Goal: Task Accomplishment & Management: Manage account settings

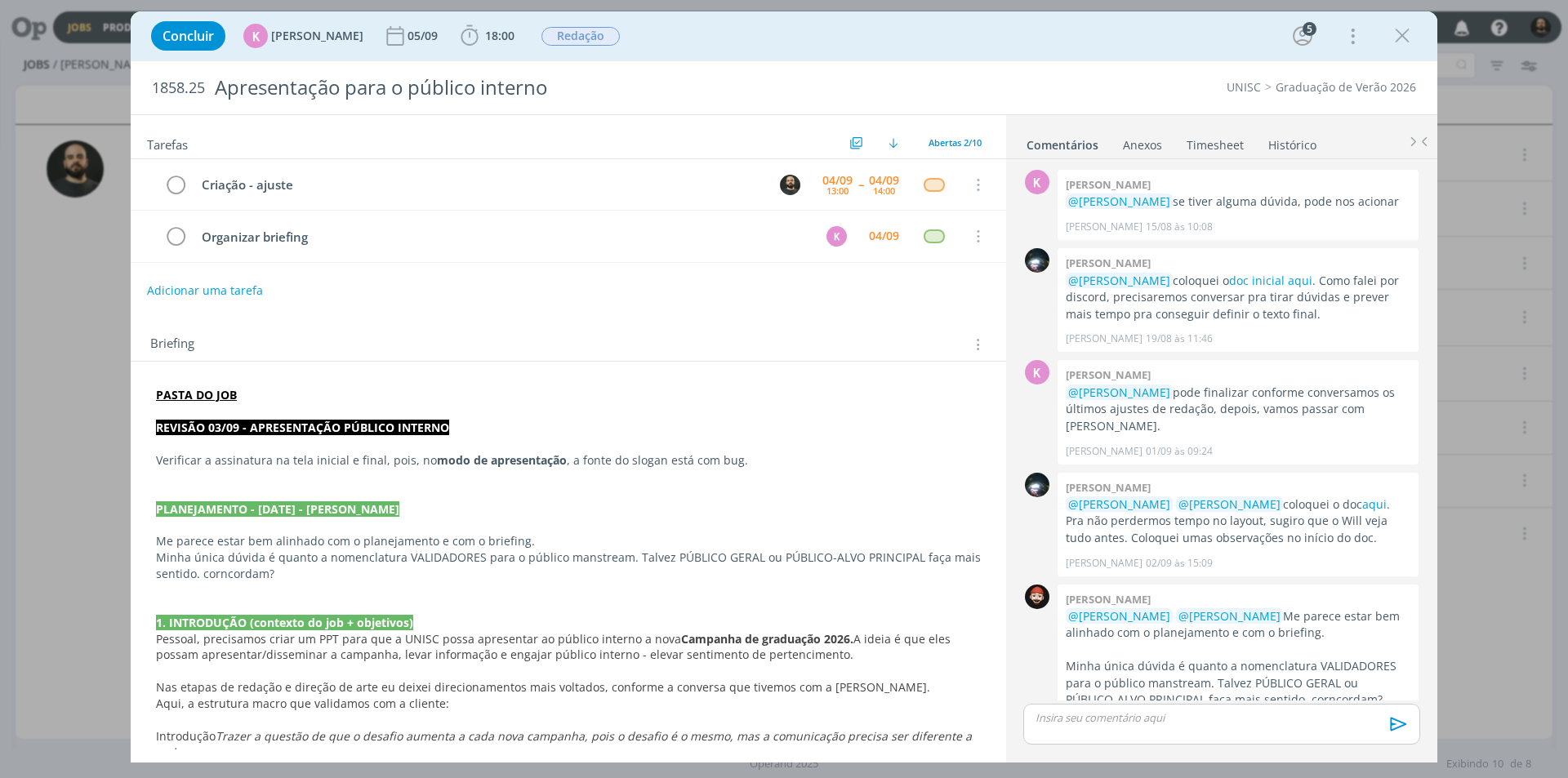
scroll to position [360, 0]
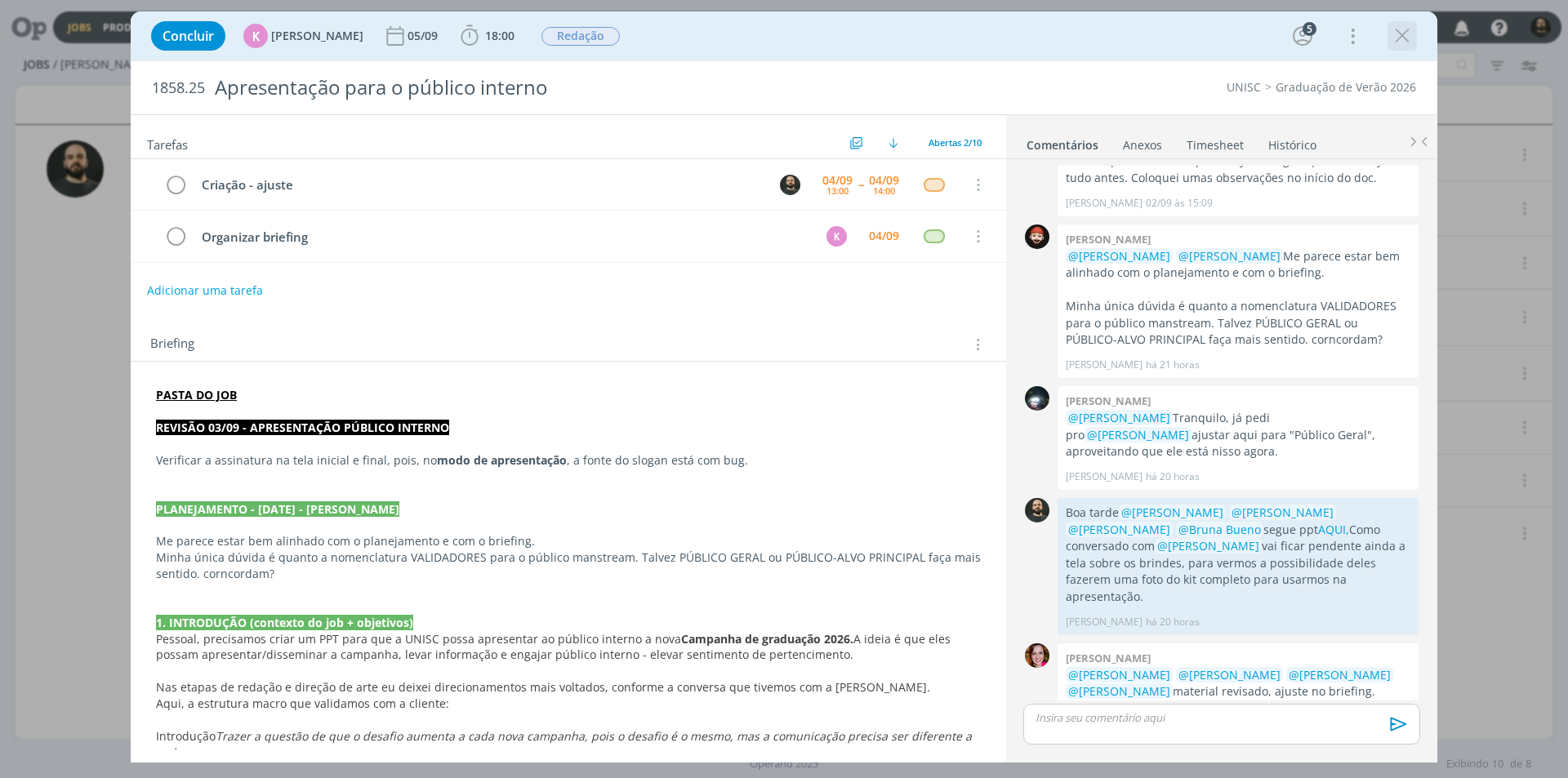
click at [1401, 40] on icon "dialog" at bounding box center [1402, 36] width 25 height 25
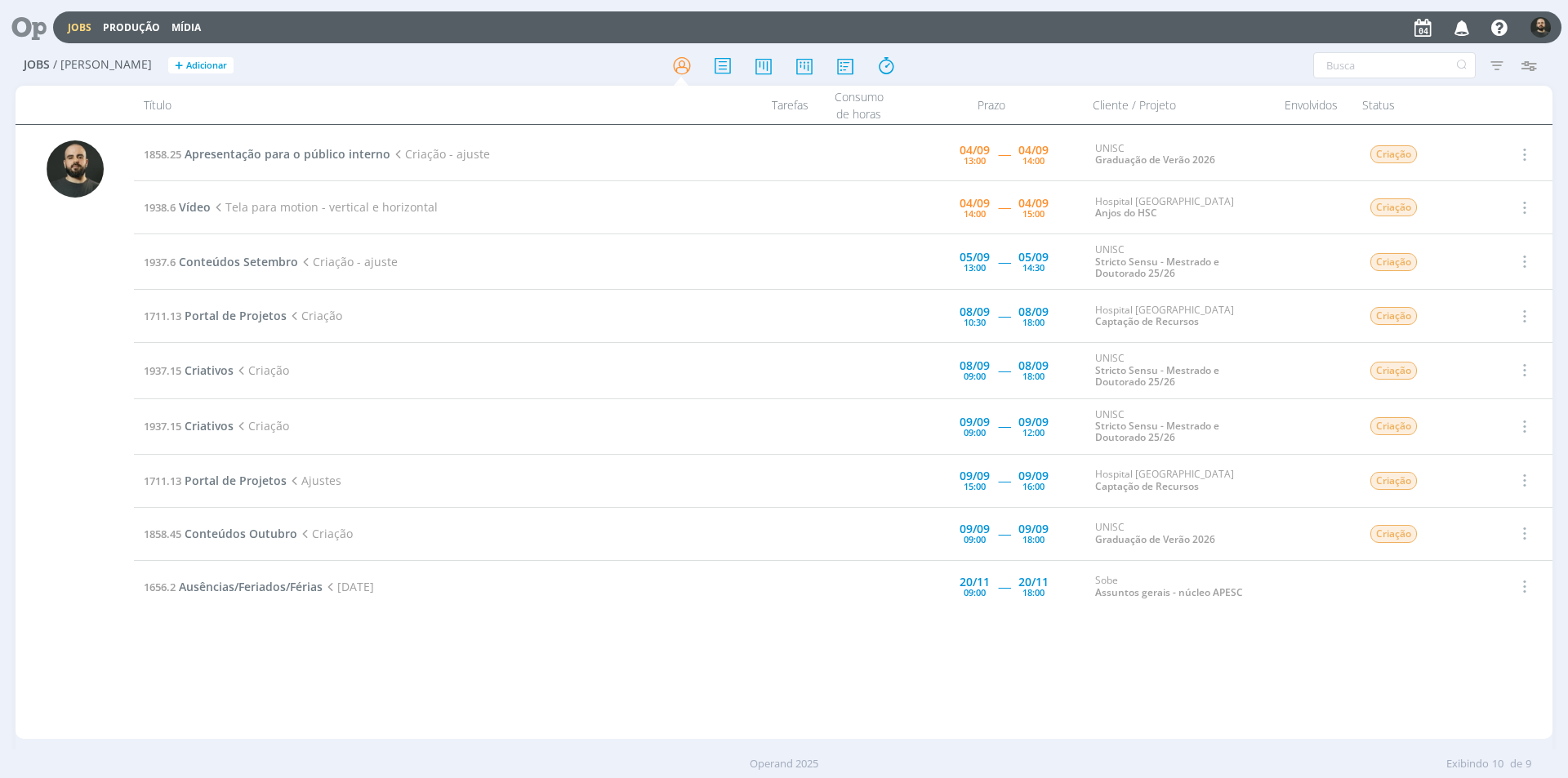
click at [1458, 24] on icon "button" at bounding box center [1462, 27] width 29 height 28
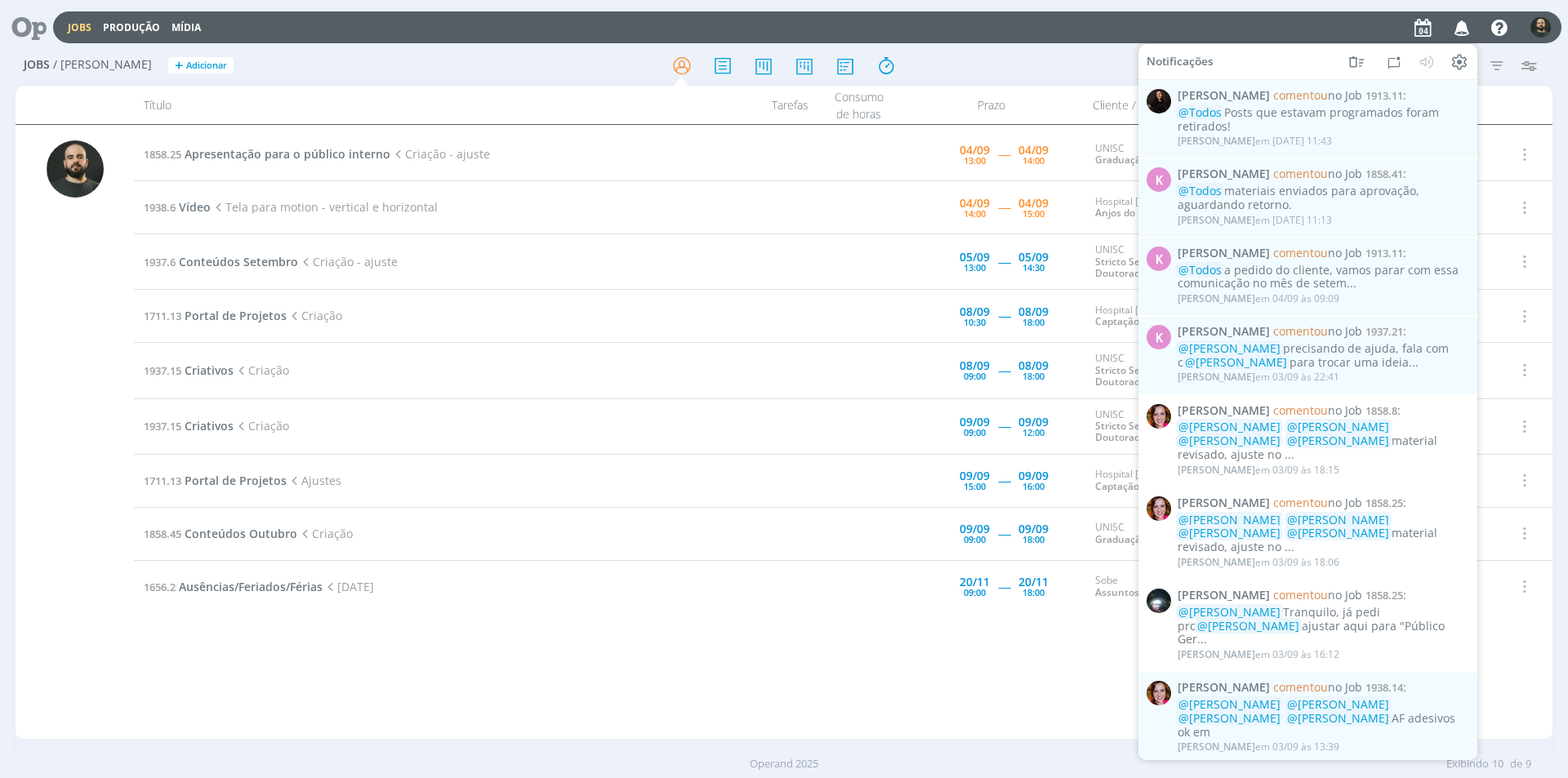
click at [1465, 28] on icon "button" at bounding box center [1462, 27] width 29 height 28
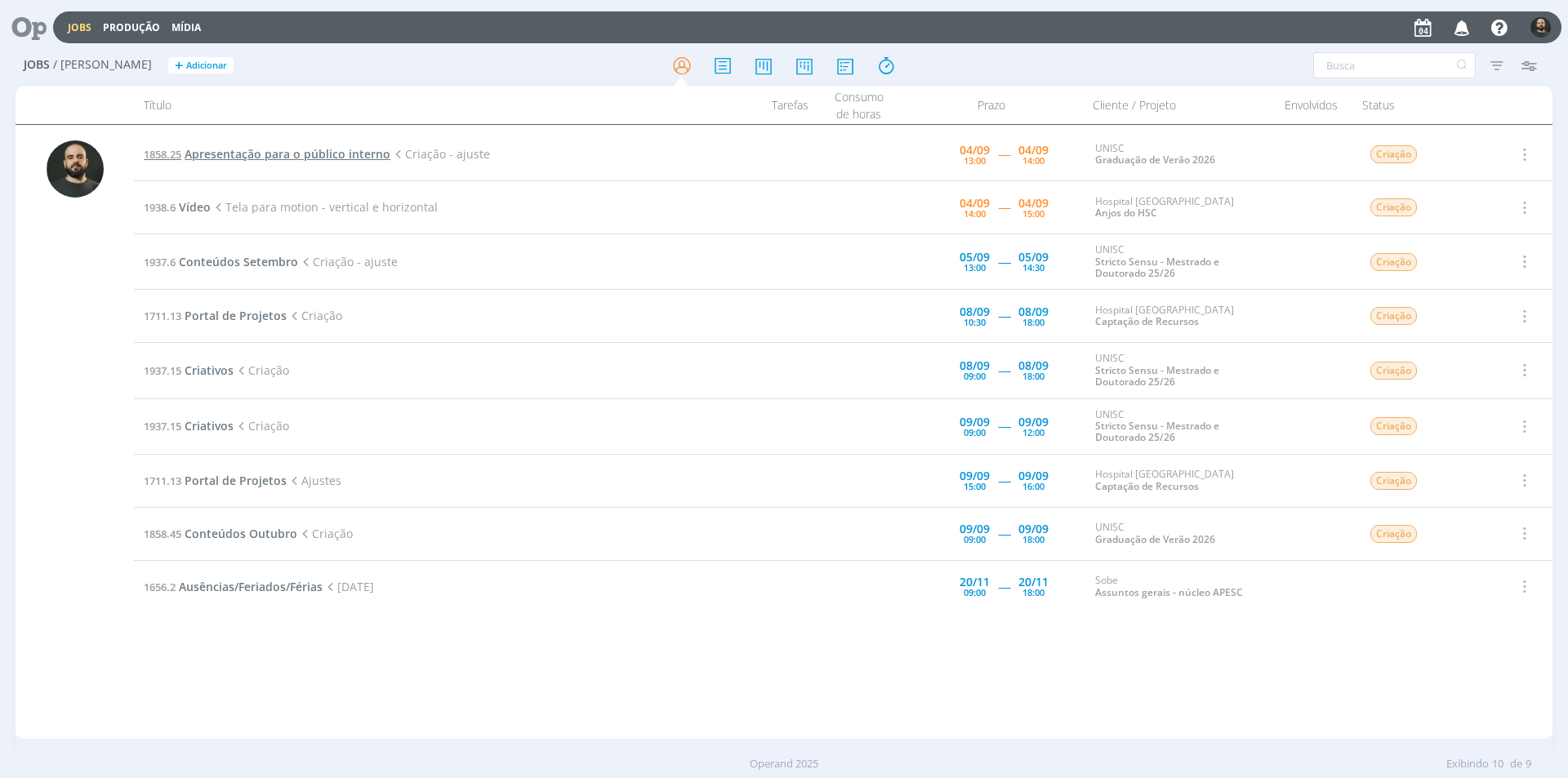
click at [274, 151] on span "Apresentação para o público interno" at bounding box center [288, 153] width 206 height 15
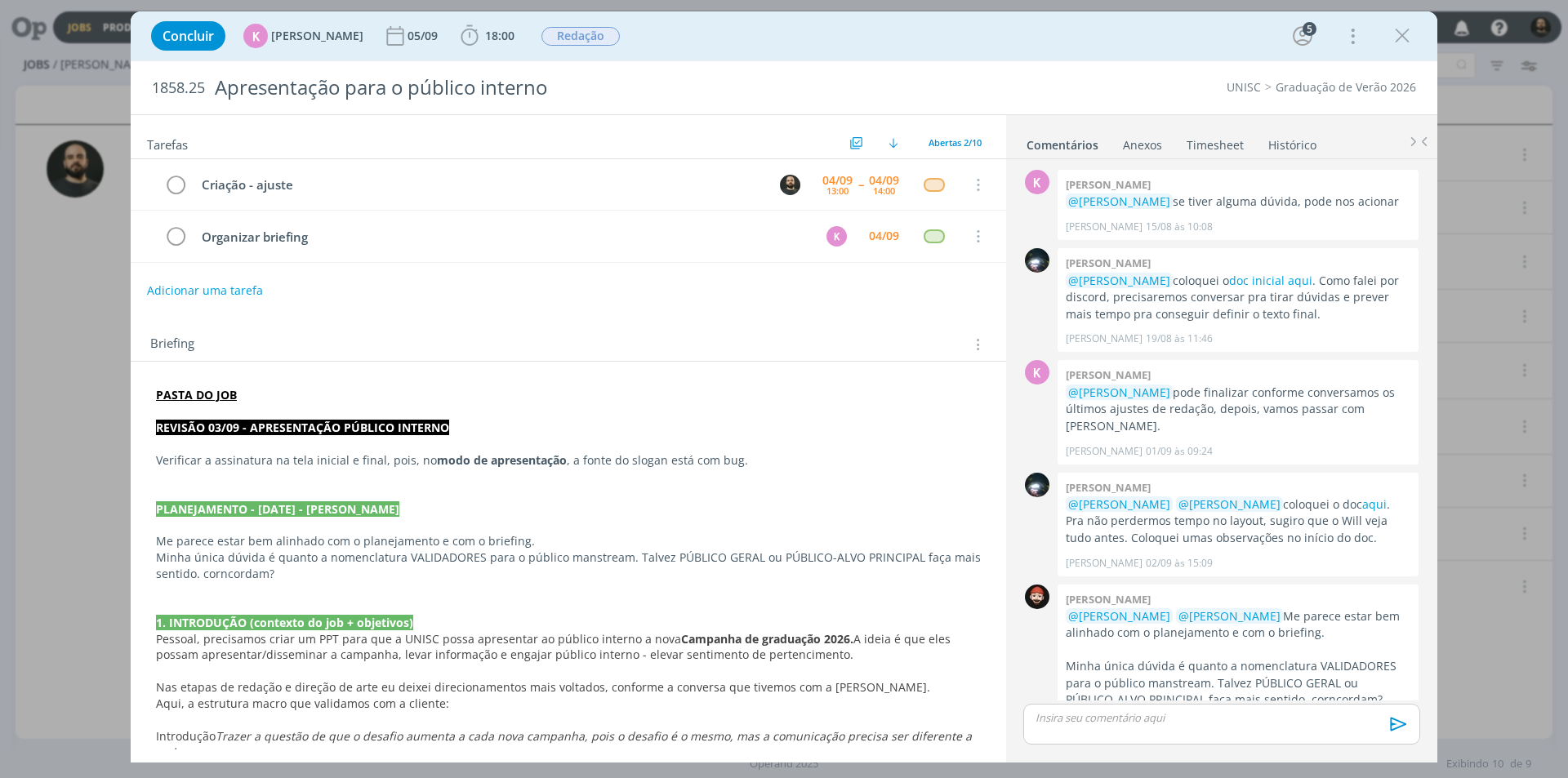
scroll to position [360, 0]
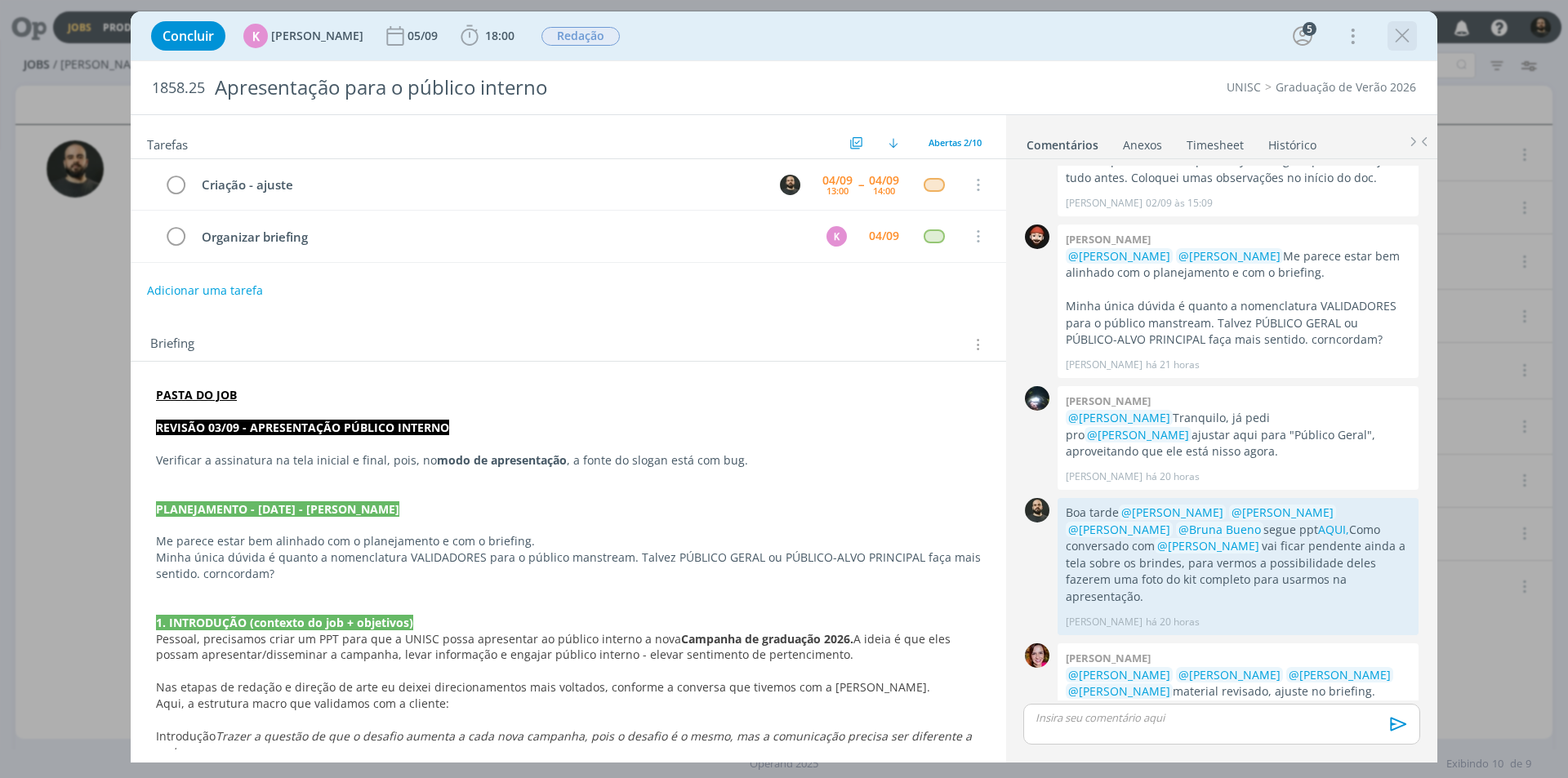
click at [1391, 26] on icon "dialog" at bounding box center [1402, 36] width 25 height 25
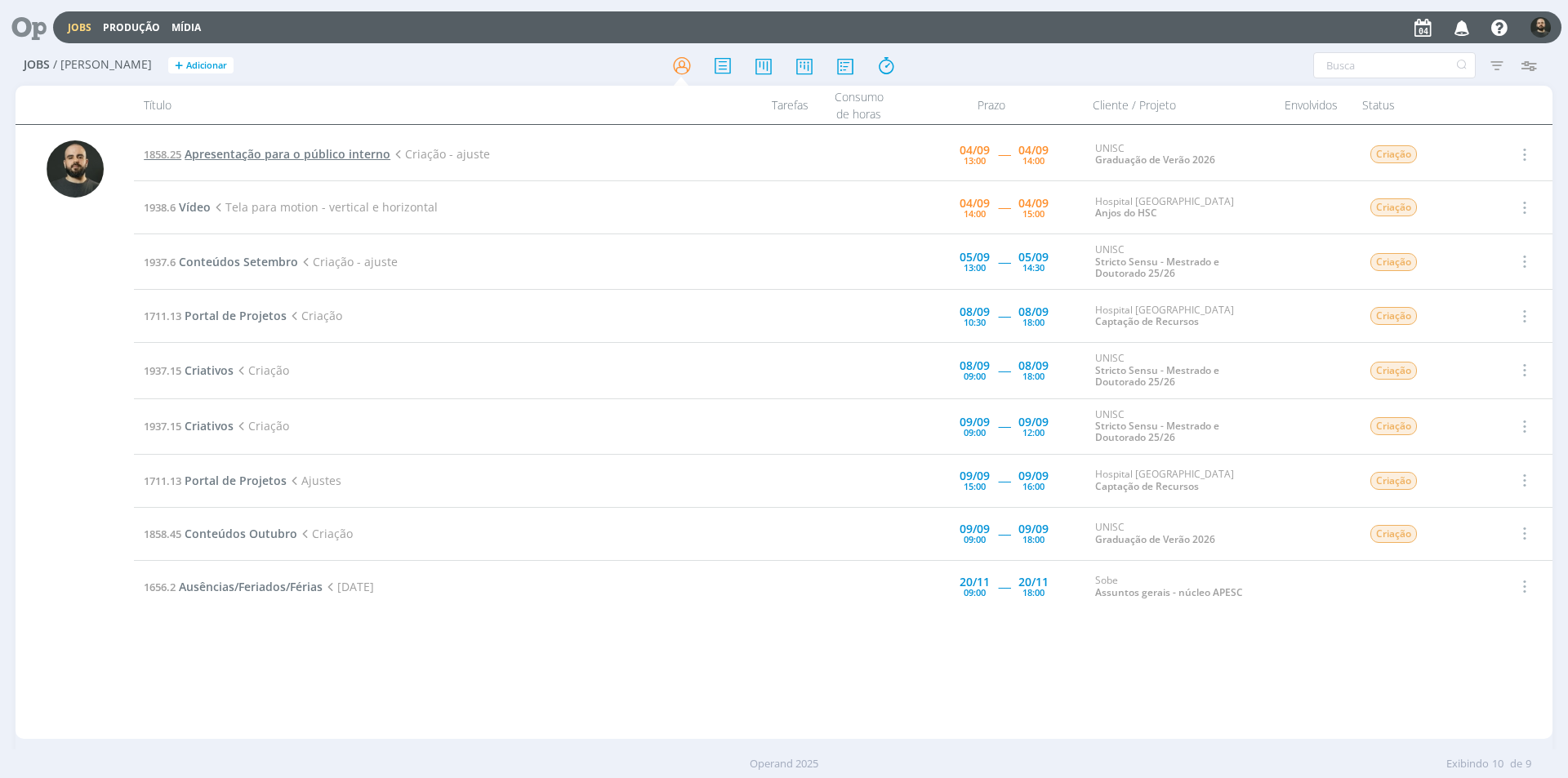
click at [253, 150] on span "Apresentação para o público interno" at bounding box center [288, 153] width 206 height 15
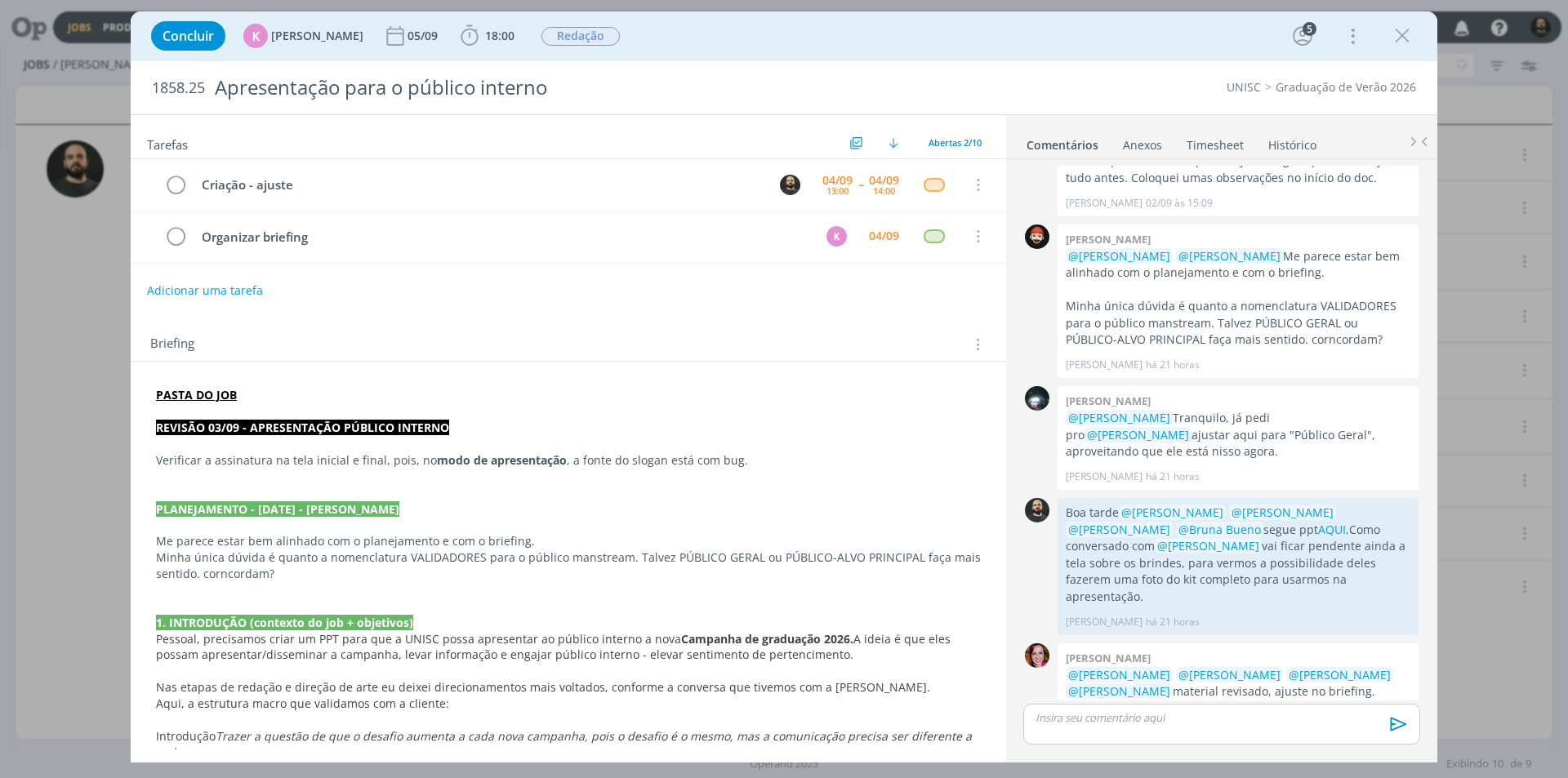
click at [1079, 728] on div "dialog" at bounding box center [1221, 724] width 397 height 41
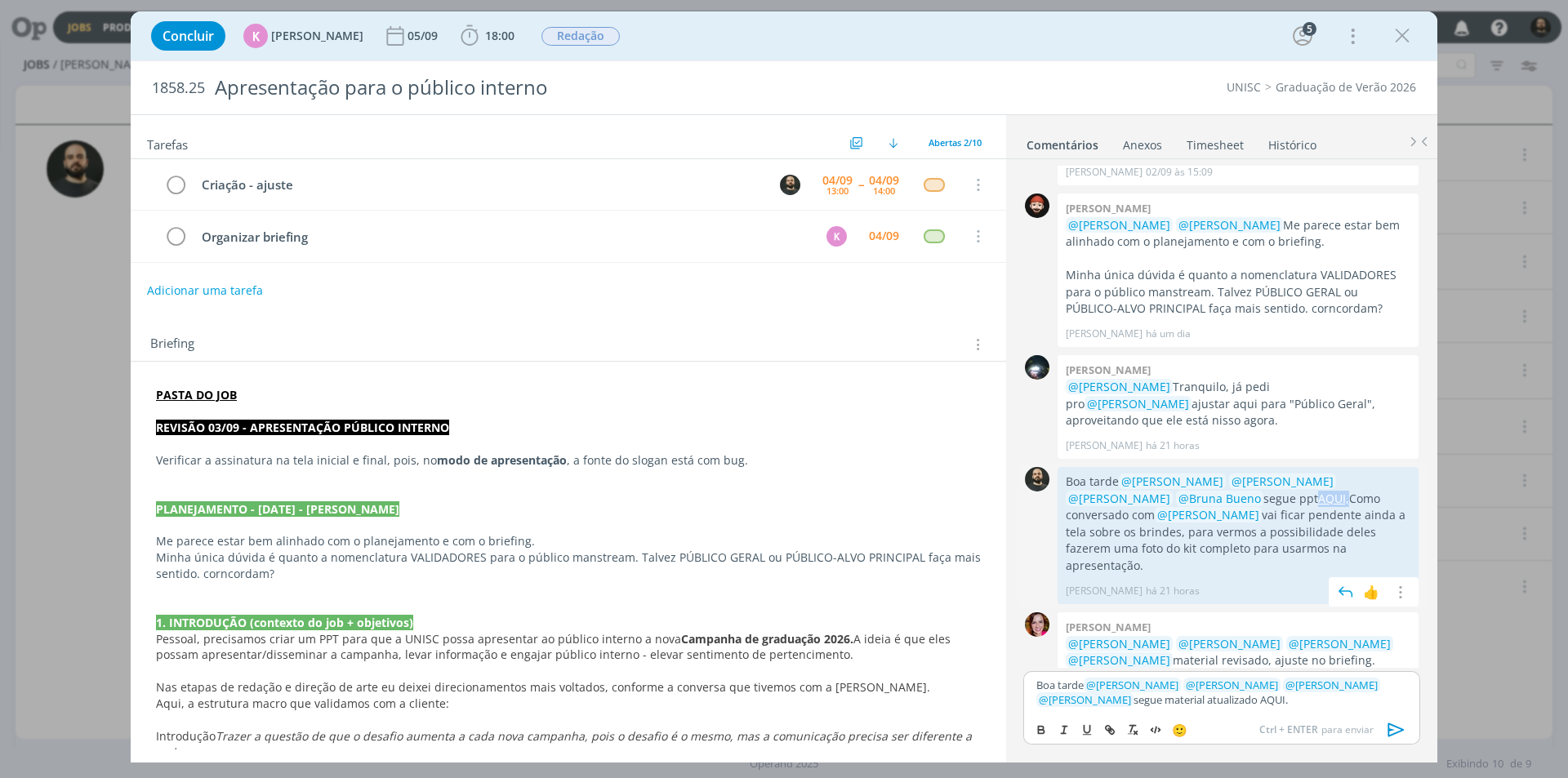
drag, startPoint x: 1269, startPoint y: 483, endPoint x: 1240, endPoint y: 479, distance: 29.3
click at [1240, 479] on p "Boa tarde @Beatriz Luchese @Karoline Arend @Luíza Santana @Bruna Bueno segue pp…" at bounding box center [1238, 523] width 345 height 100
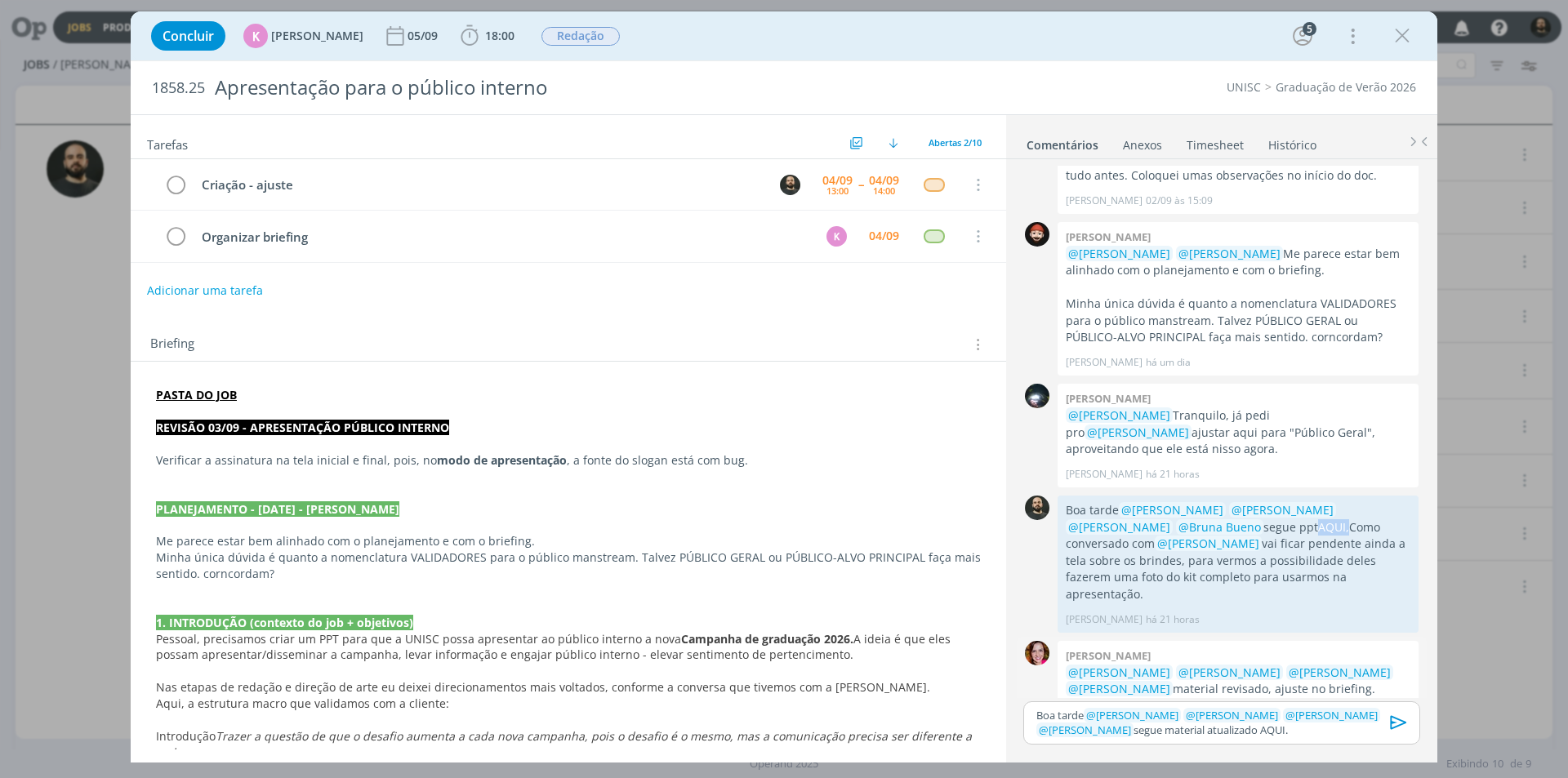
copy link "AQUI,"
drag, startPoint x: 1239, startPoint y: 731, endPoint x: 1203, endPoint y: 728, distance: 36.1
click at [1203, 728] on p "Boa tarde ﻿ @ Beatriz Luchese ﻿ ﻿ @ Karoline Arend ﻿ ﻿ @ Luíza Santana ﻿ ﻿ @ Br…" at bounding box center [1221, 723] width 371 height 30
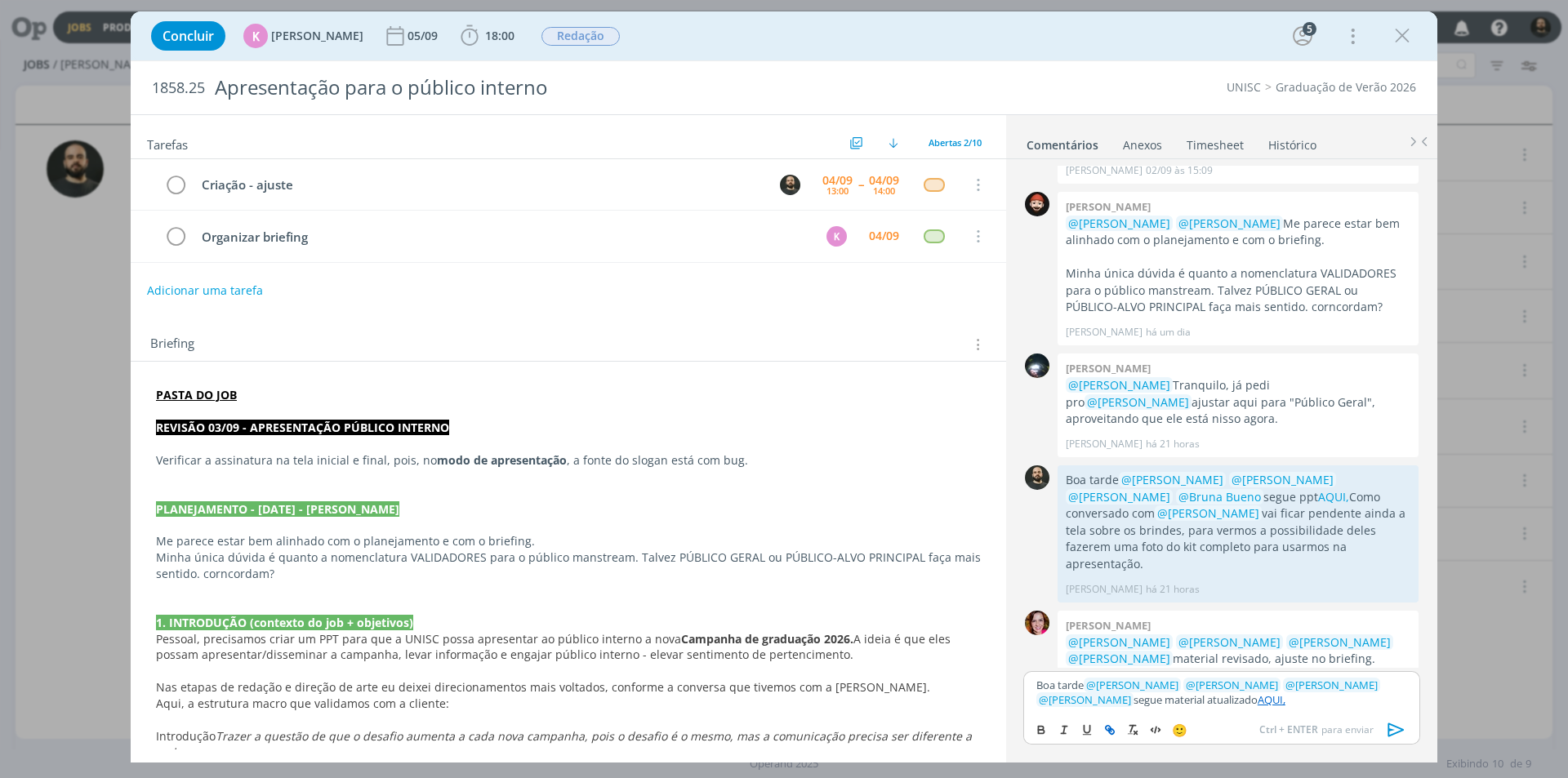
click at [1253, 696] on p "Boa tarde ﻿ @ Beatriz Luchese ﻿ ﻿ @ Karoline Arend ﻿ ﻿ @ Luíza Santana ﻿ ﻿ @ Br…" at bounding box center [1221, 693] width 371 height 30
click at [1257, 698] on link "AQUI," at bounding box center [1271, 699] width 28 height 14
click at [1217, 671] on link "https://sobeae.sharepoint.com/:f:/s/SOBEAE/Er39GVKJA4hKqSM4CWmiLNgBRrdfHGOmbaQX…" at bounding box center [1161, 668] width 111 height 21
click at [1391, 728] on icon "dialog" at bounding box center [1397, 730] width 25 height 25
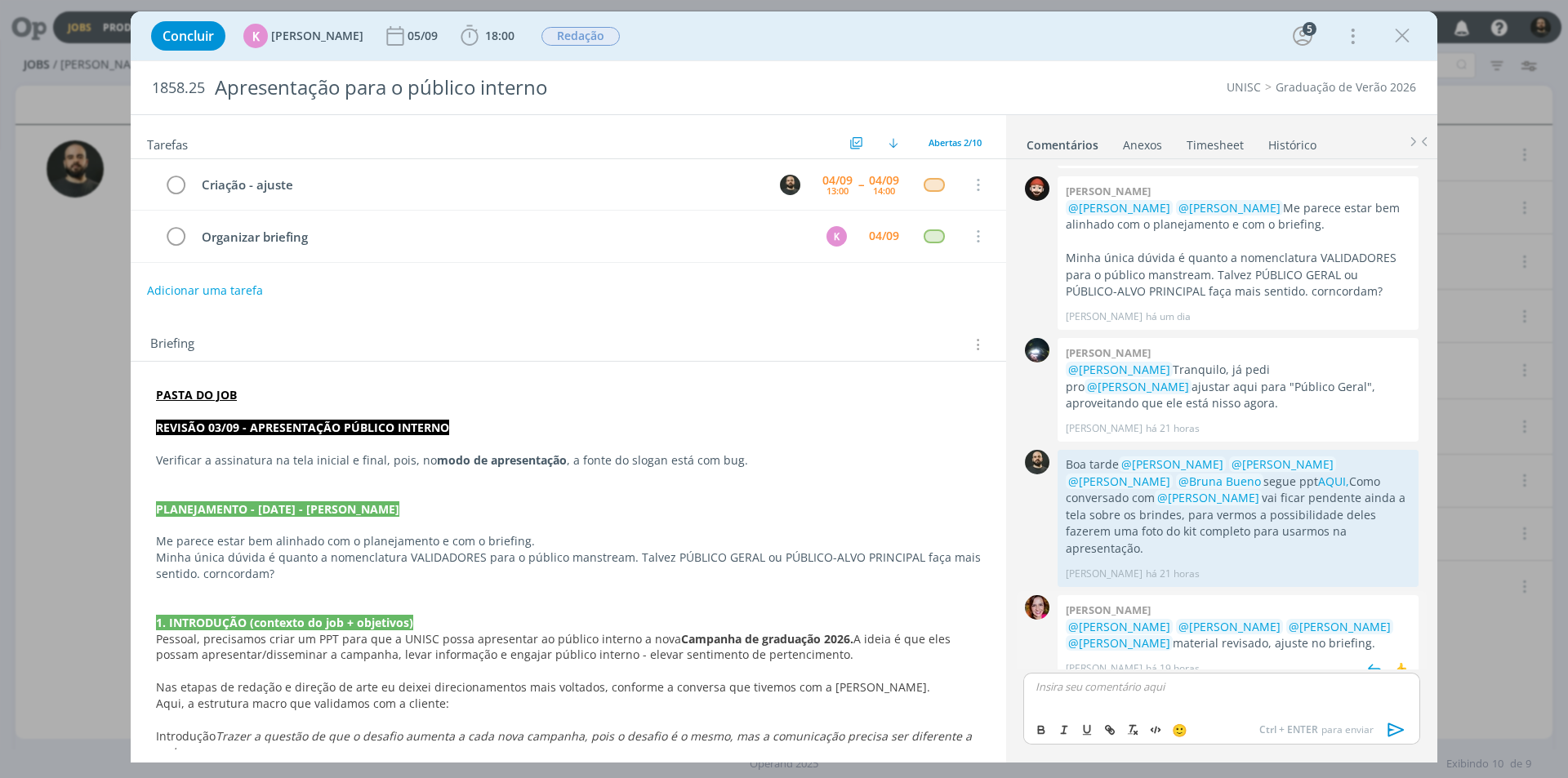
scroll to position [469, 0]
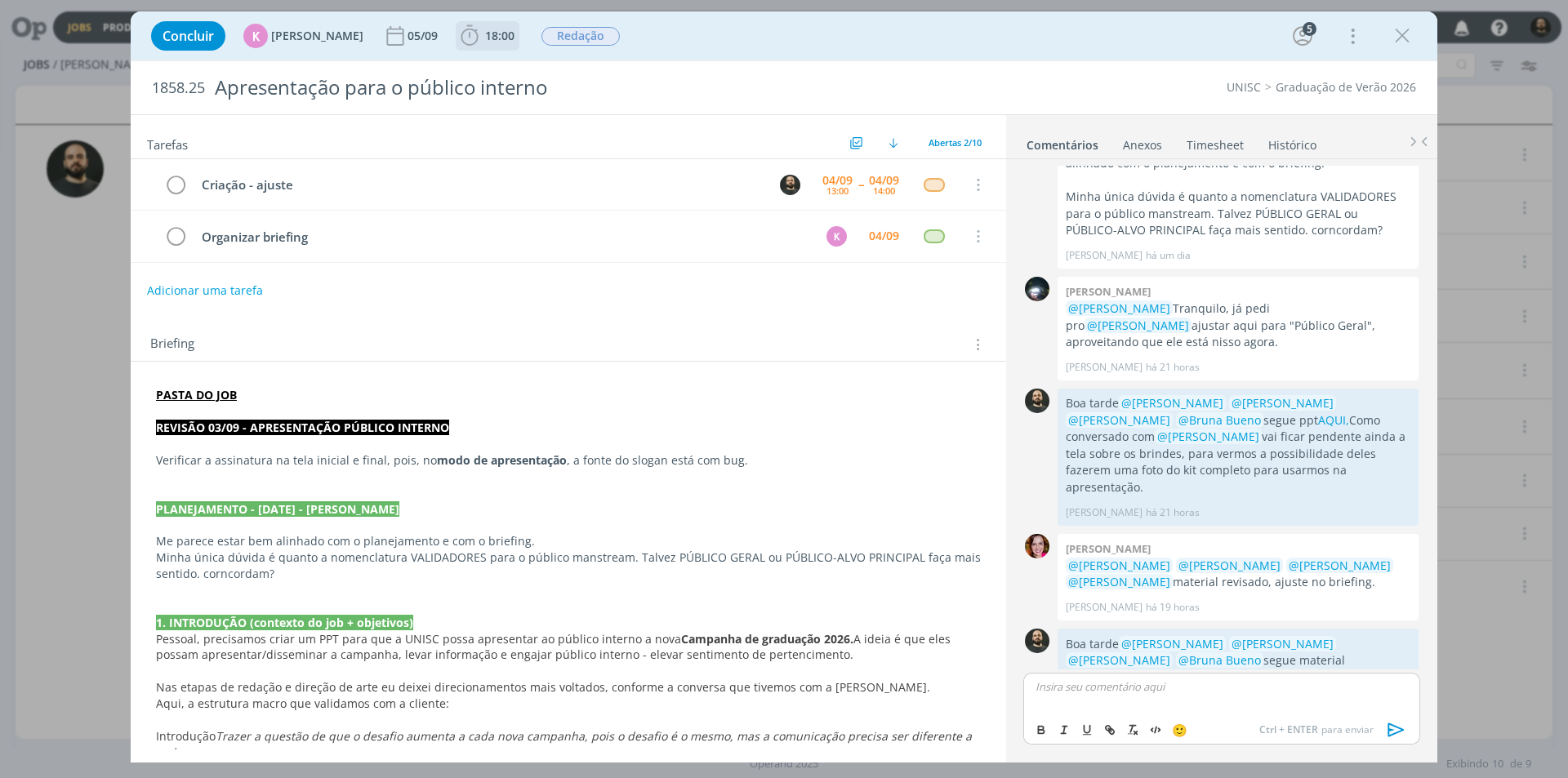
click at [468, 39] on icon "dialog" at bounding box center [470, 35] width 17 height 20
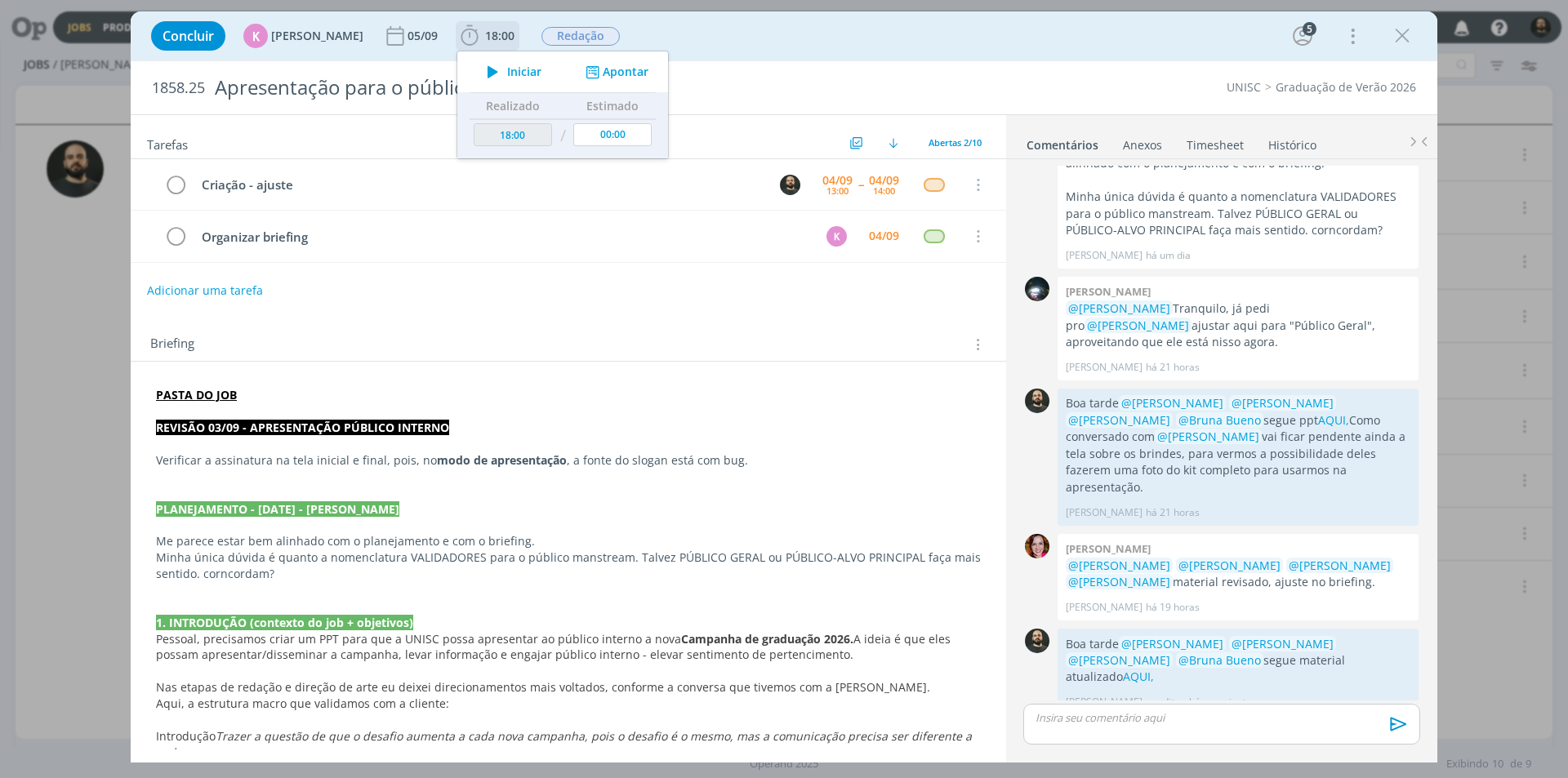
scroll to position [438, 0]
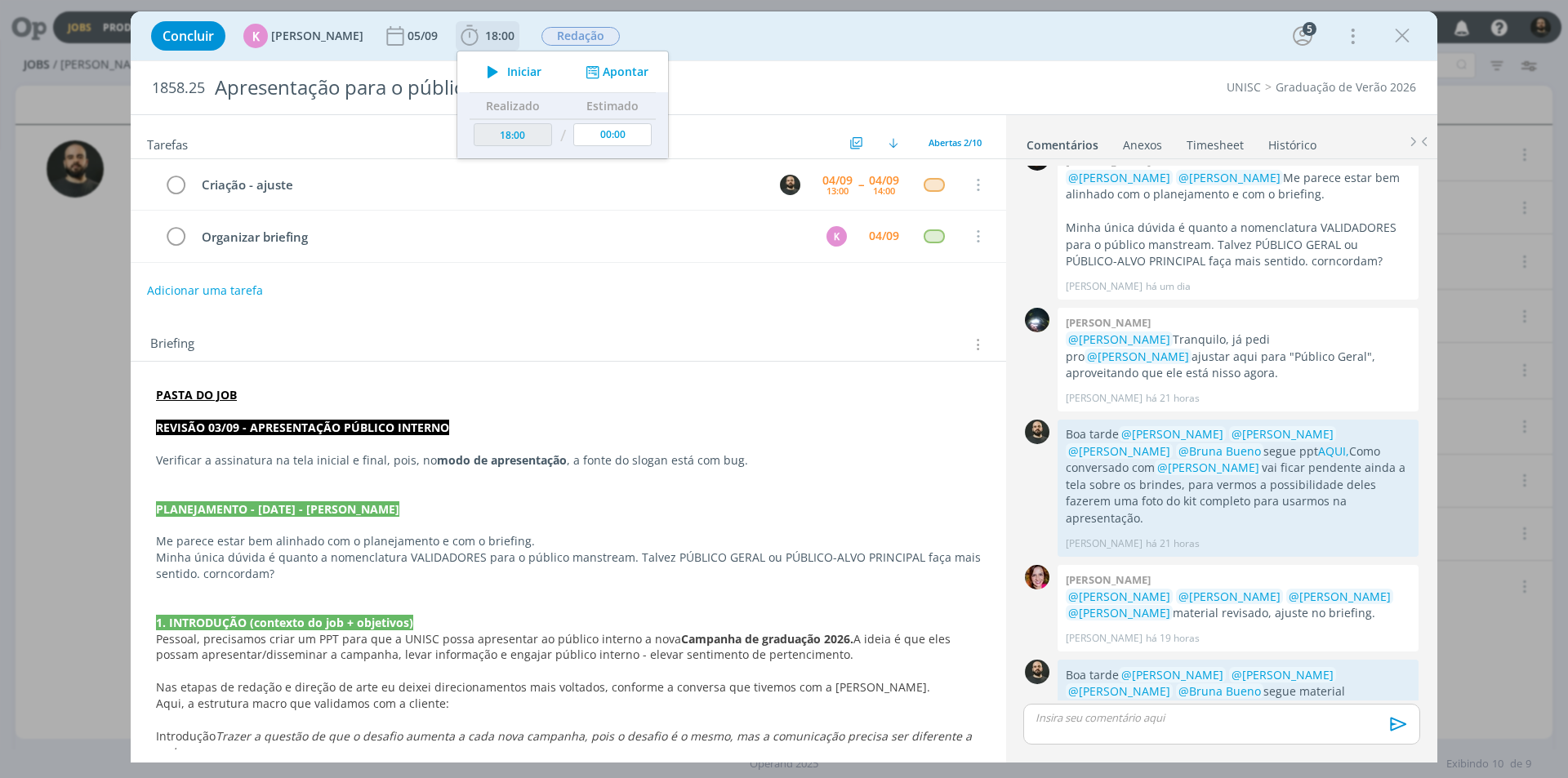
click at [610, 71] on button "Apontar" at bounding box center [615, 72] width 68 height 17
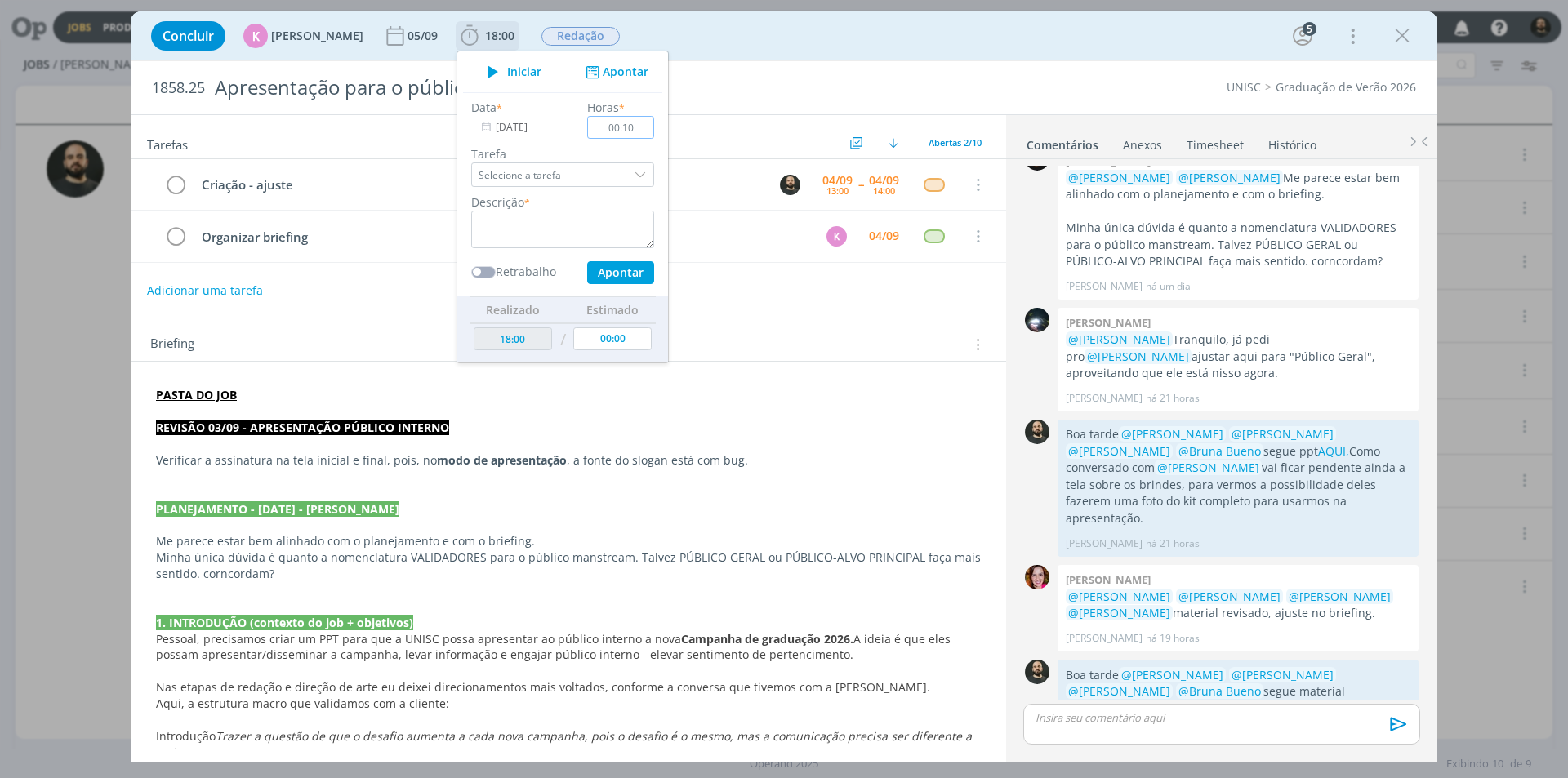
type input "00:10"
click at [513, 220] on textarea "dialog" at bounding box center [563, 229] width 183 height 37
type textarea "Ajuste"
click at [626, 272] on button "Apontar" at bounding box center [621, 272] width 67 height 23
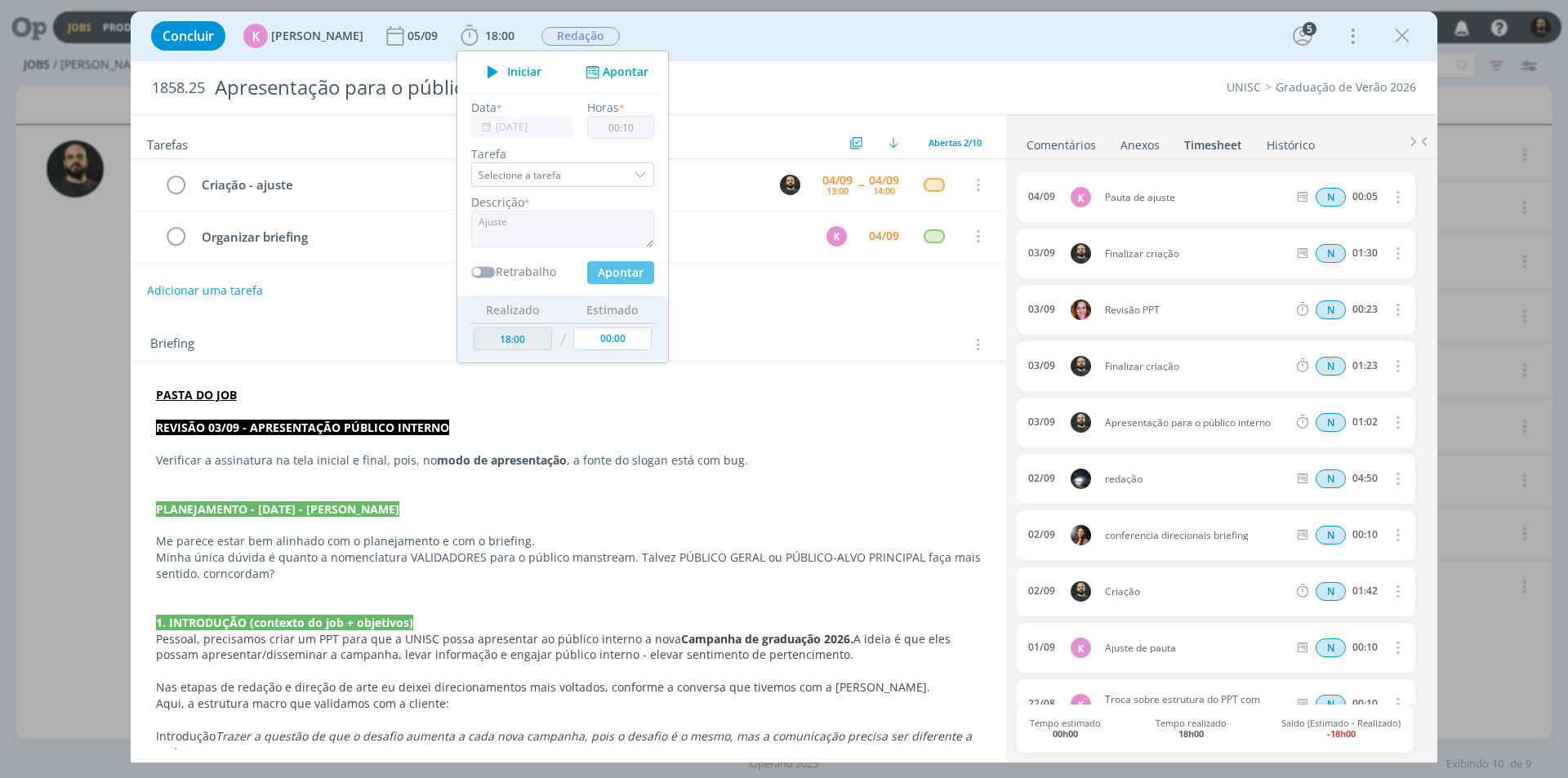
type input "18:10"
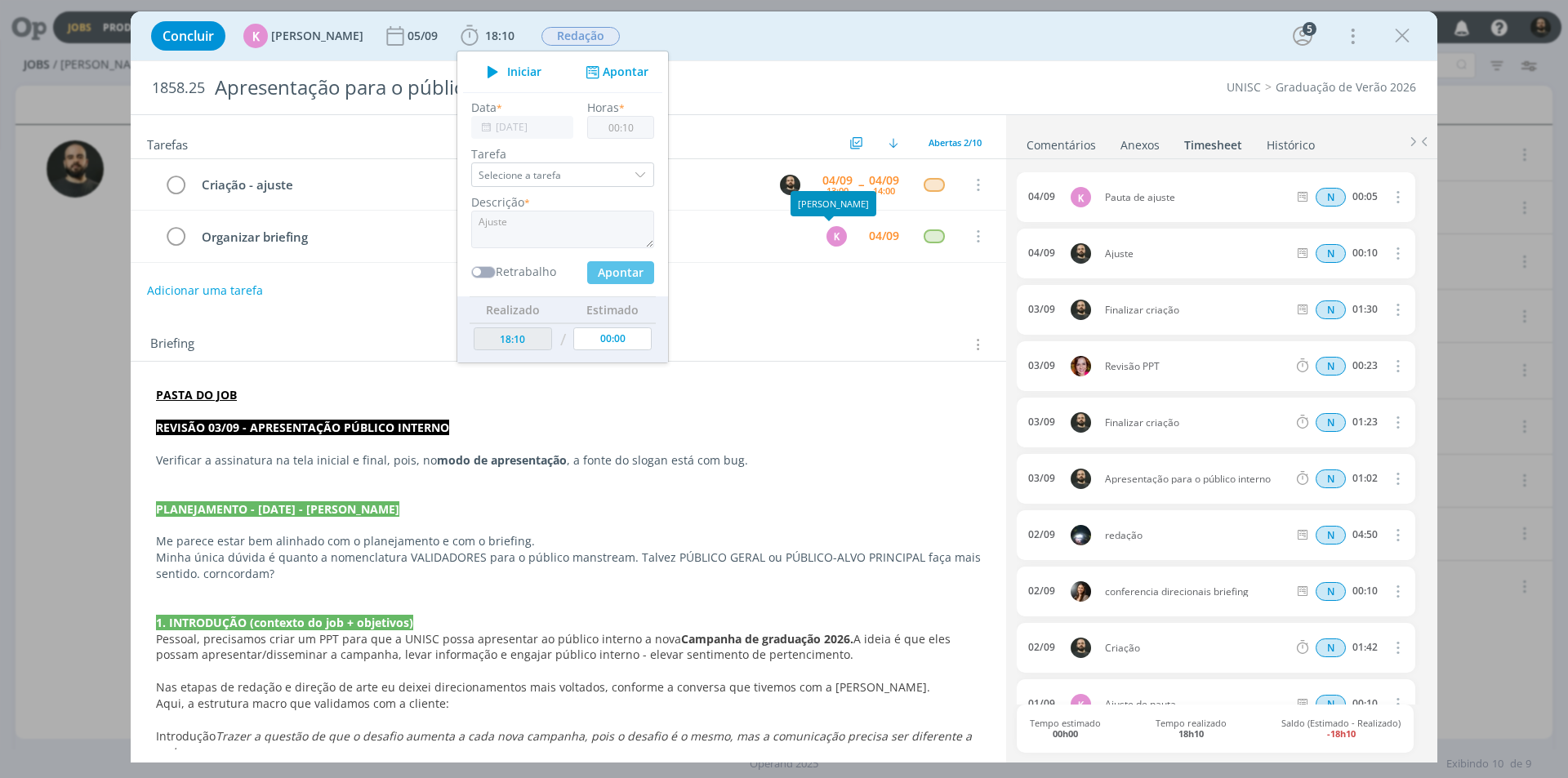
type input "00:00"
click at [1080, 150] on link "Comentários" at bounding box center [1061, 141] width 71 height 24
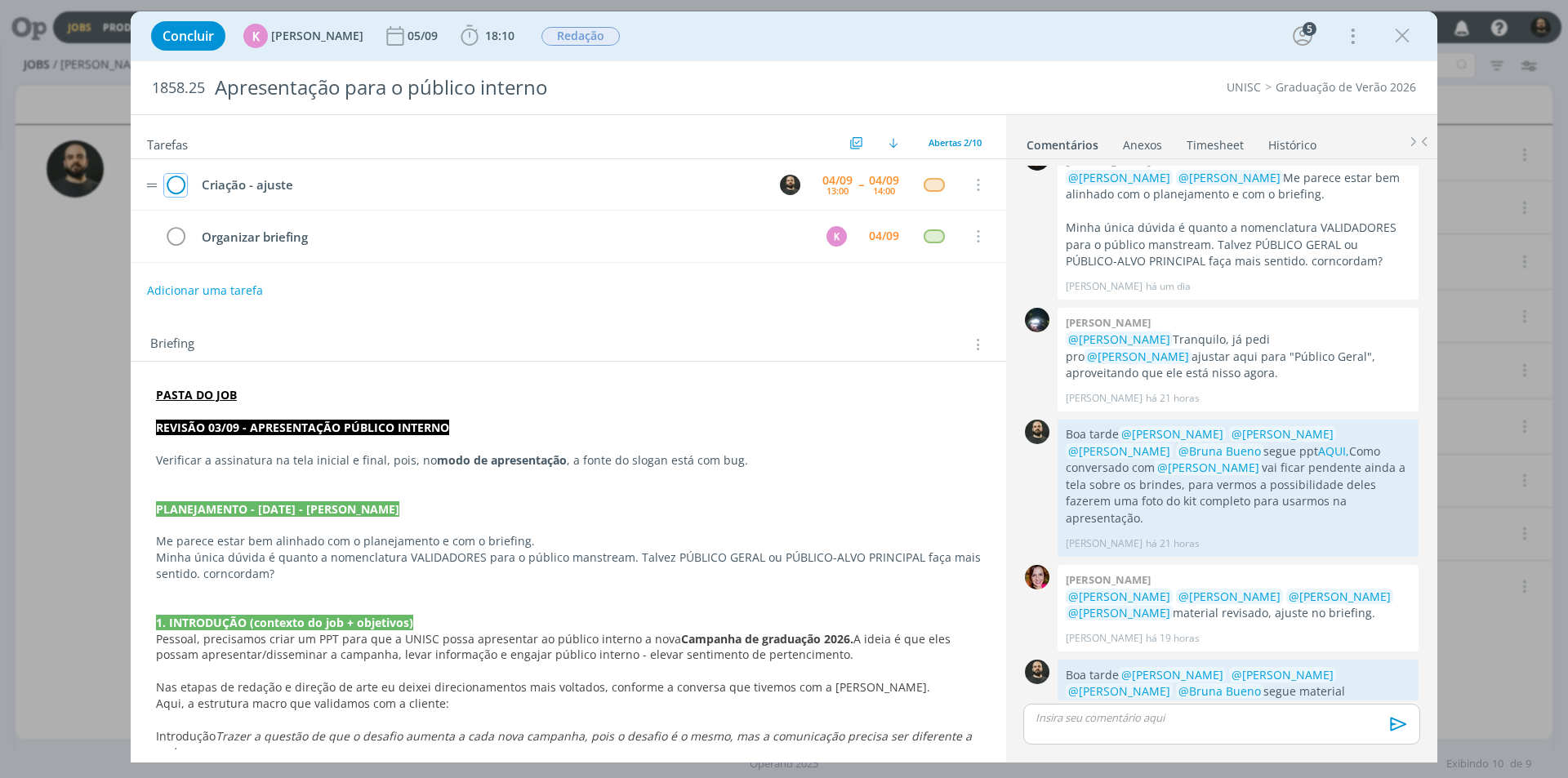
click at [177, 183] on icon "dialog" at bounding box center [175, 186] width 23 height 25
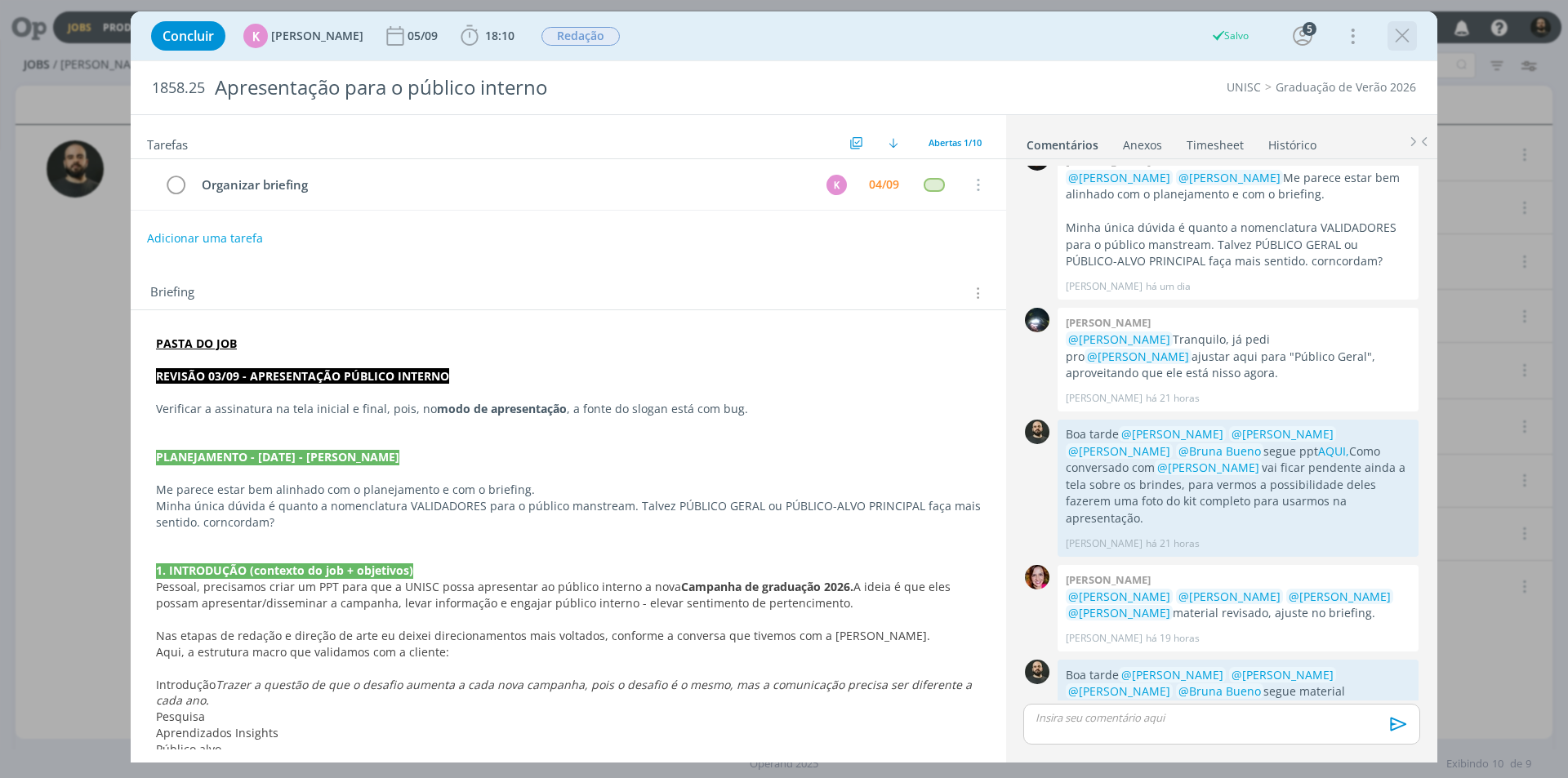
click at [1410, 33] on icon "dialog" at bounding box center [1402, 36] width 25 height 25
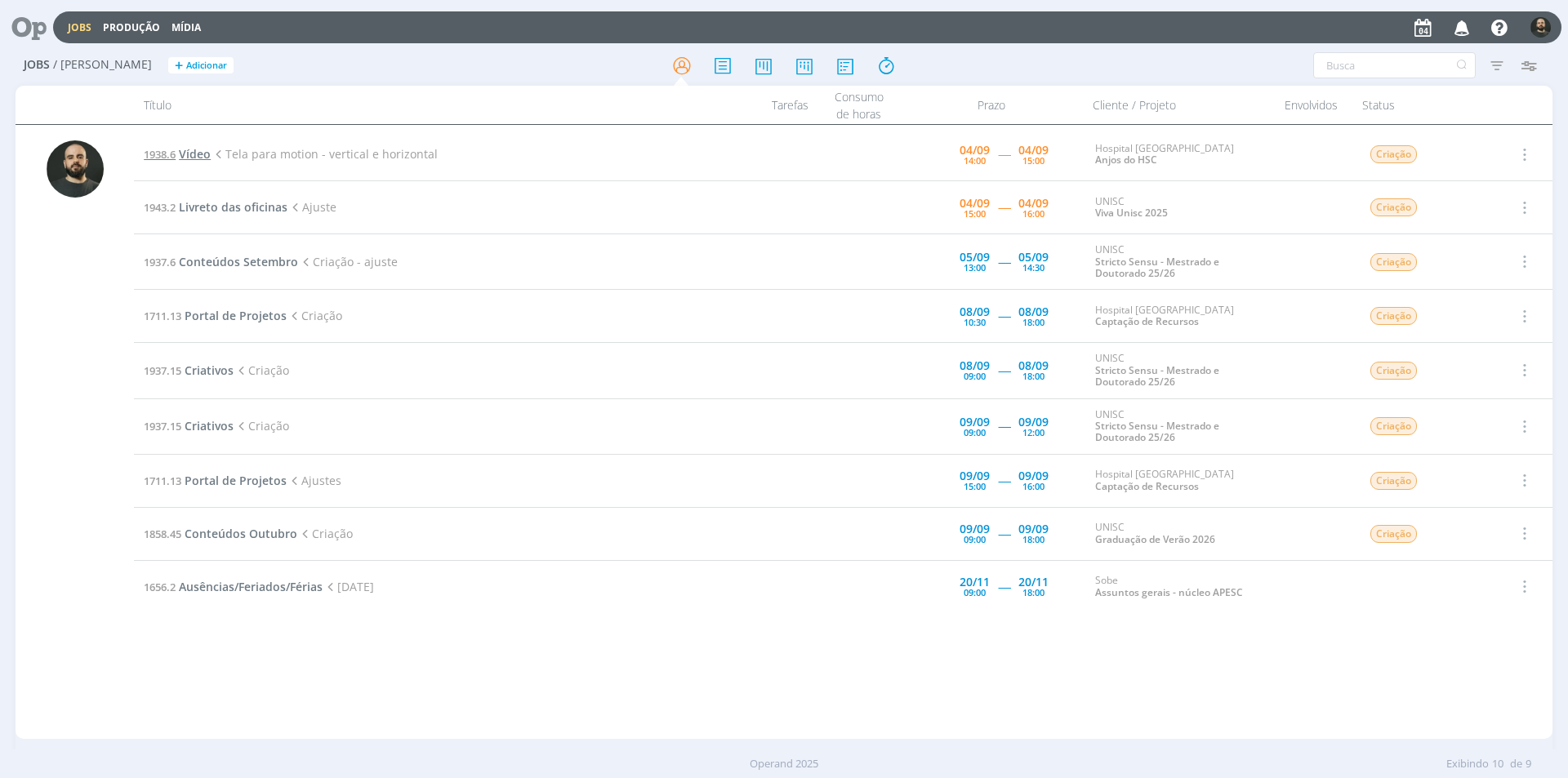
click at [194, 151] on span "Vídeo" at bounding box center [194, 153] width 31 height 15
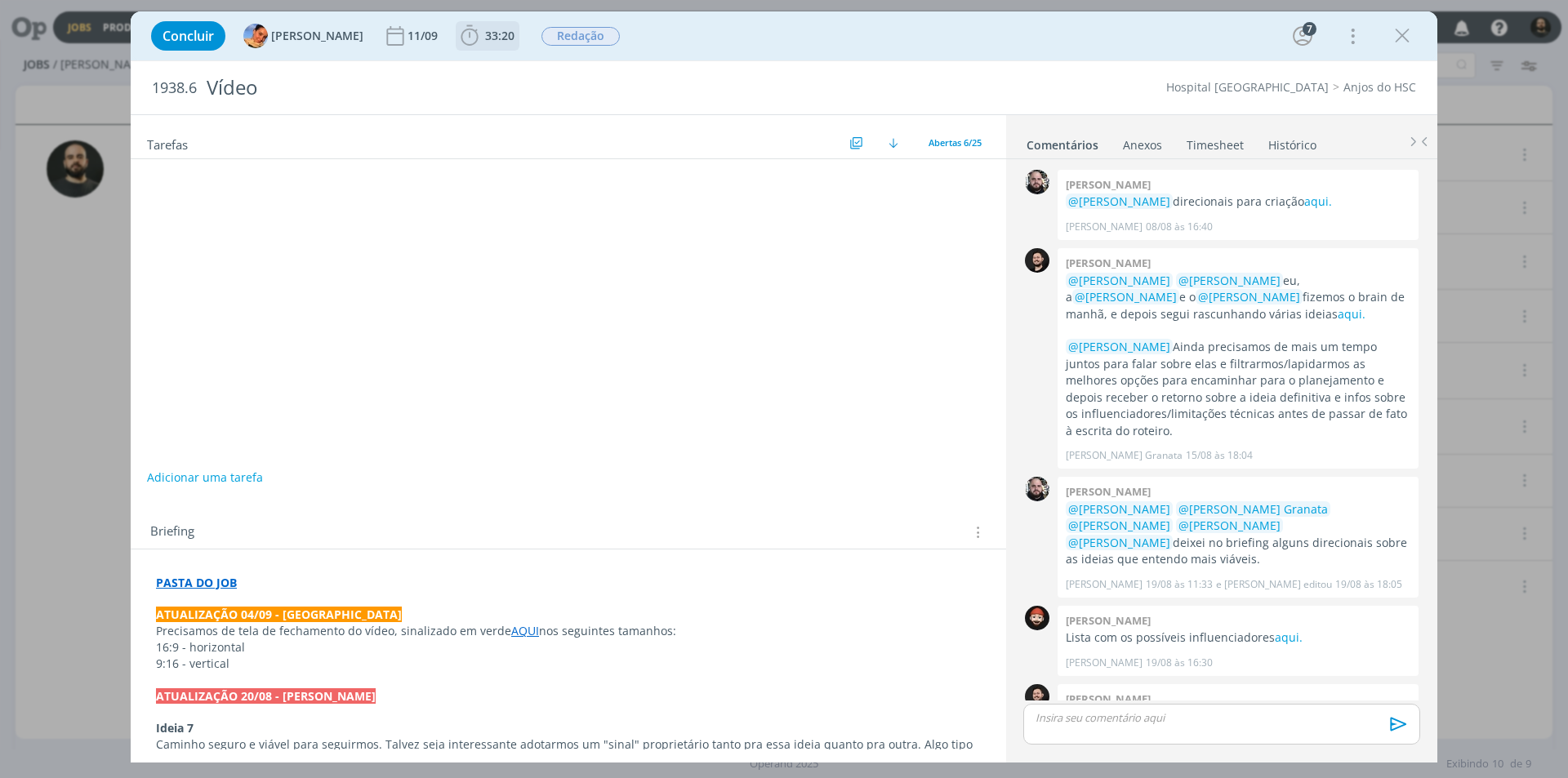
scroll to position [577, 0]
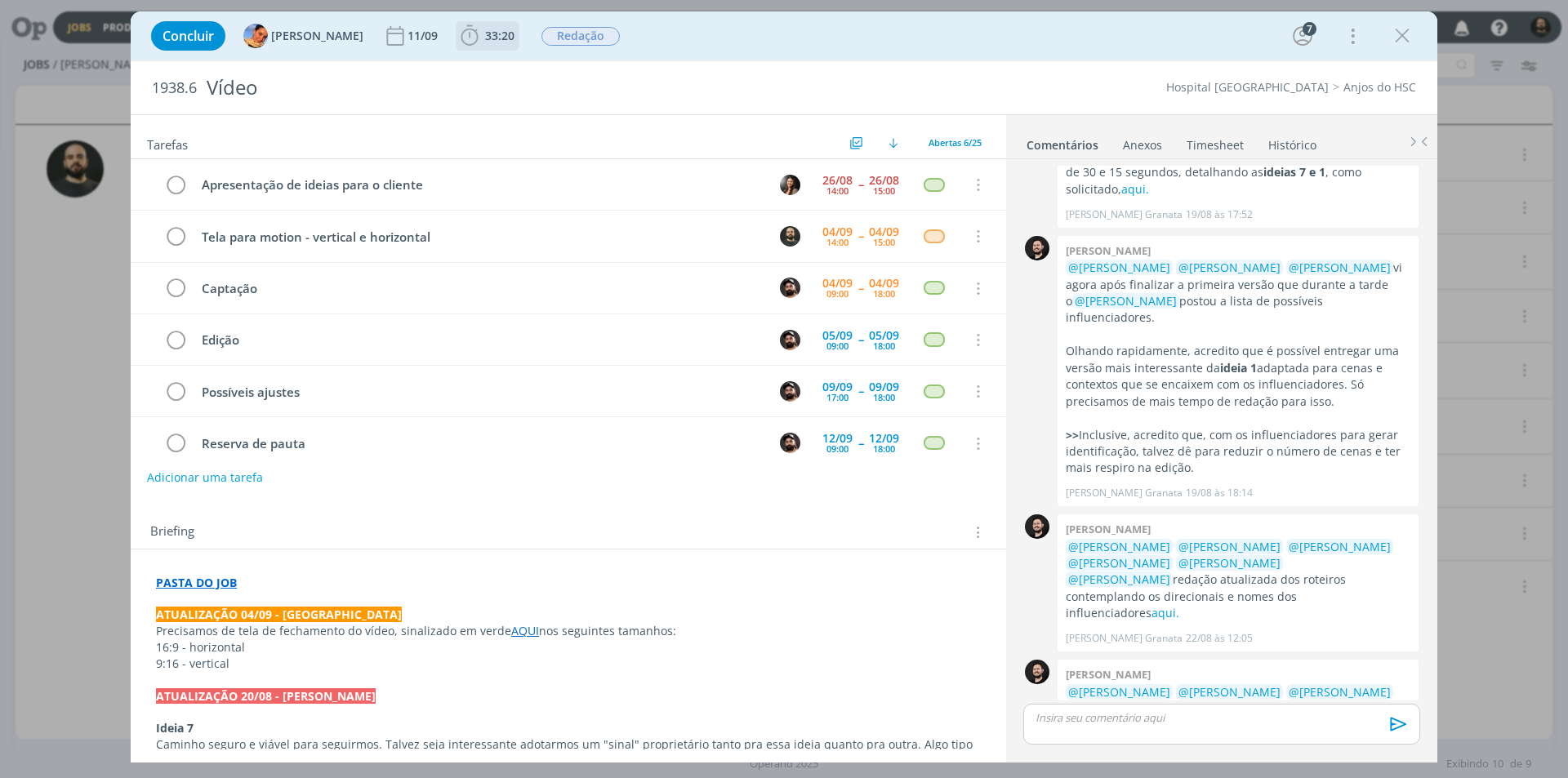
click at [457, 37] on icon "dialog" at bounding box center [470, 36] width 25 height 25
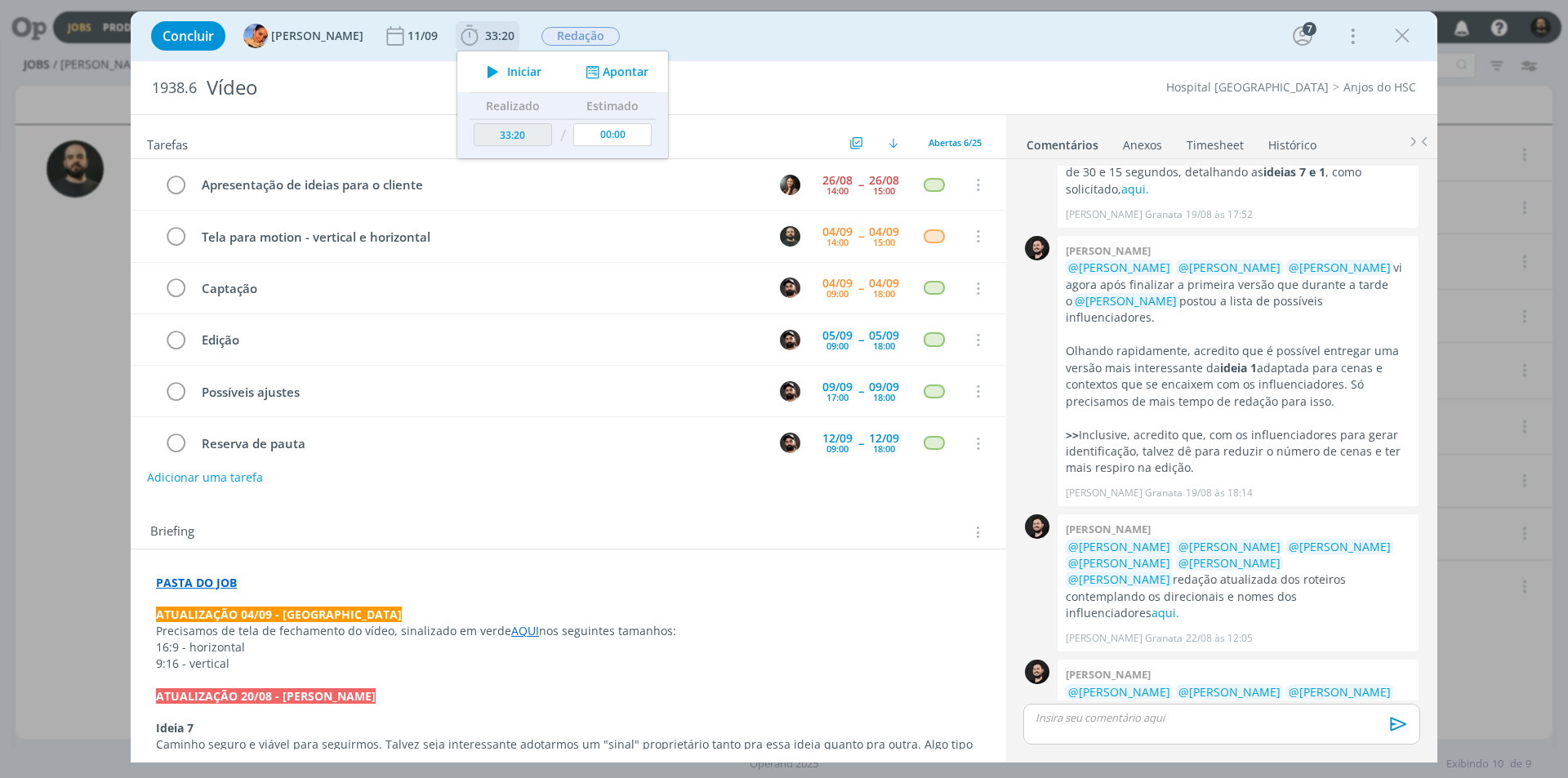
click at [478, 71] on icon "dialog" at bounding box center [493, 71] width 29 height 21
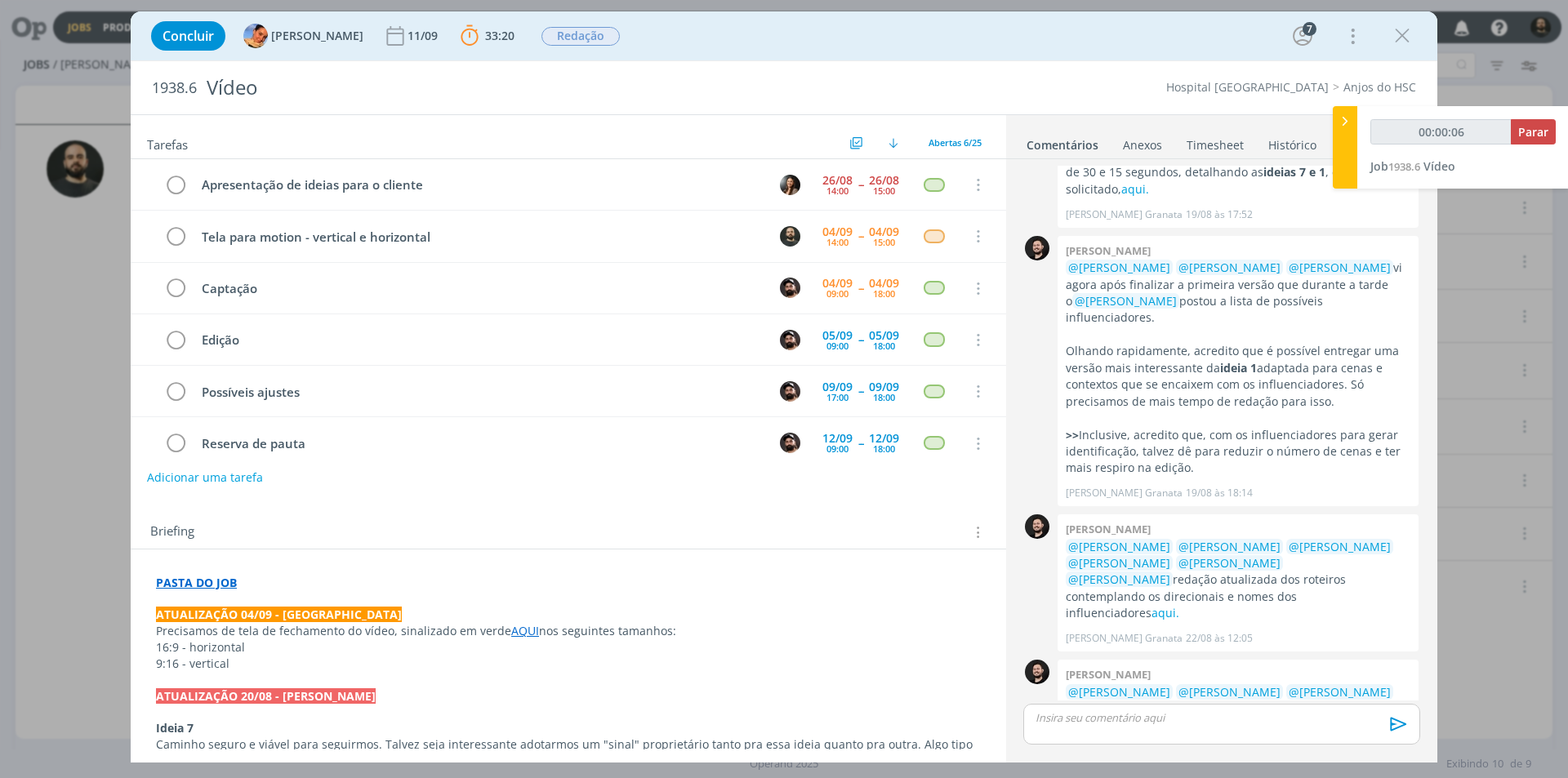
click at [522, 630] on link "AQUI" at bounding box center [525, 630] width 28 height 15
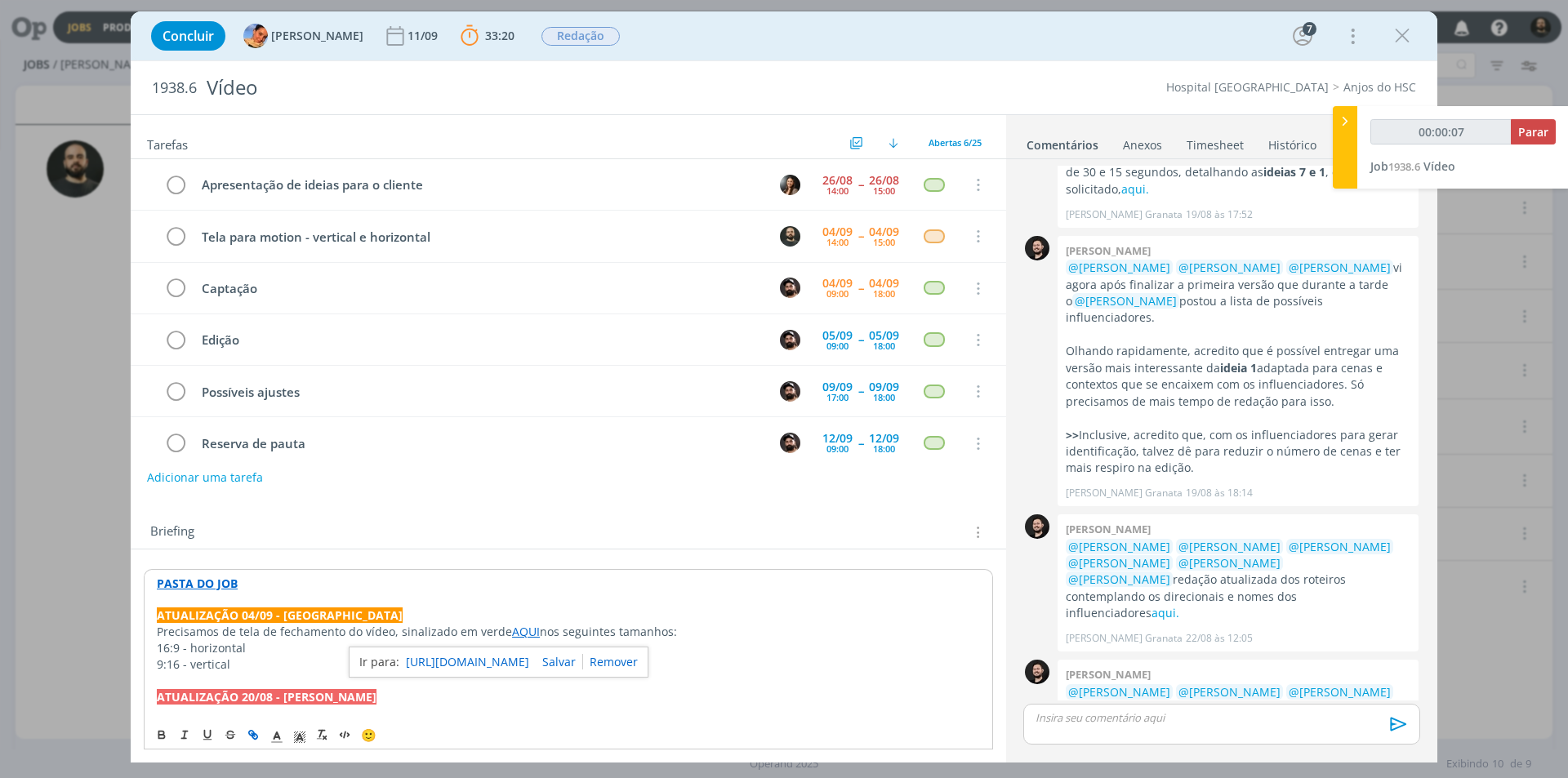
click at [495, 657] on link "https://sobeae.sharepoint.com/:w:/s/SOBEAE/EfSRzRv6llVOnh6jgBUVpBsBpuGtm17c2Ezf…" at bounding box center [467, 662] width 123 height 21
click at [402, 610] on p "ATUALIZAÇÃO 04/09 - Luíza" at bounding box center [569, 615] width 823 height 16
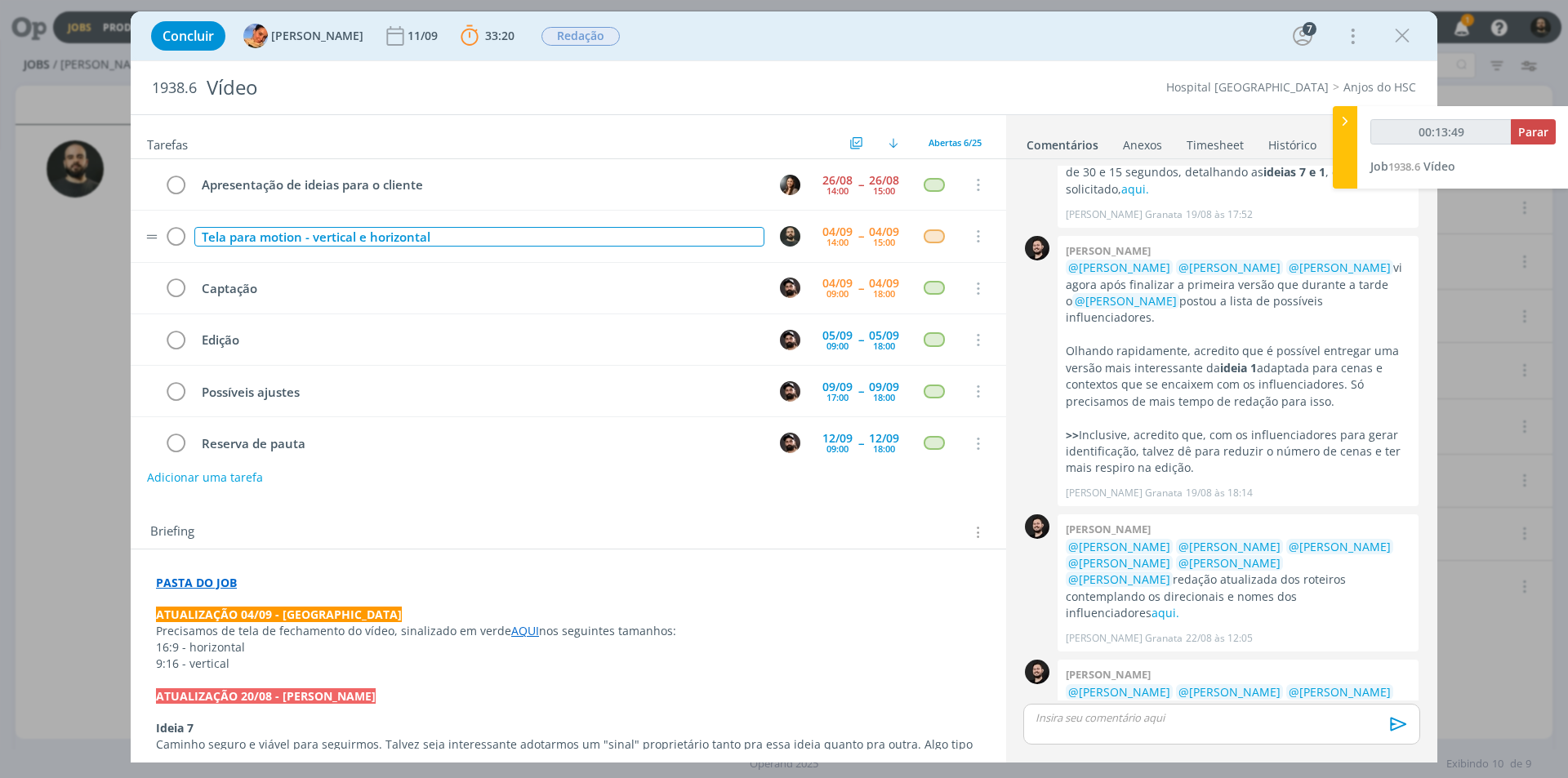
click at [446, 234] on div "Tela para motion - vertical e horizontal" at bounding box center [479, 236] width 571 height 20
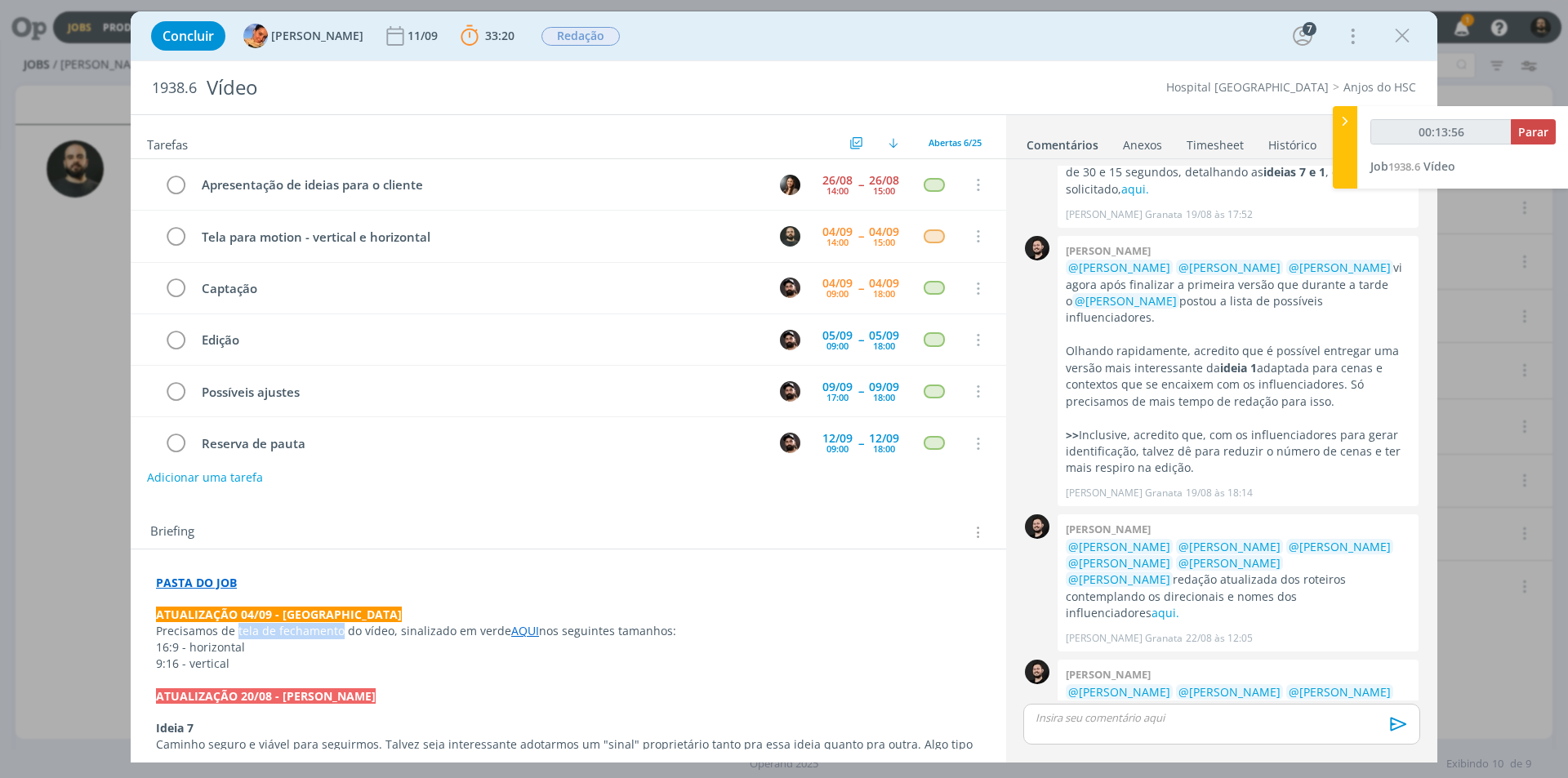
drag, startPoint x: 236, startPoint y: 629, endPoint x: 339, endPoint y: 631, distance: 103.0
click at [339, 631] on p "Precisamos de tela de fechamento do vídeo, sinalizado em verde AQUI nos seguint…" at bounding box center [569, 630] width 825 height 16
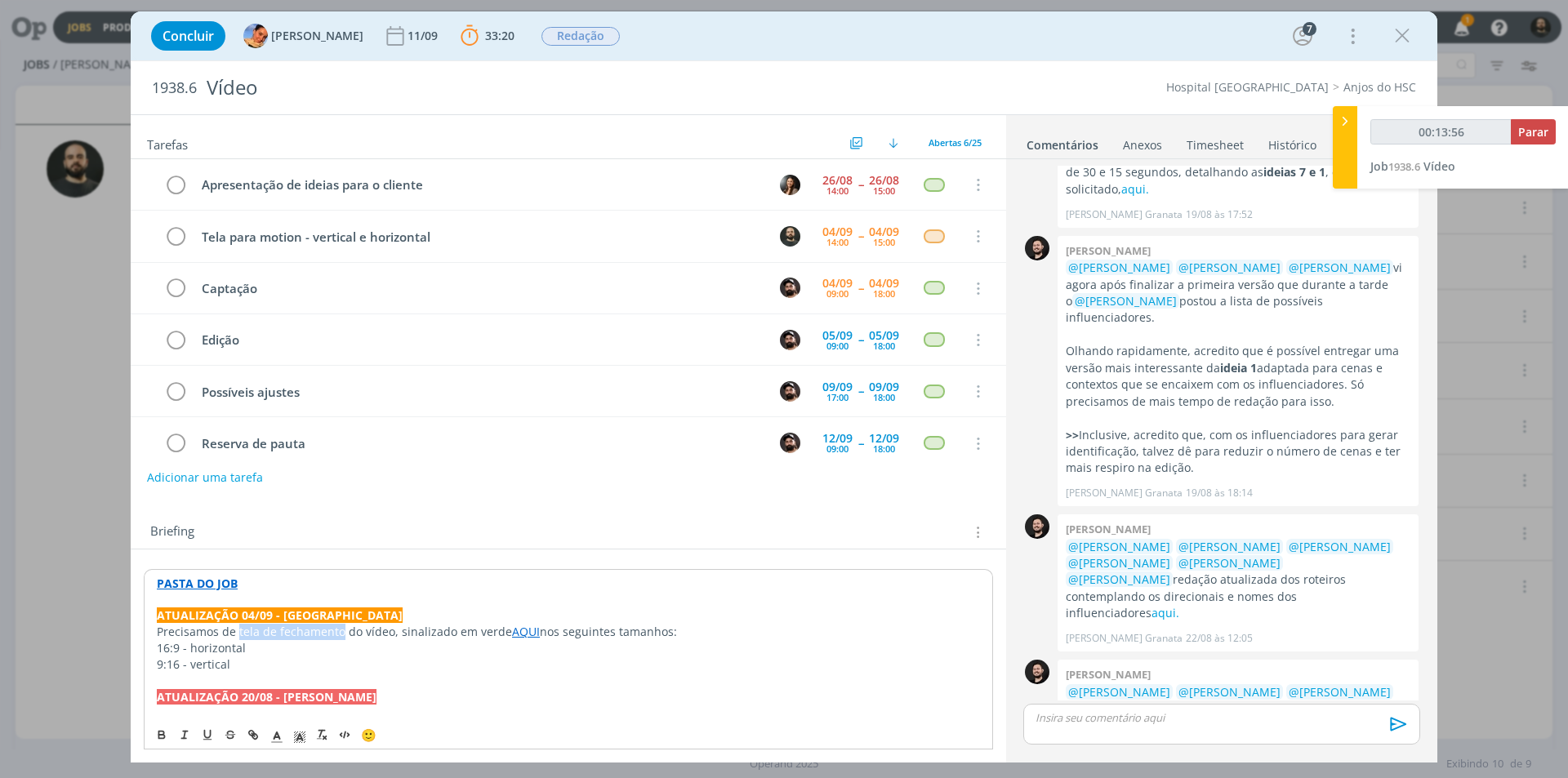
copy p "tela de fechamento"
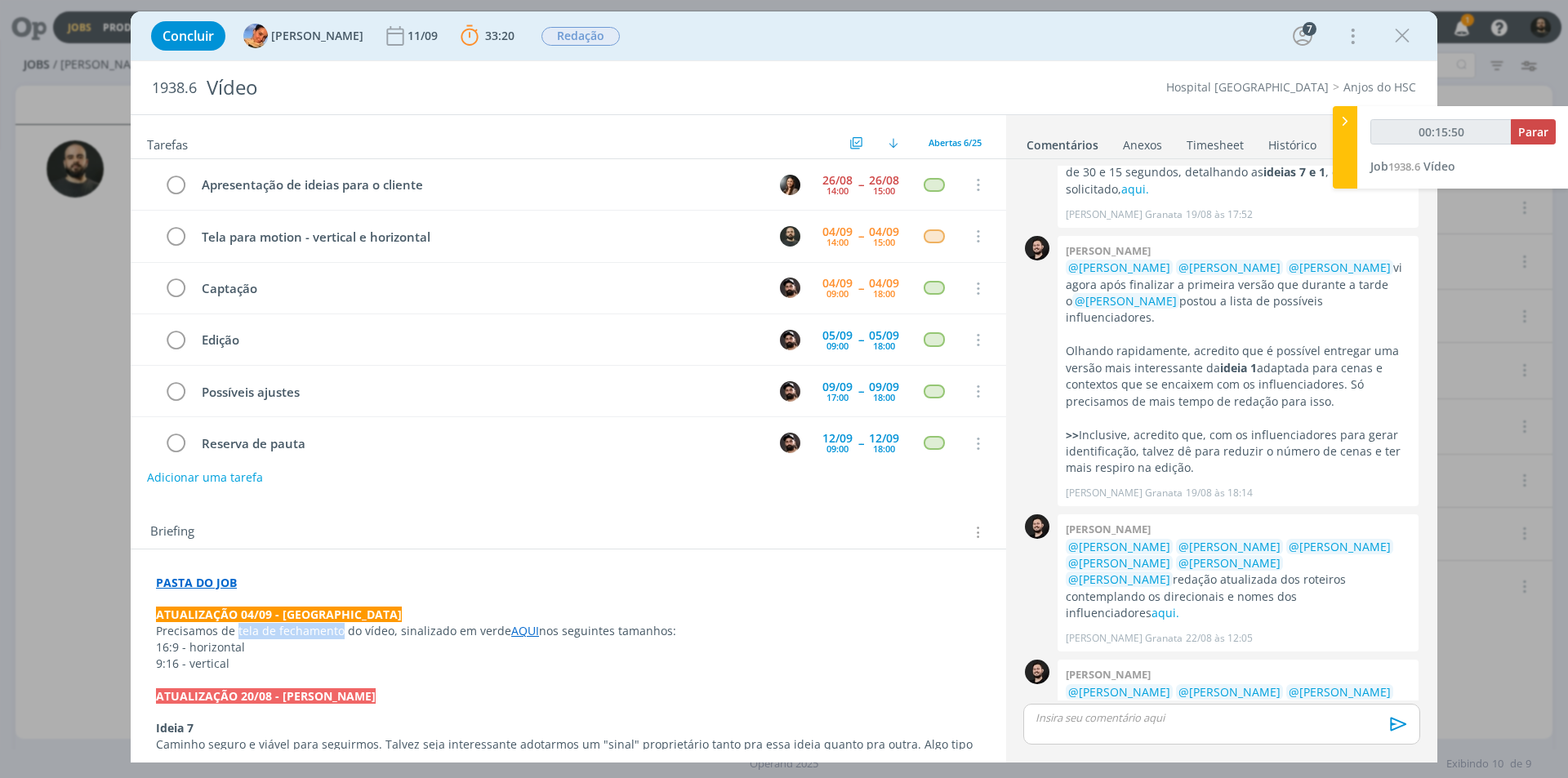
type input "00:15:51"
click at [1348, 117] on icon at bounding box center [1345, 121] width 16 height 17
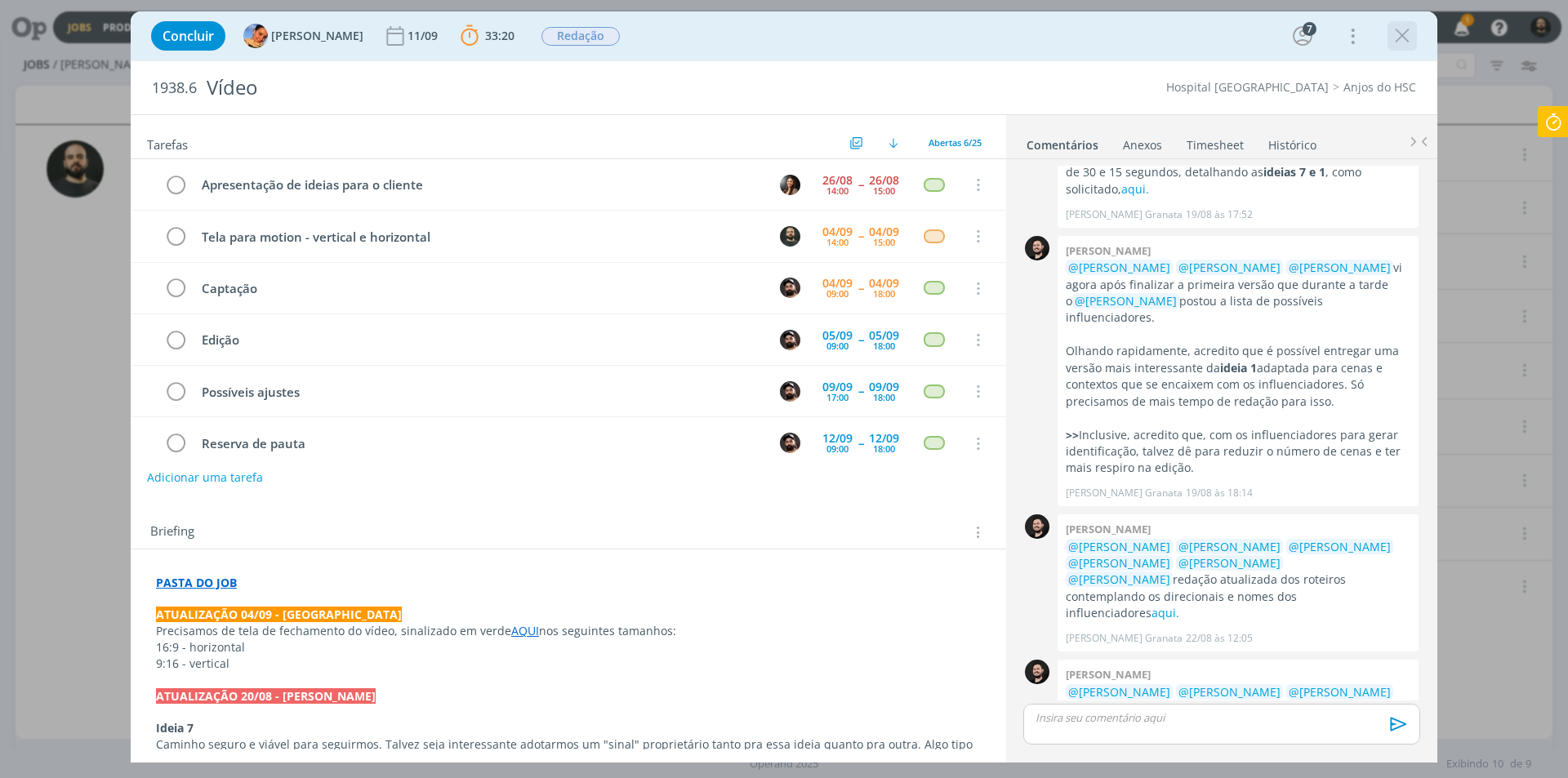
click at [1404, 34] on icon "dialog" at bounding box center [1402, 36] width 25 height 25
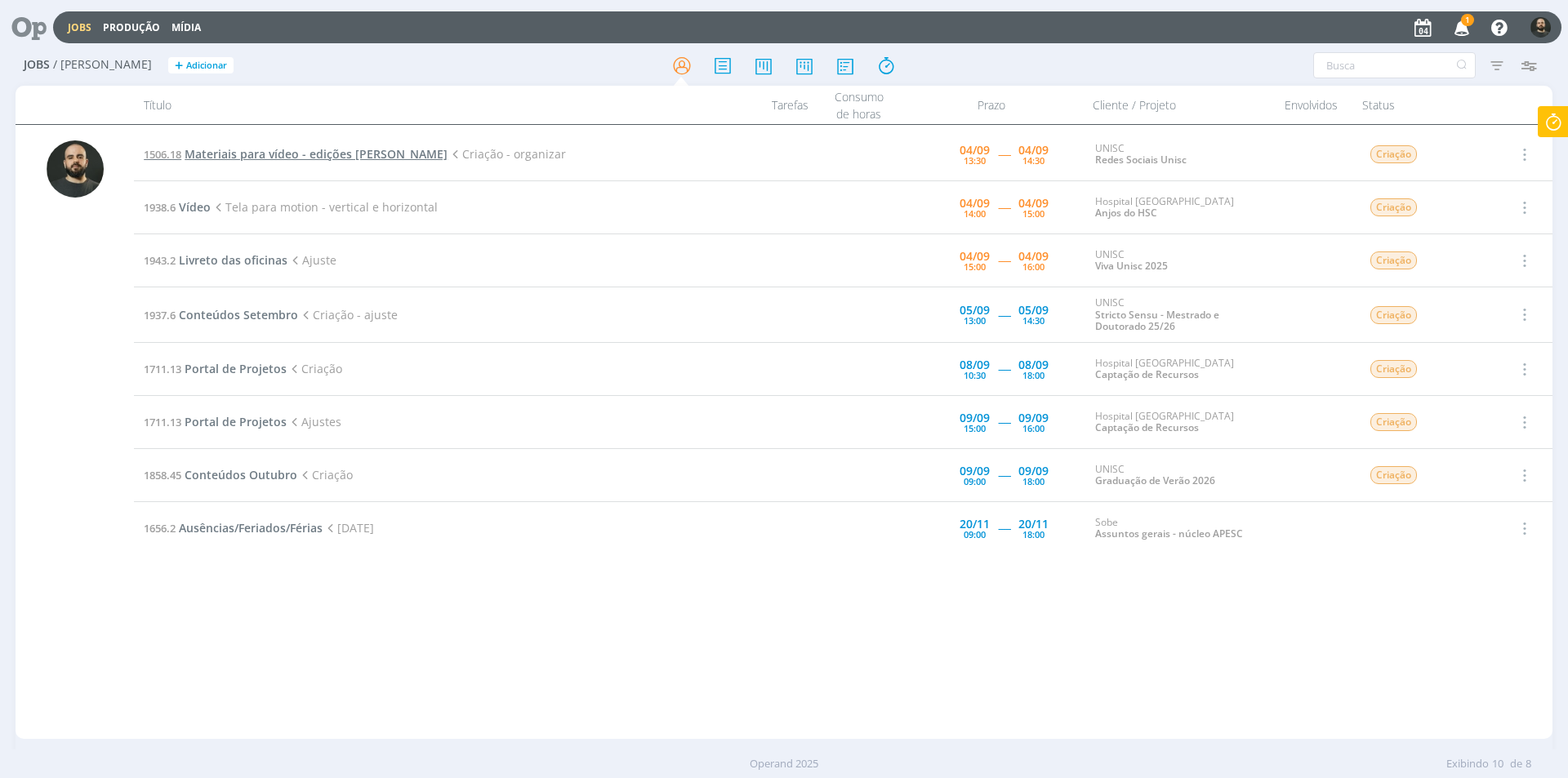
click at [337, 156] on span "Materiais para vídeo - edições Elisa" at bounding box center [316, 153] width 263 height 15
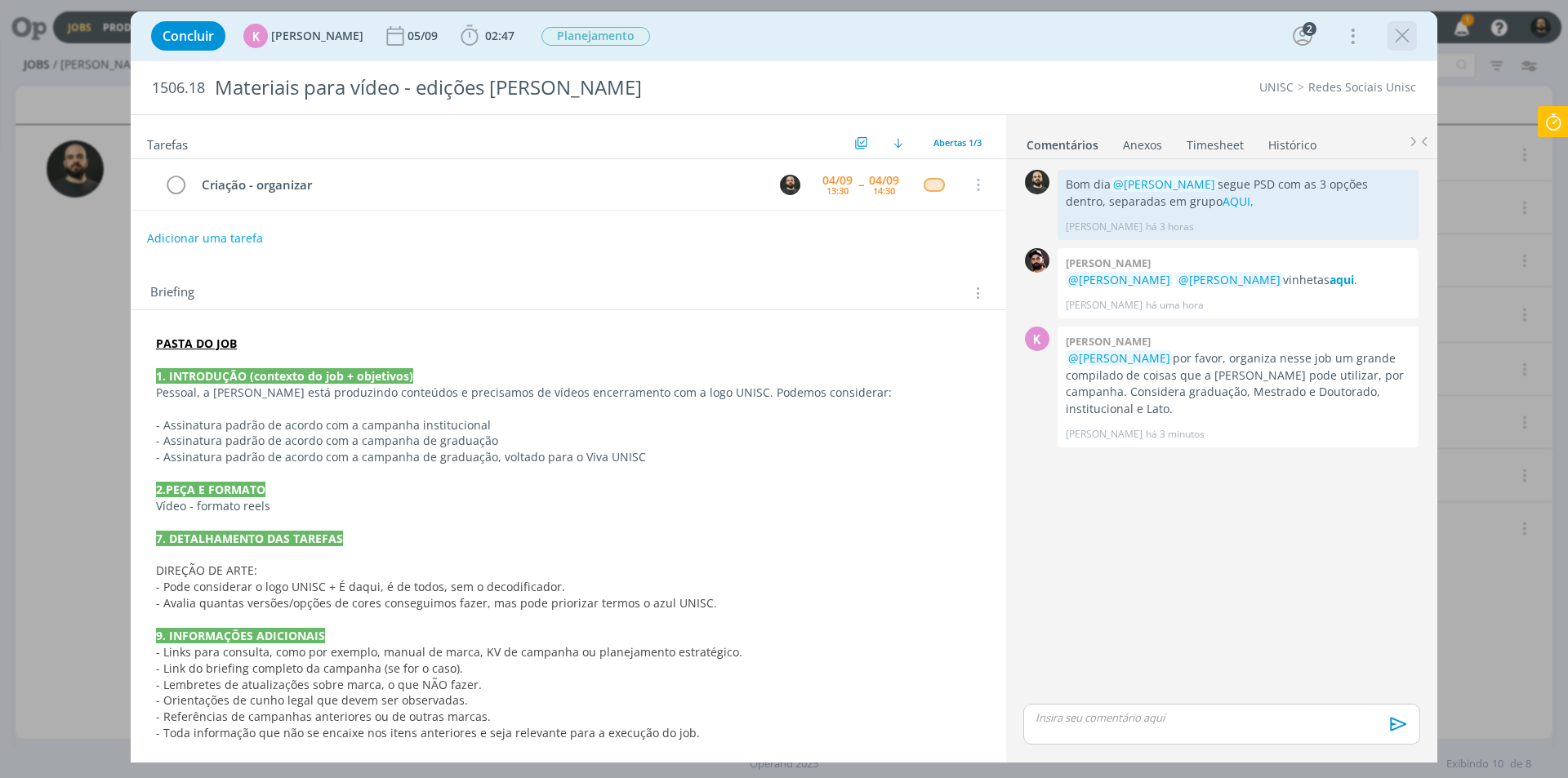
click at [1403, 38] on icon "dialog" at bounding box center [1402, 36] width 25 height 25
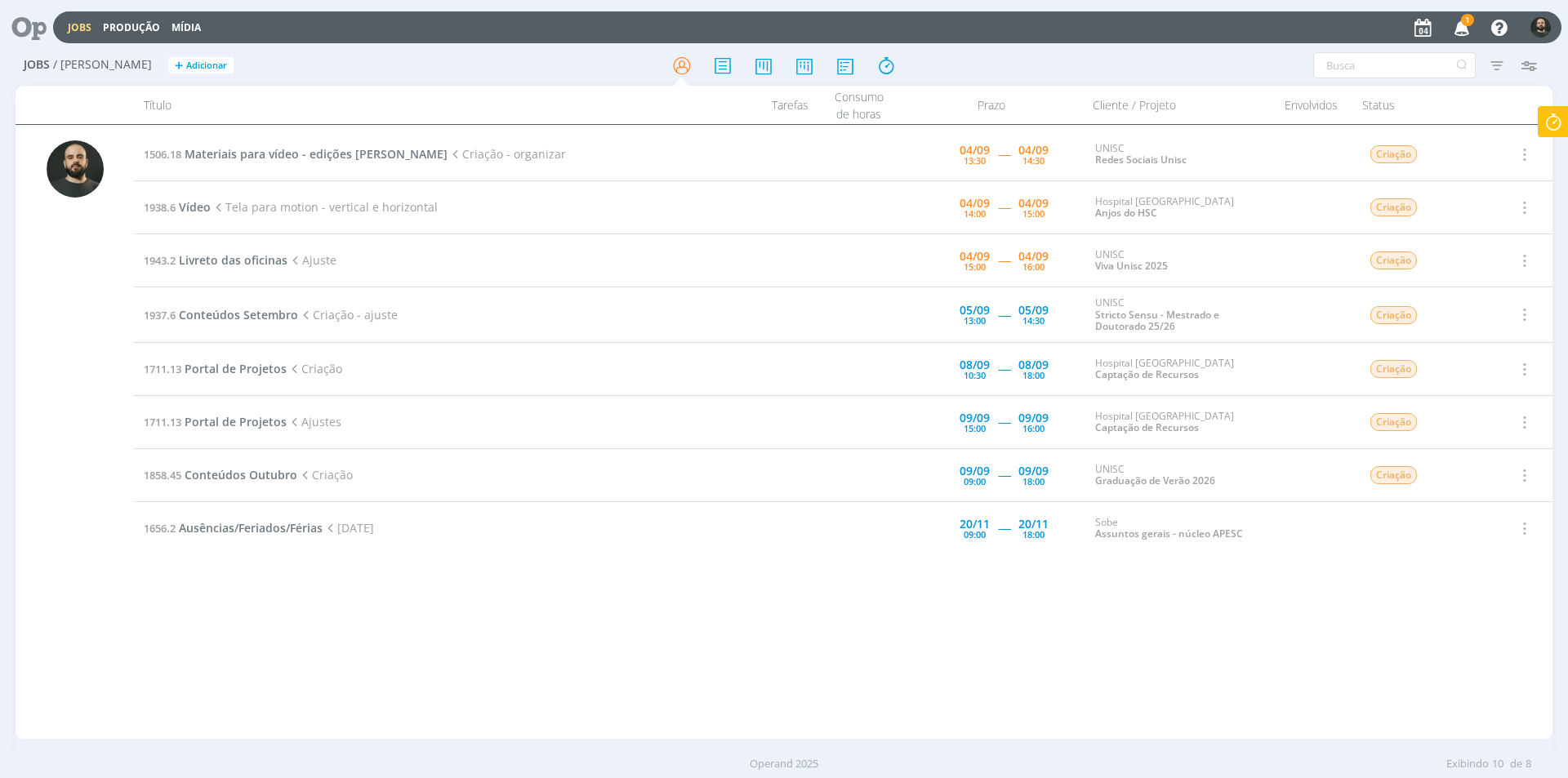
click at [1461, 22] on span "1" at bounding box center [1468, 20] width 13 height 12
click at [242, 204] on span "Livreto das oficinas" at bounding box center [233, 207] width 109 height 15
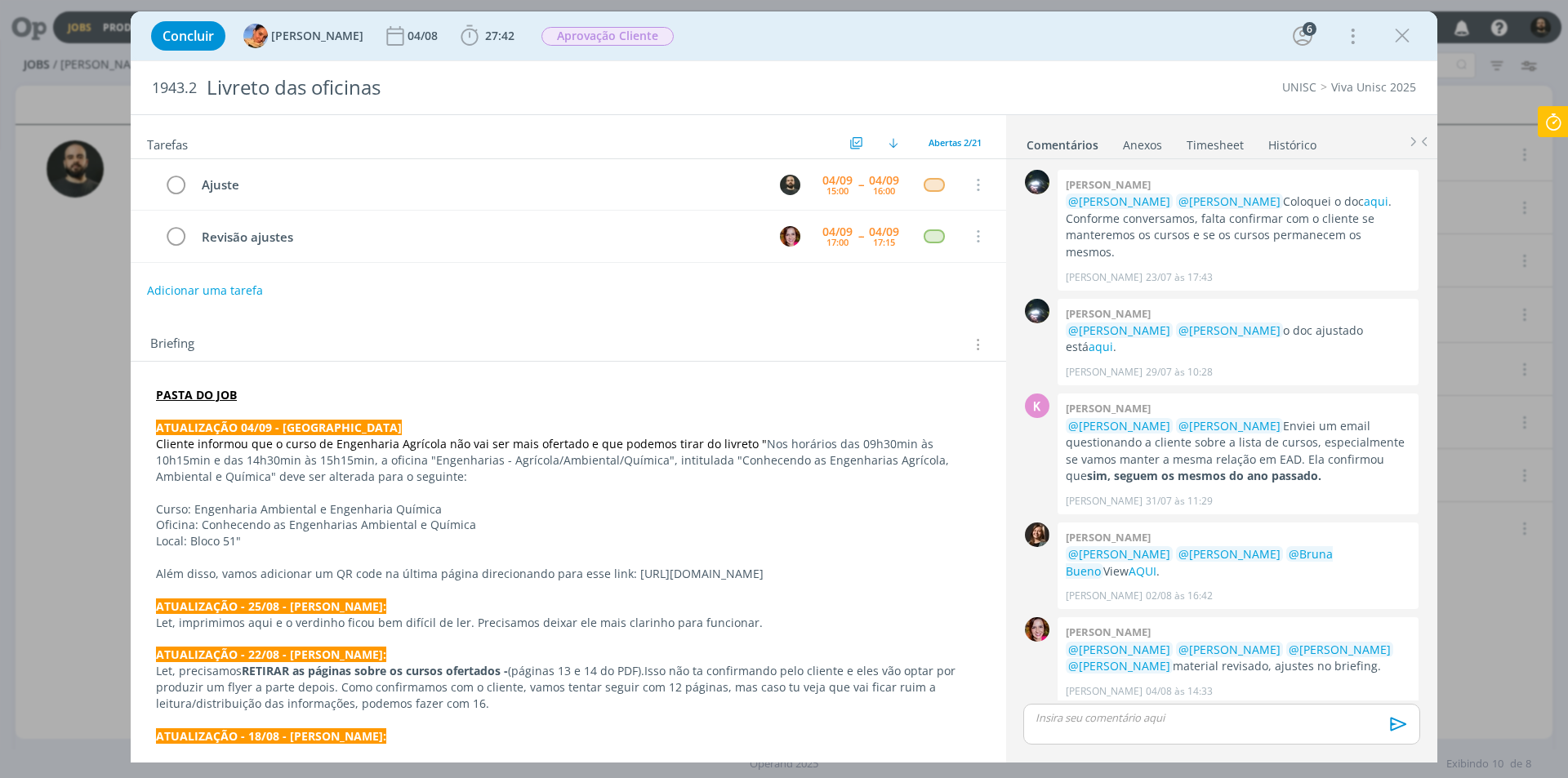
scroll to position [977, 0]
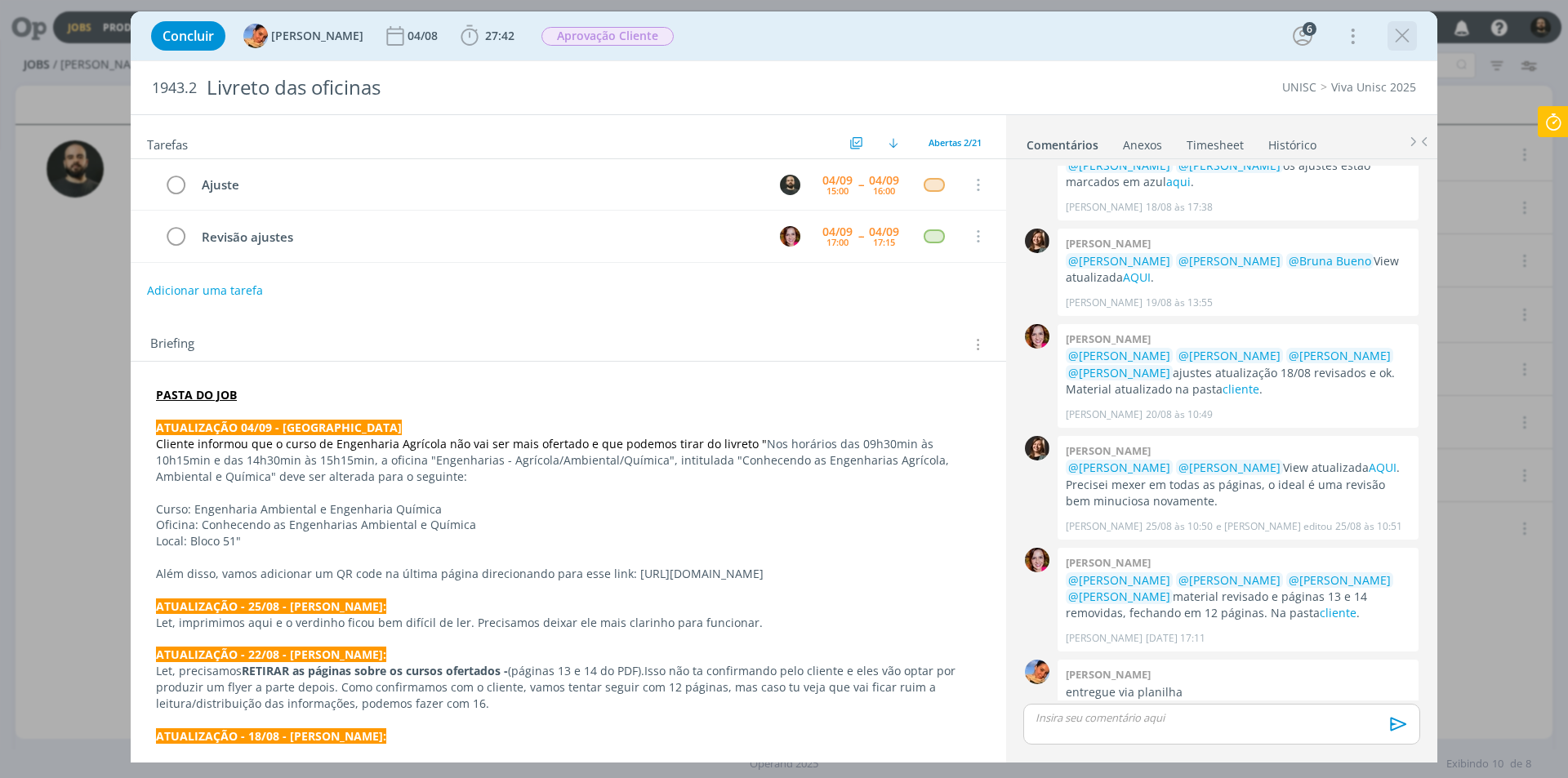
click at [1398, 33] on icon "dialog" at bounding box center [1402, 36] width 25 height 25
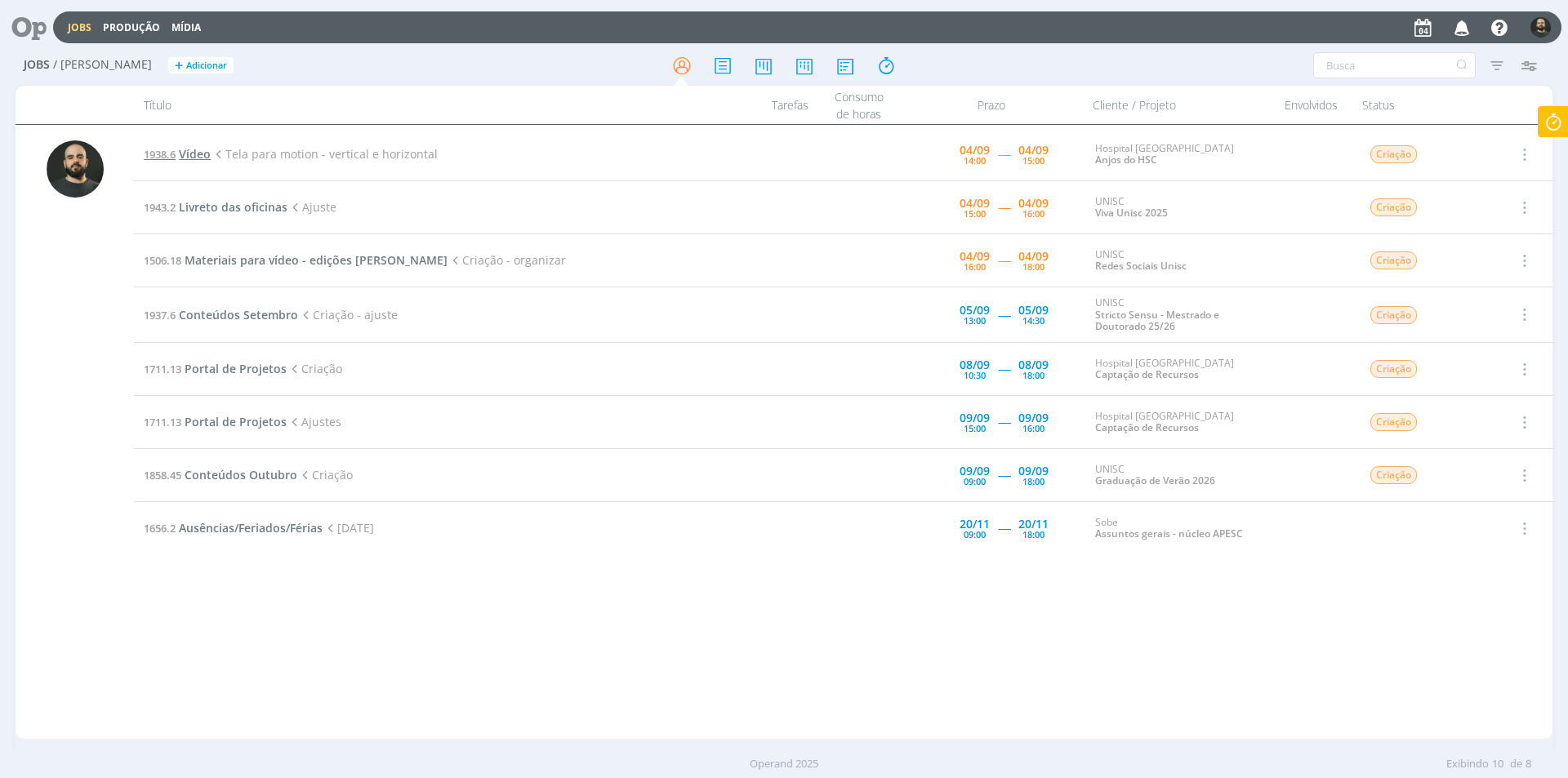
click at [202, 157] on span "Vídeo" at bounding box center [194, 153] width 31 height 15
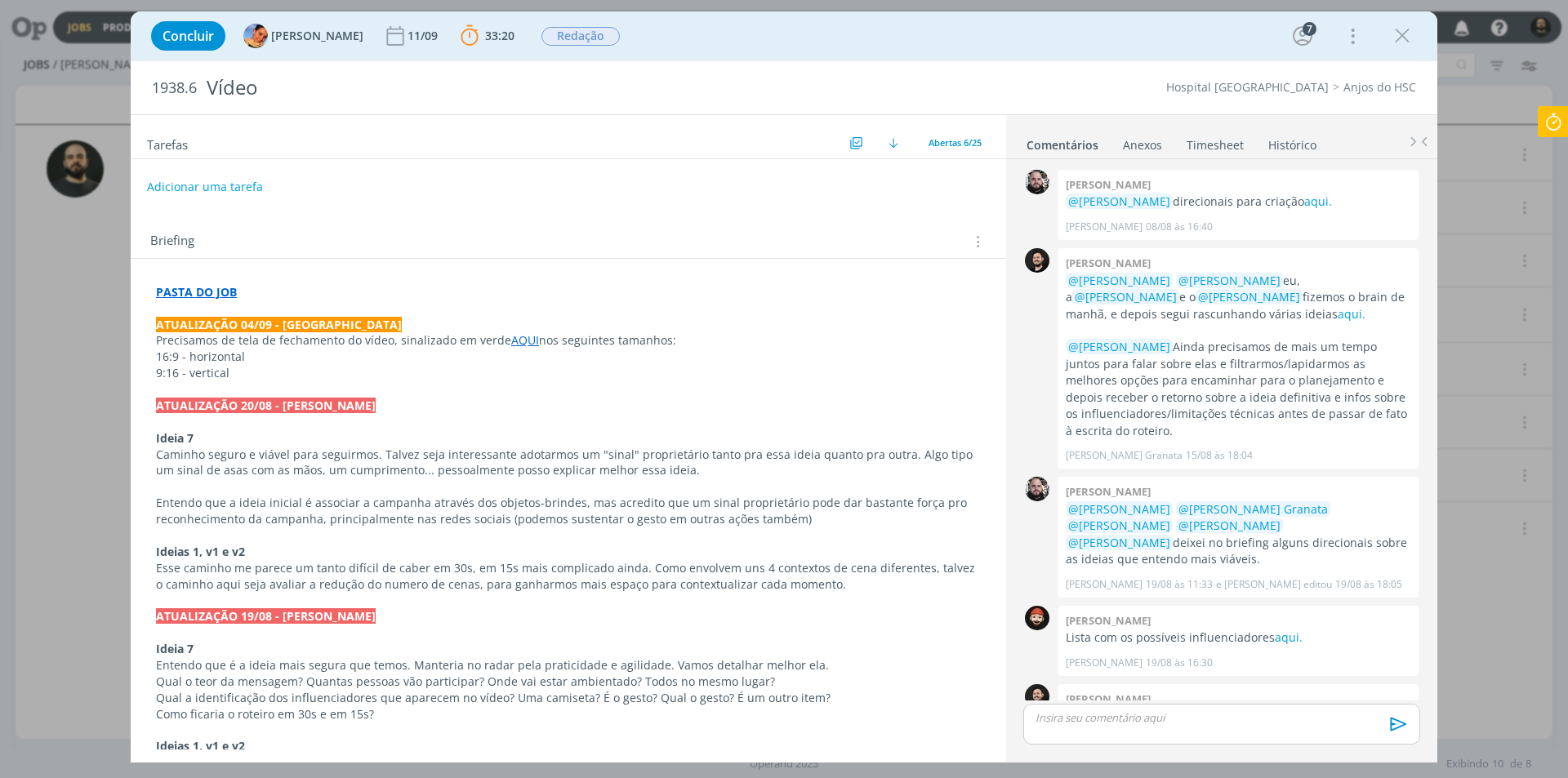
scroll to position [577, 0]
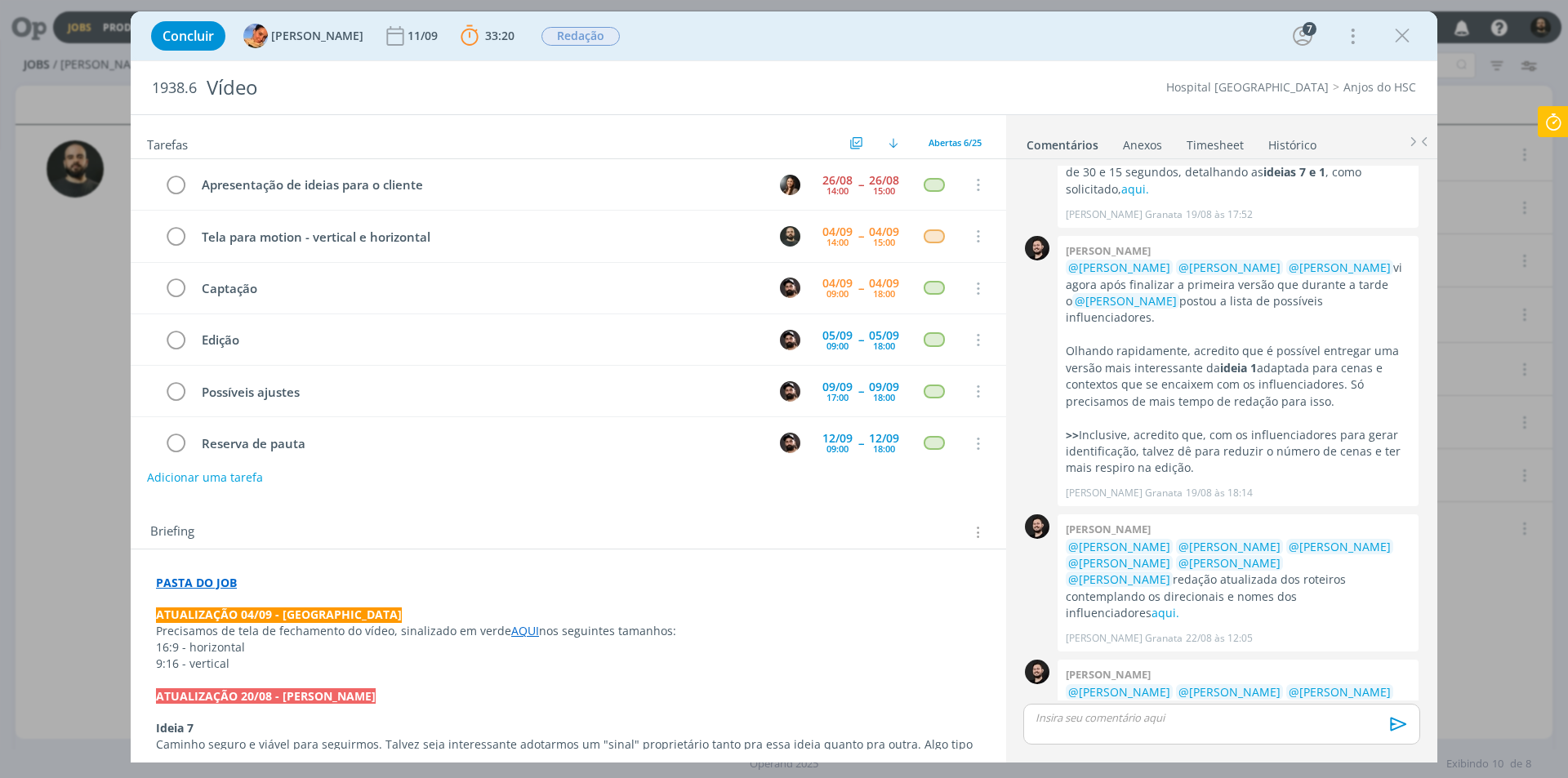
click at [1115, 719] on p "dialog" at bounding box center [1221, 717] width 371 height 14
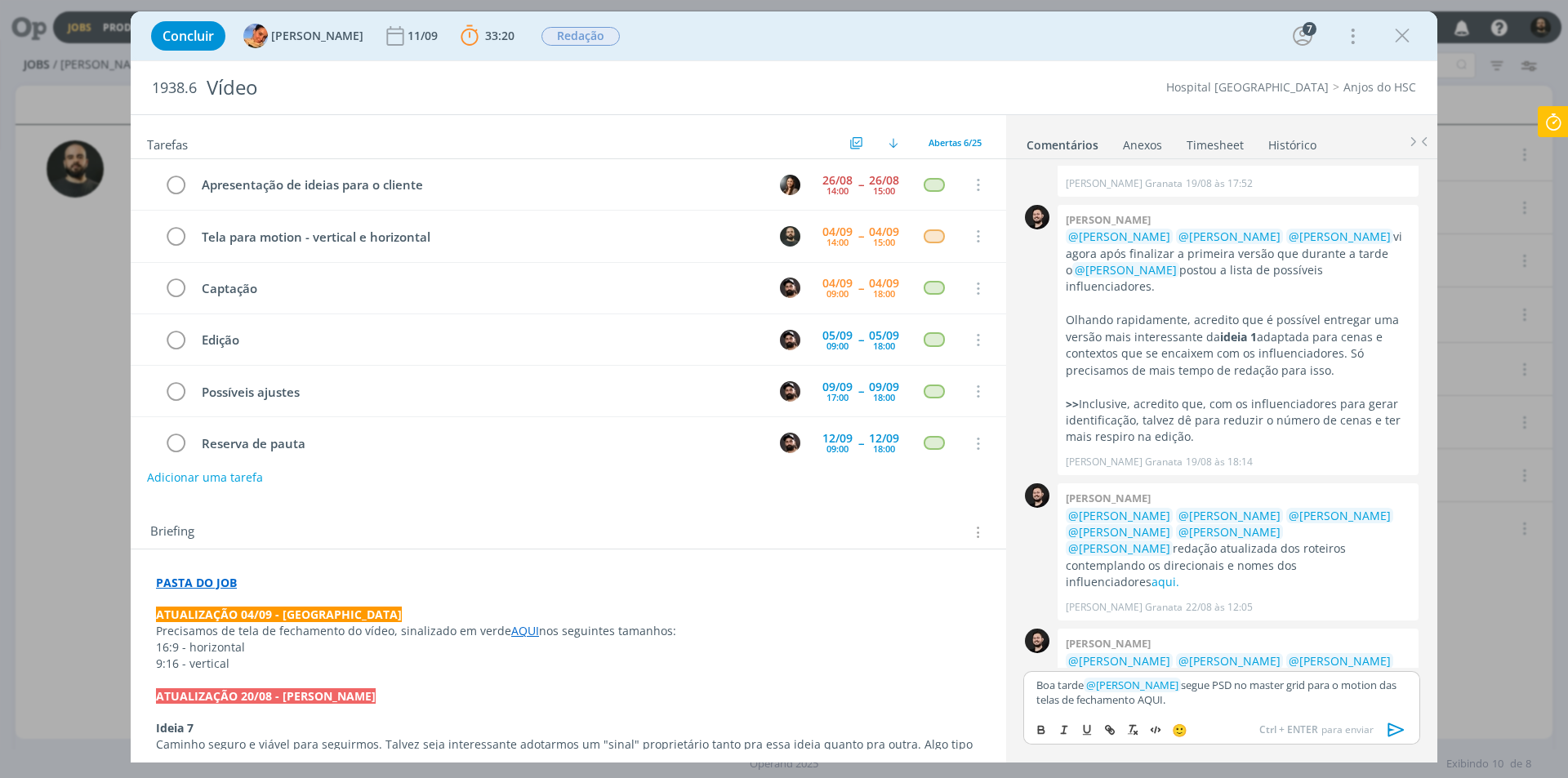
scroll to position [610, 0]
click at [1116, 735] on button "dialog" at bounding box center [1111, 729] width 23 height 20
paste input "https://sobeae.sharepoint.com/:f:/s/SOBEAE/Eu1FVr4B1qlGiZ0Y_HuFfn4B1fg2Zmt_IDkH…"
type input "https://sobeae.sharepoint.com/:f:/s/SOBEAE/Eu1FVr4B1qlGiZ0Y_HuFfn4B1fg2Zmt_IDkH…"
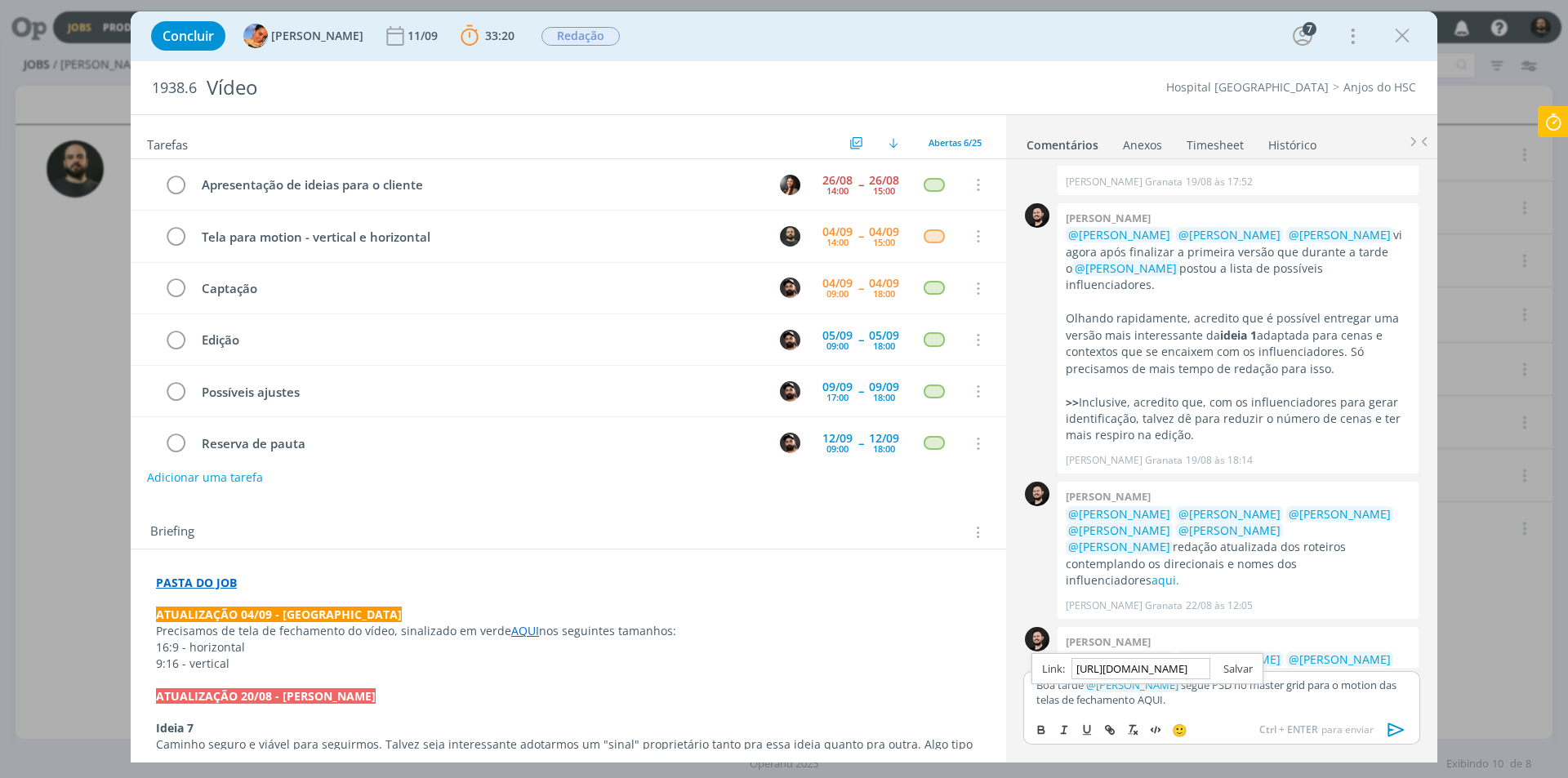
scroll to position [0, 0]
click at [1229, 673] on link "dialog" at bounding box center [1232, 668] width 43 height 14
click at [1197, 703] on p "Boa tarde ﻿ @ Bruno Gassen ﻿ segue PSD no master grid para o motion das telas d…" at bounding box center [1221, 693] width 371 height 30
click at [1150, 702] on link "AQUI." at bounding box center [1149, 699] width 28 height 14
click at [1156, 670] on link "https://sobeae.sharepoint.com/:f:/s/SOBEAE/Eu1FVr4B1qlGiZ0Y_HuFfn4B1fg2Zmt_IDkH…" at bounding box center [1130, 668] width 111 height 21
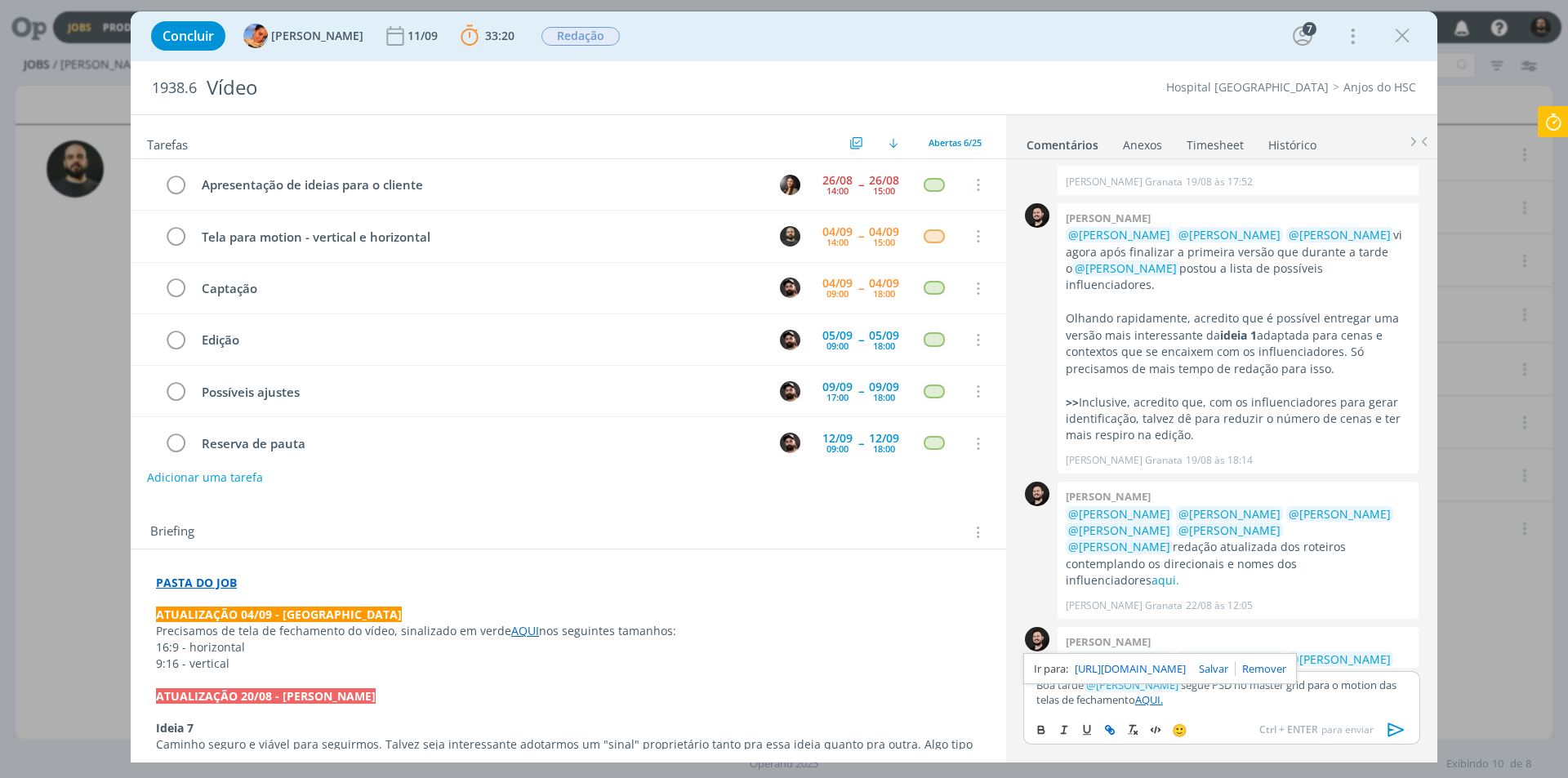
click at [1395, 730] on icon "dialog" at bounding box center [1397, 730] width 25 height 25
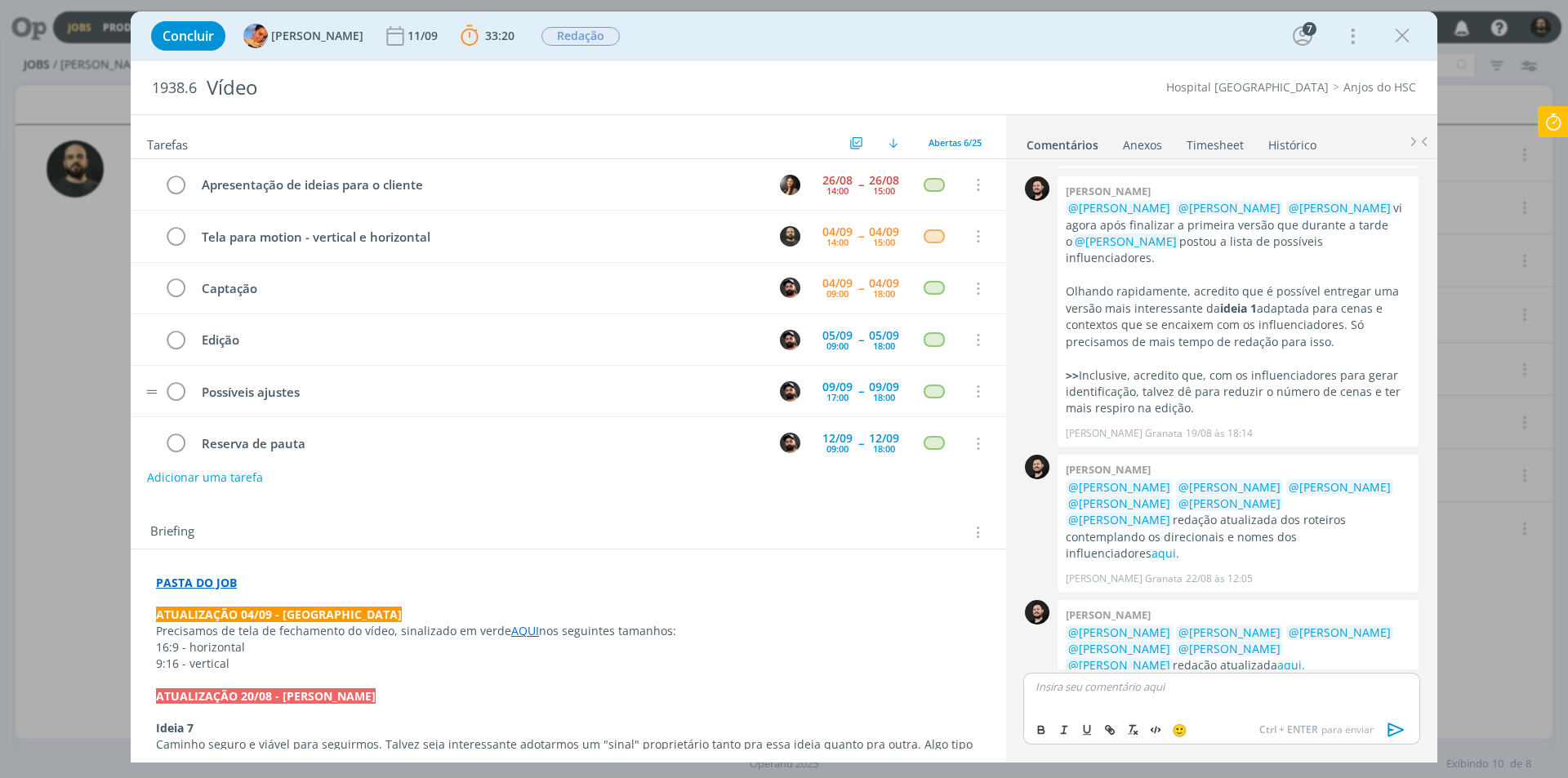
scroll to position [687, 0]
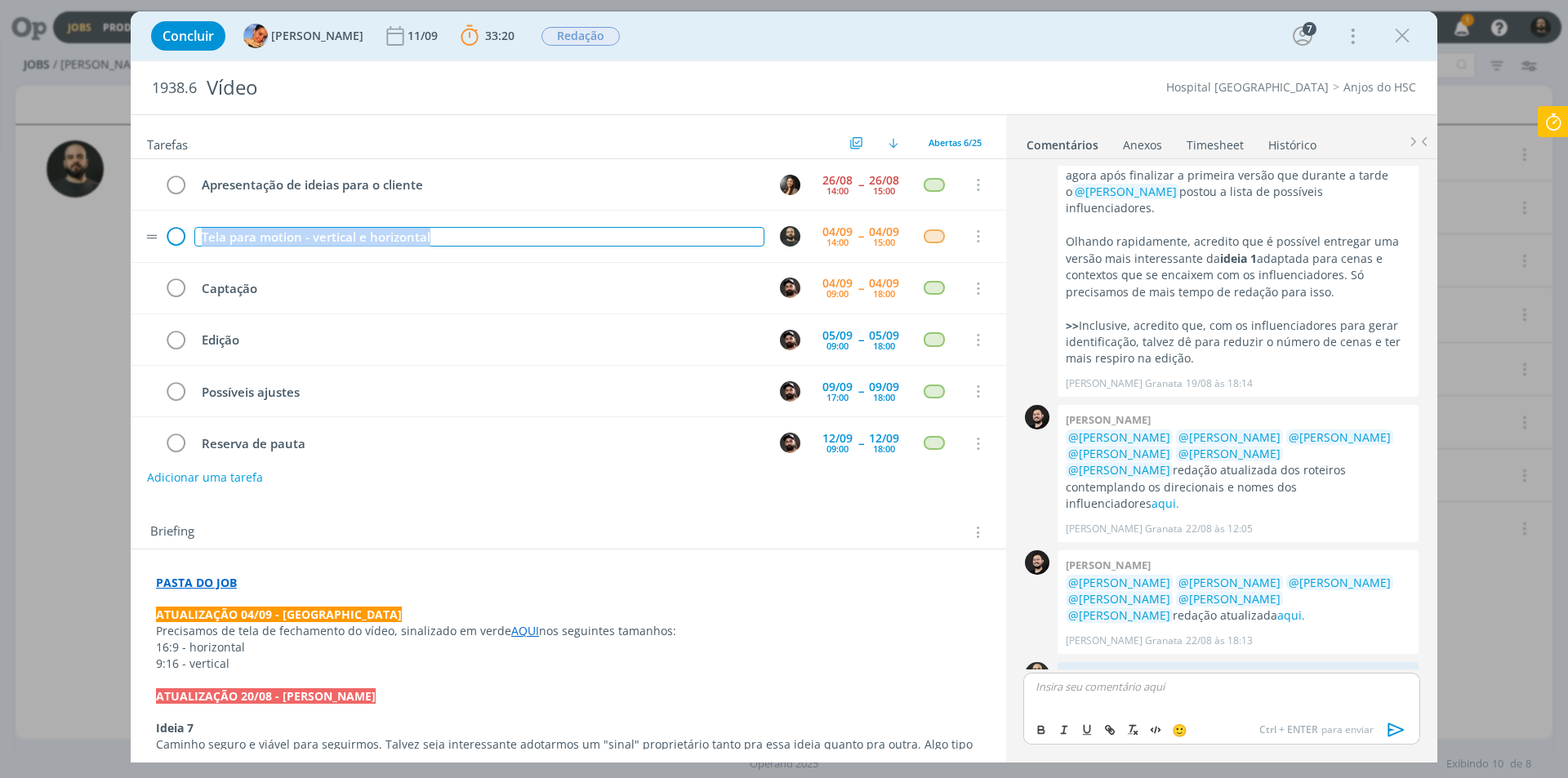
drag, startPoint x: 491, startPoint y: 235, endPoint x: 167, endPoint y: 232, distance: 324.0
click at [167, 232] on tr "Tela para motion - vertical e horizontal 04/09 14:00 -- 04/09 15:00 Cancelar" at bounding box center [568, 236] width 875 height 51
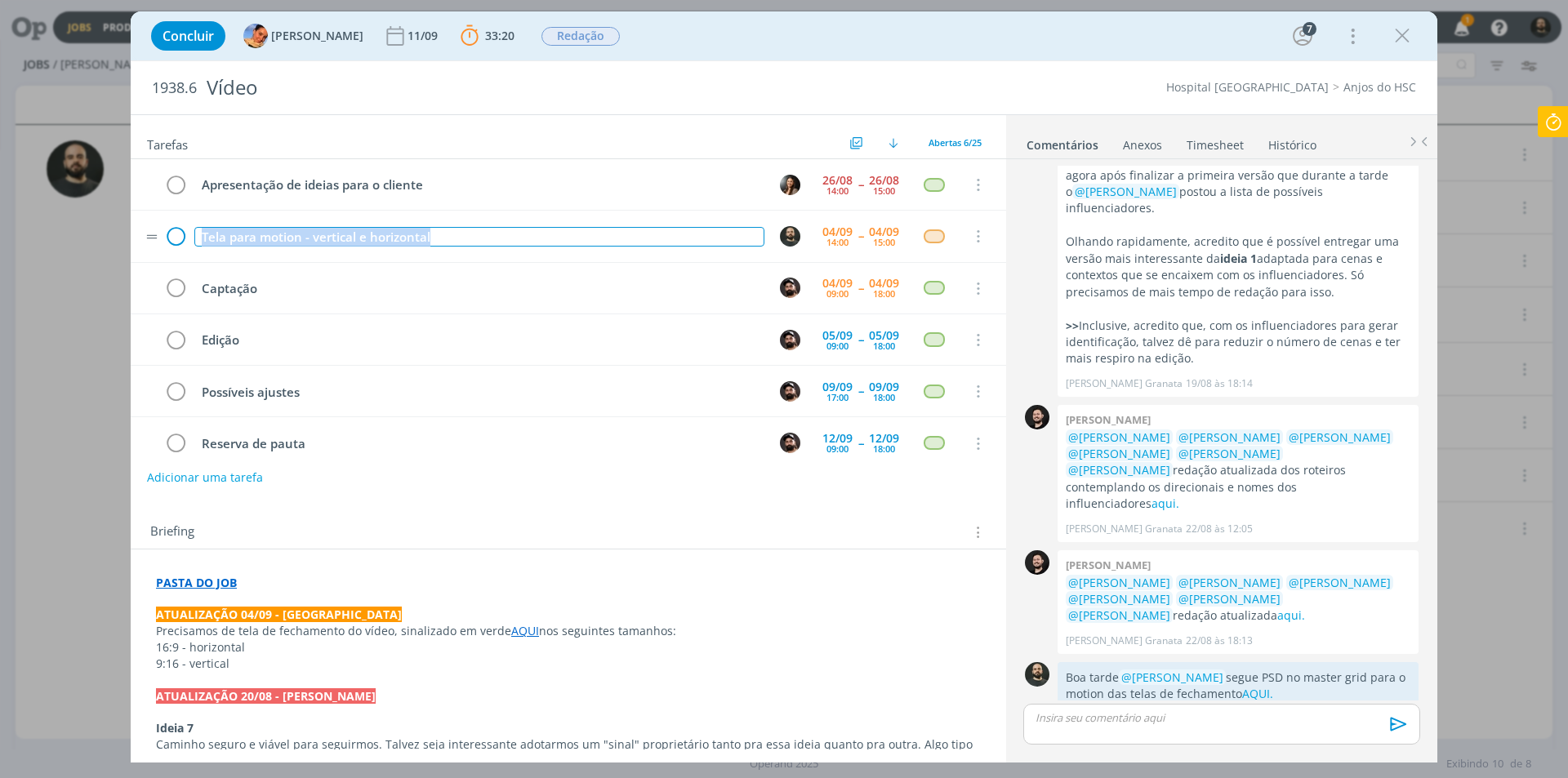
scroll to position [656, 0]
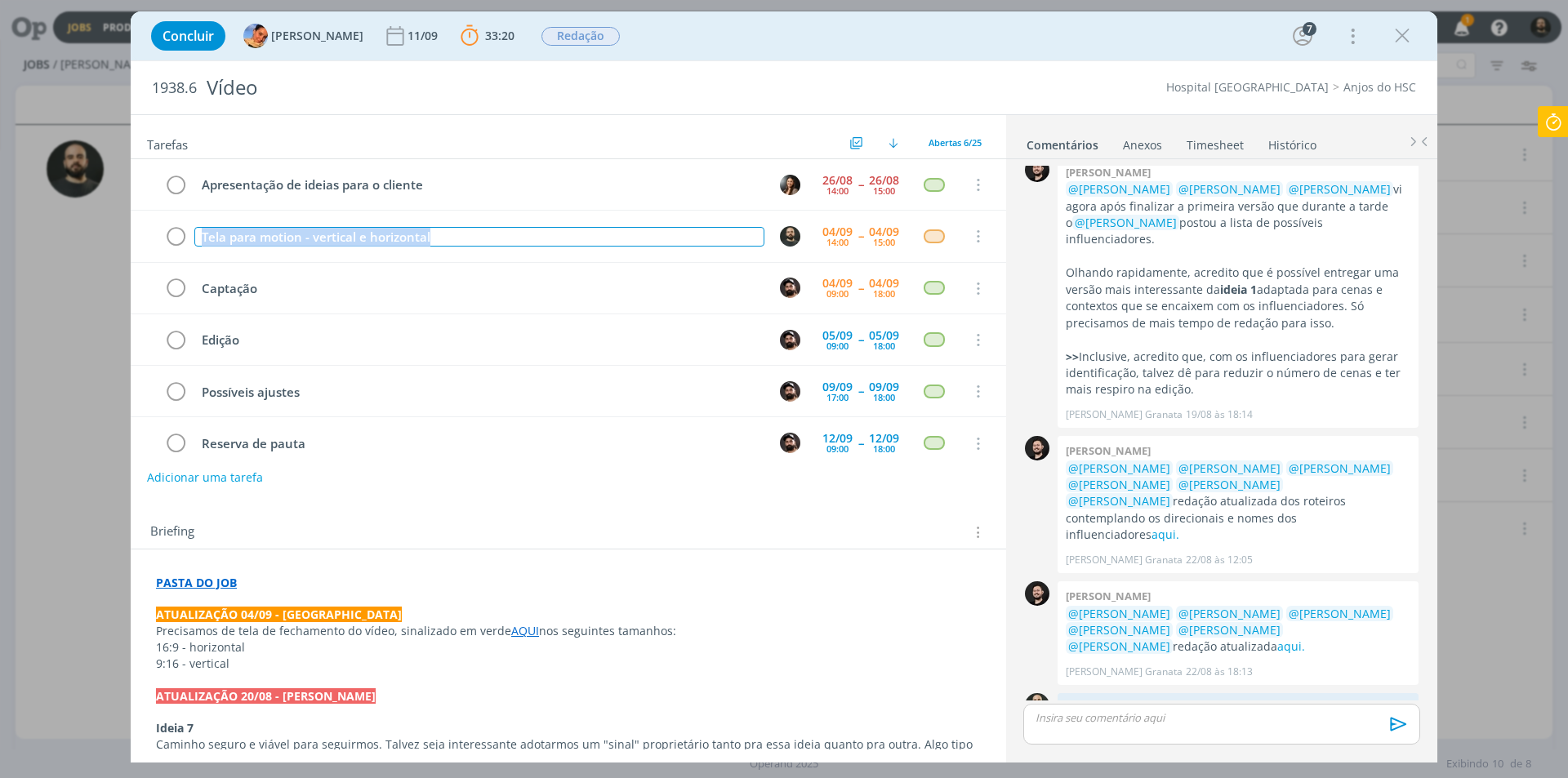
copy div "Tela para motion - vertical e horizontal"
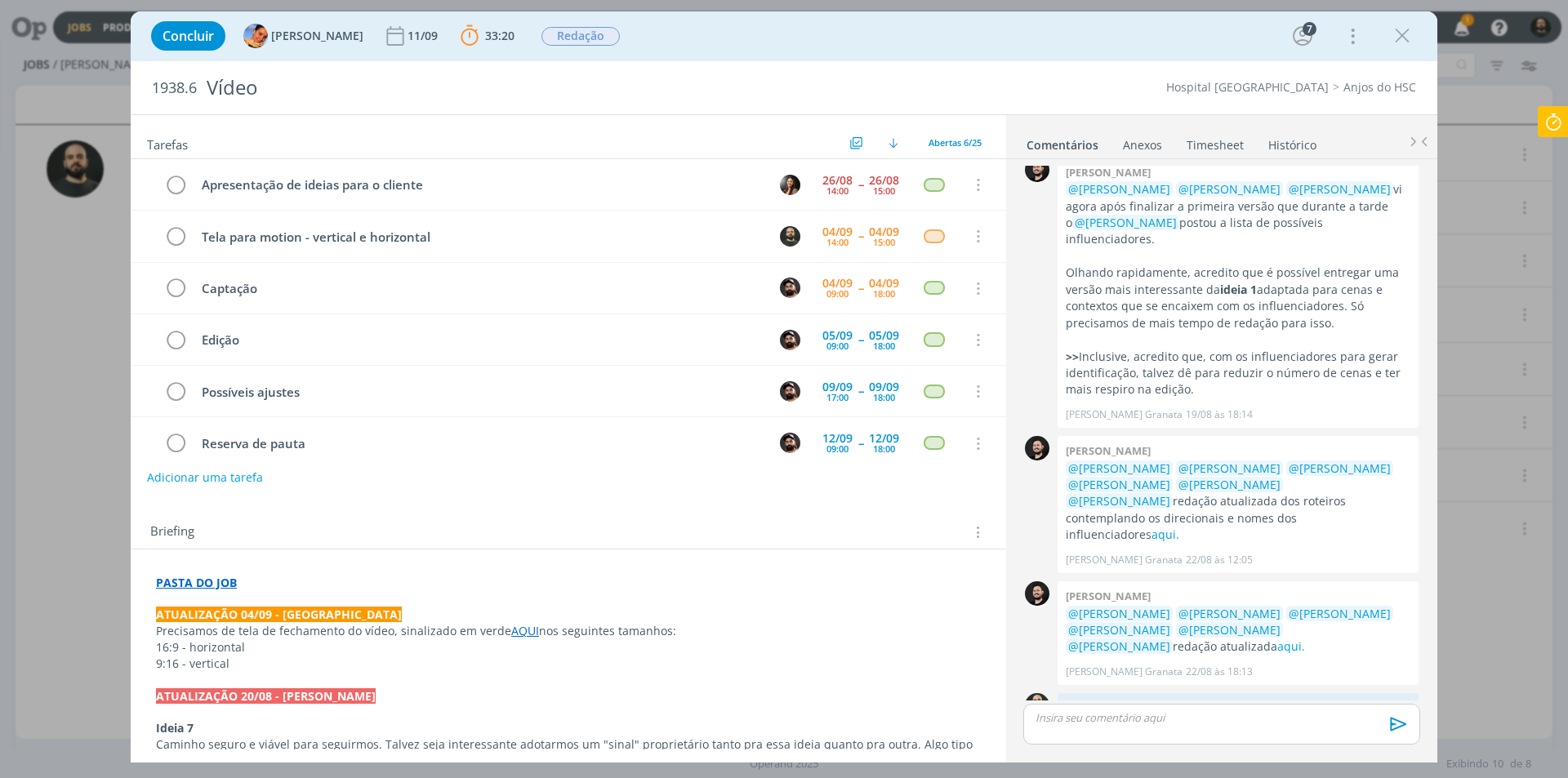
click at [1552, 113] on icon at bounding box center [1553, 121] width 30 height 31
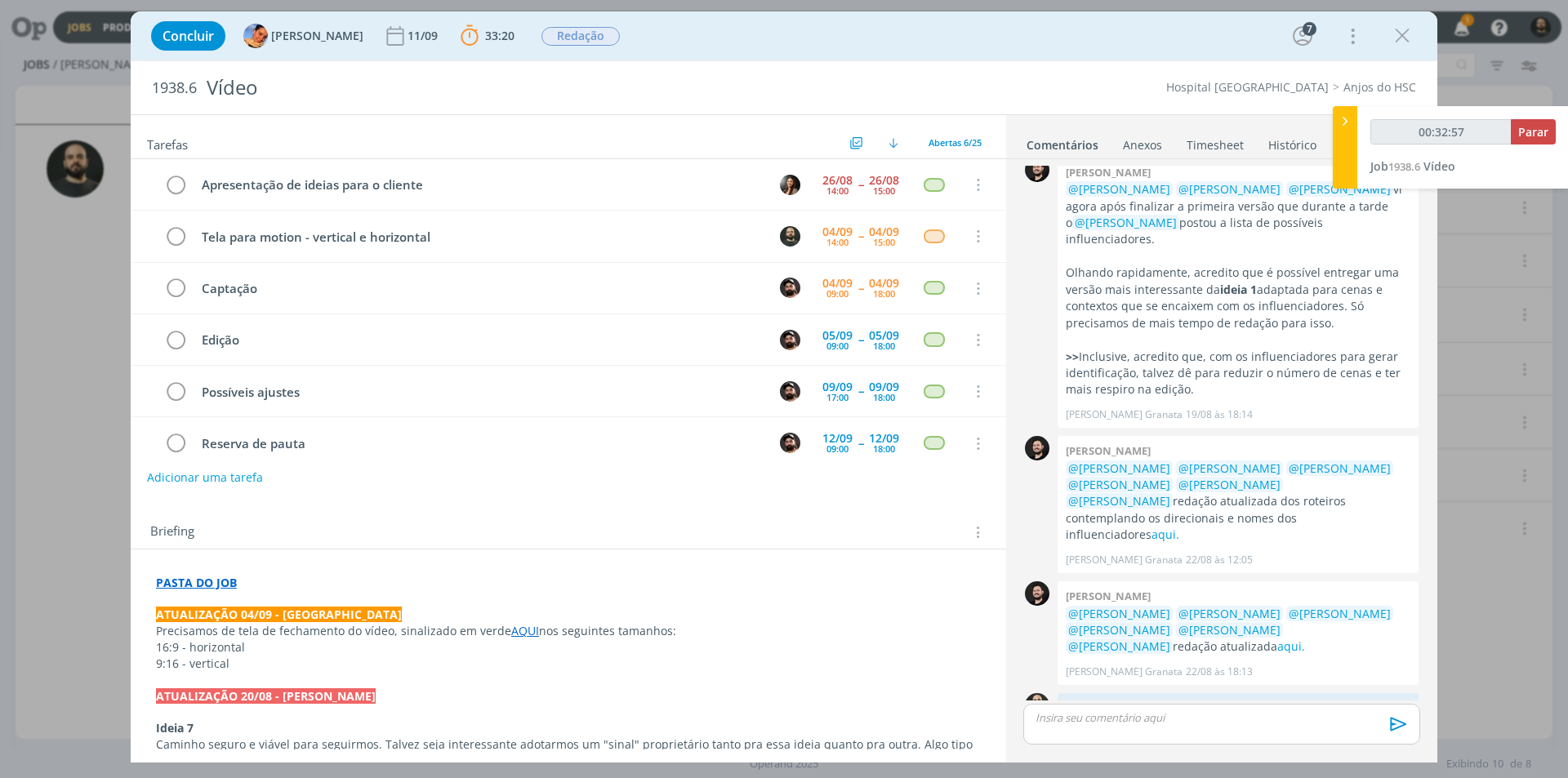
type input "00:32:58"
click at [1529, 140] on button "Parar" at bounding box center [1533, 131] width 45 height 26
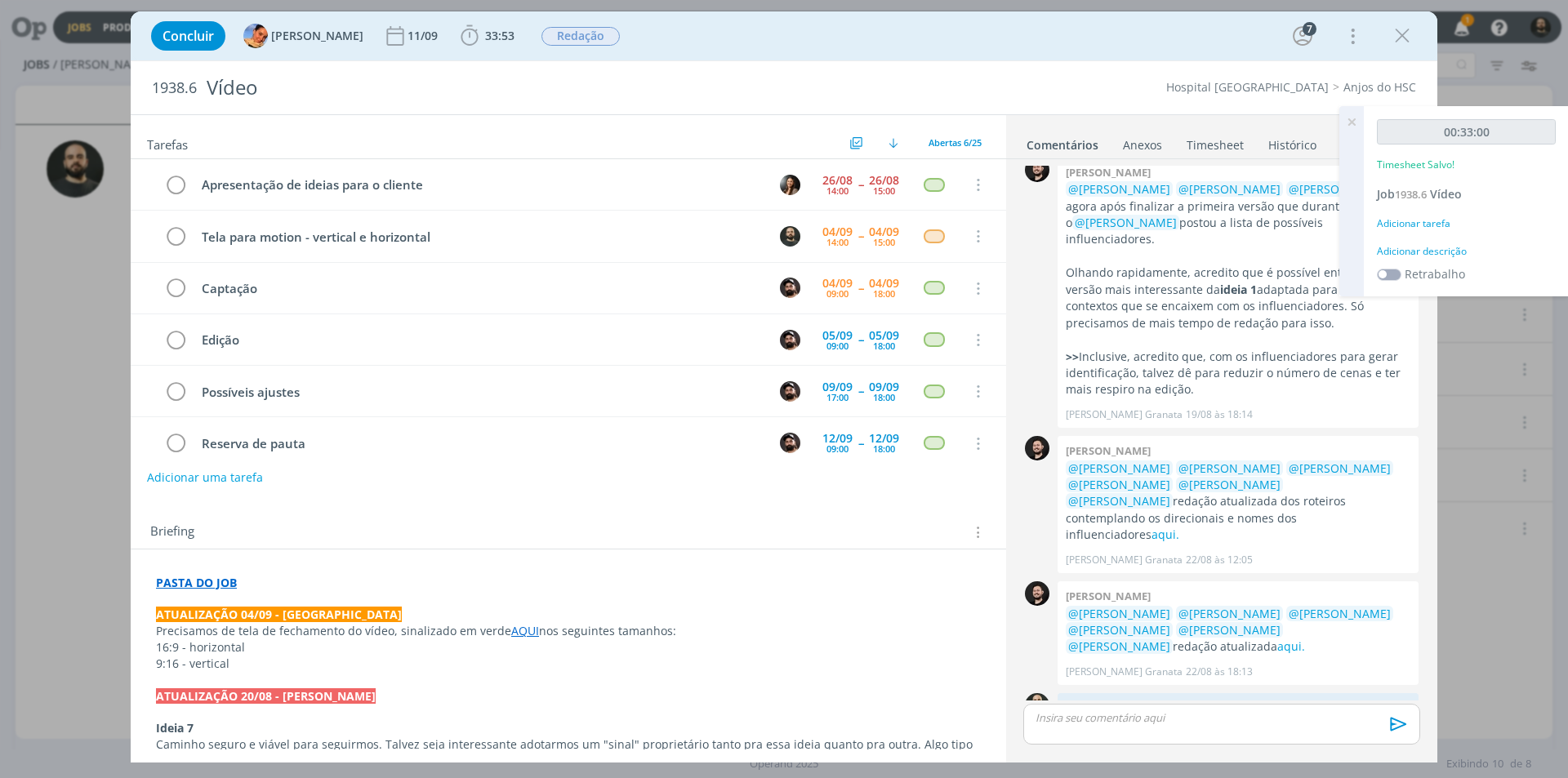
click at [1441, 249] on div "Adicionar descrição" at bounding box center [1467, 250] width 179 height 14
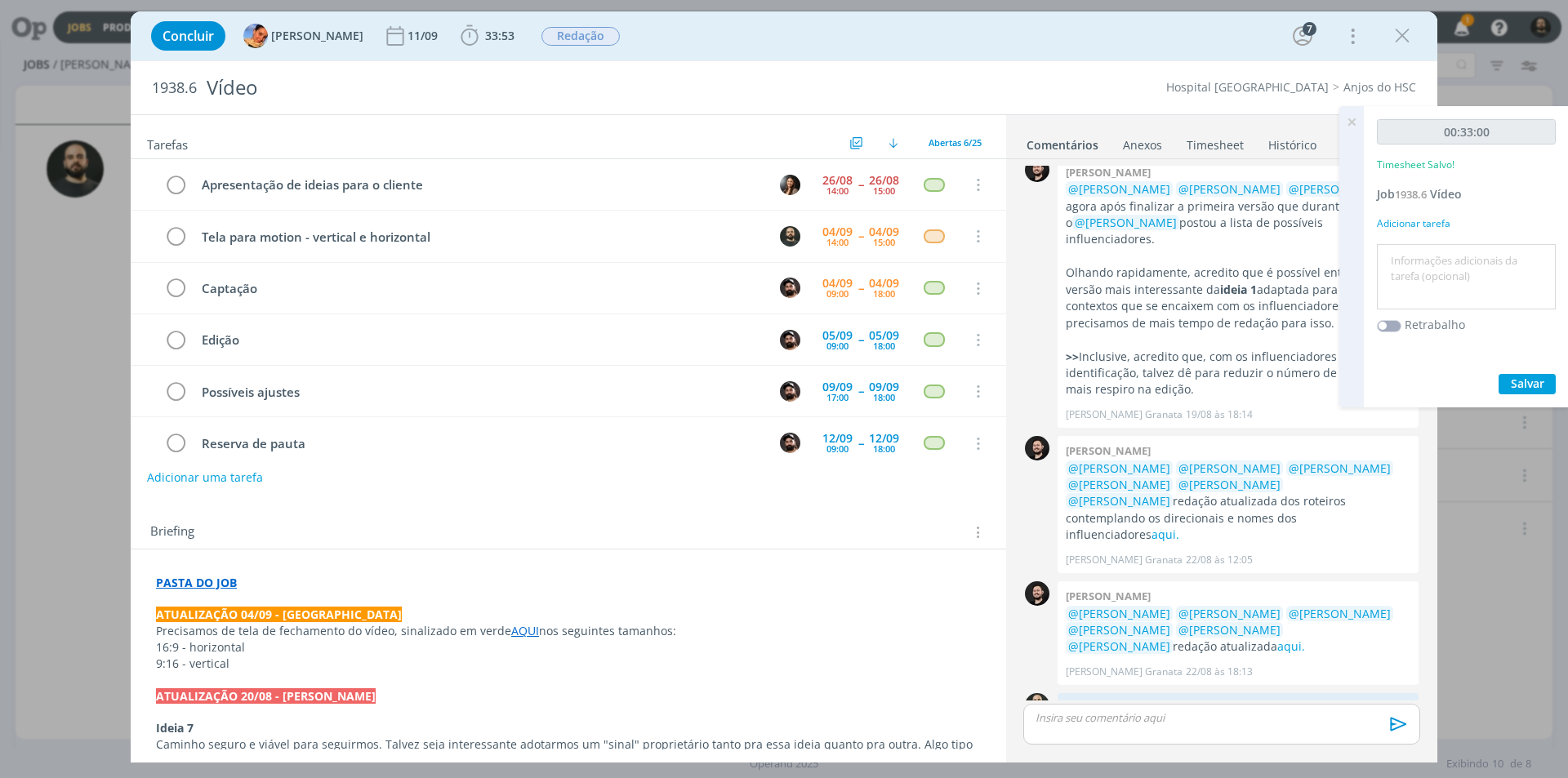
click at [1434, 280] on textarea at bounding box center [1466, 277] width 171 height 58
paste textarea "Tela para motion - vertical e horizontal"
type textarea "Tela para motion - vertical e horizontal"
click at [1528, 380] on span "Salvar" at bounding box center [1527, 383] width 33 height 15
click at [1349, 121] on icon at bounding box center [1352, 121] width 30 height 31
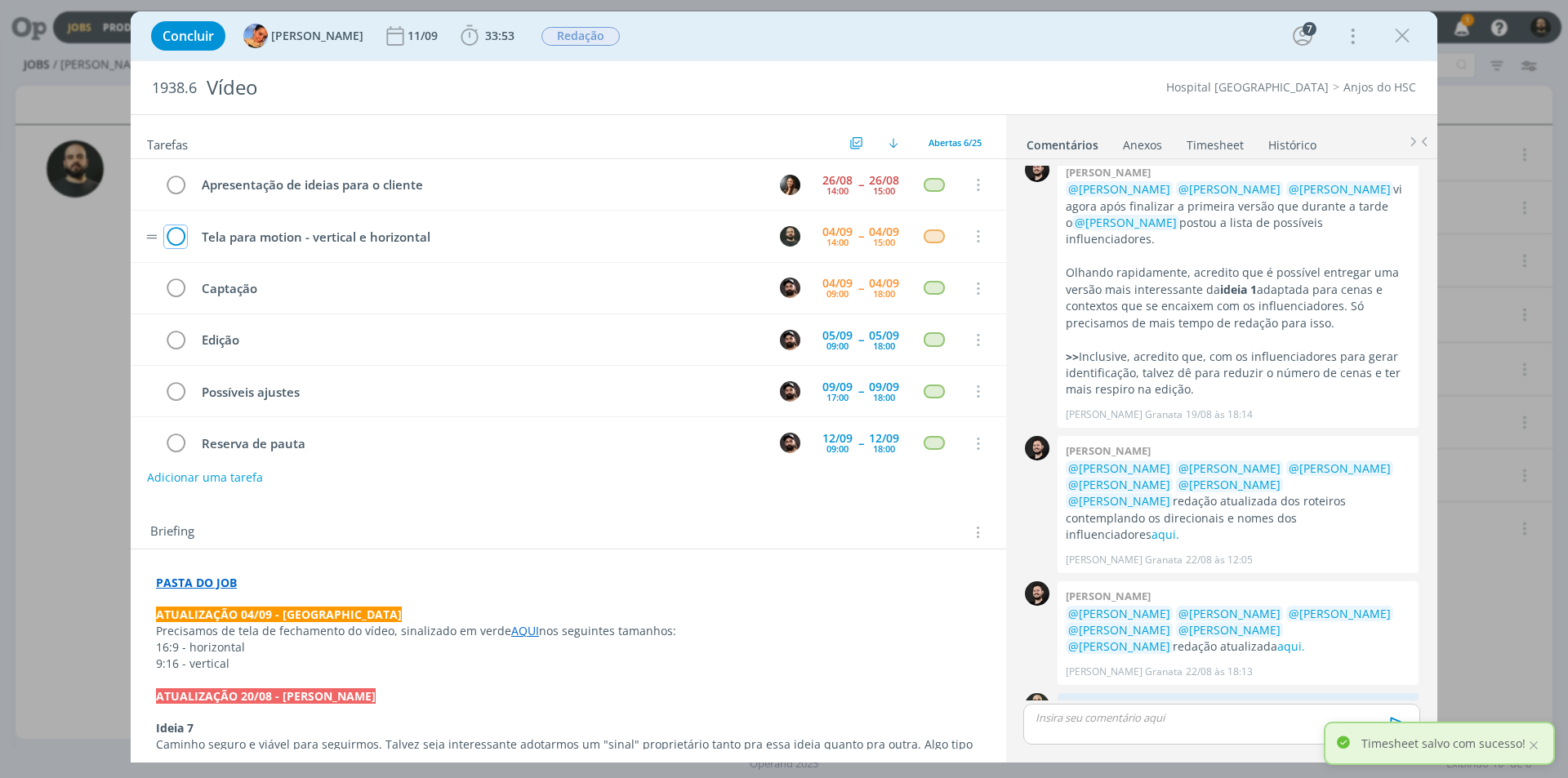
click at [178, 238] on icon "dialog" at bounding box center [175, 237] width 23 height 25
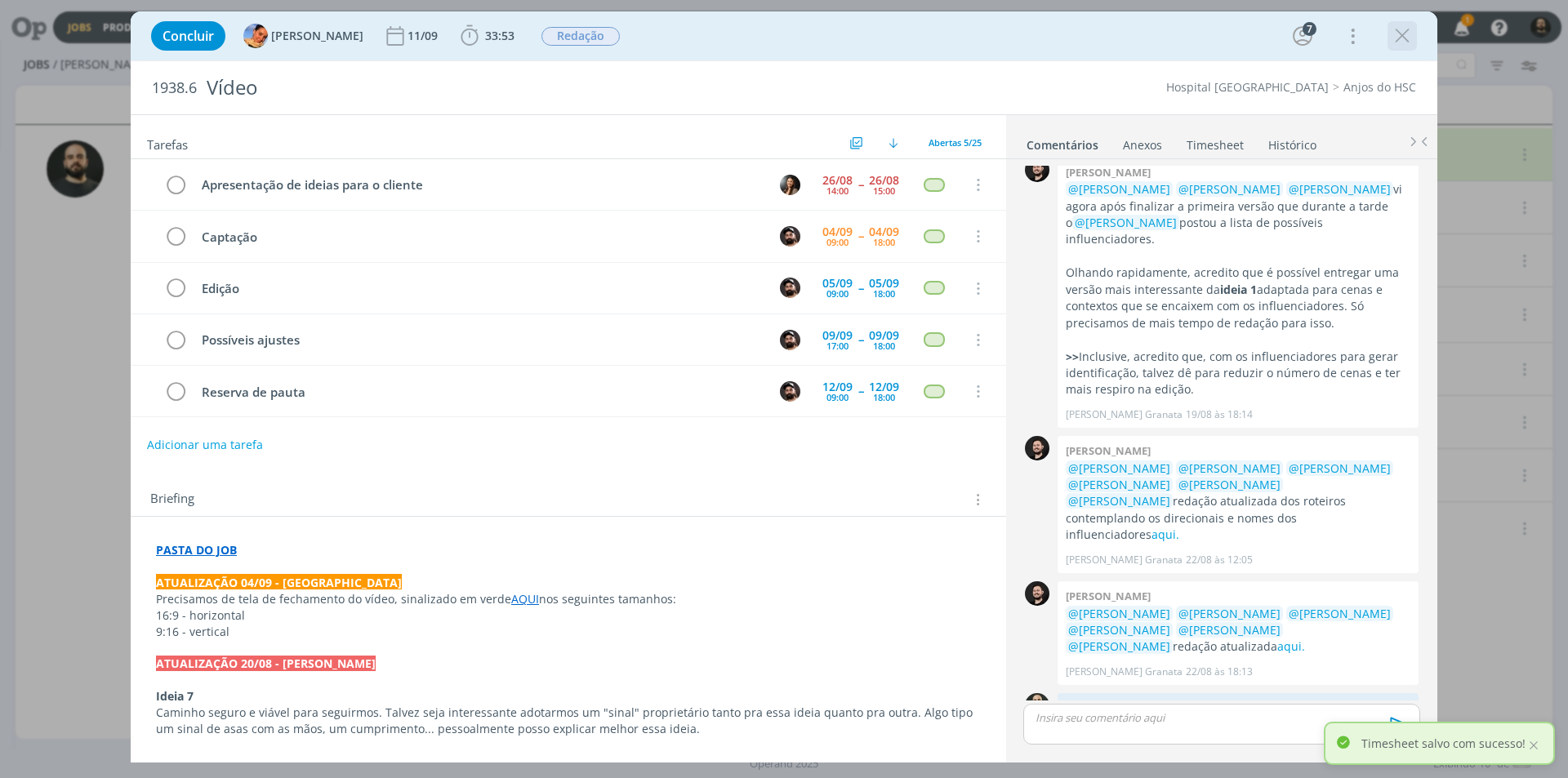
click at [1401, 31] on icon "dialog" at bounding box center [1402, 36] width 25 height 25
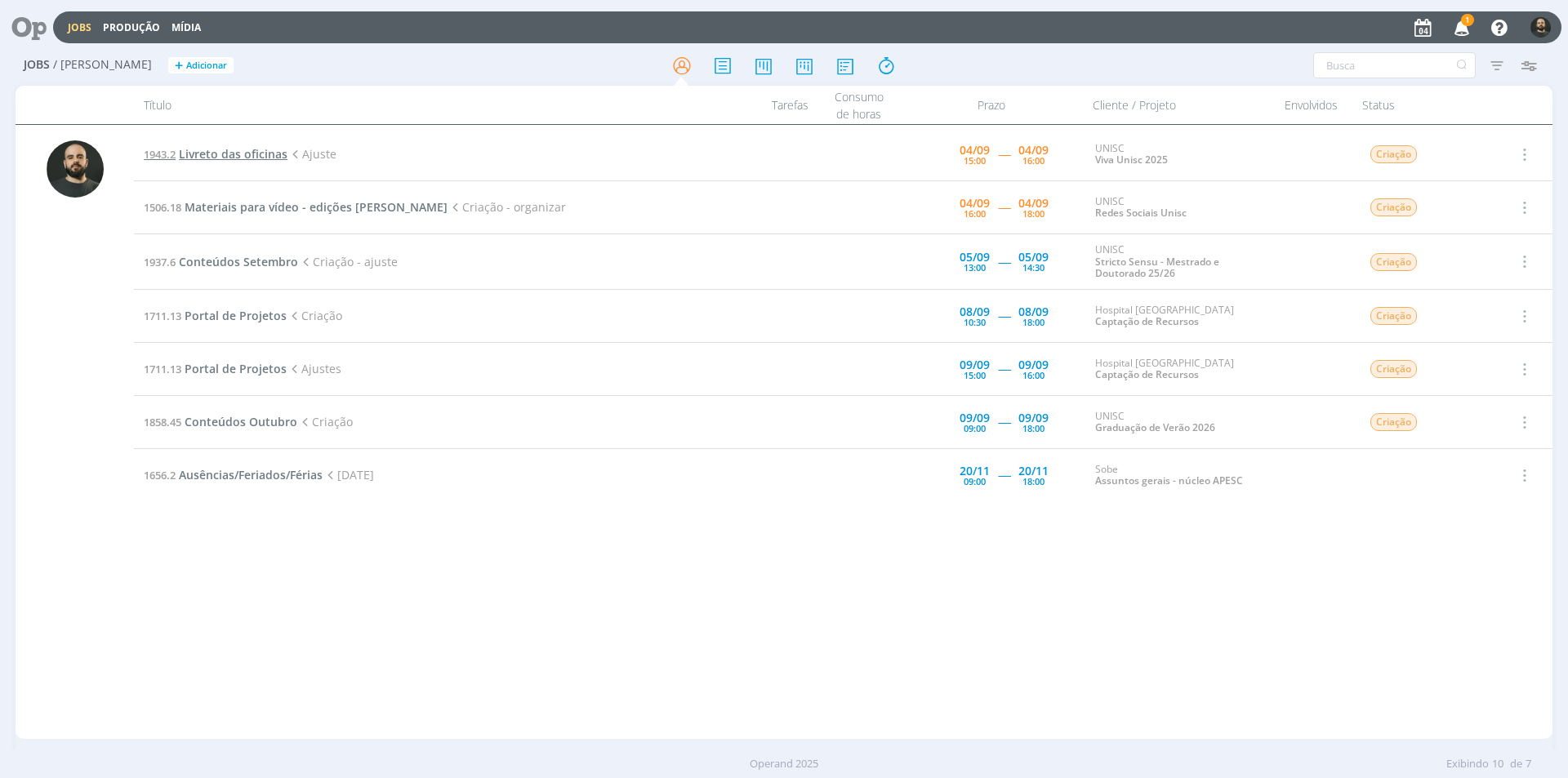
click at [253, 153] on span "Livreto das oficinas" at bounding box center [233, 153] width 109 height 15
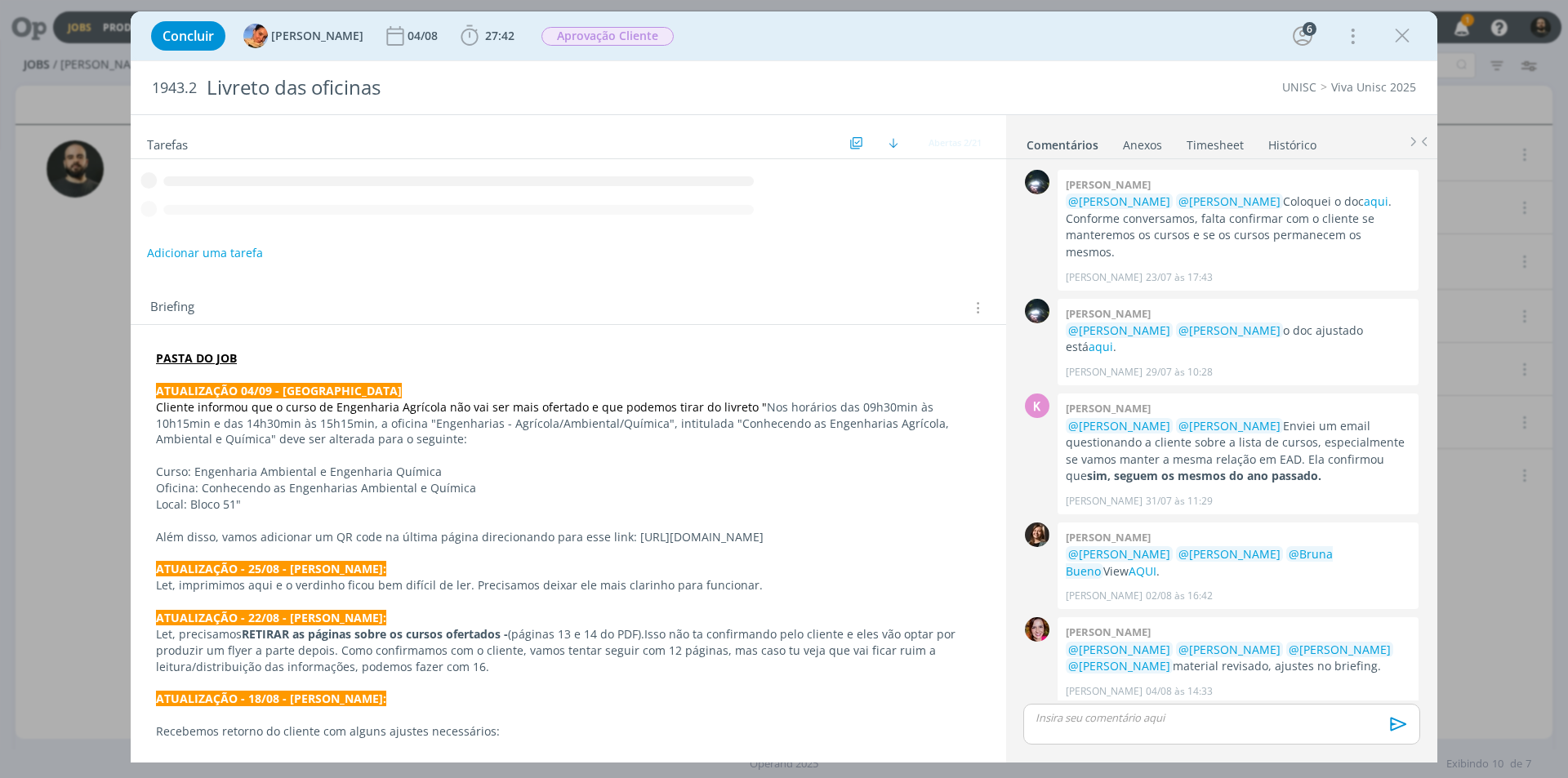
scroll to position [977, 0]
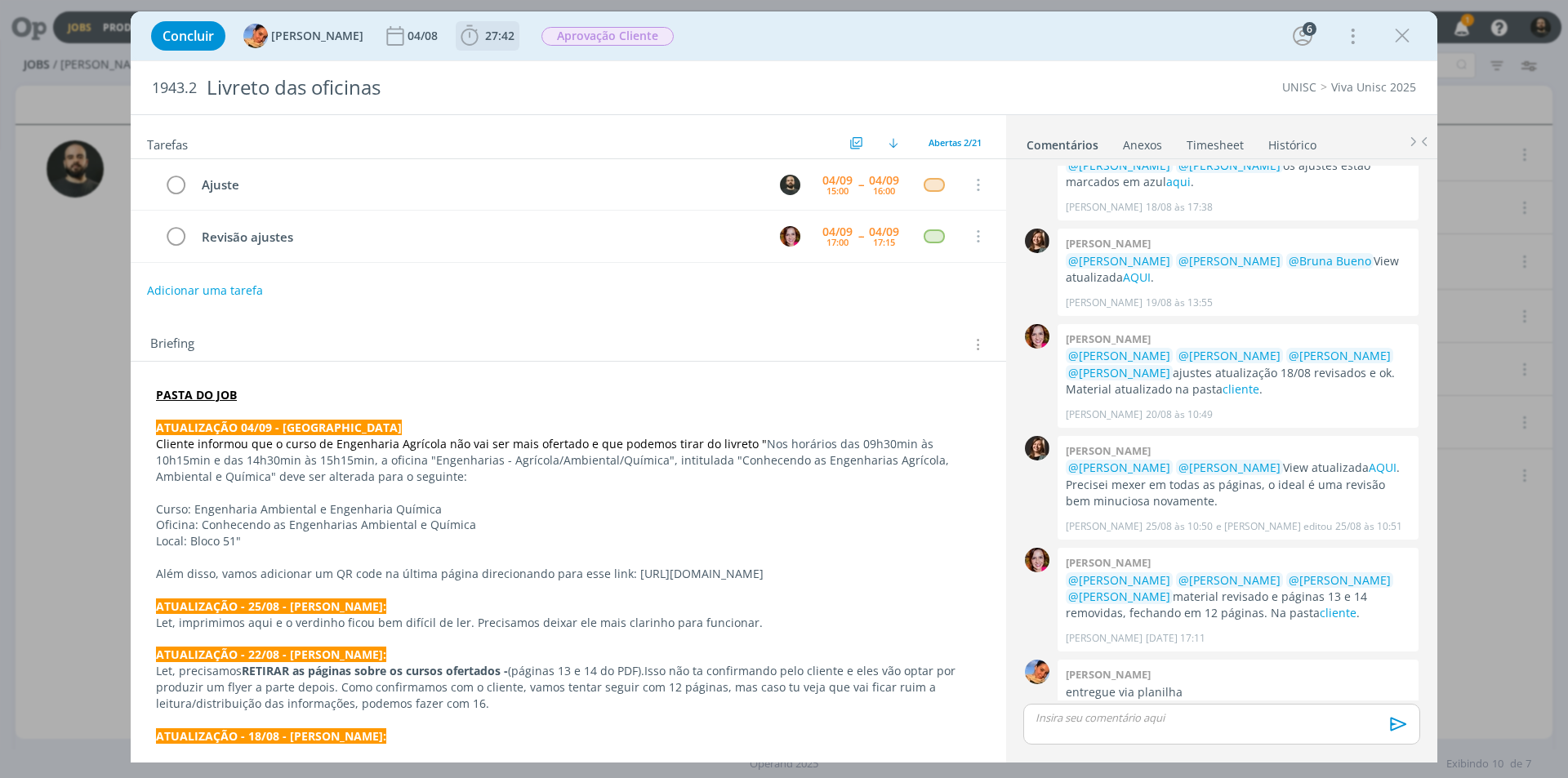
drag, startPoint x: 459, startPoint y: 36, endPoint x: 454, endPoint y: 56, distance: 20.6
click at [457, 36] on icon "dialog" at bounding box center [470, 36] width 25 height 25
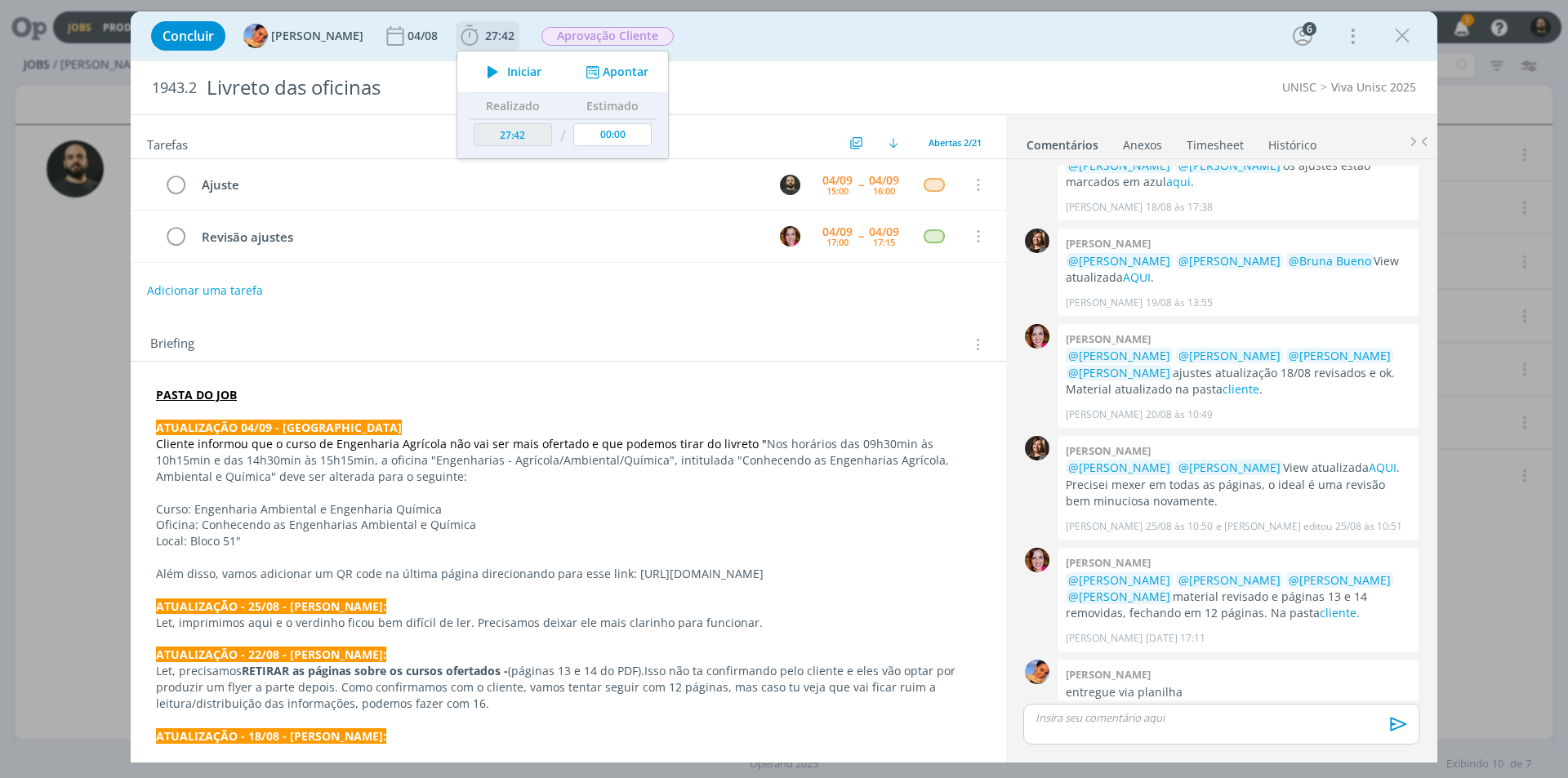
click at [480, 72] on icon "dialog" at bounding box center [493, 71] width 29 height 21
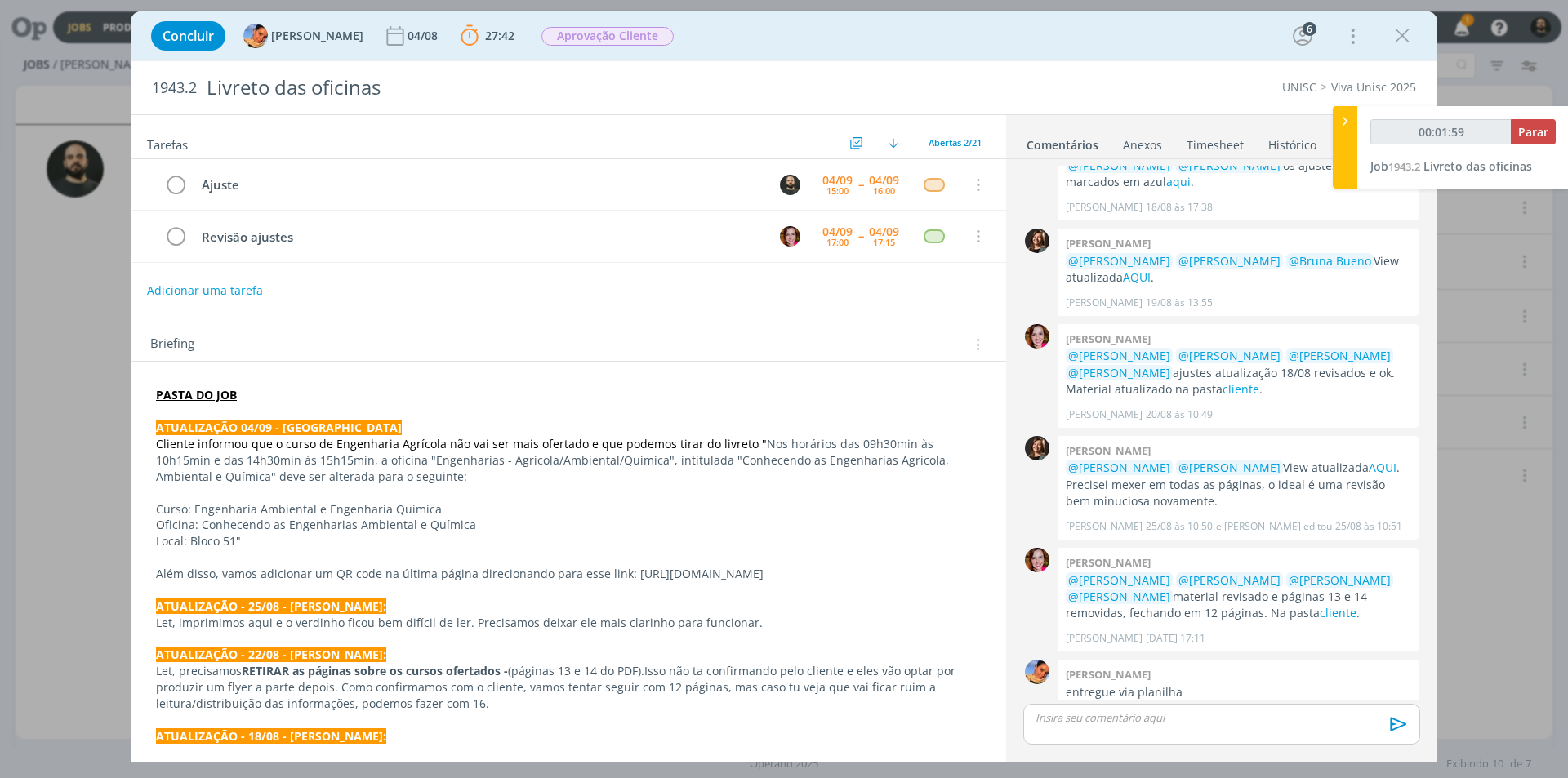
click at [439, 508] on p "Curso: Engenharia Ambiental e Engenharia Química" at bounding box center [569, 509] width 825 height 16
copy p "Engenharia Ambiental e Engenharia Química"
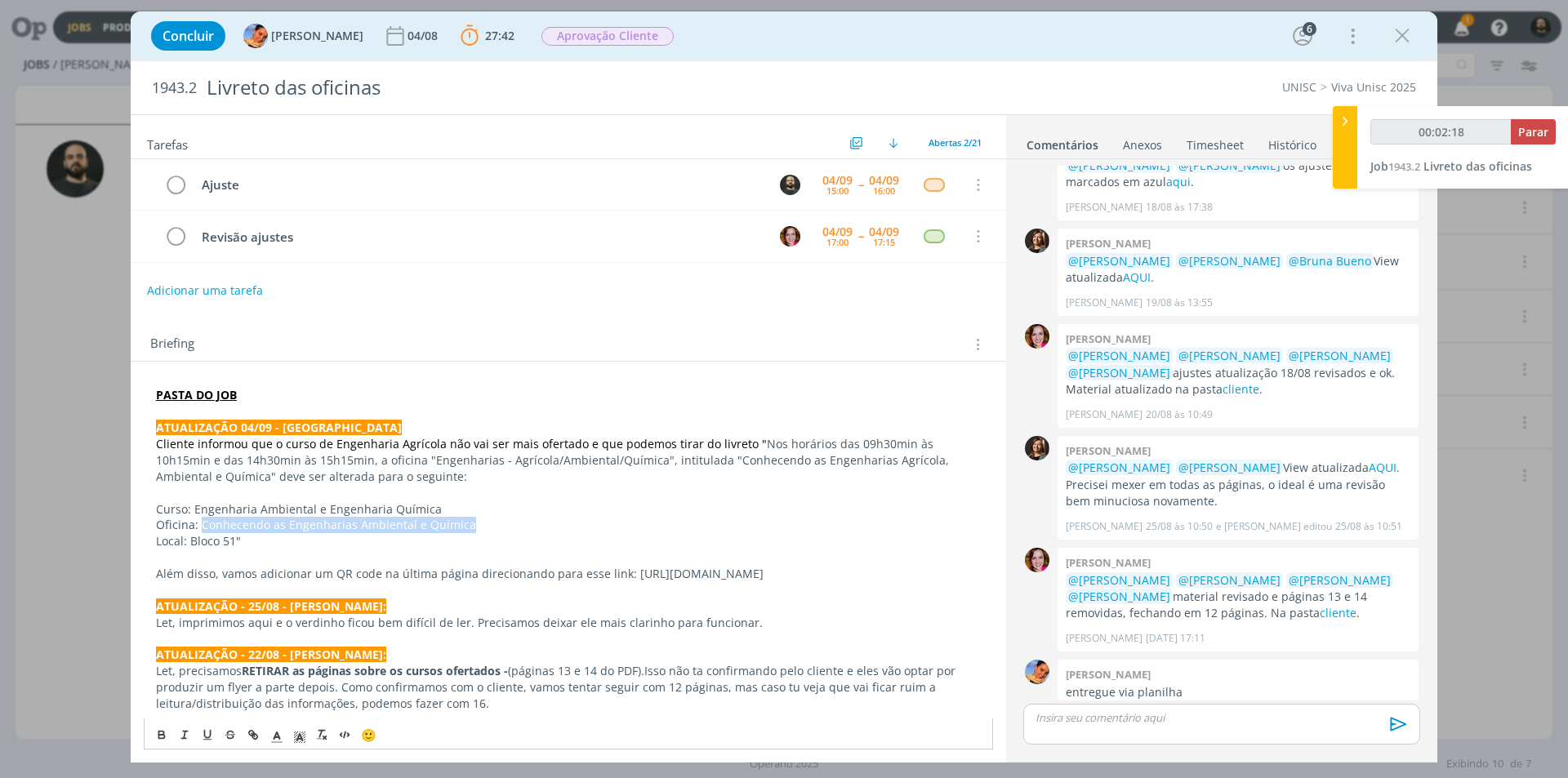
drag, startPoint x: 460, startPoint y: 523, endPoint x: 203, endPoint y: 527, distance: 257.0
click at [203, 527] on p "Oficina: Conhecendo as Engenharias Ambiental e Química" at bounding box center [569, 525] width 825 height 16
copy p "Conhecendo as Engenharias Ambiental e Química"
click at [431, 509] on p "Curso: Engenharia Ambiental e Engenharia Química" at bounding box center [569, 509] width 825 height 16
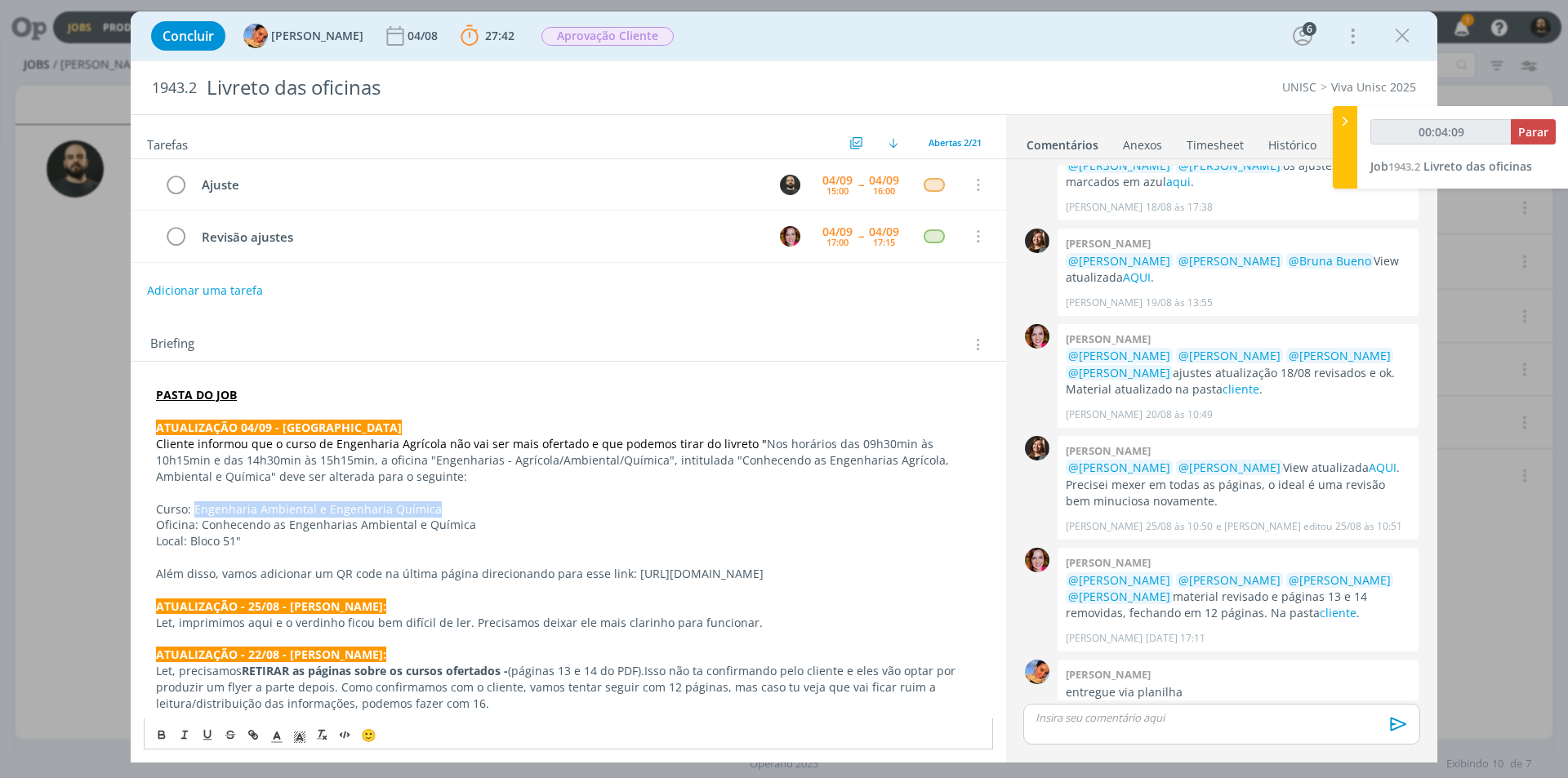
copy p "Engenharia Ambiental e Engenharia Química"
drag, startPoint x: 788, startPoint y: 570, endPoint x: 622, endPoint y: 582, distance: 166.4
click at [622, 582] on p "Além disso, vamos adicionar um QR code na última página direcionando para esse …" at bounding box center [569, 573] width 825 height 16
copy p "https://www.unisc.br/vestibular/"
type input "00:11:37"
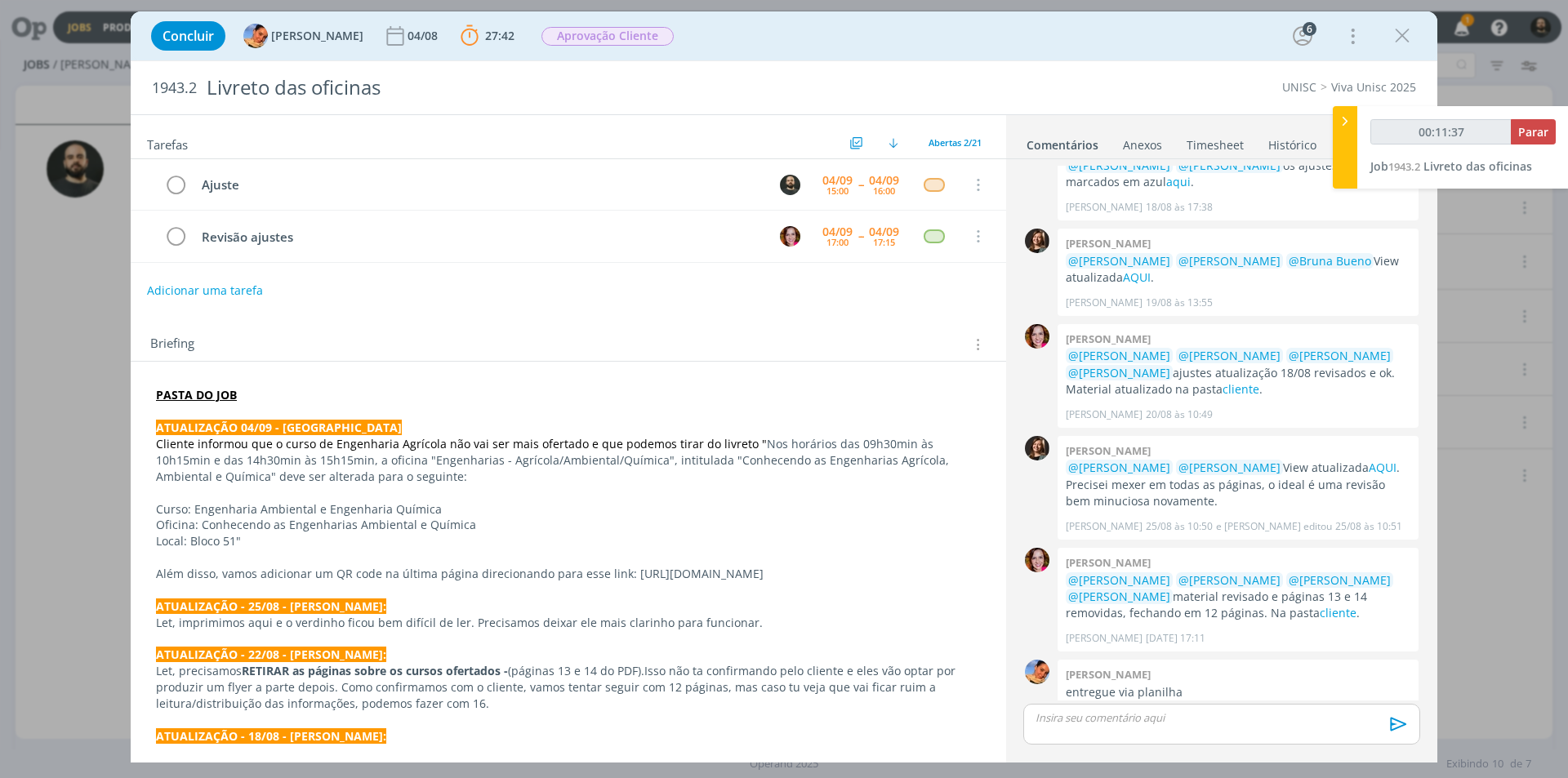
click at [1347, 130] on div at bounding box center [1345, 147] width 25 height 83
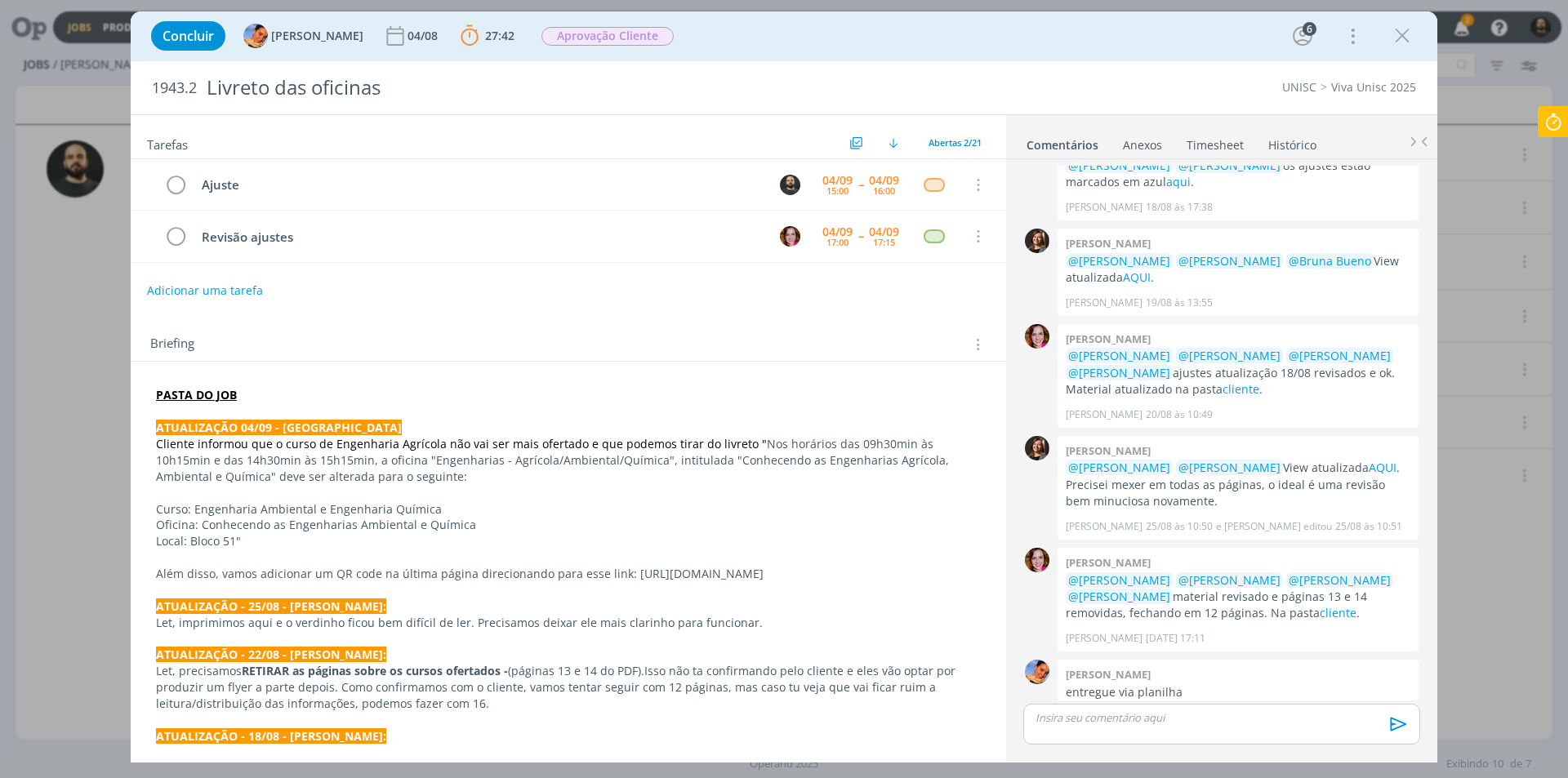
click at [1567, 117] on icon at bounding box center [1553, 121] width 30 height 31
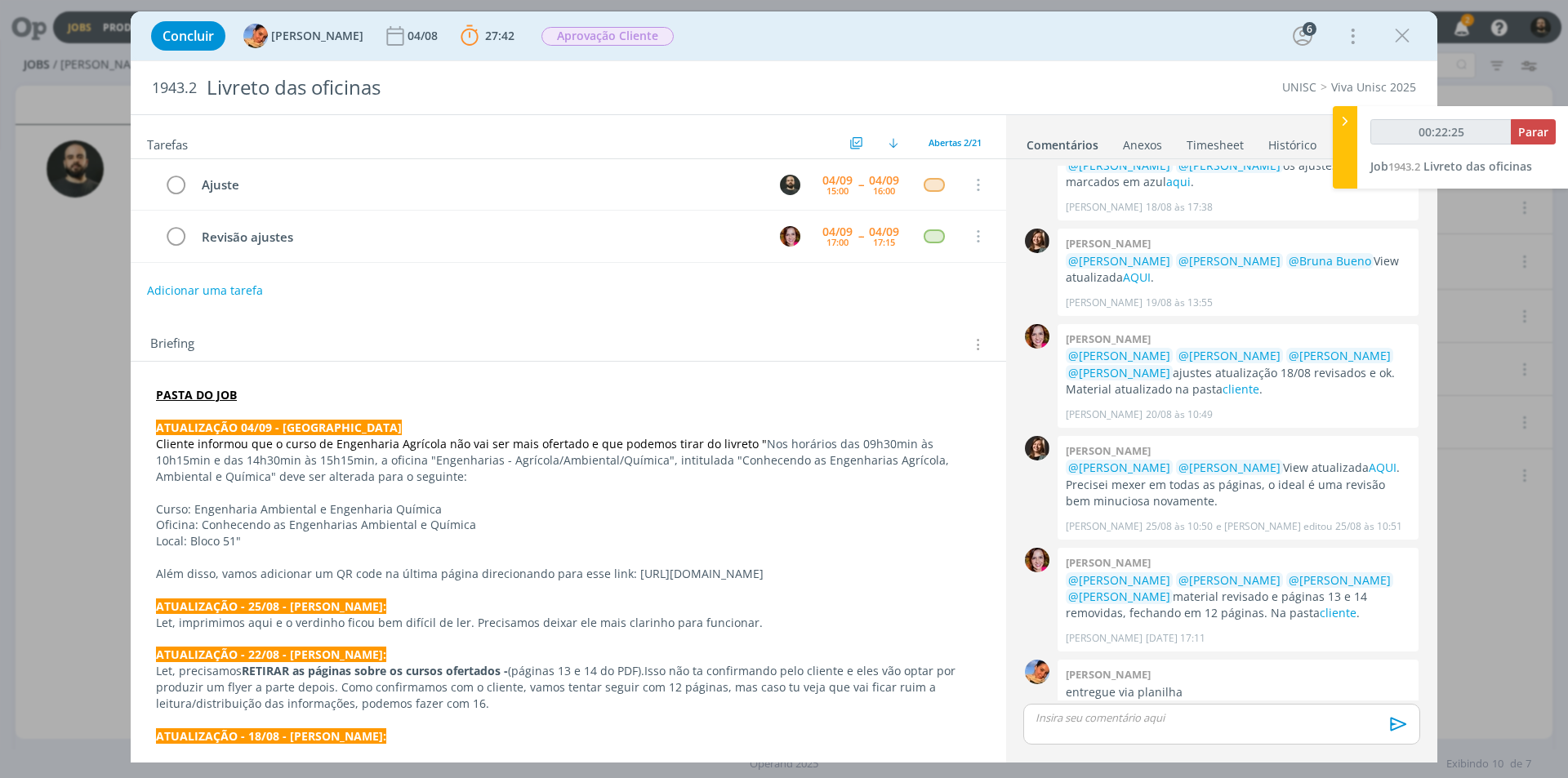
type input "00:22:26"
click at [1079, 712] on p "dialog" at bounding box center [1221, 717] width 371 height 14
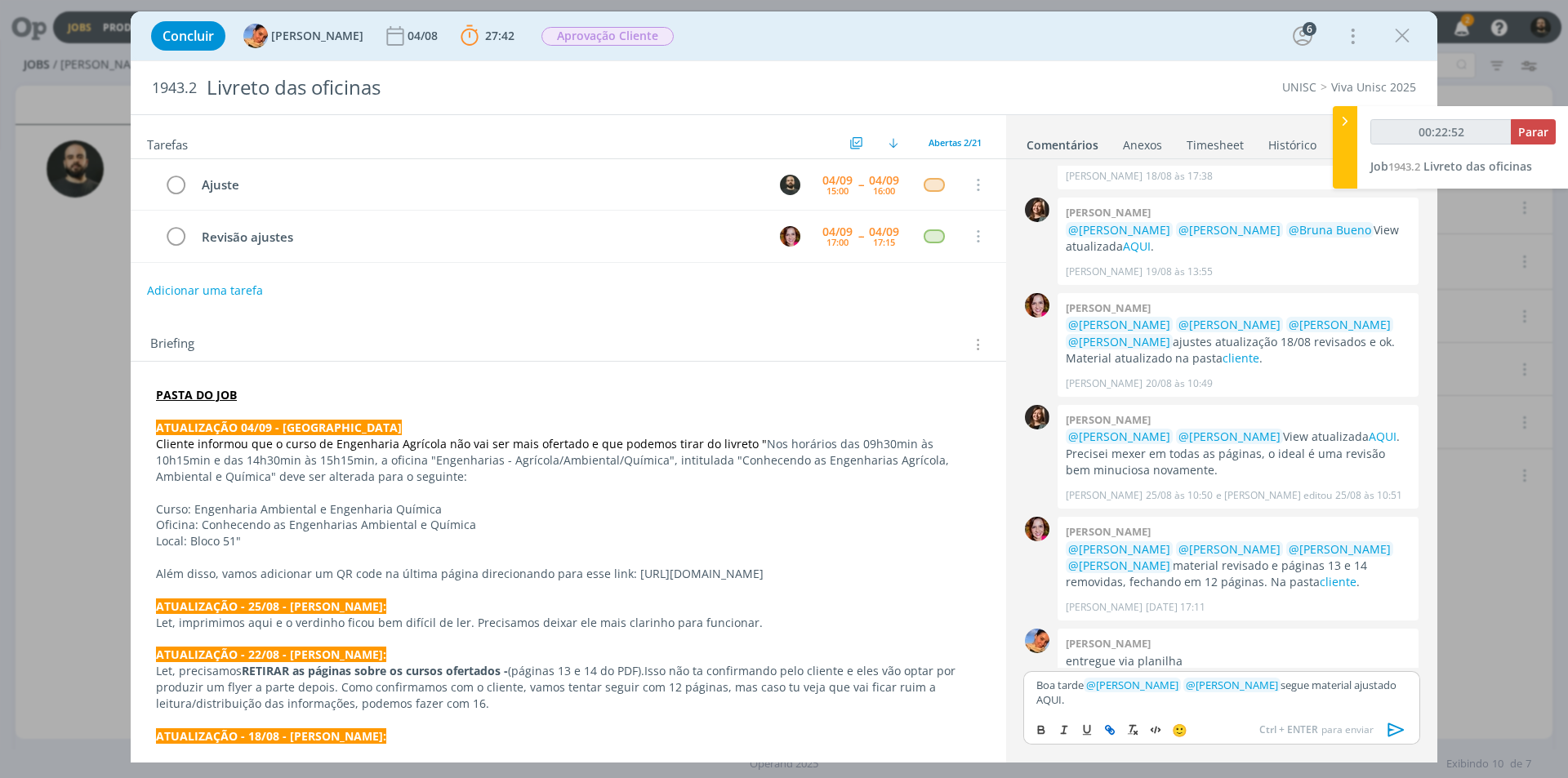
type input "00:22:53"
click at [1111, 725] on icon "dialog" at bounding box center [1110, 730] width 13 height 13
paste input "https://sobeae.sharepoint.com/:f:/s/SOBEAE/Eqp-S3fw959LvoGU6snGeO4BRLAdA7IA9PQe…"
type input "https://sobeae.sharepoint.com/:f:/s/SOBEAE/Eqp-S3fw959LvoGU6snGeO4BRLAdA7IA9PQe…"
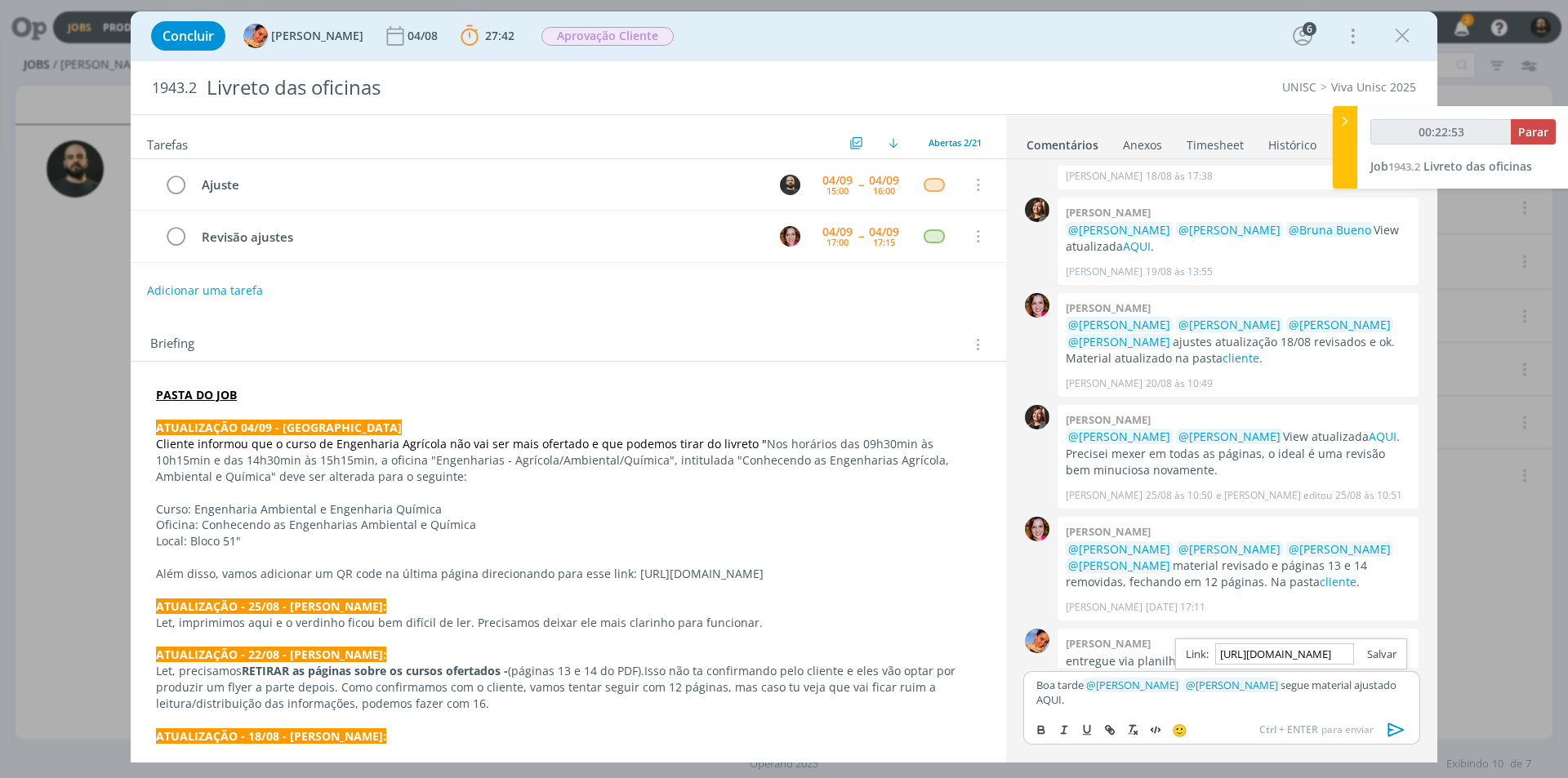
type input "00:22:54"
type input "https://sobeae.sharepoint.com/:f:/s/SOBEAE/Eqp-S3fw959LvoGU6snGeO4BRLAdA7IA9PQe…"
click at [1376, 653] on link "dialog" at bounding box center [1376, 653] width 43 height 14
click at [1404, 729] on icon "dialog" at bounding box center [1397, 729] width 16 height 14
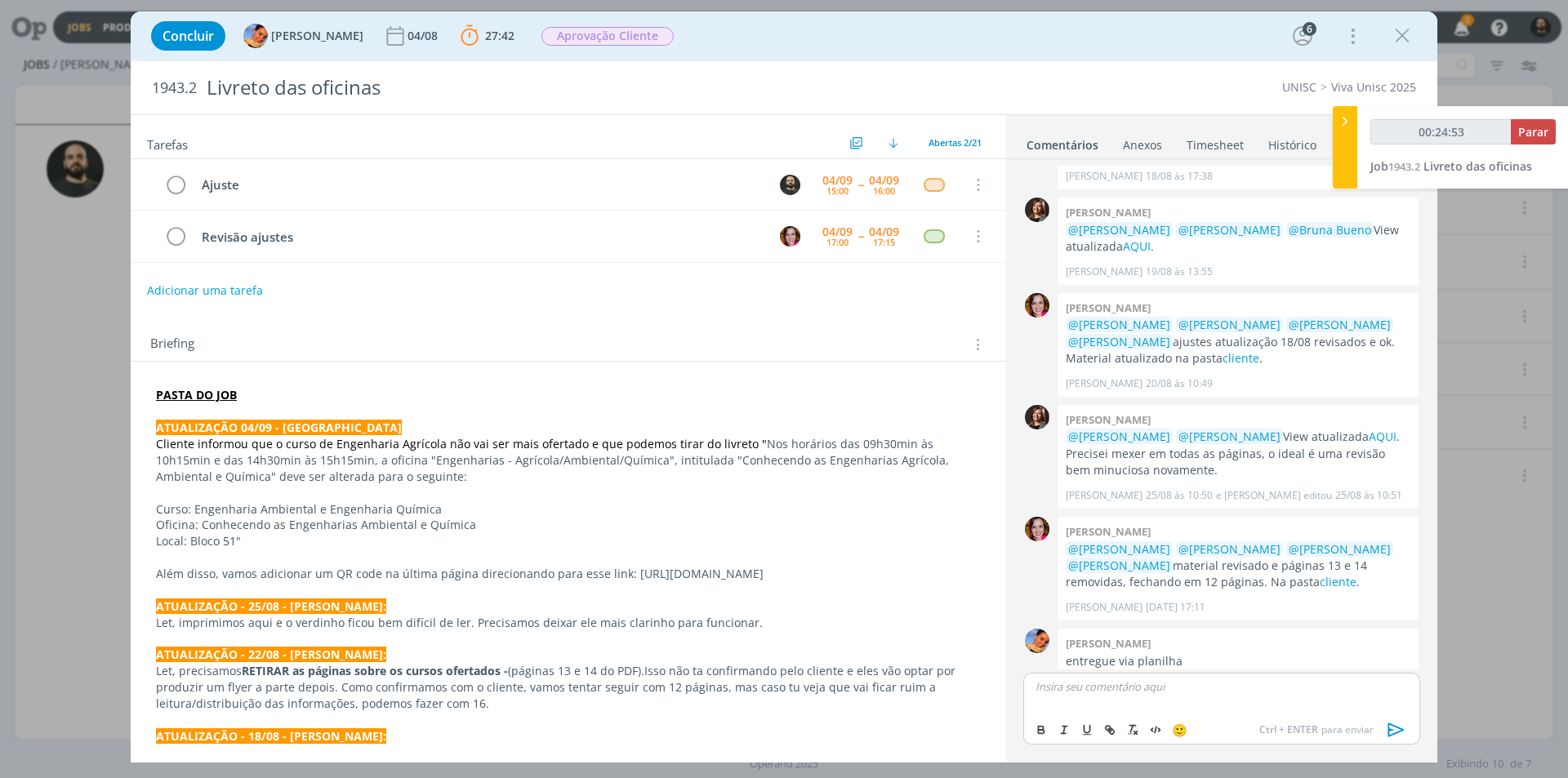
scroll to position [1086, 0]
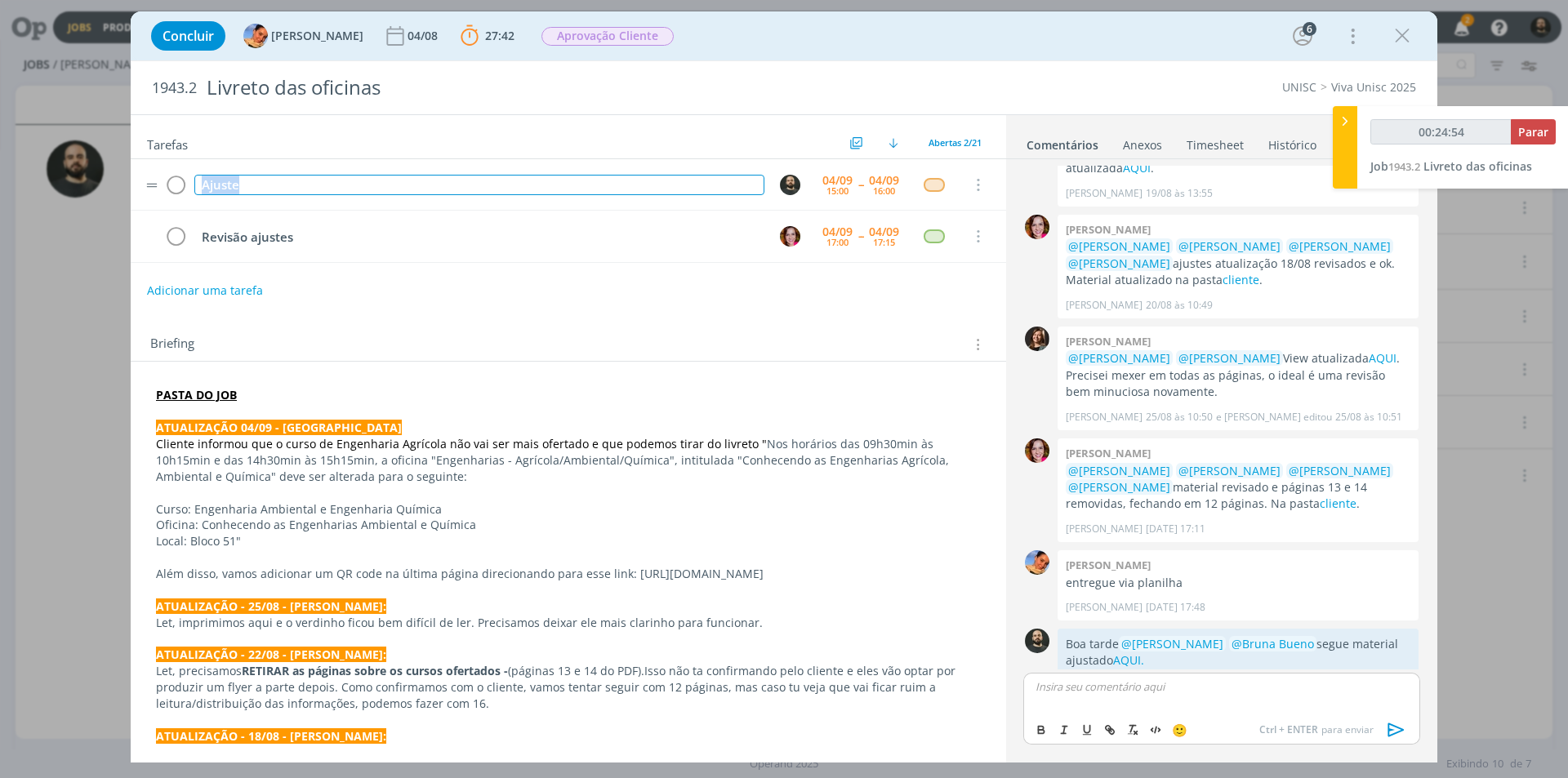
drag, startPoint x: 294, startPoint y: 180, endPoint x: 146, endPoint y: 175, distance: 148.1
click at [146, 175] on tr "Ajuste 04/09 15:00 -- 04/09 16:00 Cancelar" at bounding box center [568, 185] width 875 height 51
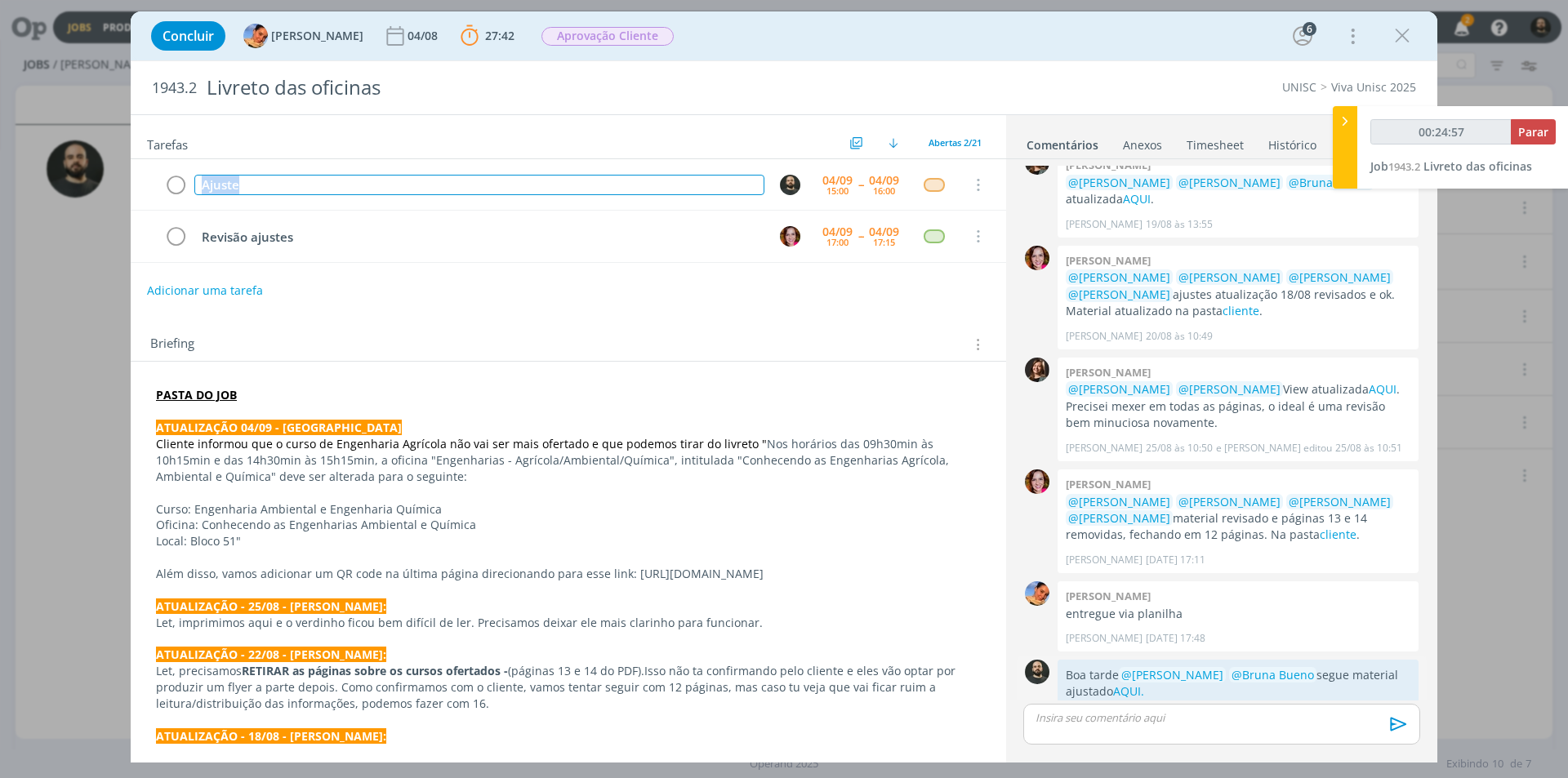
click at [1390, 710] on icon "dialog" at bounding box center [1398, 718] width 18 height 15
click at [1357, 656] on link "Editar" at bounding box center [1343, 668] width 129 height 26
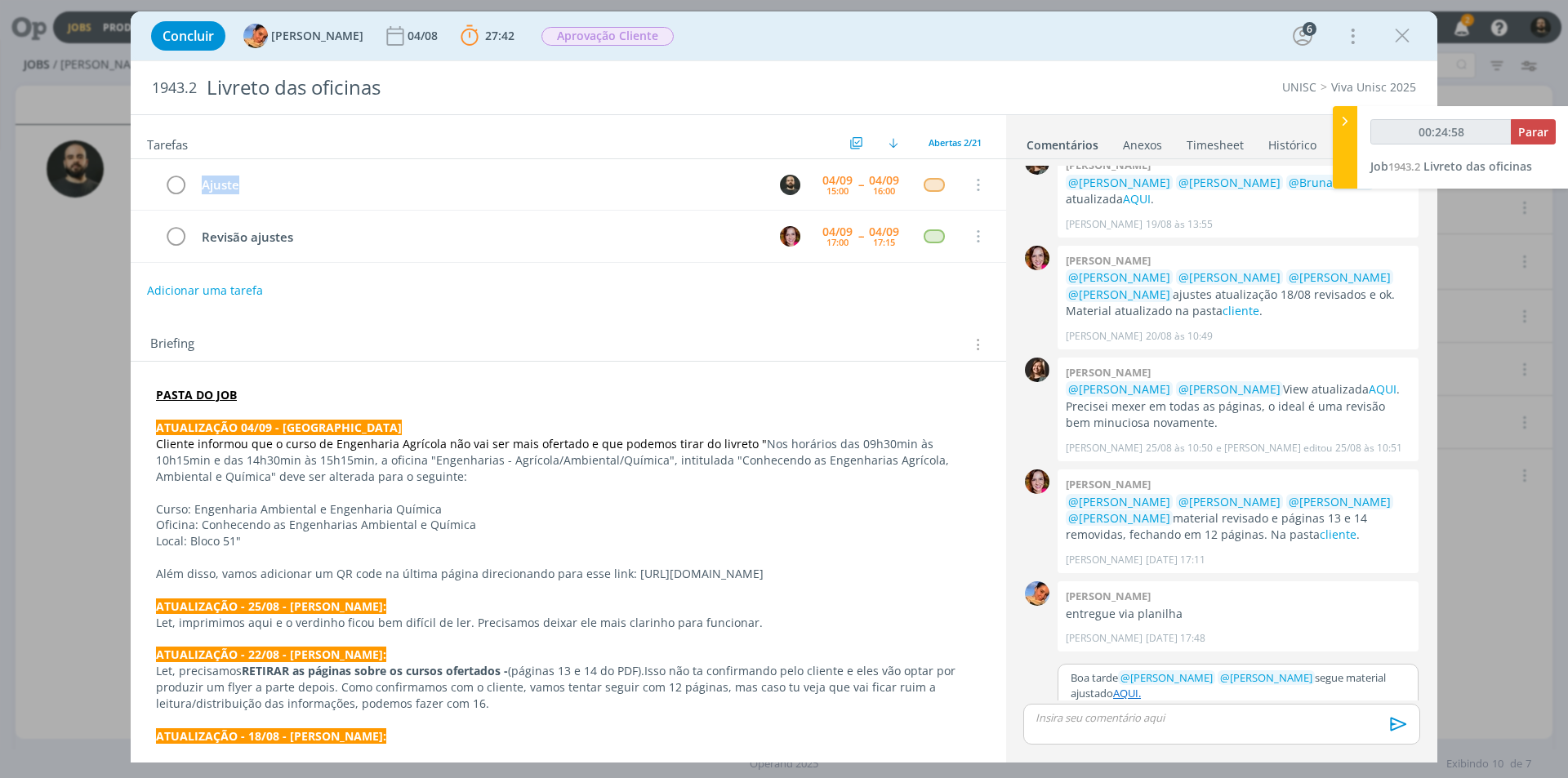
scroll to position [1042, 0]
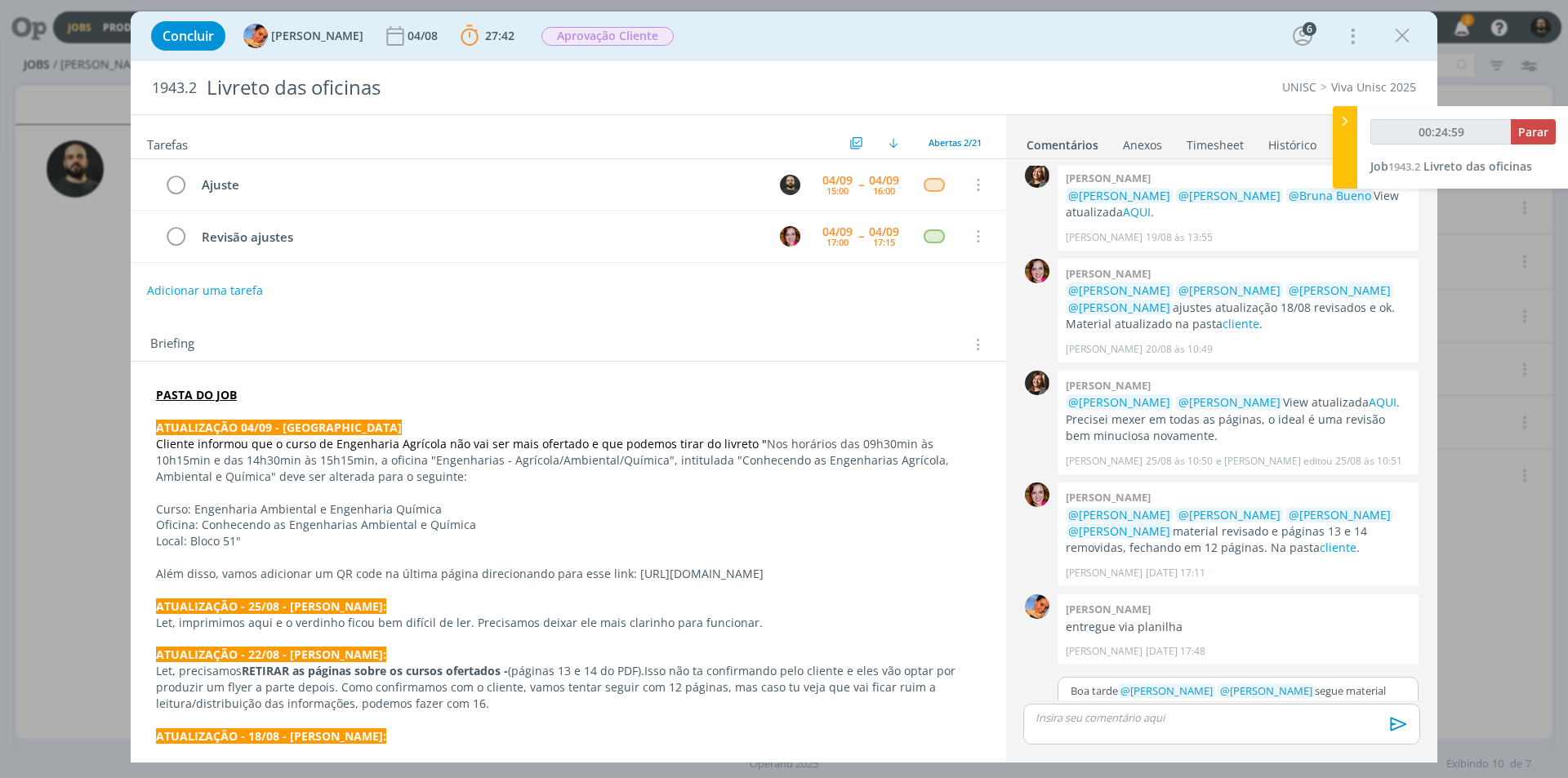
click at [1206, 684] on div "Boa tarde ﻿ @ Luíza Santana ﻿ ﻿ @ Bruna Bueno ﻿ segue material ajustado AQUI." at bounding box center [1237, 699] width 359 height 42
type input "00:25:00"
click at [1396, 728] on icon "dialog" at bounding box center [1398, 724] width 16 height 14
click at [1346, 677] on div "Boa tarde ﻿ @ Luíza Santana ﻿ ﻿ @ Bruna Bueno ﻿ segue material ajustado AQUI. A…" at bounding box center [1237, 706] width 361 height 57
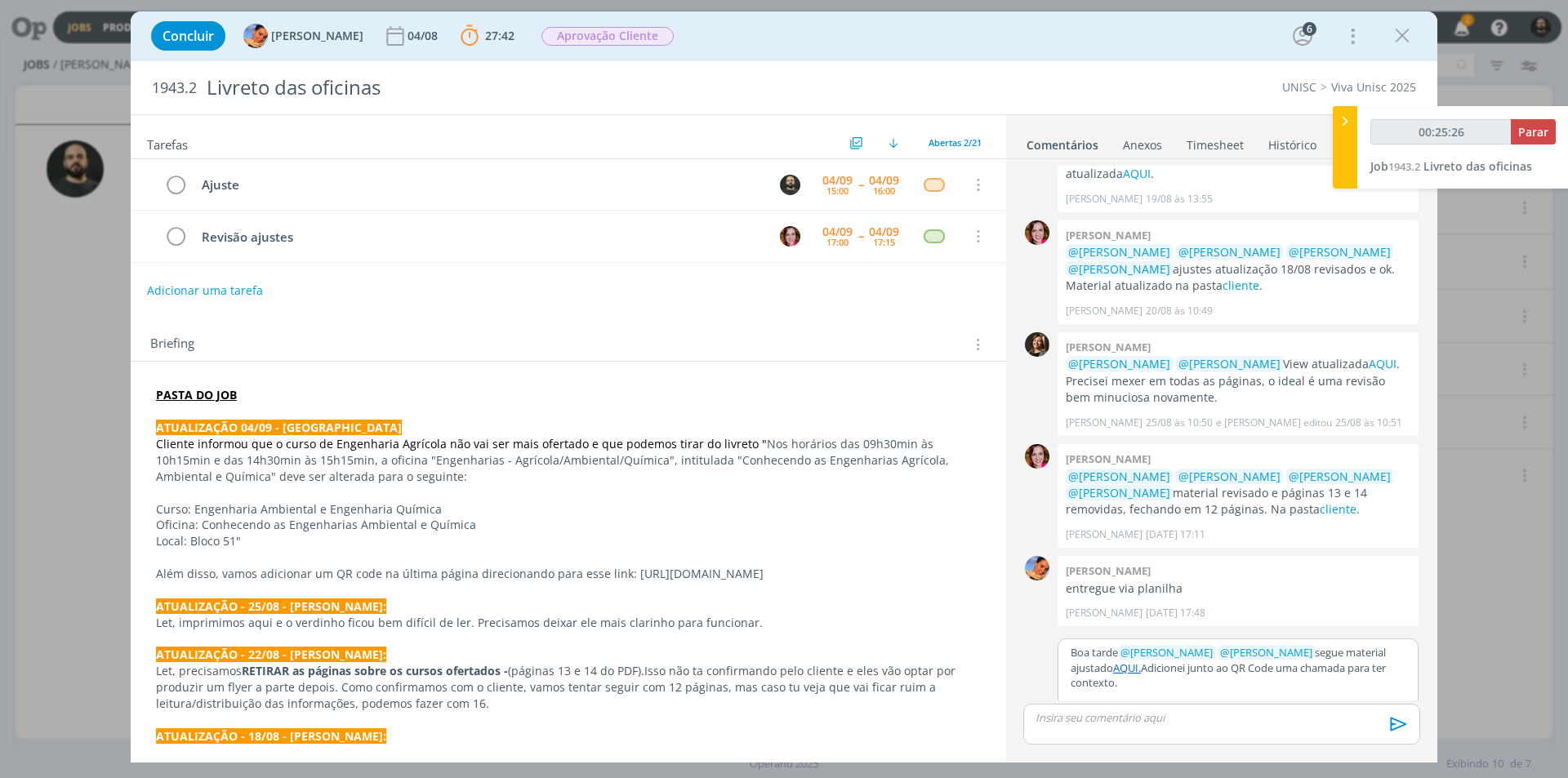
click at [1378, 712] on button "Salvar" at bounding box center [1393, 722] width 37 height 20
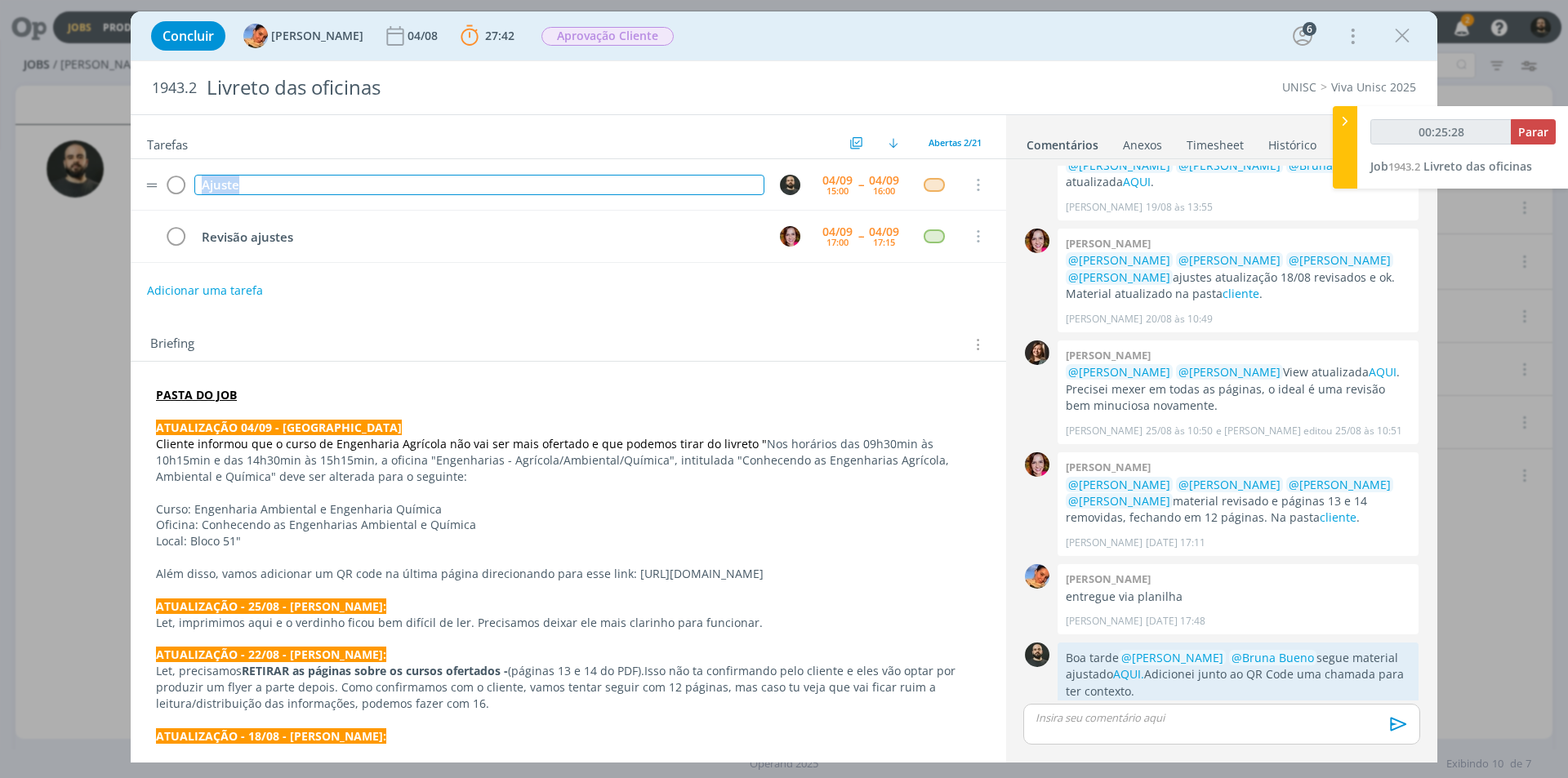
drag, startPoint x: 308, startPoint y: 189, endPoint x: 137, endPoint y: 166, distance: 172.5
click at [137, 166] on tr "Ajuste 04/09 15:00 -- 04/09 16:00 Cancelar" at bounding box center [568, 185] width 875 height 51
copy div "Ajuste"
click at [1537, 131] on span "Parar" at bounding box center [1534, 131] width 30 height 15
click at [1530, 129] on span "Parar" at bounding box center [1534, 131] width 30 height 15
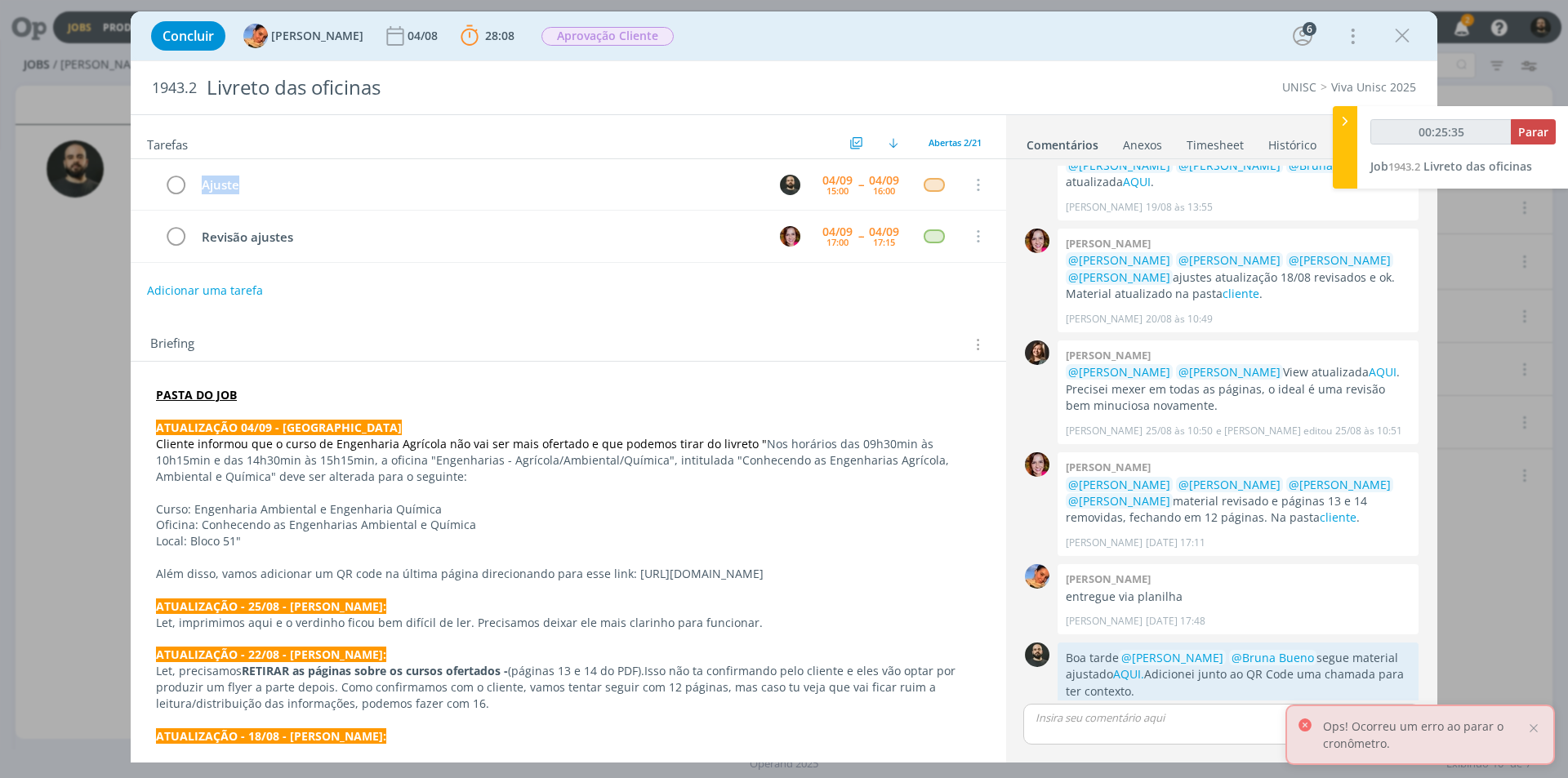
type input "00:26:00"
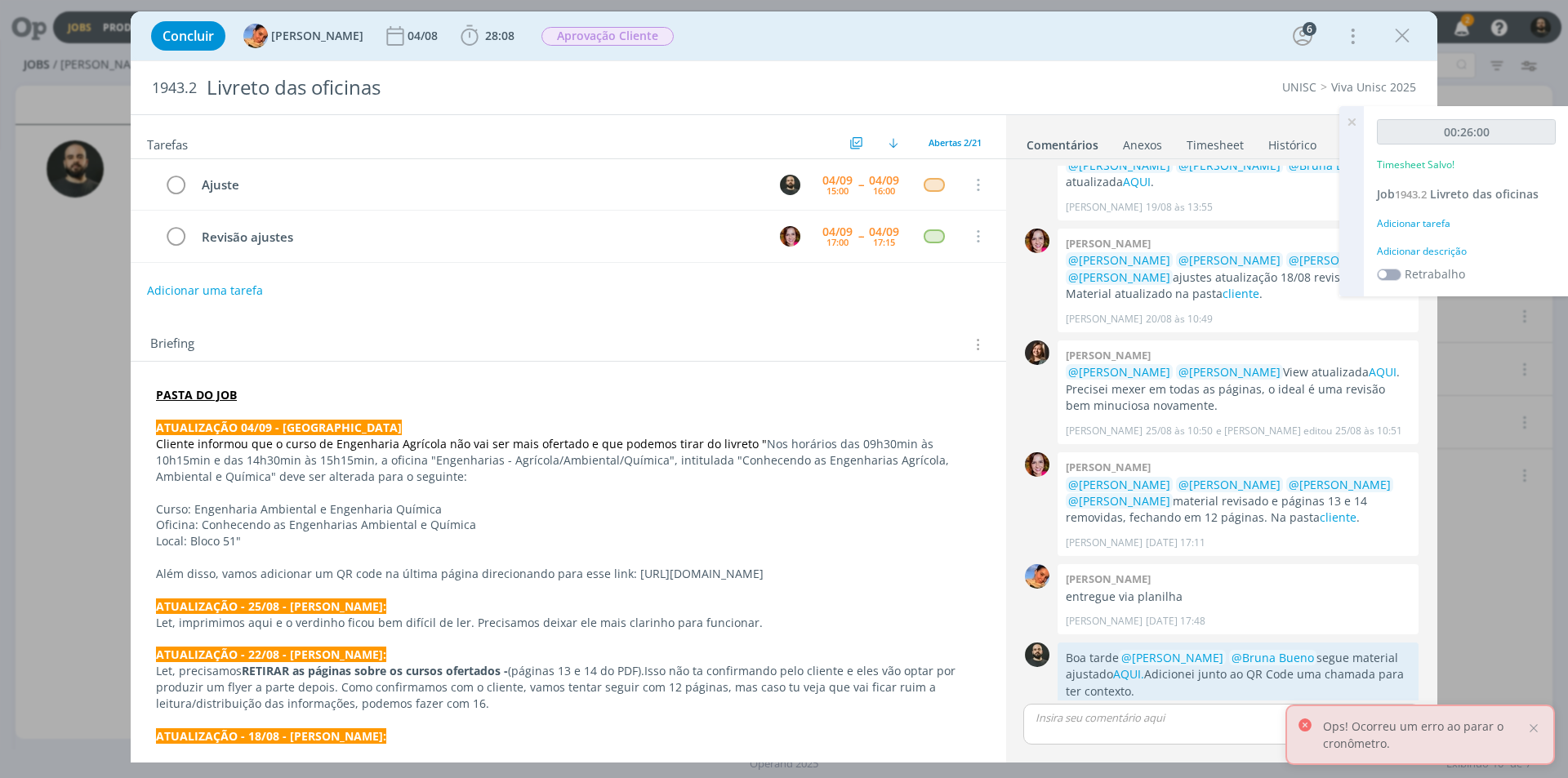
click at [1435, 253] on div "Adicionar descrição" at bounding box center [1467, 250] width 179 height 14
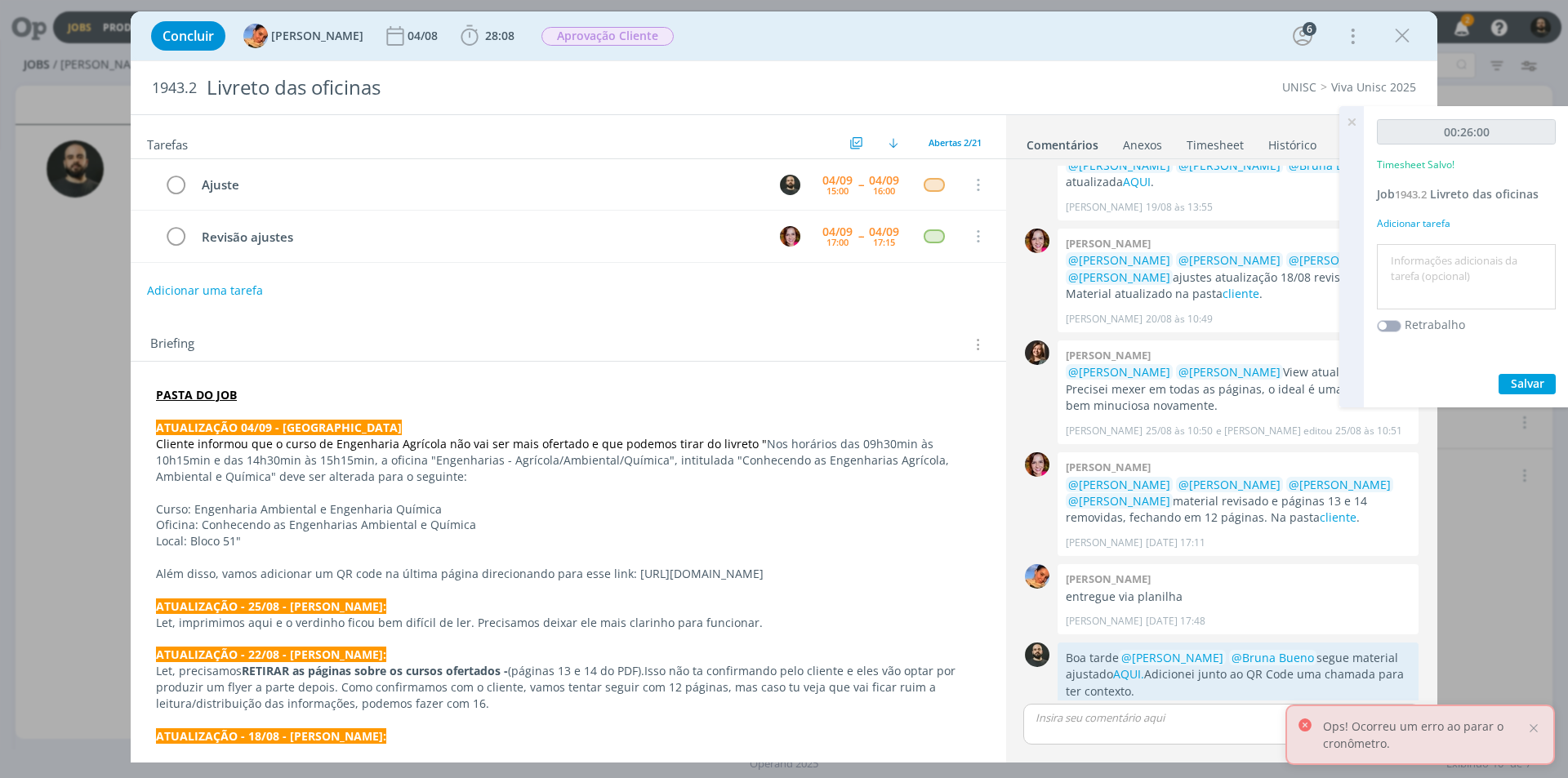
click at [1438, 255] on textarea at bounding box center [1466, 277] width 171 height 58
paste textarea "Ajuste"
type textarea "Ajuste"
click at [1515, 384] on span "Salvar" at bounding box center [1527, 383] width 33 height 15
click at [1360, 123] on icon at bounding box center [1352, 121] width 30 height 31
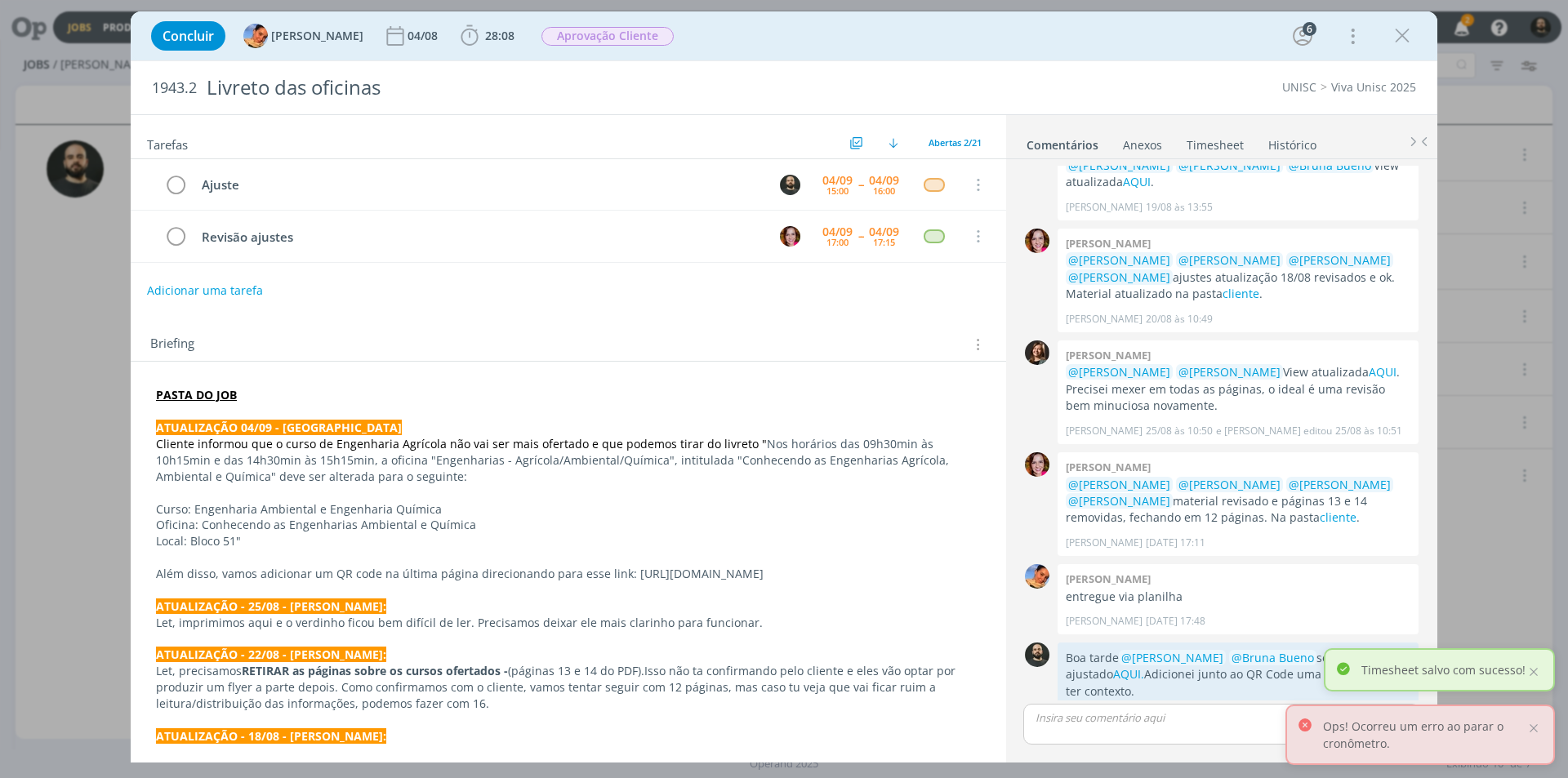
drag, startPoint x: 1410, startPoint y: 31, endPoint x: 1338, endPoint y: 77, distance: 85.4
click at [1410, 31] on icon "dialog" at bounding box center [1402, 36] width 25 height 25
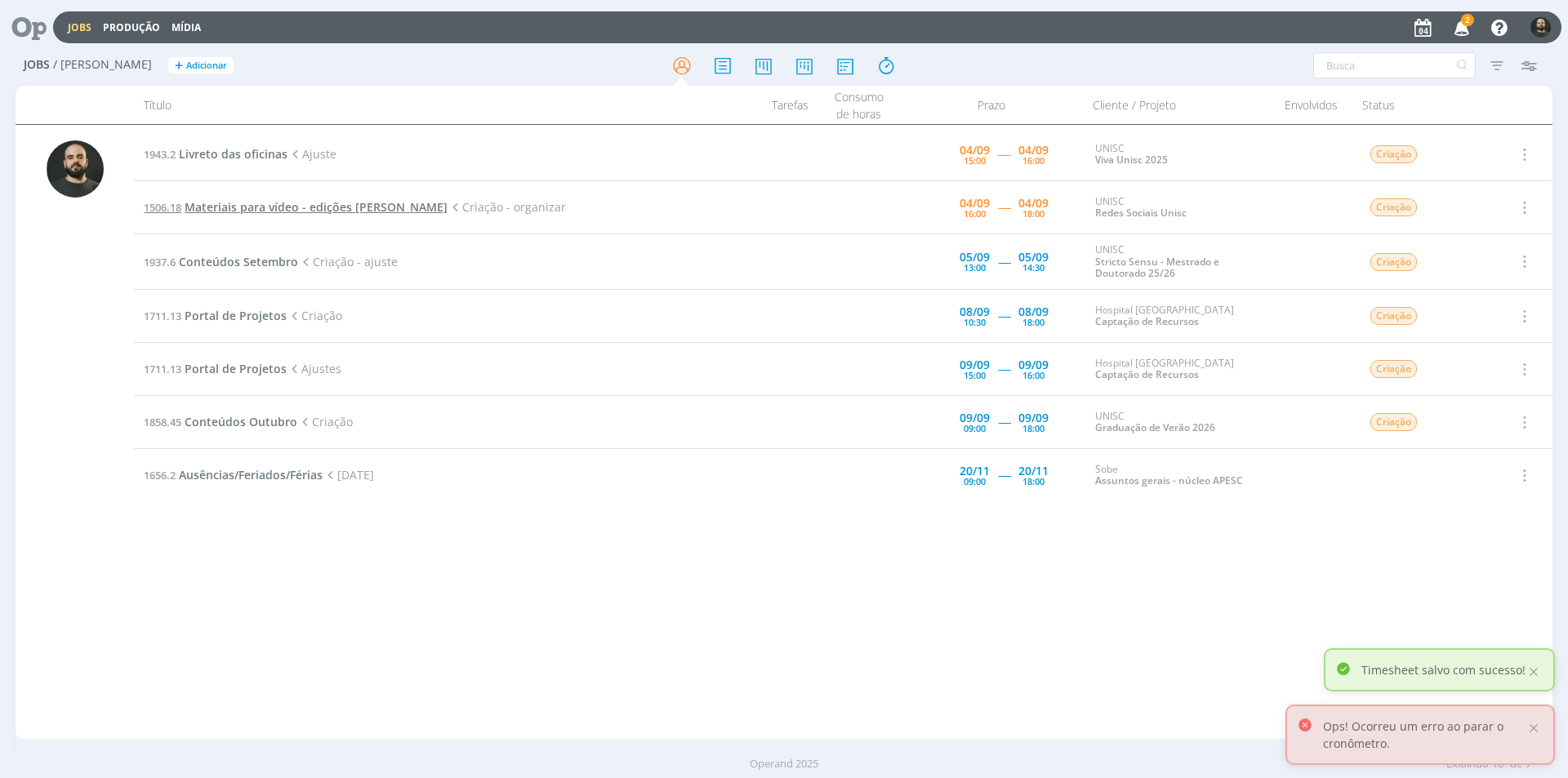
click at [311, 208] on span "Materiais para vídeo - edições Elisa" at bounding box center [316, 207] width 263 height 15
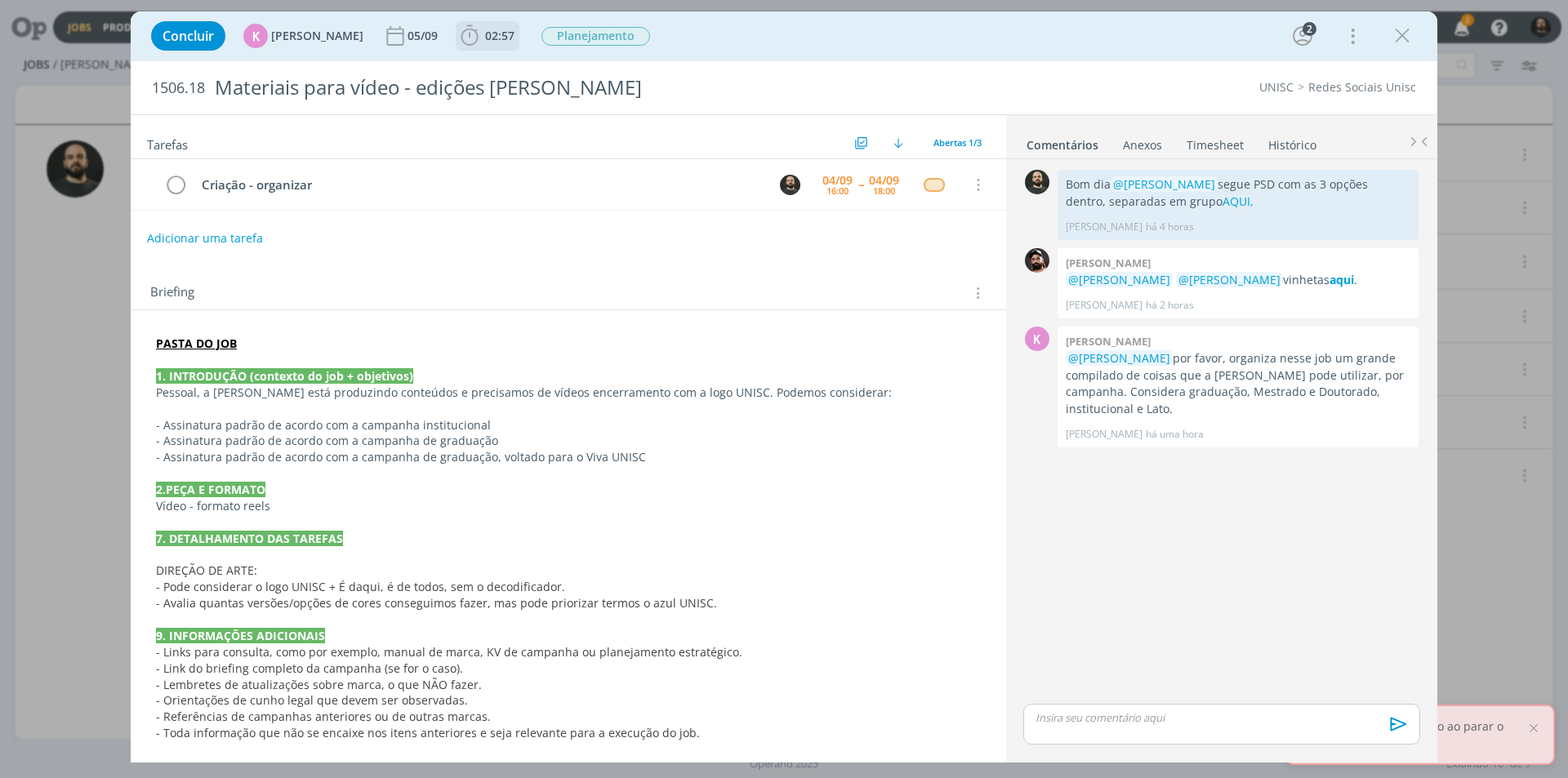
click at [461, 30] on icon "dialog" at bounding box center [470, 35] width 17 height 20
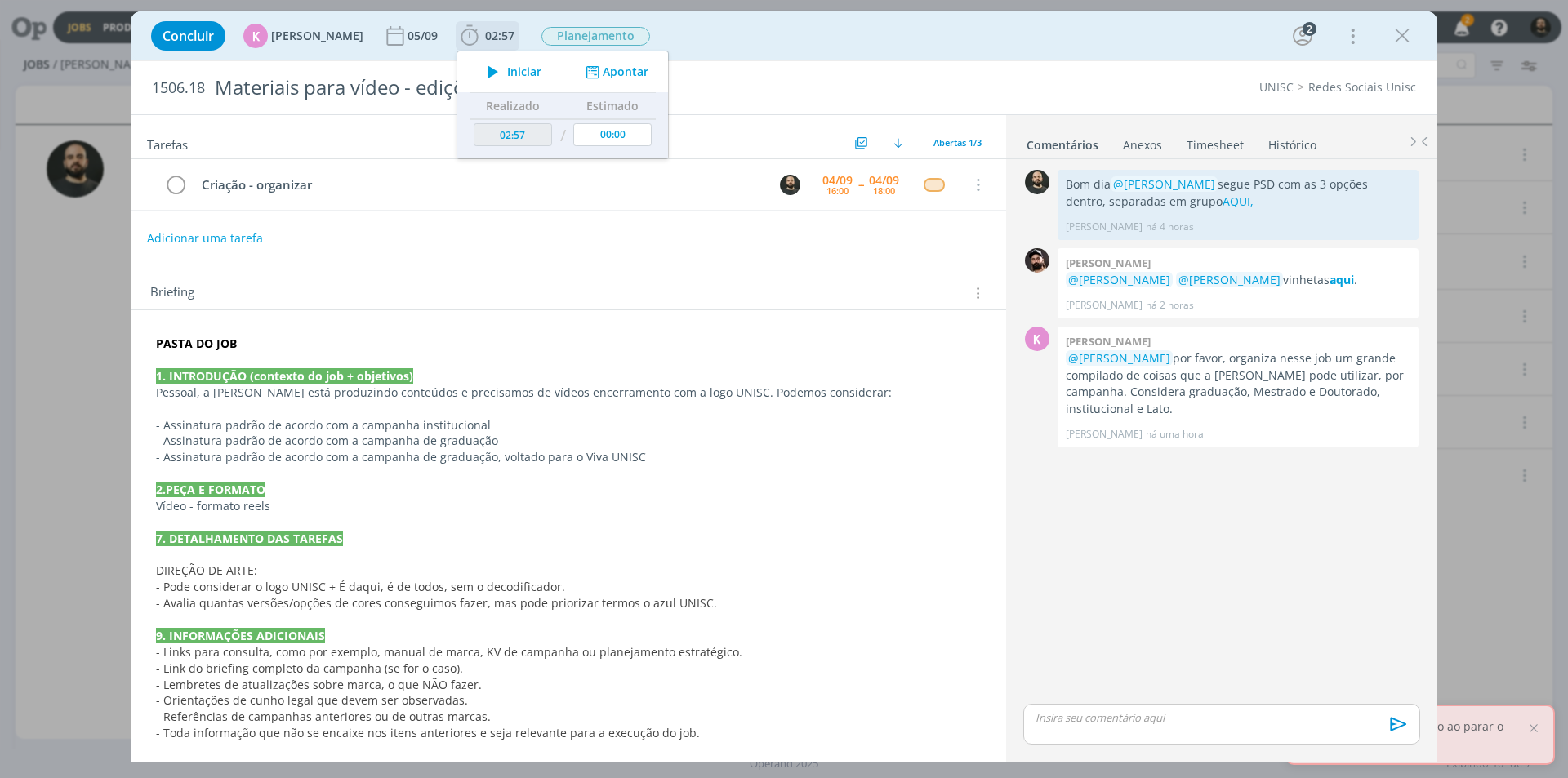
click at [478, 74] on icon "dialog" at bounding box center [493, 71] width 29 height 21
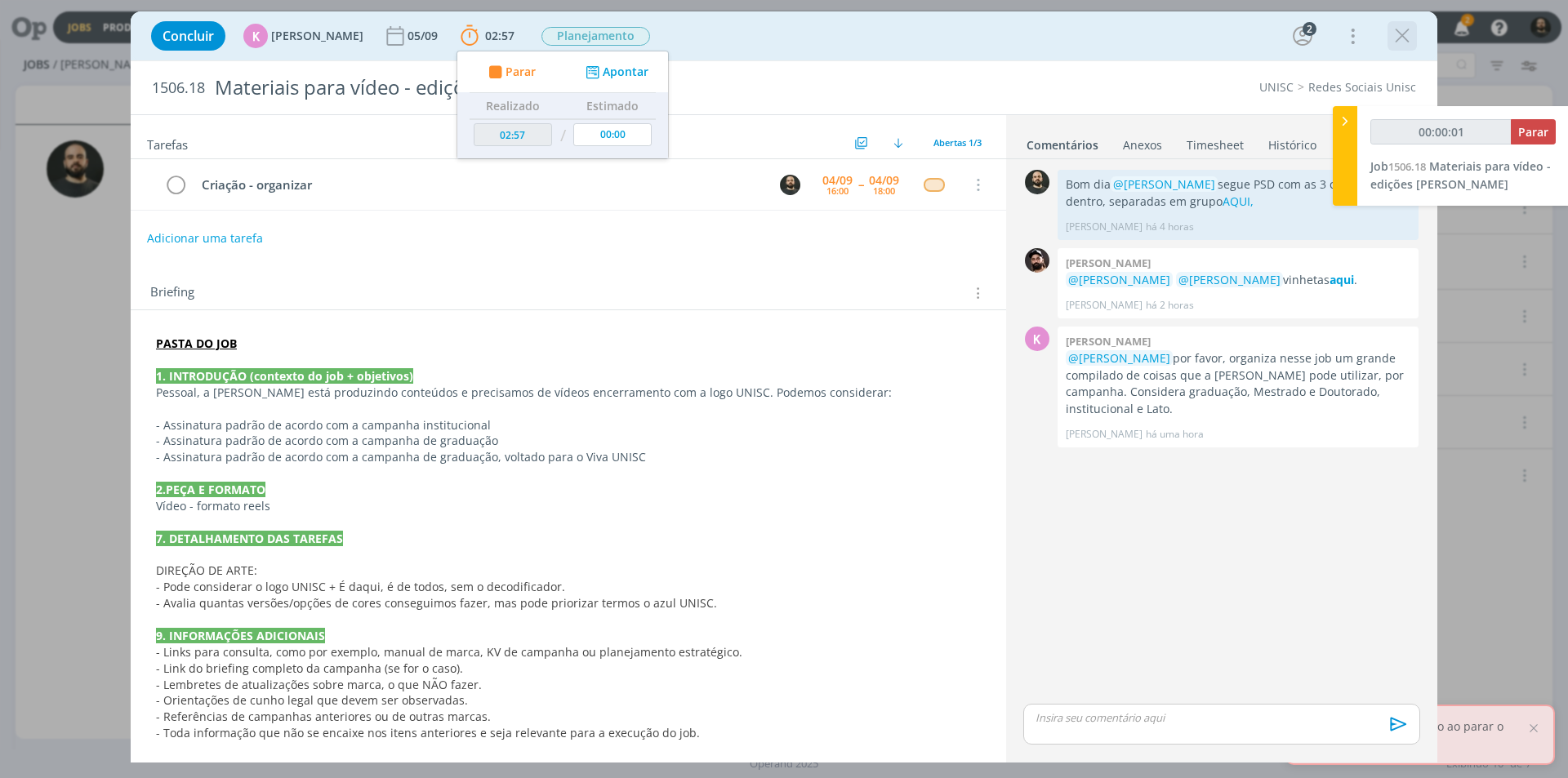
click at [1408, 33] on icon "dialog" at bounding box center [1402, 36] width 25 height 25
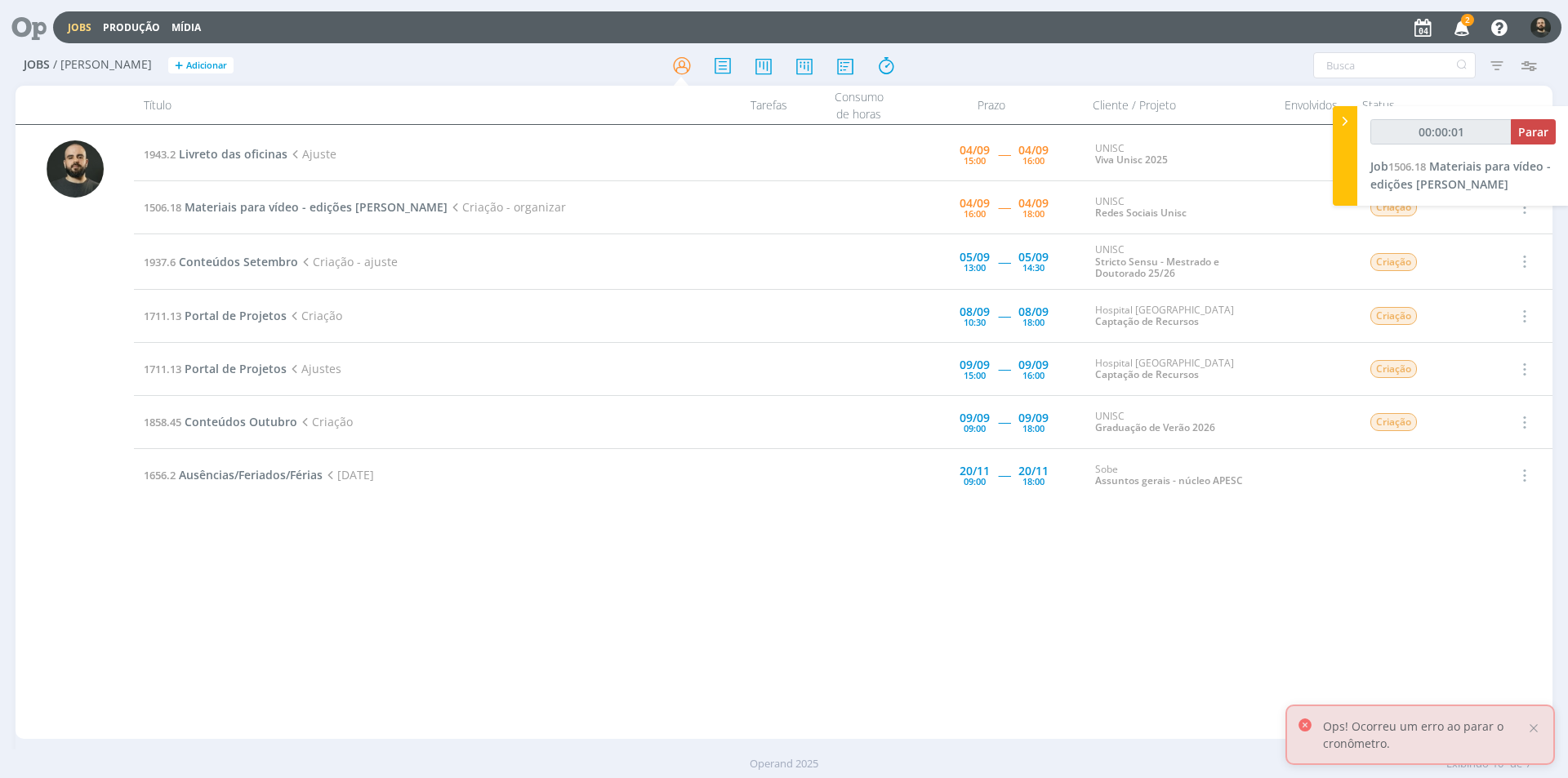
type input "00:00:02"
click at [1346, 123] on icon at bounding box center [1345, 121] width 16 height 17
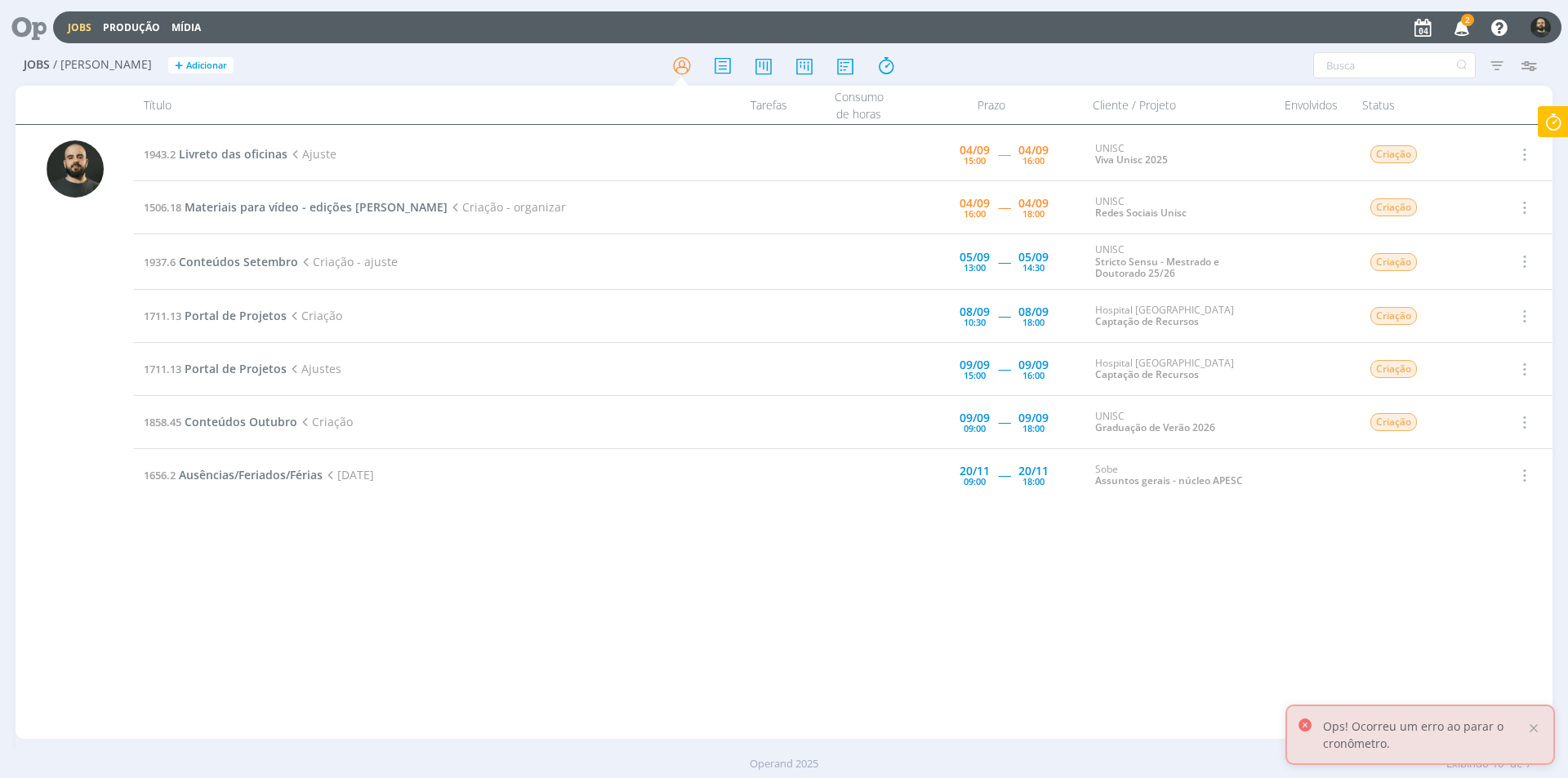
click at [1460, 28] on icon "button" at bounding box center [1462, 27] width 29 height 28
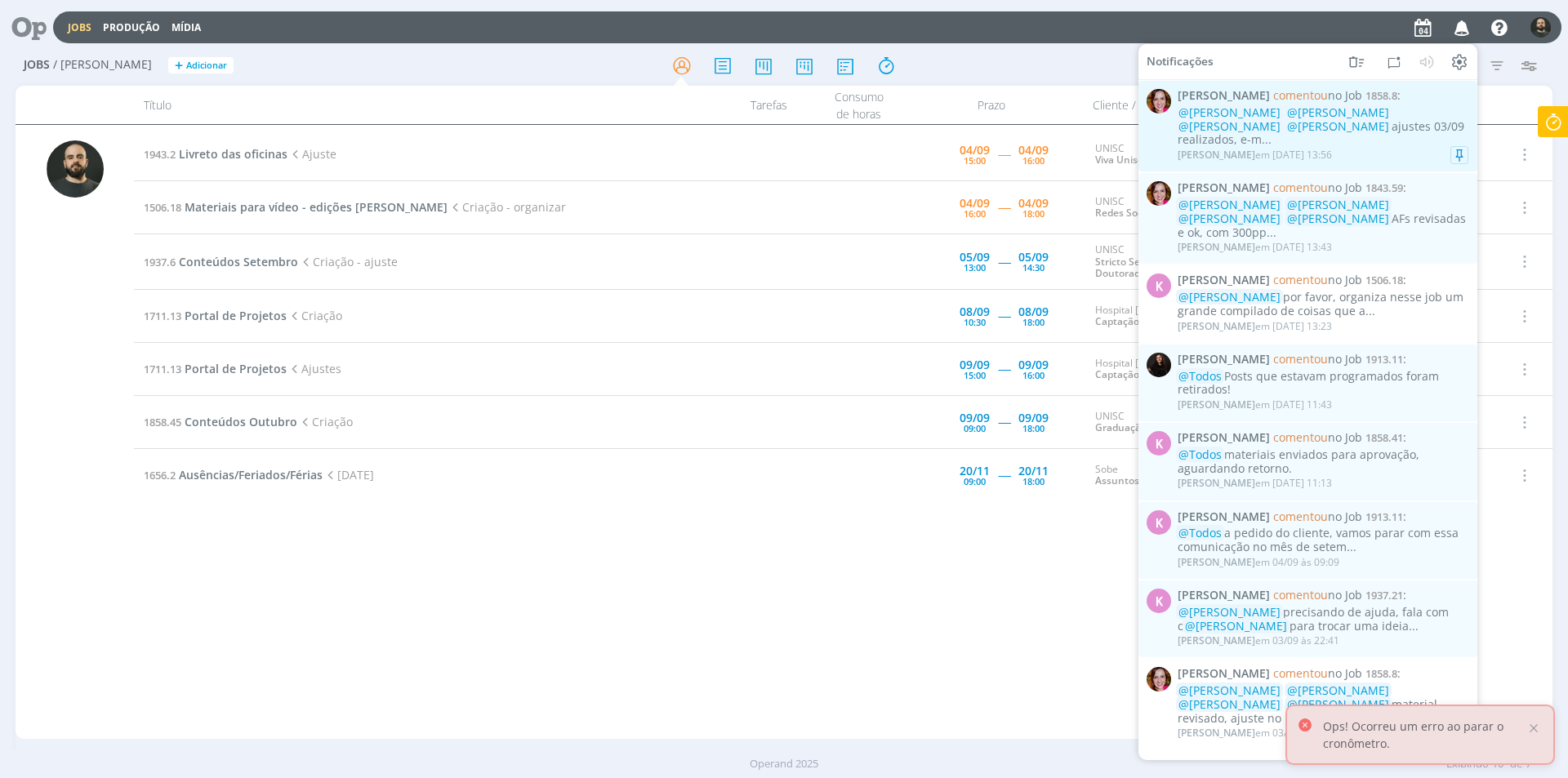
click at [1397, 147] on div "Bruna Bueno em 04/09 às 13:56" at bounding box center [1322, 154] width 291 height 16
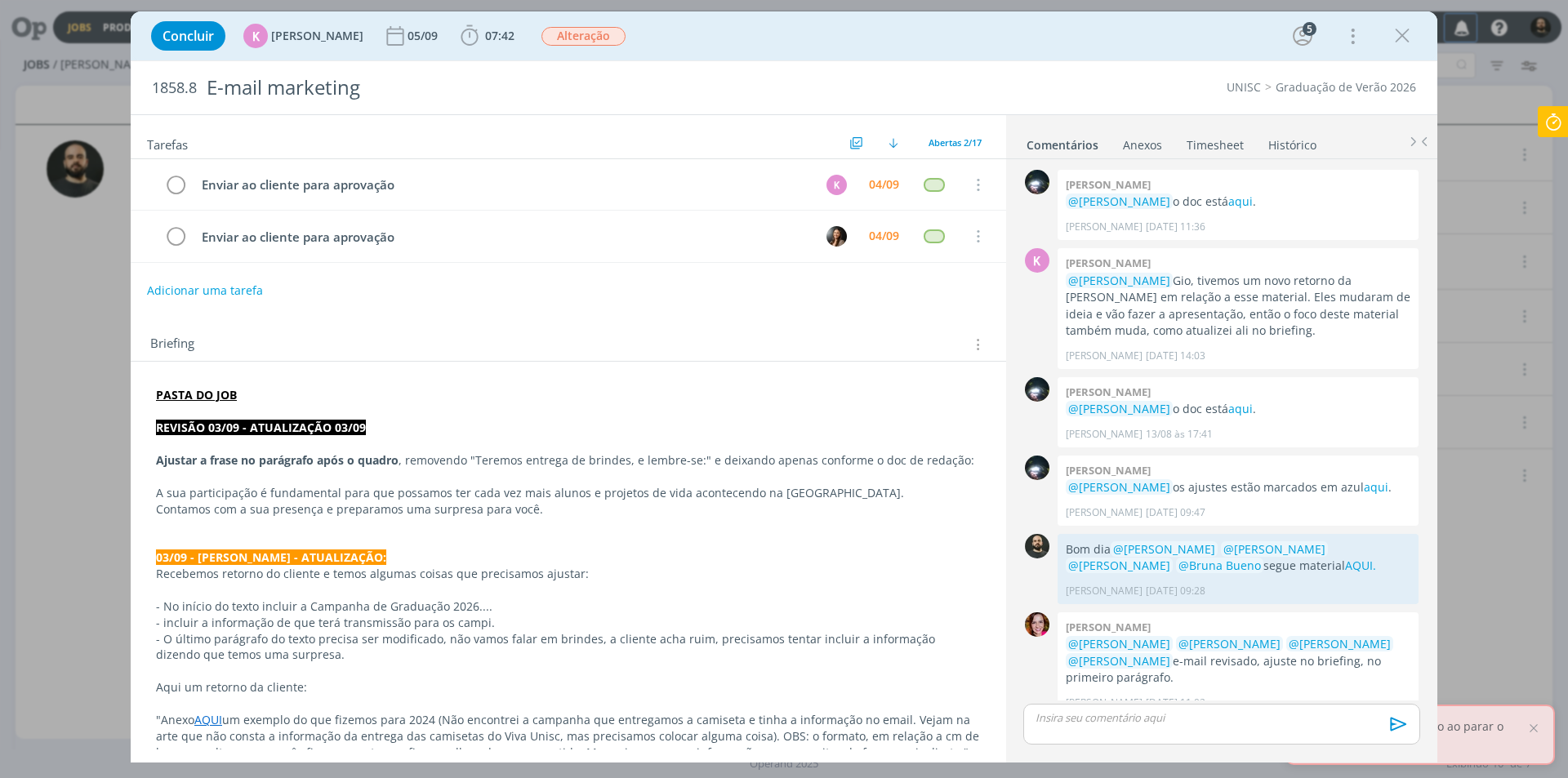
scroll to position [847, 0]
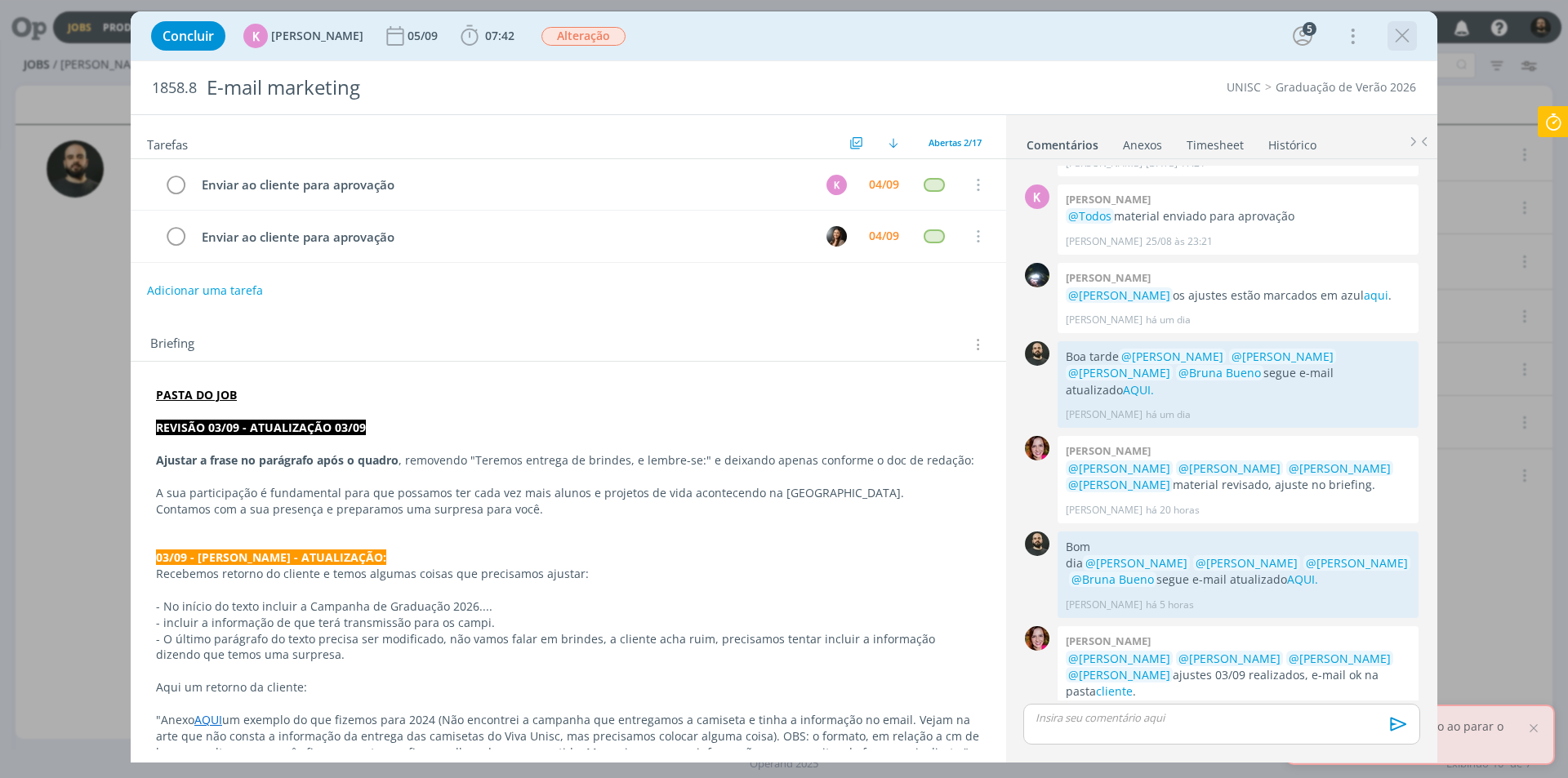
click at [1407, 41] on icon "dialog" at bounding box center [1402, 36] width 25 height 25
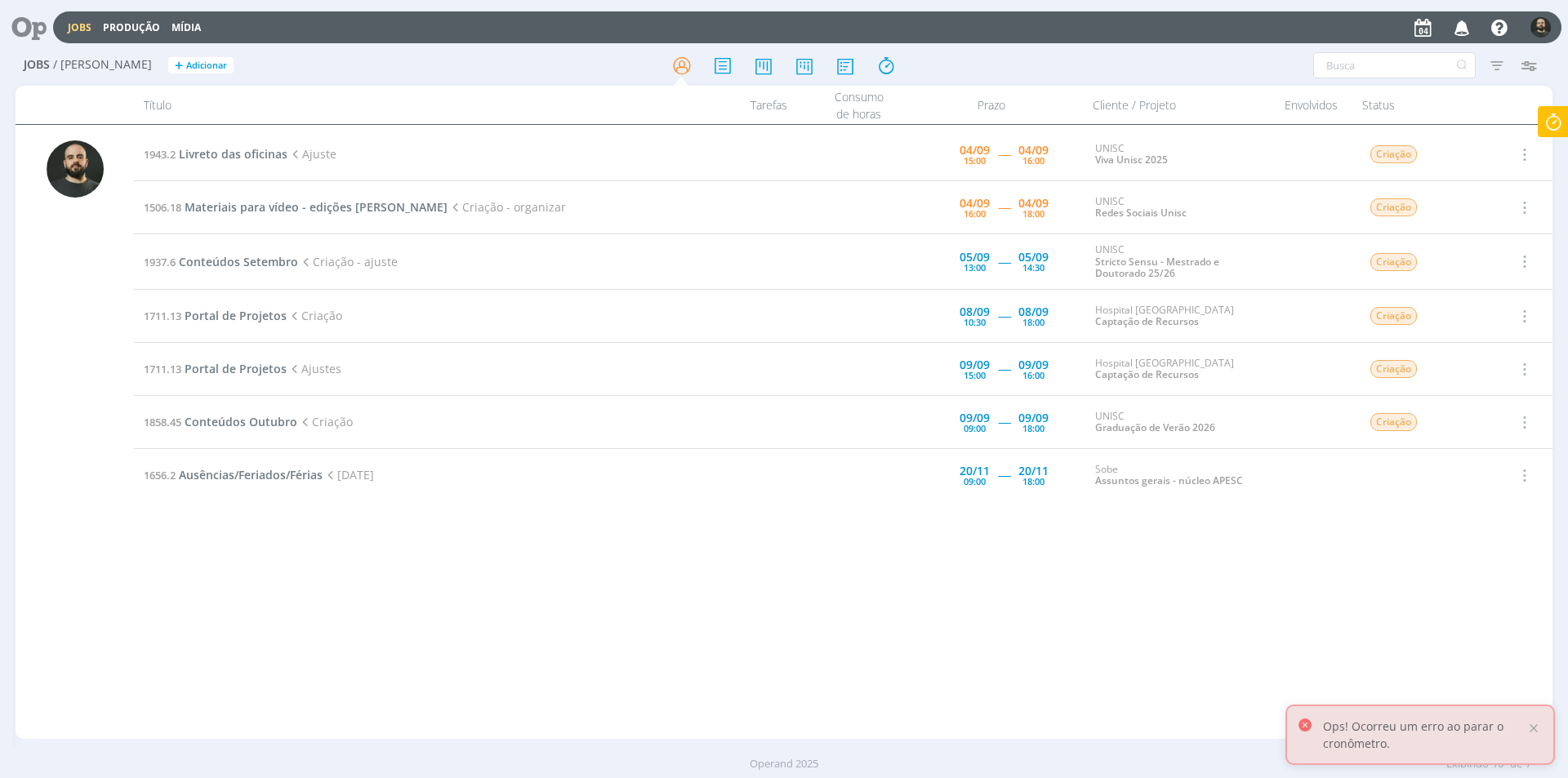
click at [1459, 29] on icon "button" at bounding box center [1462, 27] width 29 height 28
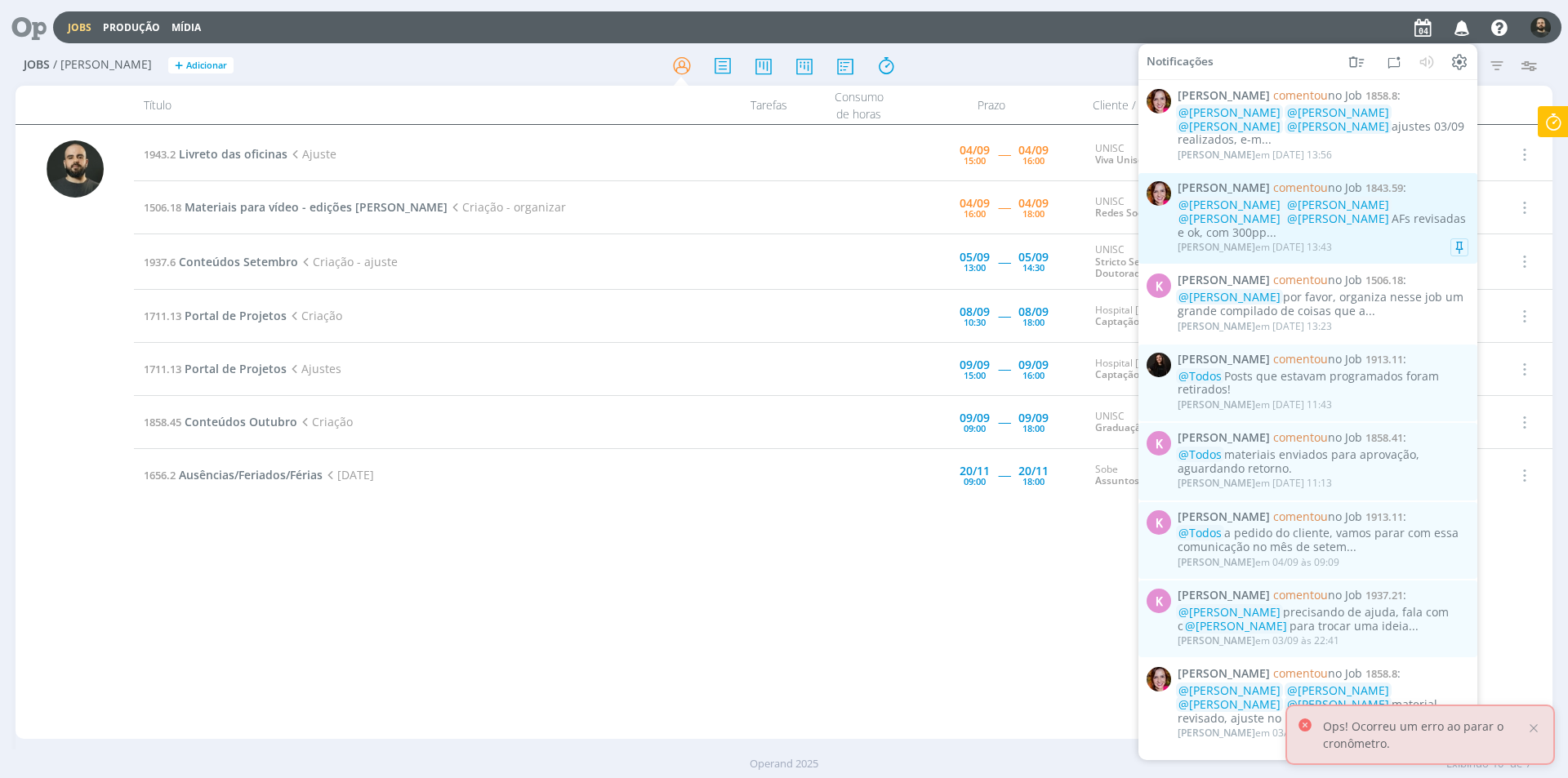
click at [1375, 239] on div "Bruna Bueno em 04/09 às 13:43" at bounding box center [1322, 247] width 291 height 16
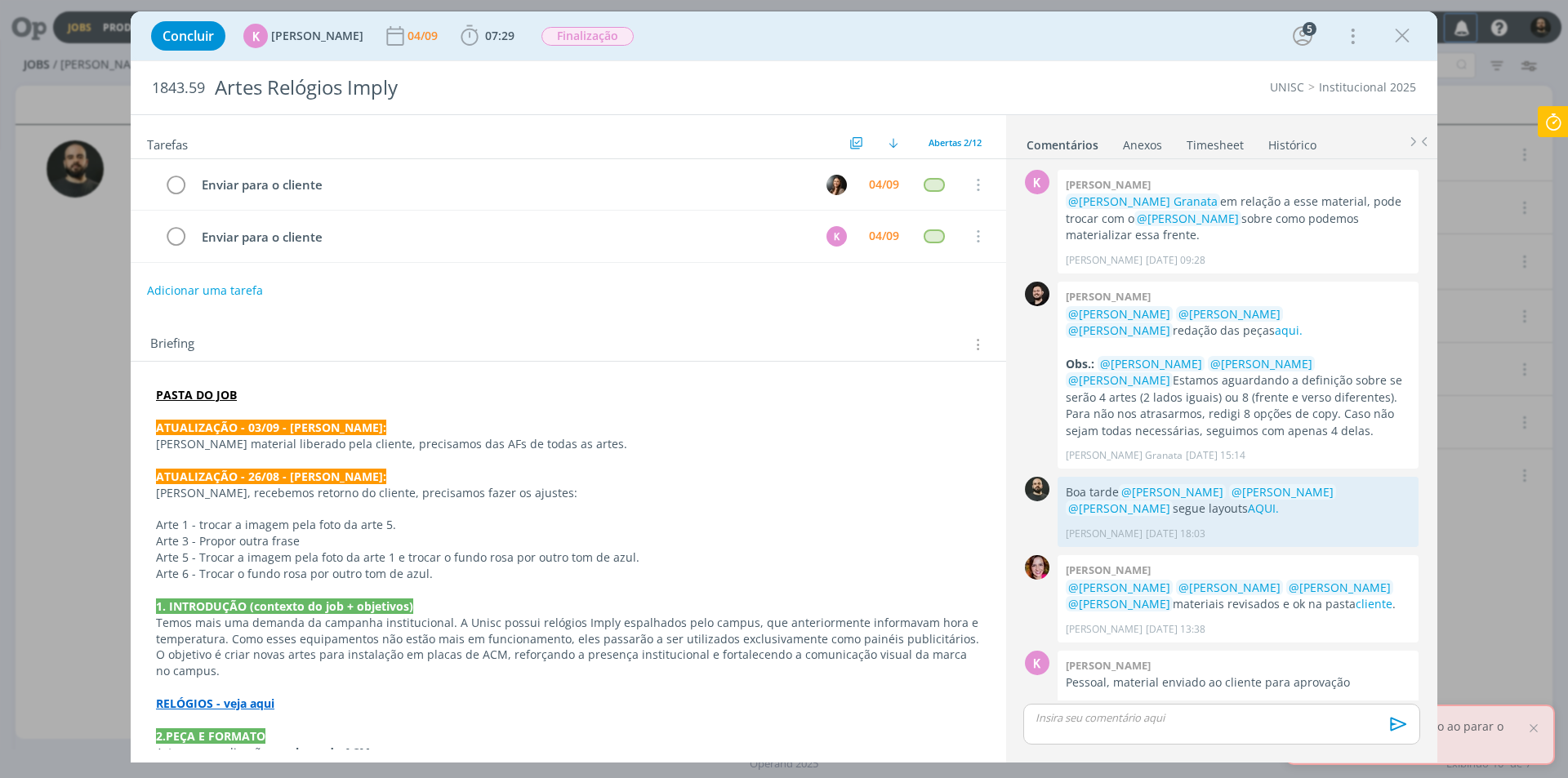
scroll to position [628, 0]
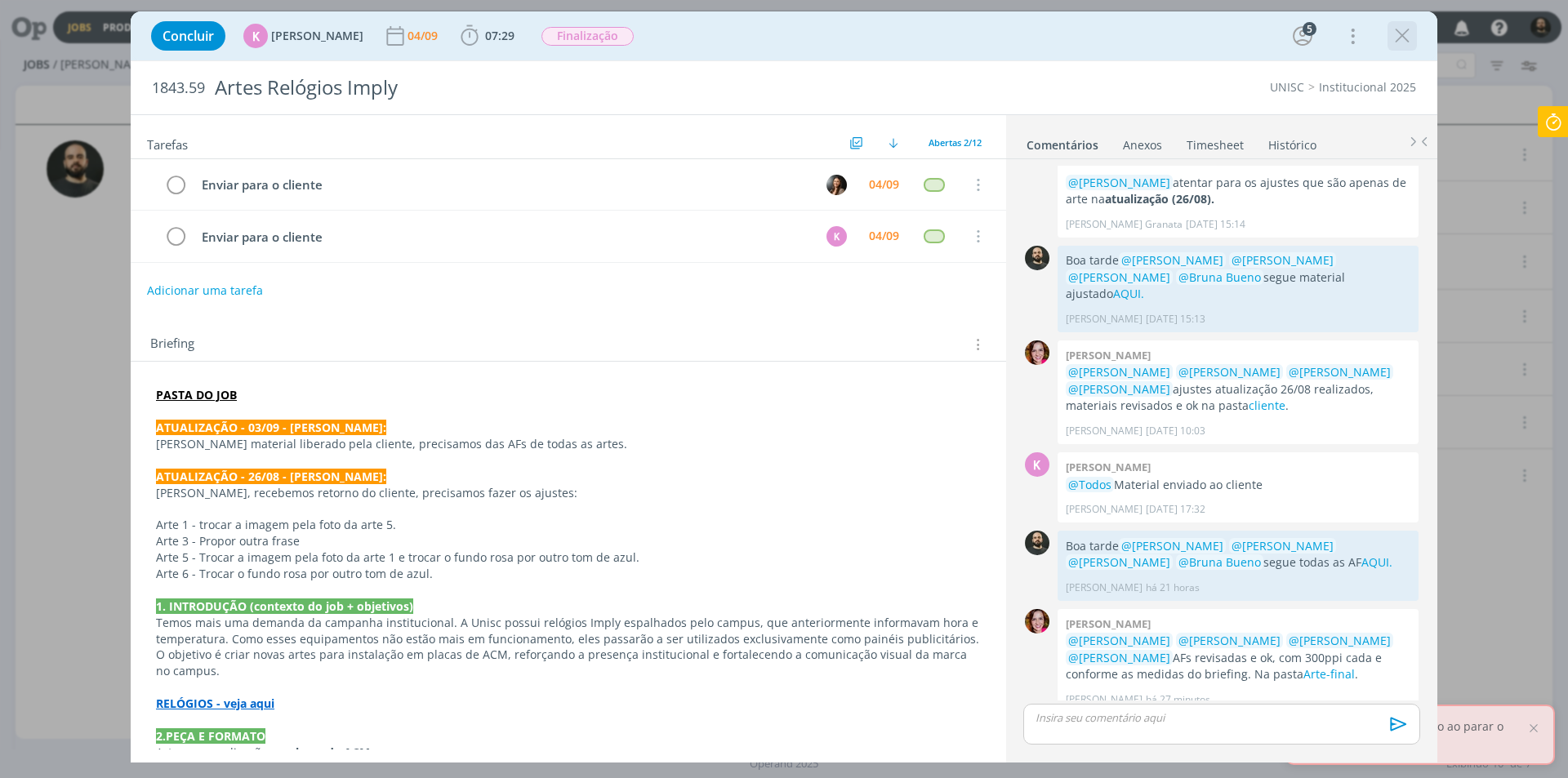
click at [1409, 30] on icon "dialog" at bounding box center [1402, 36] width 25 height 25
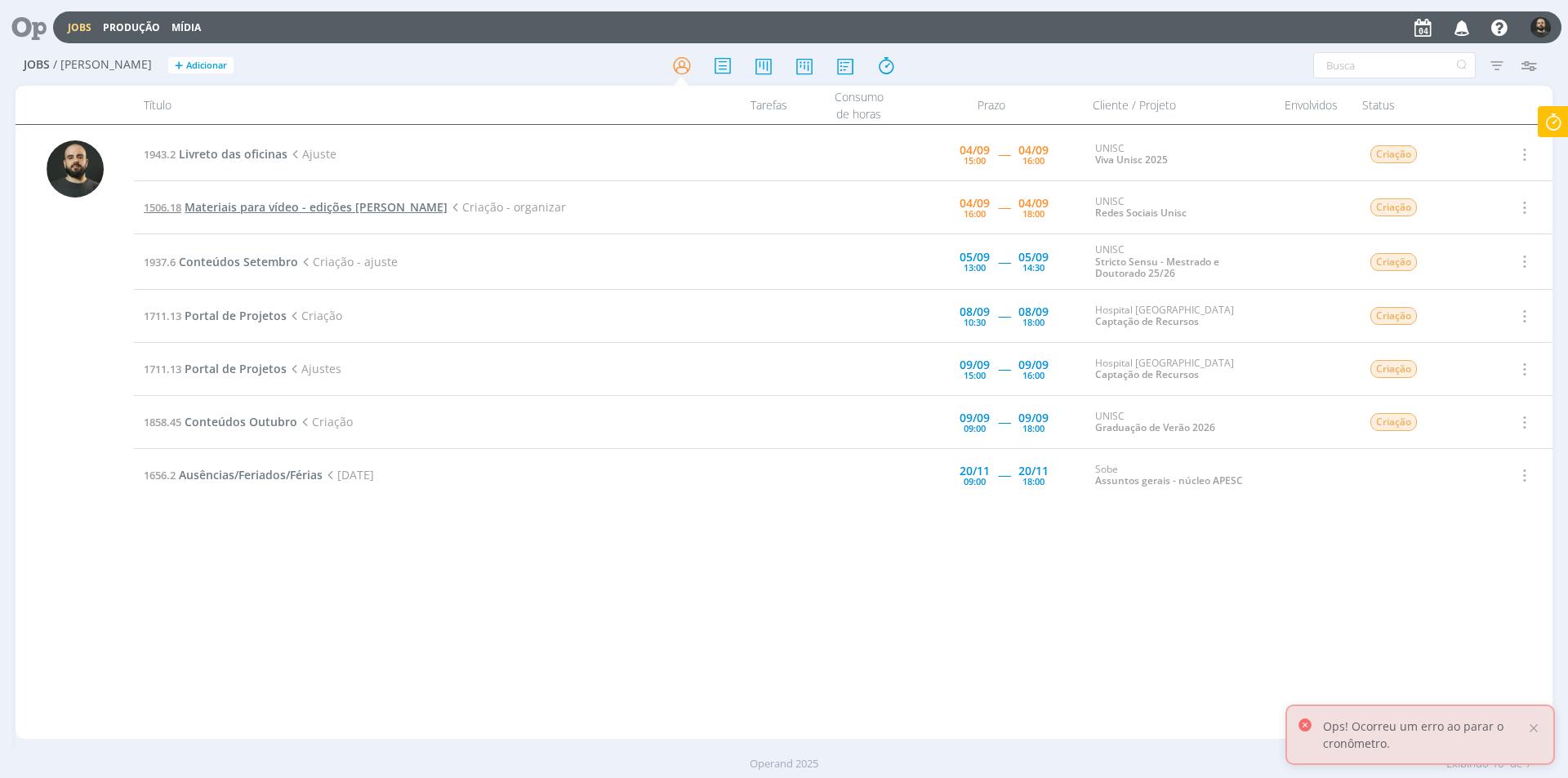
click at [255, 208] on span "Materiais para vídeo - edições Elisa" at bounding box center [316, 207] width 263 height 15
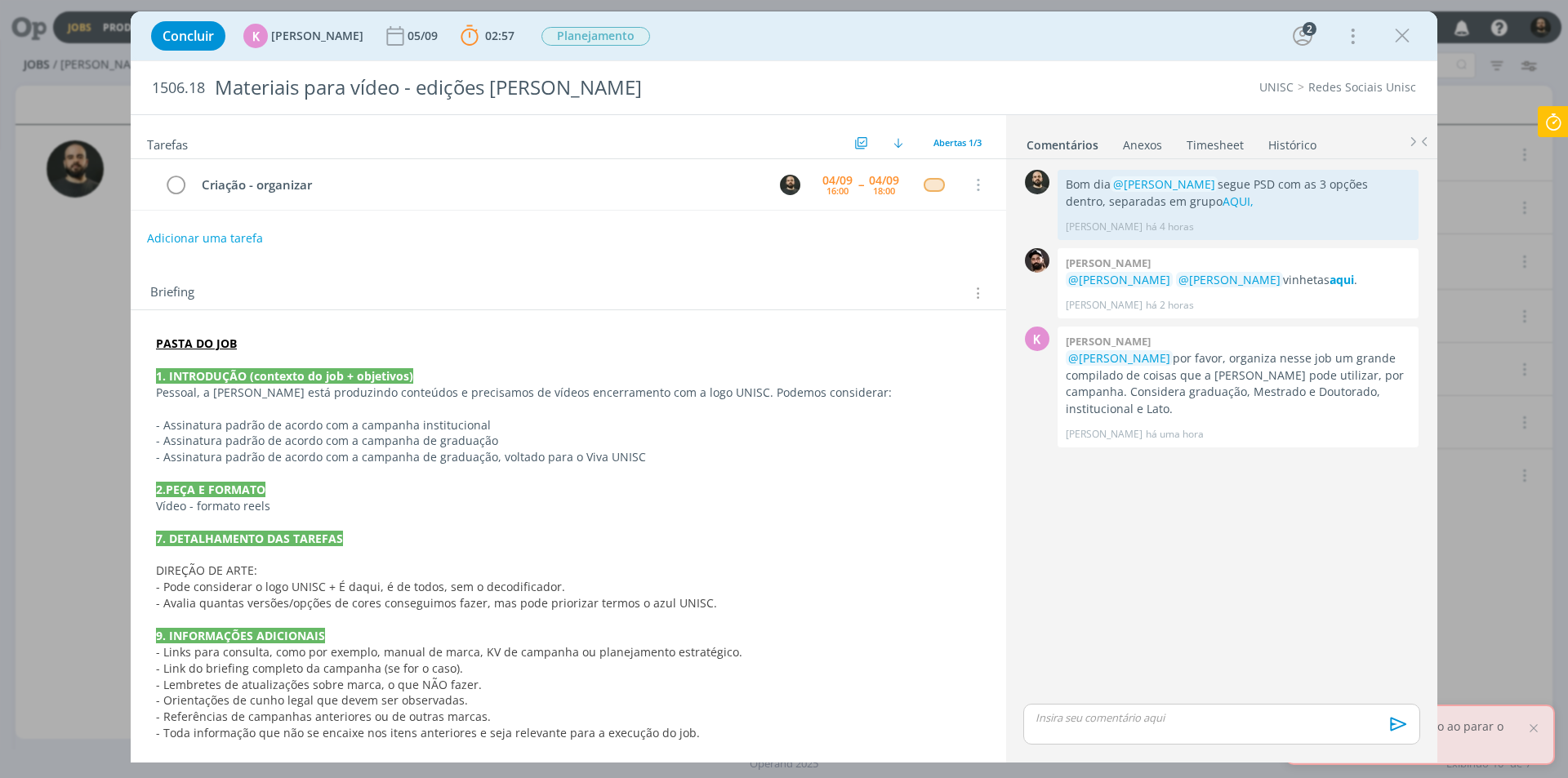
click at [1561, 117] on icon at bounding box center [1553, 121] width 30 height 31
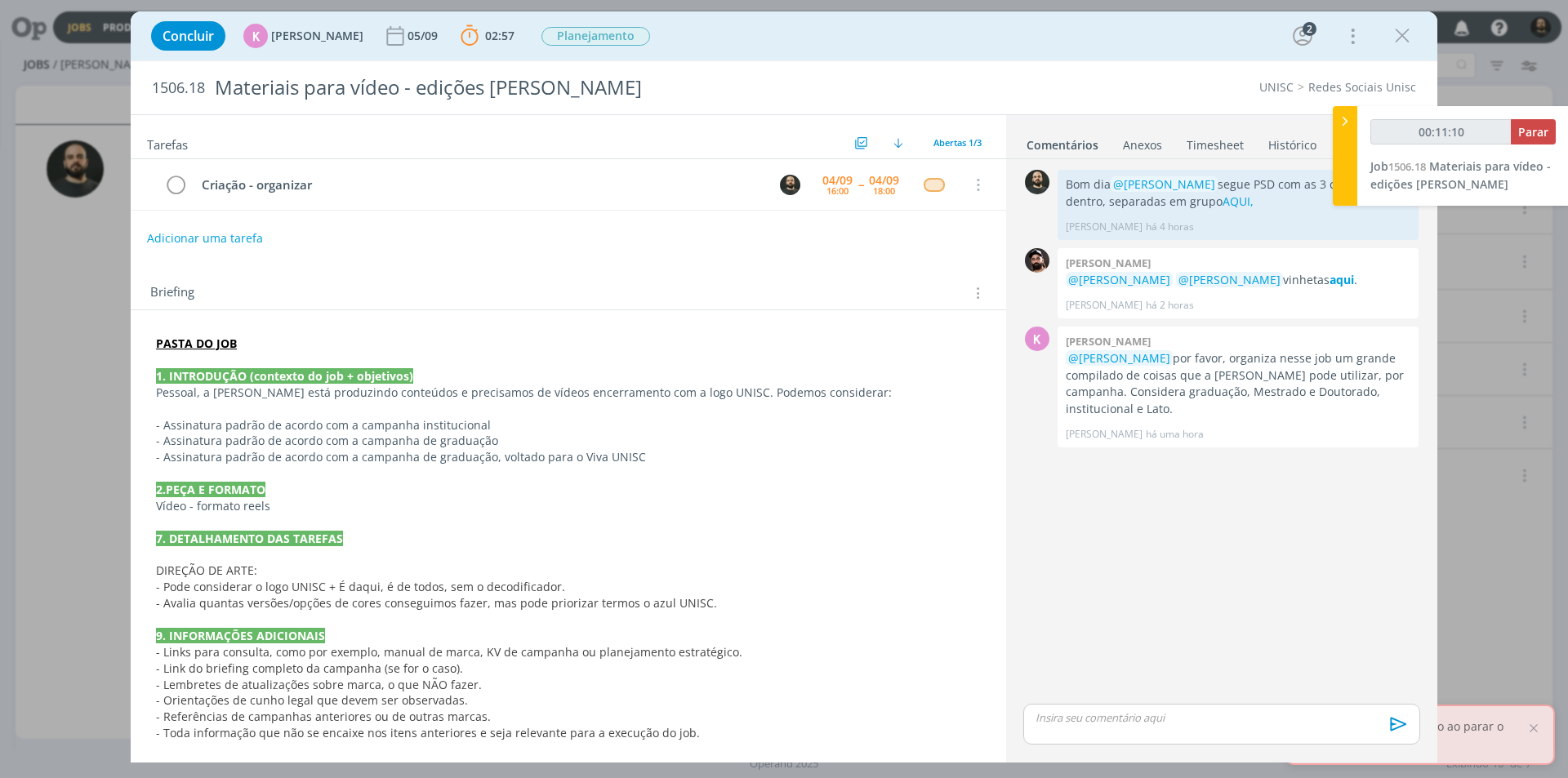
type input "00:11:11"
click at [1342, 123] on icon at bounding box center [1345, 121] width 16 height 17
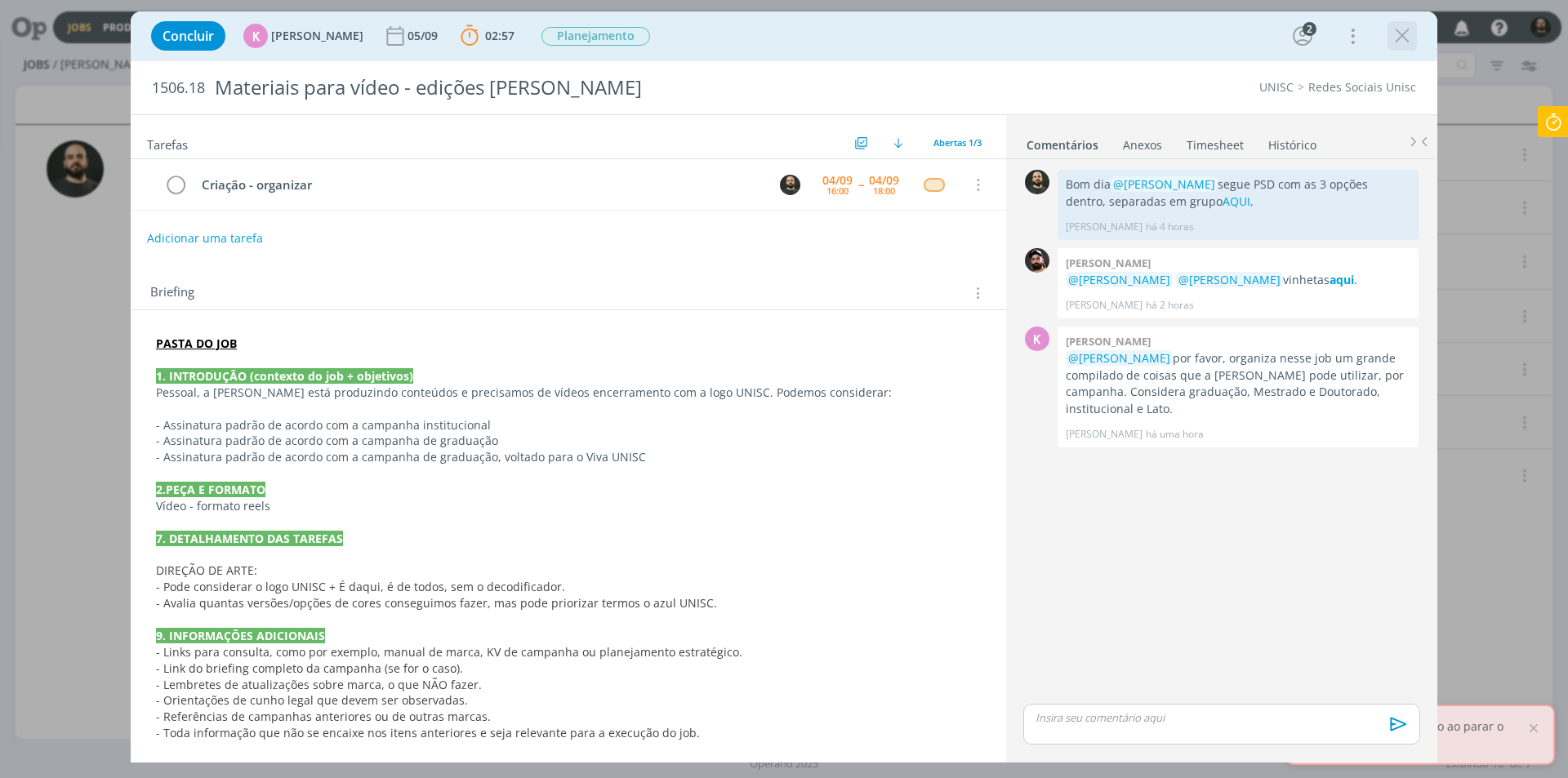
click at [1395, 36] on icon "dialog" at bounding box center [1402, 36] width 25 height 25
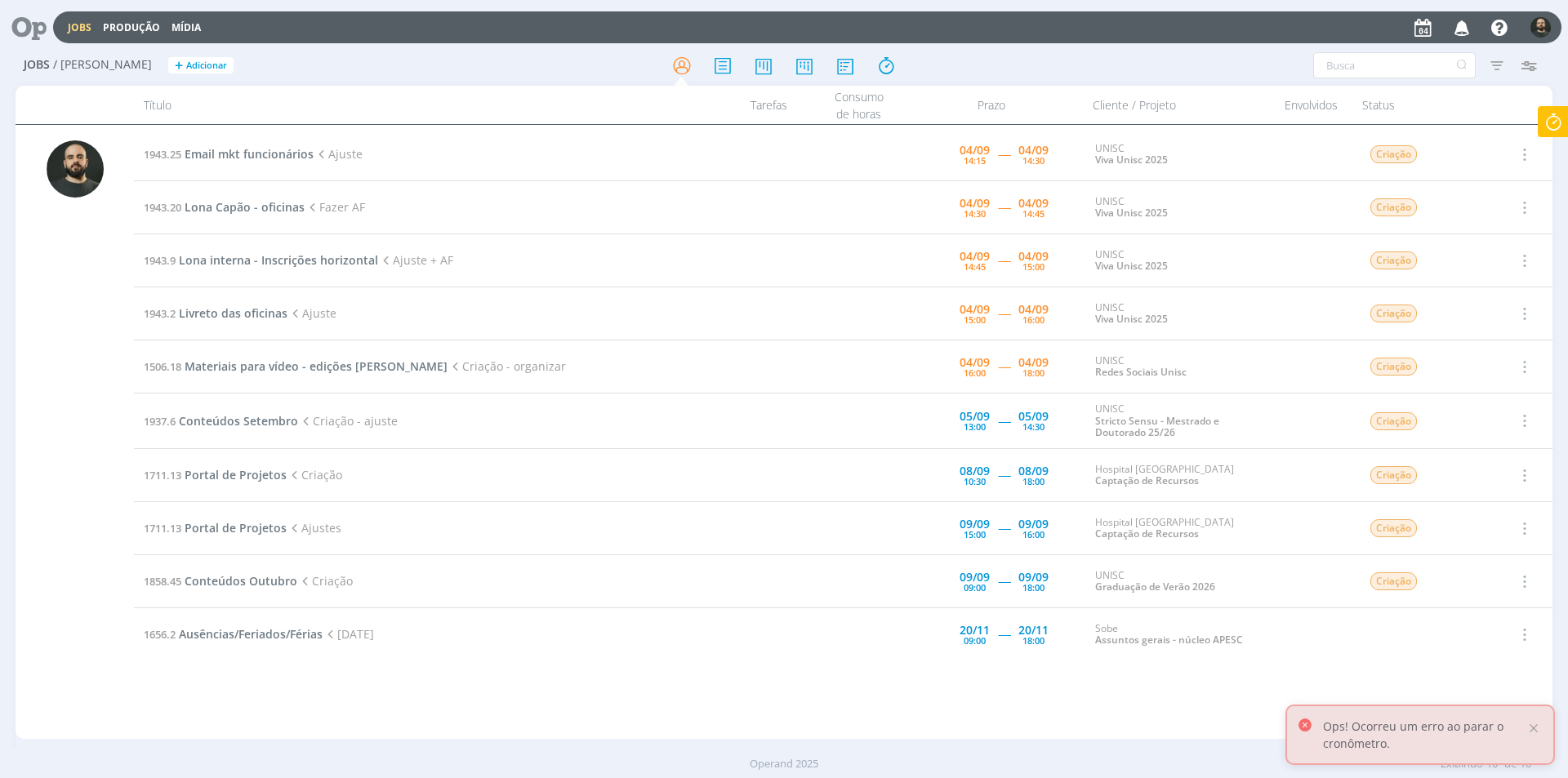
click at [1550, 119] on icon at bounding box center [1553, 121] width 30 height 31
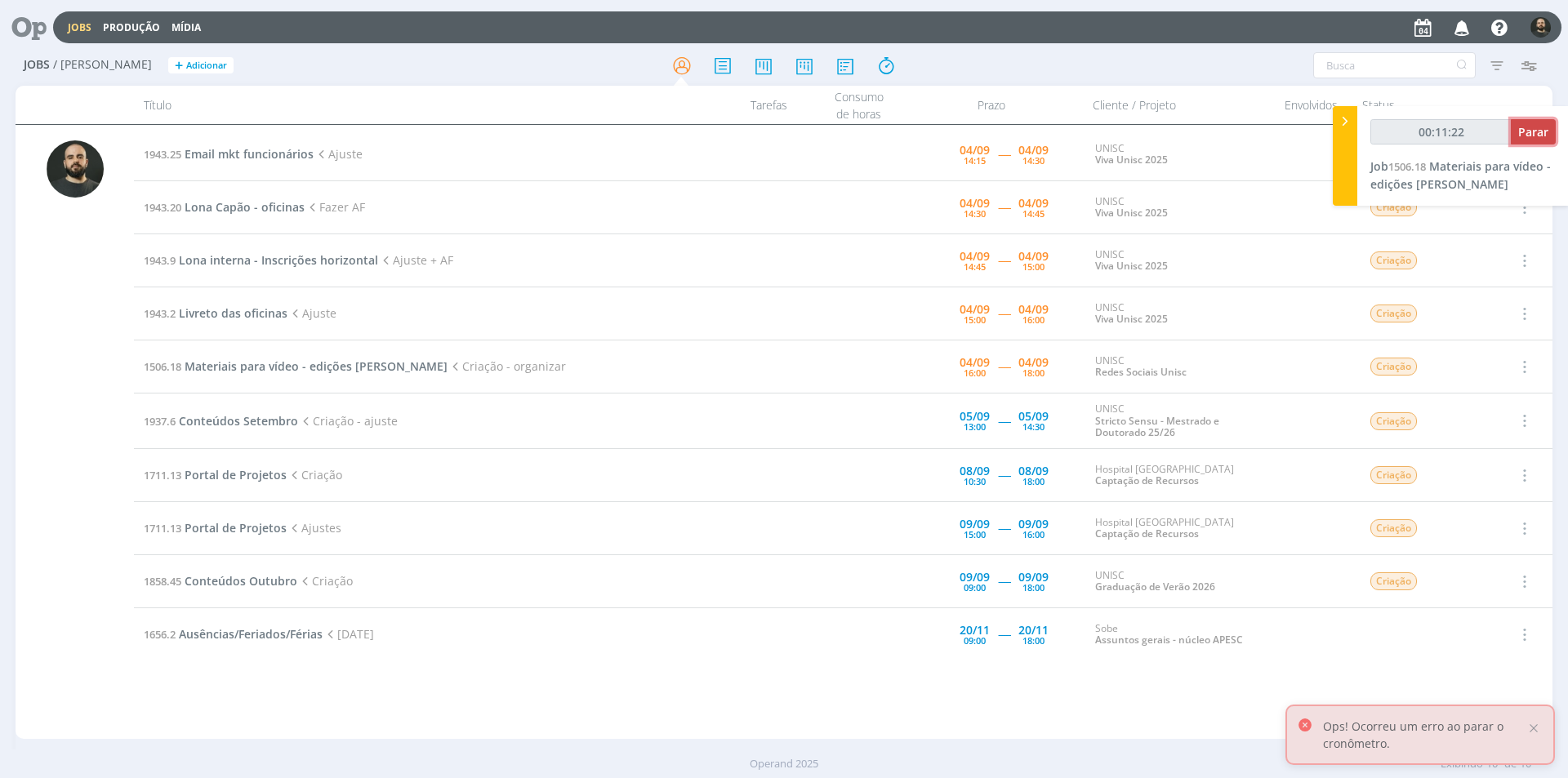
click at [1538, 134] on span "Parar" at bounding box center [1534, 131] width 30 height 15
click at [1528, 130] on span "Parar" at bounding box center [1534, 131] width 30 height 15
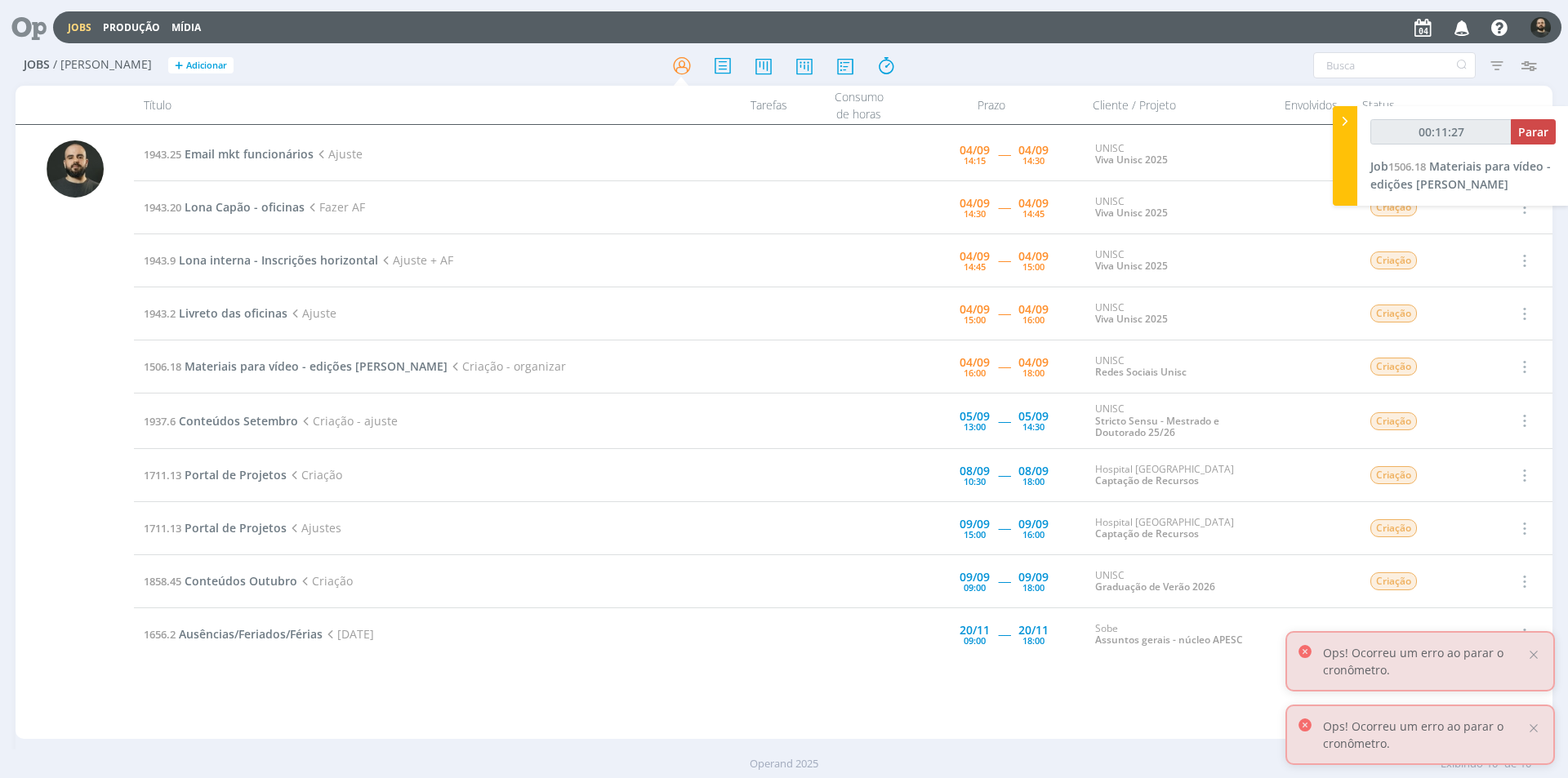
type input "00:12:00"
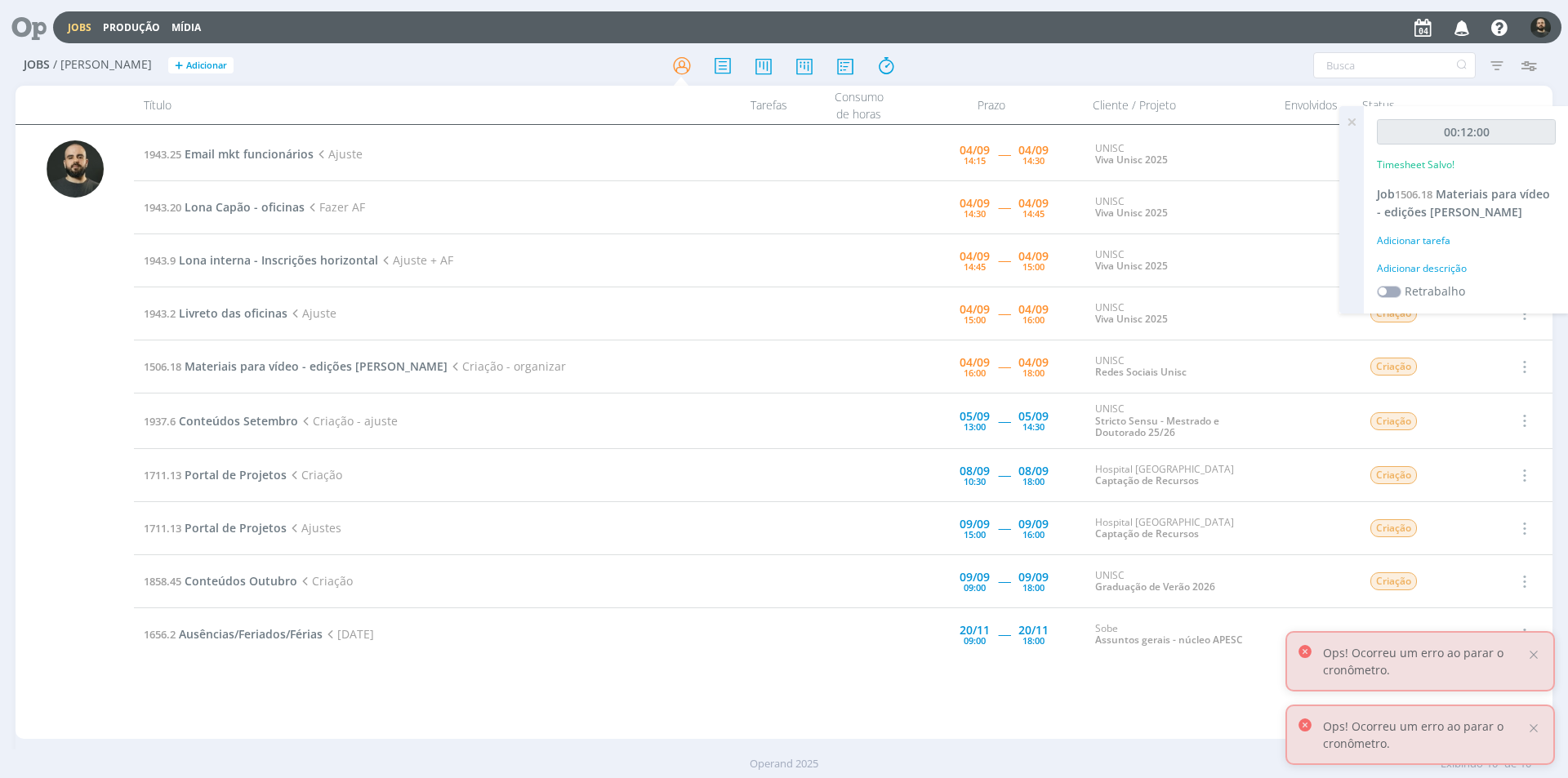
click at [1439, 269] on div "Adicionar descrição" at bounding box center [1467, 268] width 179 height 14
click at [1434, 279] on textarea at bounding box center [1466, 294] width 171 height 58
type textarea "Organização de arquivos"
click at [1525, 392] on button "Salvar" at bounding box center [1527, 401] width 57 height 20
click at [1350, 124] on icon at bounding box center [1352, 121] width 30 height 31
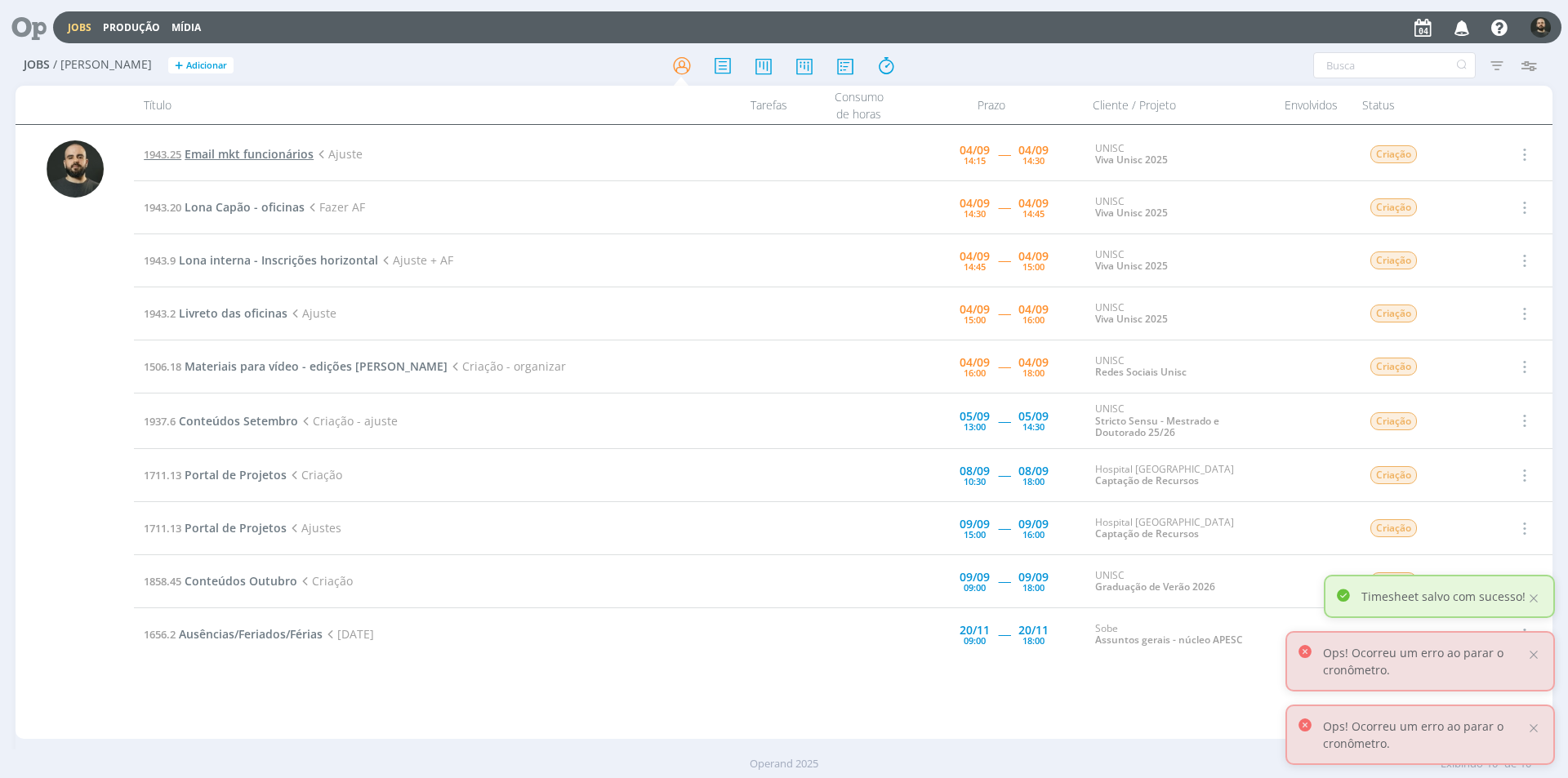
click at [274, 158] on span "Email mkt funcionários" at bounding box center [249, 153] width 129 height 15
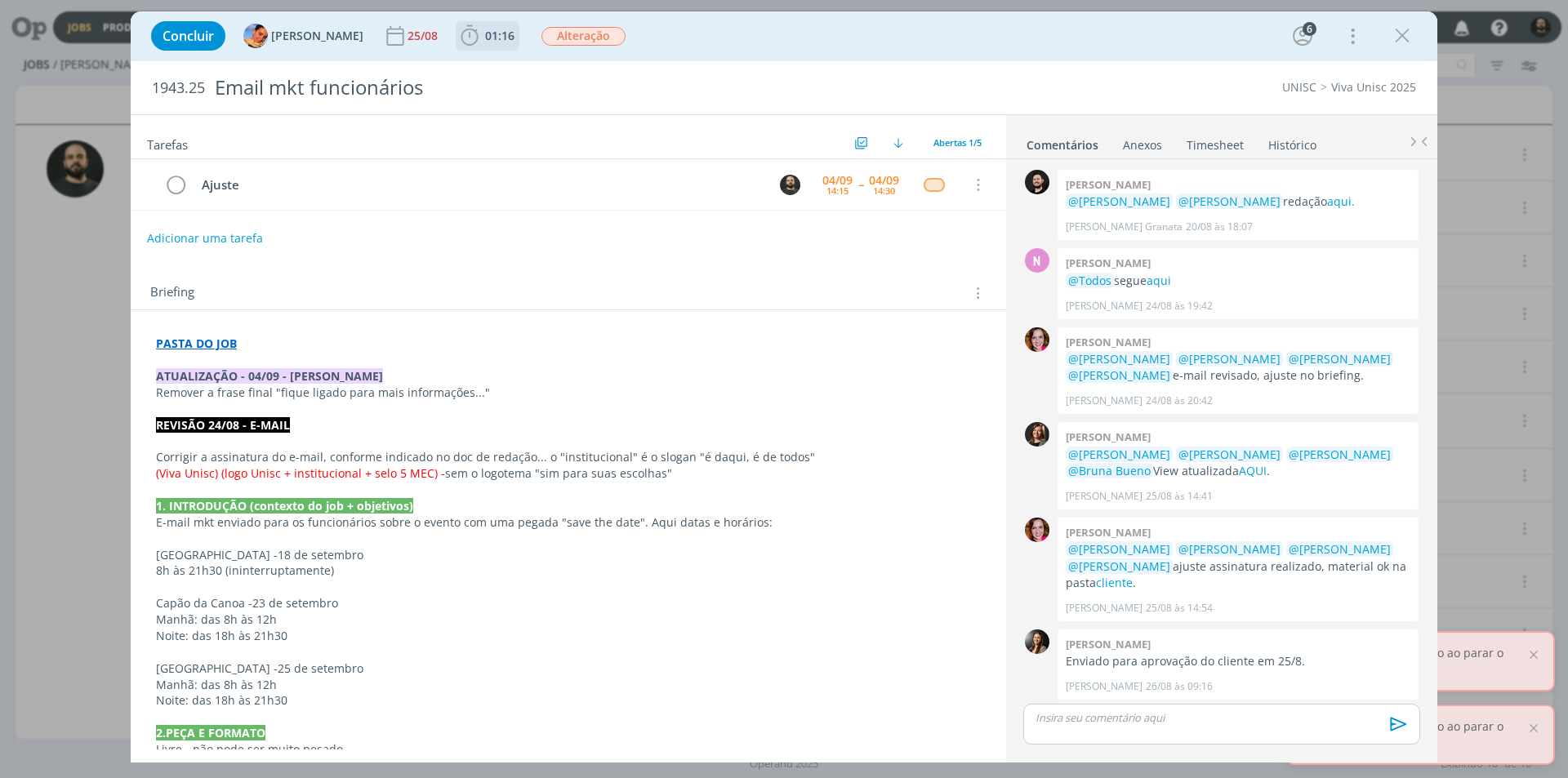
click at [460, 36] on icon "dialog" at bounding box center [470, 36] width 25 height 25
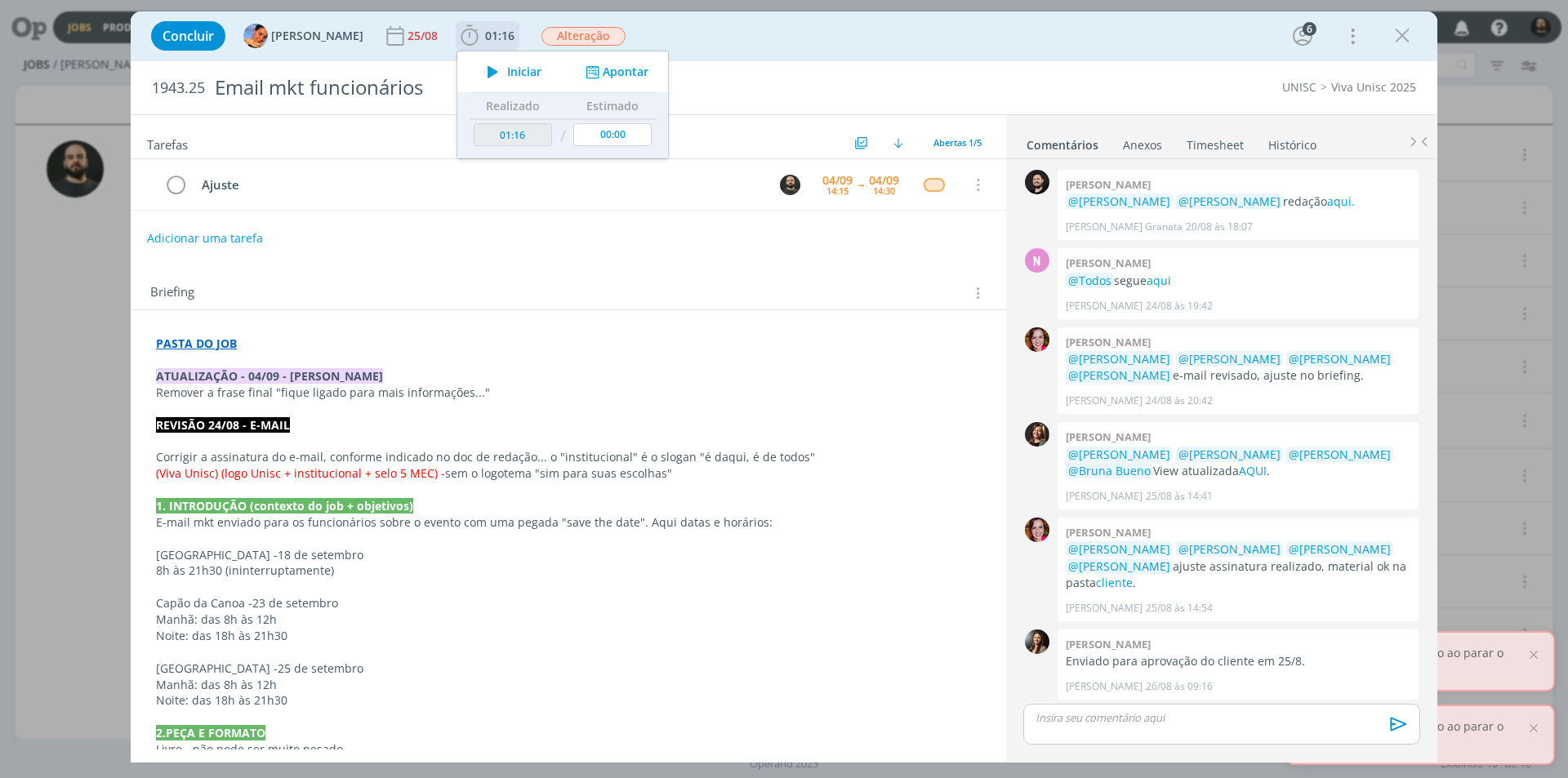
click at [478, 66] on icon "dialog" at bounding box center [493, 71] width 29 height 21
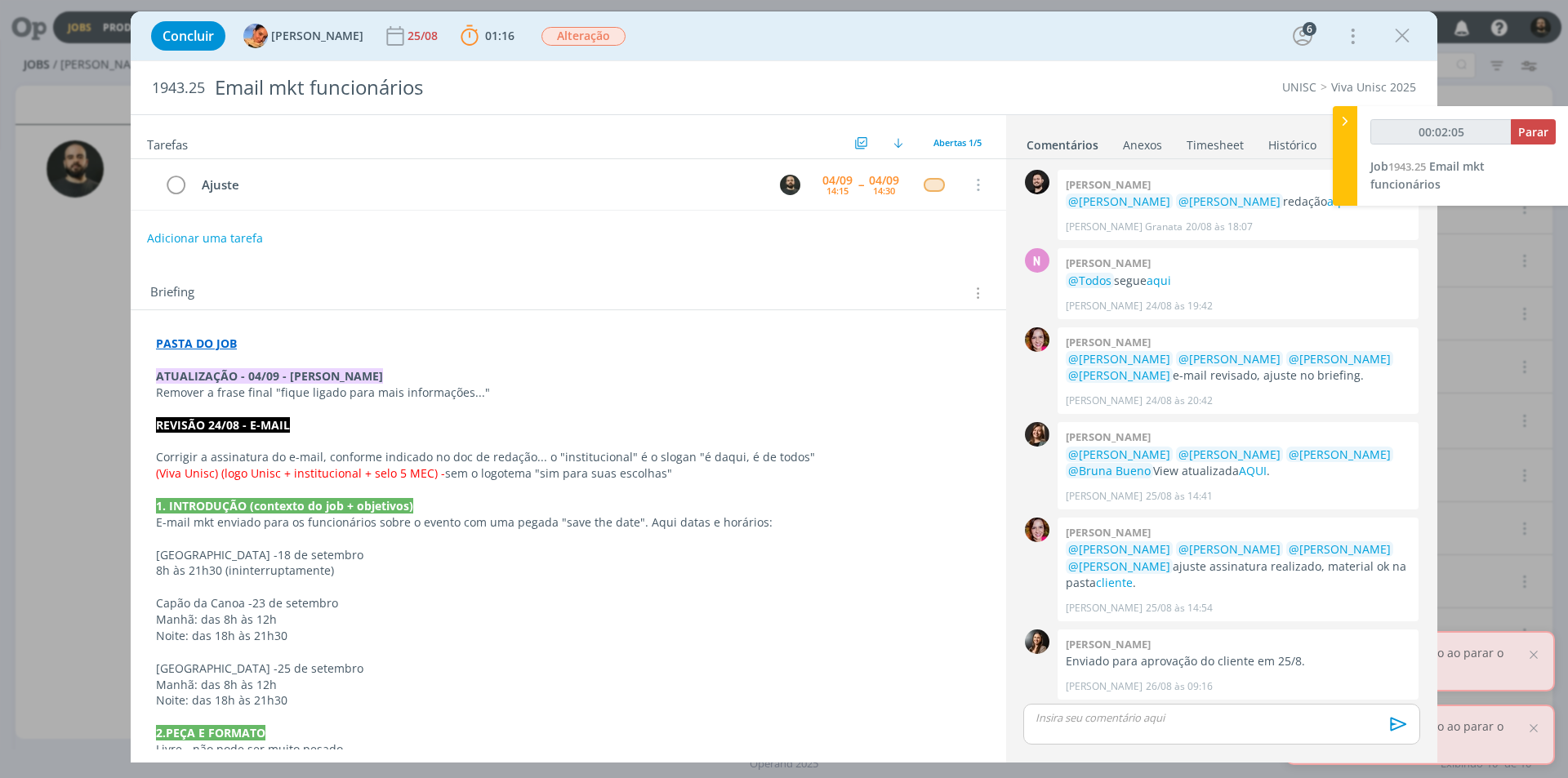
click at [1104, 723] on p "dialog" at bounding box center [1221, 717] width 371 height 14
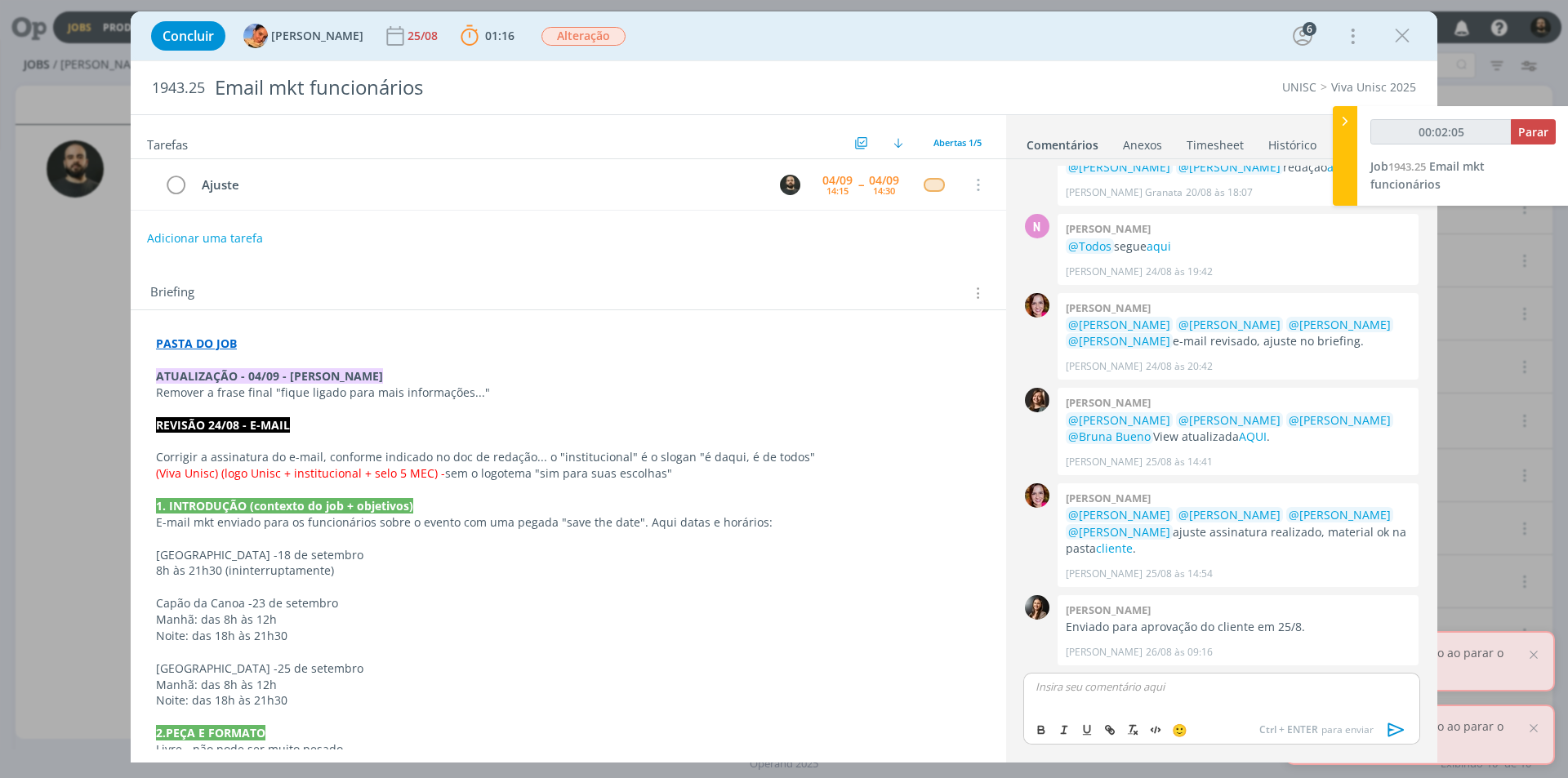
type input "00:02:06"
click at [1367, 695] on div "Boa tarde ﻿ @ Beatriz Luchese ﻿ ﻿ @ Karoline Arend ﻿ ﻿ @ Luíza Santana ﻿" at bounding box center [1221, 693] width 397 height 41
type input "00:03:45"
click at [1109, 725] on icon "dialog" at bounding box center [1110, 730] width 13 height 13
type input "AQUI."
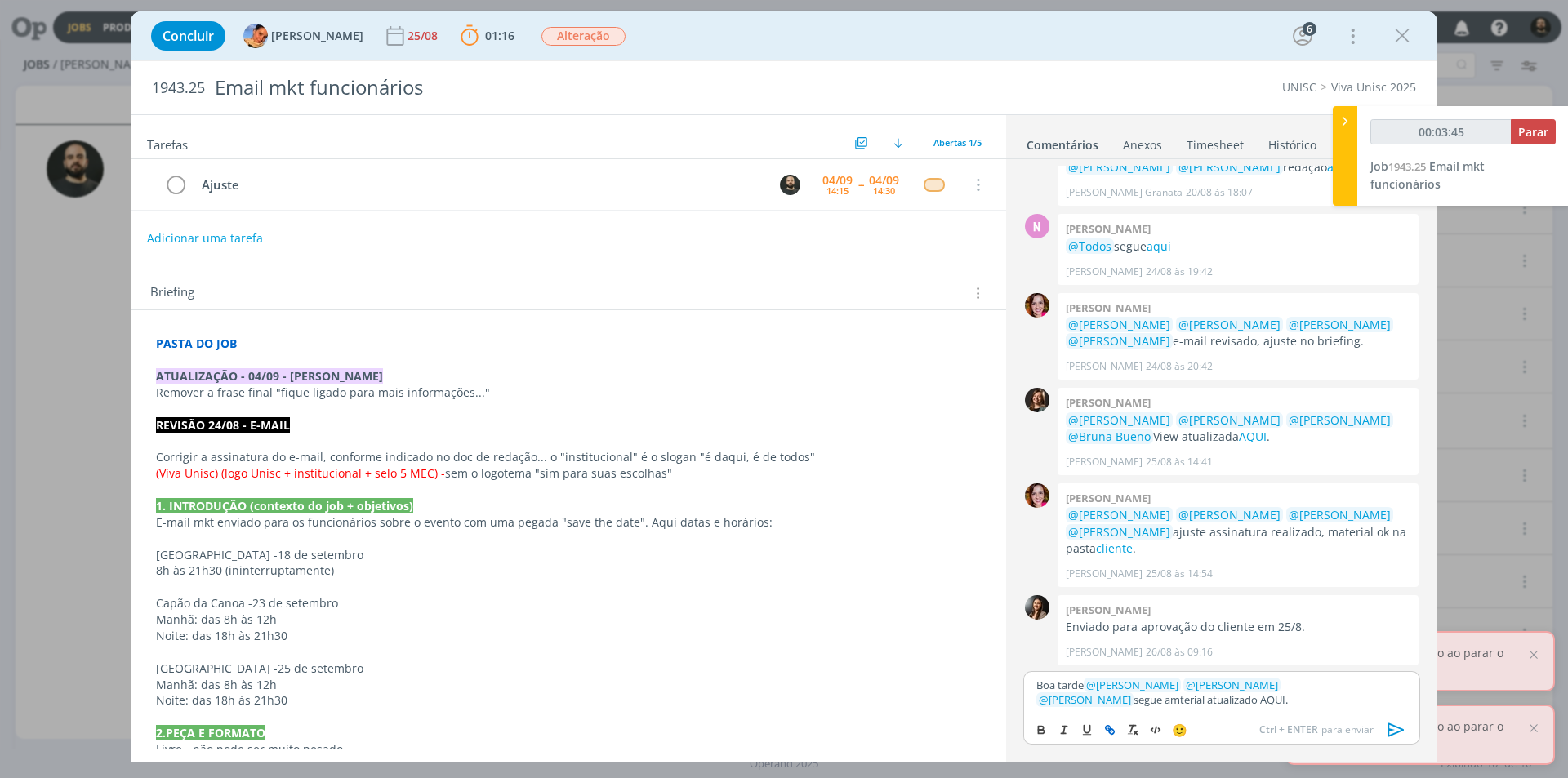
type input "00:03:46"
paste input "https://sobeae.sharepoint.com/:f:/s/SOBEAE/Em27-lZHhZVHsnlNBrPzitwB-_-_99tImkJy…"
type input "https://sobeae.sharepoint.com/:f:/s/SOBEAE/Em27-lZHhZVHsnlNBrPzitwB-_-_99tImkJy…"
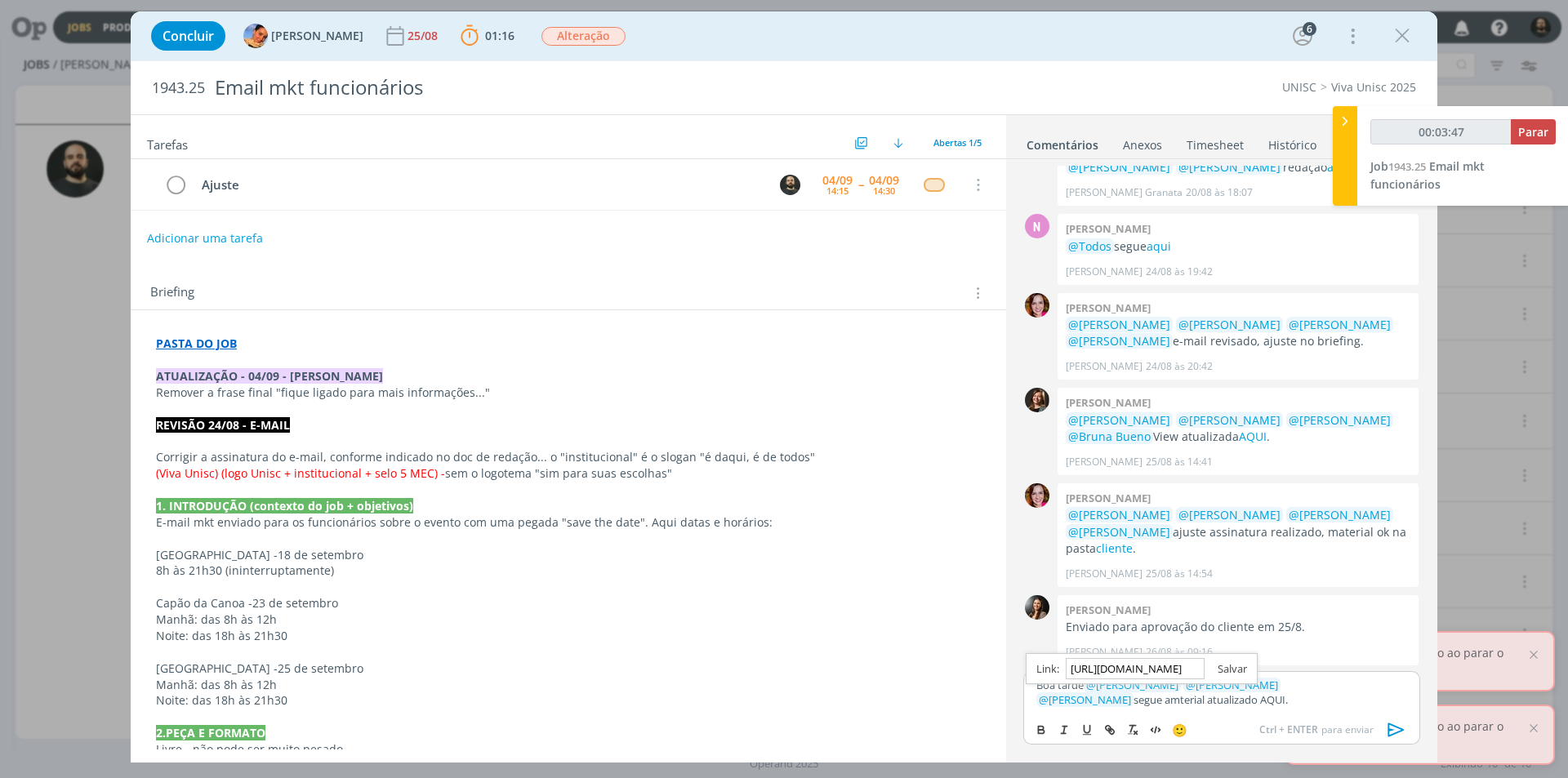
click at [1219, 664] on link "dialog" at bounding box center [1226, 668] width 43 height 14
click at [1191, 719] on div "🙂 Ctrl + ENTER para enviar" at bounding box center [1221, 728] width 395 height 30
click at [1257, 702] on link "AQUI." at bounding box center [1271, 699] width 28 height 14
click at [1136, 668] on link "https://sobeae.sharepoint.com/:f:/s/SOBEAE/Em27-lZHhZVHsnlNBrPzitwB-_-_99tImkJy…" at bounding box center [1130, 668] width 111 height 21
click at [1392, 728] on icon "dialog" at bounding box center [1397, 730] width 25 height 25
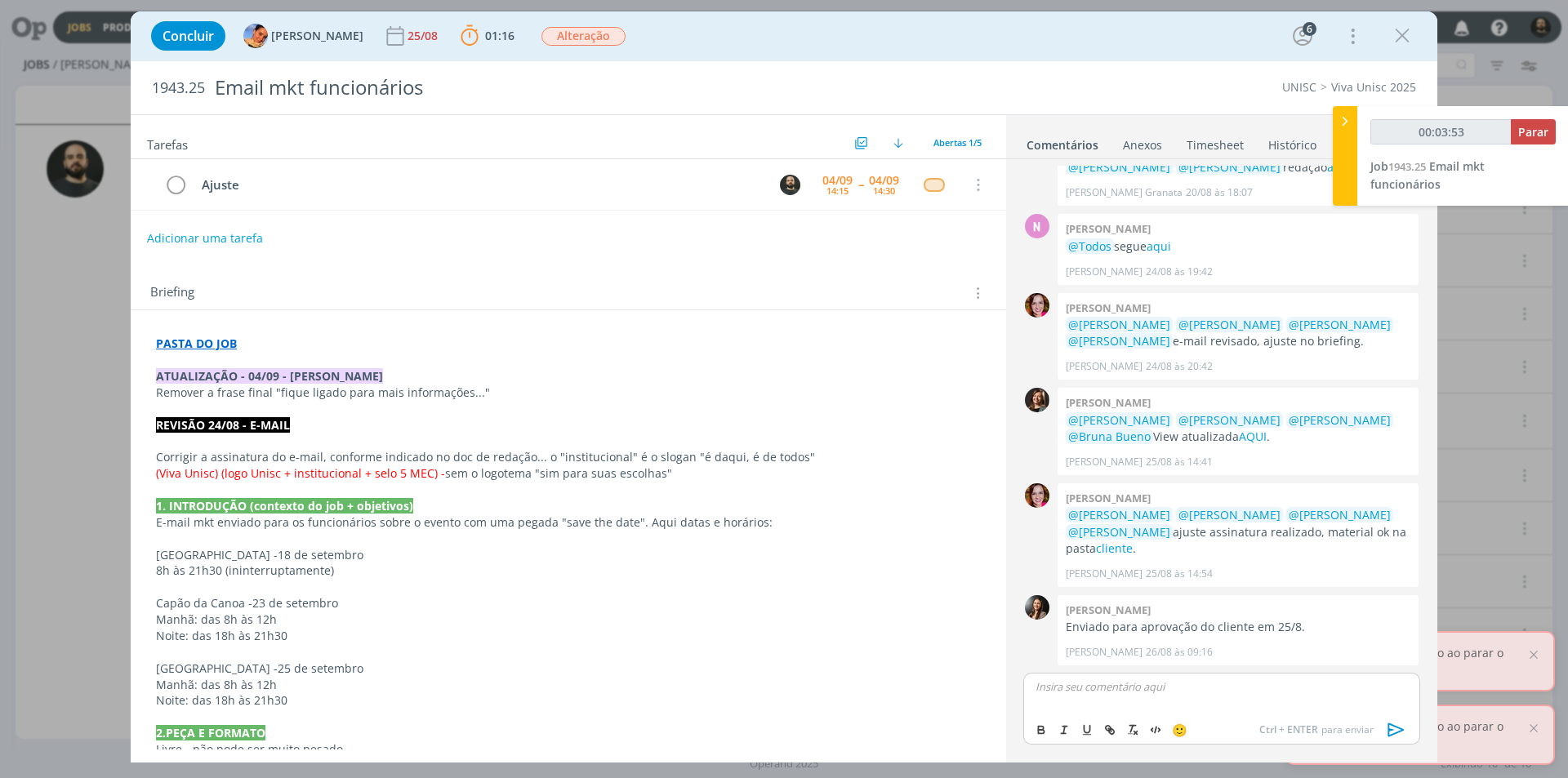
scroll to position [112, 0]
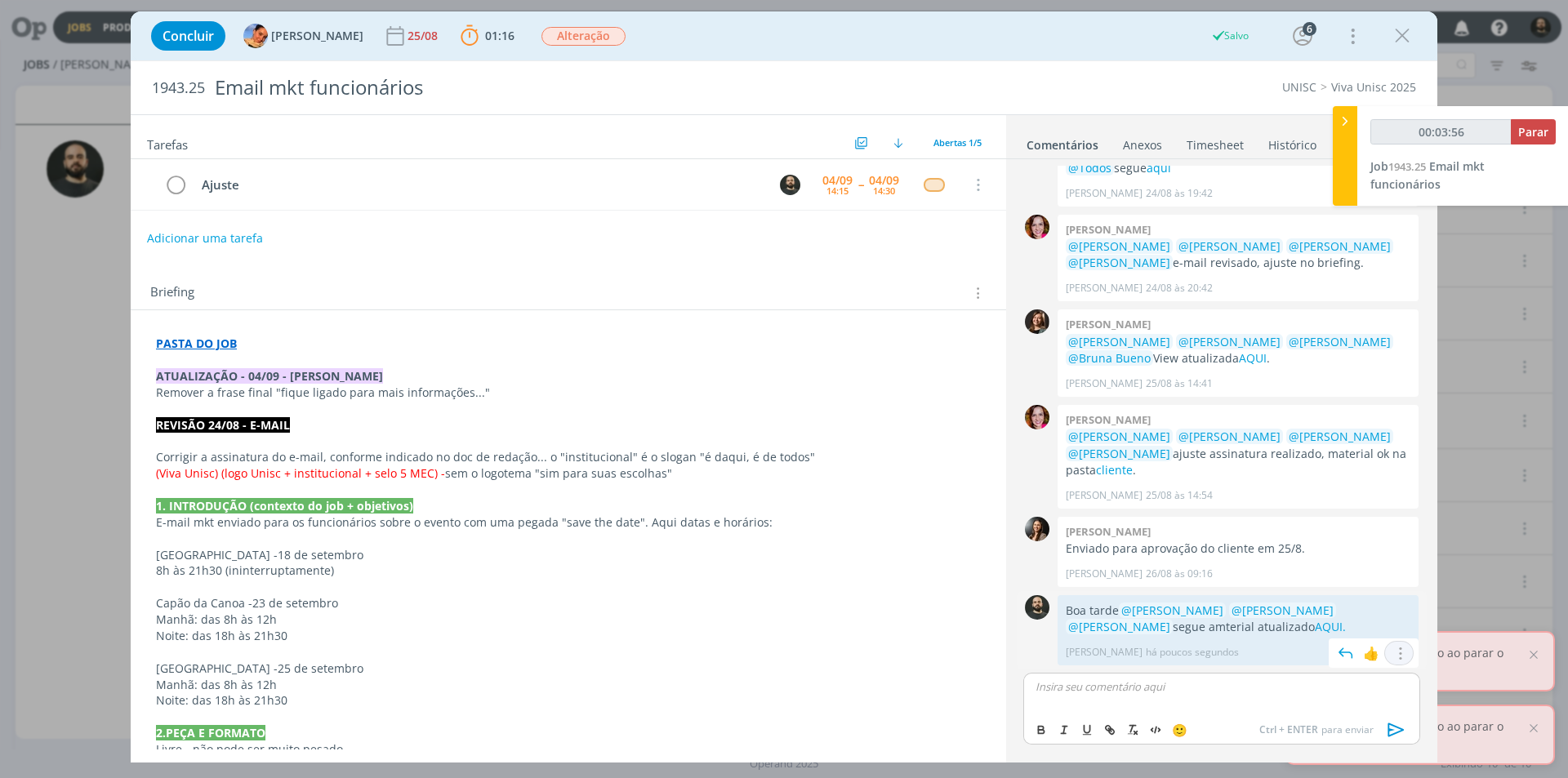
click at [1396, 651] on icon "dialog" at bounding box center [1398, 653] width 18 height 15
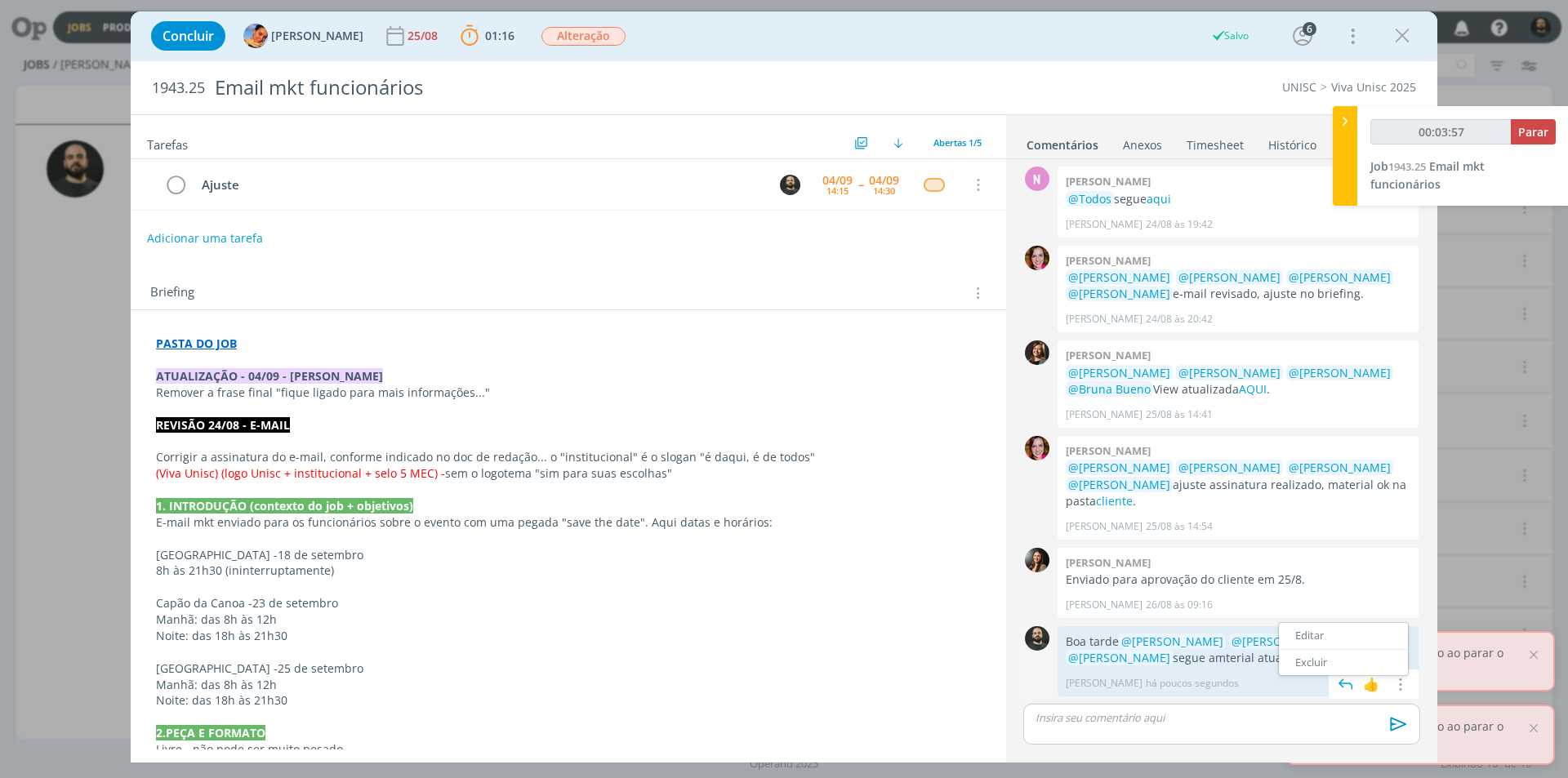
click at [1344, 636] on link "Editar" at bounding box center [1343, 635] width 129 height 26
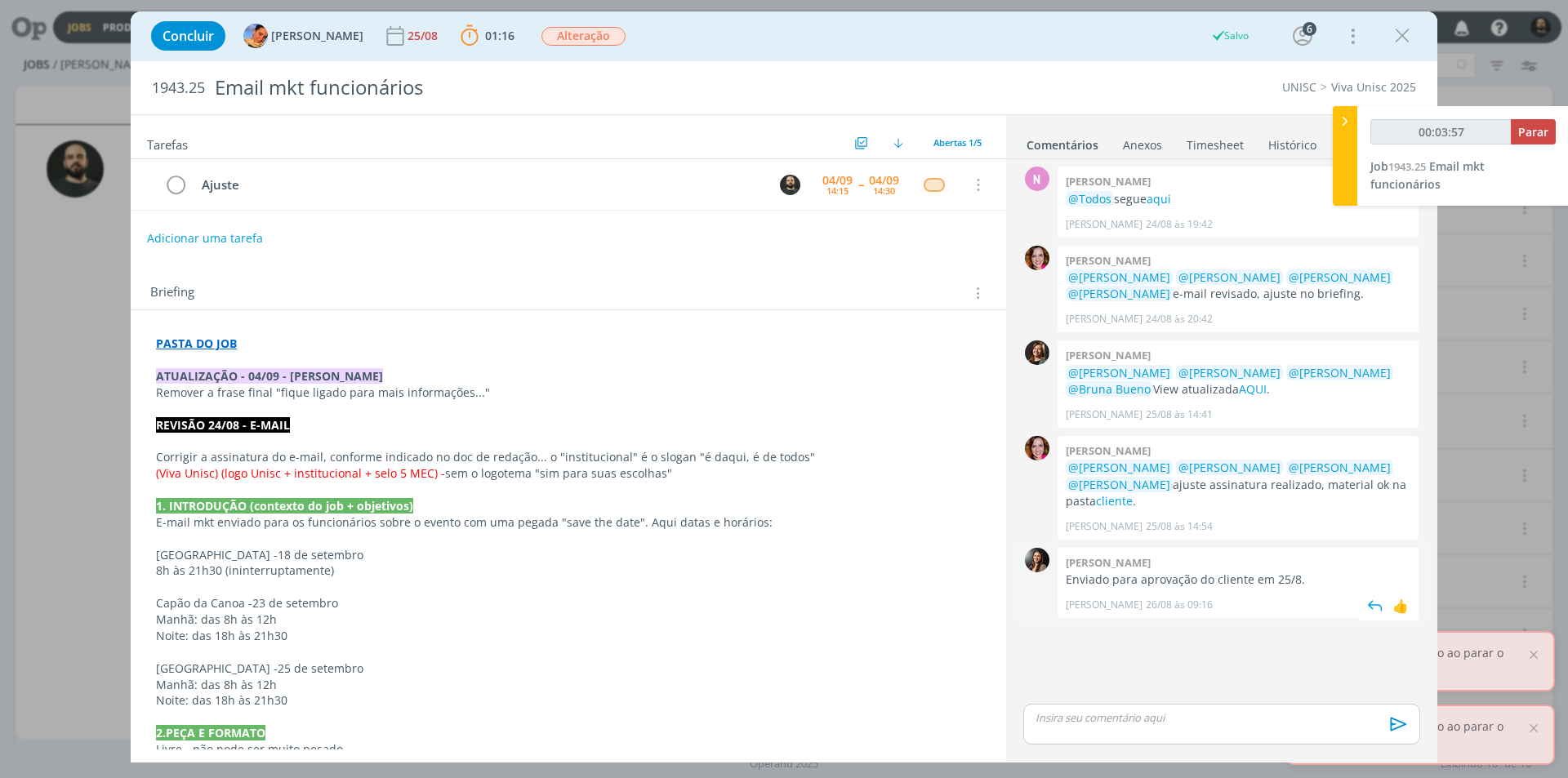
scroll to position [69, 0]
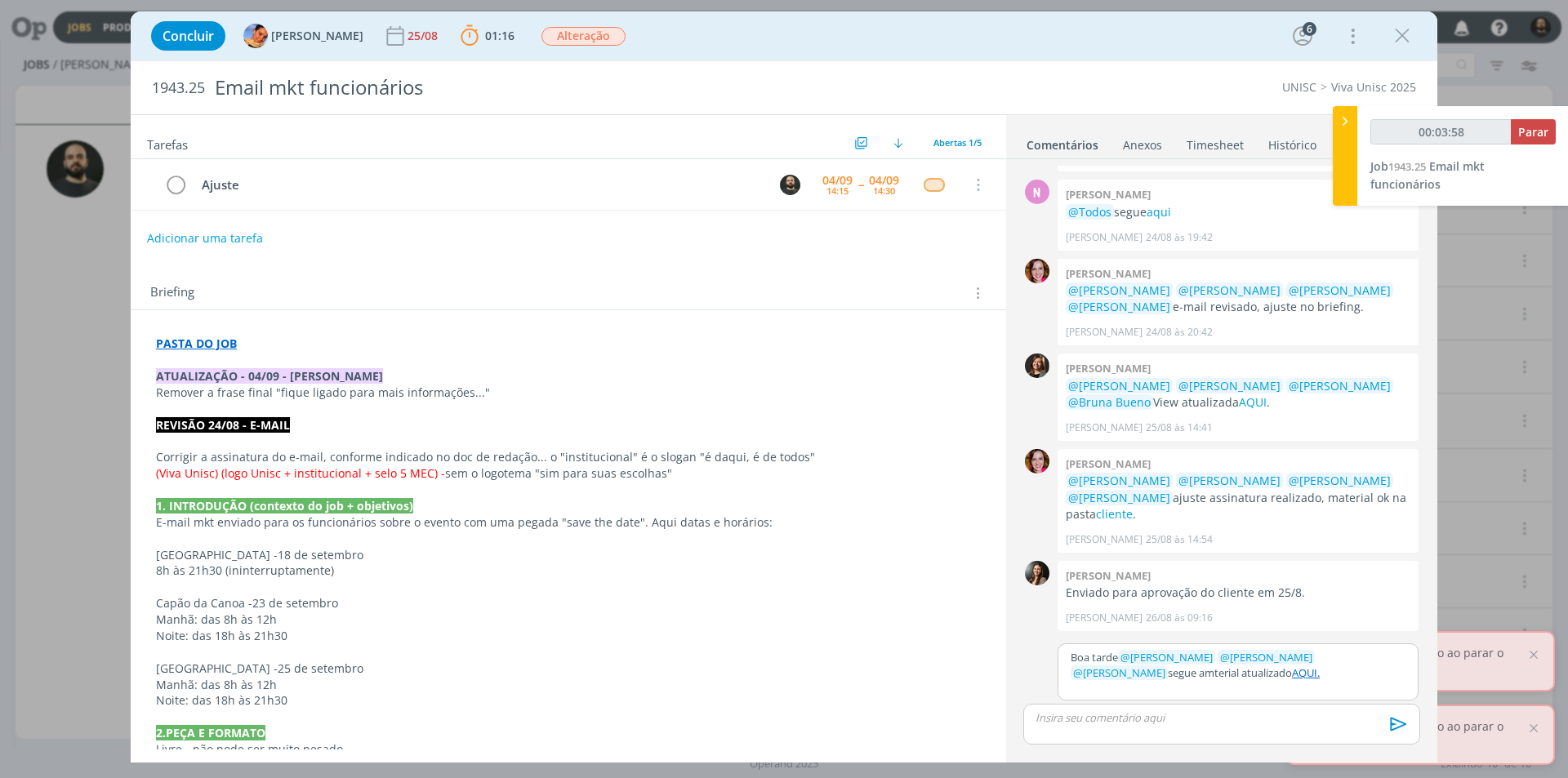
click at [1156, 667] on p "Boa tarde ﻿ @ Beatriz Luchese ﻿ ﻿ @ Karoline Arend ﻿ ﻿ @ Luíza Santana ﻿ segue …" at bounding box center [1238, 666] width 335 height 30
type input "00:03:59"
click at [1405, 722] on icon "dialog" at bounding box center [1399, 725] width 25 height 25
click at [1399, 724] on icon "dialog" at bounding box center [1399, 725] width 25 height 25
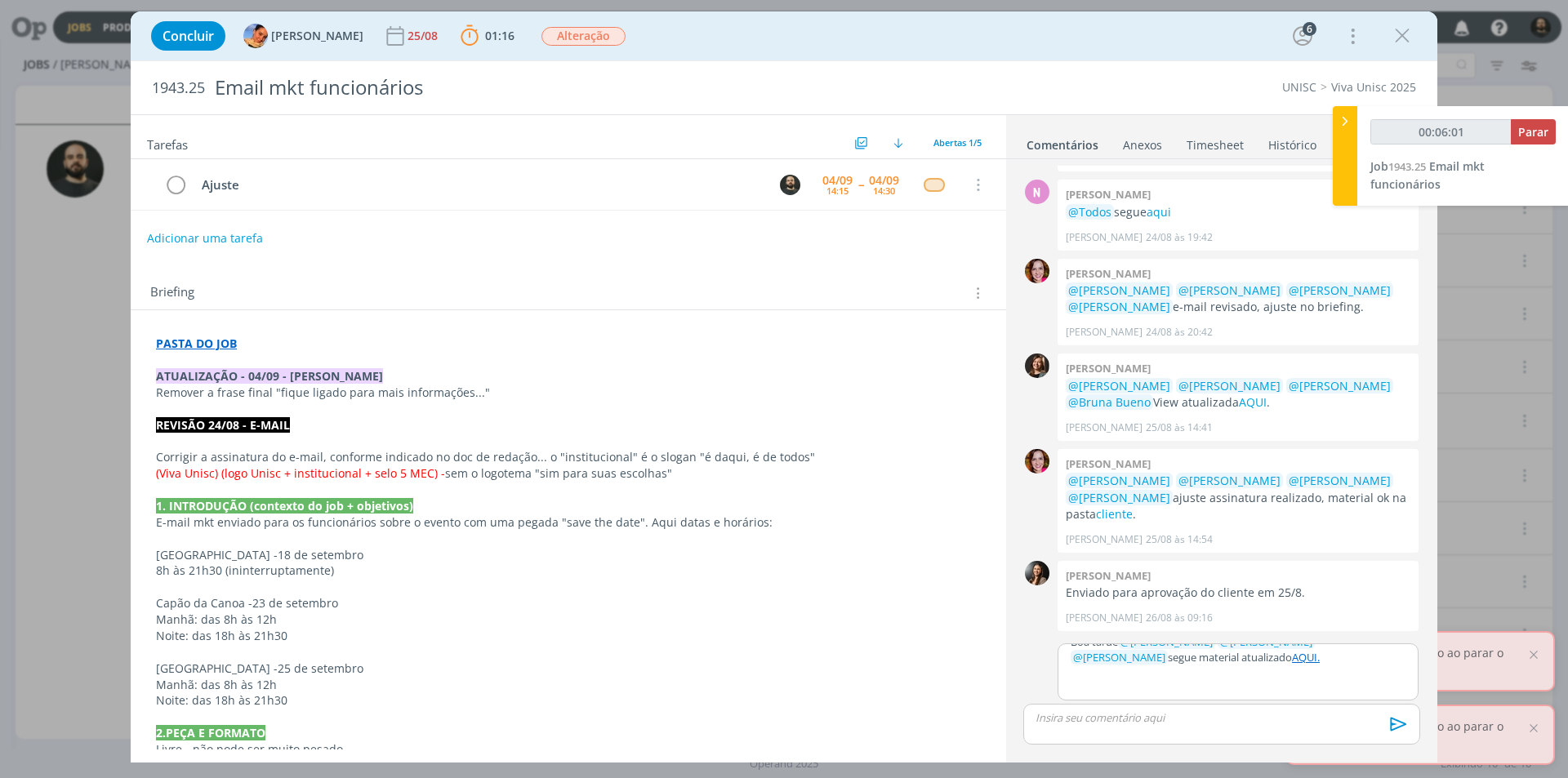
click at [1368, 669] on div "Boa tarde ﻿ @ Beatriz Luchese ﻿ ﻿ @ Karoline Arend ﻿ ﻿ @ Luíza Santana ﻿ segue …" at bounding box center [1237, 657] width 359 height 26
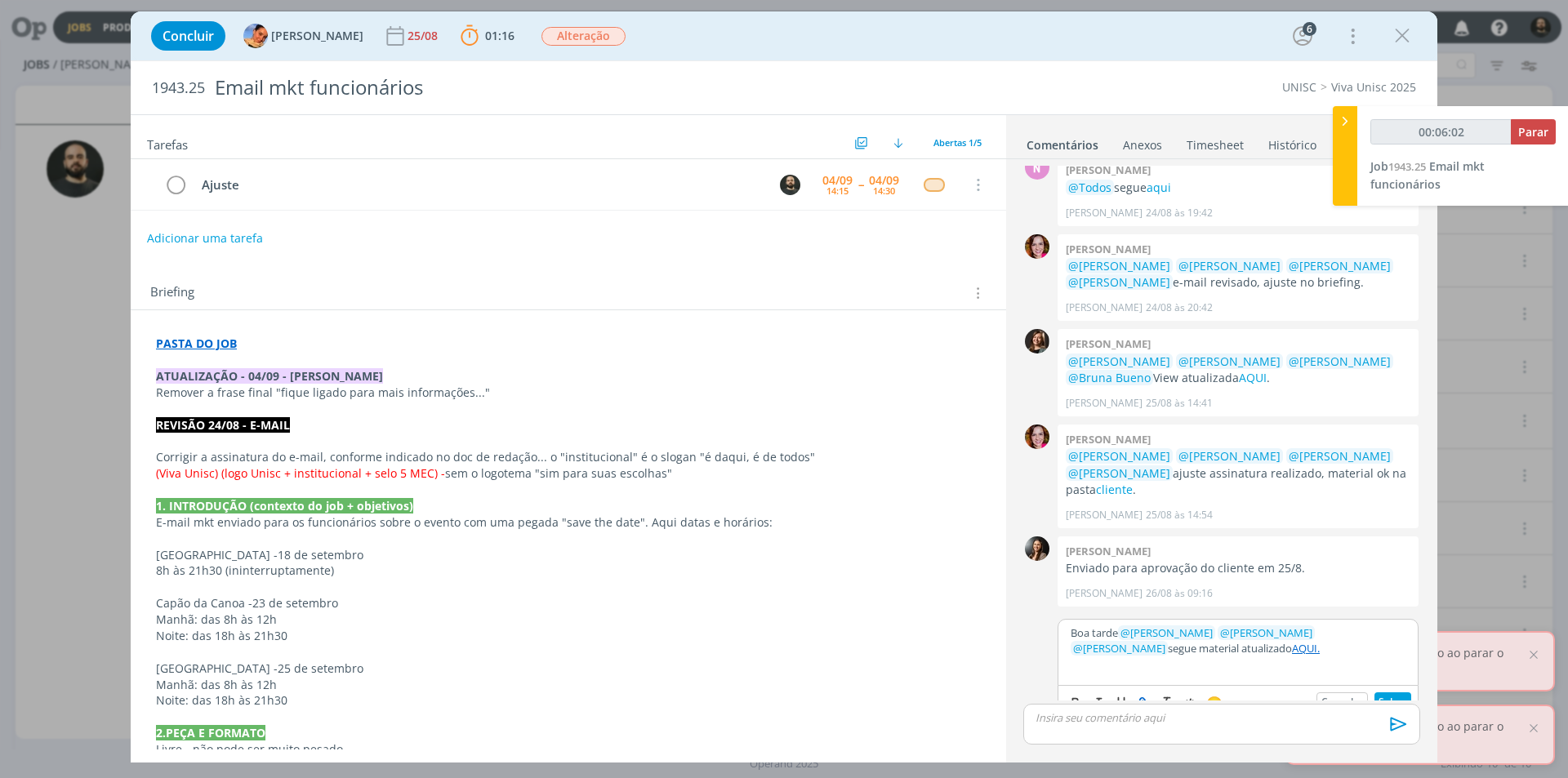
scroll to position [105, 0]
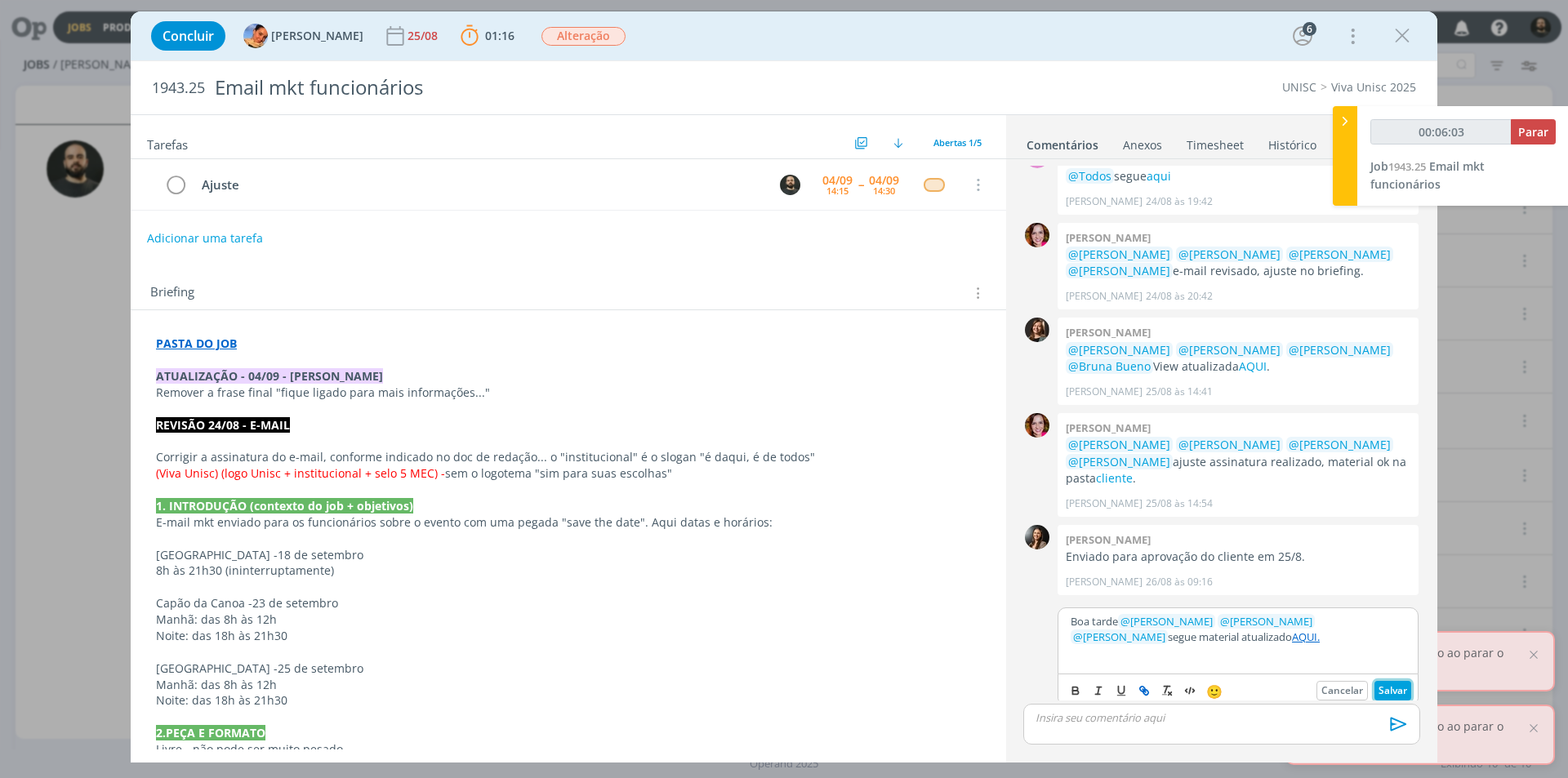
click at [1384, 688] on button "Salvar" at bounding box center [1393, 690] width 37 height 20
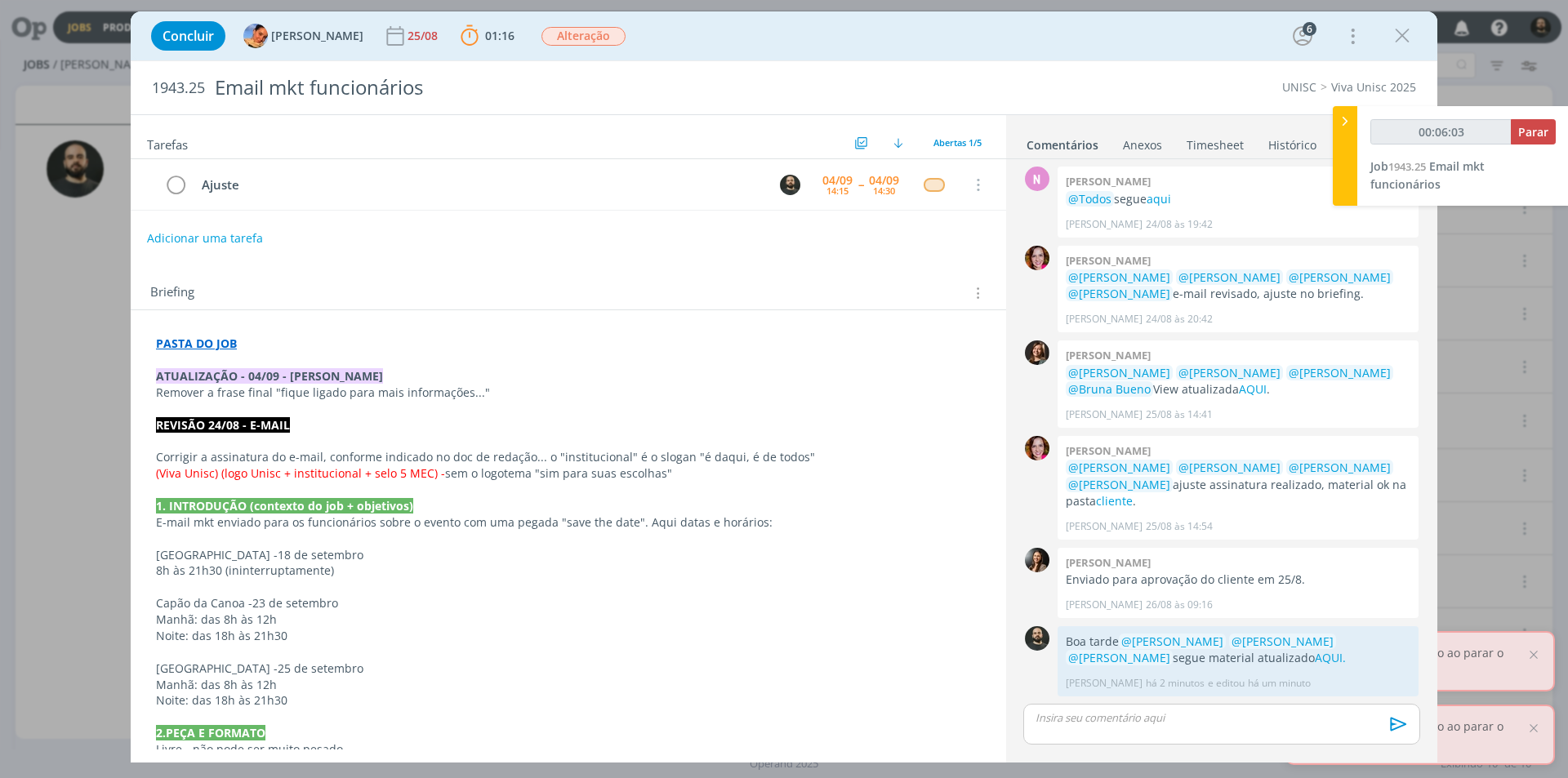
scroll to position [82, 0]
drag, startPoint x: 332, startPoint y: 177, endPoint x: 186, endPoint y: 170, distance: 146.2
click at [186, 170] on tr "Ajuste 04/09 14:15 -- 04/09 14:30 Cancelar" at bounding box center [568, 185] width 875 height 51
copy div "Ajuste"
type input "00:06:05"
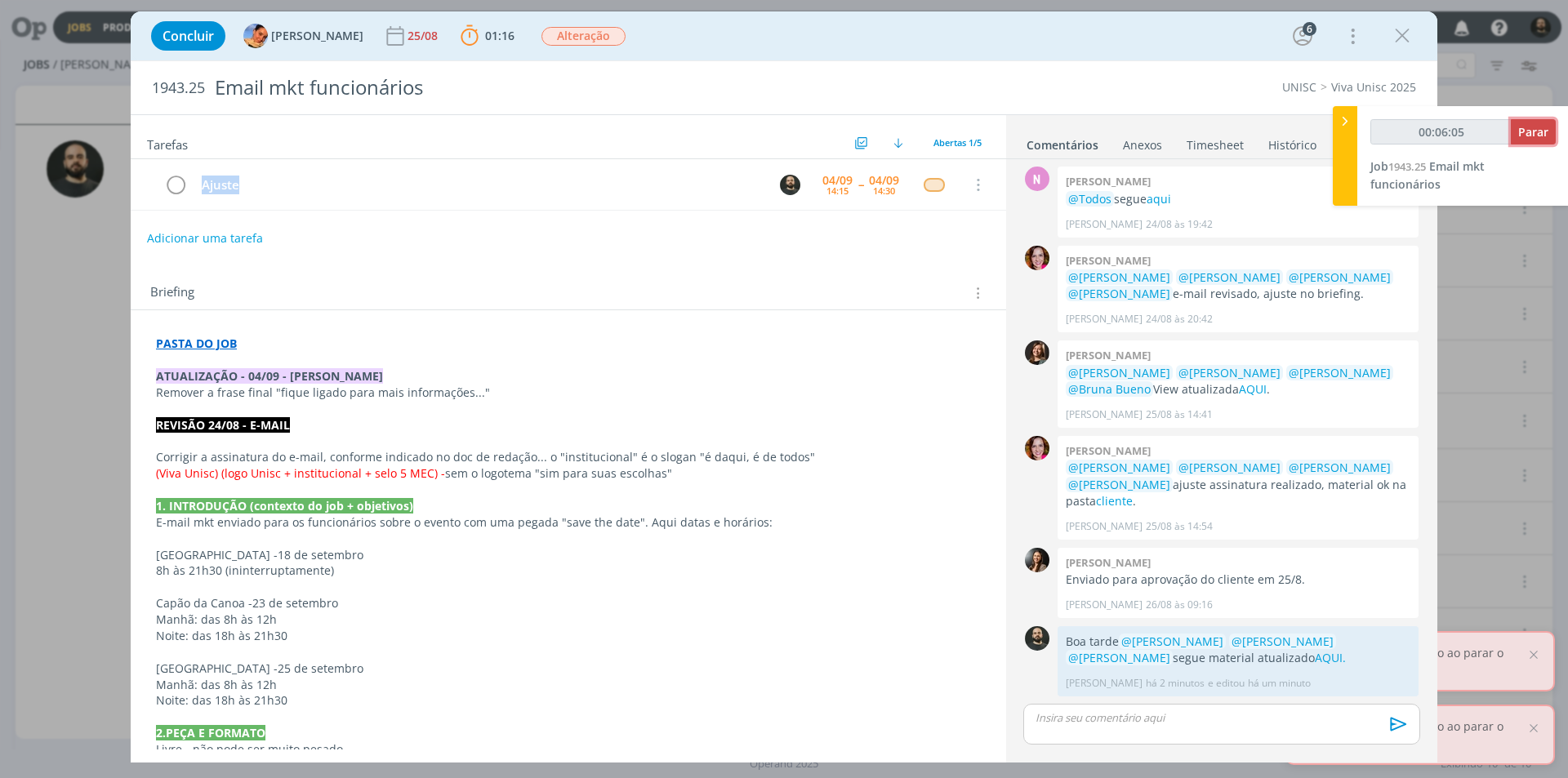
click at [1531, 133] on span "Parar" at bounding box center [1534, 131] width 30 height 15
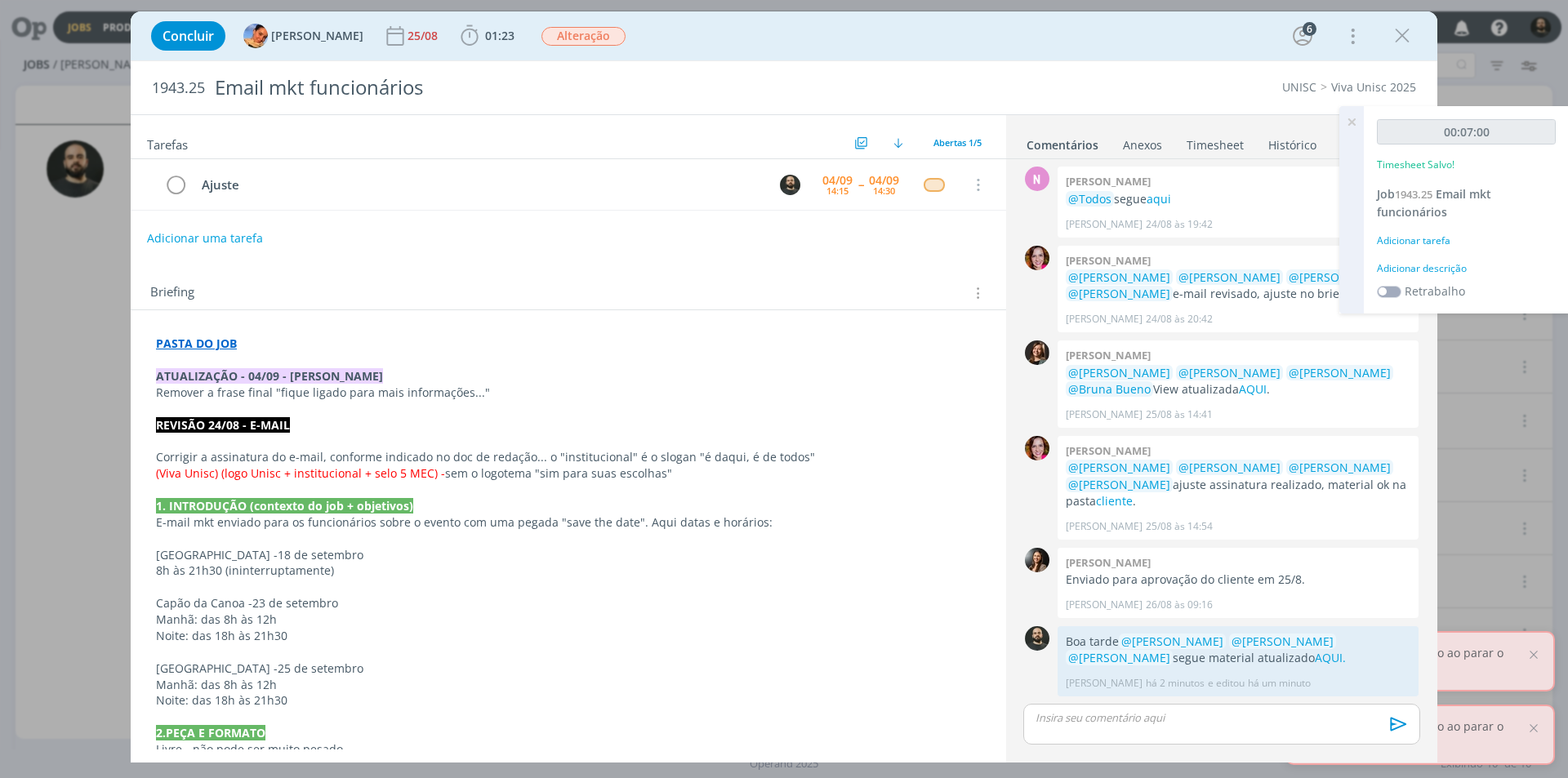
click at [1445, 238] on div "Adicionar tarefa" at bounding box center [1467, 240] width 179 height 14
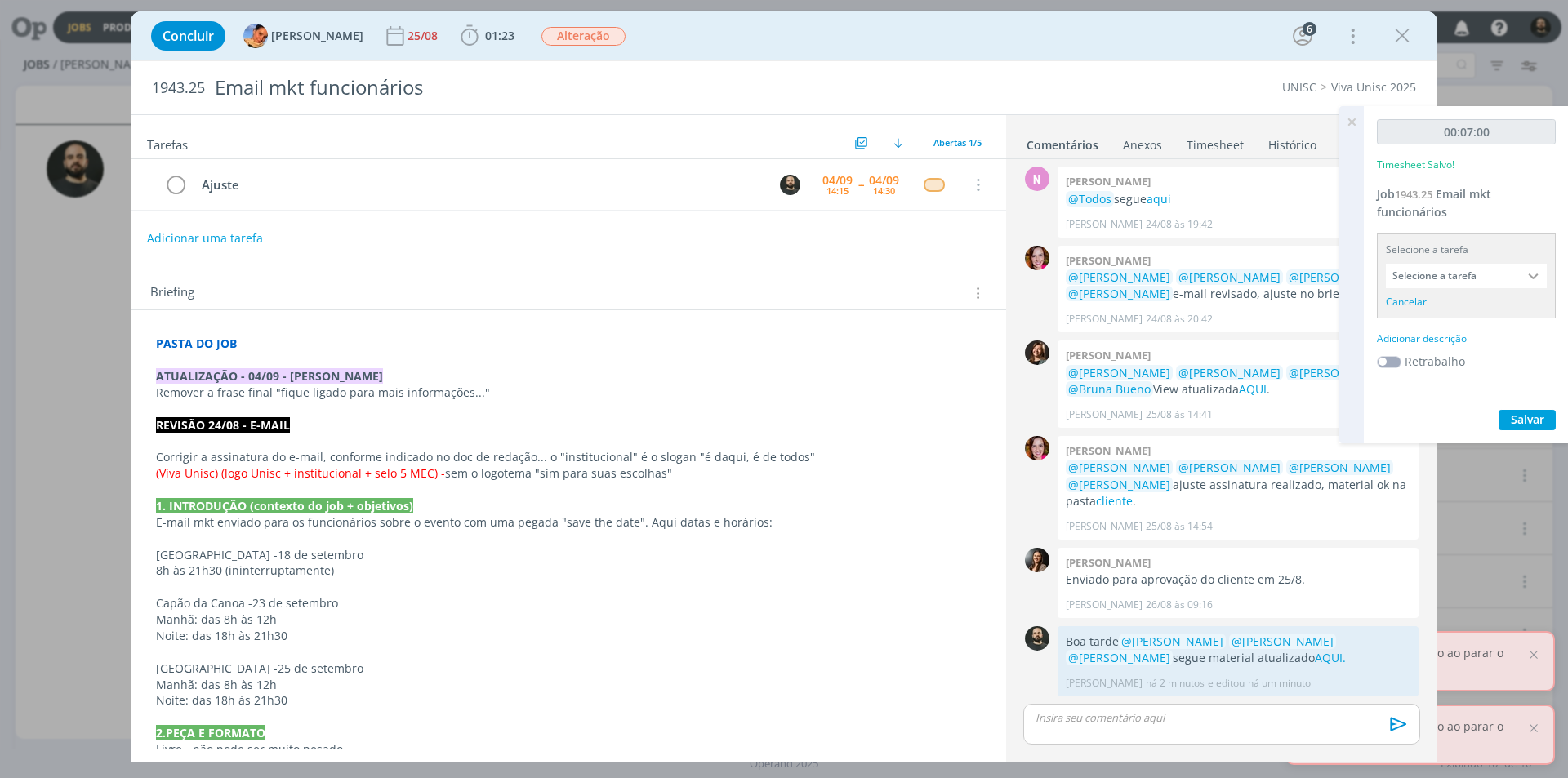
click at [1434, 341] on div "Adicionar descrição" at bounding box center [1467, 338] width 179 height 14
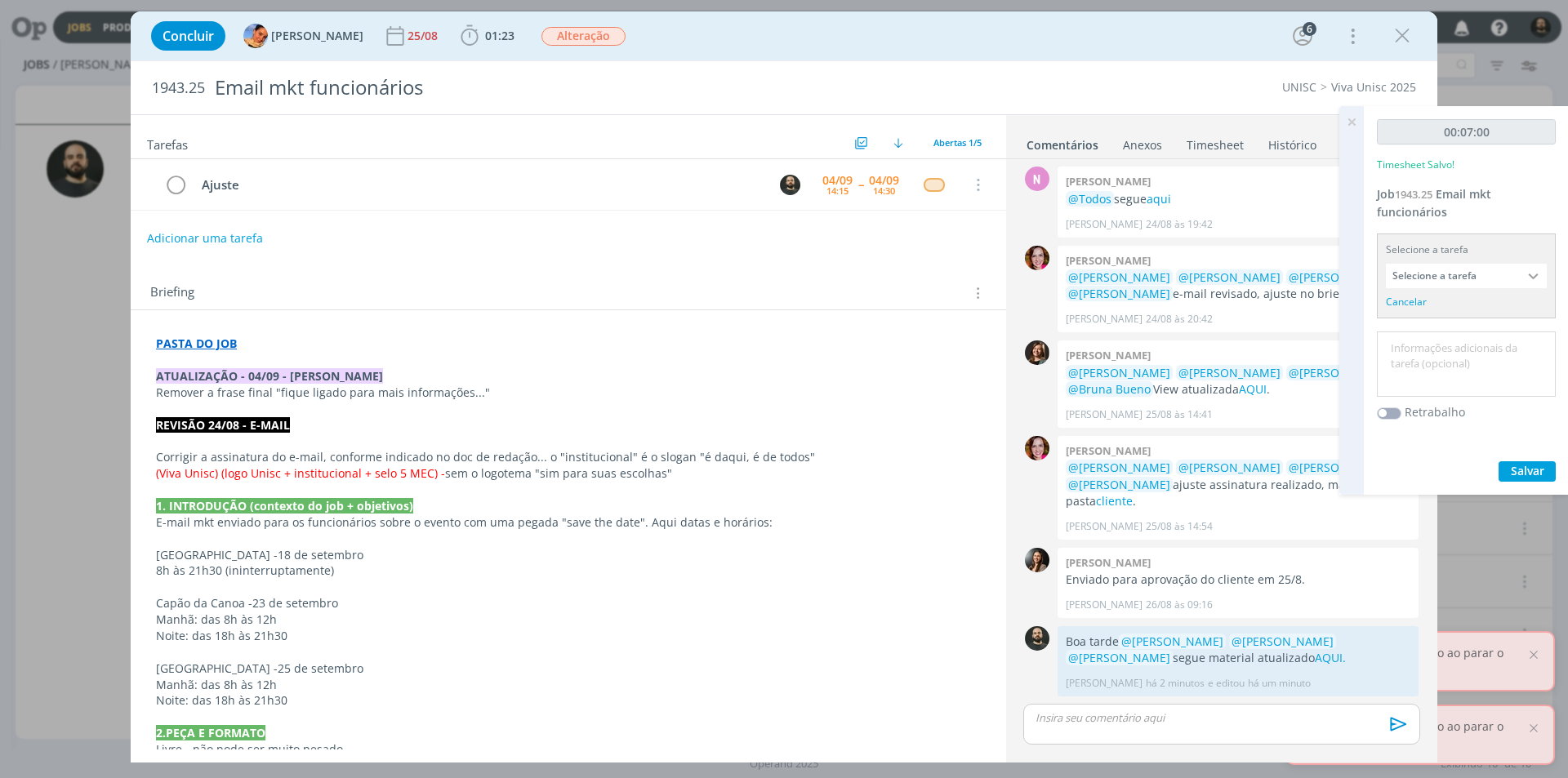
click at [1435, 361] on textarea at bounding box center [1466, 364] width 171 height 58
paste textarea "Ajuste"
type textarea "Ajuste"
click at [1524, 463] on span "Salvar" at bounding box center [1527, 470] width 33 height 15
click at [1355, 117] on icon at bounding box center [1352, 121] width 30 height 31
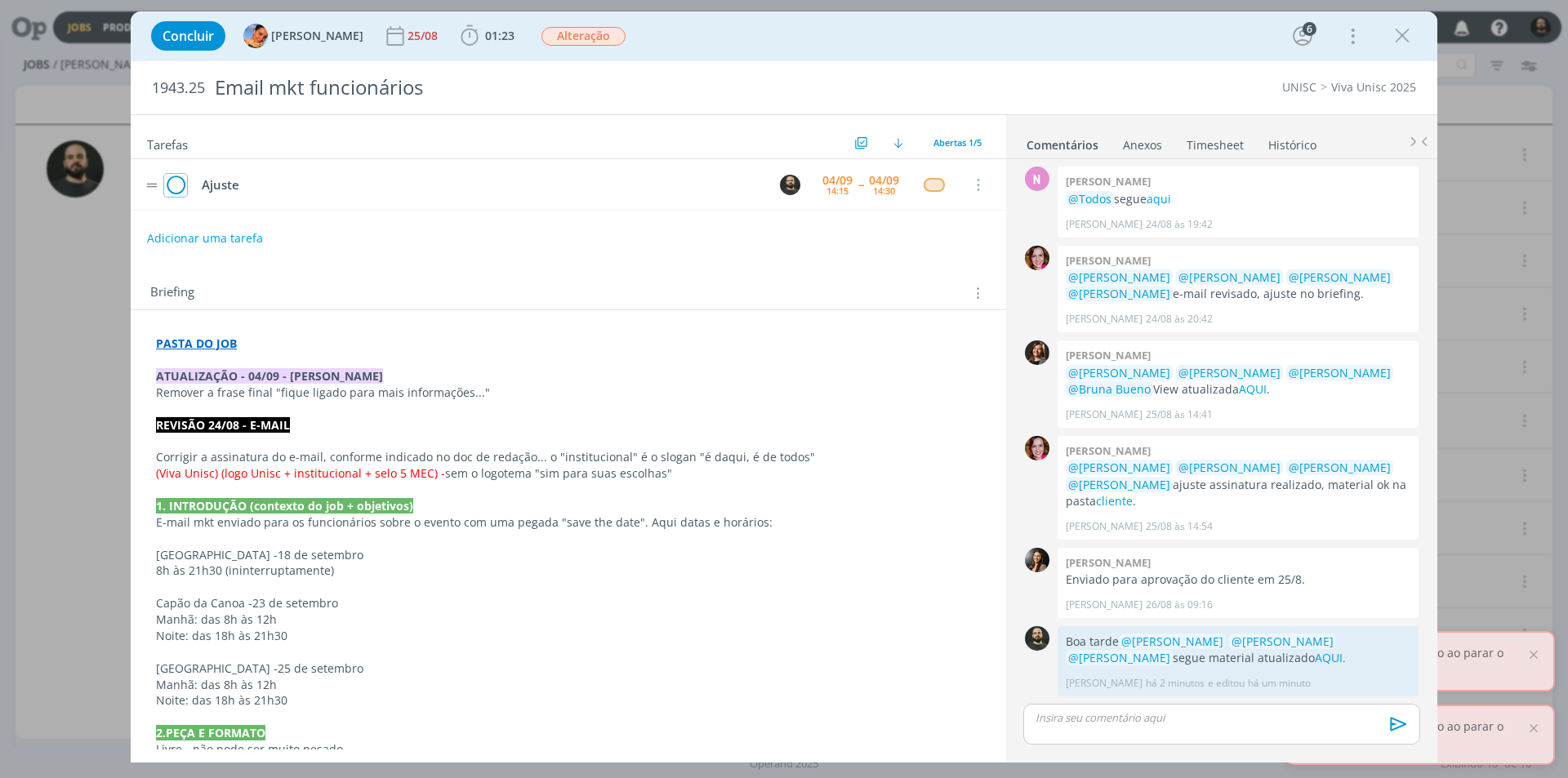
click at [166, 191] on icon "dialog" at bounding box center [175, 186] width 23 height 25
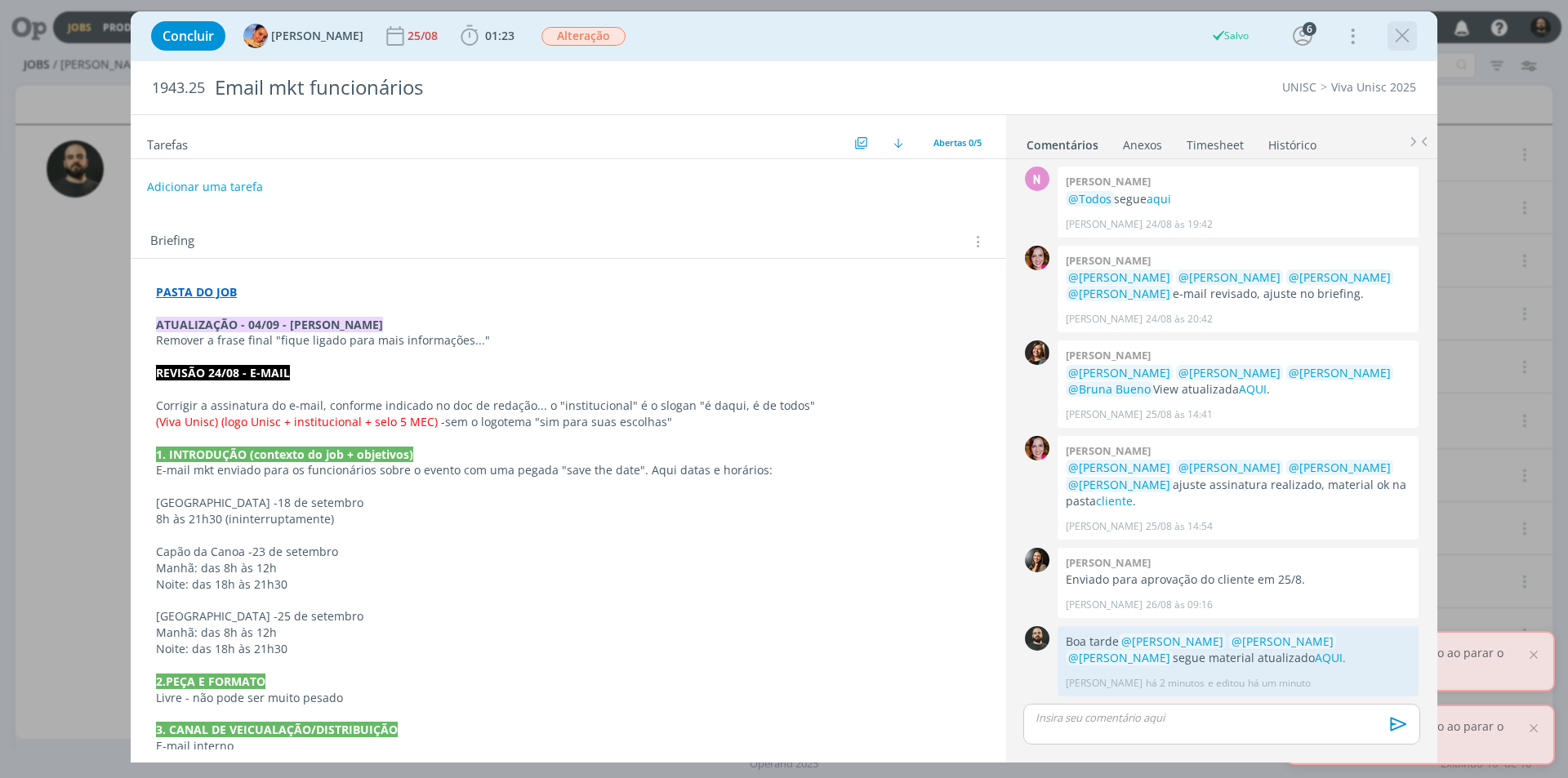
click at [1407, 37] on icon "dialog" at bounding box center [1402, 36] width 25 height 25
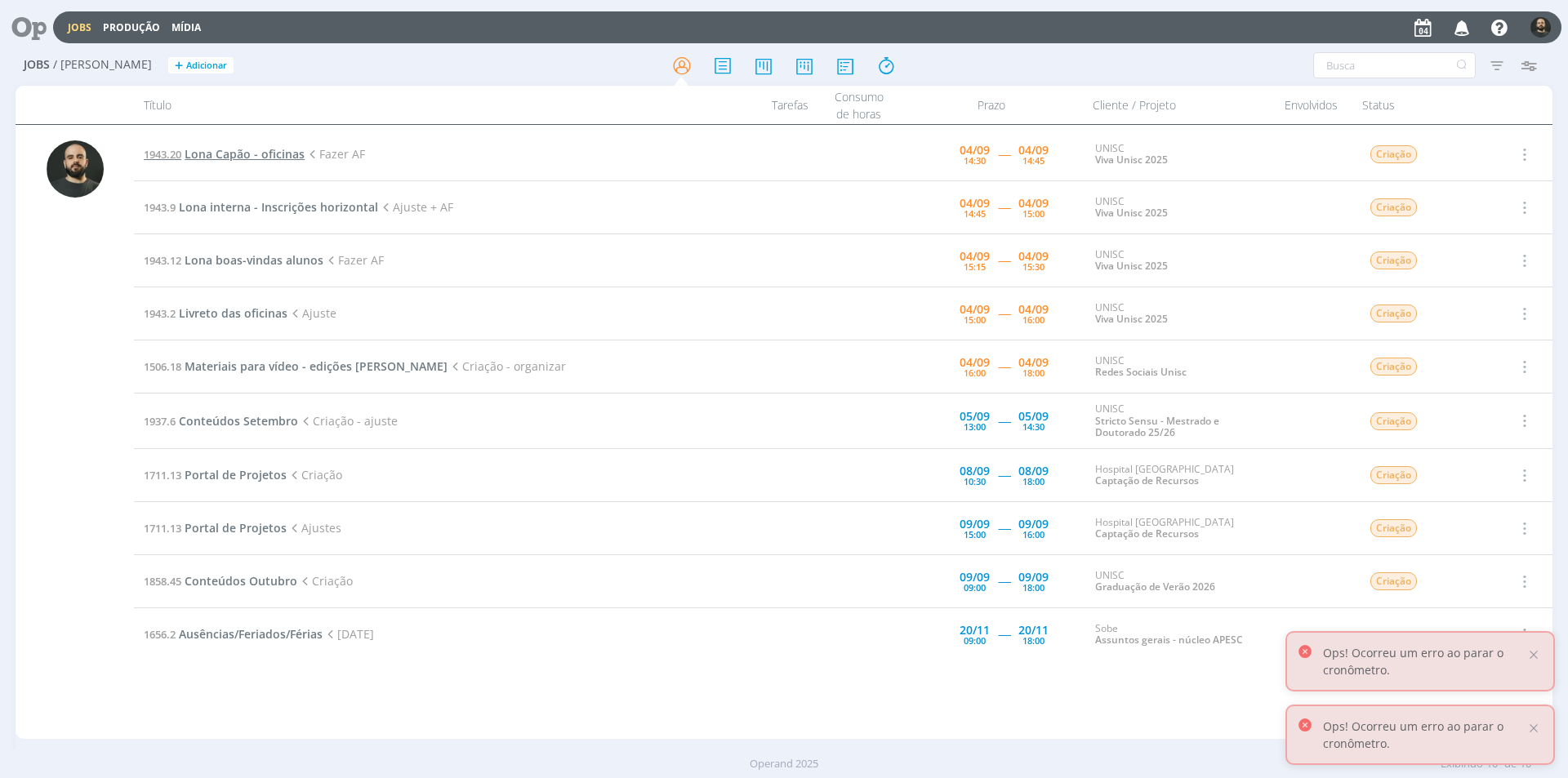
click at [242, 150] on span "Lona Capão - oficinas" at bounding box center [245, 153] width 120 height 15
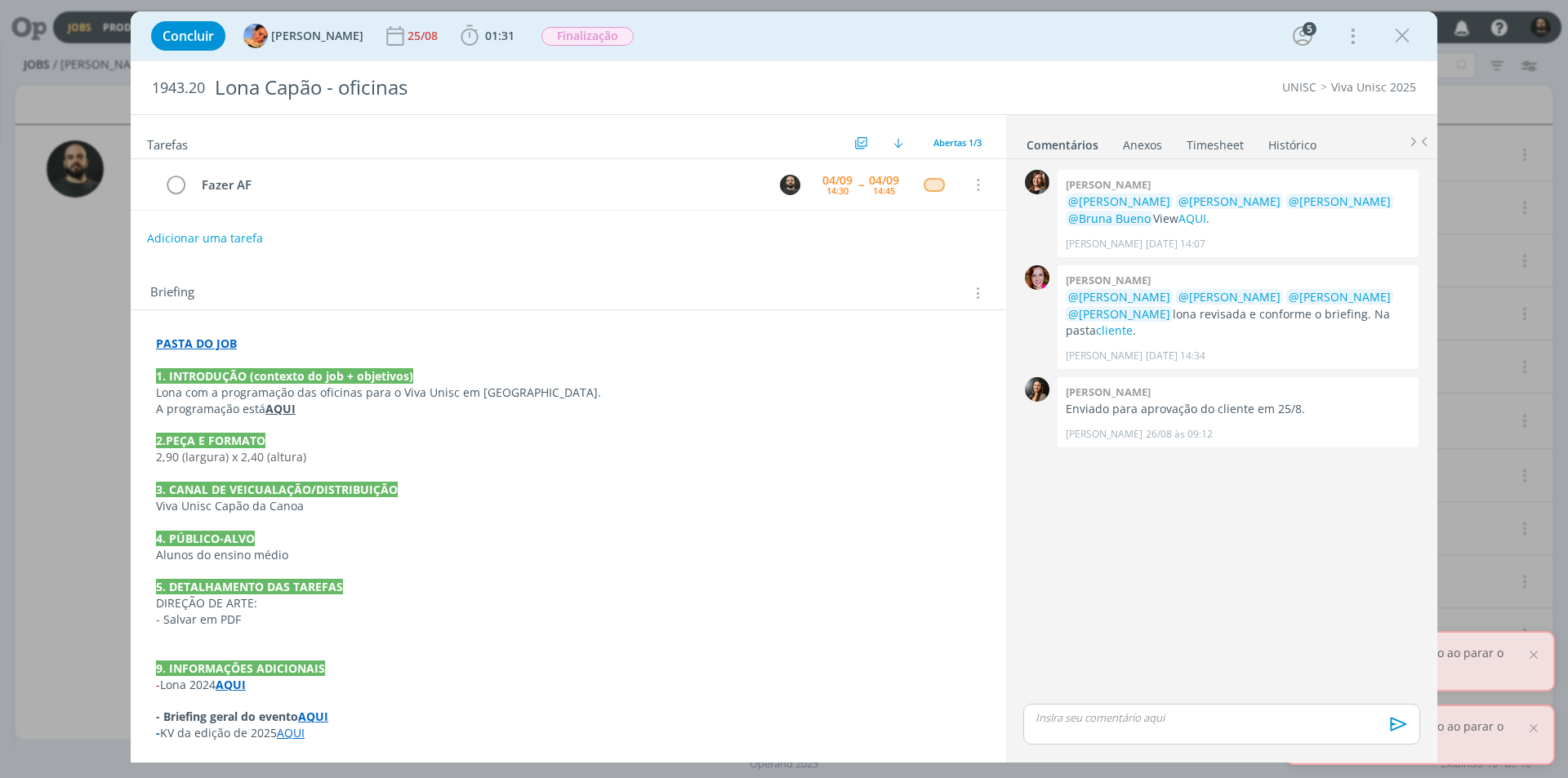
click at [1086, 734] on div "dialog" at bounding box center [1221, 724] width 397 height 41
click at [1105, 729] on icon "dialog" at bounding box center [1110, 730] width 13 height 13
paste input "https://sobeae.sharepoint.com/:f:/s/SOBEAE/En3gYMPSy8lDvLzNdE-XnEAB_1mFTyZeDrfz…"
type input "https://sobeae.sharepoint.com/:f:/s/SOBEAE/En3gYMPSy8lDvLzNdE-XnEAB_1mFTyZeDrfz…"
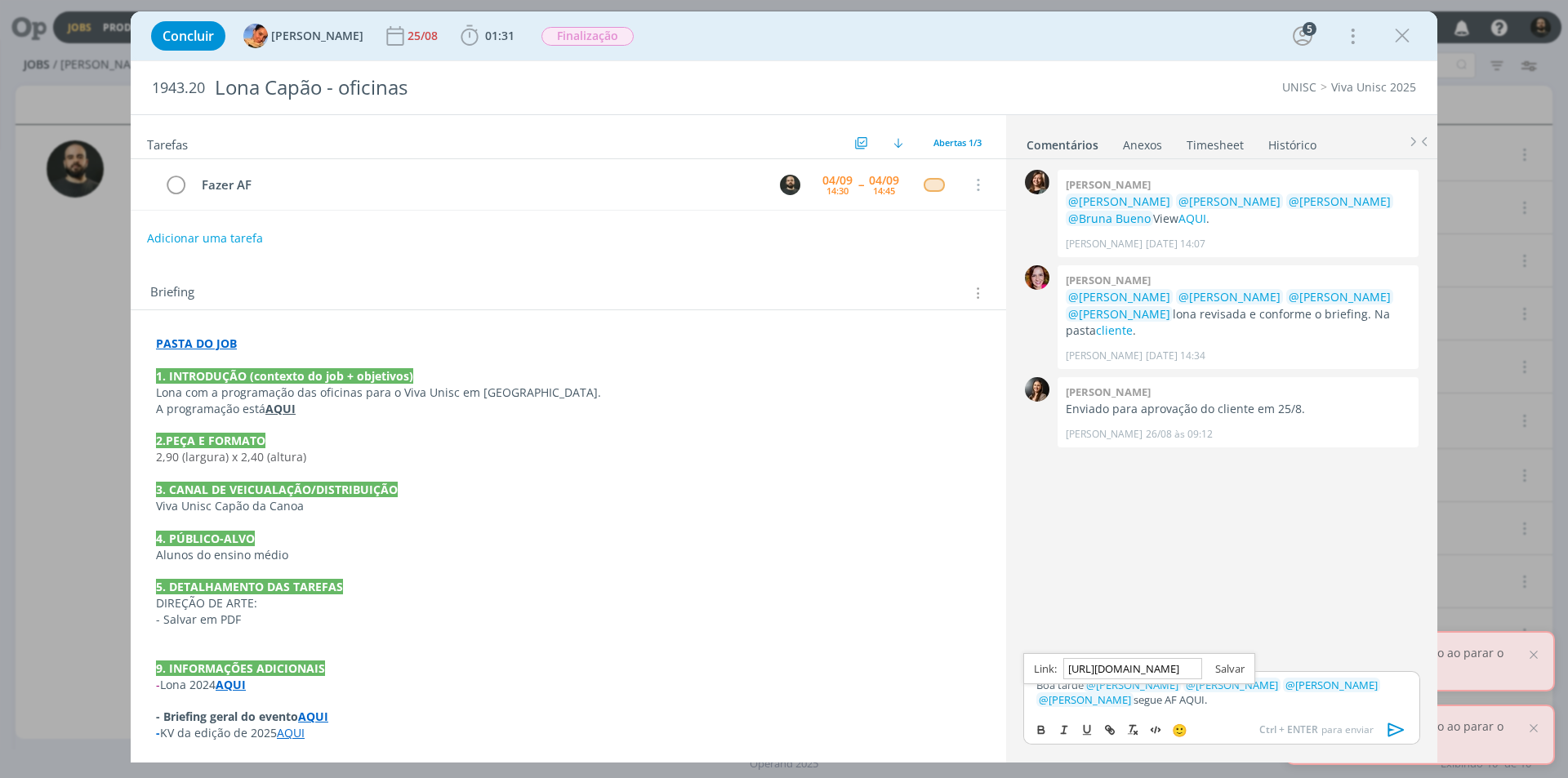
scroll to position [0, 0]
click at [1224, 668] on link "dialog" at bounding box center [1223, 668] width 43 height 14
drag, startPoint x: 1166, startPoint y: 702, endPoint x: 1154, endPoint y: 702, distance: 12.0
click at [1165, 702] on p "Boa tarde ﻿ @ Beatriz Luchese ﻿ ﻿ @ Karoline Arend ﻿ ﻿ @ Luíza Santana ﻿ ﻿ @ Br…" at bounding box center [1221, 693] width 371 height 30
click at [1177, 698] on link "AQUI." at bounding box center [1191, 699] width 28 height 14
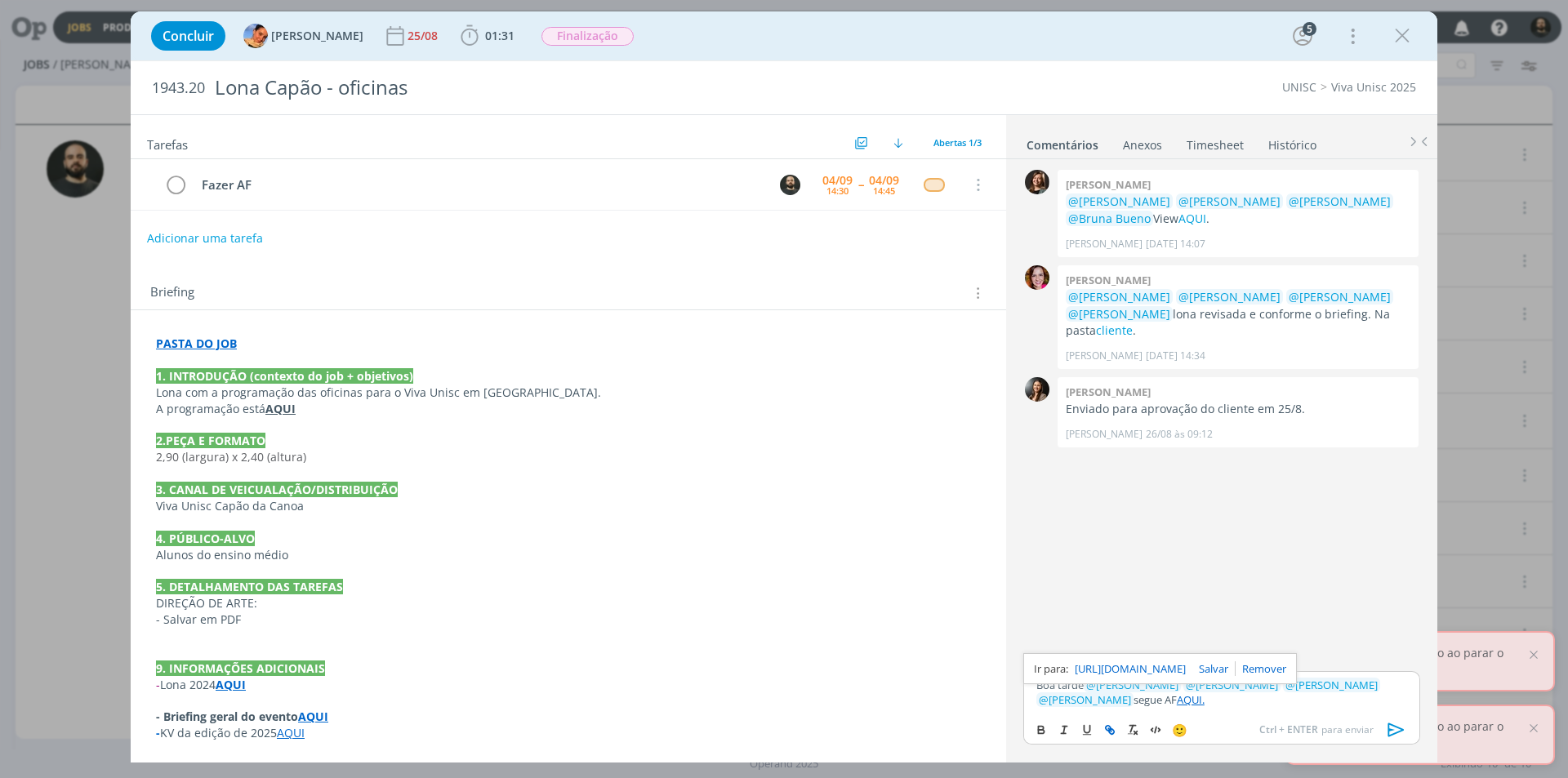
click at [1132, 667] on link "https://sobeae.sharepoint.com/:f:/s/SOBEAE/En3gYMPSy8lDvLzNdE-XnEAB_1mFTyZeDrfz…" at bounding box center [1130, 668] width 111 height 21
click at [1177, 703] on link "AQUI." at bounding box center [1191, 699] width 28 height 14
click at [1138, 674] on link "https://sobeae.sharepoint.com/:f:/s/SOBEAE/En3gYMPSy8lDvLzNdE-XnEAB_1mFTyZeDrfz…" at bounding box center [1130, 668] width 111 height 21
click at [1398, 725] on icon "dialog" at bounding box center [1397, 730] width 25 height 25
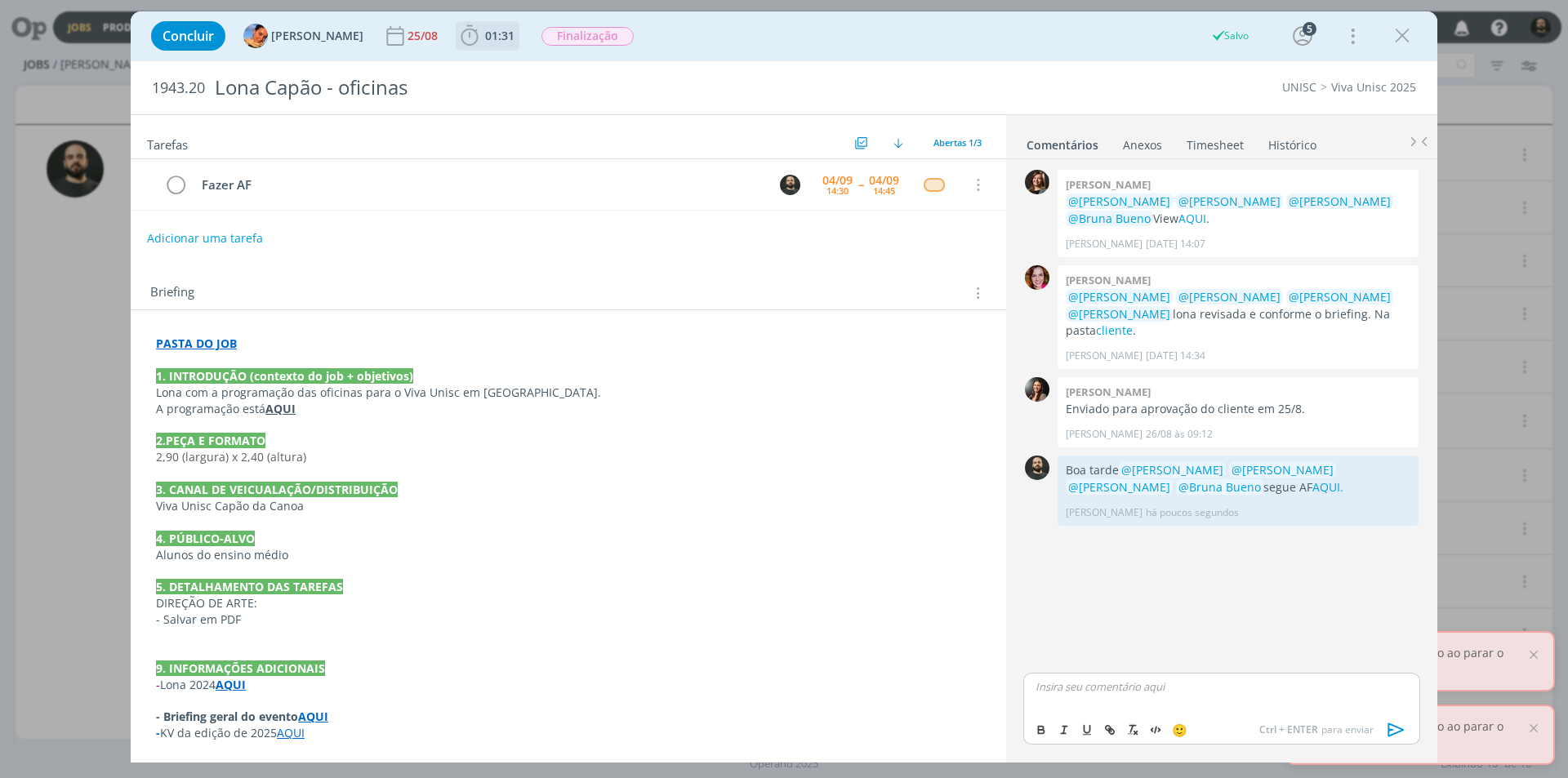
click at [465, 37] on icon "dialog" at bounding box center [470, 36] width 25 height 25
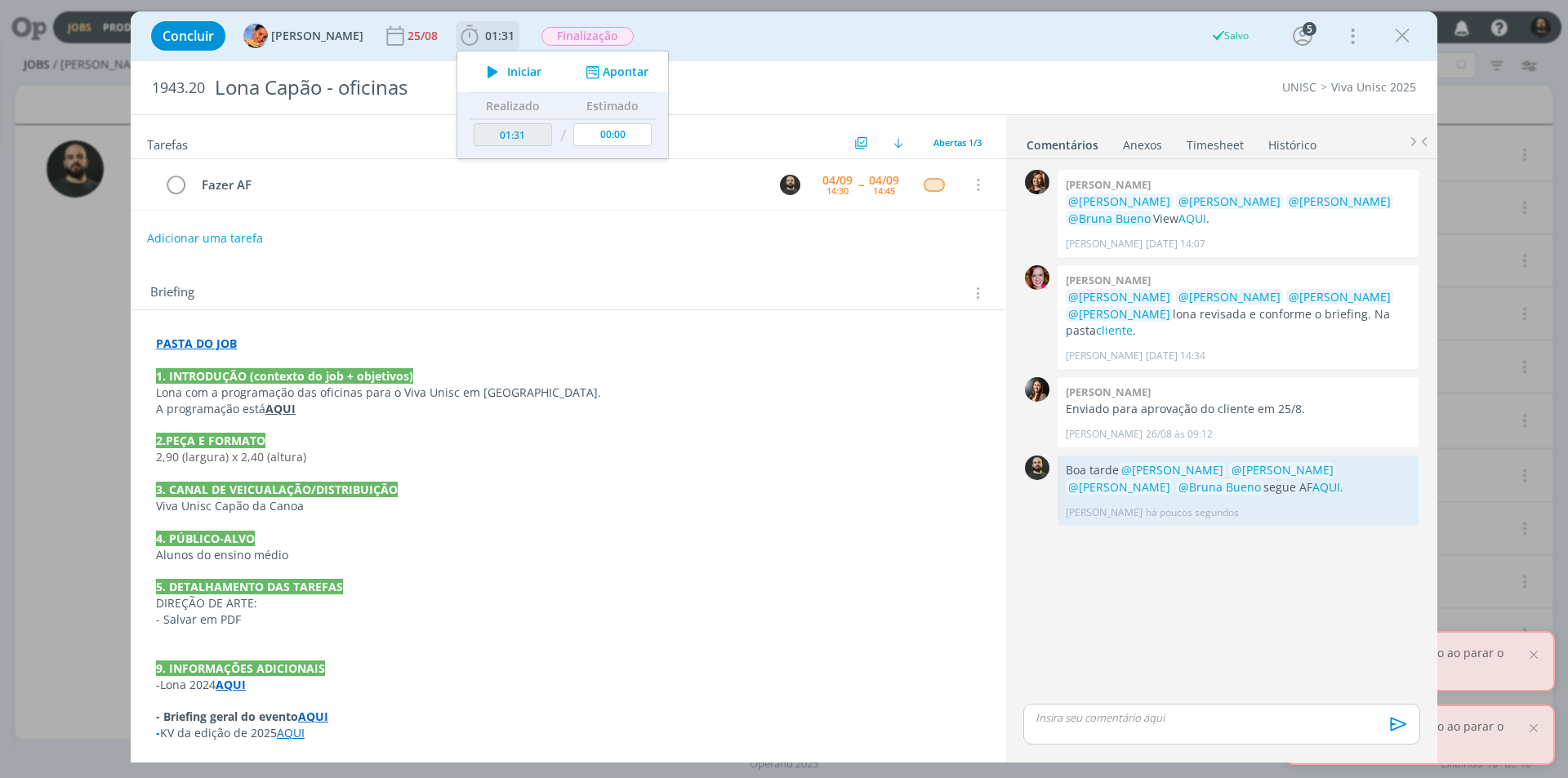
click at [607, 71] on button "Apontar" at bounding box center [615, 72] width 68 height 17
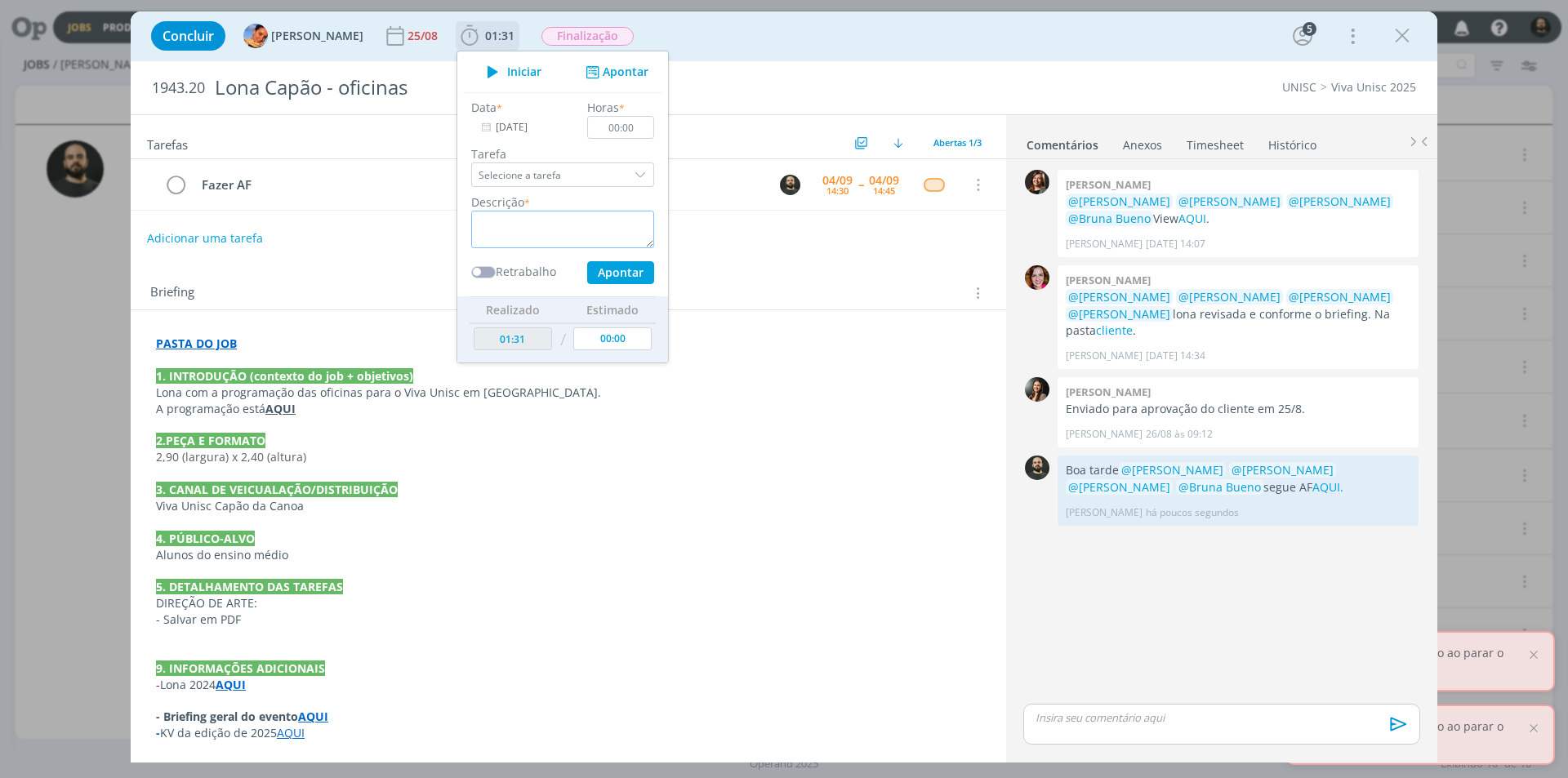
click at [553, 227] on textarea "dialog" at bounding box center [563, 229] width 183 height 37
type textarea "a"
type textarea "Arte-final"
drag, startPoint x: 620, startPoint y: 130, endPoint x: 610, endPoint y: 129, distance: 10.0
click at [610, 129] on input "00:00" at bounding box center [621, 128] width 67 height 23
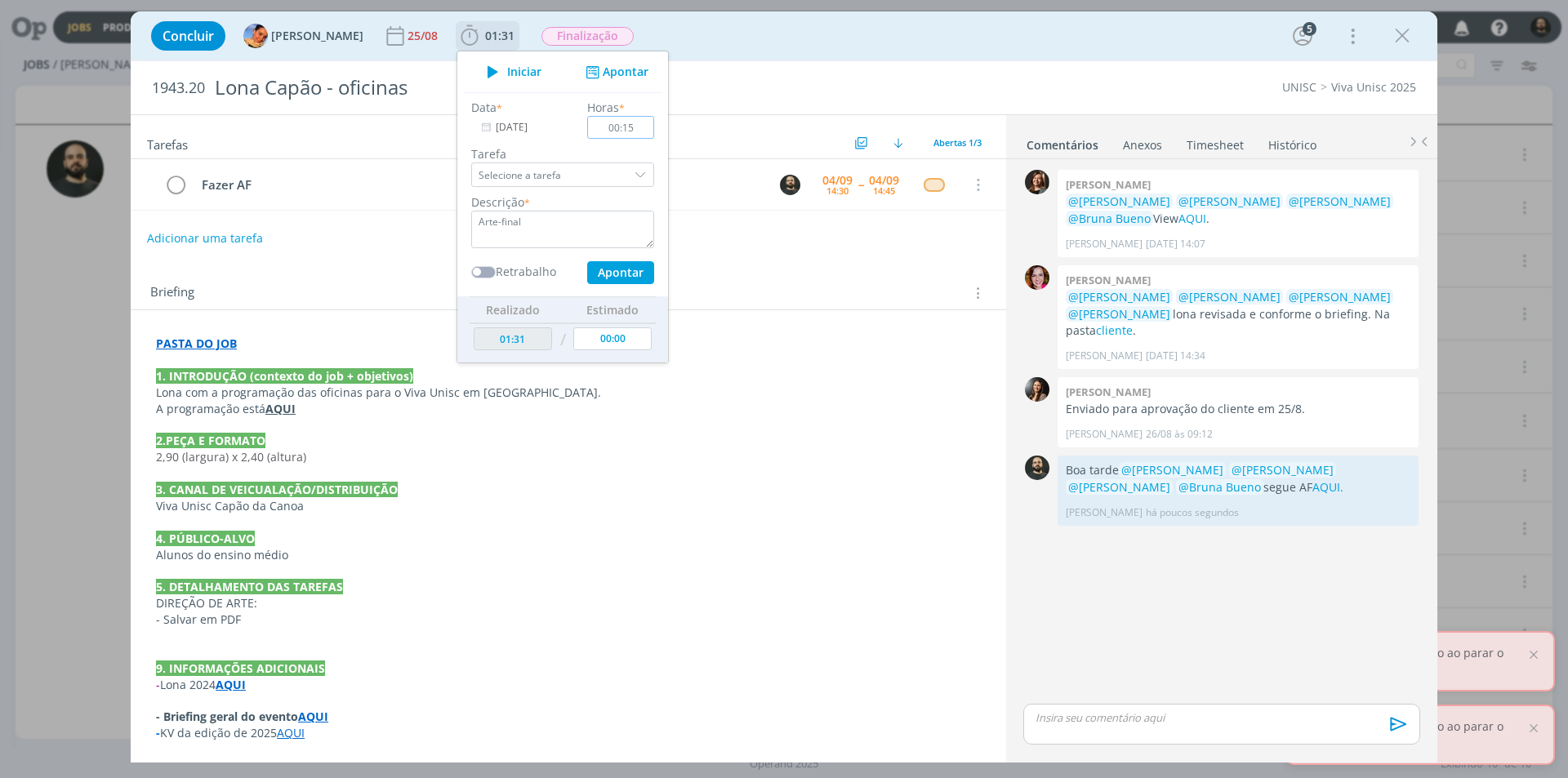
type input "00:15"
click at [615, 274] on button "Apontar" at bounding box center [621, 272] width 67 height 23
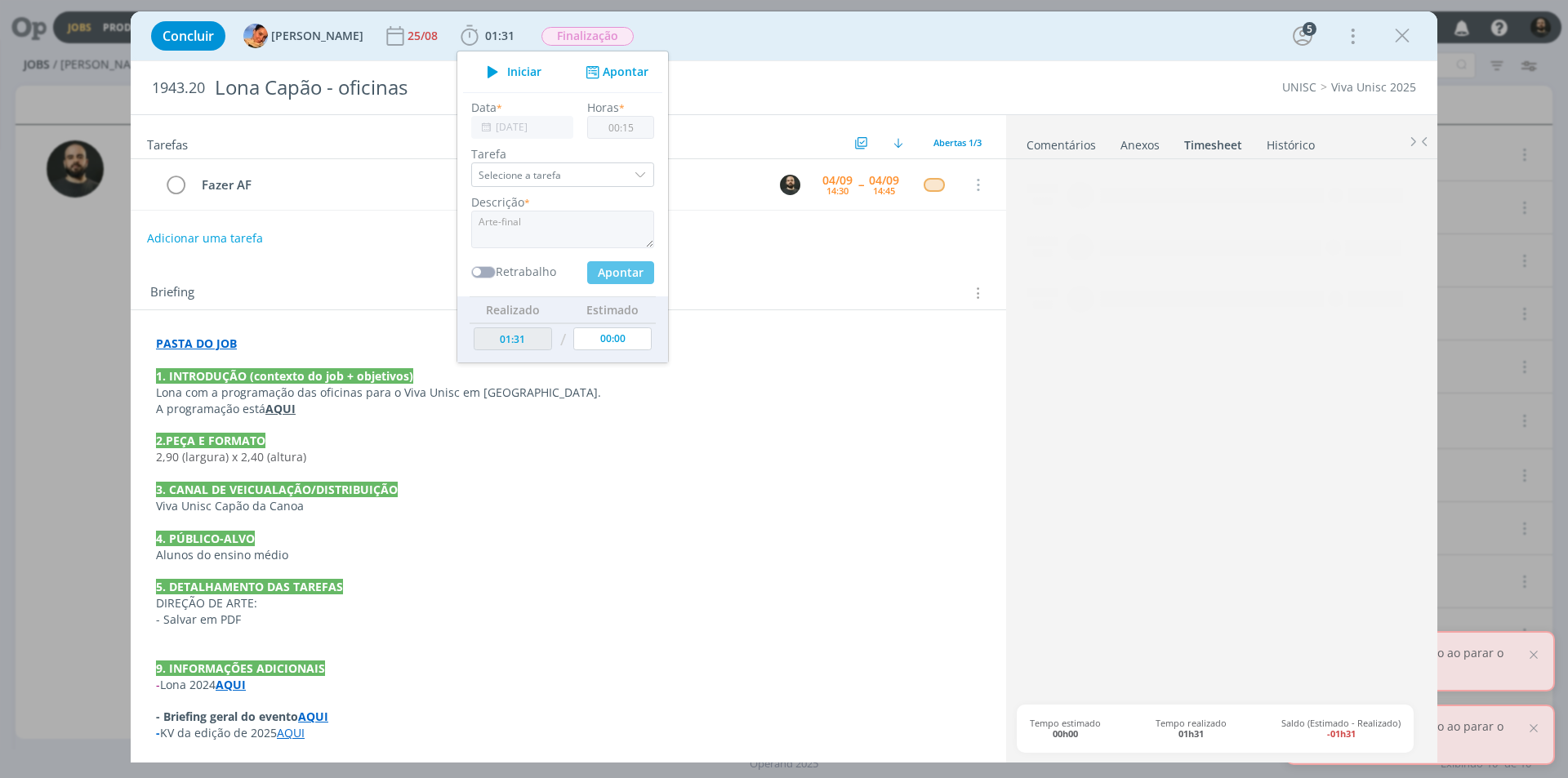
type input "01:46"
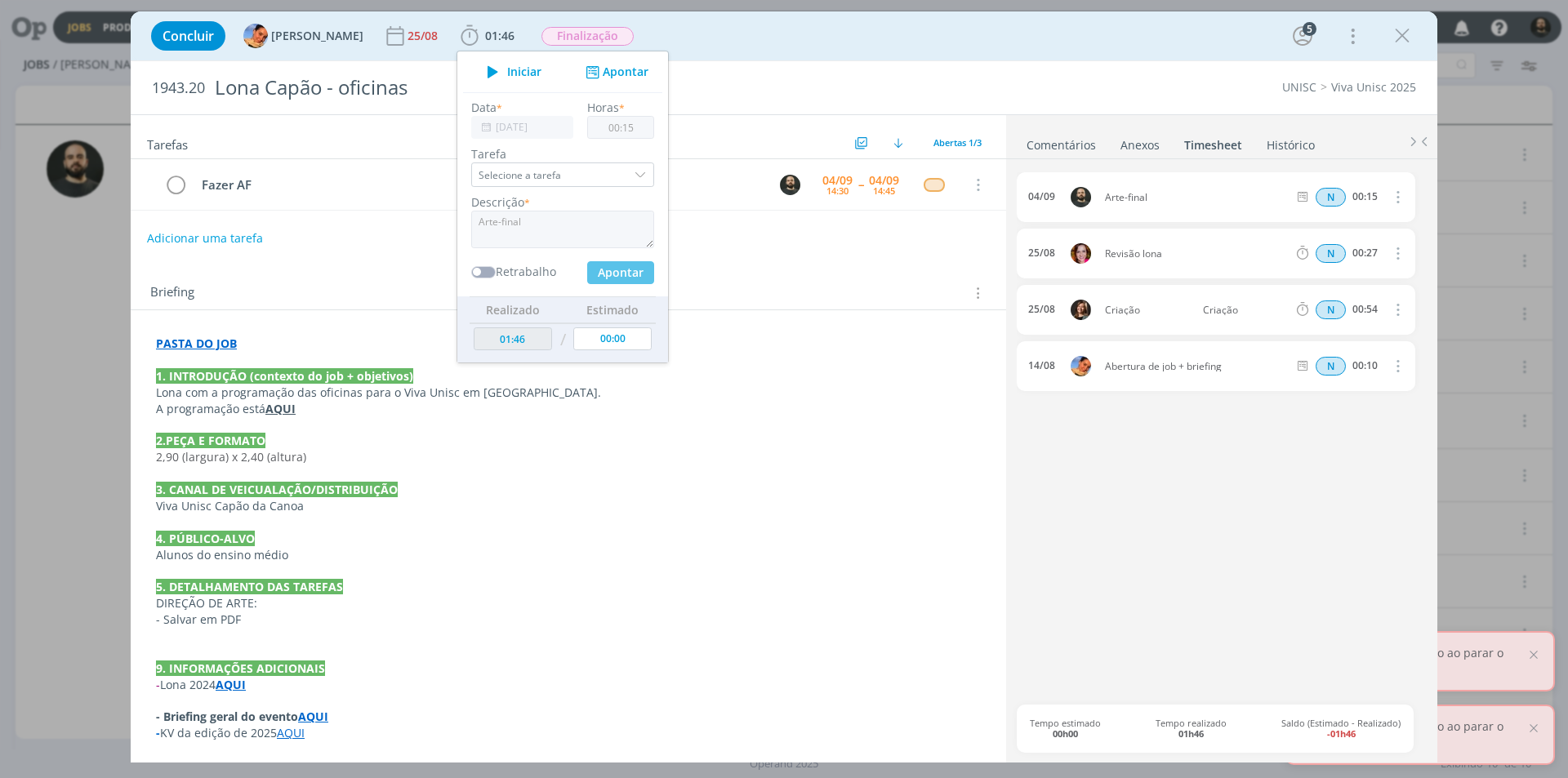
type input "00:00"
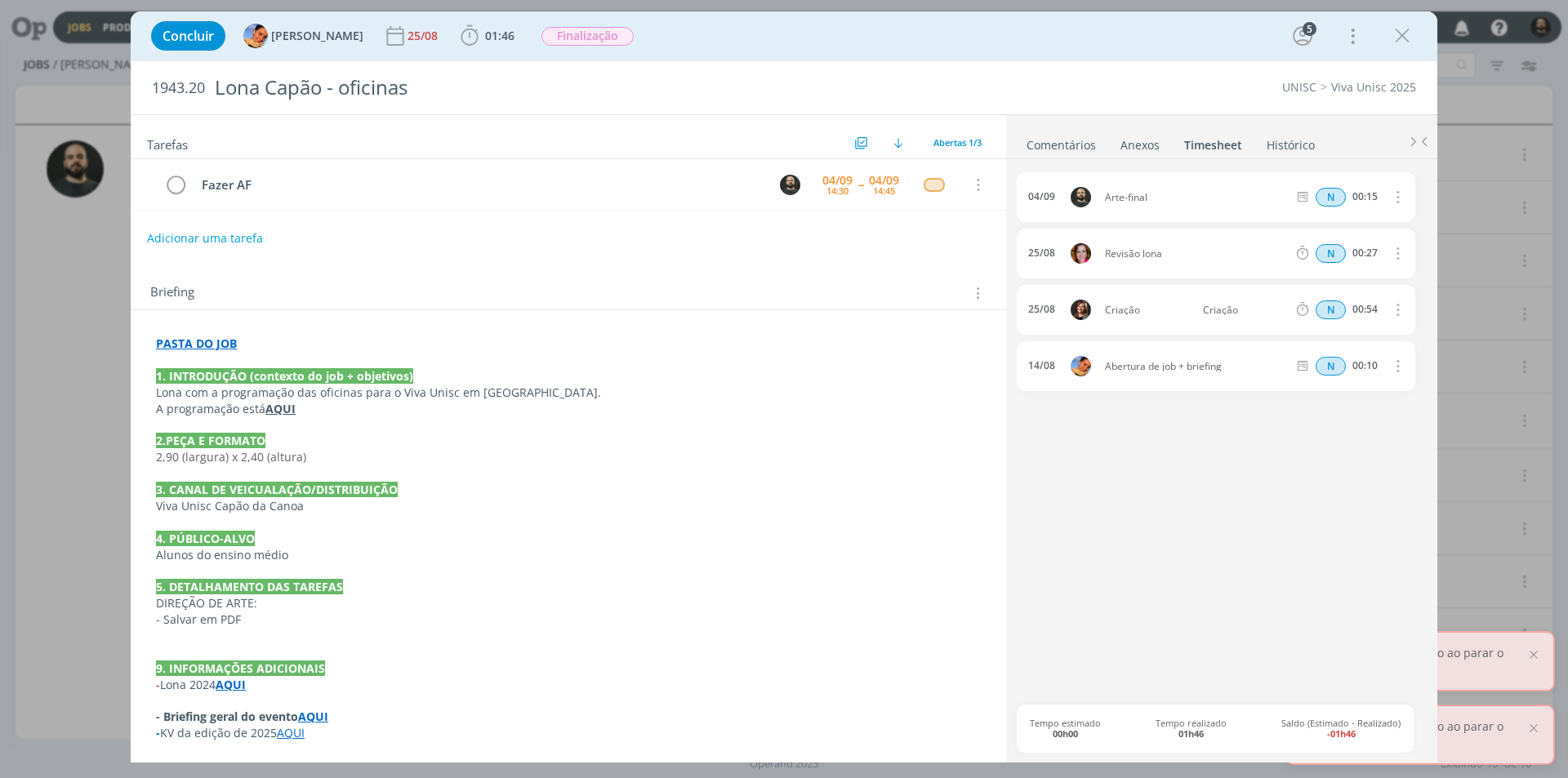
click at [1057, 140] on link "Comentários" at bounding box center [1061, 141] width 71 height 24
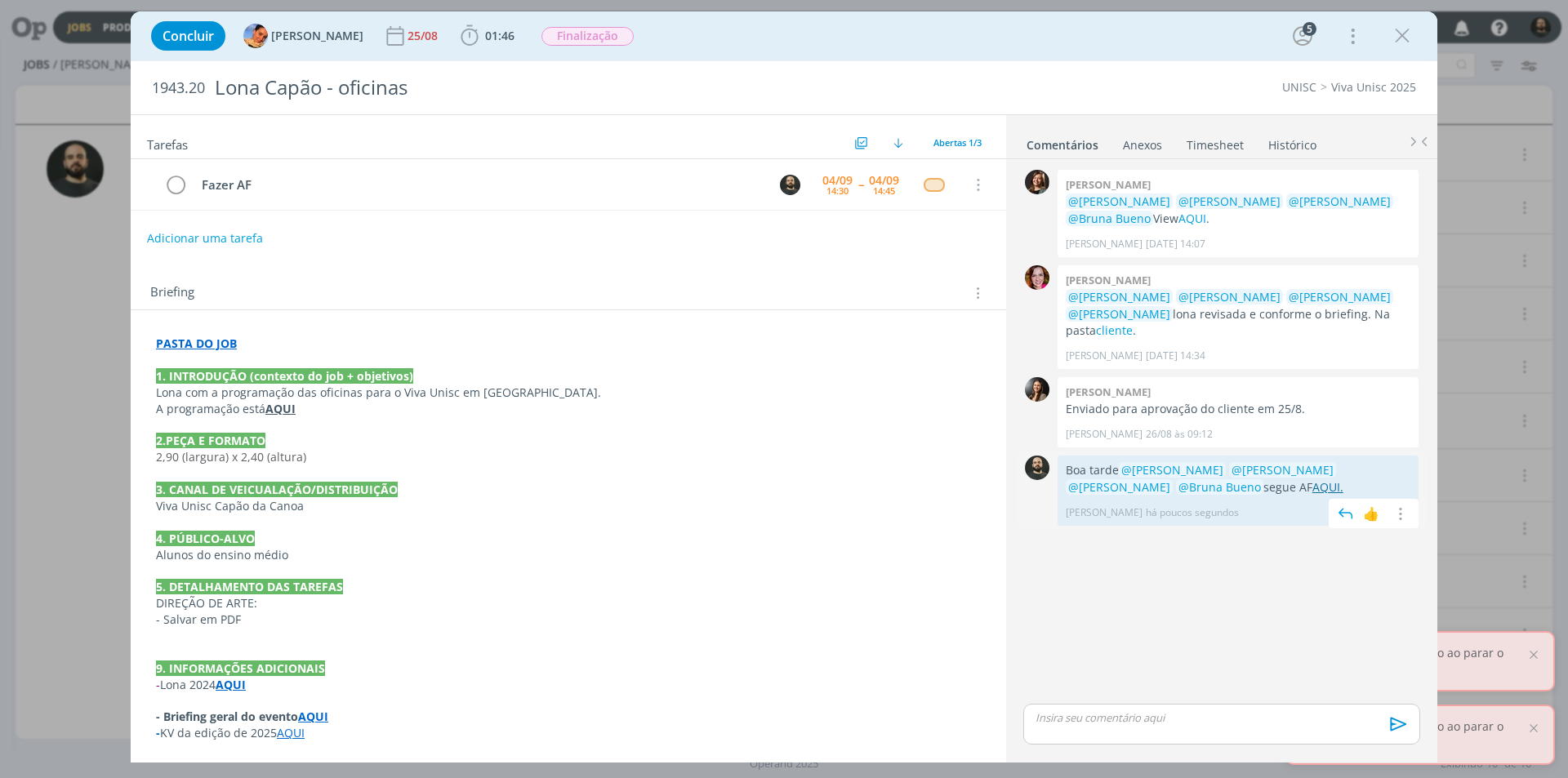
click at [1313, 479] on link "AQUI." at bounding box center [1328, 487] width 31 height 15
click at [169, 182] on icon "dialog" at bounding box center [175, 186] width 23 height 25
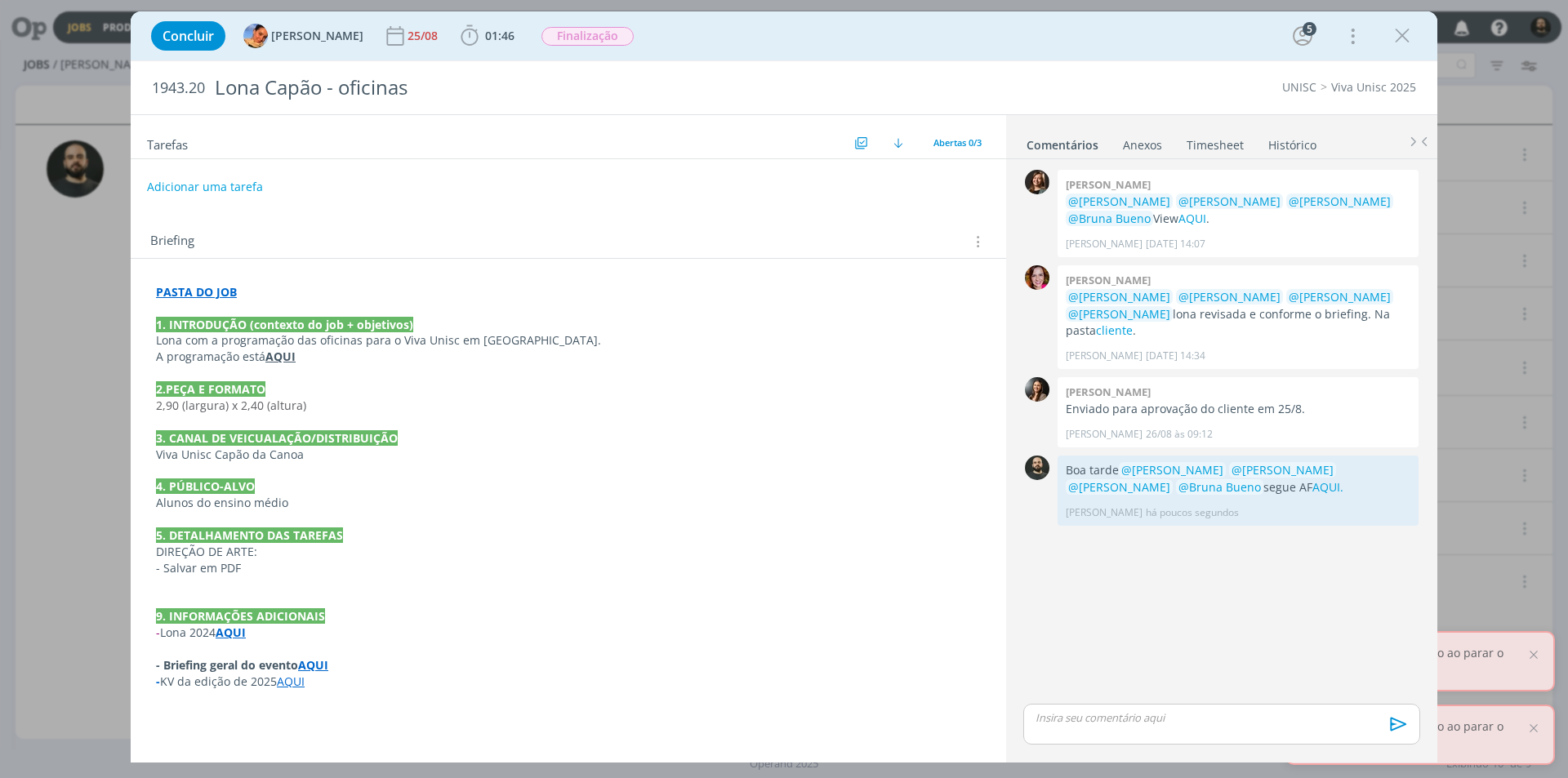
click at [1216, 149] on link "Timesheet" at bounding box center [1216, 141] width 59 height 24
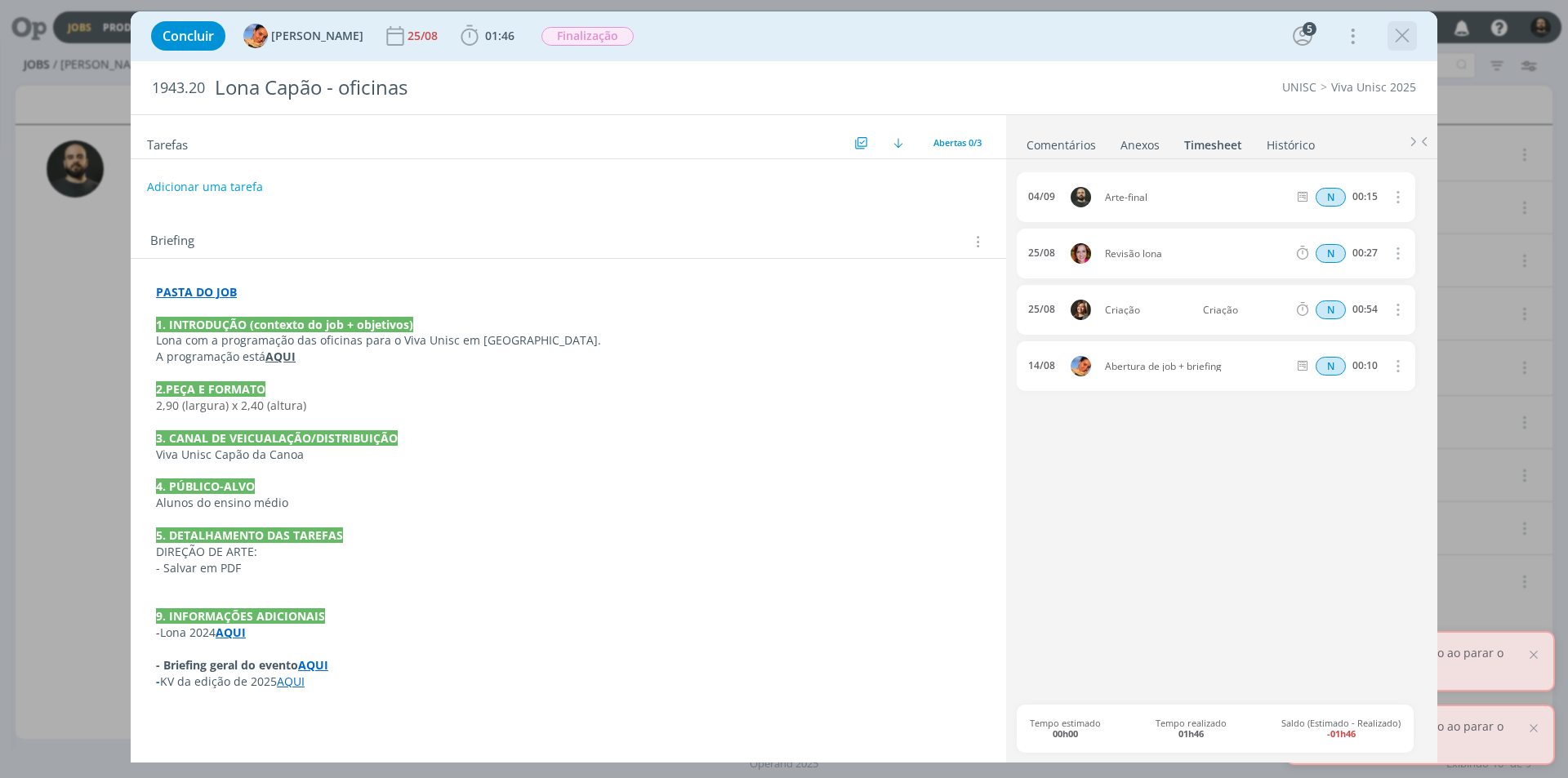
click at [1401, 35] on icon "dialog" at bounding box center [1402, 36] width 25 height 25
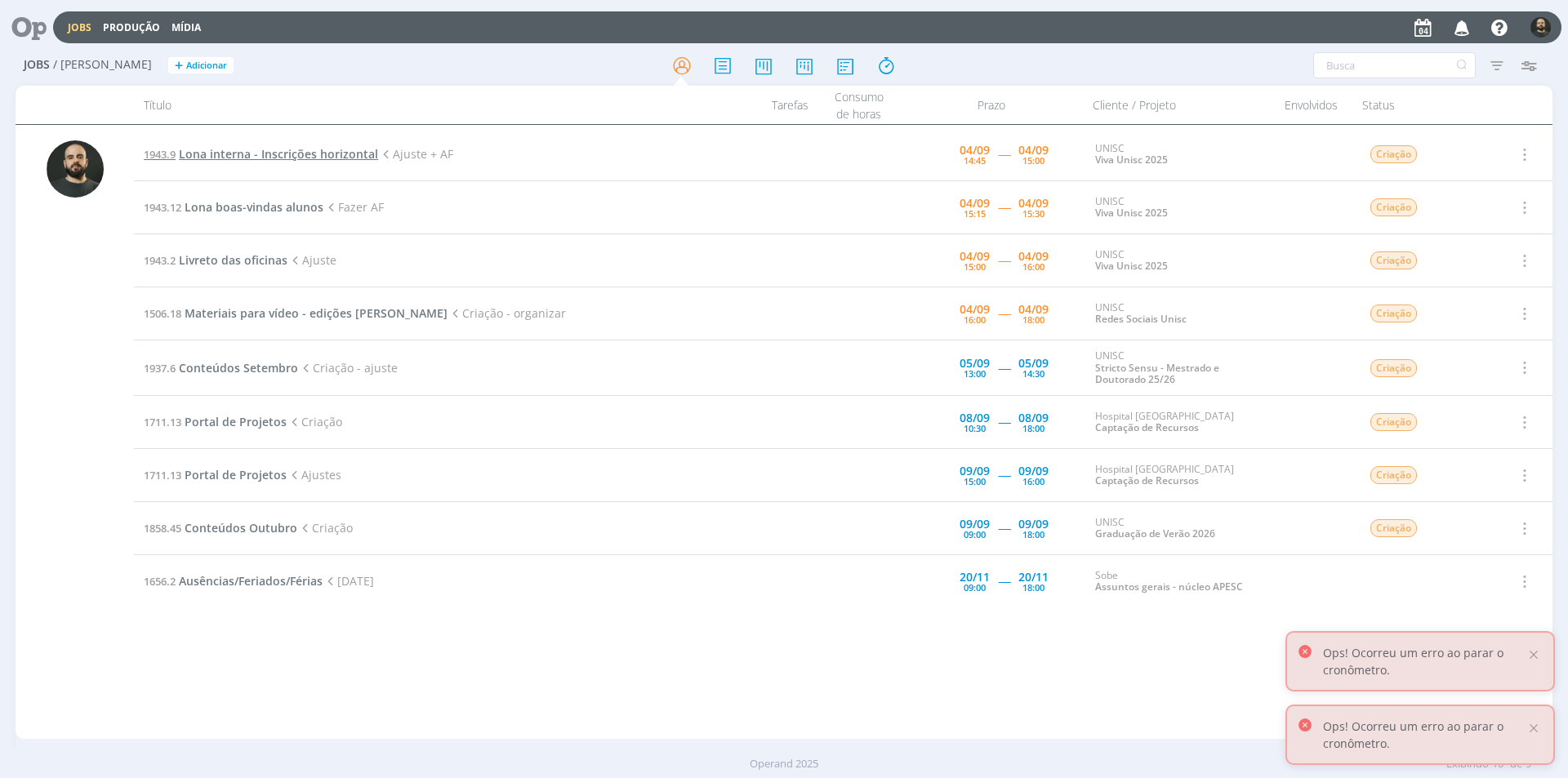
click at [240, 152] on span "Lona interna - Inscrições horizontal" at bounding box center [278, 153] width 199 height 15
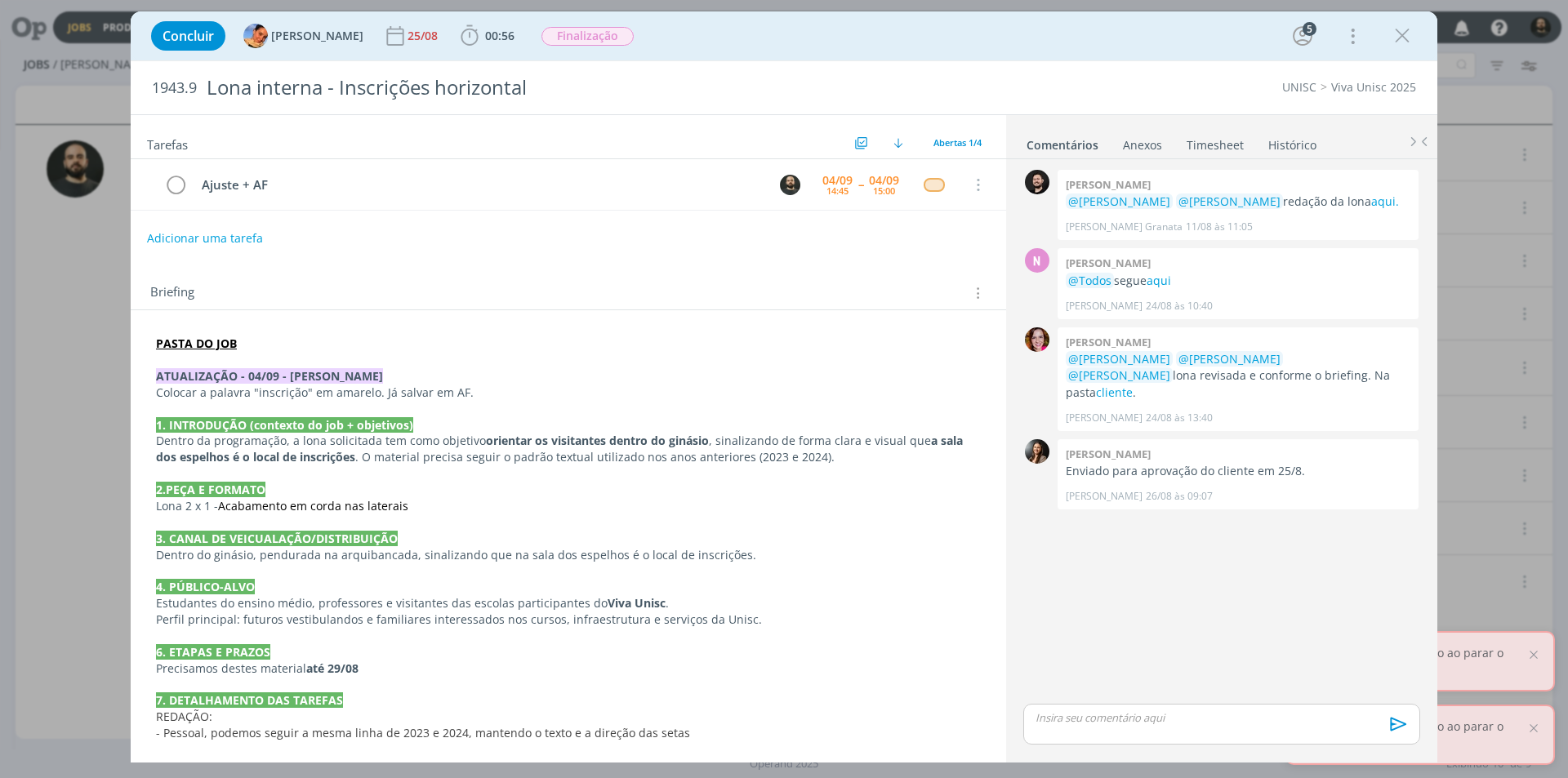
click at [1070, 722] on p "dialog" at bounding box center [1221, 717] width 371 height 14
click at [1114, 729] on icon "dialog" at bounding box center [1111, 731] width 5 height 5
paste input "https://sobeae.sharepoint.com/:f:/s/SOBEAE/EujmFCxGejVOnmTDuXT9wlMB5W1NQDFzE98s…"
type input "https://sobeae.sharepoint.com/:f:/s/SOBEAE/EujmFCxGejVOnmTDuXT9wlMB5W1NQDFzE98s…"
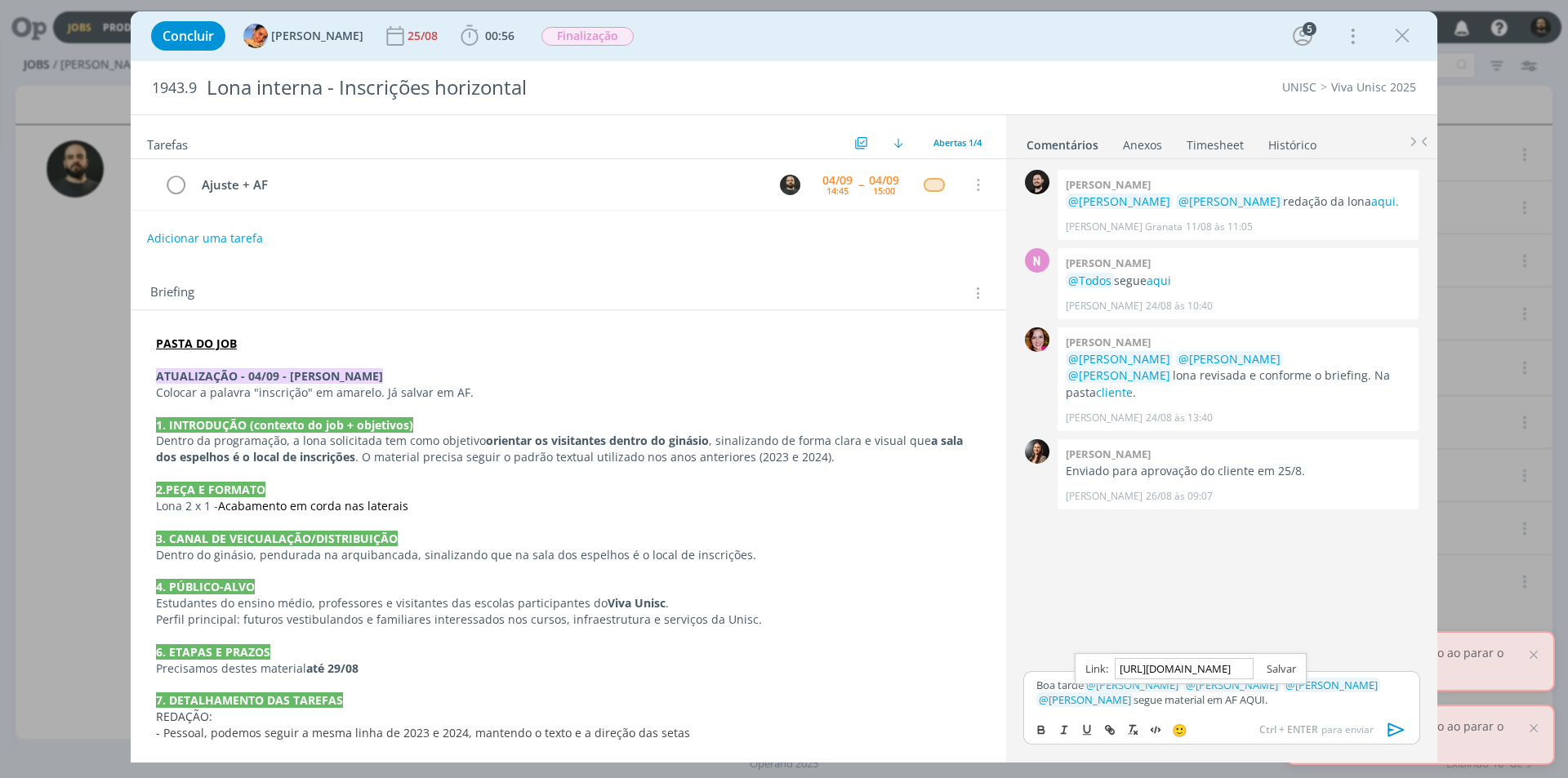
scroll to position [0, 0]
click at [1283, 671] on link "dialog" at bounding box center [1275, 668] width 43 height 14
click at [1239, 708] on div "Boa tarde ﻿ @ Beatriz Luchese ﻿ ﻿ @ Karoline Arend ﻿ ﻿ @ Luíza Santana ﻿ ﻿ @ Br…" at bounding box center [1221, 692] width 397 height 43
click at [1237, 697] on link "AQUI." at bounding box center [1251, 699] width 28 height 14
click at [1190, 673] on link "https://sobeae.sharepoint.com/:f:/s/SOBEAE/EujmFCxGejVOnmTDuXT9wlMB5W1NQDFzE98s…" at bounding box center [1140, 668] width 111 height 21
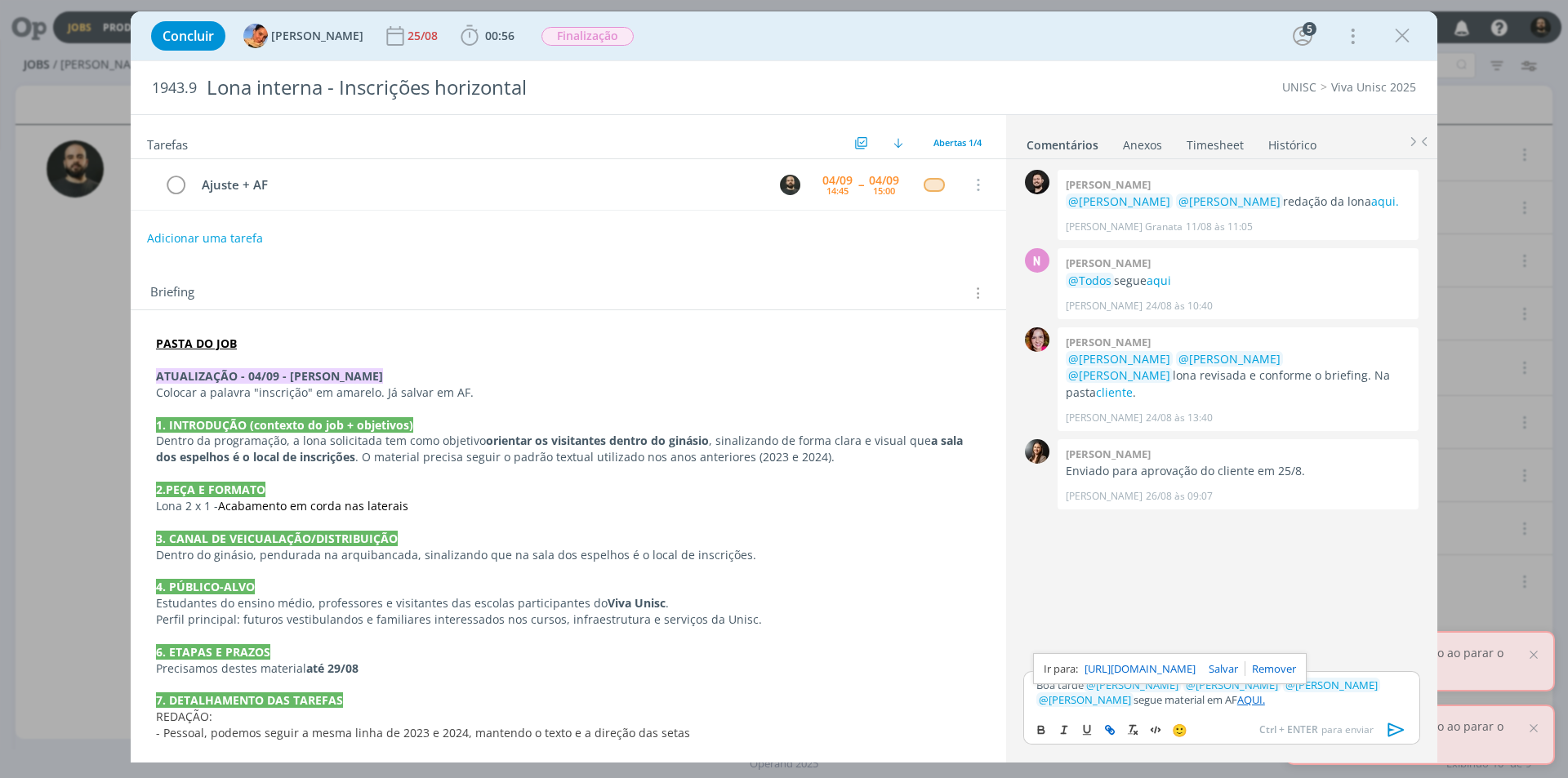
click at [1235, 708] on div "Boa tarde ﻿ @ Beatriz Luchese ﻿ ﻿ @ Karoline Arend ﻿ ﻿ @ Luíza Santana ﻿ ﻿ @ Br…" at bounding box center [1221, 692] width 397 height 43
click at [1398, 719] on icon "dialog" at bounding box center [1397, 730] width 25 height 25
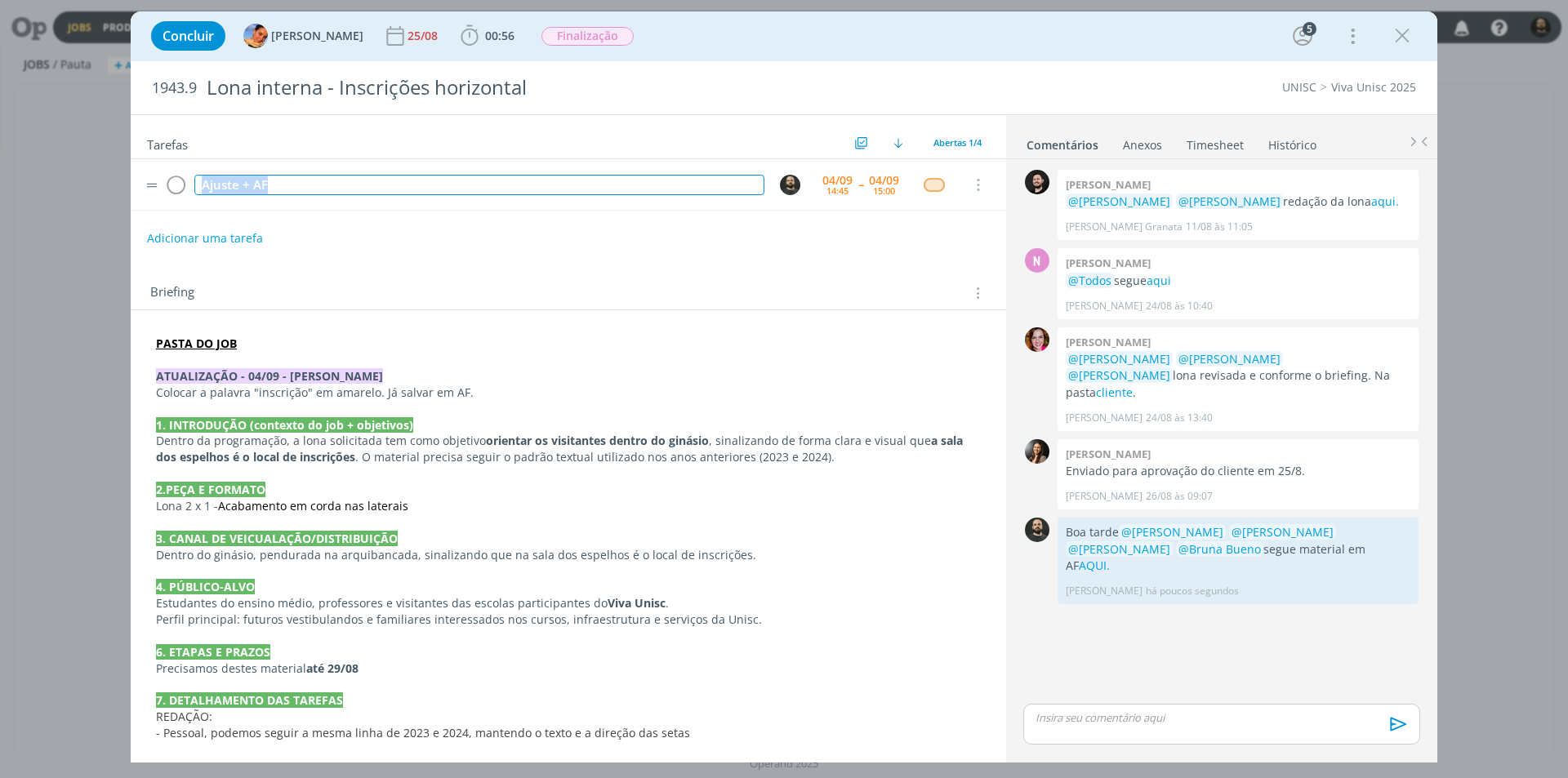
drag, startPoint x: 322, startPoint y: 187, endPoint x: 160, endPoint y: 170, distance: 162.9
click at [160, 170] on tr "Ajuste + AF [DATE] 14:45 -- [DATE] 15:00 Cancelar" at bounding box center [568, 185] width 875 height 51
copy div "Ajuste + AF"
click at [485, 37] on span "00:56" at bounding box center [499, 35] width 30 height 15
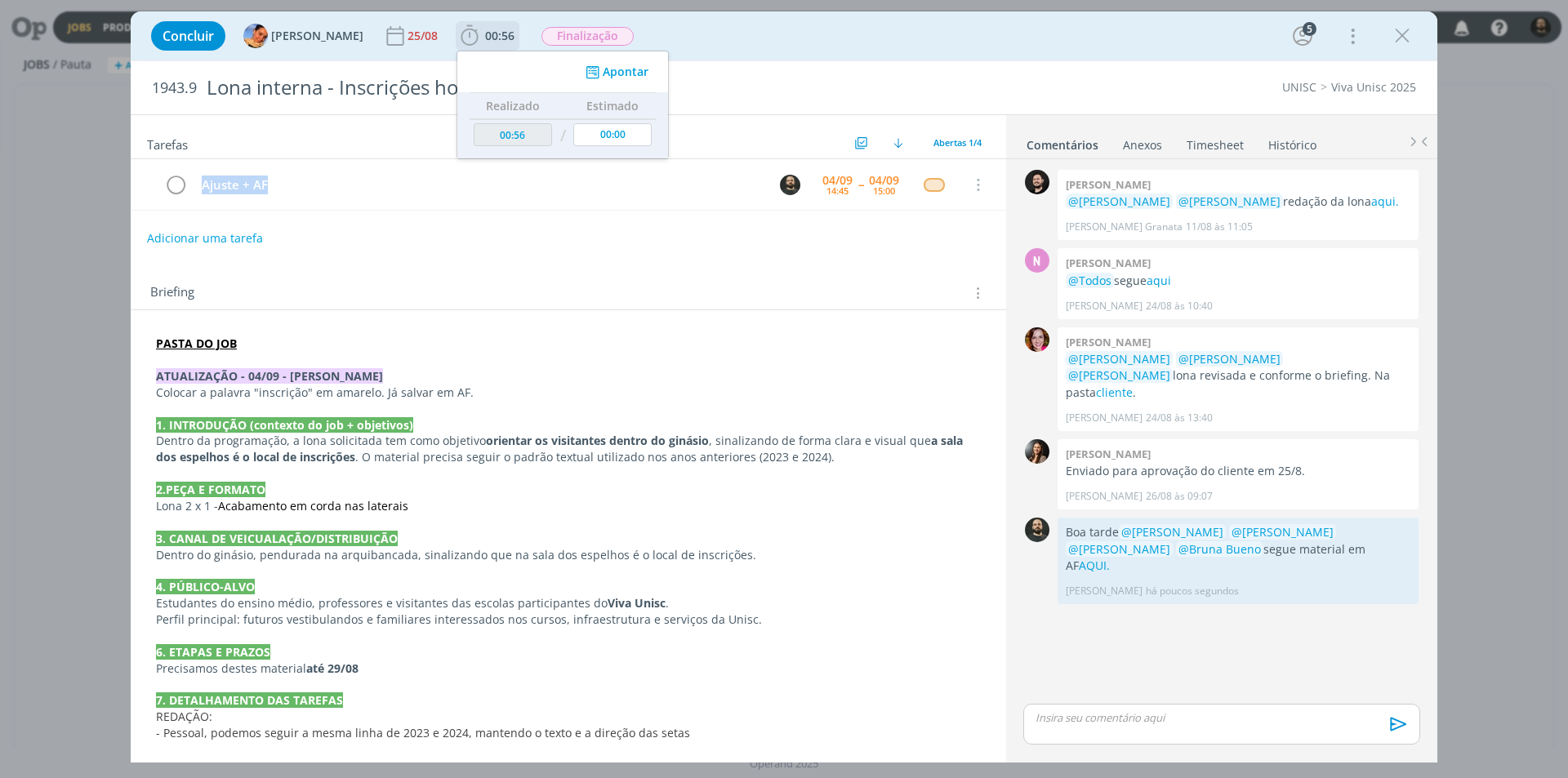
click at [612, 71] on button "Apontar" at bounding box center [615, 72] width 68 height 17
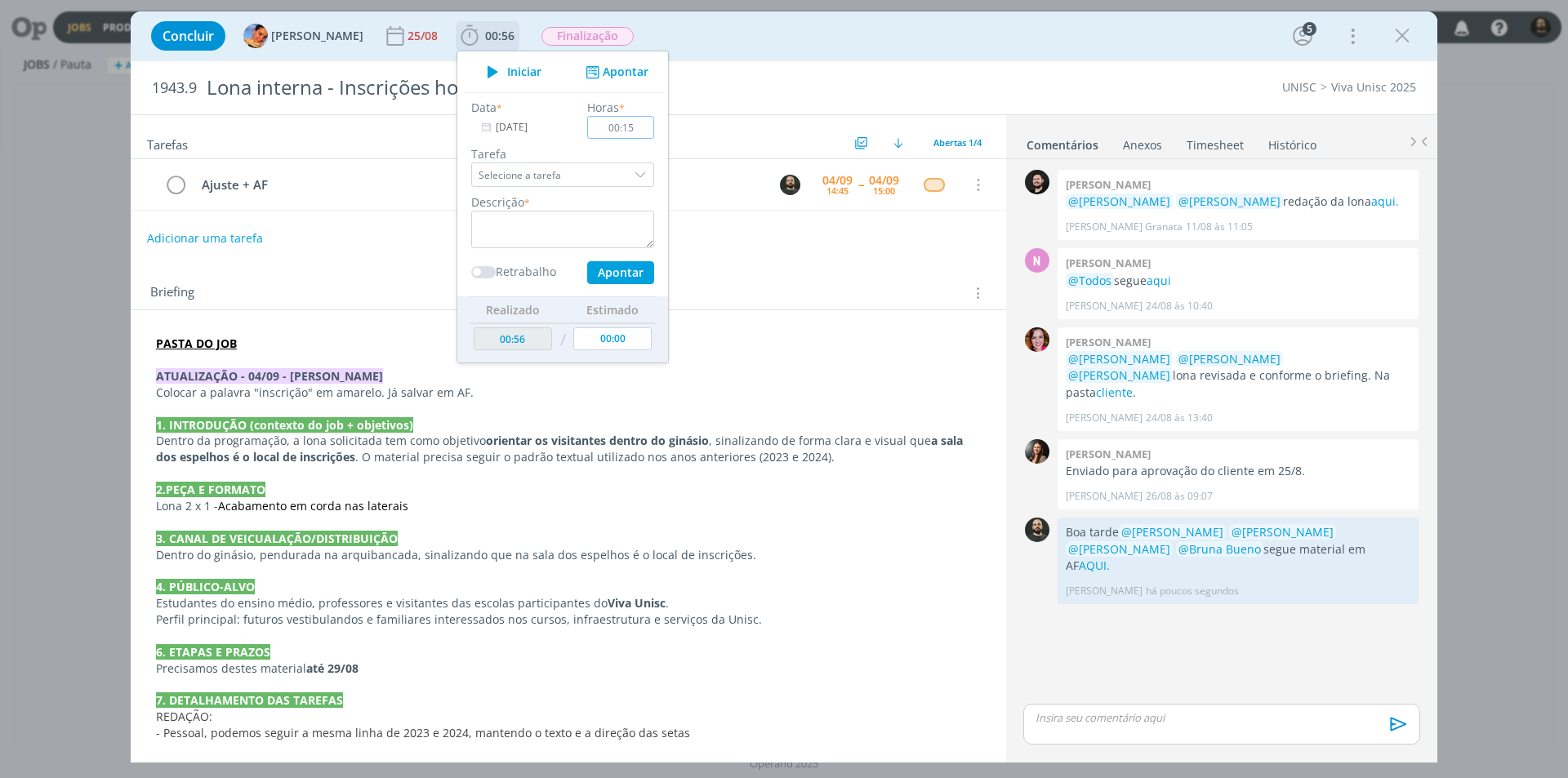
type input "00:15"
click at [559, 233] on textarea "dialog" at bounding box center [563, 229] width 183 height 37
paste textarea "Ajuste + AF"
type textarea "Ajuste + AF"
click at [621, 269] on button "Apontar" at bounding box center [621, 272] width 67 height 23
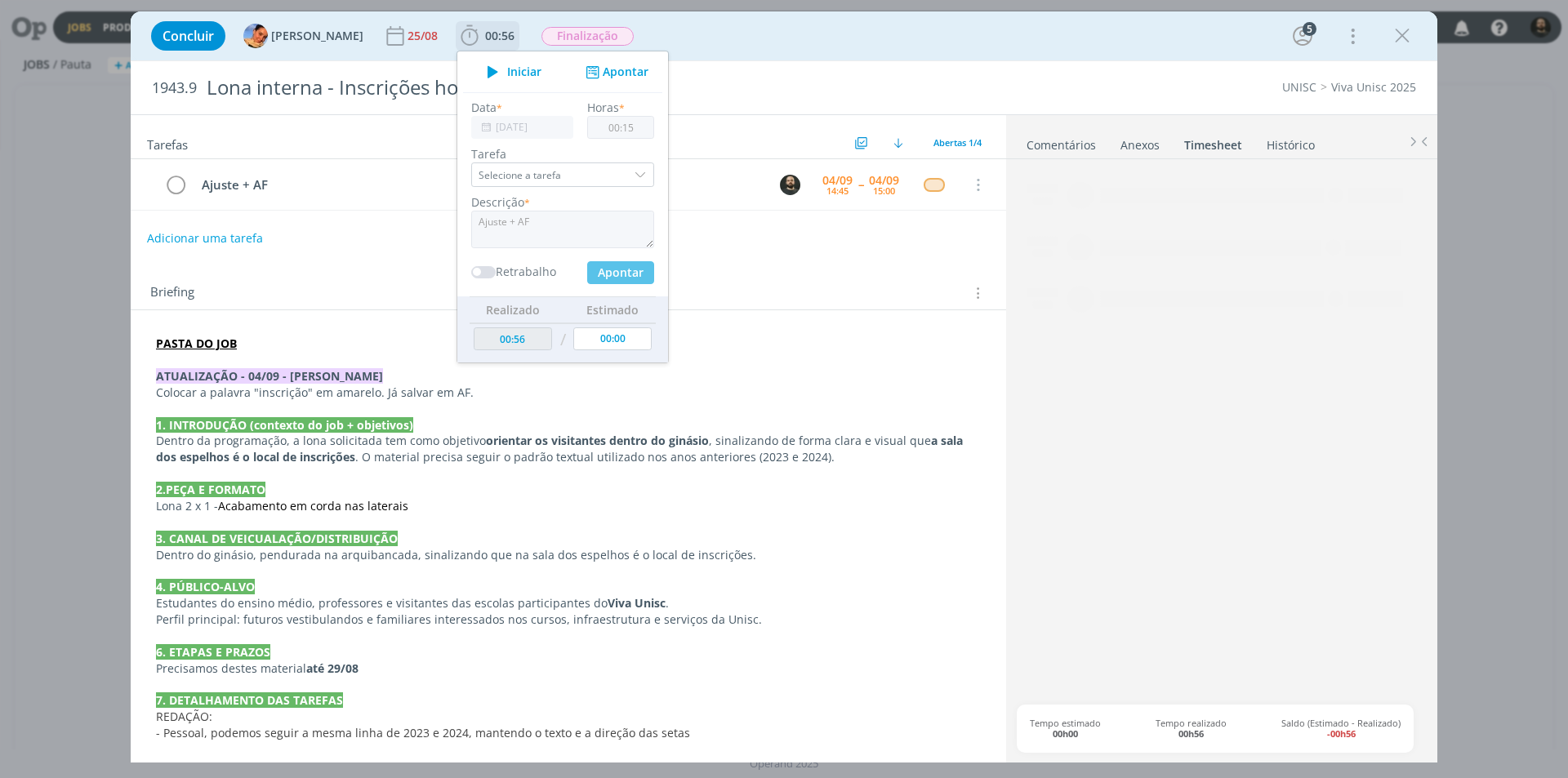
type input "01:11"
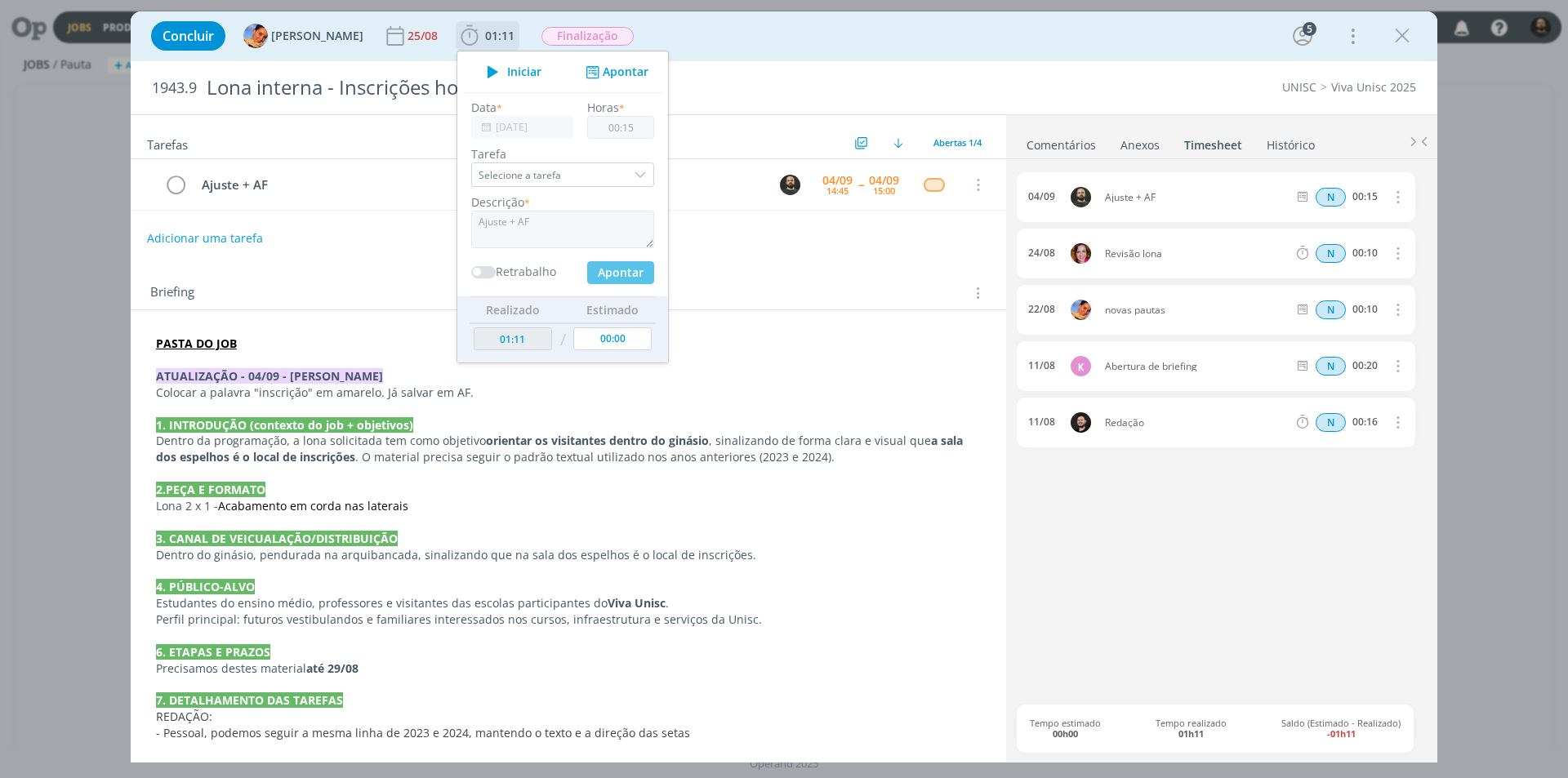
type input "00:00"
click at [178, 186] on icon "dialog" at bounding box center [175, 186] width 23 height 25
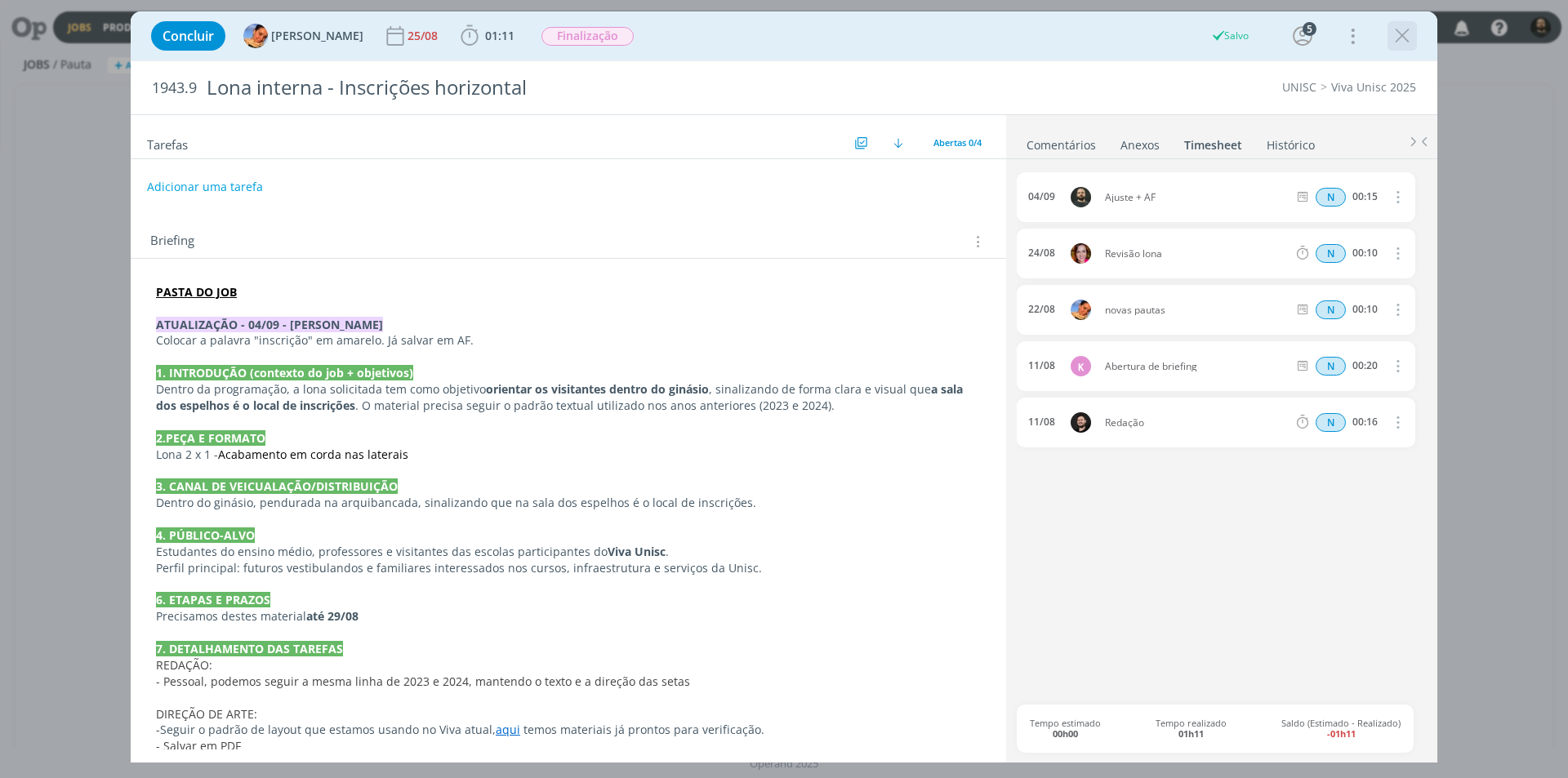
click at [1396, 38] on icon "dialog" at bounding box center [1402, 36] width 25 height 25
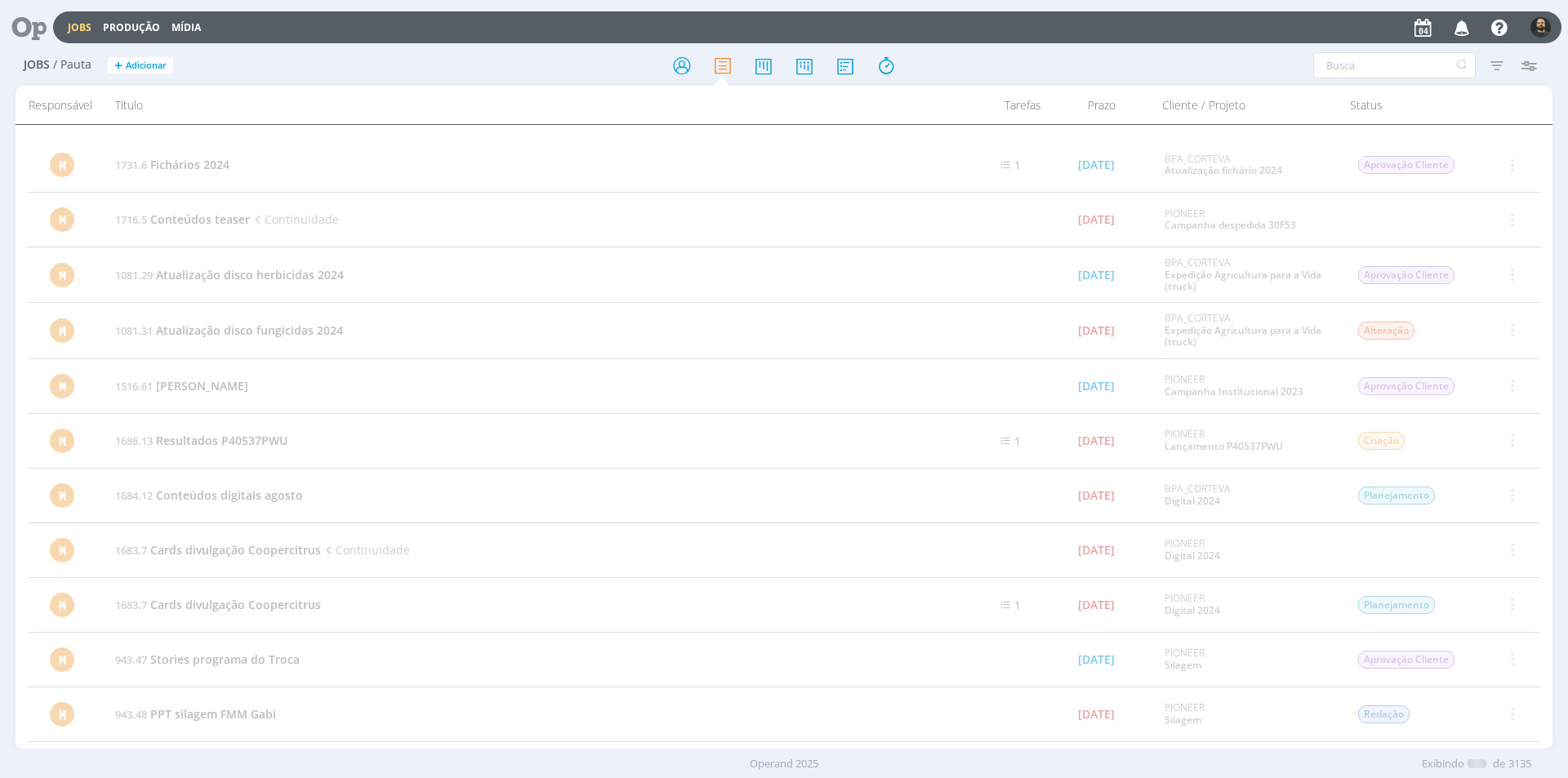
drag, startPoint x: 28, startPoint y: 26, endPoint x: 45, endPoint y: 9, distance: 24.0
click at [28, 26] on icon at bounding box center [23, 27] width 33 height 31
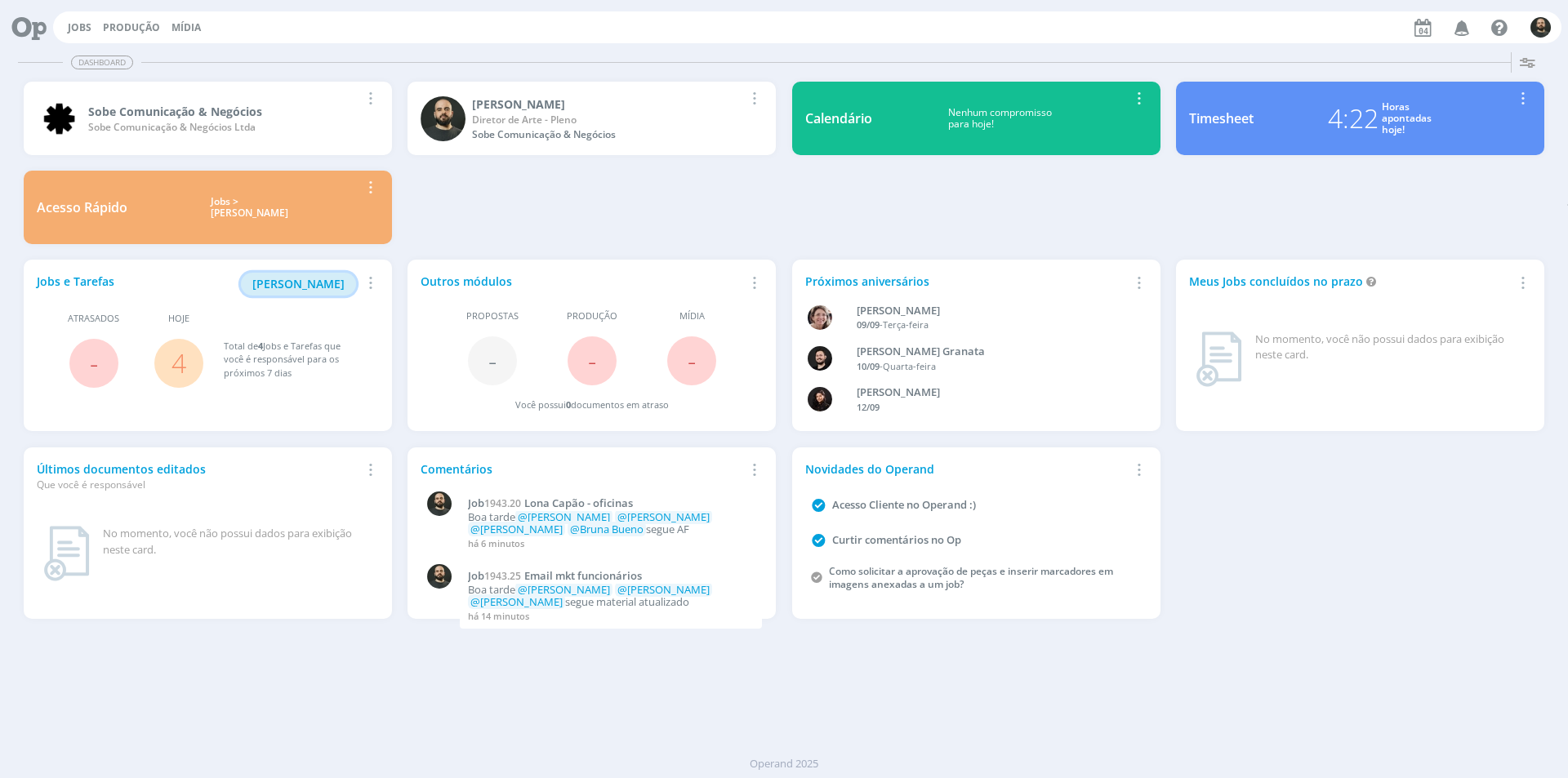
click at [310, 284] on span "Minha Pauta" at bounding box center [298, 284] width 92 height 15
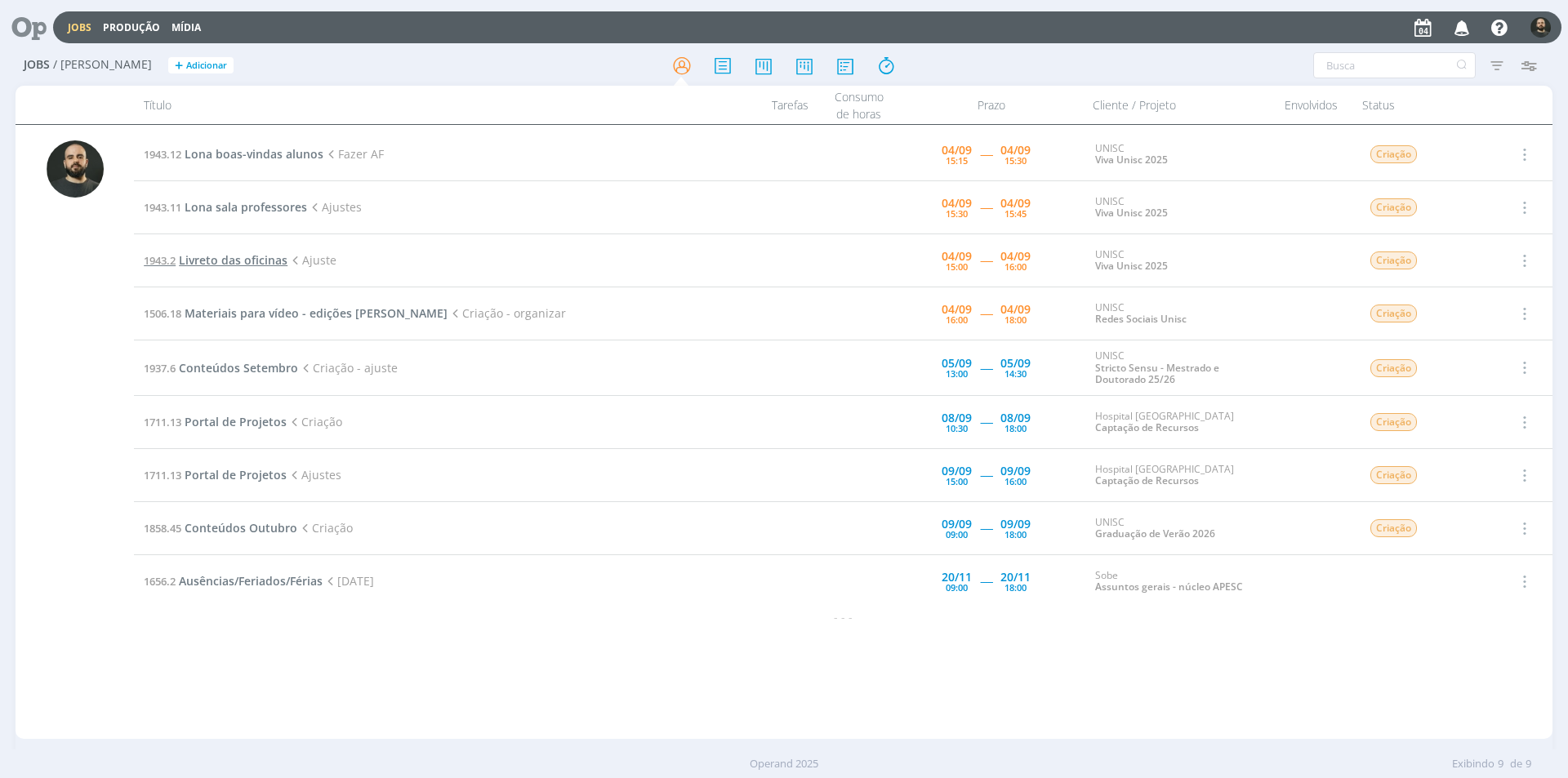
click at [268, 257] on span "Livreto das oficinas" at bounding box center [233, 260] width 109 height 15
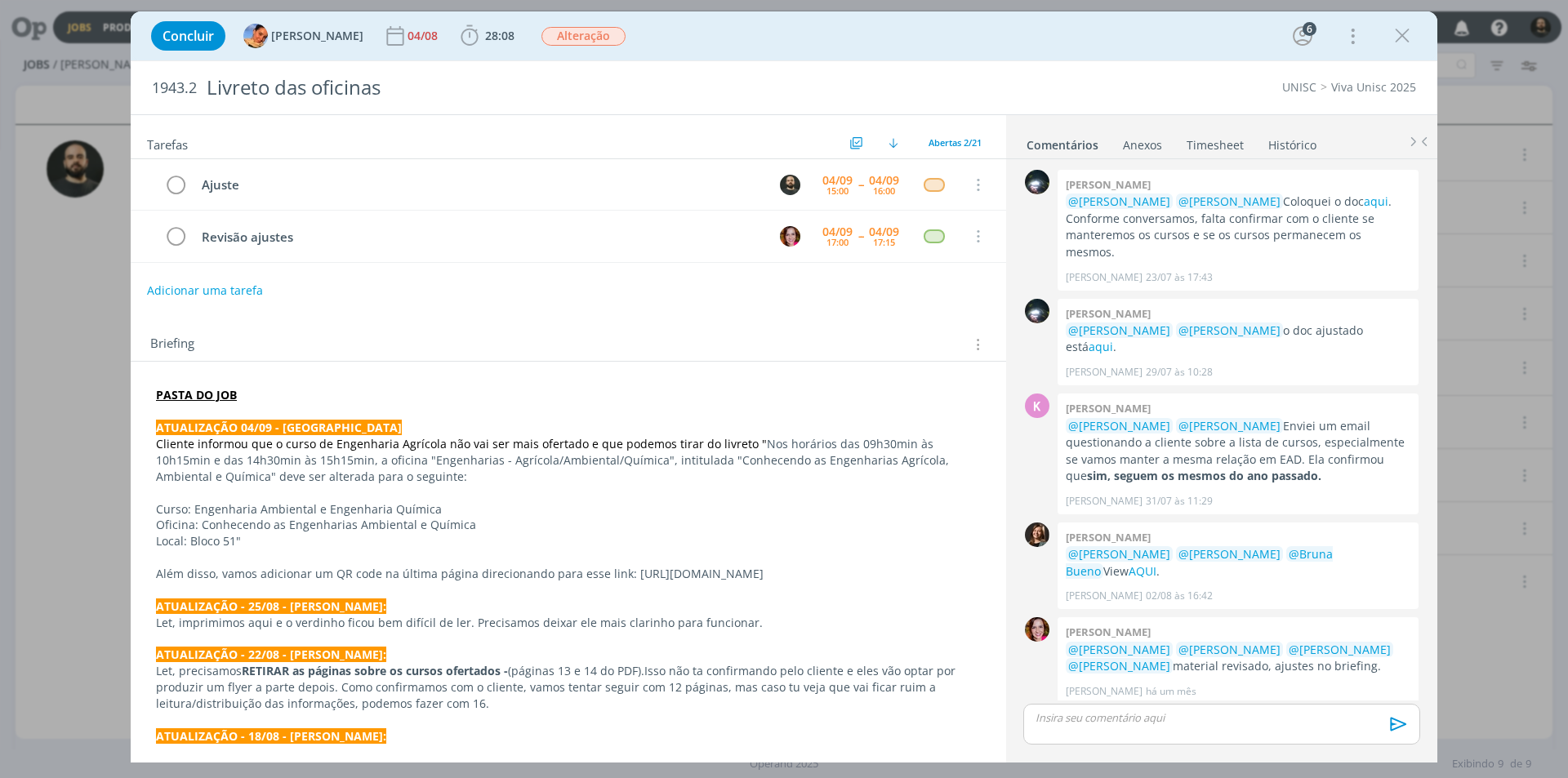
scroll to position [1072, 0]
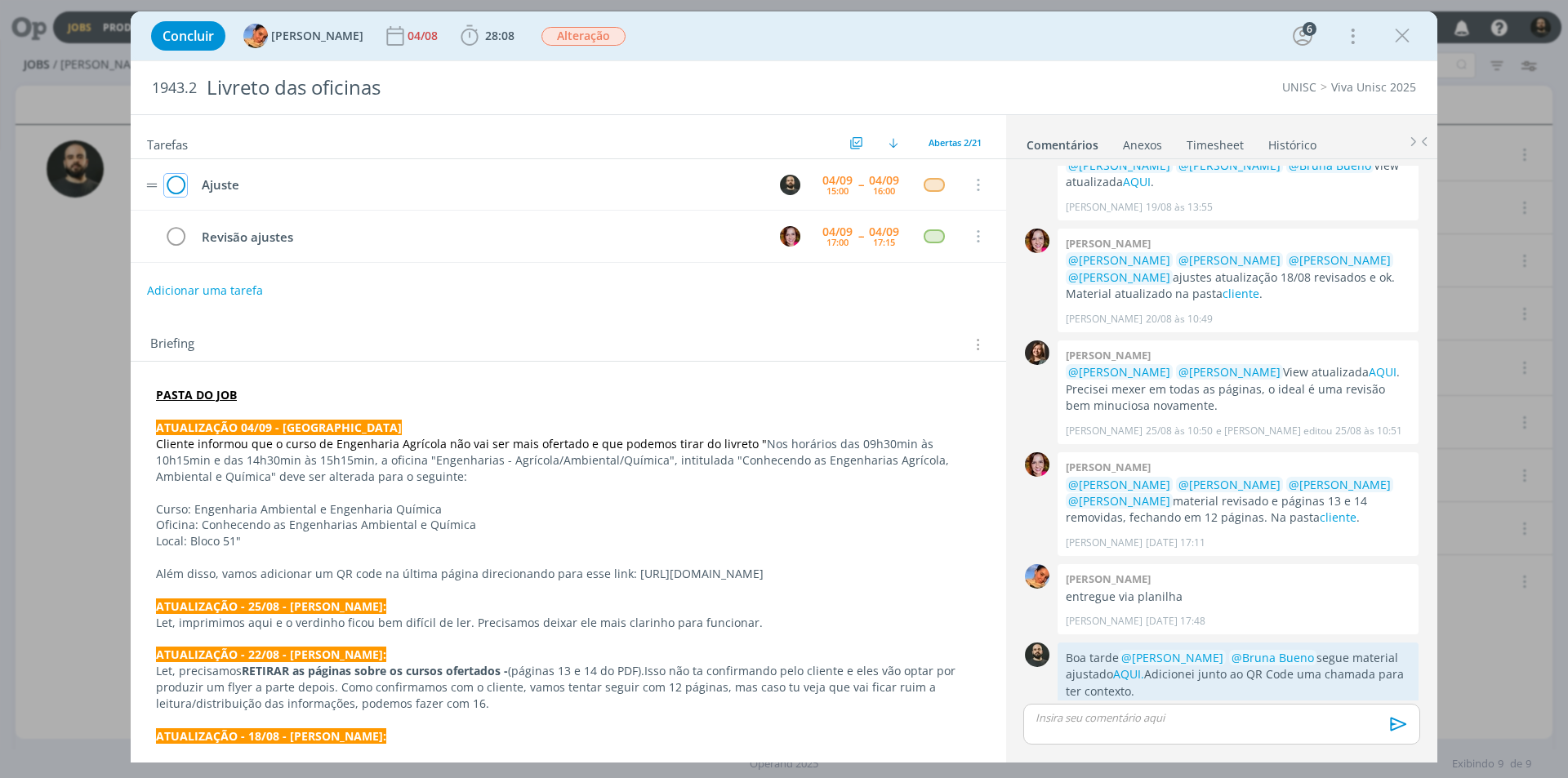
click at [179, 183] on icon "dialog" at bounding box center [175, 186] width 23 height 25
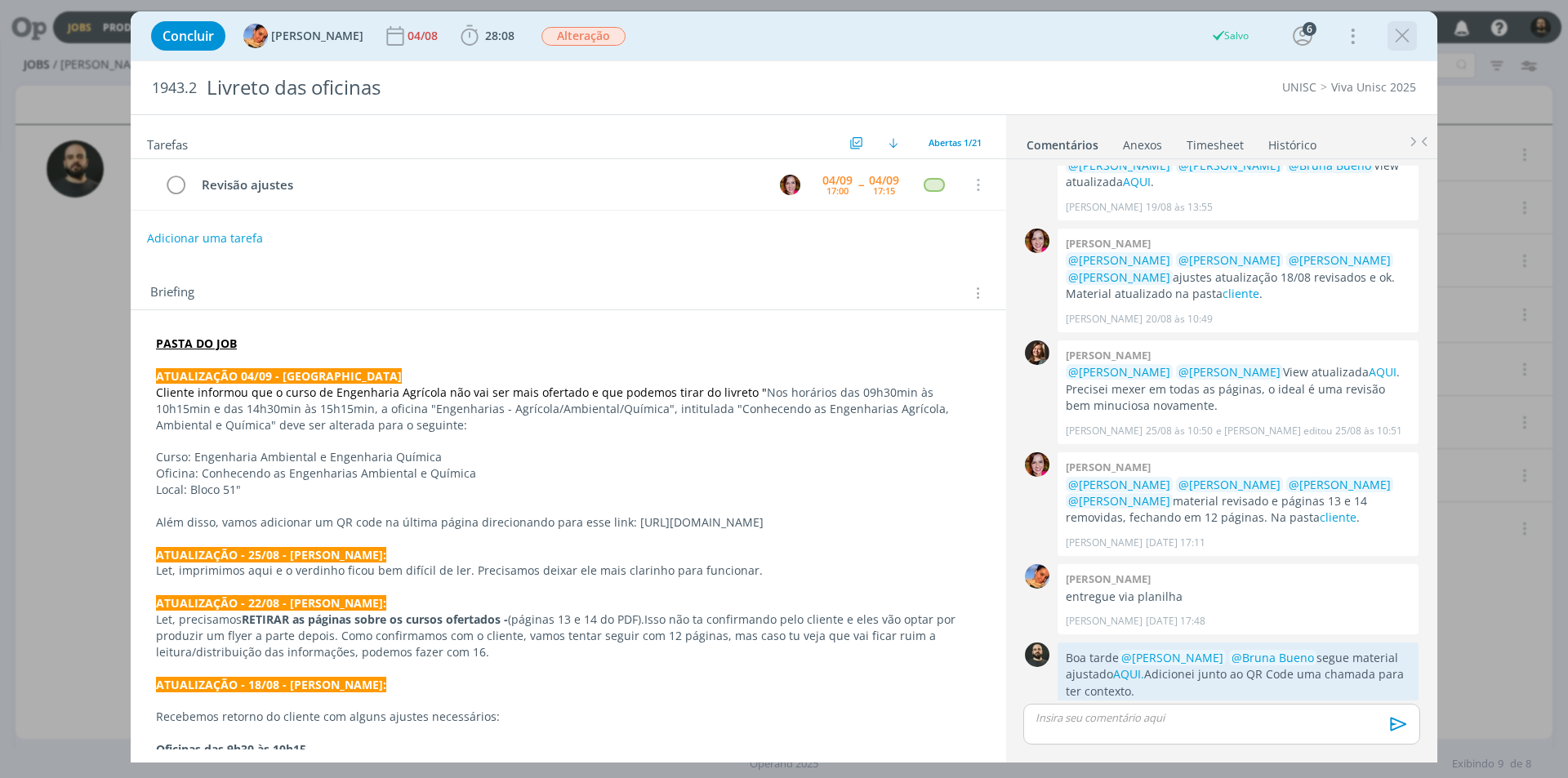
click at [1408, 37] on icon "dialog" at bounding box center [1402, 36] width 25 height 25
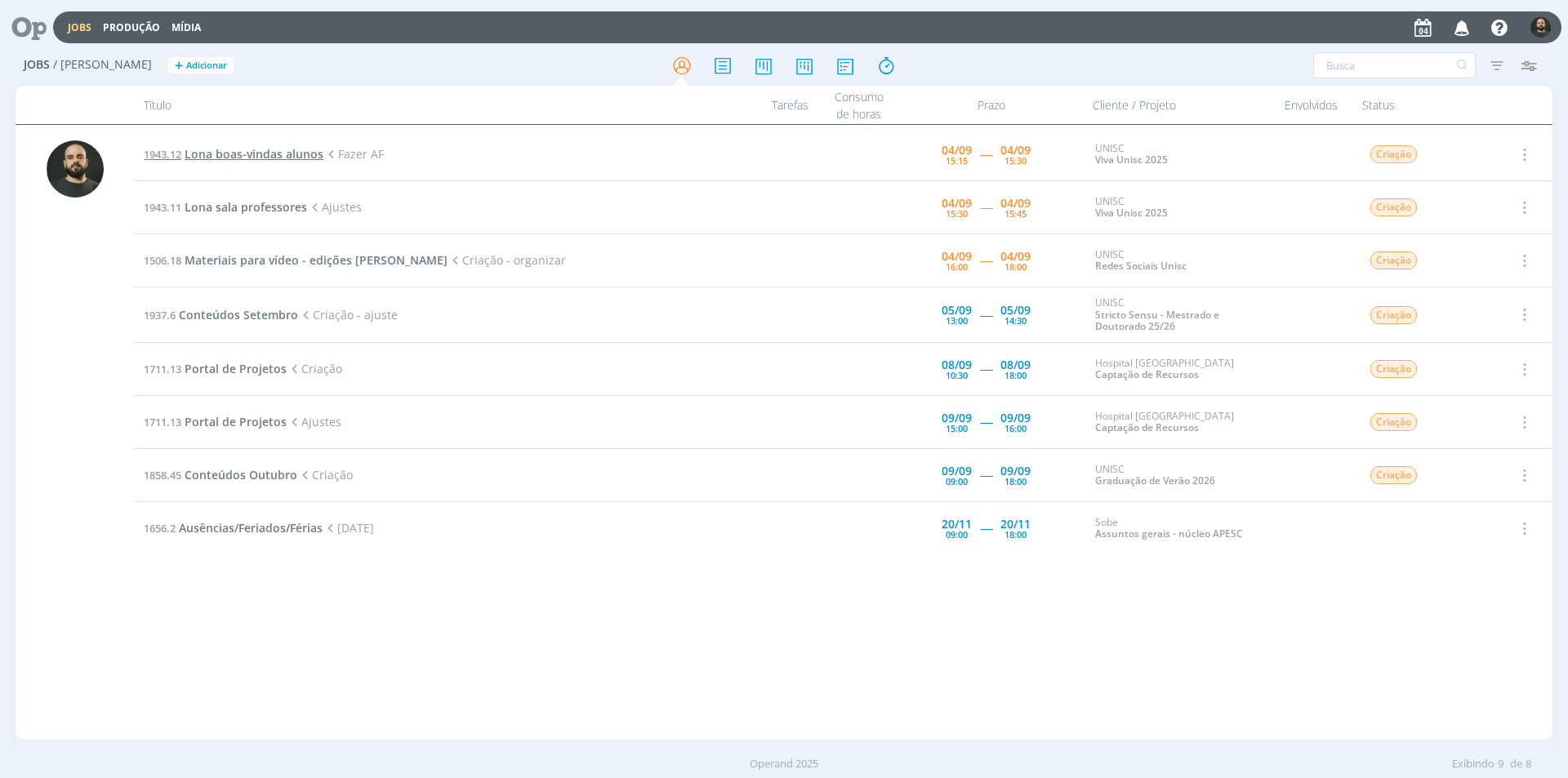
click at [236, 152] on span "Lona boas-vindas alunos" at bounding box center [254, 153] width 139 height 15
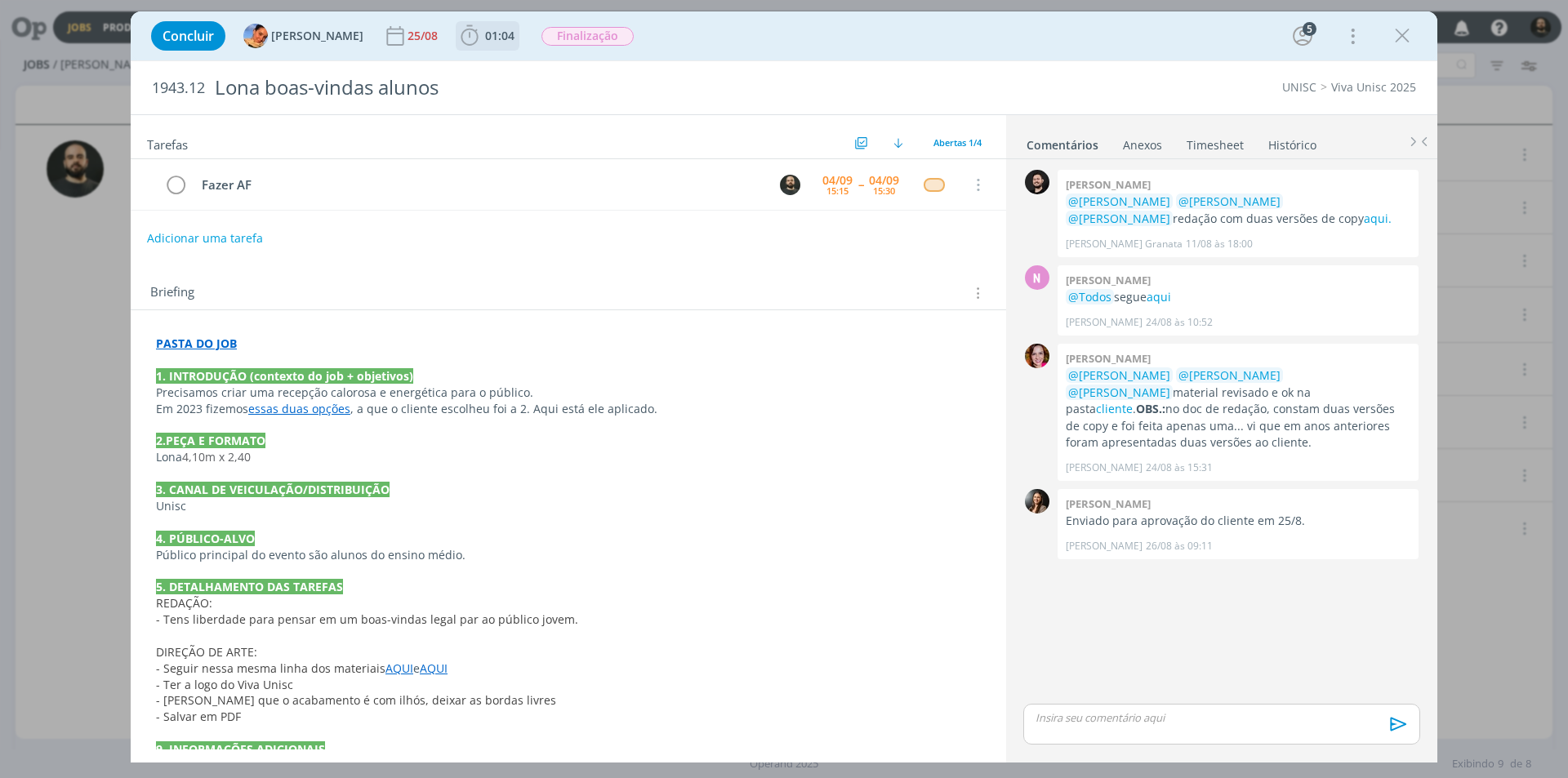
click at [456, 49] on button "01:04" at bounding box center [487, 35] width 62 height 26
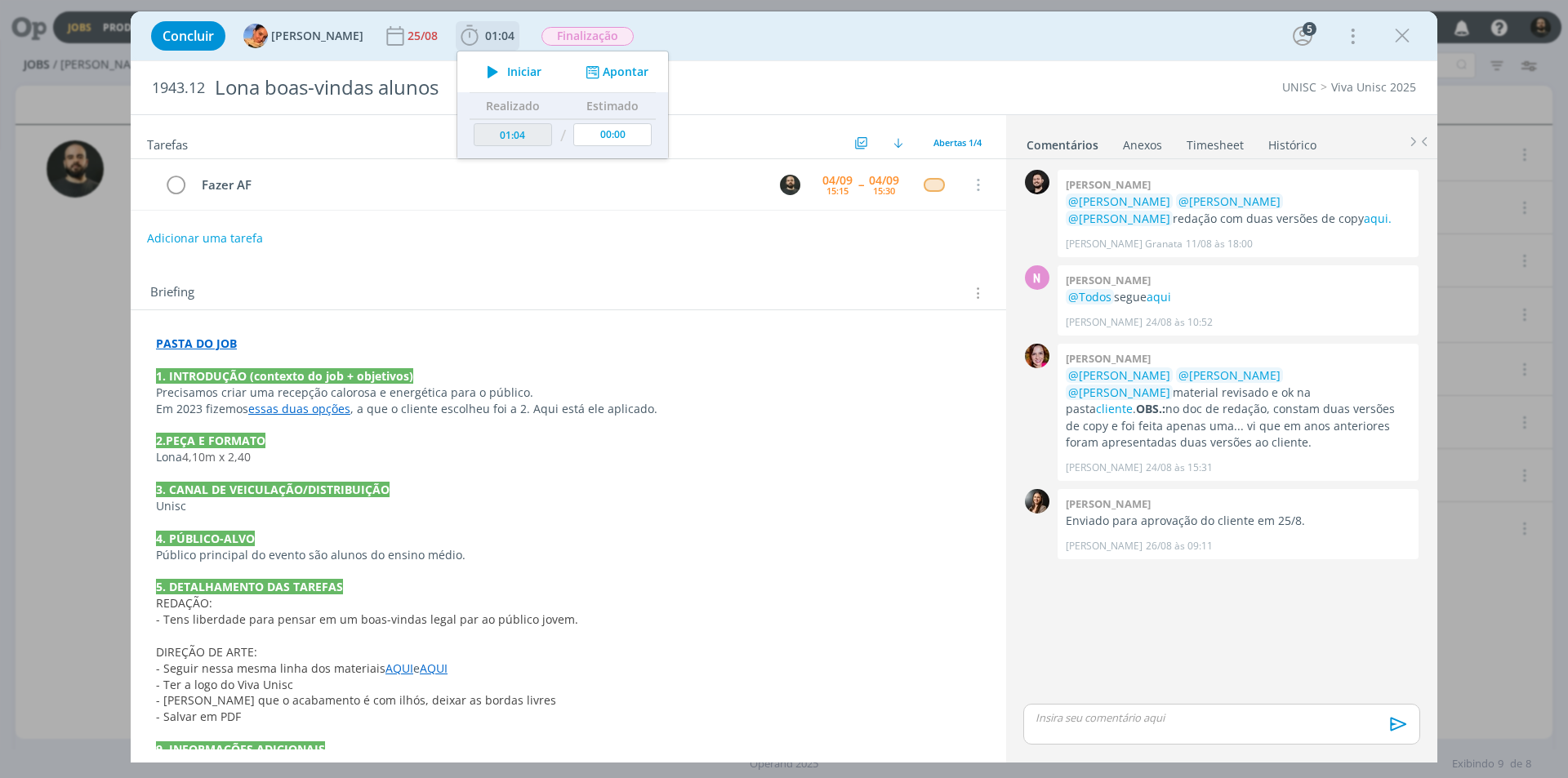
click at [480, 69] on icon "dialog" at bounding box center [493, 71] width 29 height 21
click at [926, 71] on div "1943.12 Lona boas-vindas alunos UNISC Viva Unisc 2025" at bounding box center [784, 88] width 1307 height 53
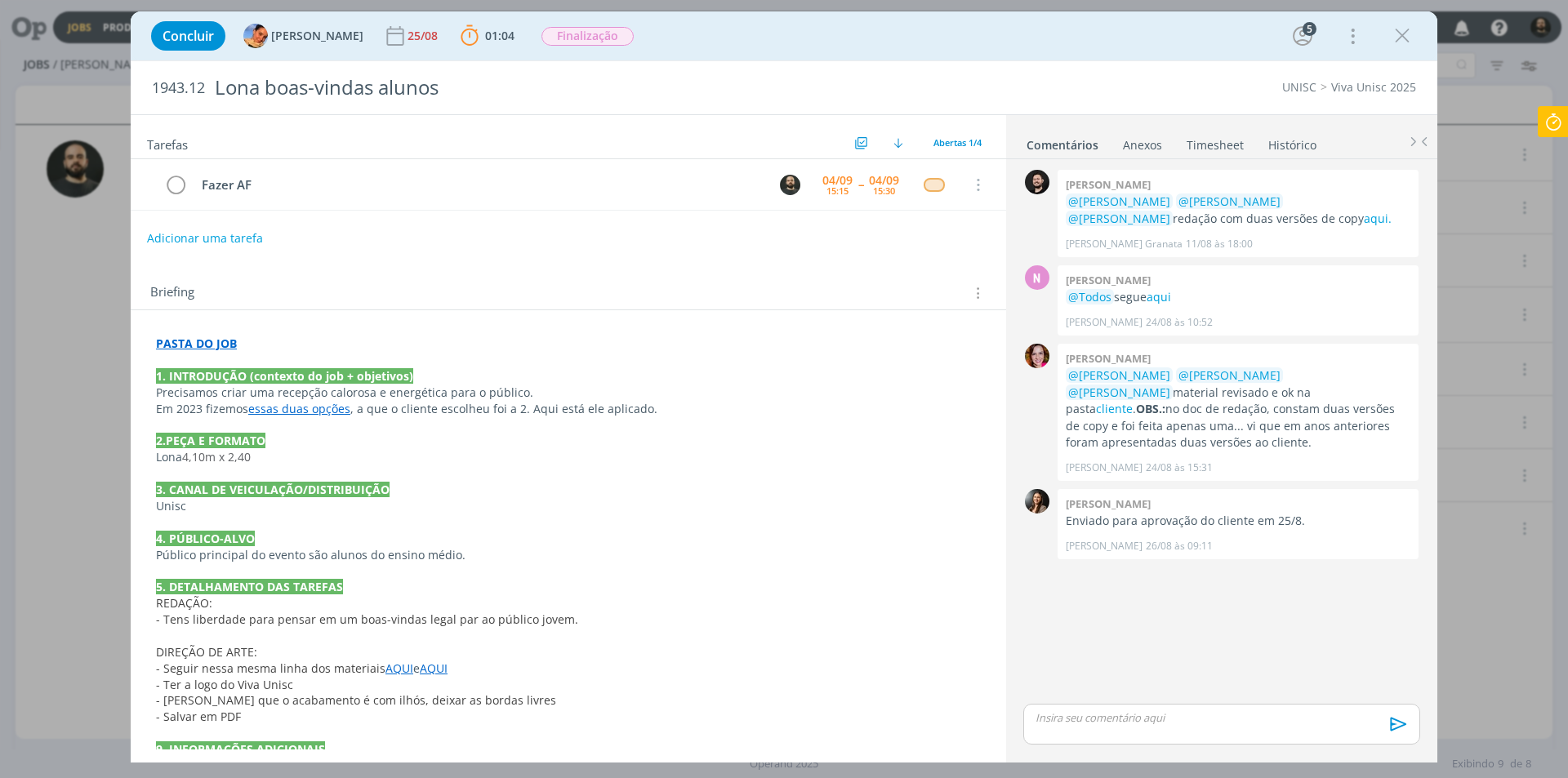
click at [1075, 726] on div "dialog" at bounding box center [1221, 724] width 397 height 41
click at [1097, 702] on p "Boa tarde ﻿ @ Beatriz Luchese ﻿ ﻿ @ Karoline Arend ﻿ ﻿ @ Luíza Santana ﻿ ﻿ @ Br…" at bounding box center [1221, 693] width 371 height 30
click at [1113, 727] on icon "dialog" at bounding box center [1110, 730] width 13 height 13
paste input "https://sobeae.sharepoint.com/:f:/s/SOBEAE/EtR3jBo6qzhGvsdrBYXeXlsBIKjlpZE-JUNY…"
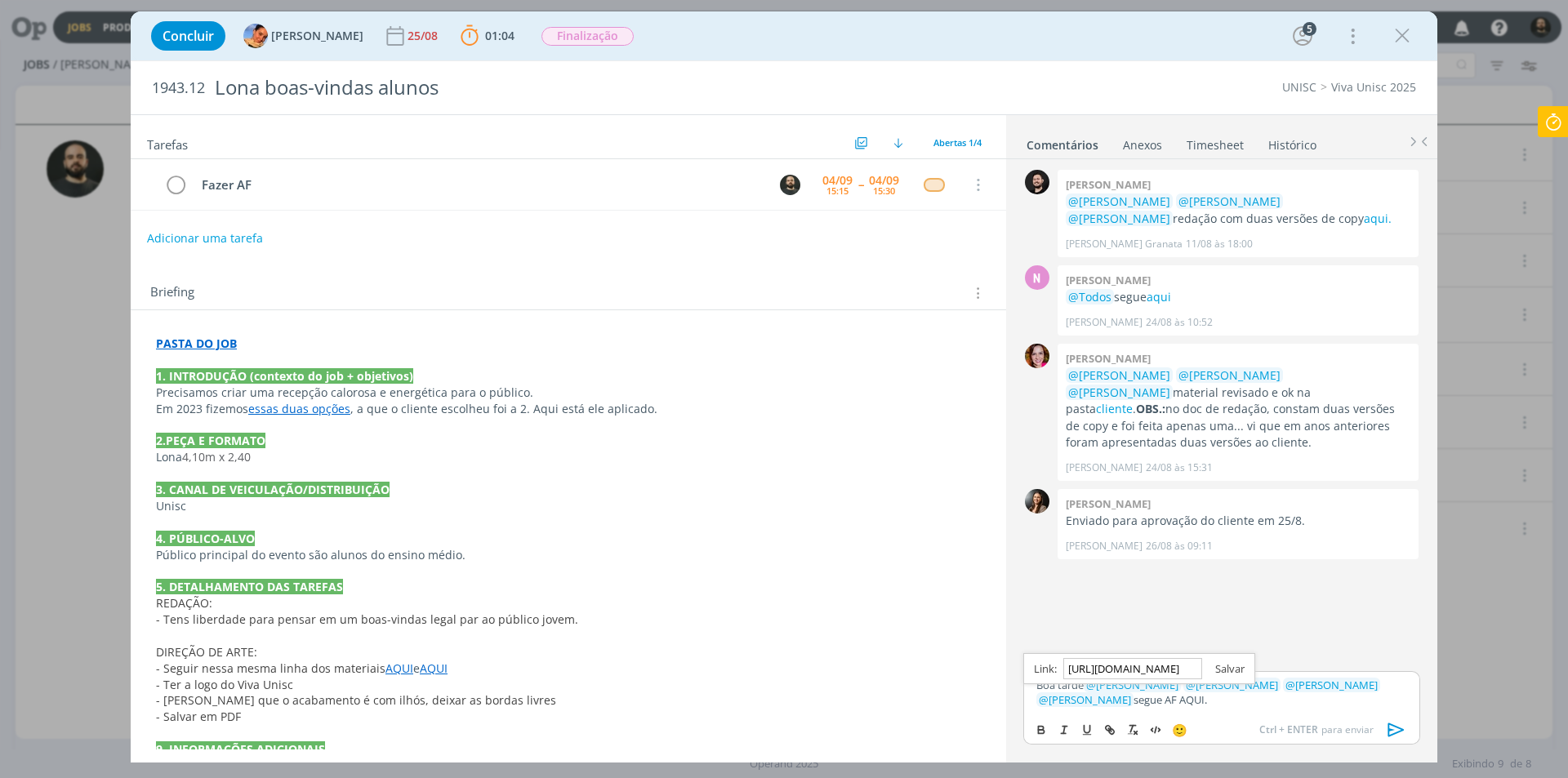
type input "https://sobeae.sharepoint.com/:f:/s/SOBEAE/EtR3jBo6qzhGvsdrBYXeXlsBIKjlpZE-JUNY…"
click at [1226, 673] on link "dialog" at bounding box center [1223, 668] width 43 height 14
drag, startPoint x: 1203, startPoint y: 718, endPoint x: 1179, endPoint y: 707, distance: 26.4
click at [1201, 716] on div "🙂 Ctrl + ENTER para enviar" at bounding box center [1221, 728] width 395 height 30
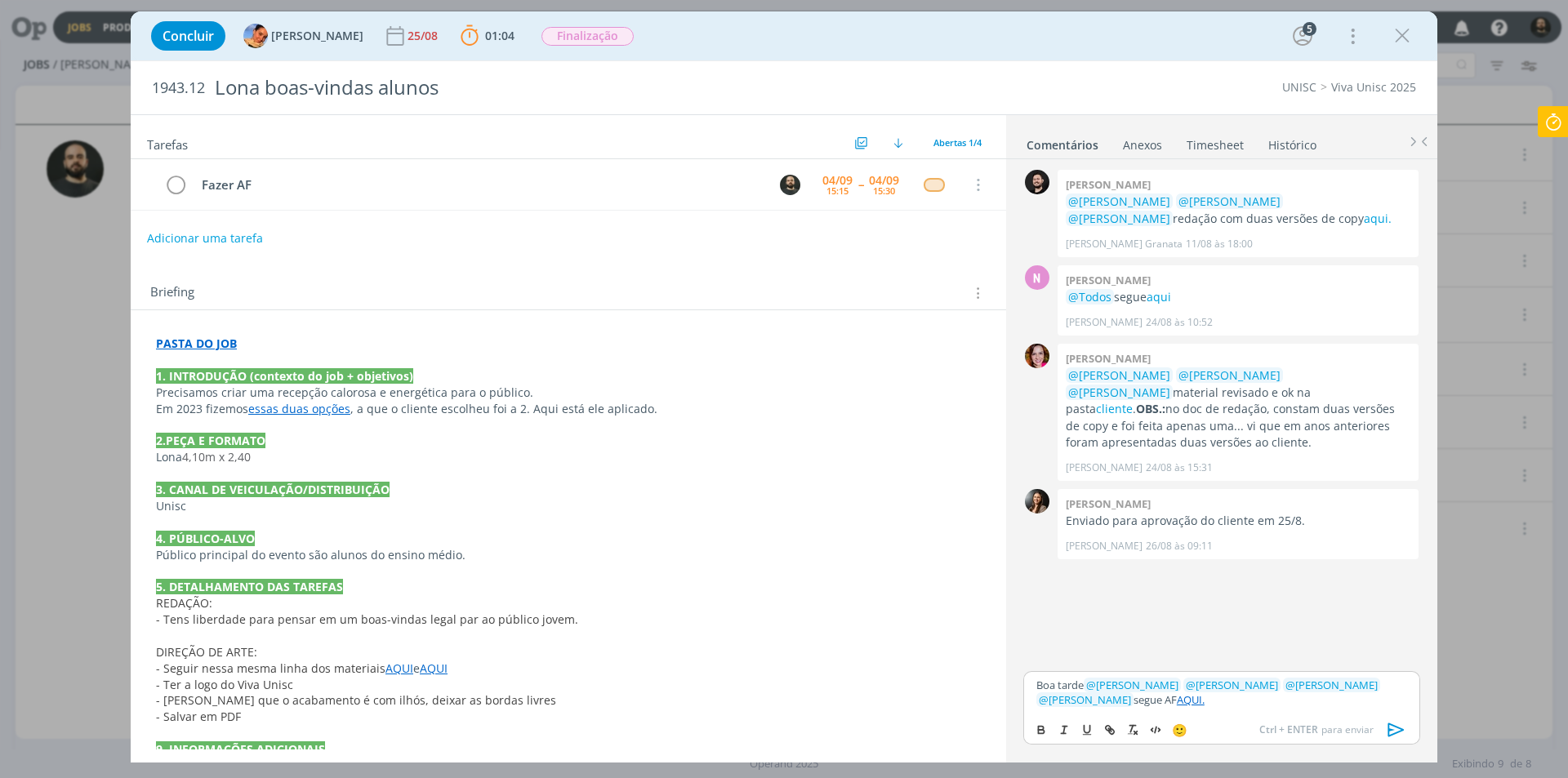
click at [1177, 701] on link "AQUI." at bounding box center [1191, 699] width 28 height 14
click at [1140, 666] on link "https://sobeae.sharepoint.com/:f:/s/SOBEAE/EtR3jBo6qzhGvsdrBYXeXlsBIKjlpZE-JUNY…" at bounding box center [1130, 668] width 111 height 21
click at [1553, 122] on icon at bounding box center [1553, 121] width 30 height 31
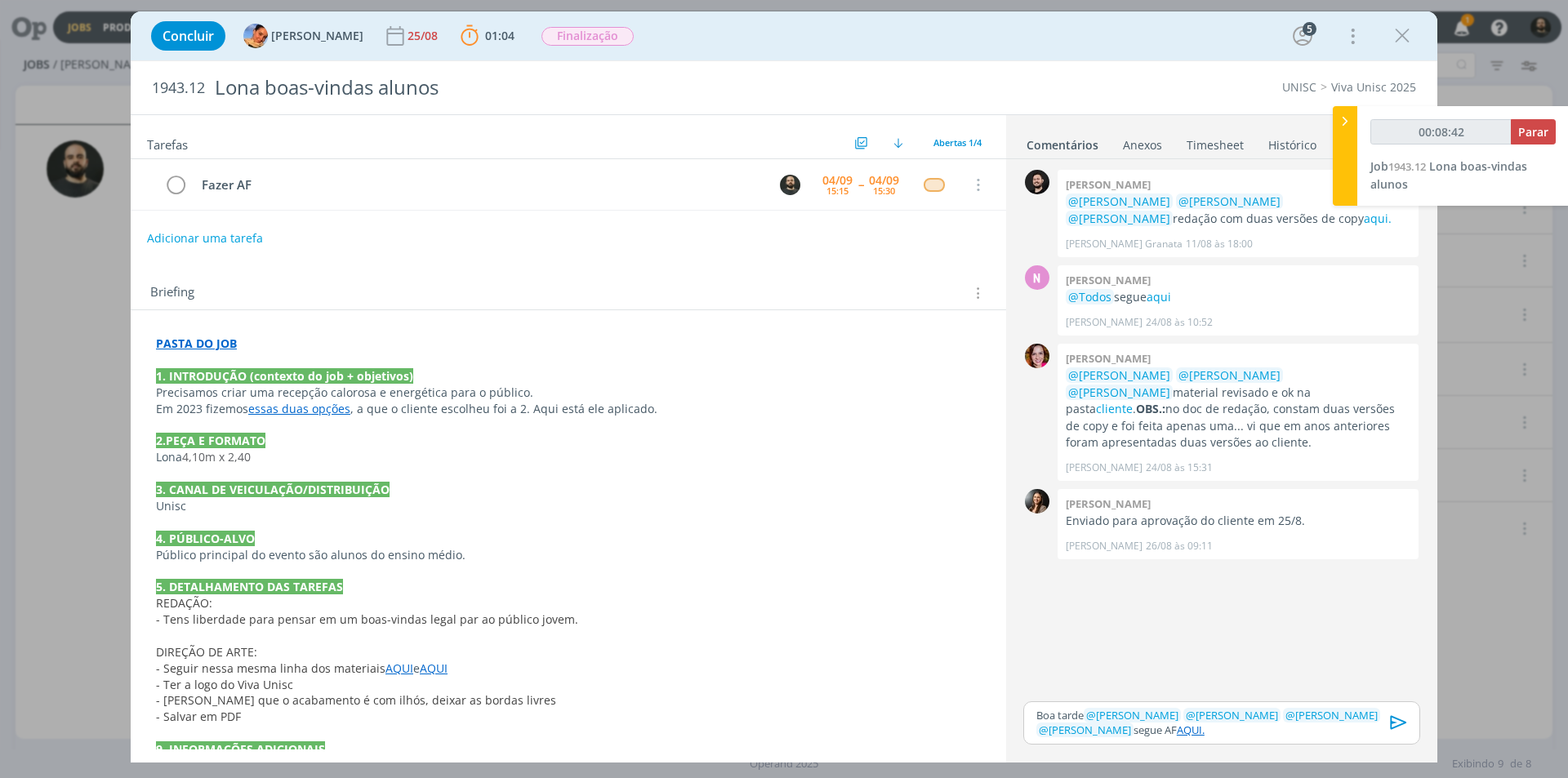
click at [1183, 731] on p "Boa tarde ﻿ @ Beatriz Luchese ﻿ ﻿ @ Karoline Arend ﻿ ﻿ @ Luíza Santana ﻿ ﻿ @ Br…" at bounding box center [1221, 723] width 371 height 30
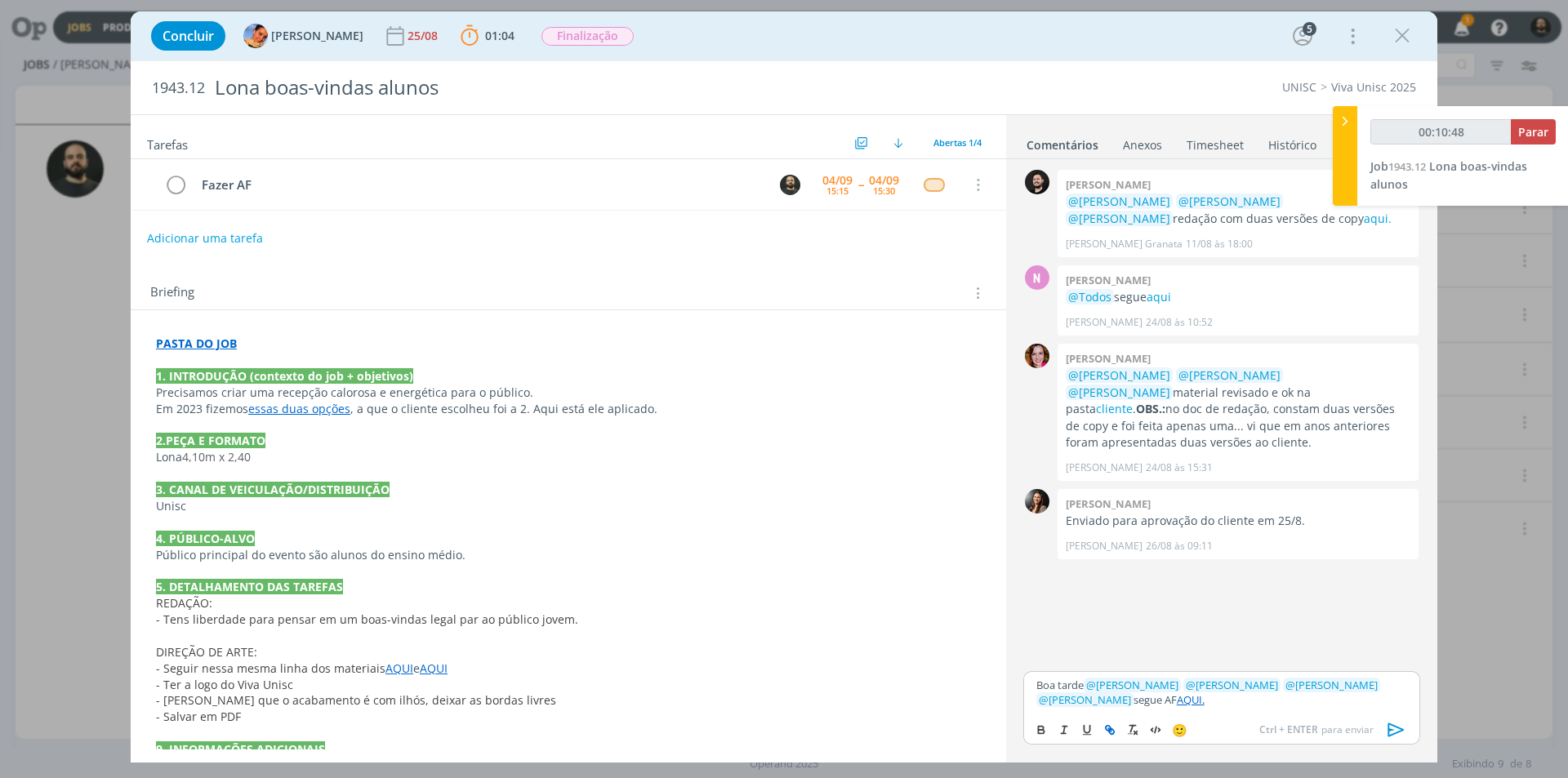
click at [1399, 725] on icon "dialog" at bounding box center [1397, 730] width 25 height 25
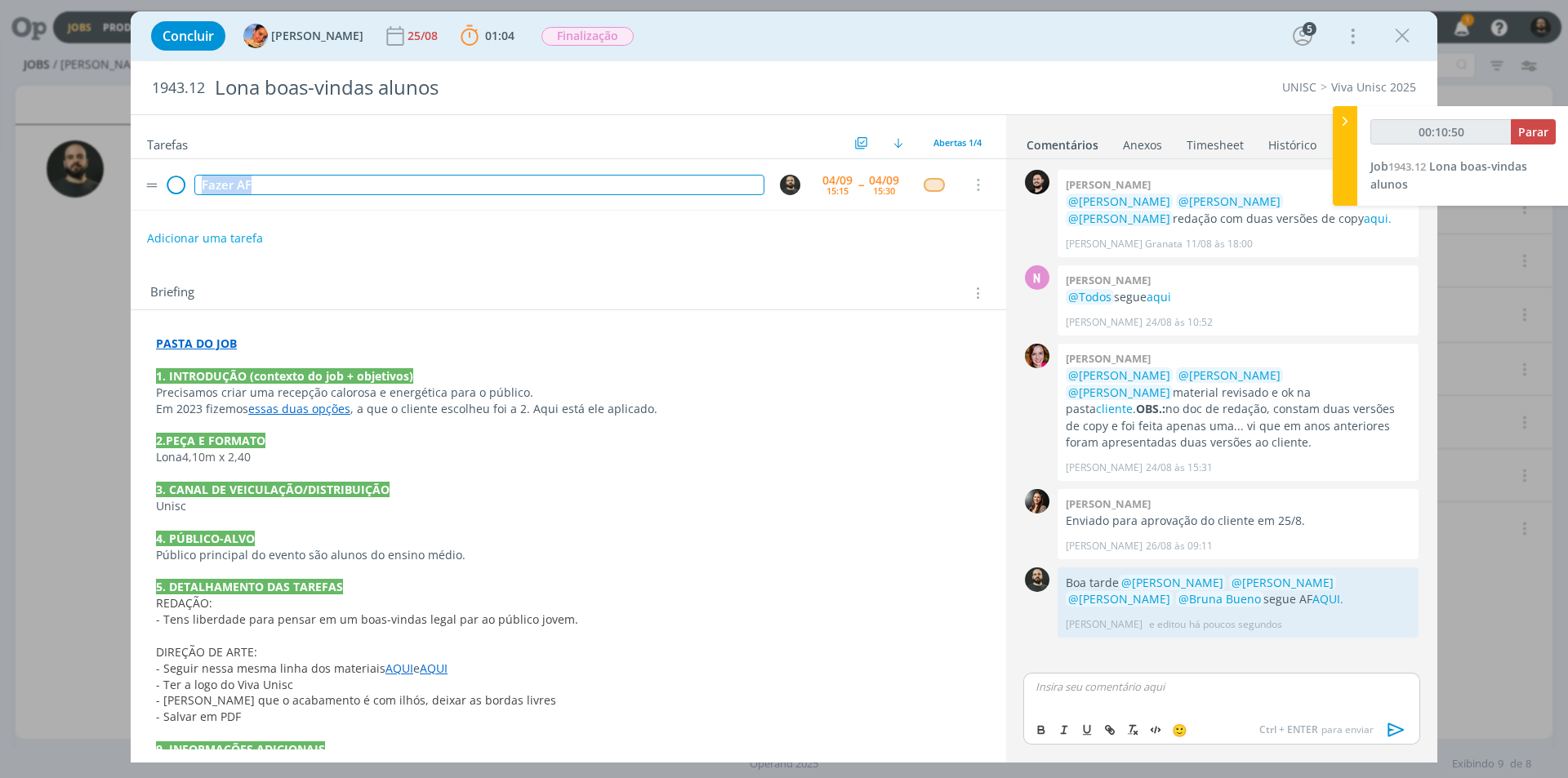
drag, startPoint x: 276, startPoint y: 185, endPoint x: 168, endPoint y: 174, distance: 108.6
click at [168, 174] on tr "Fazer AF 04/09 15:15 -- 04/09 15:30 Cancelar" at bounding box center [568, 185] width 875 height 51
type input "00:10:51"
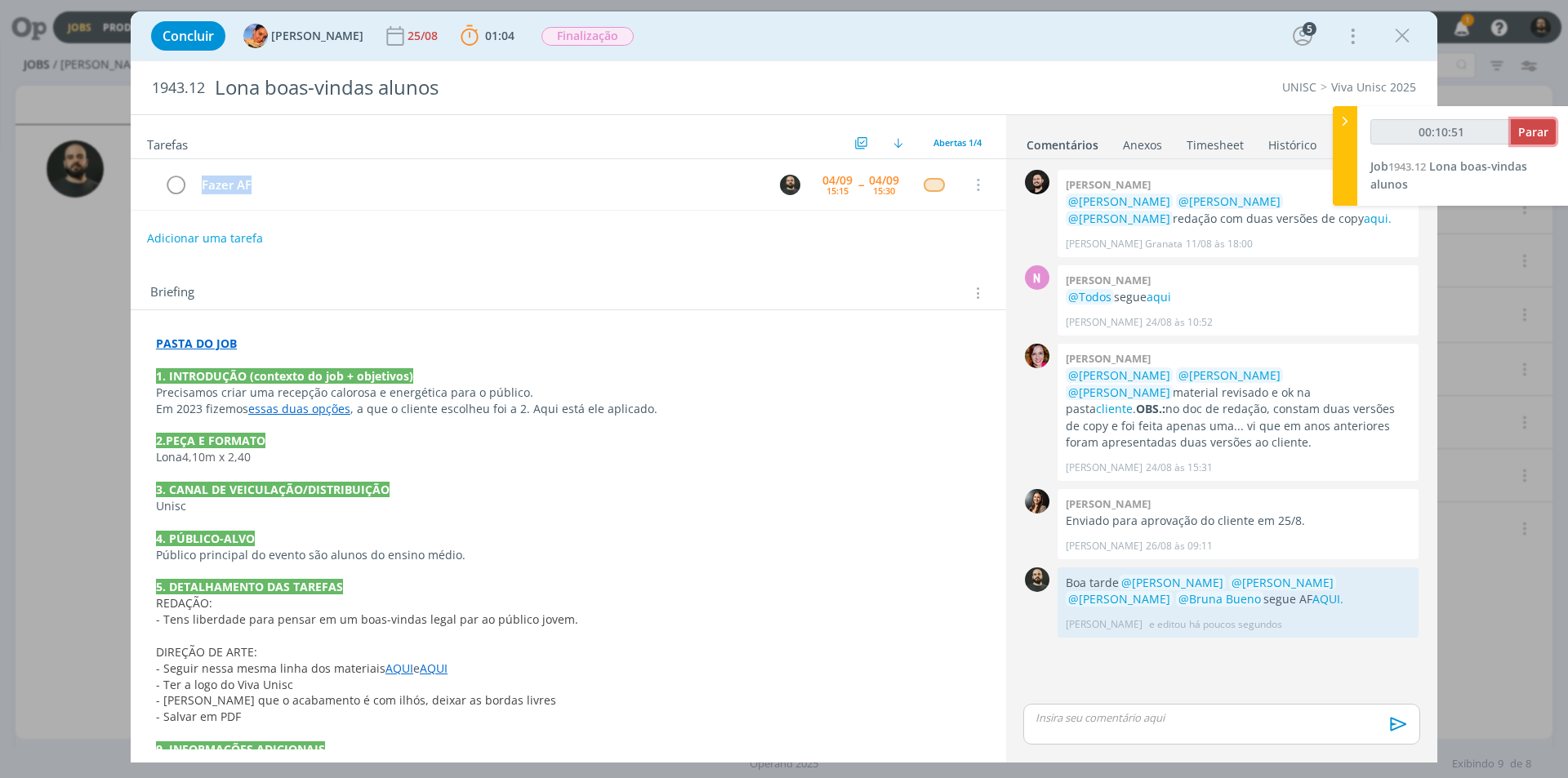
click at [1535, 129] on span "Parar" at bounding box center [1534, 131] width 30 height 15
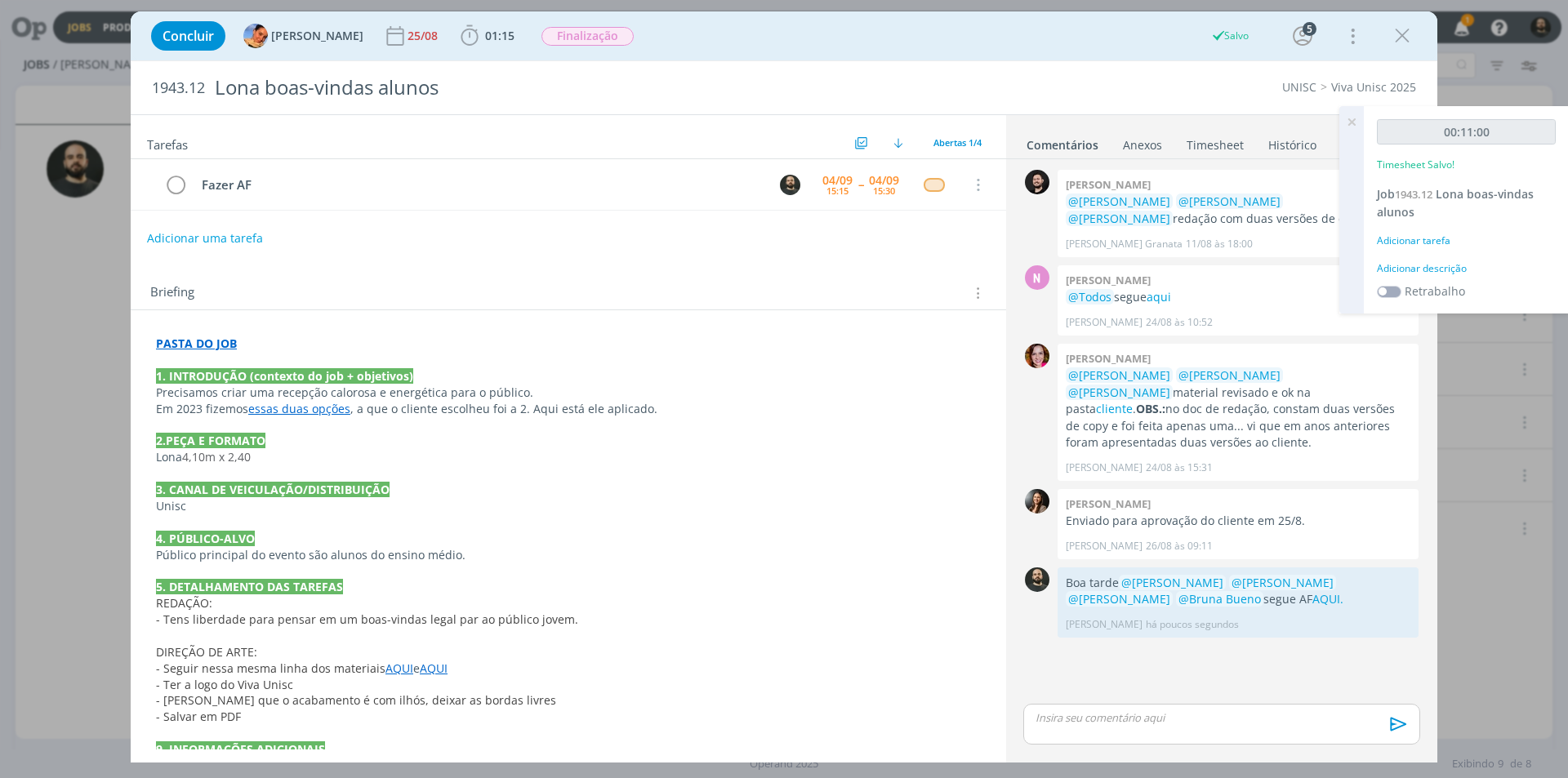
click at [1441, 262] on div "Adicionar descrição" at bounding box center [1467, 268] width 179 height 14
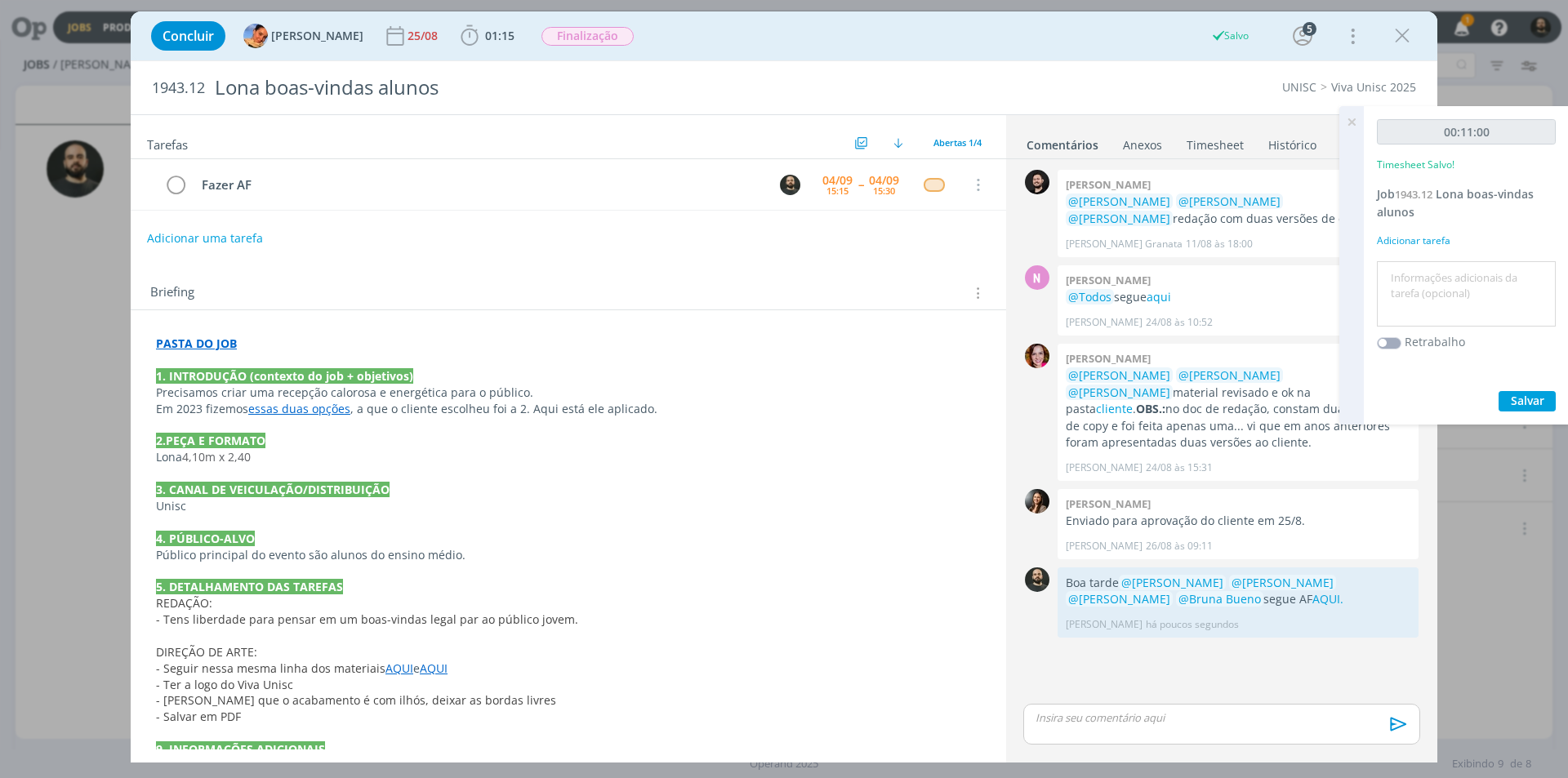
click at [1440, 276] on textarea at bounding box center [1466, 294] width 171 height 58
type textarea "Arte-final"
click at [1515, 396] on span "Salvar" at bounding box center [1527, 400] width 33 height 15
click at [1350, 123] on icon at bounding box center [1352, 121] width 30 height 31
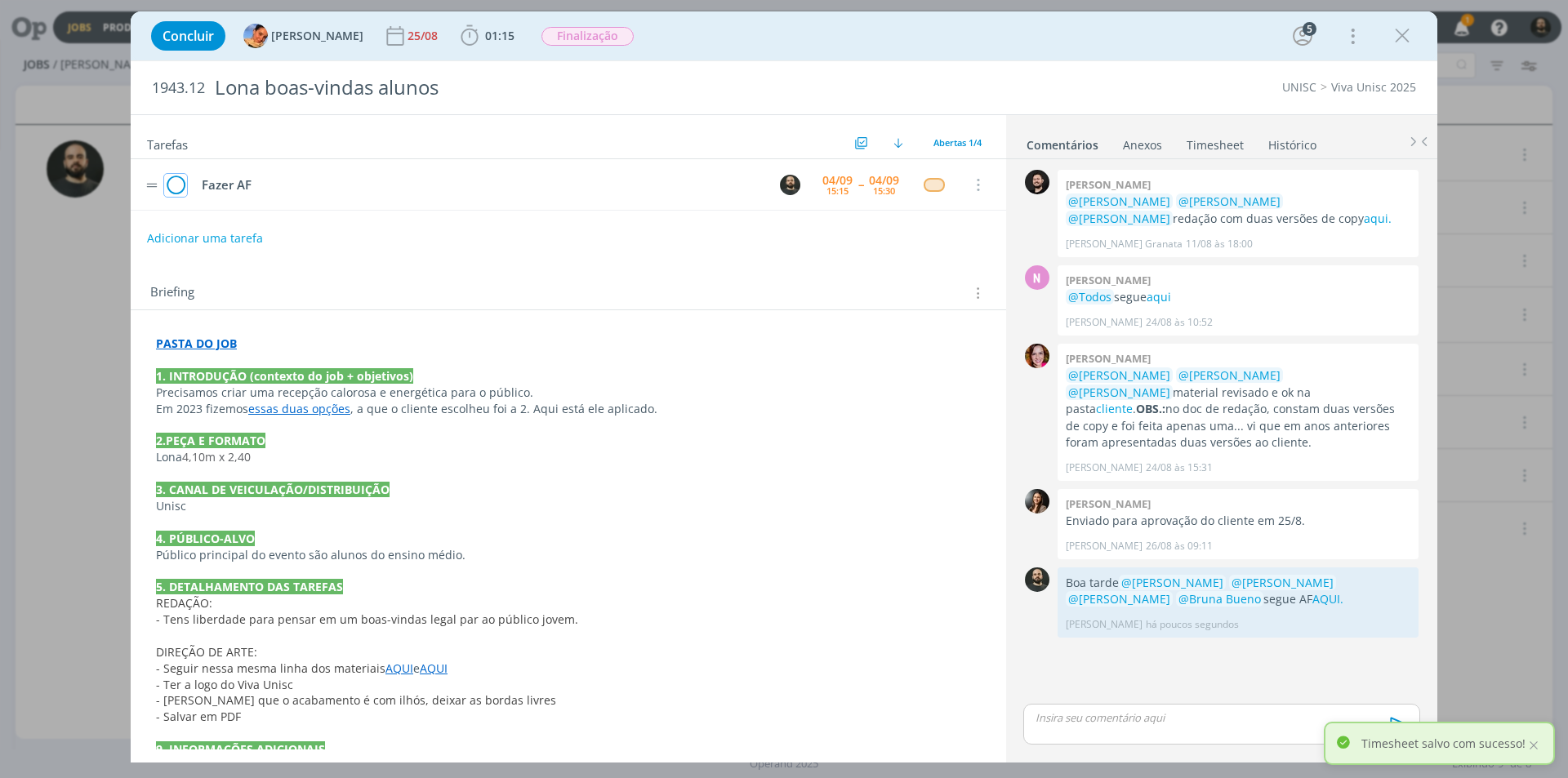
click at [179, 185] on icon "dialog" at bounding box center [175, 186] width 23 height 25
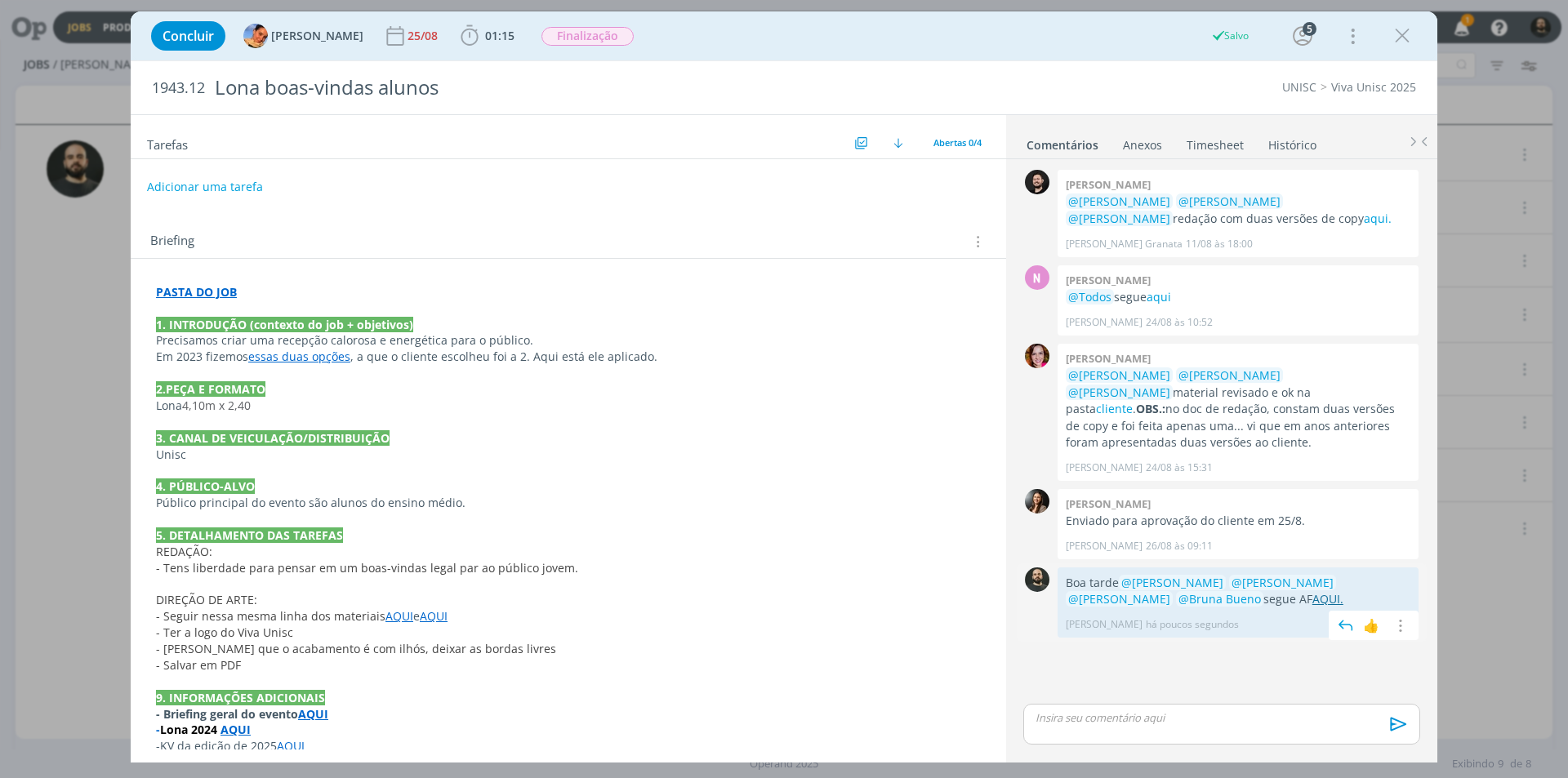
click at [1313, 591] on link "AQUI." at bounding box center [1328, 599] width 31 height 15
click at [1401, 41] on icon "dialog" at bounding box center [1402, 36] width 25 height 25
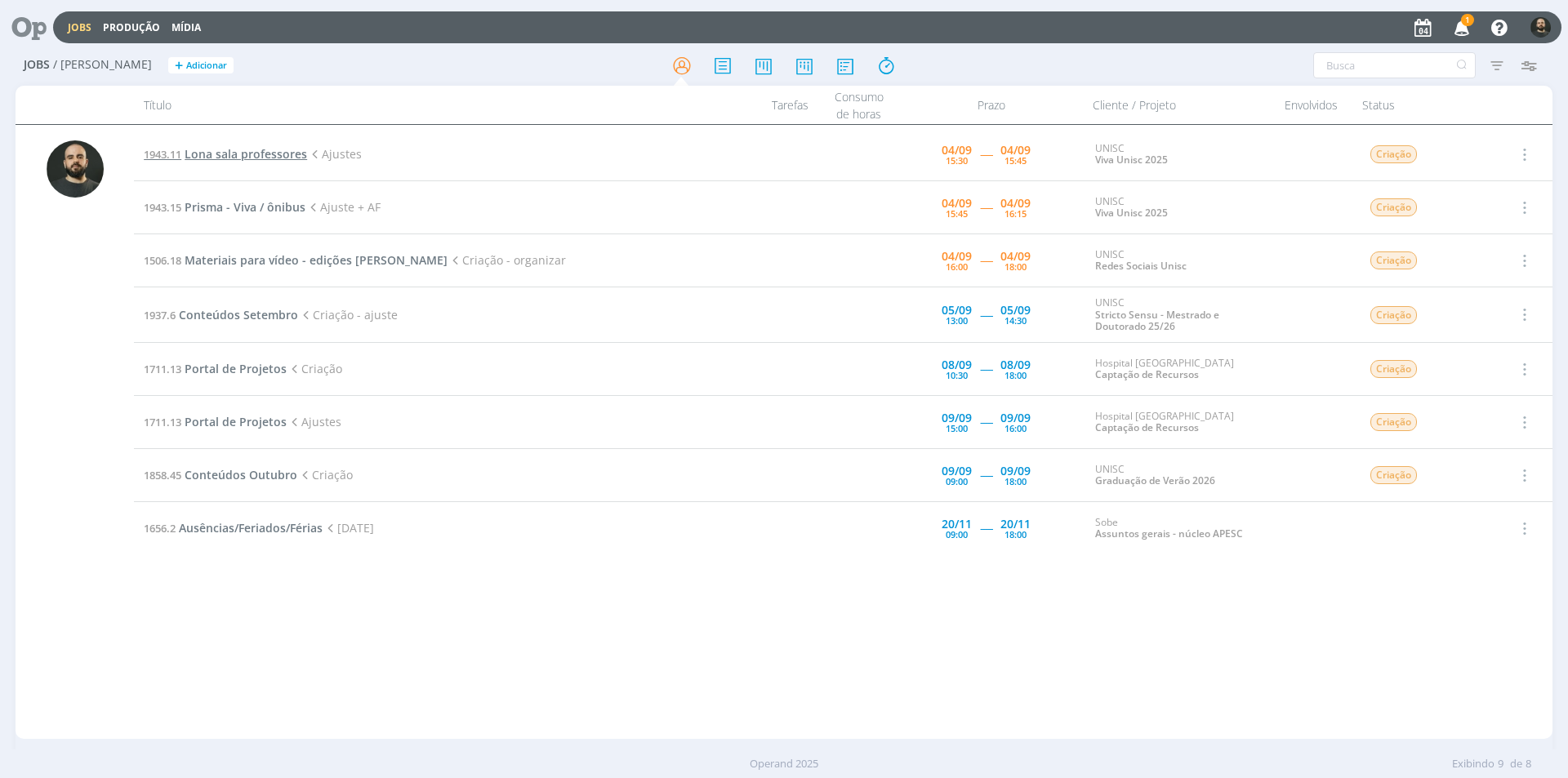
click at [252, 155] on span "Lona sala professores" at bounding box center [246, 153] width 123 height 15
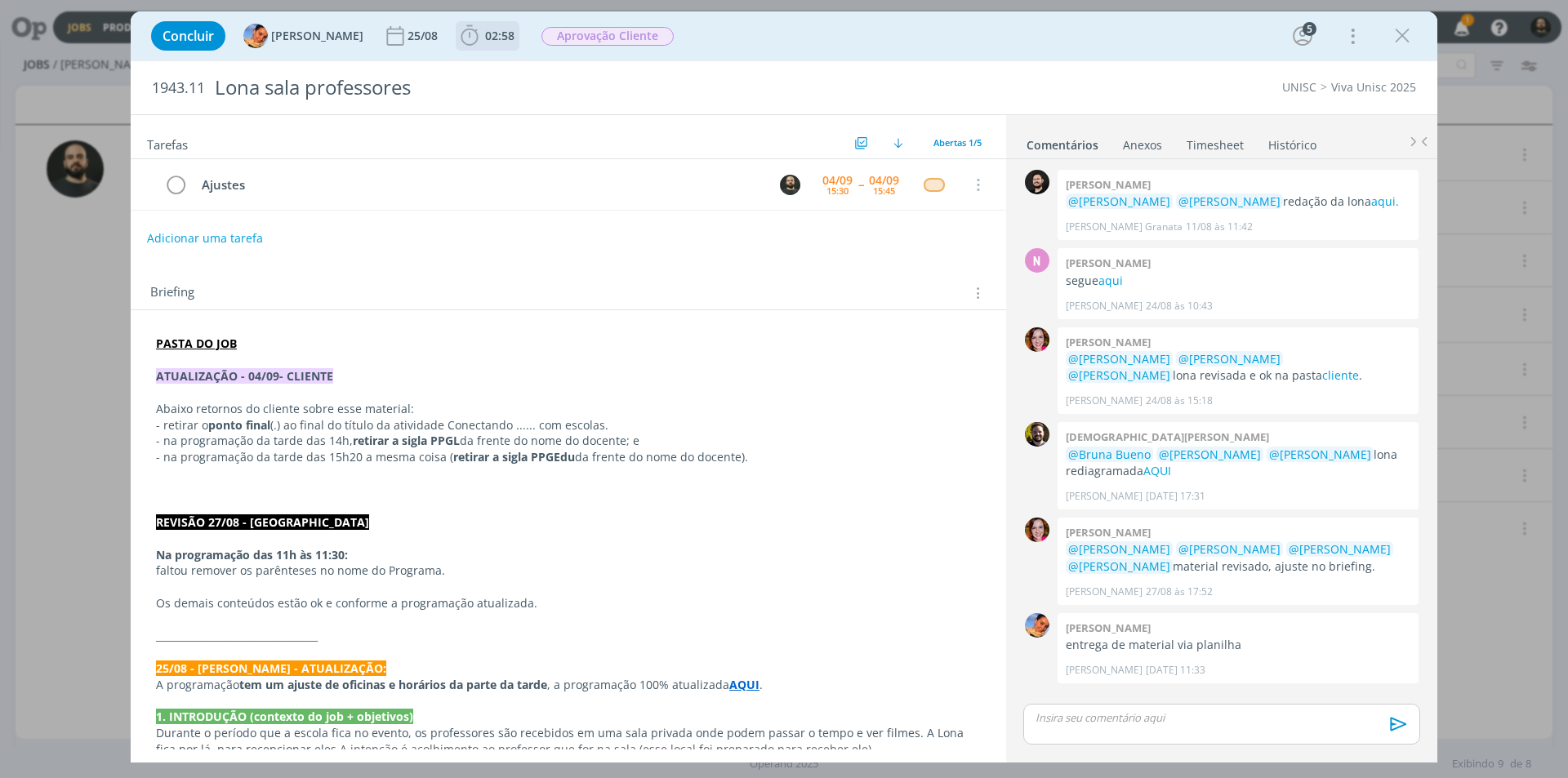
click at [482, 33] on b "02:58" at bounding box center [500, 36] width 36 height 11
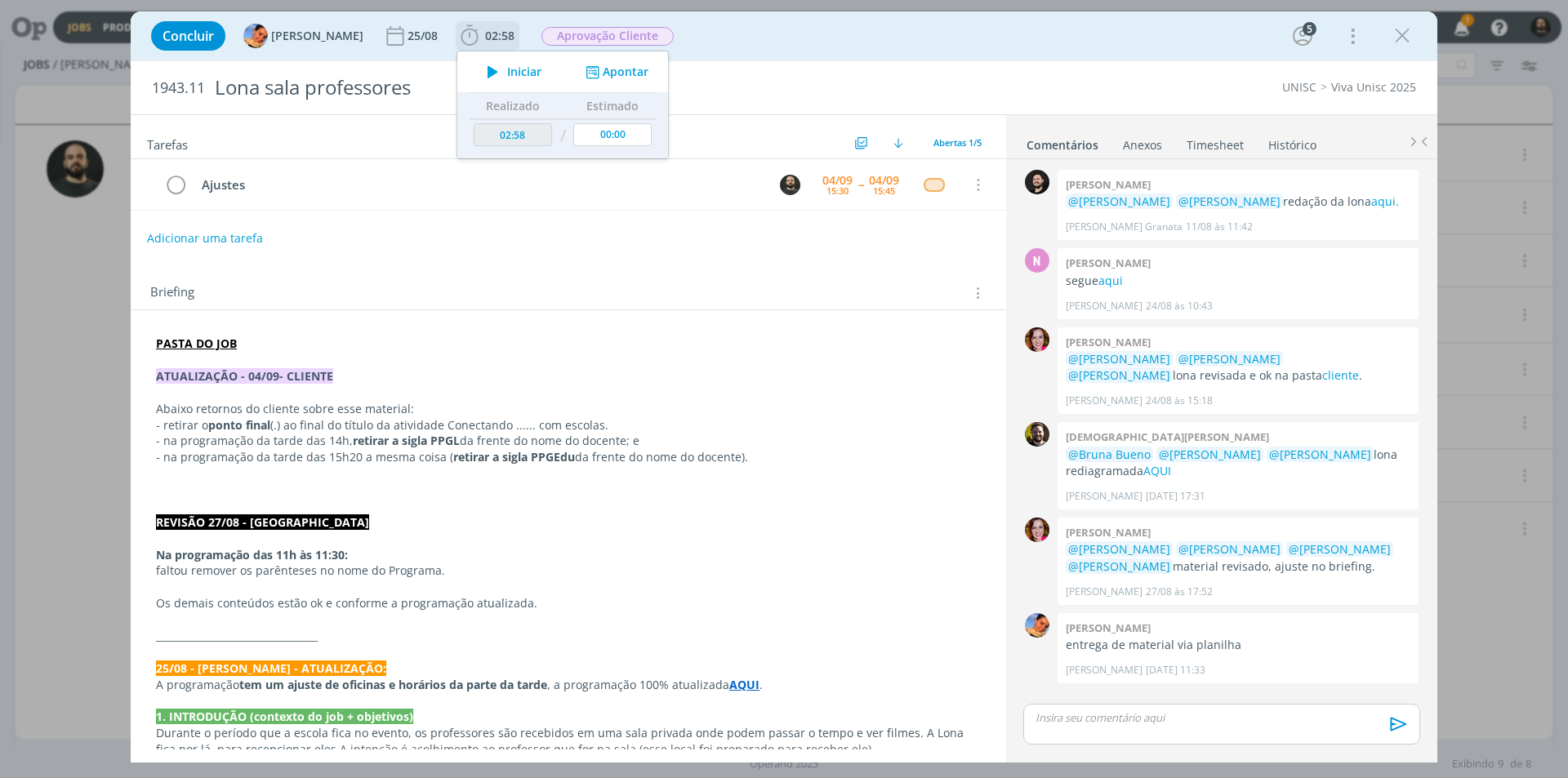
click at [481, 80] on icon "dialog" at bounding box center [493, 71] width 29 height 21
click at [1095, 712] on p "dialog" at bounding box center [1221, 717] width 371 height 14
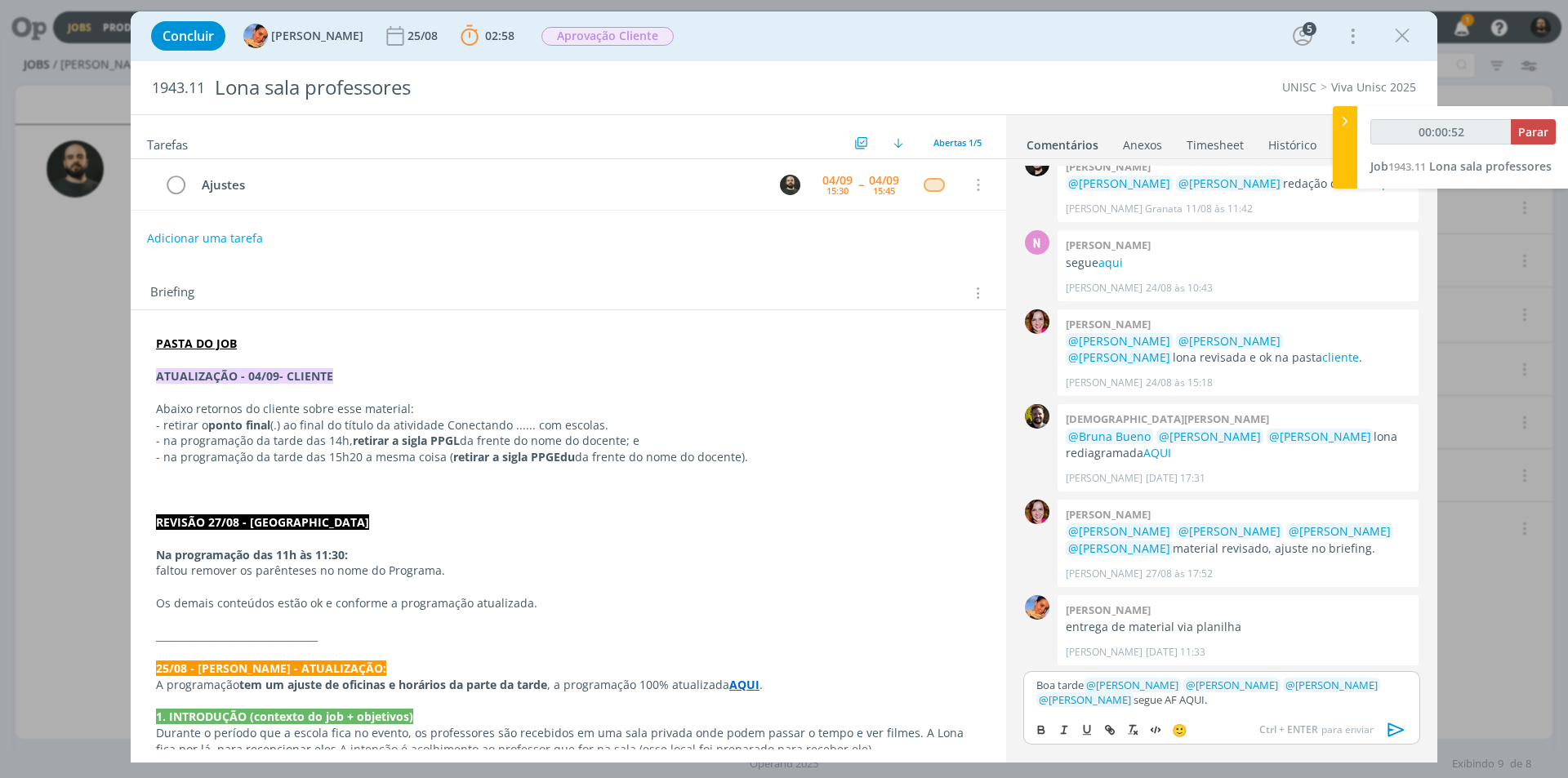
scroll to position [20, 0]
drag, startPoint x: 1156, startPoint y: 702, endPoint x: 1120, endPoint y: 696, distance: 36.5
click at [1120, 696] on p "Boa tarde ﻿ @ Beatriz Luchese ﻿ ﻿ @ Karoline Arend ﻿ ﻿ @ Luíza Santana ﻿ ﻿ @ Br…" at bounding box center [1221, 693] width 371 height 30
type input "00:00:54"
click at [1106, 730] on icon "dialog" at bounding box center [1110, 730] width 13 height 13
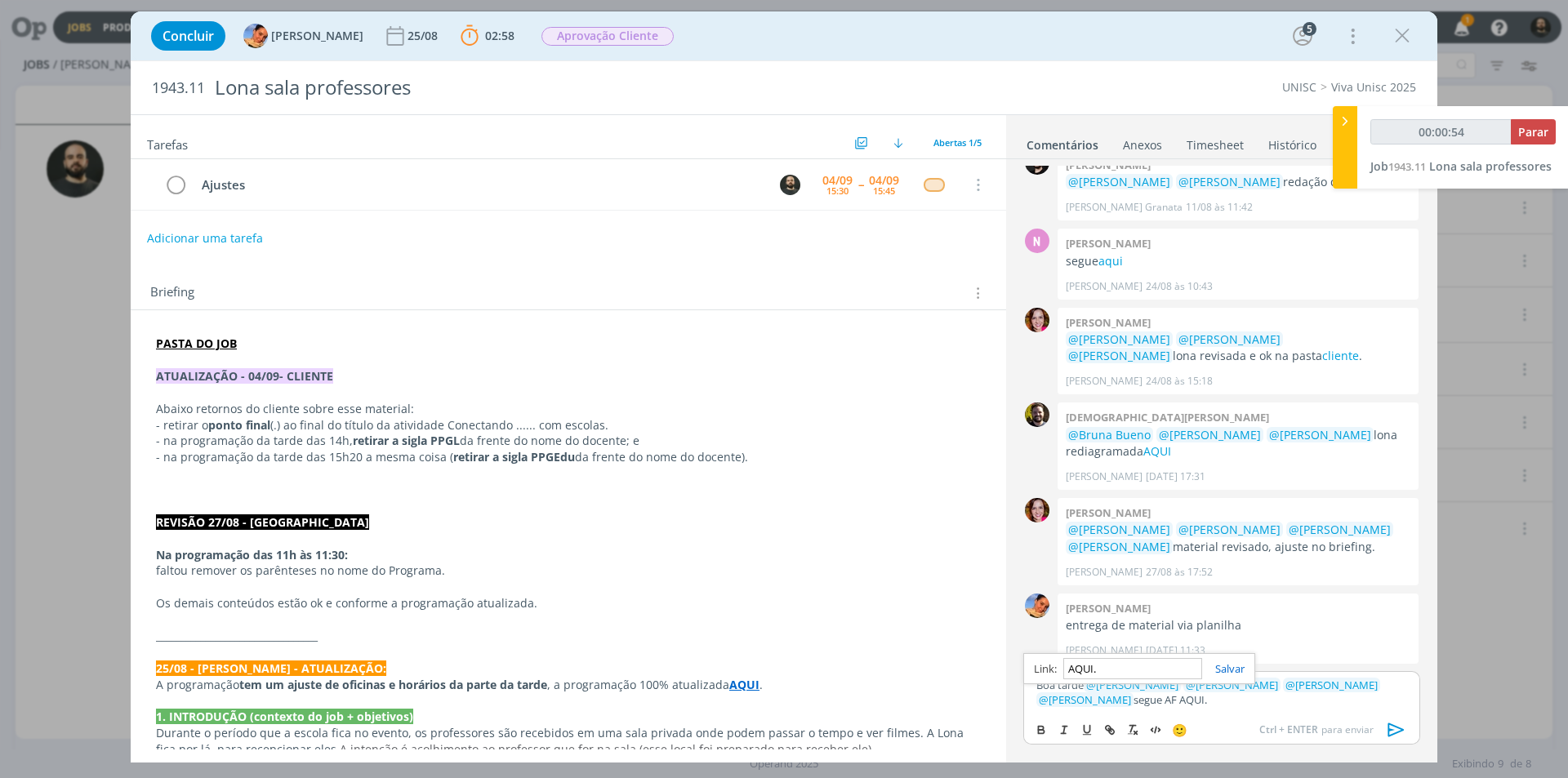
paste input "https://sobeae.sharepoint.com/:f:/s/SOBEAE/EogQ7ssmaO9PjSpRD2_1HJwBO0IfqTxBydVR…"
type input "https://sobeae.sharepoint.com/:f:/s/SOBEAE/EogQ7ssmaO9PjSpRD2_1HJwBO0IfqTxBydVR…"
click at [1234, 663] on link "dialog" at bounding box center [1223, 668] width 43 height 14
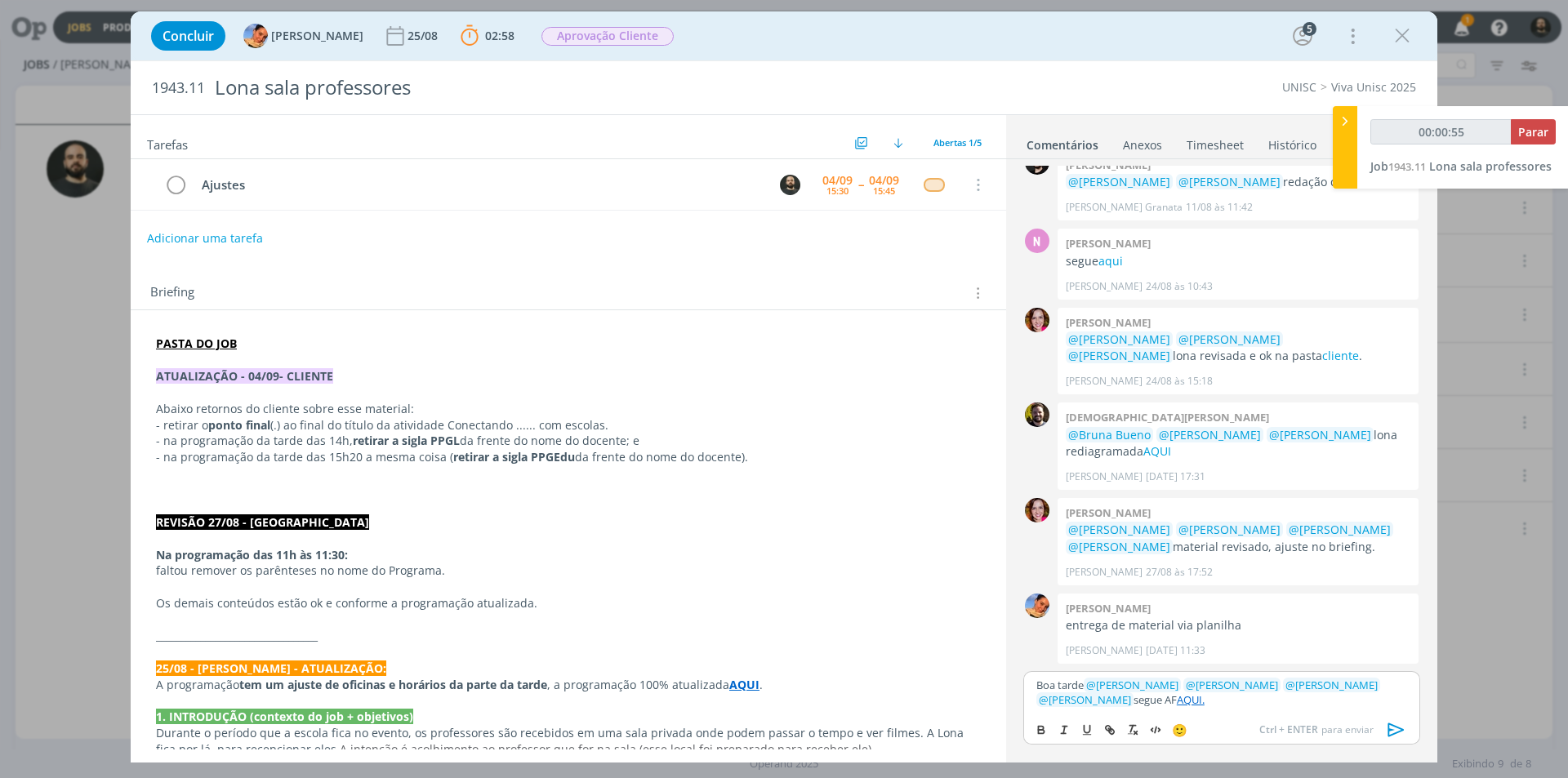
click at [1187, 706] on p "Boa tarde ﻿ @ Beatriz Luchese ﻿ ﻿ @ Karoline Arend ﻿ ﻿ @ Luíza Santana ﻿ ﻿ @ Br…" at bounding box center [1221, 693] width 371 height 30
click at [1177, 704] on link "AQUI." at bounding box center [1191, 699] width 28 height 14
click at [1126, 663] on link "https://sobeae.sharepoint.com/:f:/s/SOBEAE/EogQ7ssmaO9PjSpRD2_1HJwBO0IfqTxBydVR…" at bounding box center [1130, 668] width 111 height 21
click at [1230, 708] on div "Boa tarde ﻿ @ Beatriz Luchese ﻿ ﻿ @ Karoline Arend ﻿ ﻿ @ Luíza Santana ﻿ ﻿ @ Br…" at bounding box center [1221, 692] width 397 height 43
click at [1181, 708] on div "Boa tarde ﻿ @ Beatriz Luchese ﻿ ﻿ @ Karoline Arend ﻿ ﻿ @ Luíza Santana ﻿ ﻿ @ Br…" at bounding box center [1221, 692] width 397 height 43
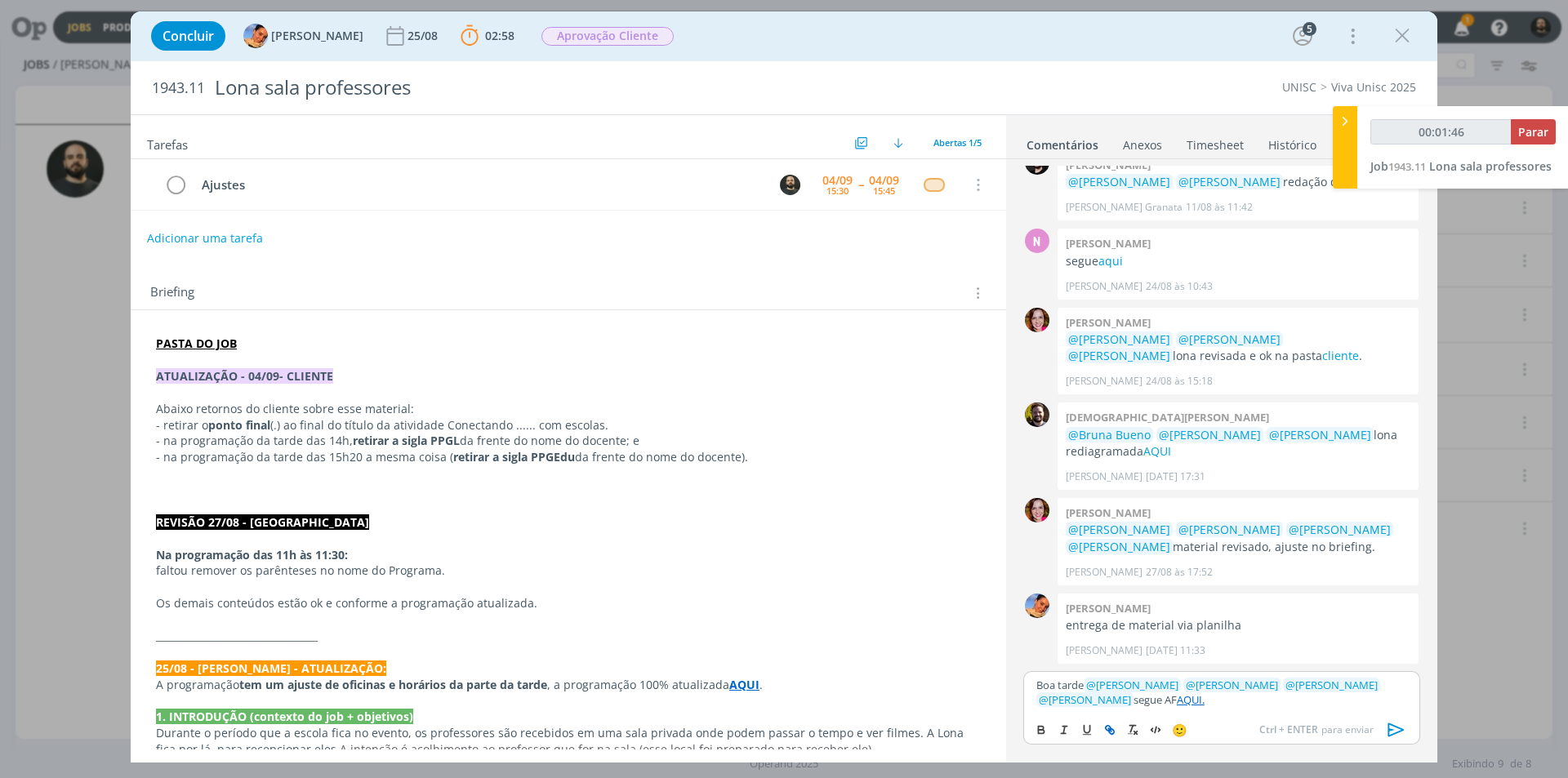
click at [1177, 698] on link "AQUI." at bounding box center [1191, 699] width 28 height 14
click at [1125, 674] on link "https://sobeae.sharepoint.com/:f:/s/SOBEAE/EogQ7ssmaO9PjSpRD2_1HJwBO0IfqTxBydVR…" at bounding box center [1130, 668] width 111 height 21
click at [1397, 729] on icon "dialog" at bounding box center [1397, 730] width 25 height 25
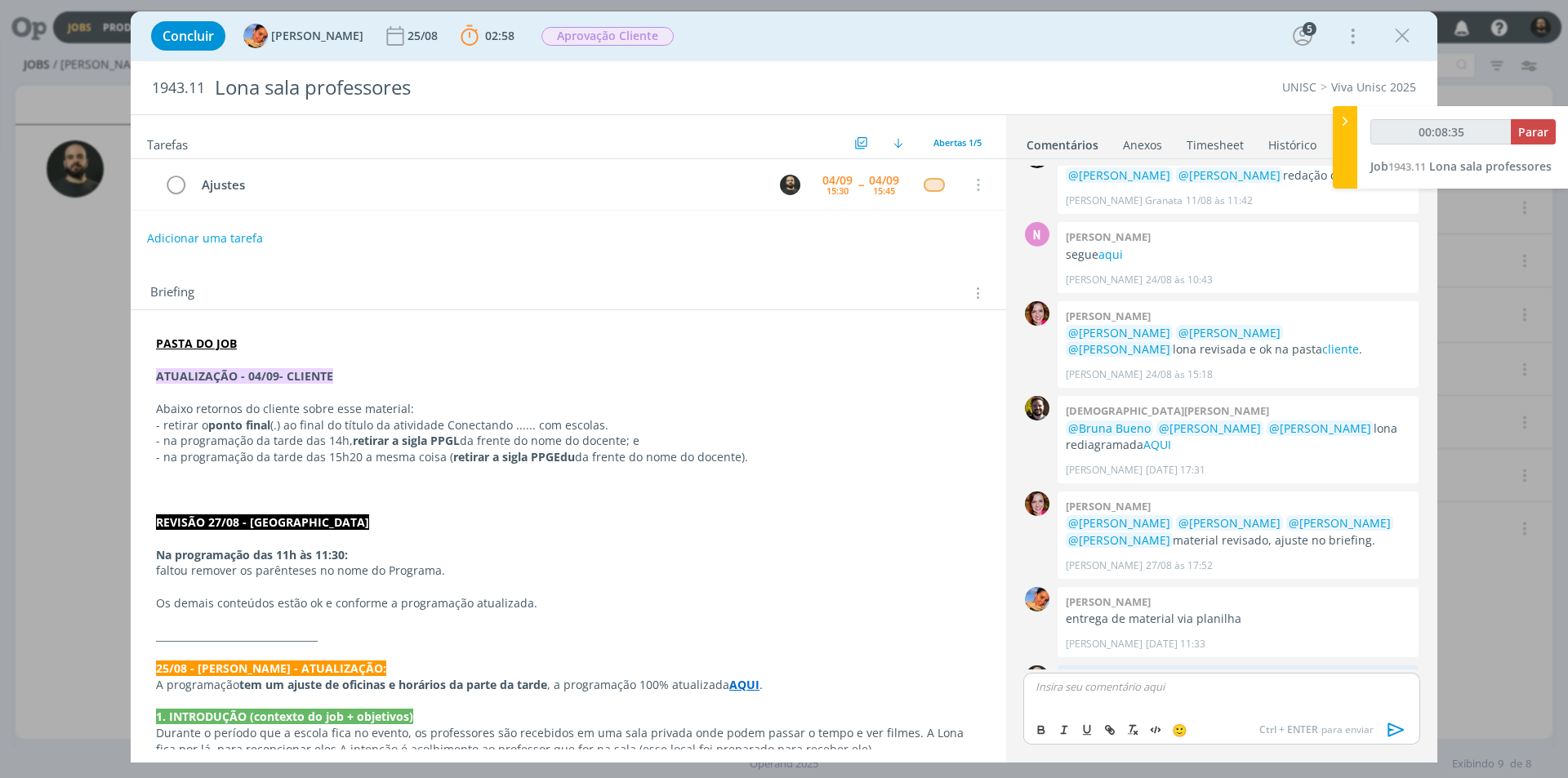
scroll to position [95, 0]
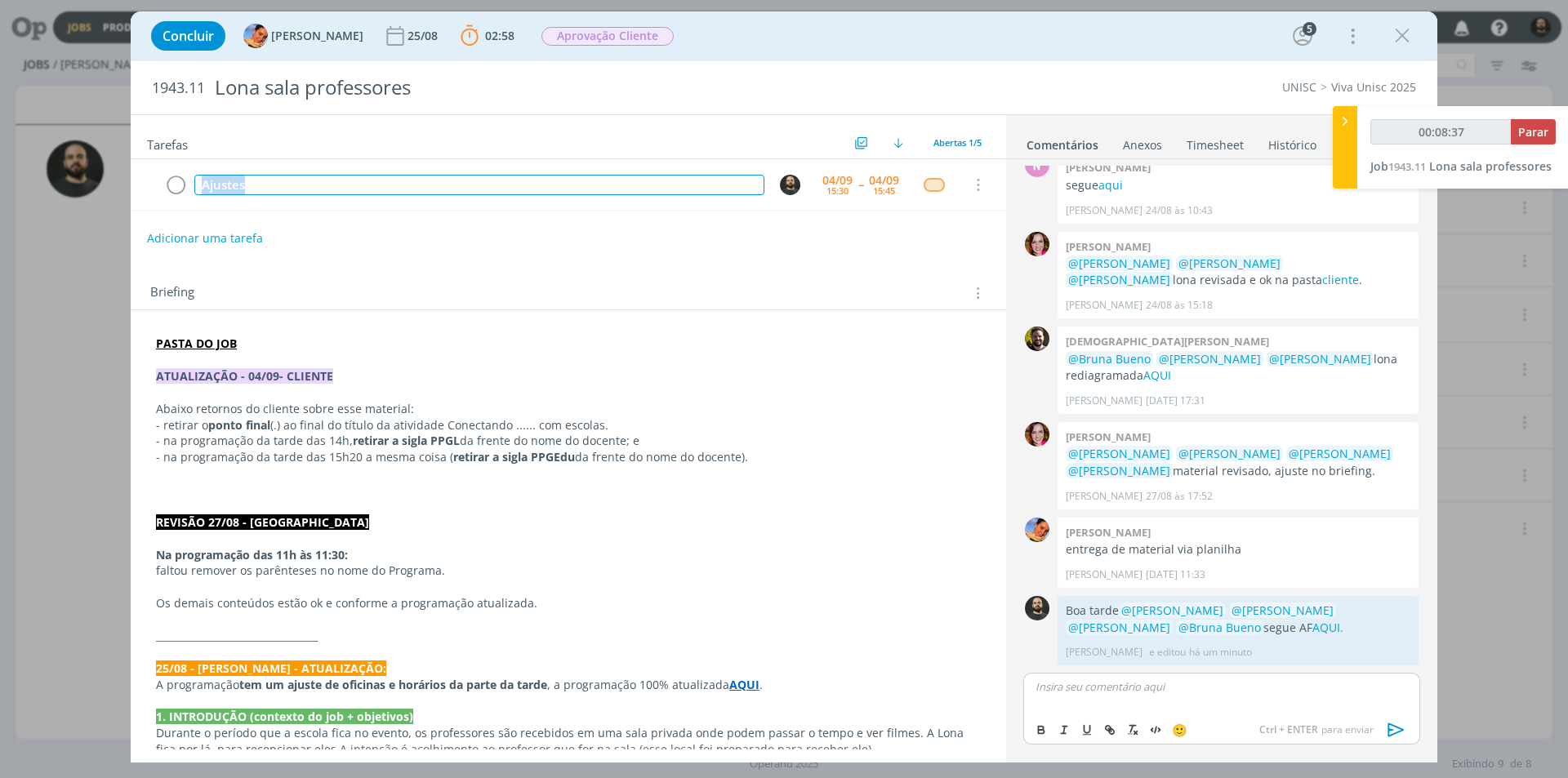
drag, startPoint x: 217, startPoint y: 176, endPoint x: 62, endPoint y: 178, distance: 155.0
click at [64, 178] on div "Concluir Luíza Santana 25/08 02:58 Parar Apontar Data * 04/09/2025 Horas * 00:0…" at bounding box center [784, 389] width 1568 height 778
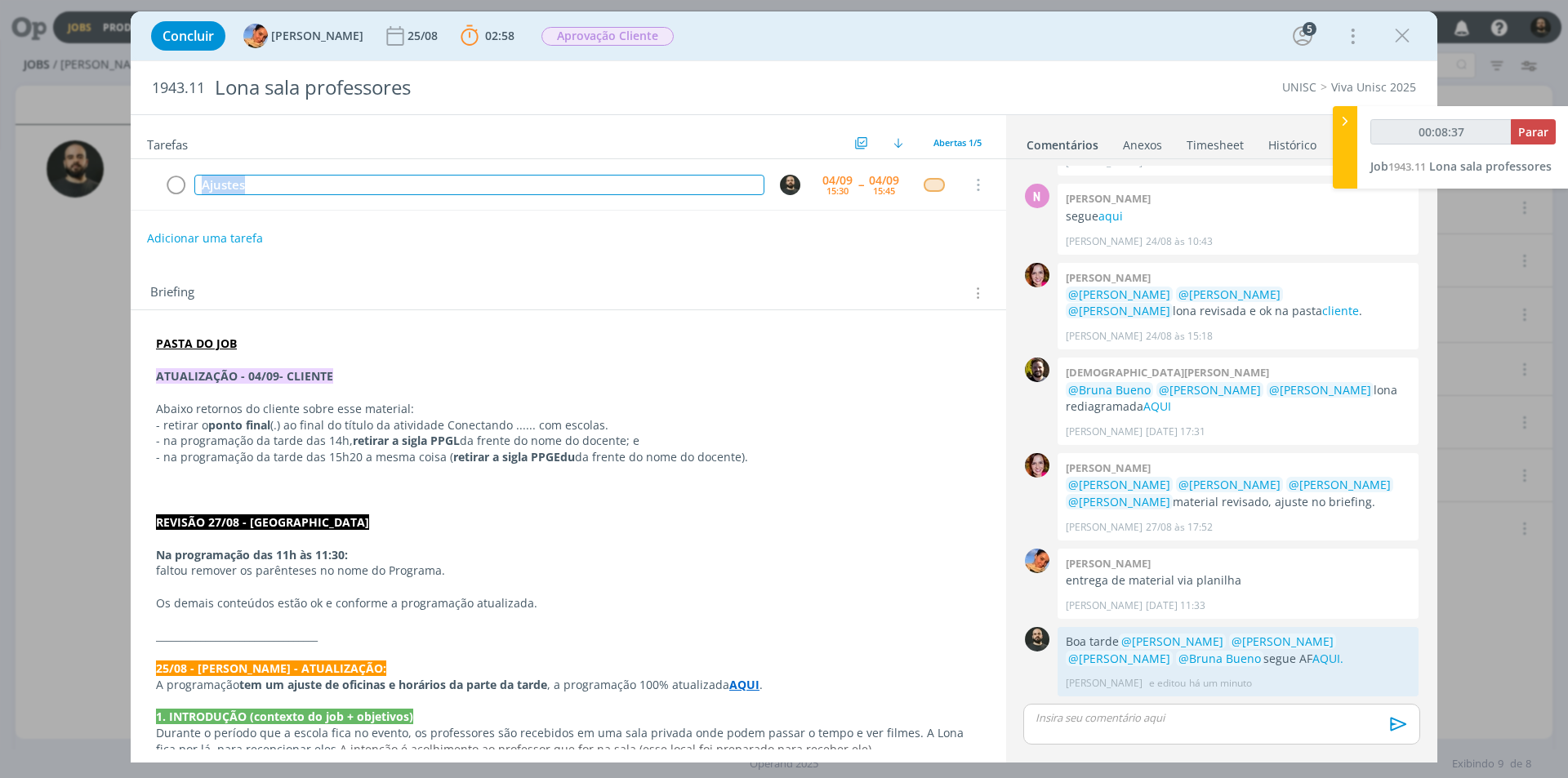
copy div "Ajustes"
click at [1533, 130] on span "Parar" at bounding box center [1534, 131] width 30 height 15
click at [1537, 132] on span "Parar" at bounding box center [1534, 131] width 30 height 15
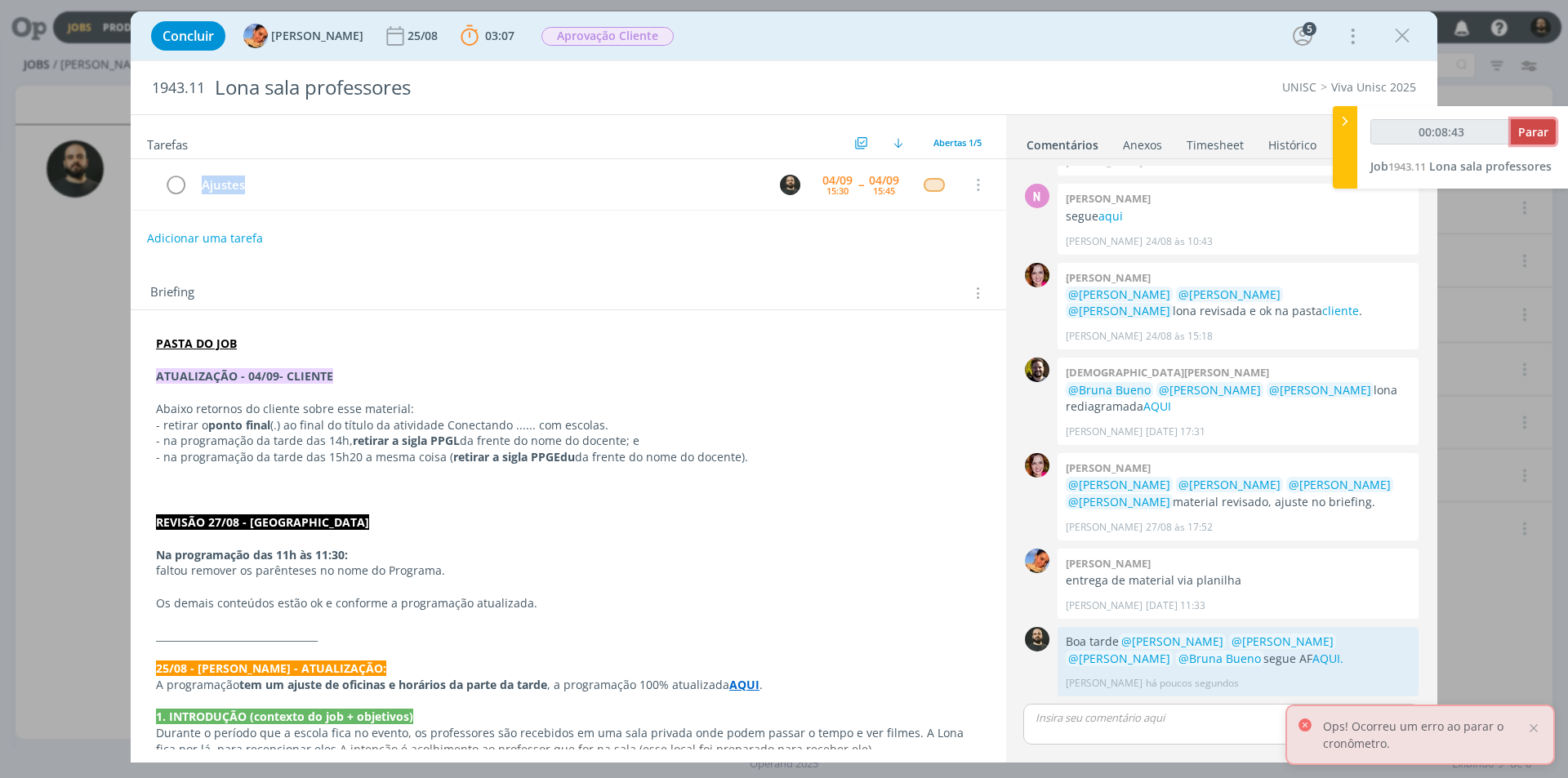
click at [1529, 131] on span "Parar" at bounding box center [1534, 131] width 30 height 15
type input "00:09:00"
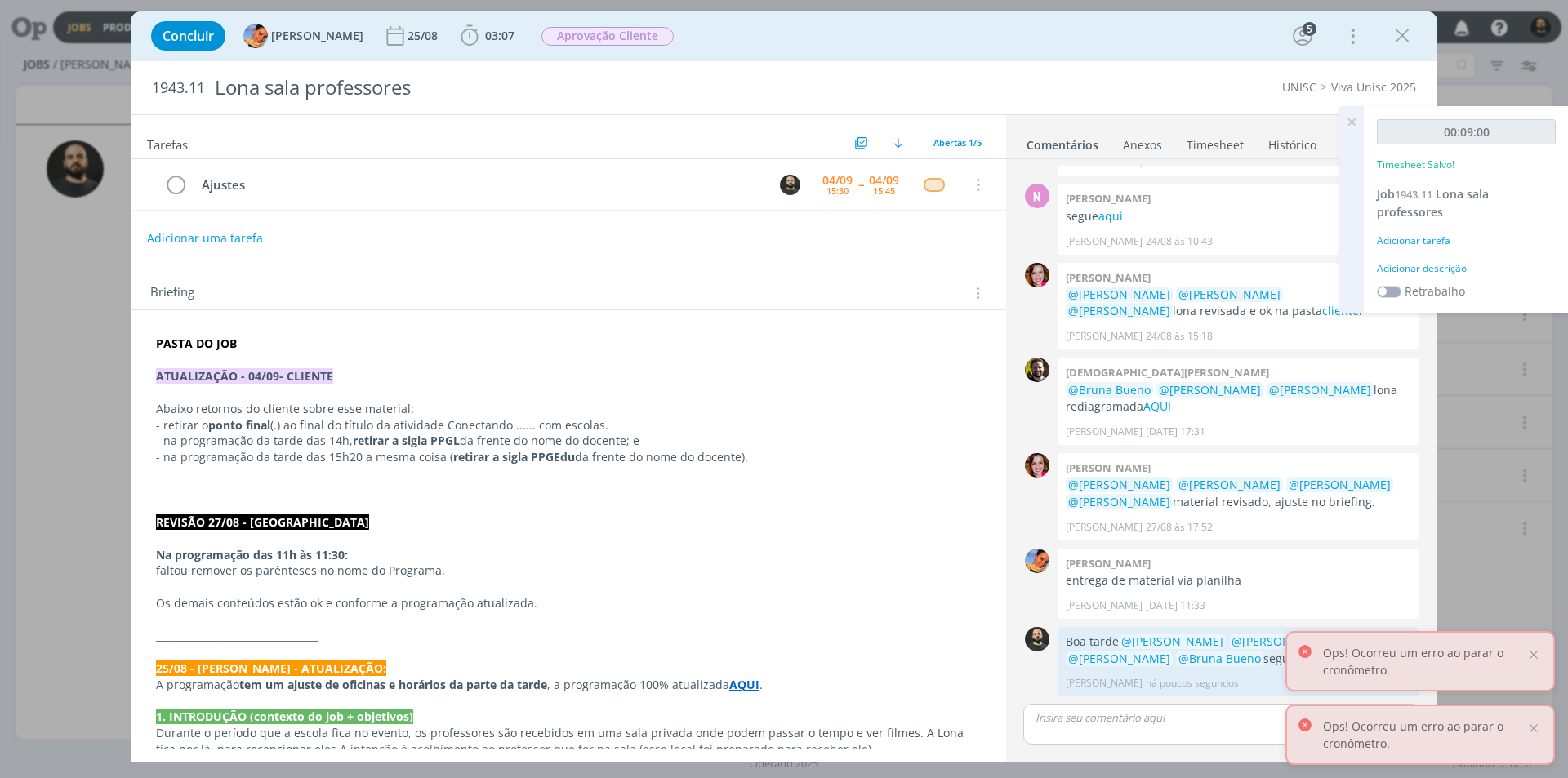
click at [1451, 272] on div "Adicionar descrição" at bounding box center [1467, 268] width 179 height 14
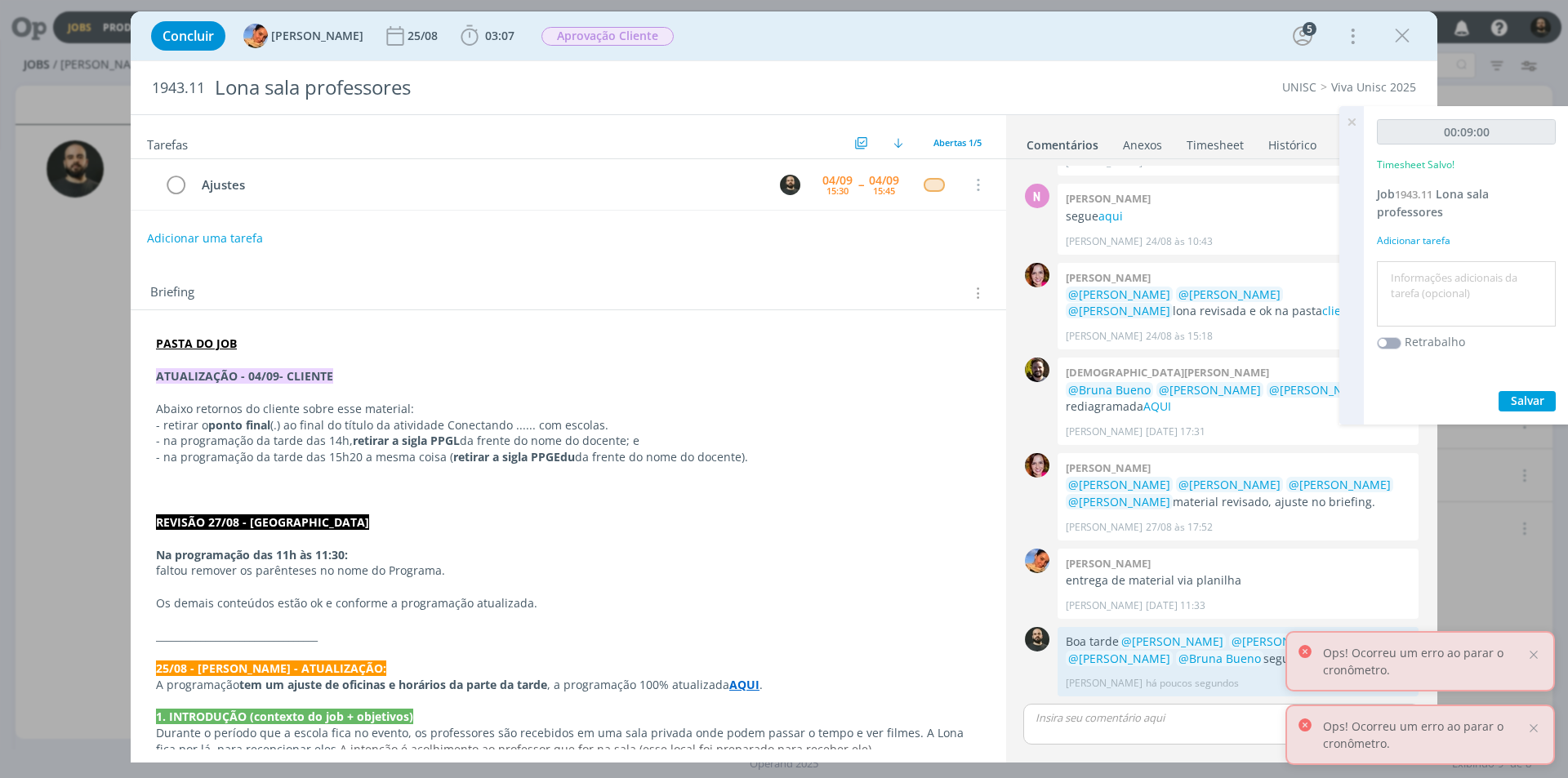
click at [1453, 272] on textarea at bounding box center [1466, 294] width 171 height 58
type textarea "a"
type textarea "A"
type textarea "Ajuste e Arte-final."
click at [1520, 402] on span "Salvar" at bounding box center [1527, 400] width 33 height 15
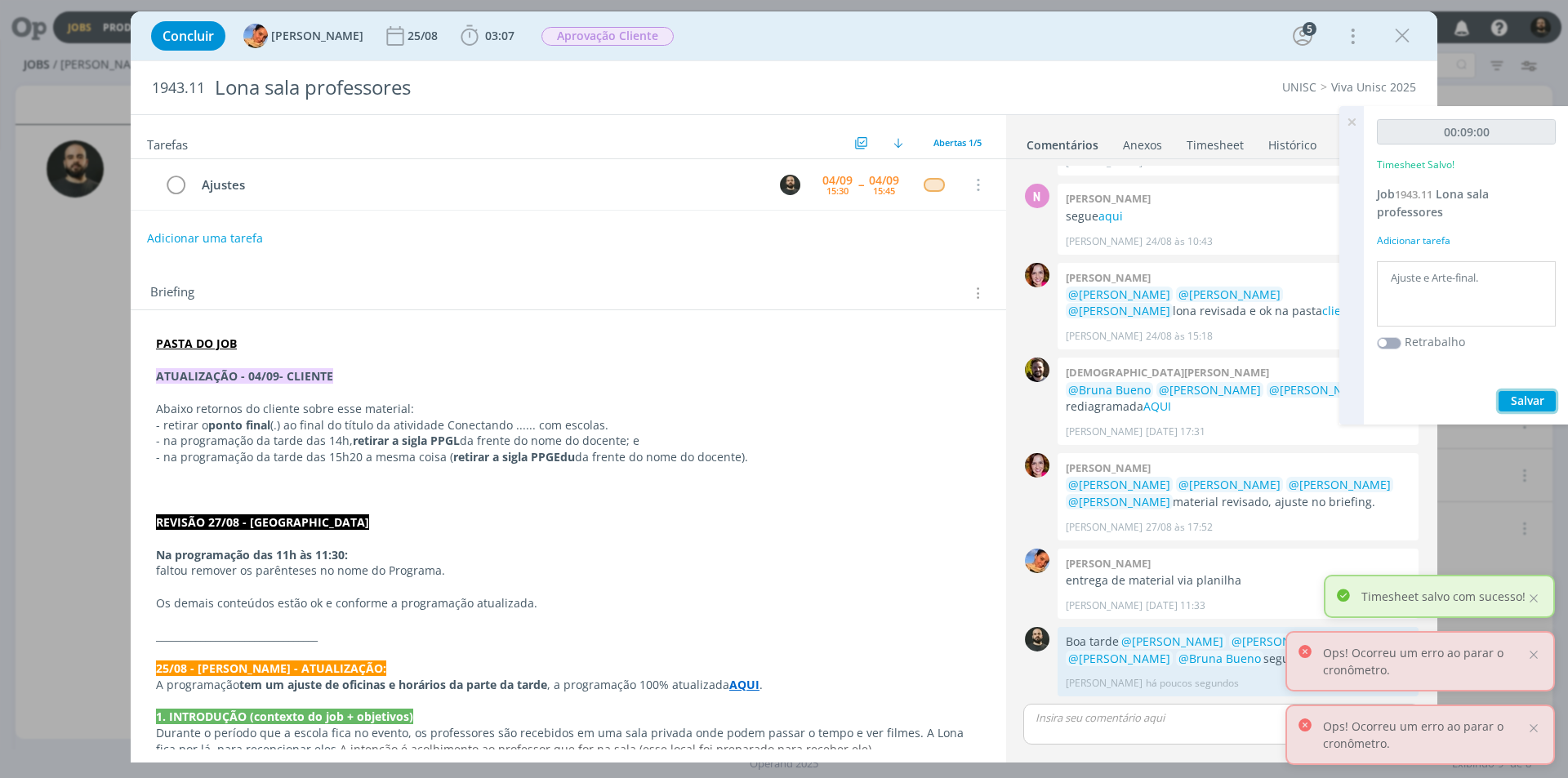
click at [1518, 408] on span "Salvar" at bounding box center [1527, 400] width 33 height 15
click at [1515, 403] on span "Salvar" at bounding box center [1527, 400] width 33 height 15
click at [1531, 399] on span "Salvar" at bounding box center [1527, 400] width 33 height 15
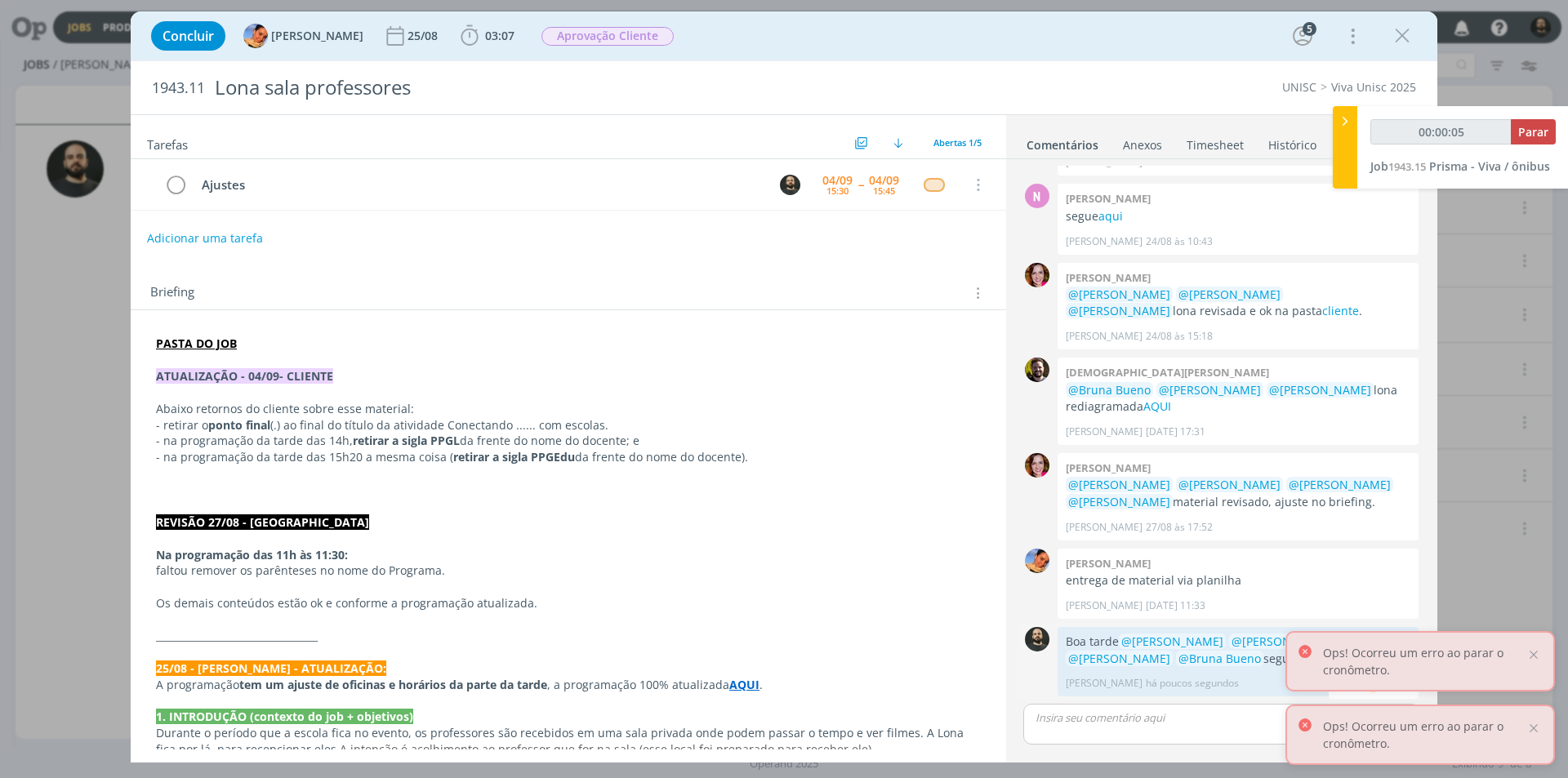
click at [1313, 656] on link "AQUI." at bounding box center [1328, 658] width 31 height 15
click at [181, 183] on icon "dialog" at bounding box center [175, 186] width 23 height 25
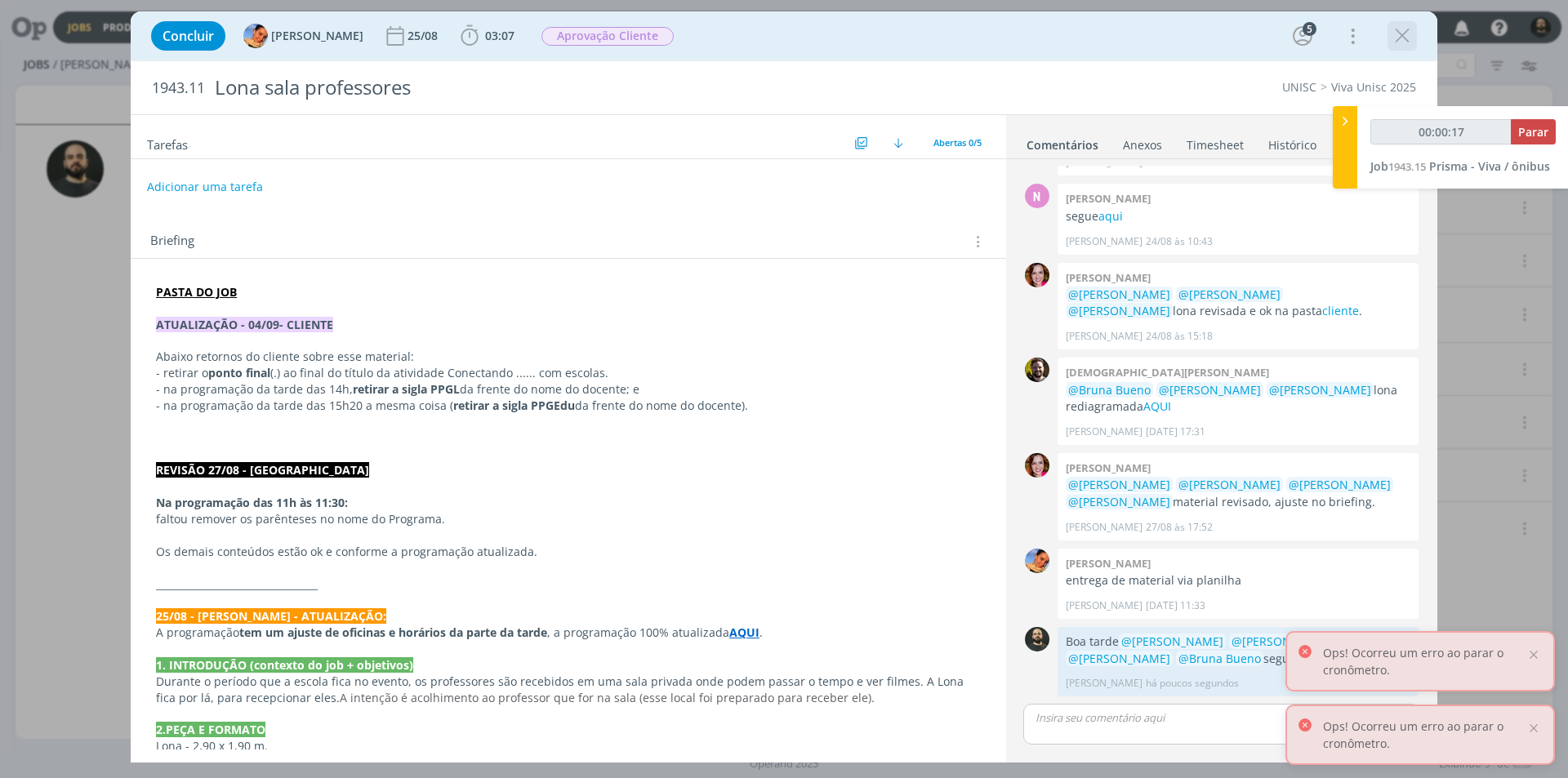
click at [1402, 36] on icon "dialog" at bounding box center [1402, 36] width 25 height 25
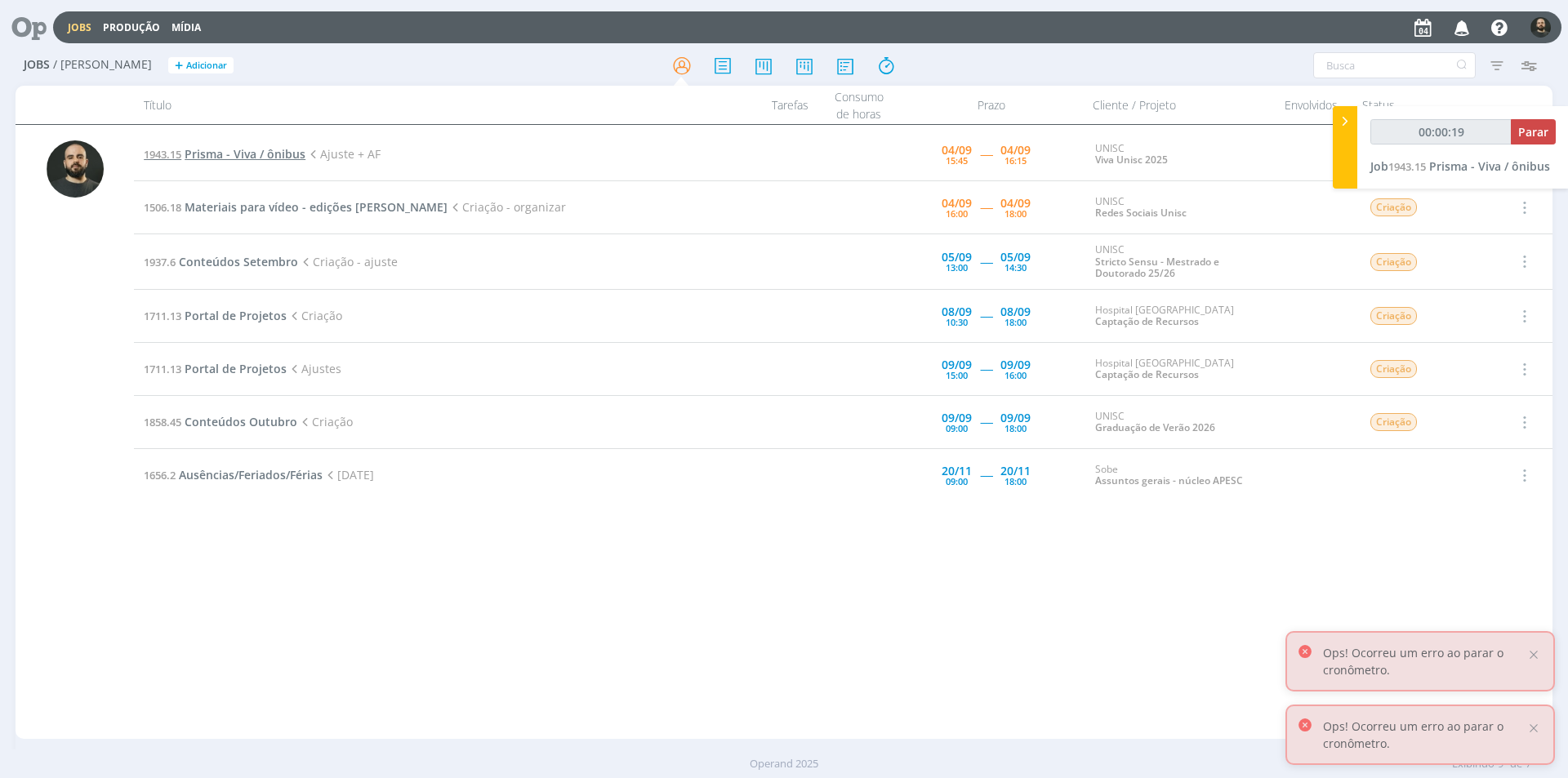
click at [215, 160] on span "Prisma - Viva / ônibus" at bounding box center [245, 153] width 121 height 15
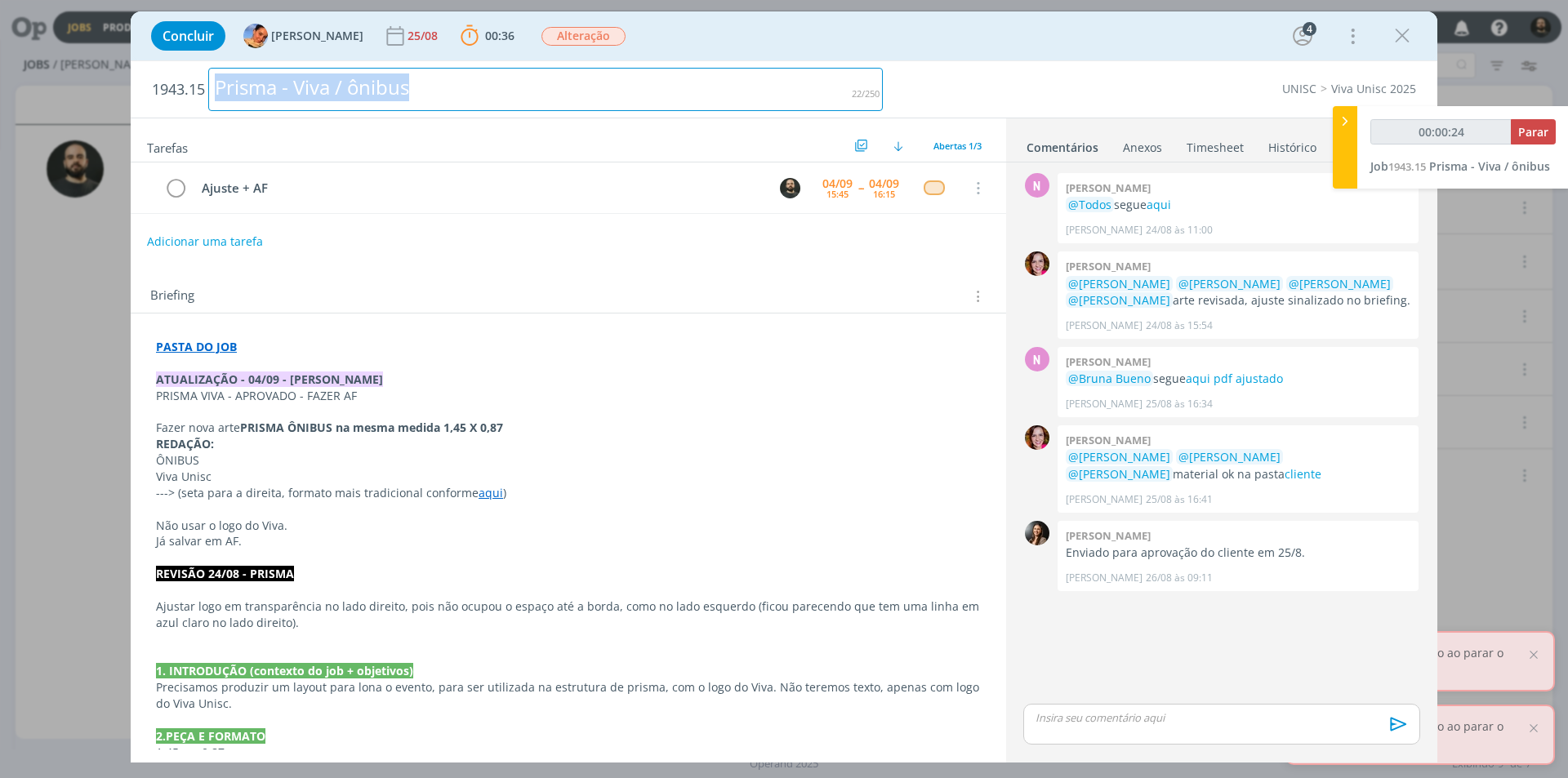
drag, startPoint x: 445, startPoint y: 96, endPoint x: 219, endPoint y: 83, distance: 226.4
click at [219, 83] on div "Prisma - Viva / ônibus" at bounding box center [546, 89] width 674 height 43
copy div "Prisma - Viva / ônibus"
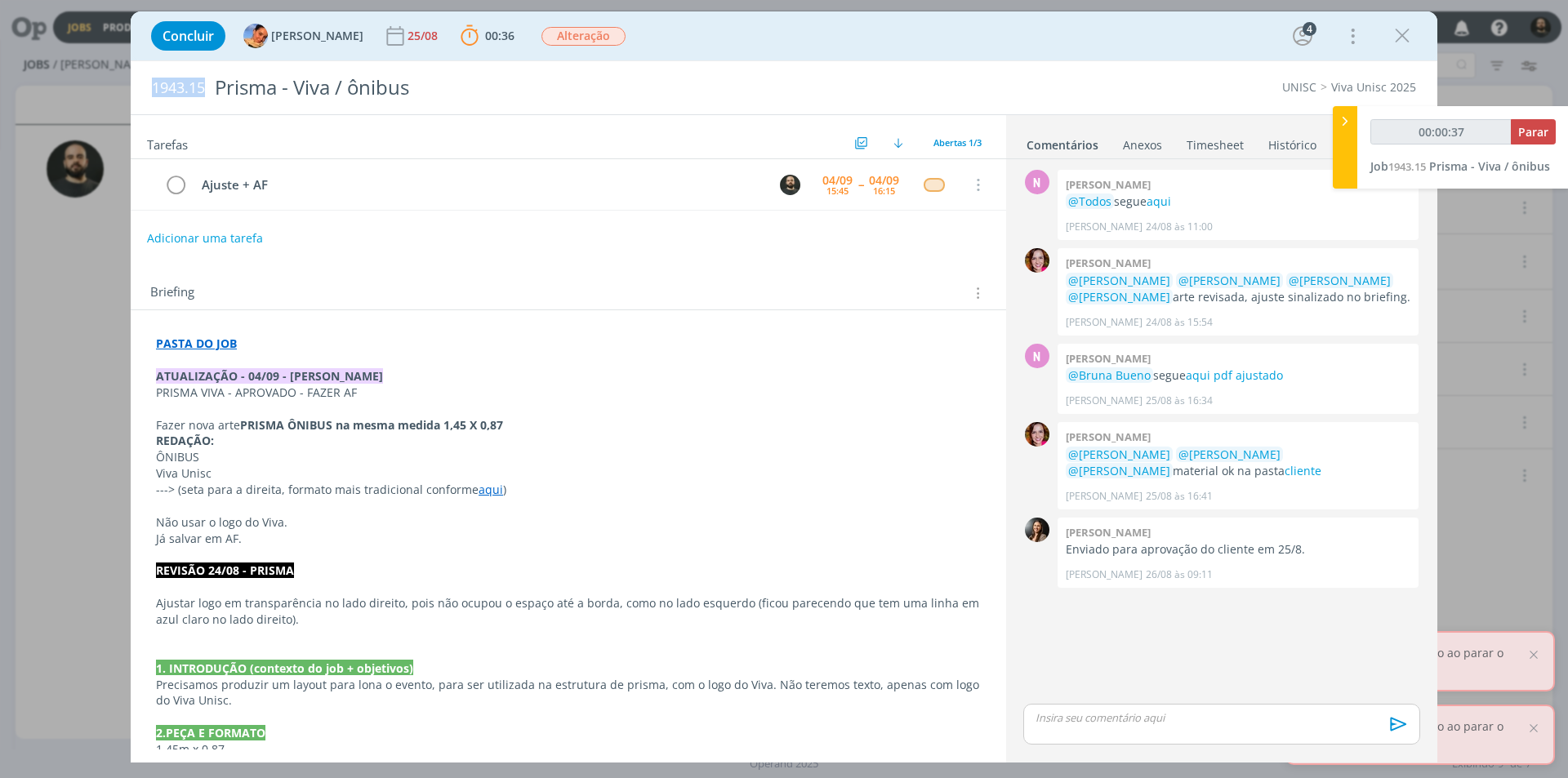
drag, startPoint x: 203, startPoint y: 94, endPoint x: 131, endPoint y: 96, distance: 72.0
click at [131, 96] on div "1943.15 Prisma - Viva / ônibus UNISC Viva Unisc 2025" at bounding box center [784, 88] width 1307 height 53
copy span "1943.15"
type input "00:03:18"
click at [1062, 728] on div "dialog" at bounding box center [1221, 724] width 397 height 41
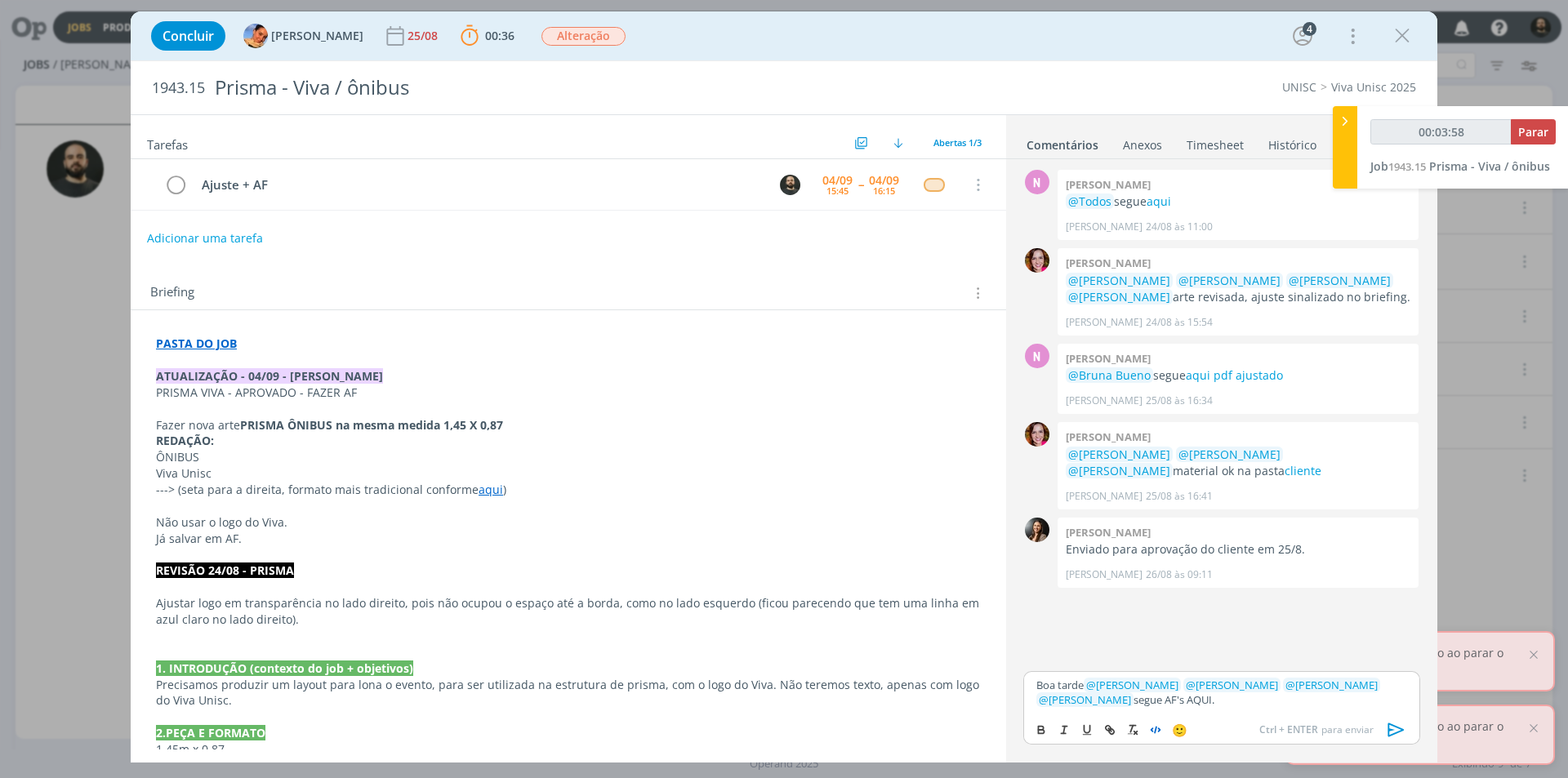
type input "00:03:59"
click at [1113, 730] on icon "dialog" at bounding box center [1110, 730] width 13 height 13
type input "AQUI."
type input "00:04:00"
paste input "https://sobeae.sharepoint.com/:f:/s/SOBEAE/EgVgWKjBTihLlKoR-2uGljQBO_l4Cc_cIup5…"
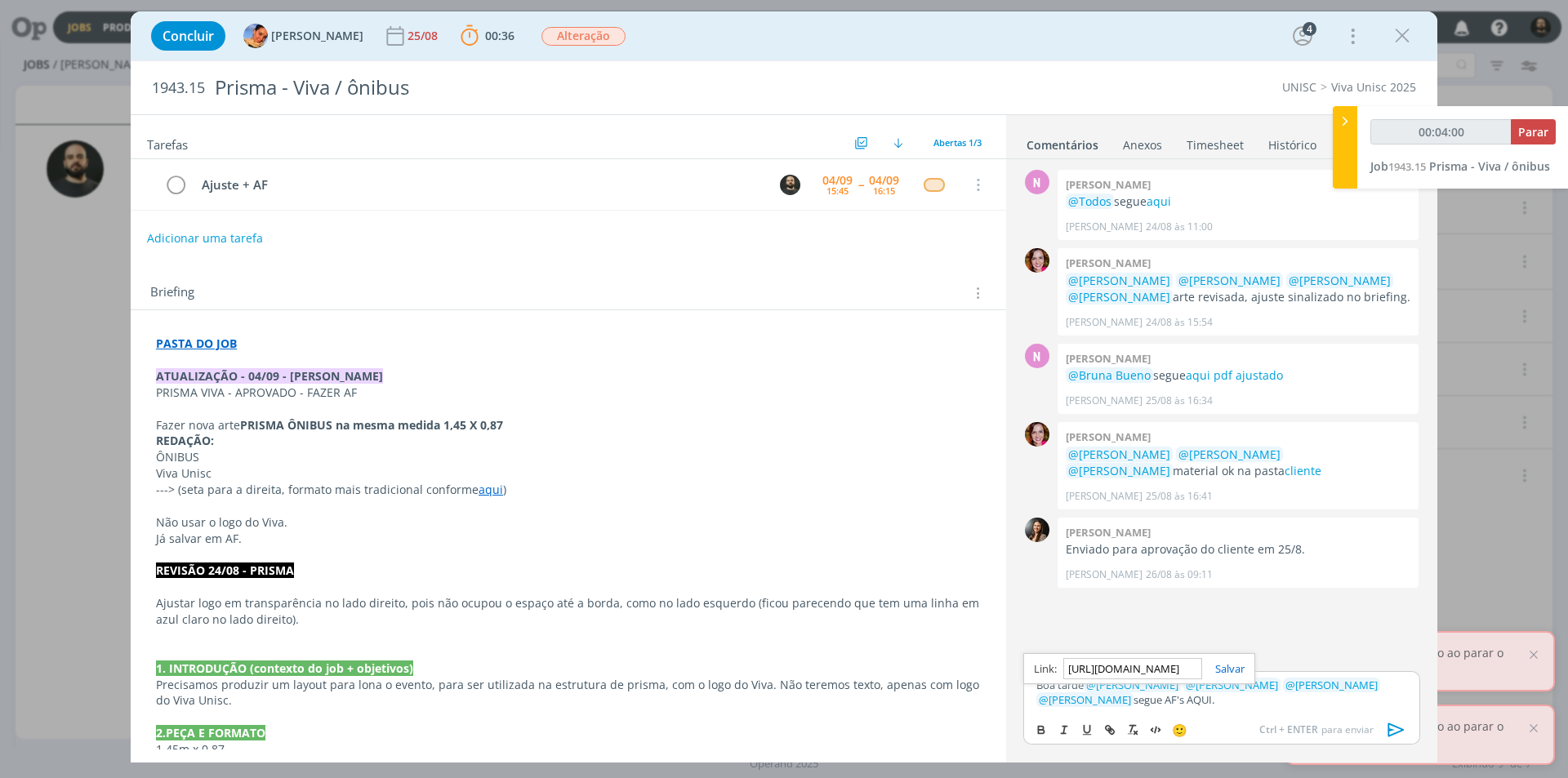
scroll to position [0, 407]
type input "https://sobeae.sharepoint.com/:f:/s/SOBEAE/EgVgWKjBTihLlKoR-2uGljQBO_l4Cc_cIup5…"
click at [1218, 670] on link "dialog" at bounding box center [1223, 668] width 43 height 14
click at [1183, 693] on p "Boa tarde ﻿ @ Beatriz Luchese ﻿ ﻿ @ Luíza Santana ﻿ ﻿ @ Karoline Arend ﻿ ﻿ @ Br…" at bounding box center [1221, 693] width 371 height 30
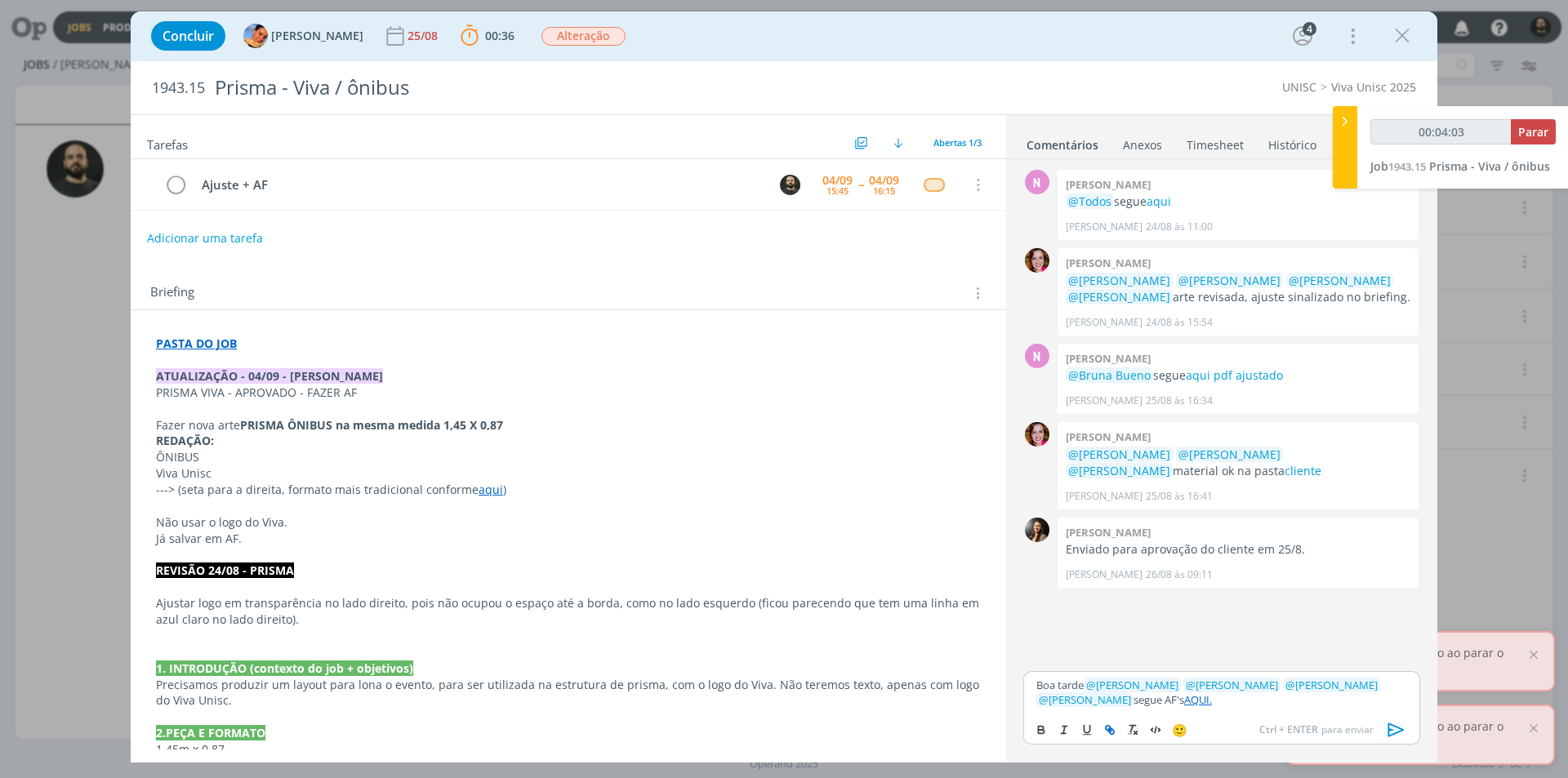
click at [1184, 702] on link "AQUI." at bounding box center [1197, 699] width 28 height 14
click at [1144, 667] on link "https://sobeae.sharepoint.com/:f:/s/SOBEAE/EgVgWKjBTihLlKoR-2uGljQBO_l4Cc_cIup5…" at bounding box center [1130, 668] width 111 height 21
click at [1155, 666] on link "https://sobeae.sharepoint.com/:f:/s/SOBEAE/EgVgWKjBTihLlKoR-2uGljQBO_l4Cc_cIup5…" at bounding box center [1130, 668] width 111 height 21
click at [1213, 698] on p "Boa tarde ﻿ @ Beatriz Luchese ﻿ ﻿ @ Luíza Santana ﻿ ﻿ @ Karoline Arend ﻿ ﻿ @ Br…" at bounding box center [1221, 693] width 371 height 30
click at [1184, 702] on link "AQUI." at bounding box center [1197, 699] width 28 height 14
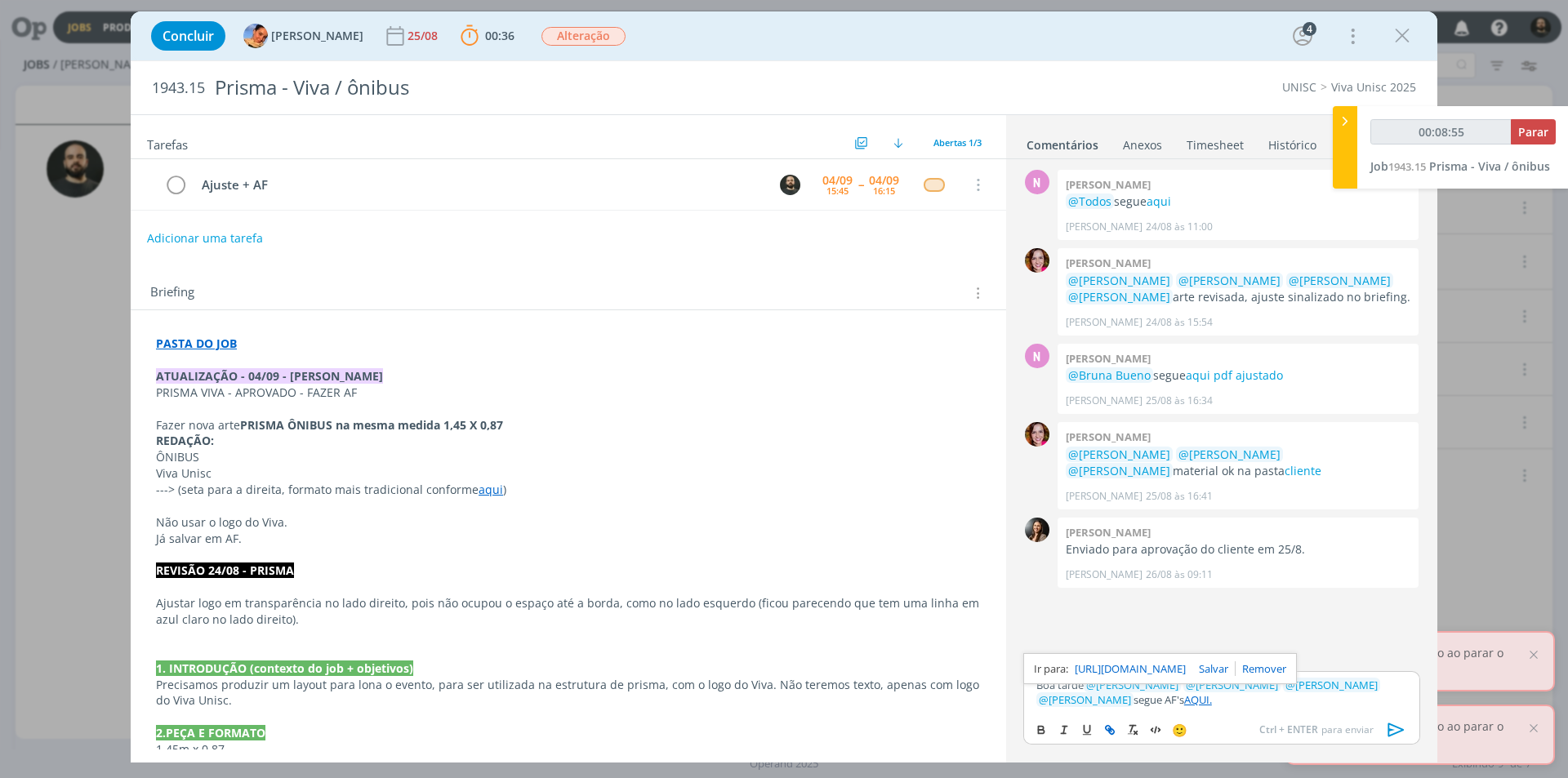
click at [1119, 668] on link "https://sobeae.sharepoint.com/:f:/s/SOBEAE/EgVgWKjBTihLlKoR-2uGljQBO_l4Cc_cIup5…" at bounding box center [1130, 668] width 111 height 21
drag, startPoint x: 1397, startPoint y: 735, endPoint x: 1282, endPoint y: 668, distance: 133.1
click at [1397, 734] on icon "dialog" at bounding box center [1397, 730] width 25 height 25
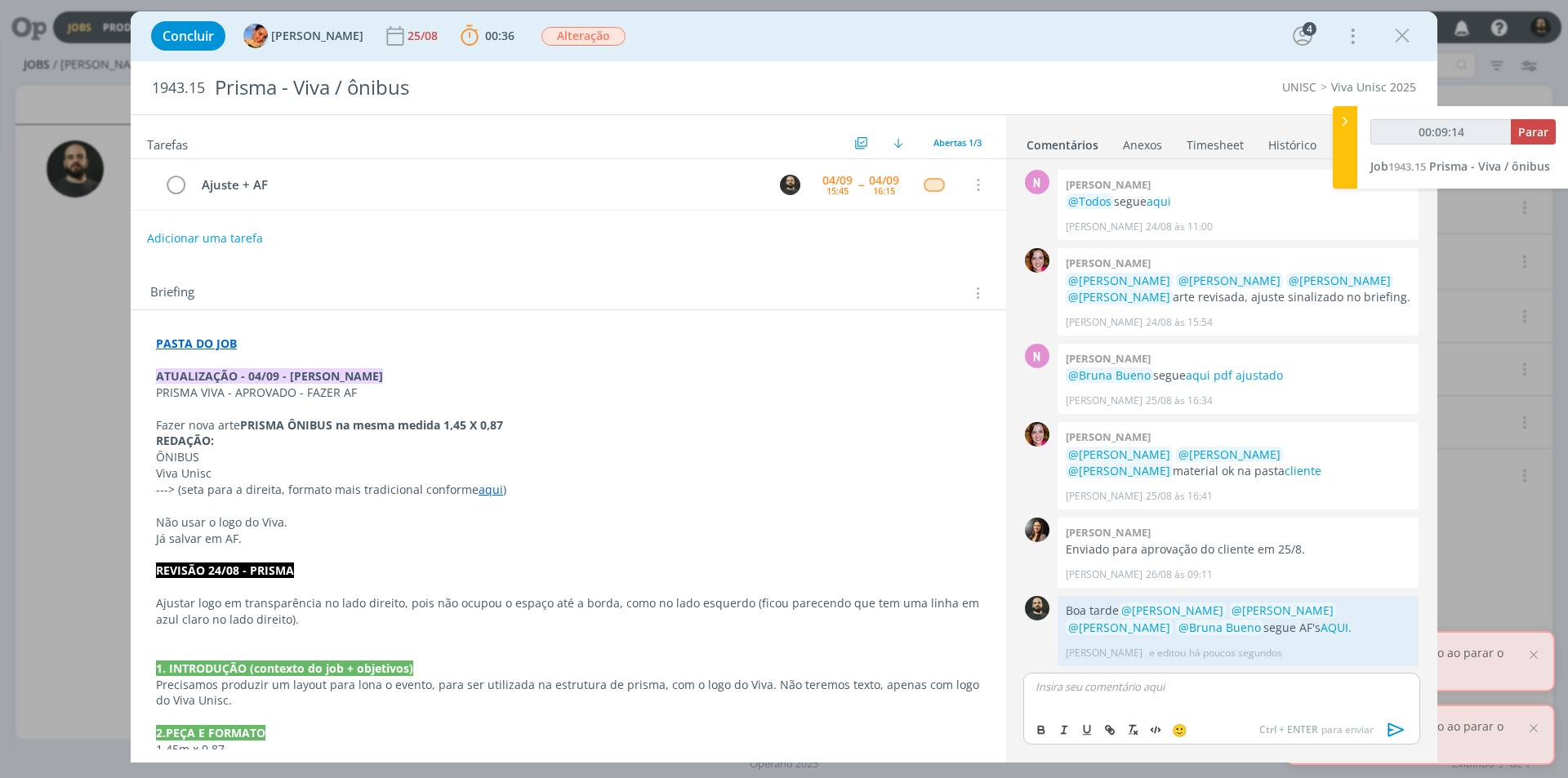
scroll to position [1, 0]
drag, startPoint x: 288, startPoint y: 174, endPoint x: 134, endPoint y: 169, distance: 154.1
click at [96, 174] on div "Concluir Luíza Santana 25/08 00:36 Parar Apontar Data * 04/09/2025 Horas * 00:0…" at bounding box center [784, 389] width 1568 height 778
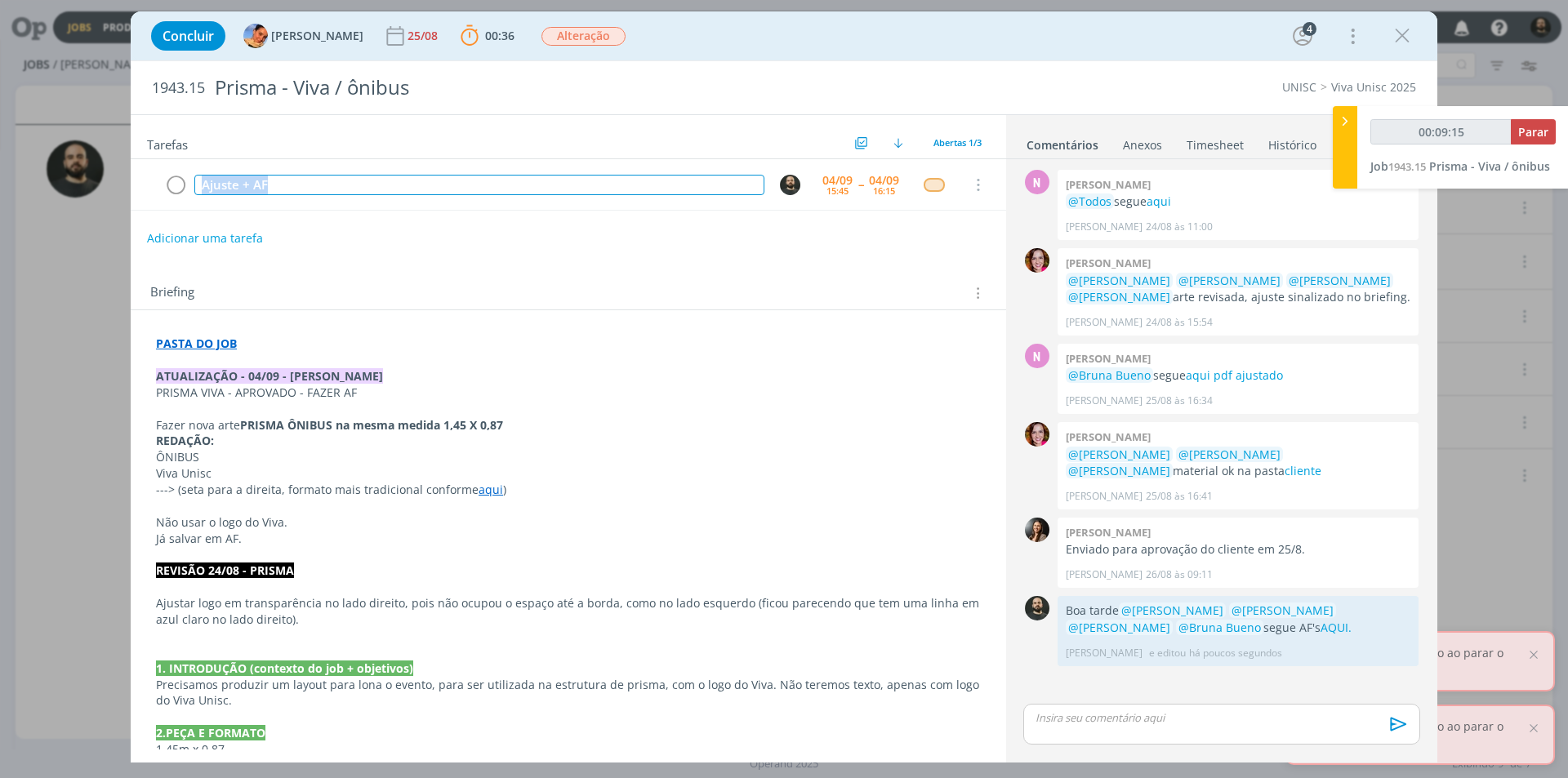
copy div "Ajuste + AF"
click at [1532, 131] on span "Parar" at bounding box center [1534, 131] width 30 height 15
click at [1528, 123] on button "Parar" at bounding box center [1533, 131] width 45 height 26
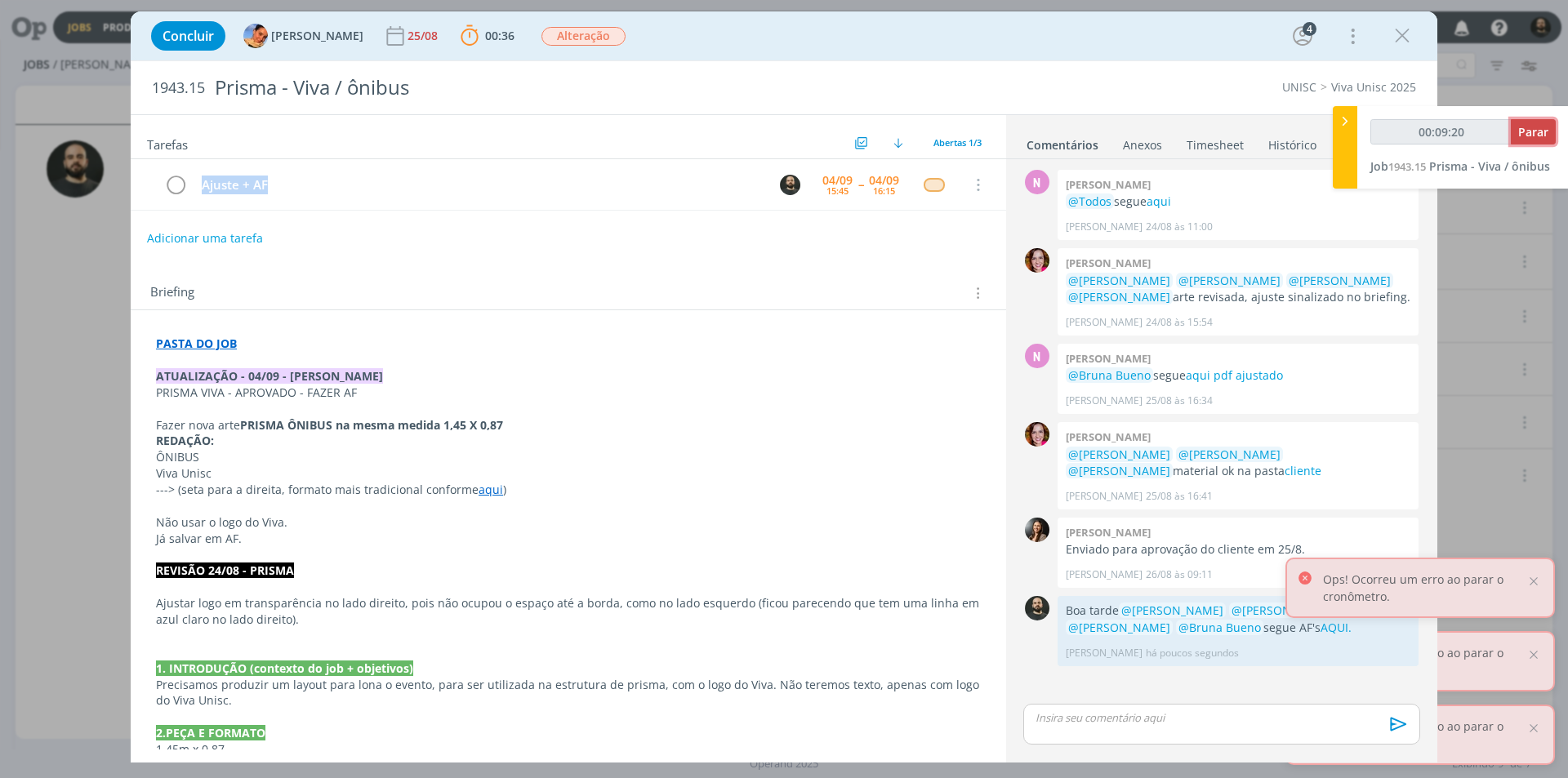
click at [1538, 129] on span "Parar" at bounding box center [1534, 131] width 30 height 15
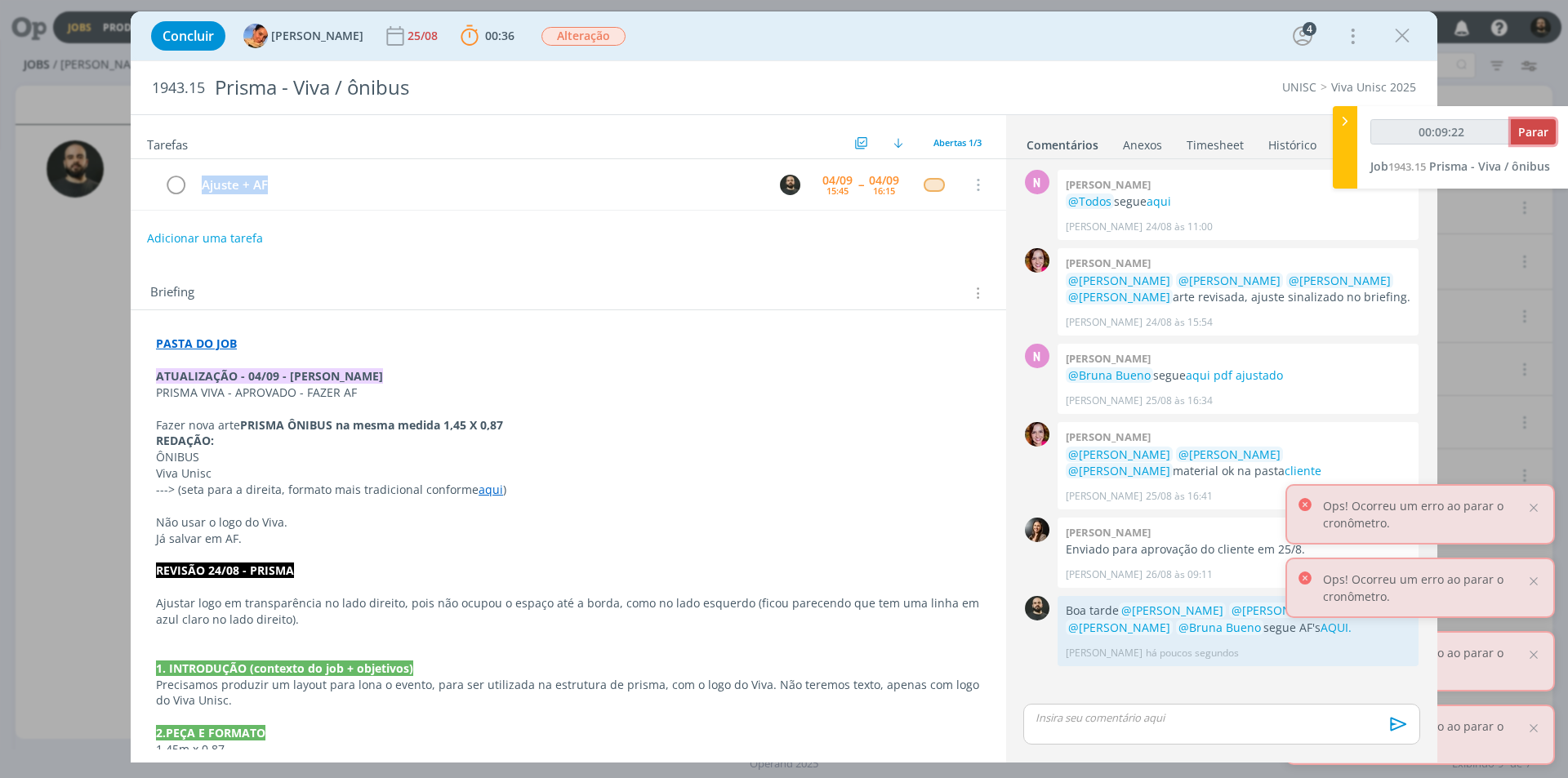
click at [1536, 134] on span "Parar" at bounding box center [1534, 131] width 30 height 15
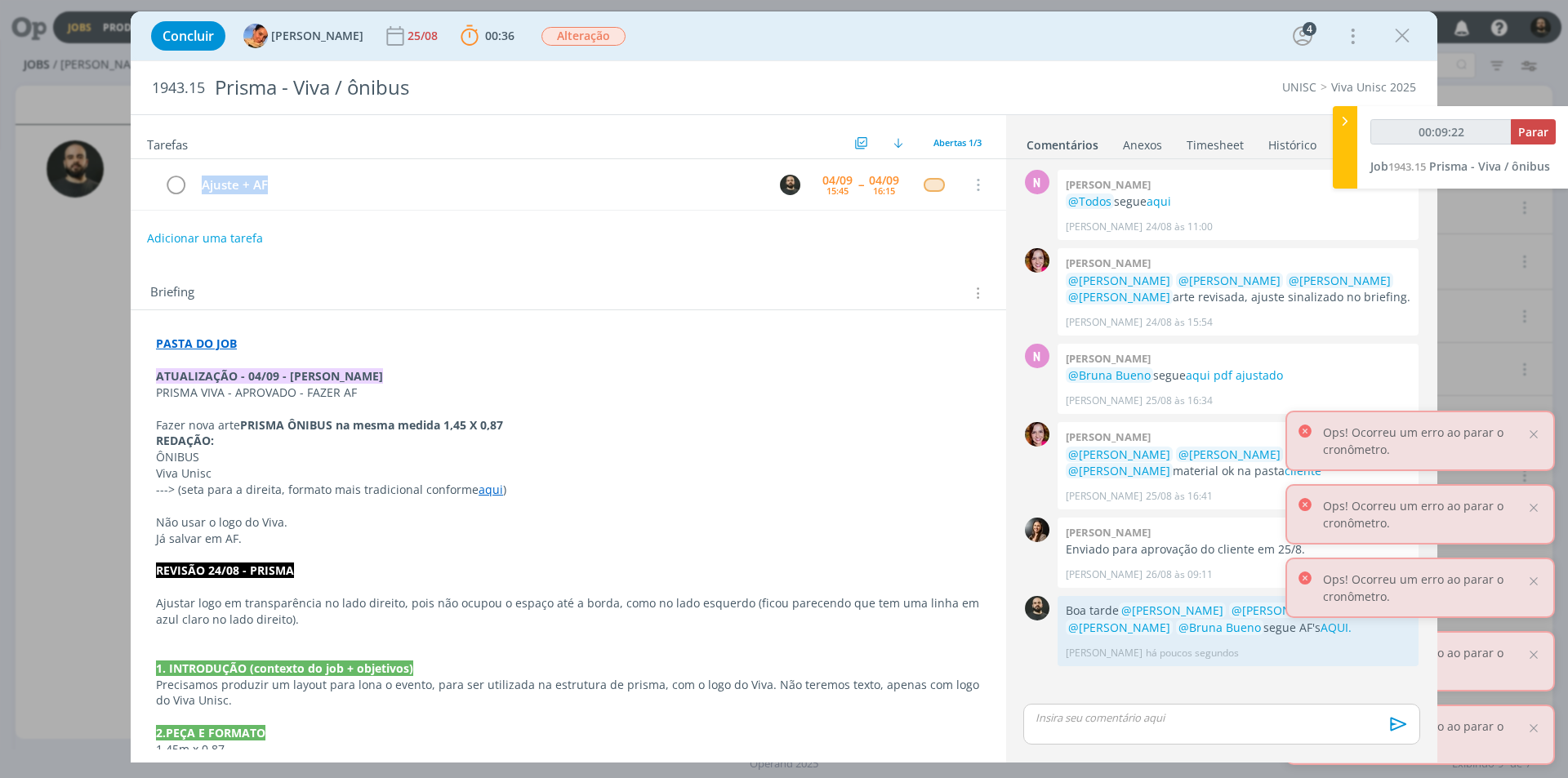
type input "00:10:00"
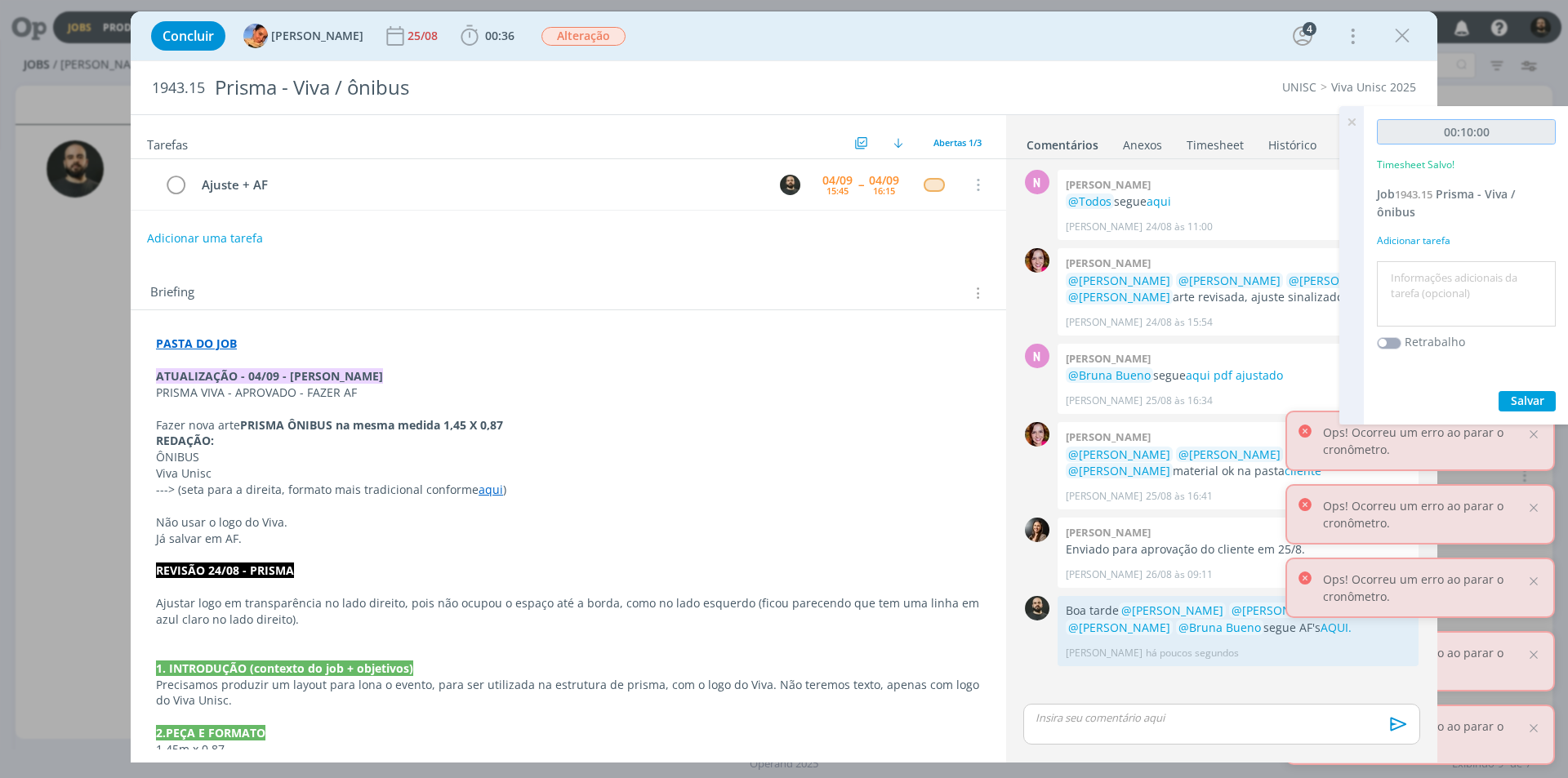
click at [1536, 134] on input "00:10:00" at bounding box center [1467, 131] width 179 height 26
click at [1437, 284] on textarea at bounding box center [1466, 294] width 171 height 58
paste textarea "Ajuste + AF"
type textarea "Ajuste + AF"
click at [1544, 396] on span "Salvar" at bounding box center [1527, 400] width 33 height 15
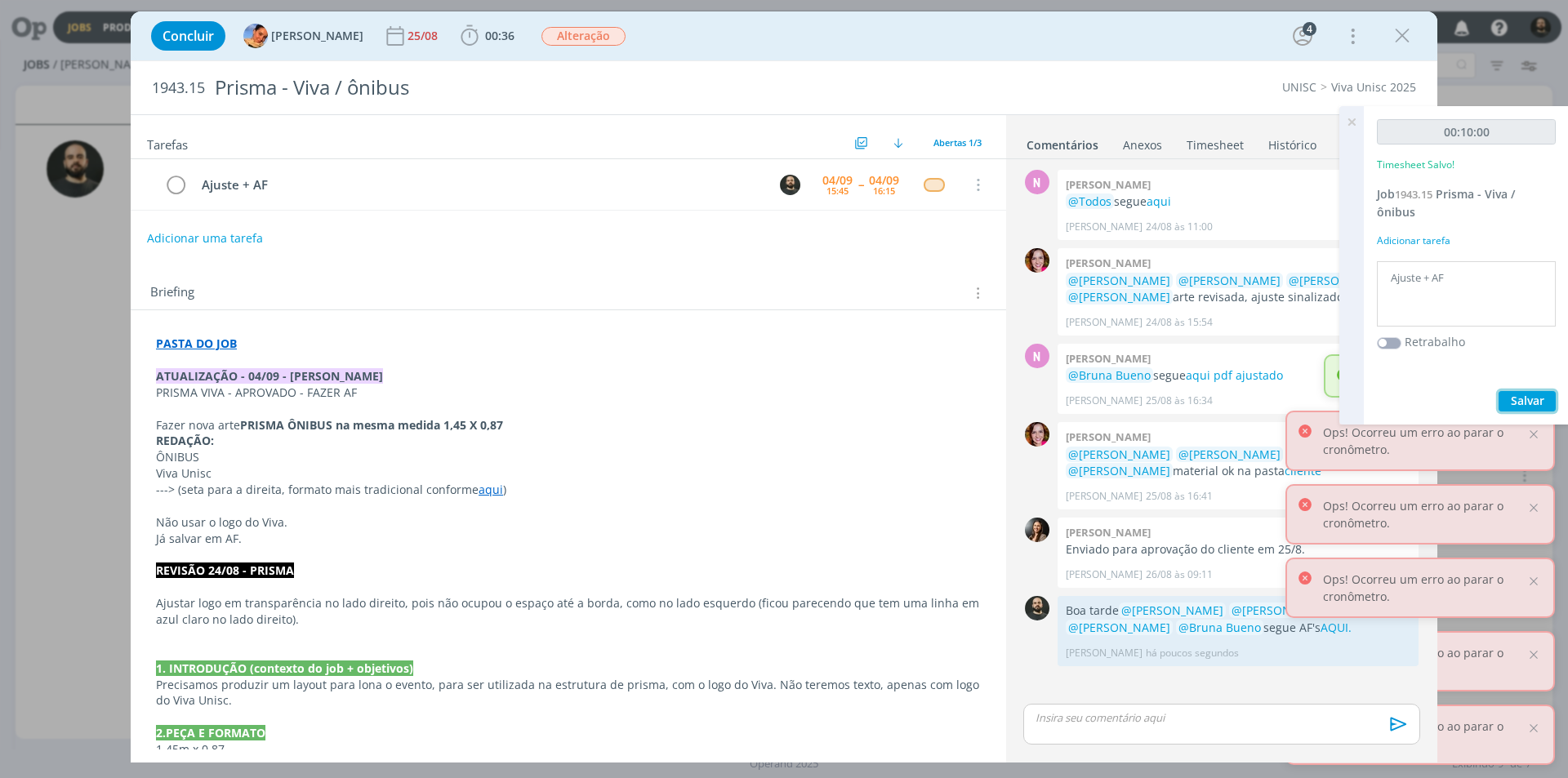
click at [1533, 393] on span "Salvar" at bounding box center [1527, 400] width 33 height 15
drag, startPoint x: 1448, startPoint y: 296, endPoint x: 1510, endPoint y: 338, distance: 74.9
click at [1449, 295] on textarea "Ajuste + AF" at bounding box center [1466, 294] width 171 height 58
click at [1511, 398] on span "Salvar" at bounding box center [1527, 400] width 33 height 15
click at [1519, 398] on span "Salvar" at bounding box center [1527, 400] width 33 height 15
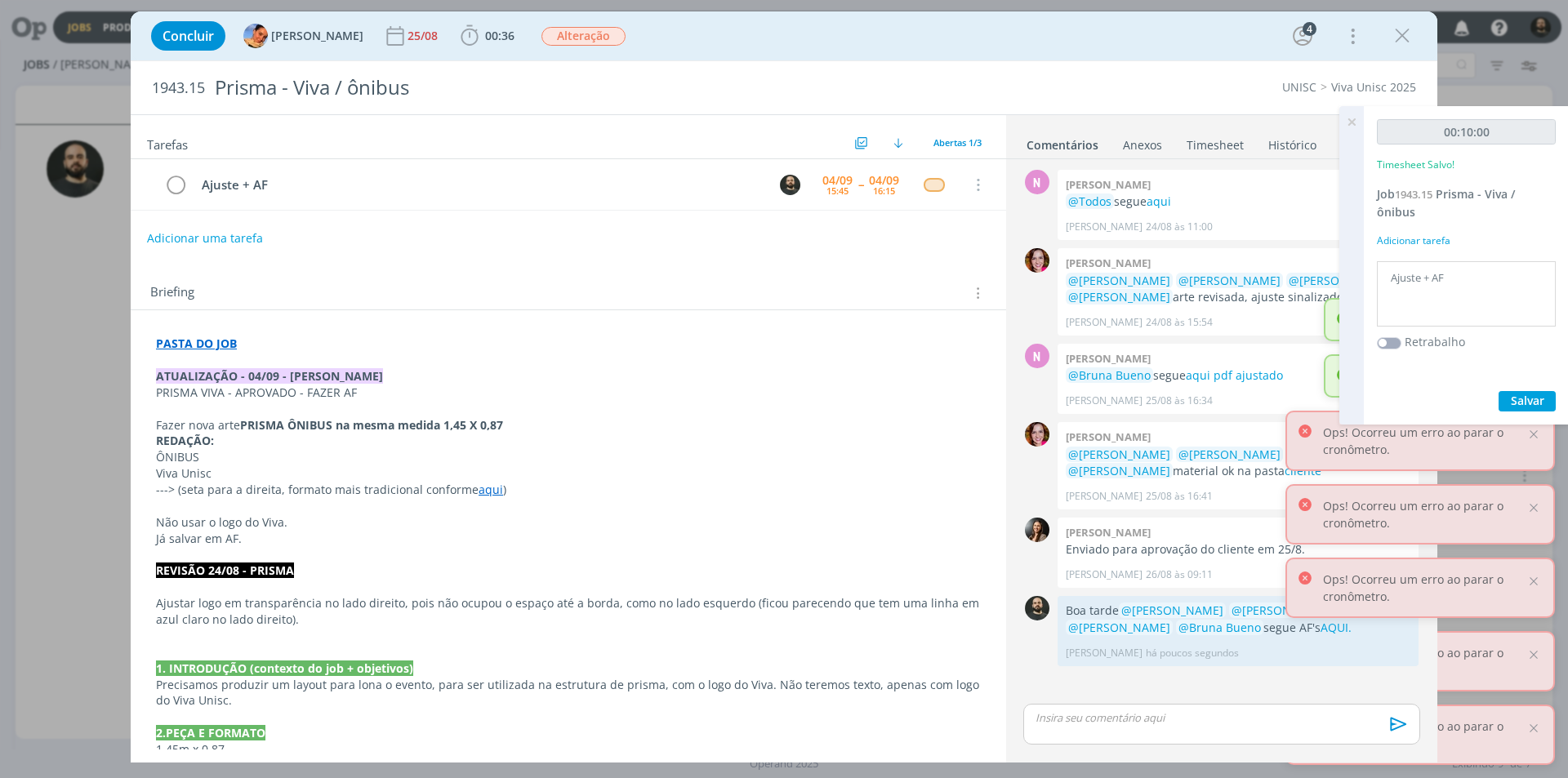
click at [1358, 119] on icon at bounding box center [1352, 121] width 30 height 31
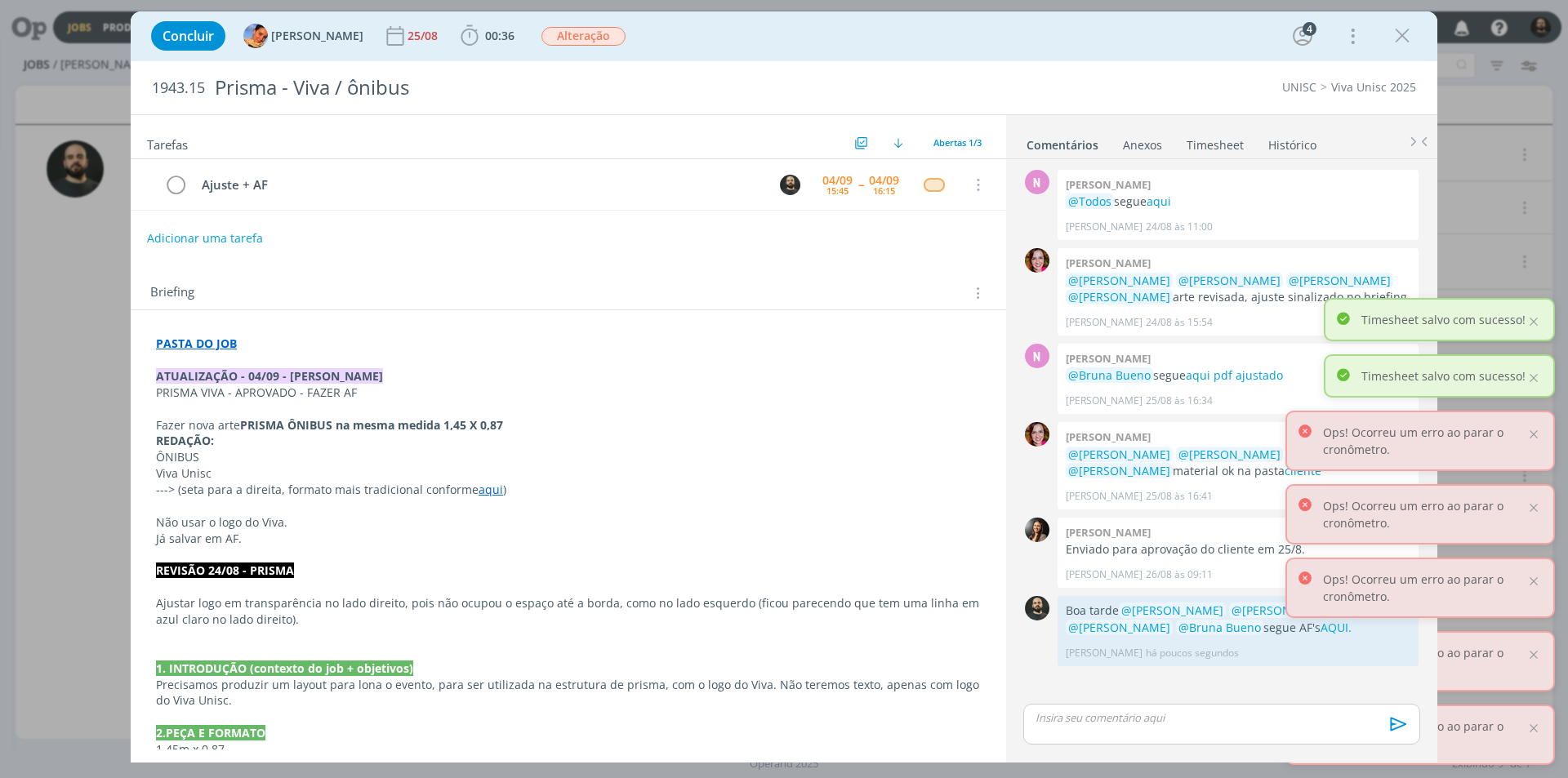
click at [1208, 144] on link "Timesheet" at bounding box center [1216, 141] width 59 height 24
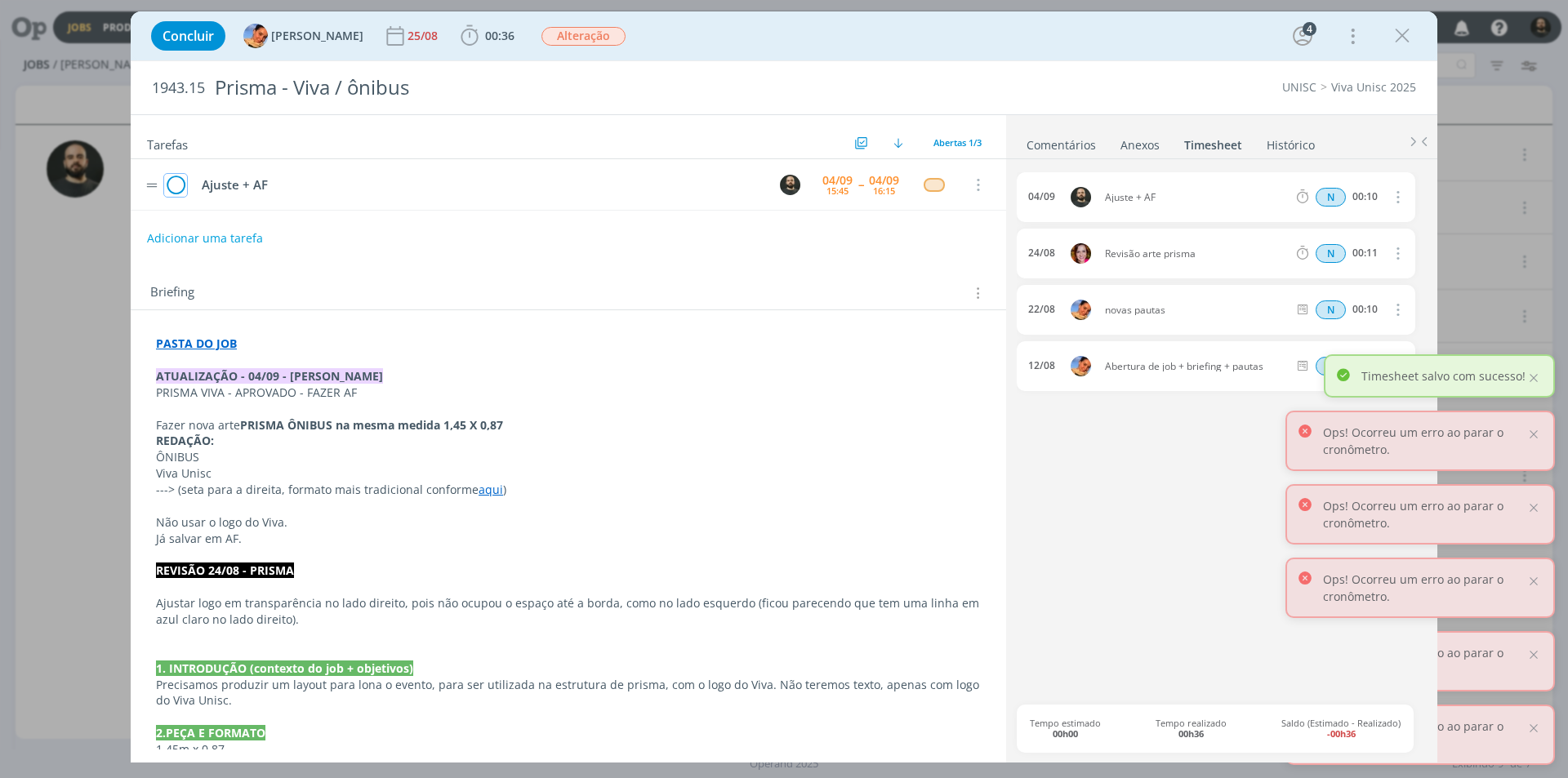
click at [171, 182] on icon "dialog" at bounding box center [175, 186] width 23 height 25
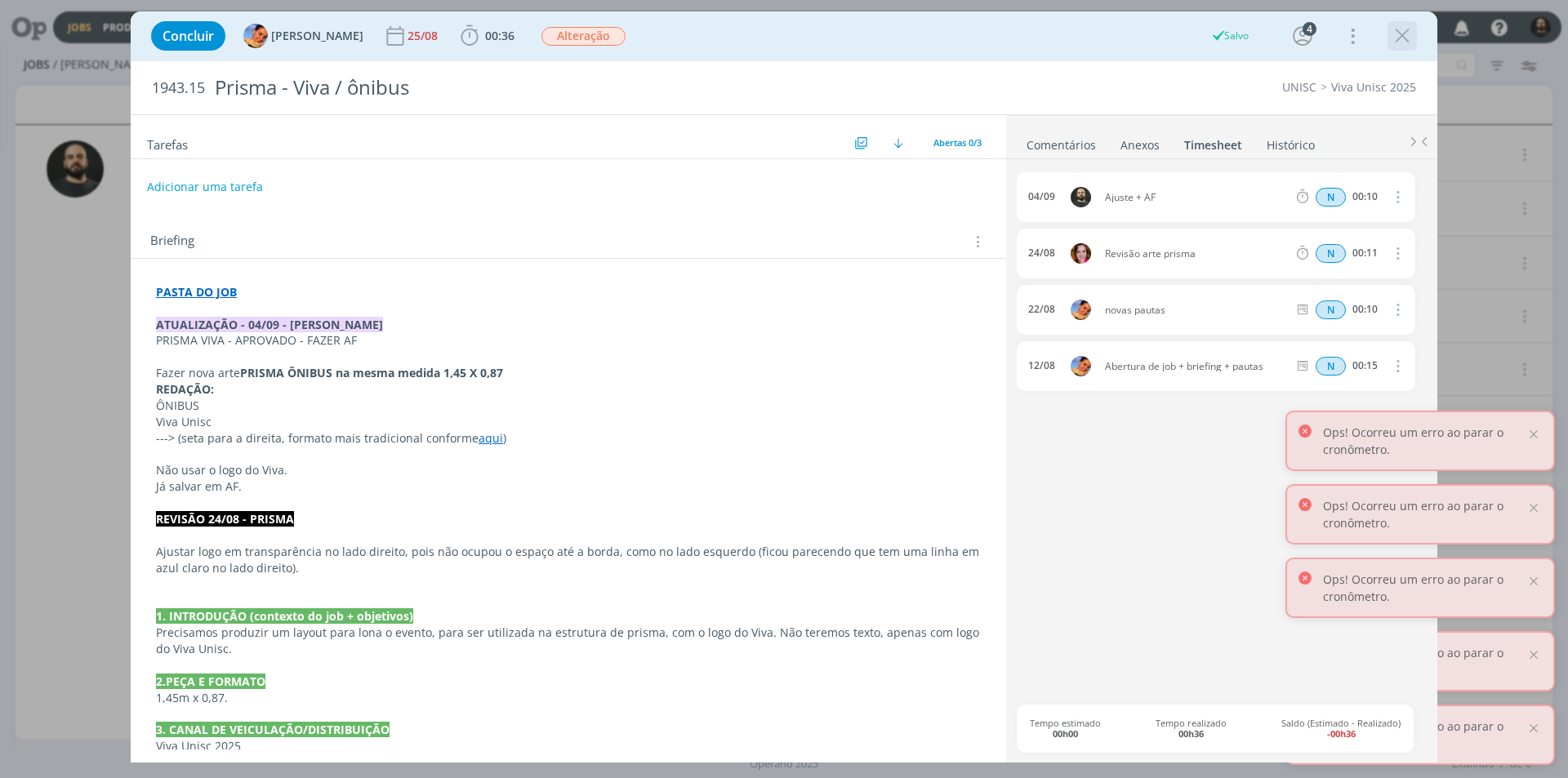
click at [1402, 43] on icon "dialog" at bounding box center [1402, 36] width 25 height 25
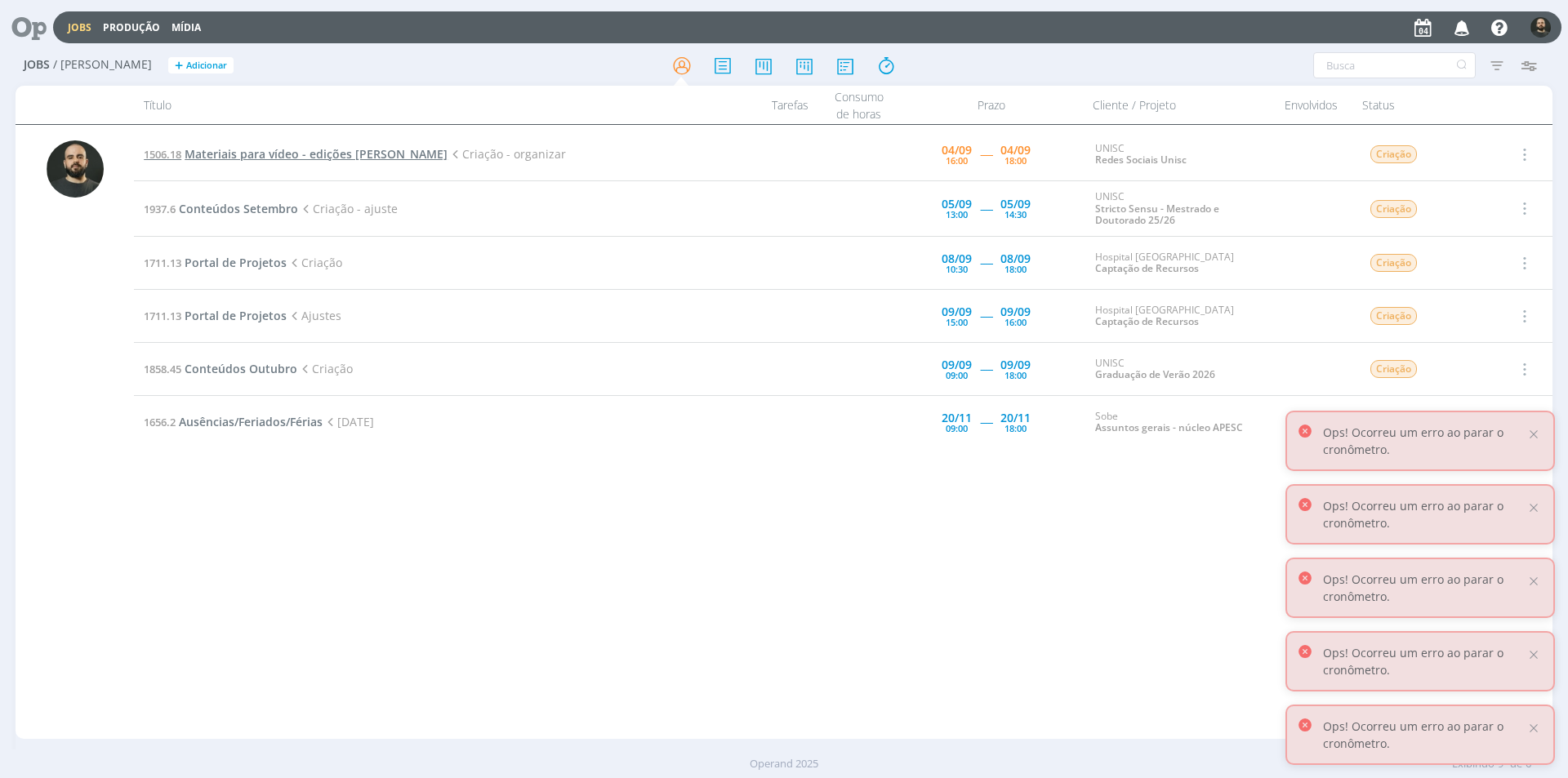
click at [222, 150] on span "Materiais para vídeo - edições Elisa" at bounding box center [316, 153] width 263 height 15
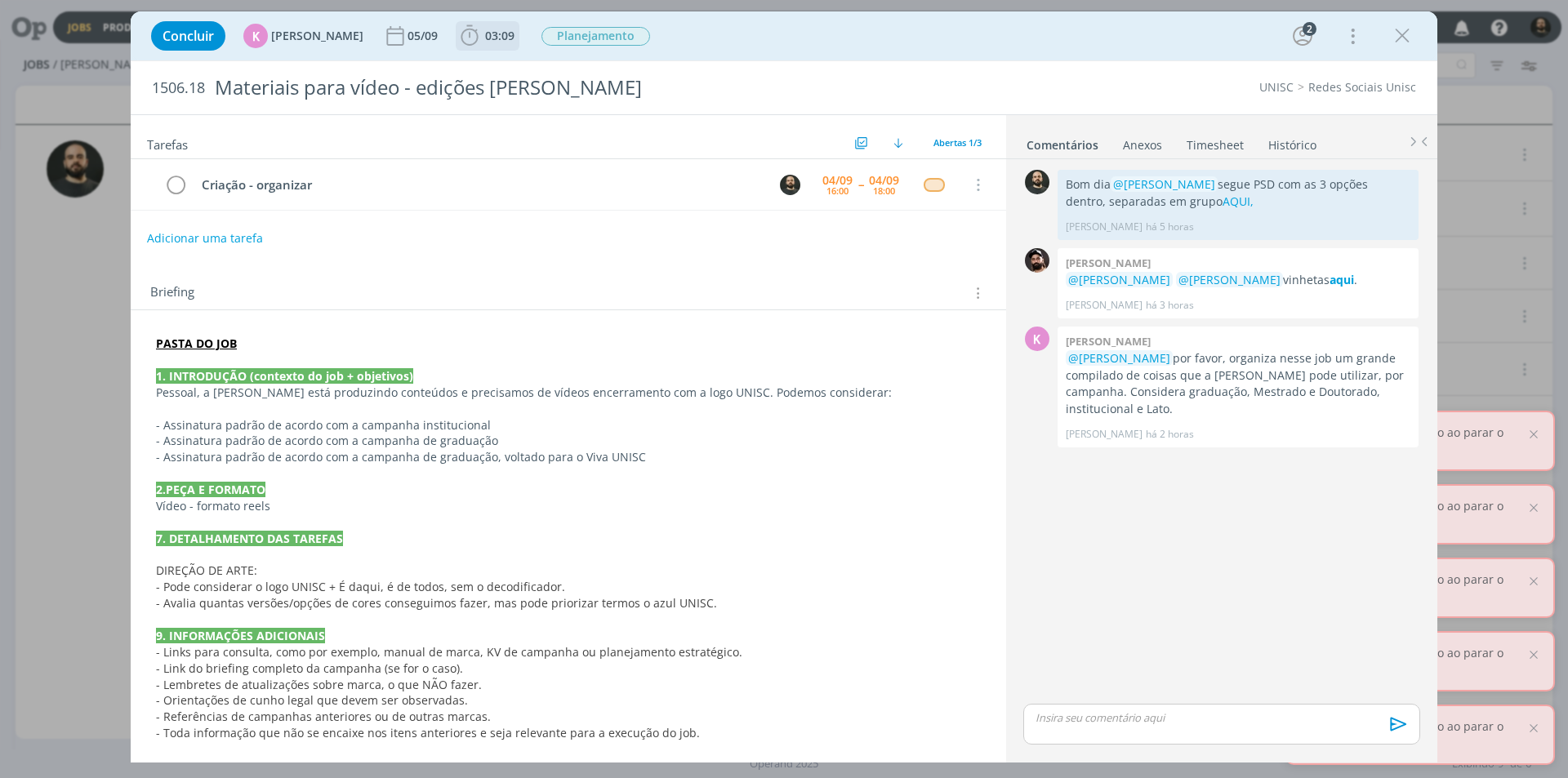
click at [461, 33] on icon "dialog" at bounding box center [470, 35] width 17 height 20
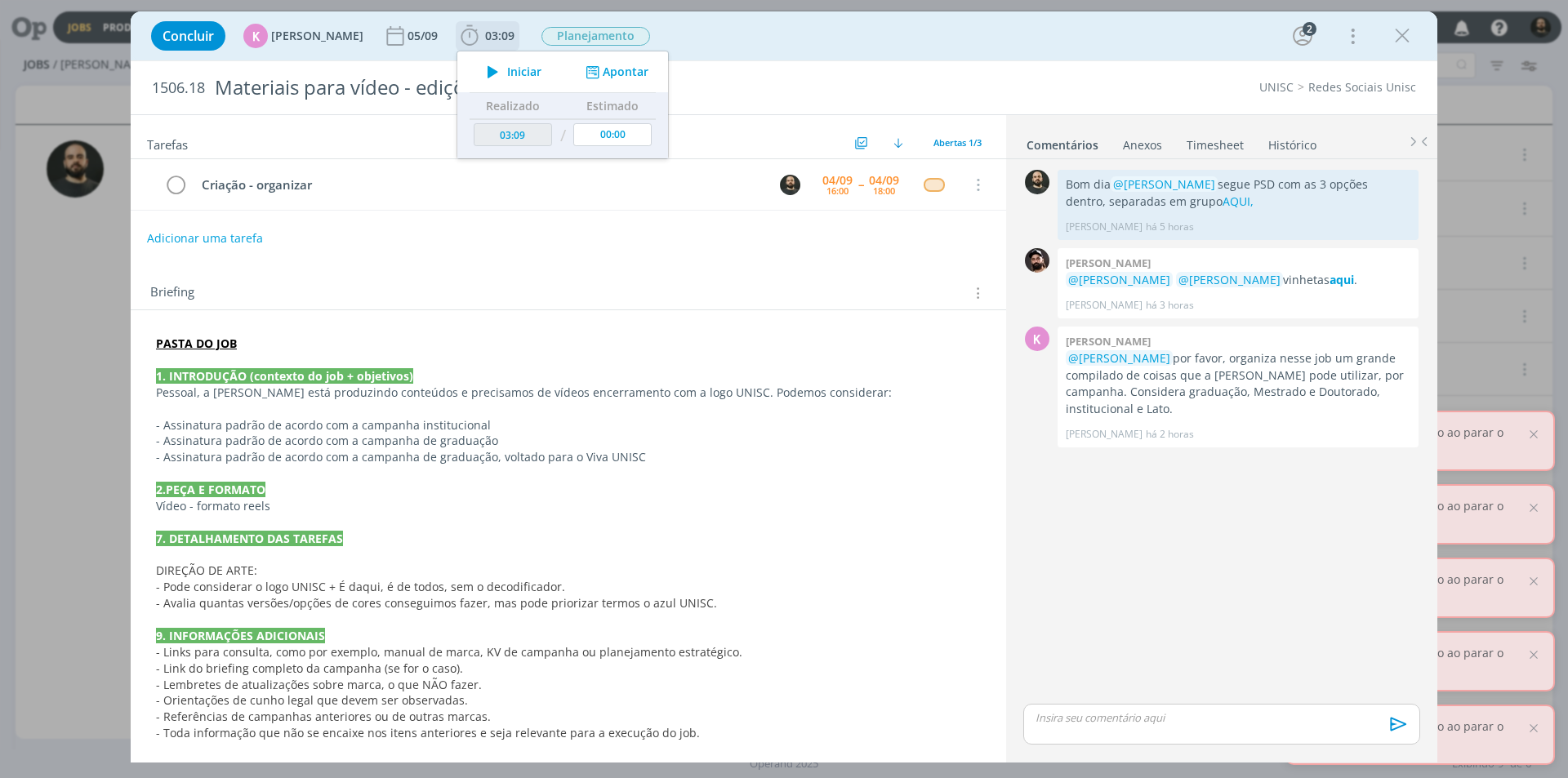
click at [485, 71] on icon "dialog" at bounding box center [493, 71] width 29 height 21
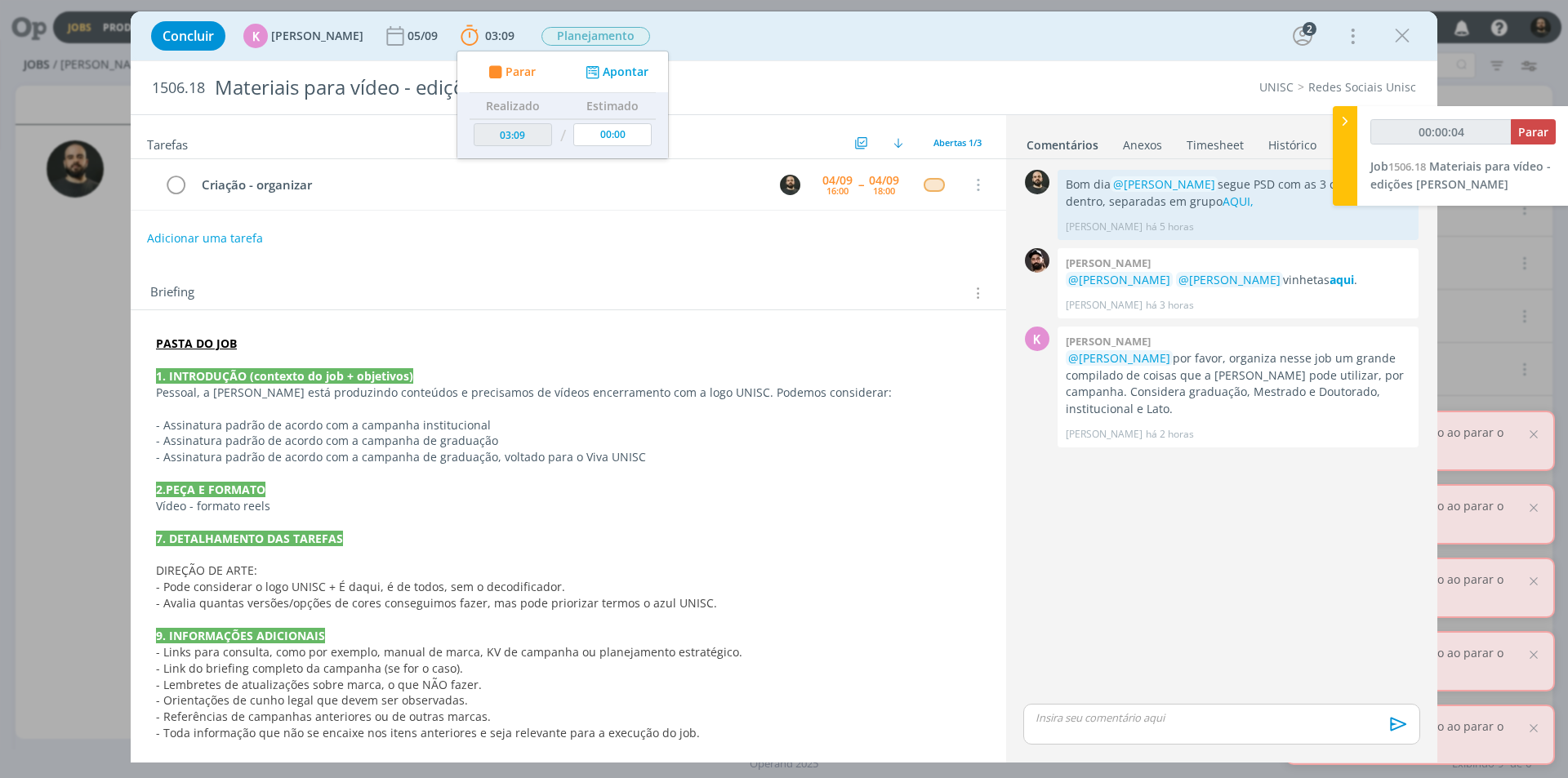
type input "00:00:05"
click at [1344, 127] on icon at bounding box center [1345, 121] width 16 height 17
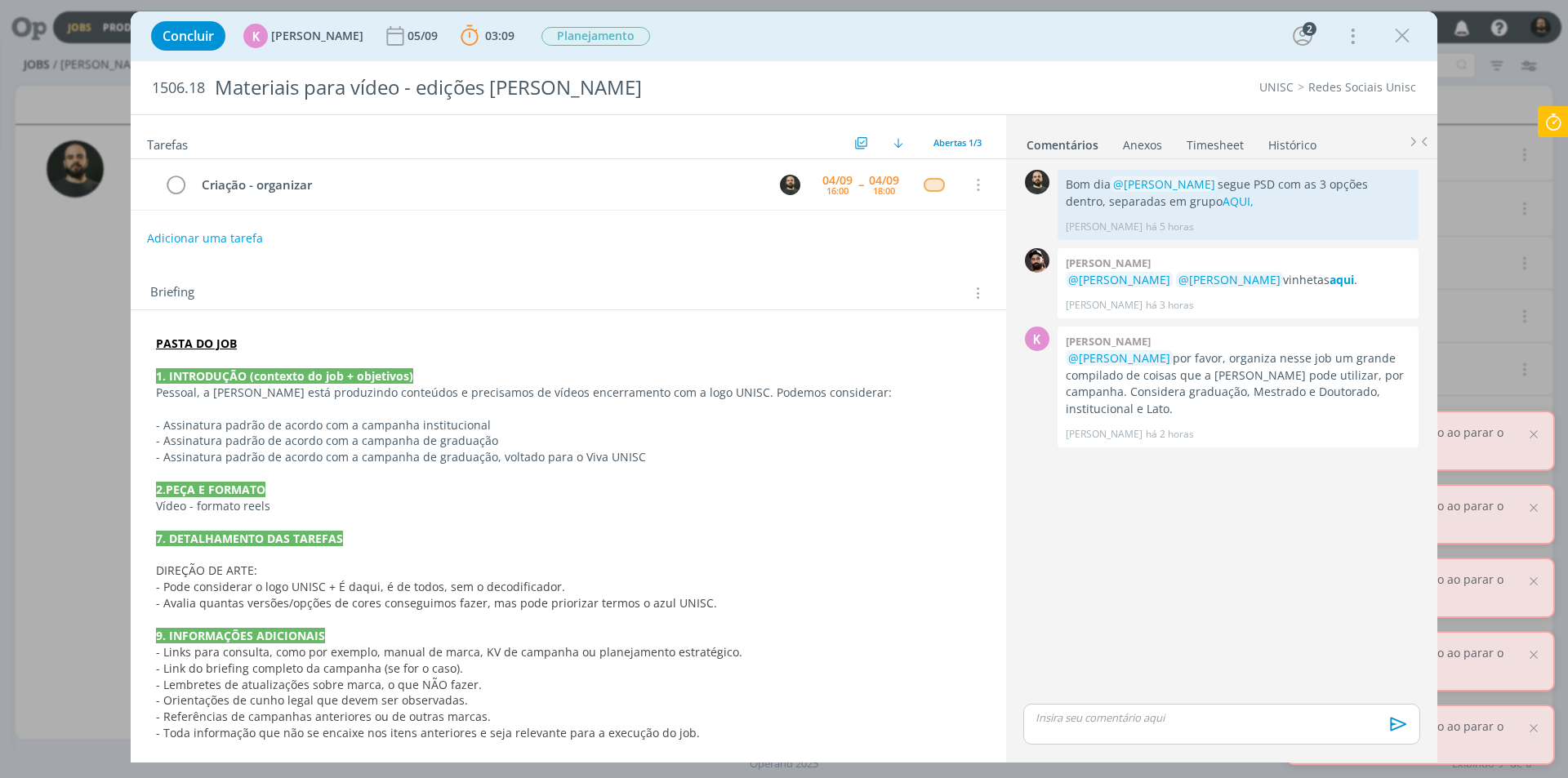
drag, startPoint x: 1404, startPoint y: 35, endPoint x: 759, endPoint y: 700, distance: 926.4
click at [1403, 35] on icon "dialog" at bounding box center [1402, 36] width 25 height 25
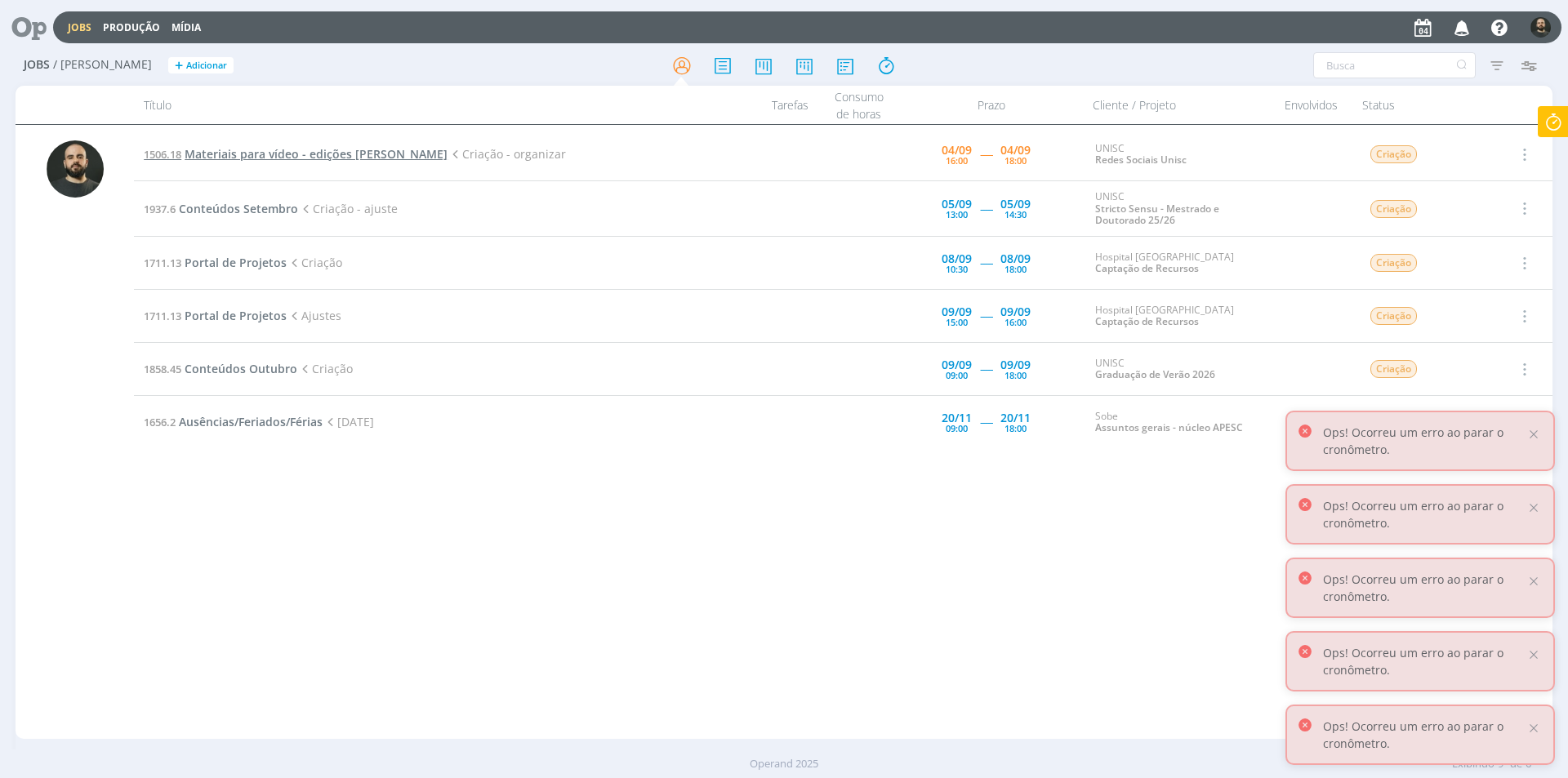
click at [262, 150] on span "Materiais para vídeo - edições Elisa" at bounding box center [316, 153] width 263 height 15
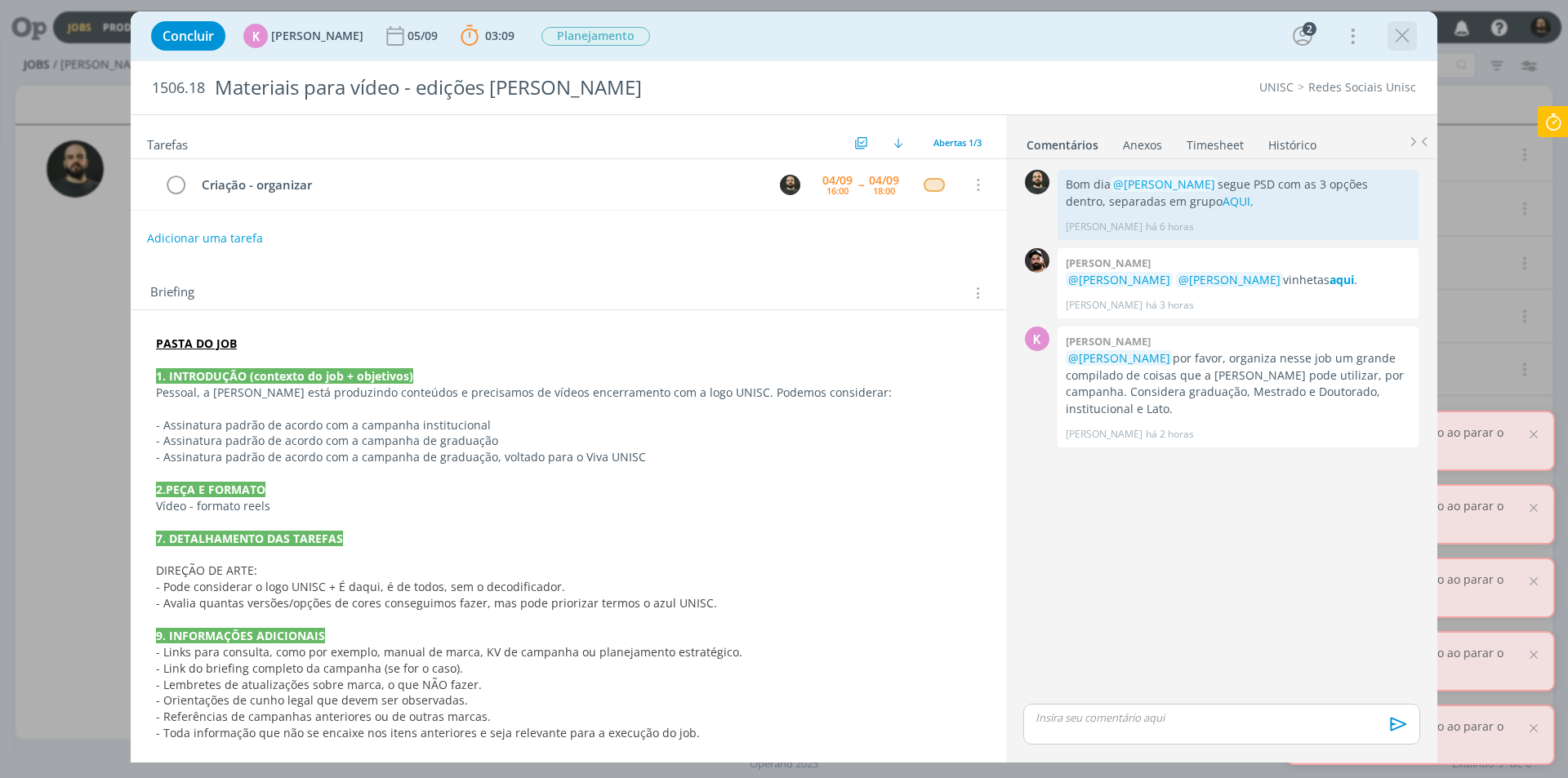
click at [1400, 32] on icon "dialog" at bounding box center [1402, 36] width 25 height 25
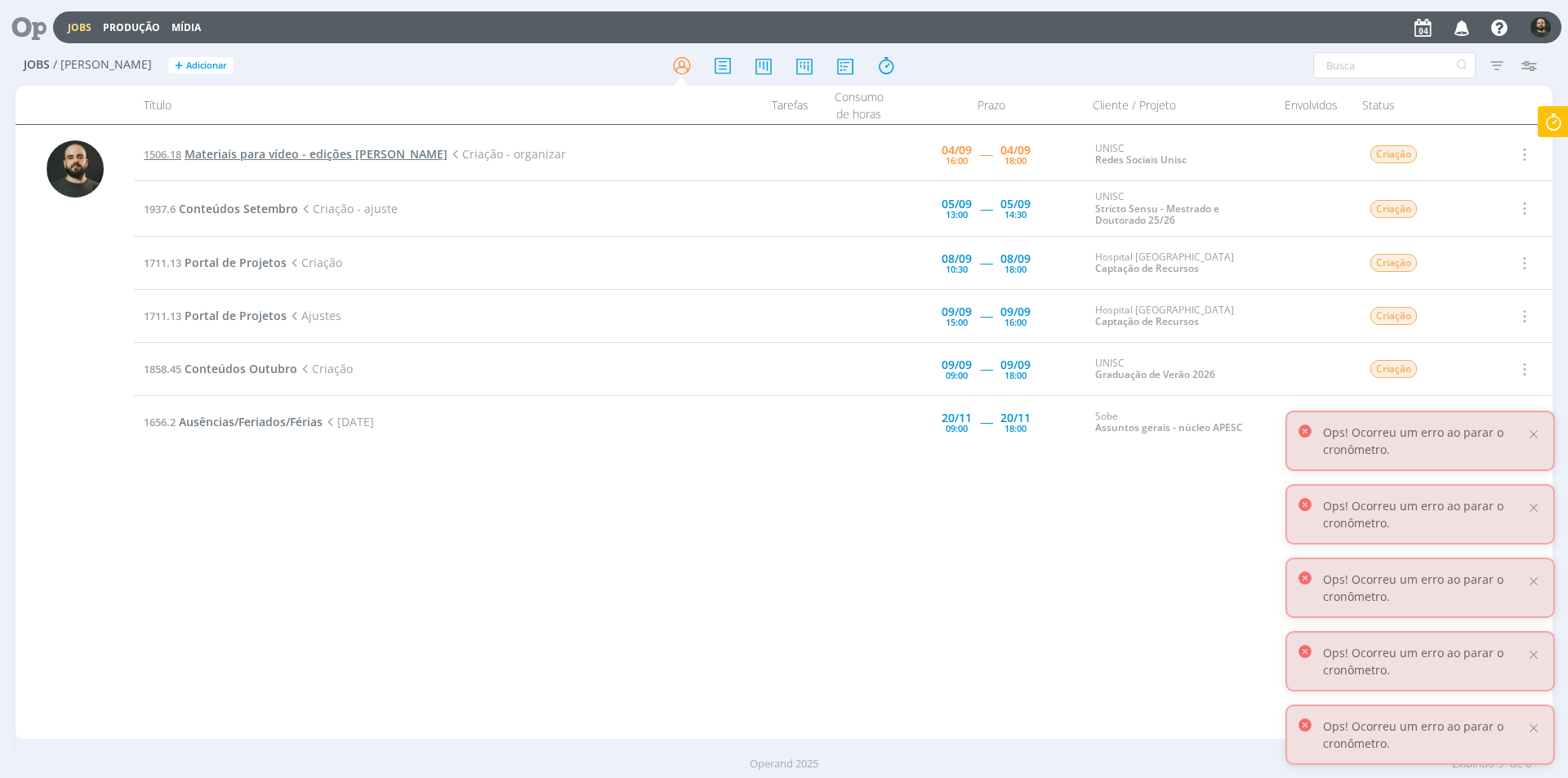
click at [347, 153] on span "Materiais para vídeo - edições Elisa" at bounding box center [316, 153] width 263 height 15
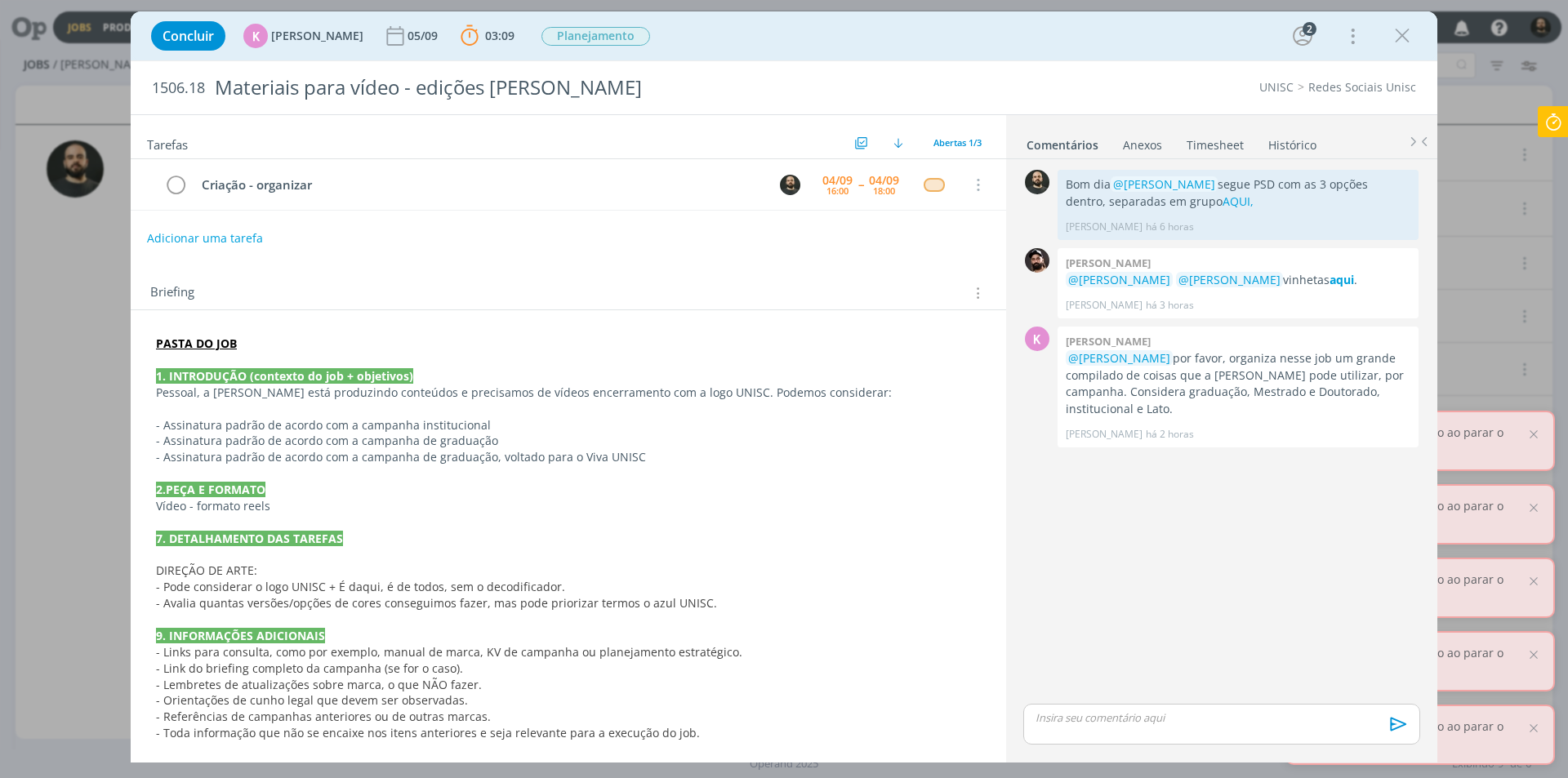
click at [1555, 120] on icon at bounding box center [1553, 121] width 30 height 31
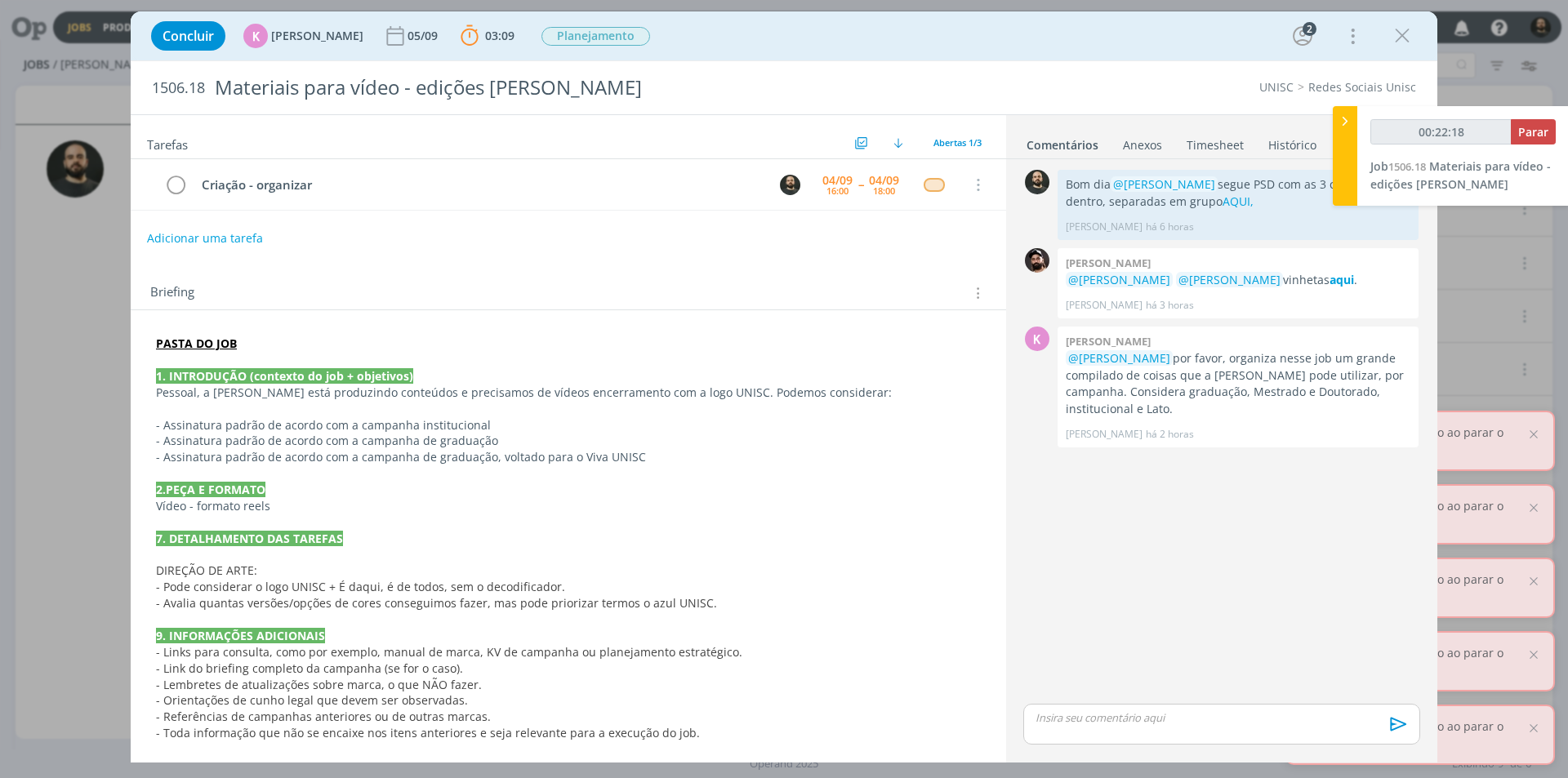
type input "00:22:19"
click at [1345, 123] on icon at bounding box center [1345, 121] width 16 height 17
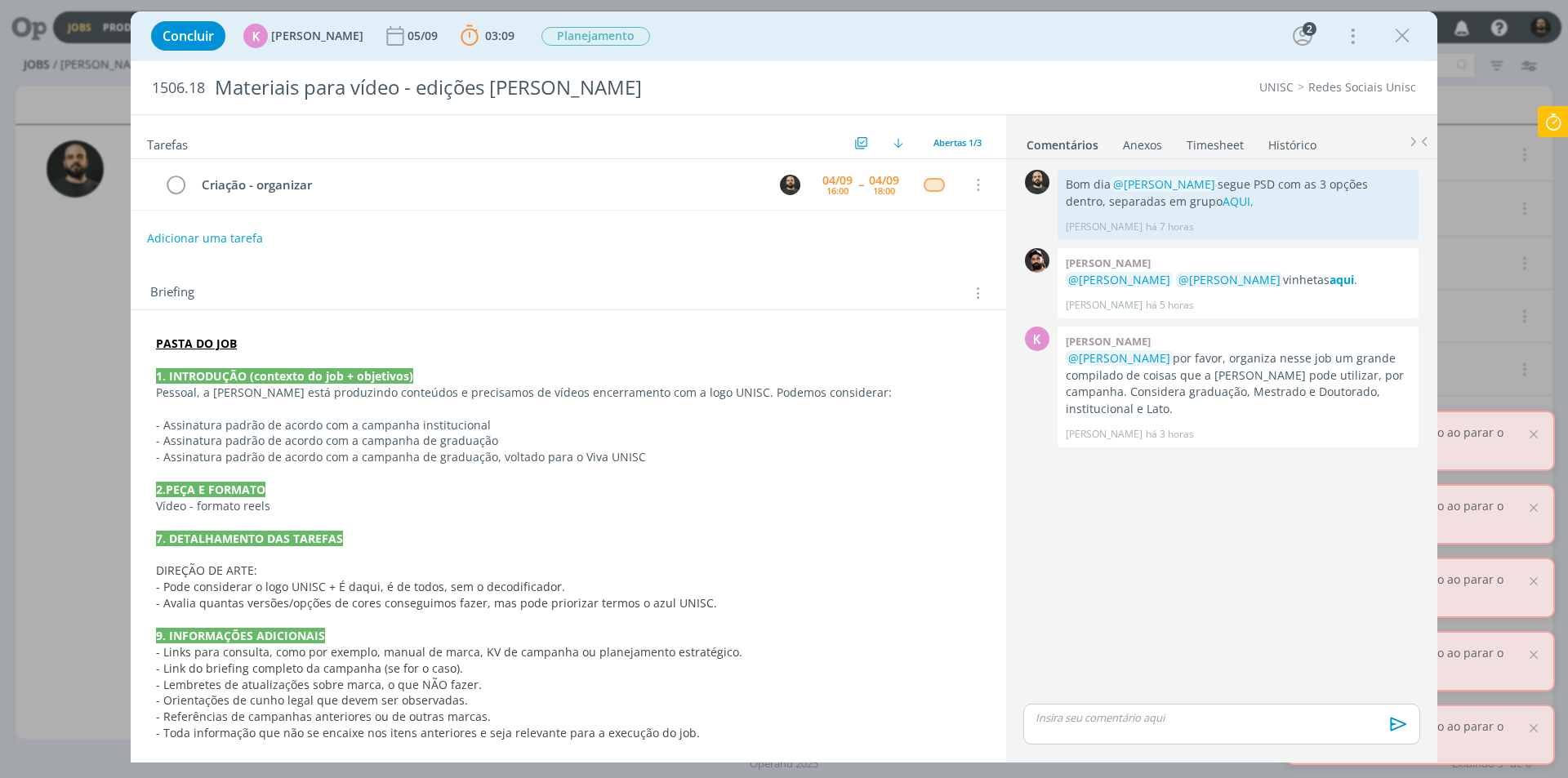
click at [1552, 122] on icon at bounding box center [1553, 121] width 30 height 31
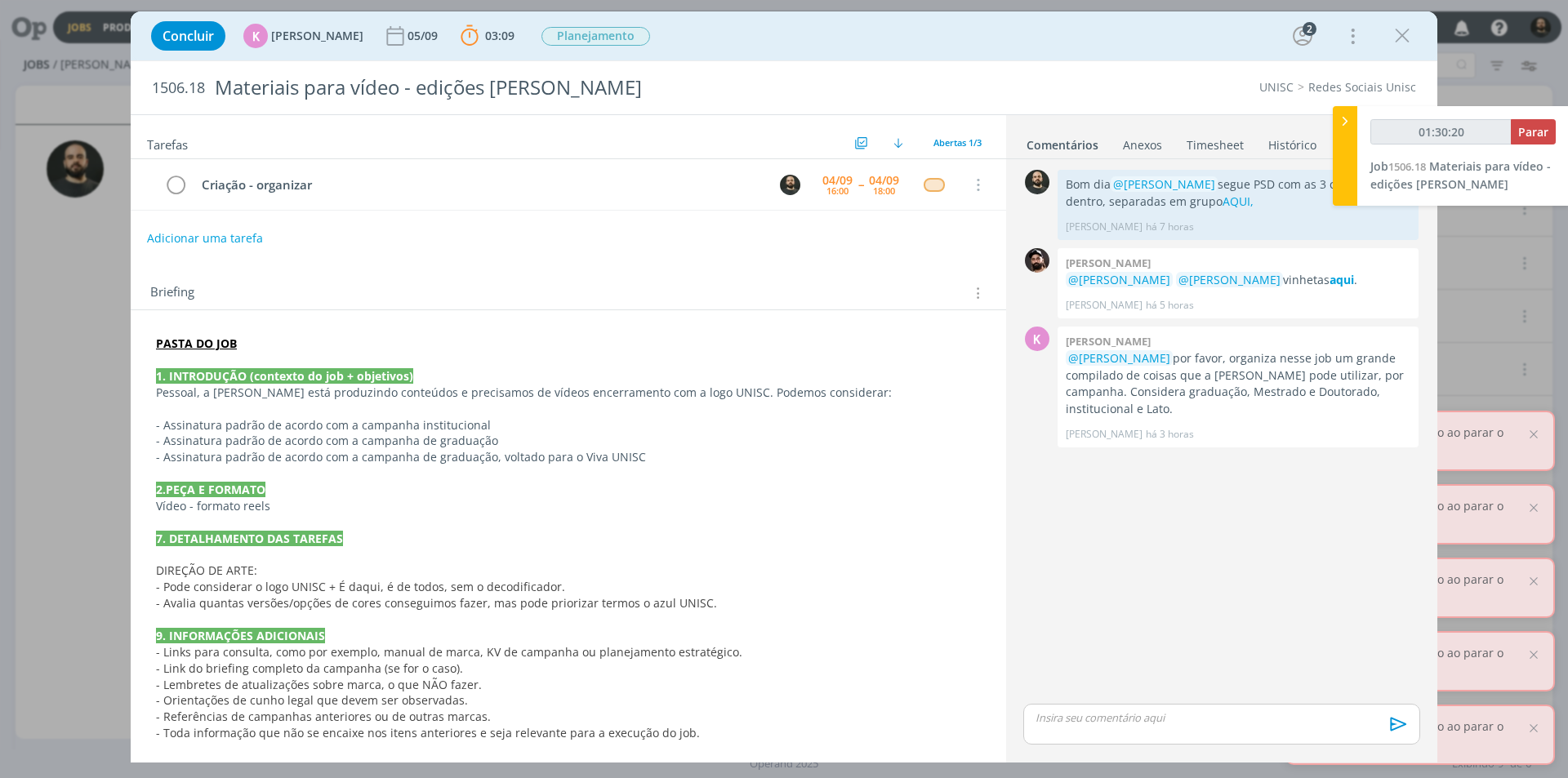
click at [1104, 725] on p "dialog" at bounding box center [1221, 717] width 371 height 14
type input "01:30:26"
click at [1298, 688] on p "Boa tarde ﻿ @ Beatriz Luchese ﻿ ﻿ @ Karoline Arend ﻿ ﻿ @ Luíza Santana ﻿ ﻿ @ El…" at bounding box center [1221, 684] width 371 height 45
type input "01:31:55"
click at [1110, 729] on icon "dialog" at bounding box center [1111, 731] width 5 height 5
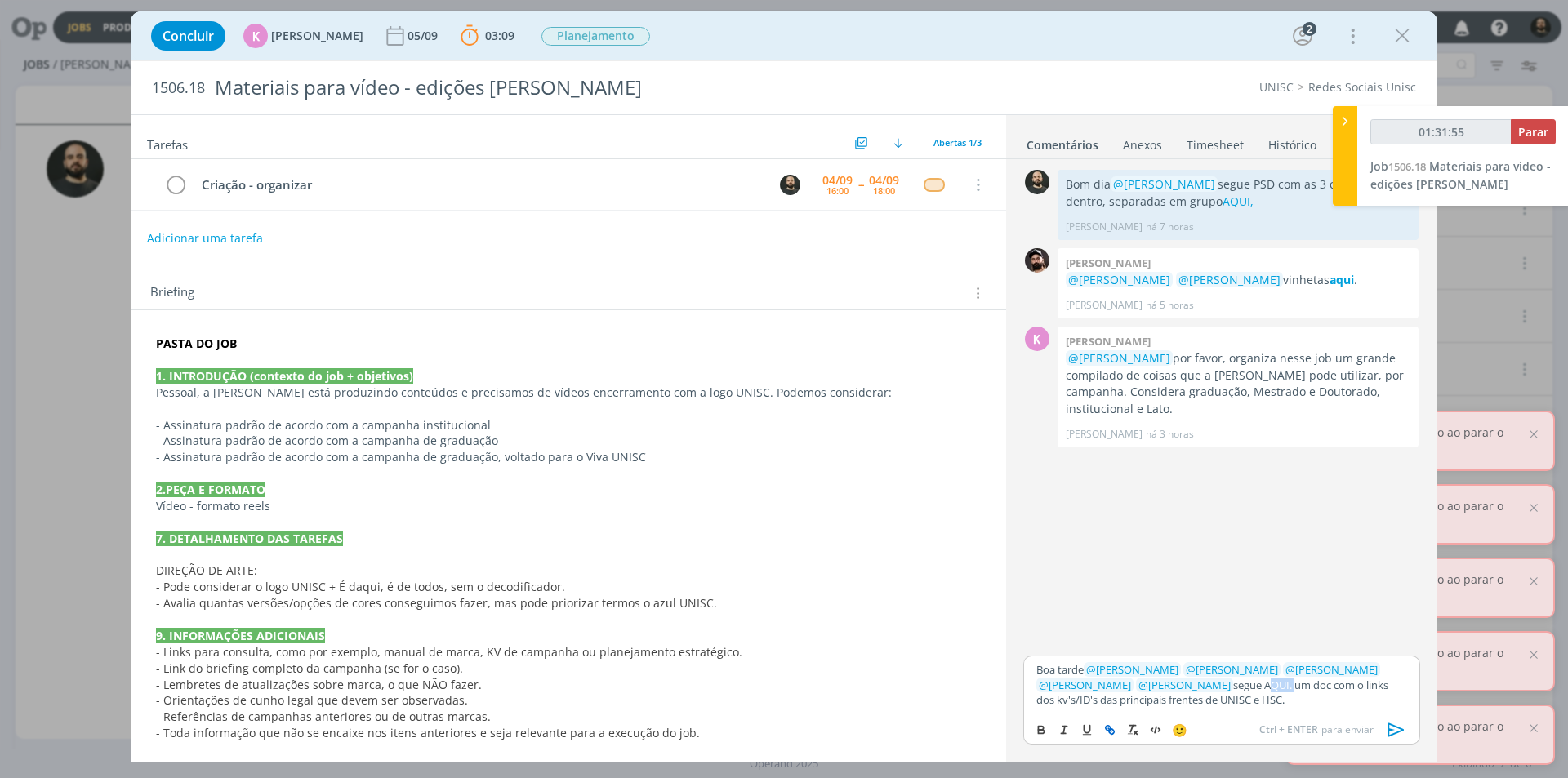
type input "AQUI."
type input "01:31:56"
paste input "https://sobeae.sharepoint.com/:w:/s/SOBEAE/EVTVtVJ-16BMtS8po_xDsfoBEQIgIpqwXuyi…"
type input "https://sobeae.sharepoint.com/:w:/s/SOBEAE/EVTVtVJ-16BMtS8po_xDsfoBEQIgIpqwXuyi…"
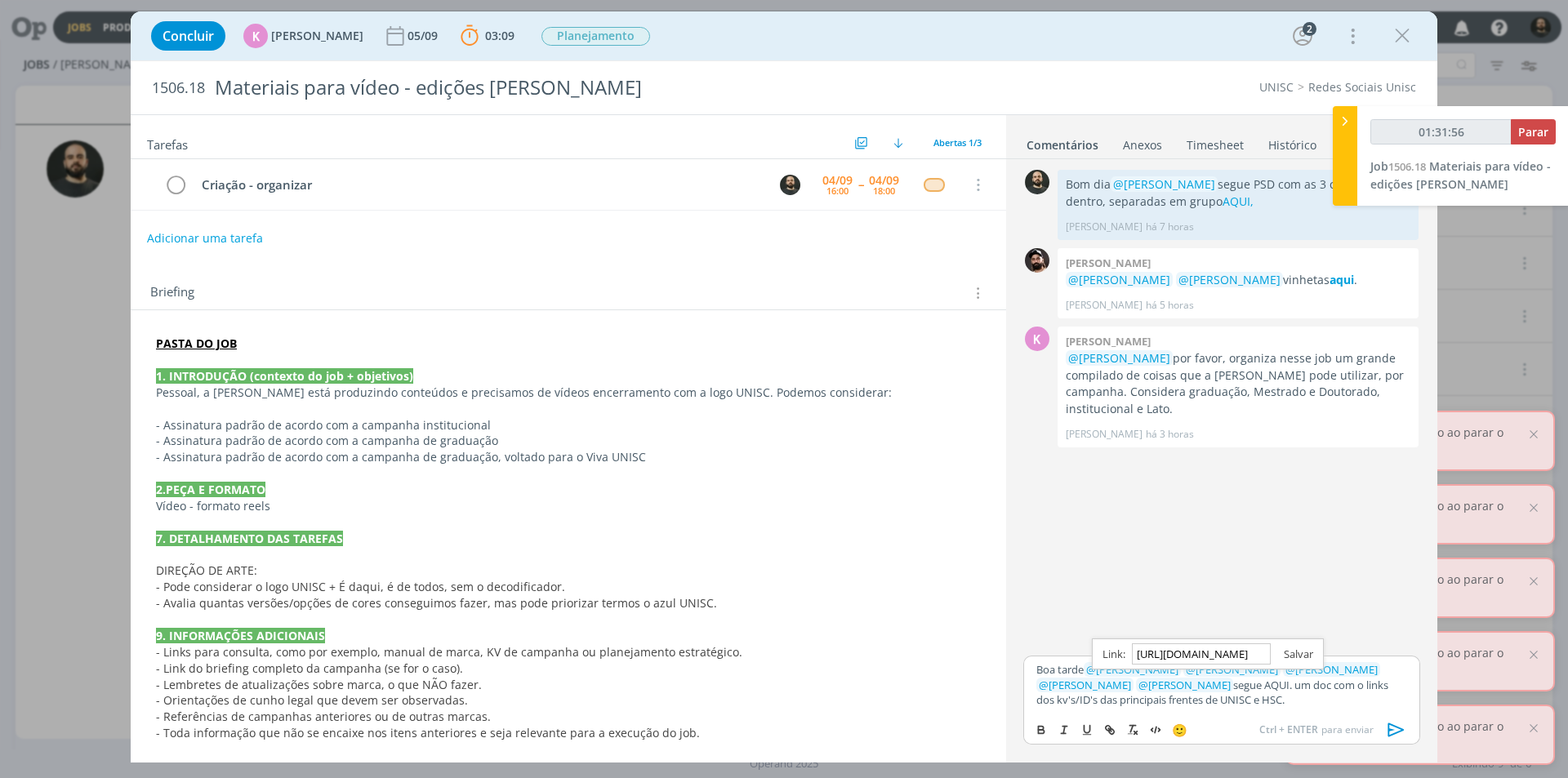
type input "01:31:57"
type input "https://sobeae.sharepoint.com/:w:/s/SOBEAE/EVTVtVJ-16BMtS8po_xDsfoBEQIgIpqwXuyi…"
click at [1297, 653] on link "dialog" at bounding box center [1292, 653] width 43 height 14
click at [1256, 714] on div "🙂 Ctrl + ENTER para enviar" at bounding box center [1221, 728] width 395 height 30
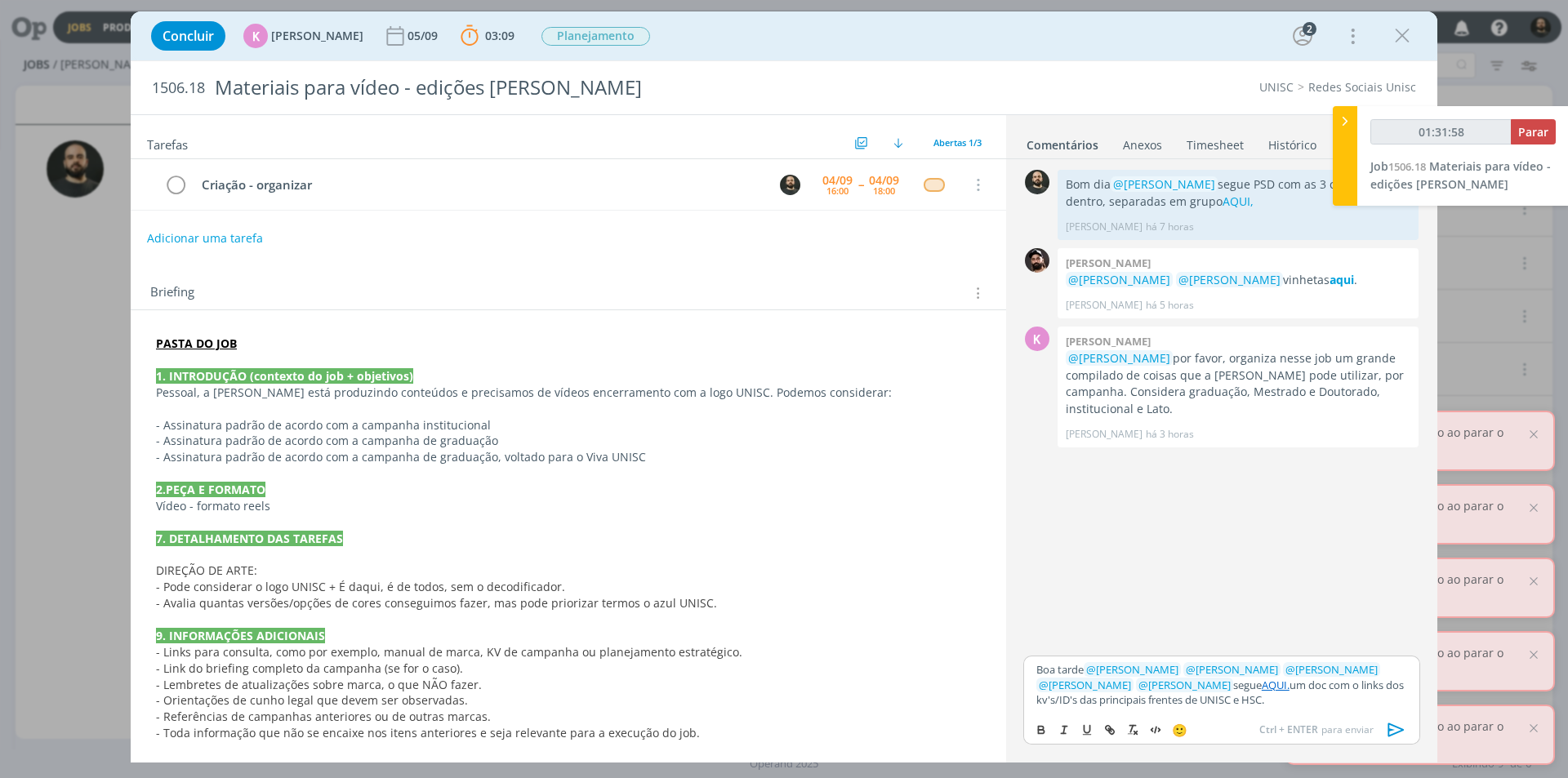
click at [1262, 682] on link "AQUI." at bounding box center [1276, 685] width 28 height 14
click at [1214, 650] on link "https://sobeae.sharepoint.com/:w:/s/SOBEAE/EVTVtVJ-16BMtS8po_xDsfoBEQIgIpqwXuyi…" at bounding box center [1158, 654] width 111 height 21
click at [1244, 695] on p "Boa tarde ﻿ @ Beatriz Luchese ﻿ ﻿ @ Karoline Arend ﻿ ﻿ @ Luíza Santana ﻿ ﻿ @ El…" at bounding box center [1221, 684] width 371 height 45
click at [1393, 730] on icon "dialog" at bounding box center [1397, 729] width 16 height 14
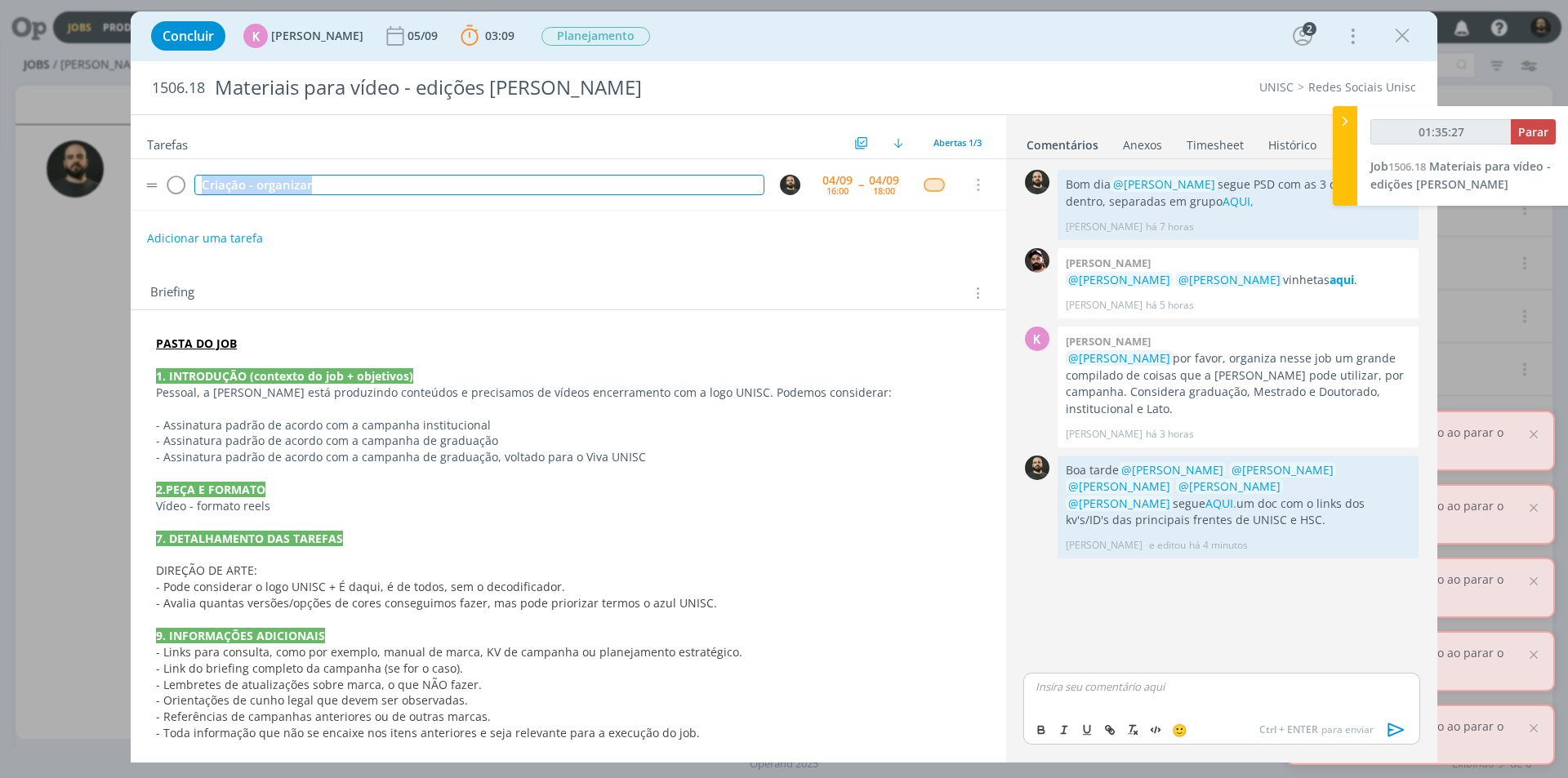
drag, startPoint x: 361, startPoint y: 190, endPoint x: 152, endPoint y: 186, distance: 209.0
click at [152, 186] on tr "Criação - organizar 04/09 16:00 -- 04/09 18:00 Cancelar" at bounding box center [568, 185] width 875 height 51
copy div "Criação - organizar"
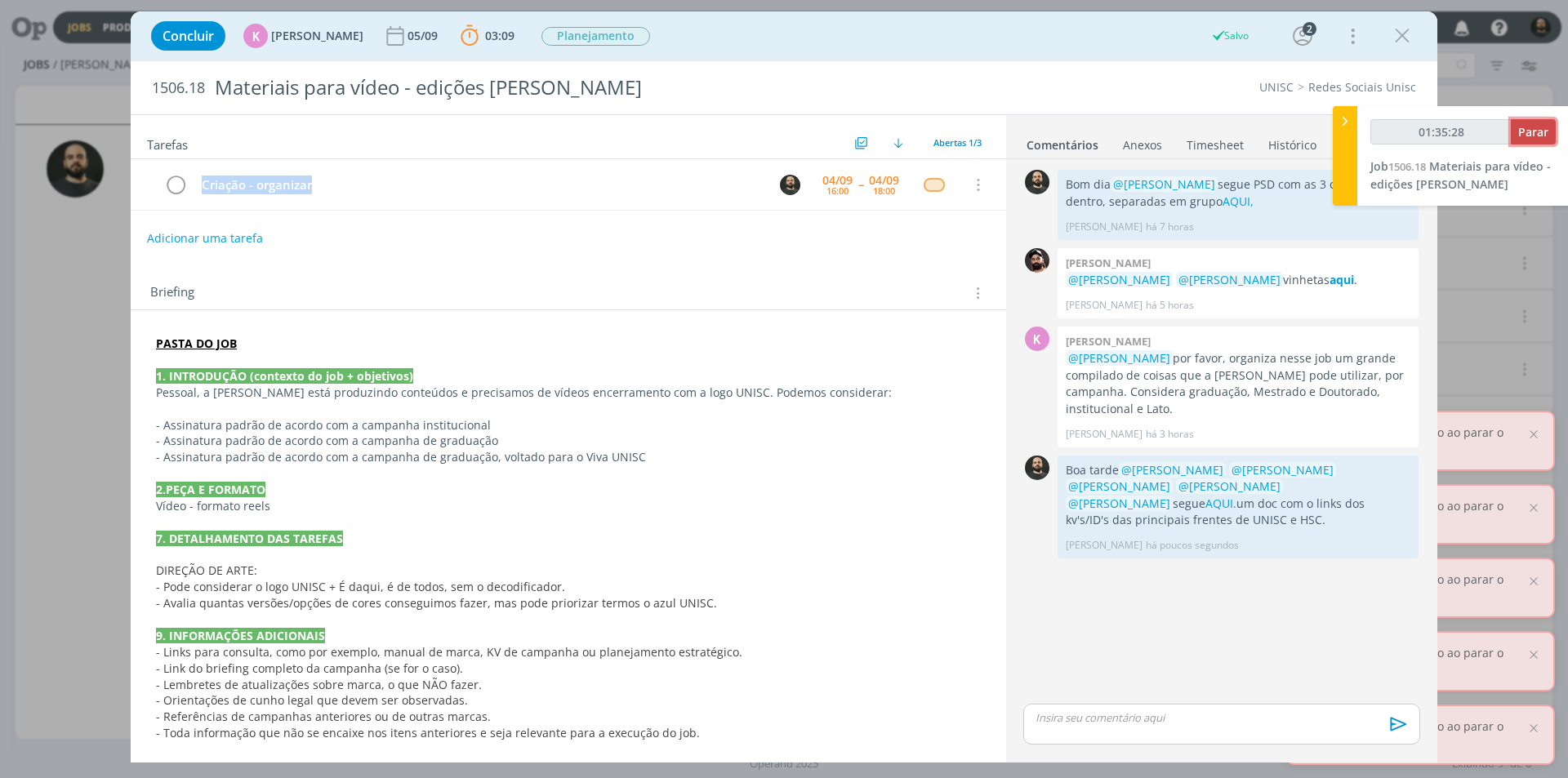
click at [1535, 128] on span "Parar" at bounding box center [1534, 131] width 30 height 15
click at [1531, 133] on span "Parar" at bounding box center [1534, 131] width 30 height 15
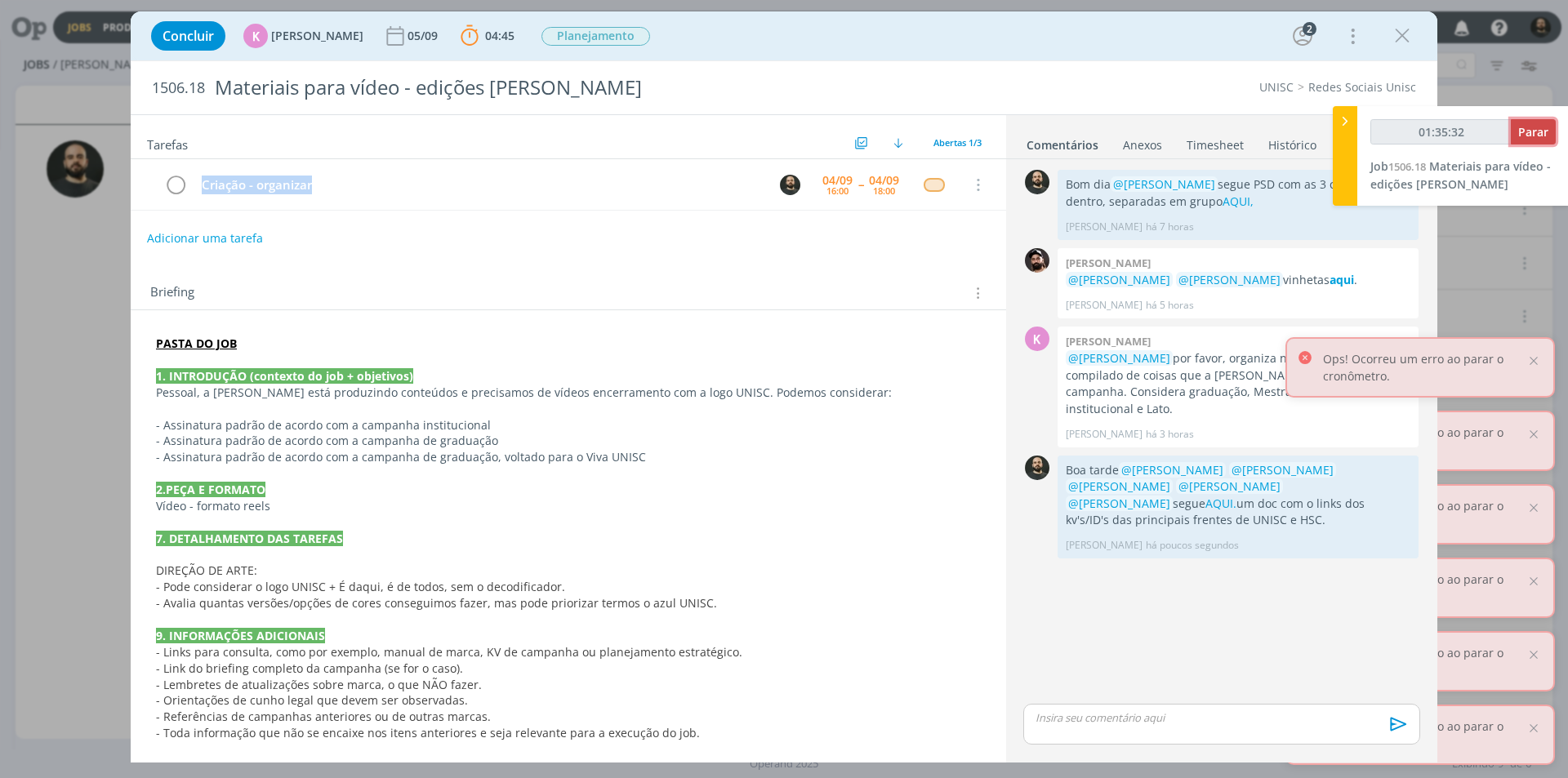
click at [1528, 120] on button "Parar" at bounding box center [1533, 131] width 45 height 26
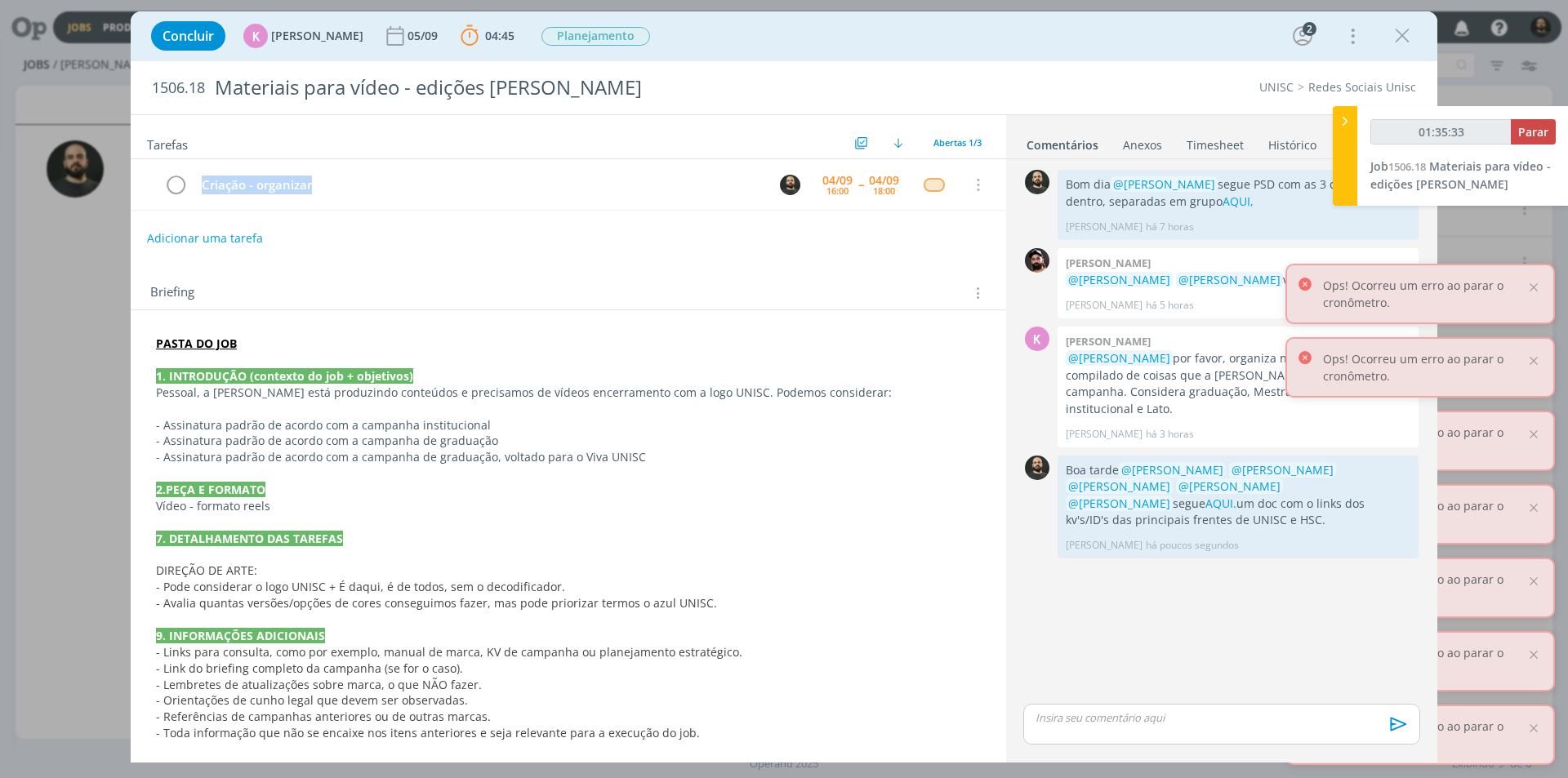
type input "01:36:00"
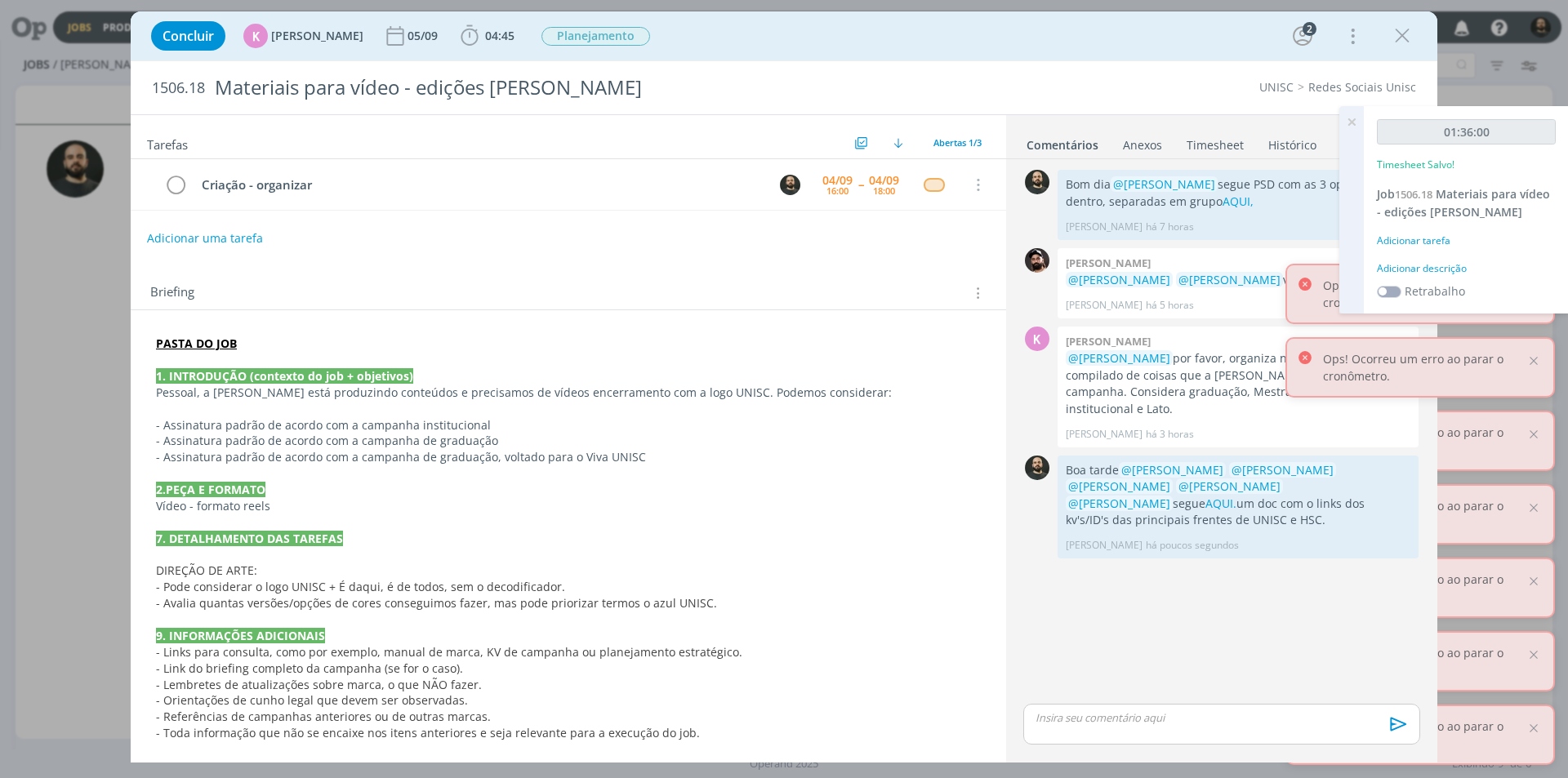
click at [1445, 260] on div "01:36:00 Timesheet Salvo! Job 1506.18 Materiais para vídeo - edições Elisa Adic…" at bounding box center [1466, 209] width 205 height 208
click at [1446, 271] on div "Adicionar descrição" at bounding box center [1467, 268] width 179 height 14
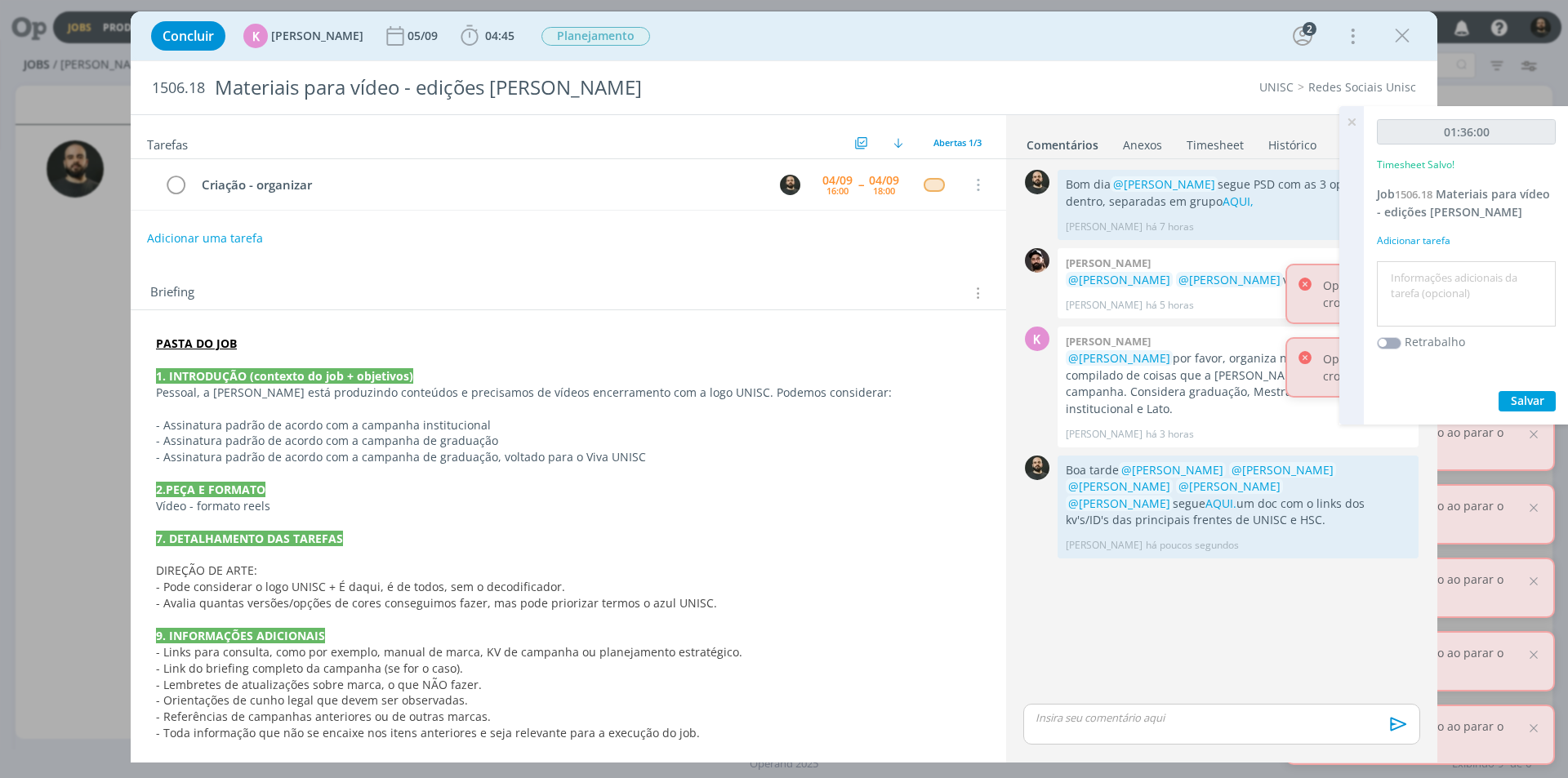
click at [1446, 284] on textarea at bounding box center [1466, 294] width 171 height 58
paste textarea "Criação - organizar"
type textarea "Criação - organizar"
click at [1523, 396] on span "Salvar" at bounding box center [1527, 400] width 33 height 15
click at [1355, 121] on icon at bounding box center [1352, 121] width 30 height 31
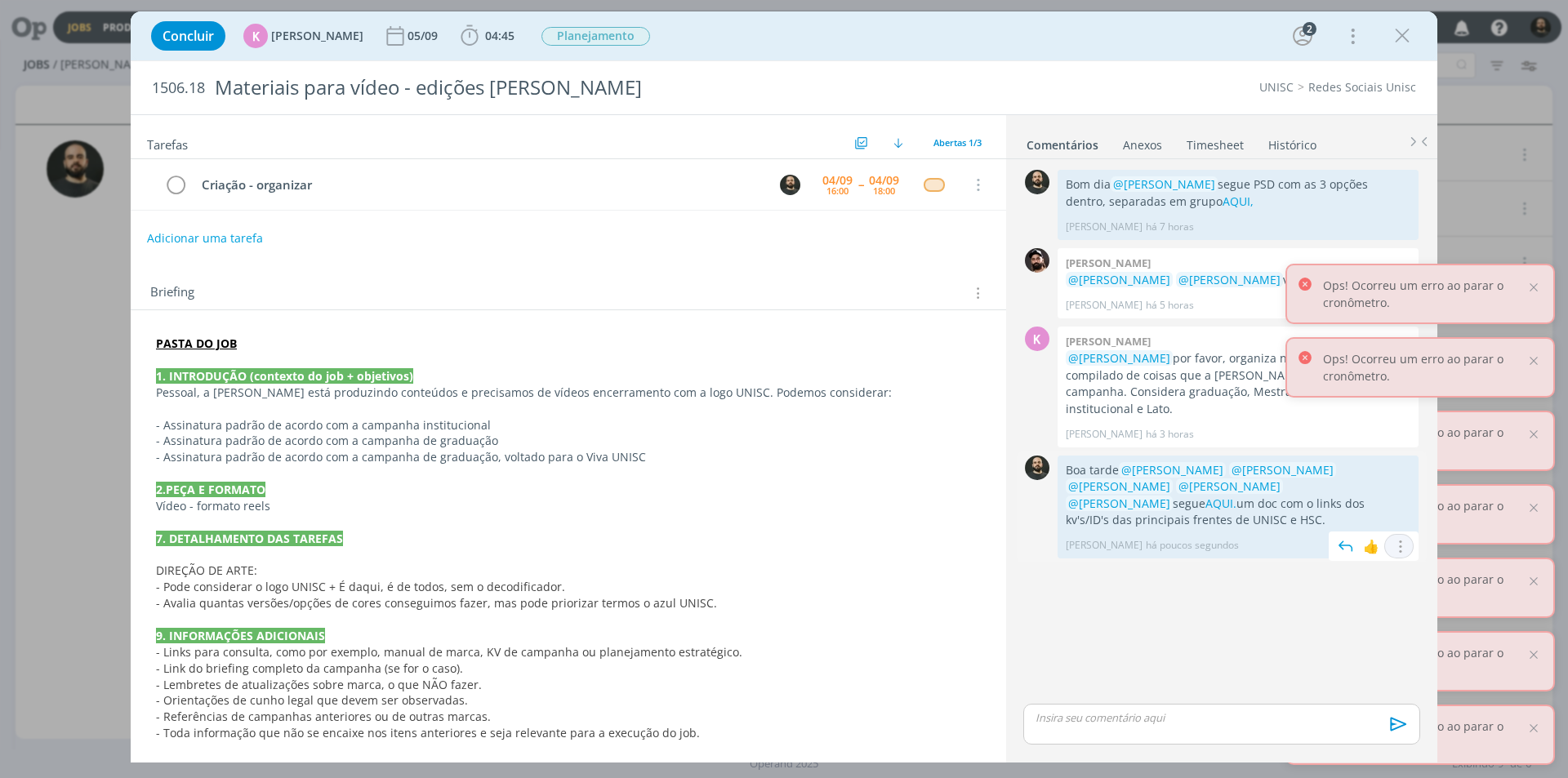
click at [1400, 539] on icon "dialog" at bounding box center [1398, 547] width 18 height 15
click at [1357, 558] on link "Editar" at bounding box center [1343, 570] width 129 height 26
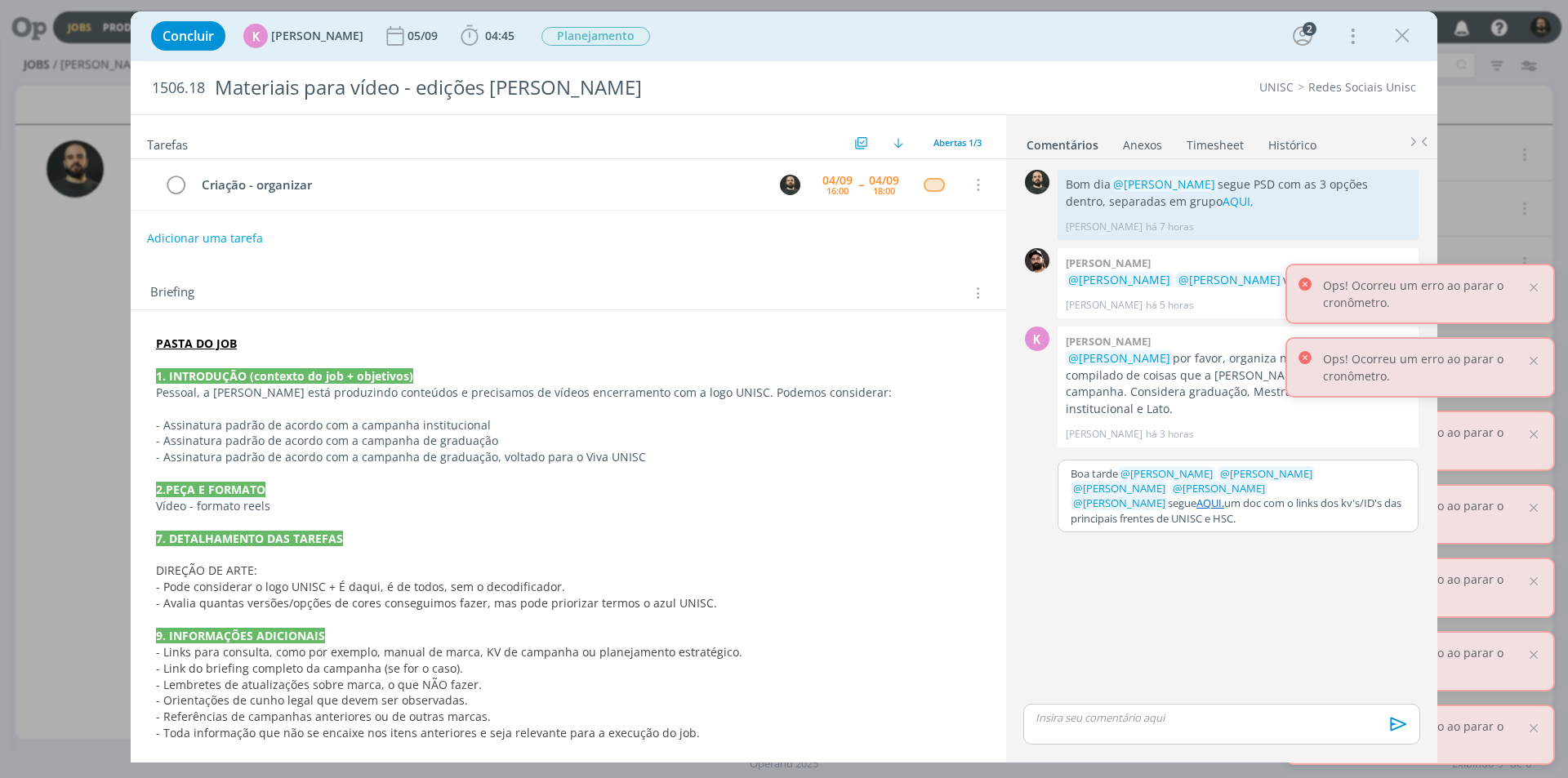
click at [1143, 468] on p "Boa tarde ﻿ @ Beatriz Luchese ﻿ ﻿ @ Karoline Arend ﻿ ﻿ @ Luíza Santana ﻿ ﻿ @ El…" at bounding box center [1238, 496] width 335 height 60
click at [1204, 489] on span "[PERSON_NAME]" at bounding box center [1233, 495] width 101 height 18
click at [1392, 533] on button "Salvar" at bounding box center [1393, 543] width 37 height 20
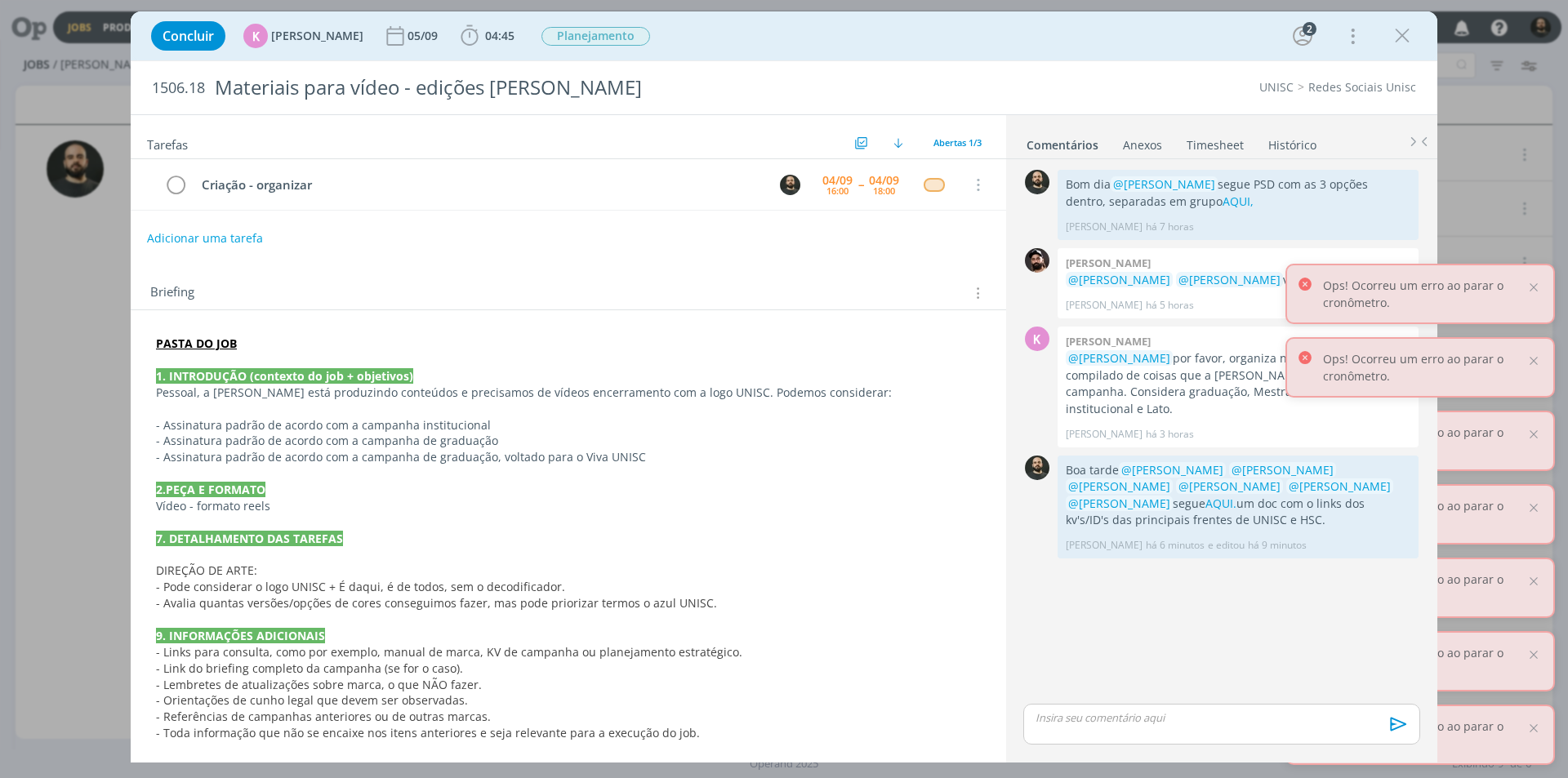
drag, startPoint x: 1395, startPoint y: 43, endPoint x: 852, endPoint y: 250, distance: 581.1
click at [1395, 42] on icon "dialog" at bounding box center [1402, 36] width 25 height 25
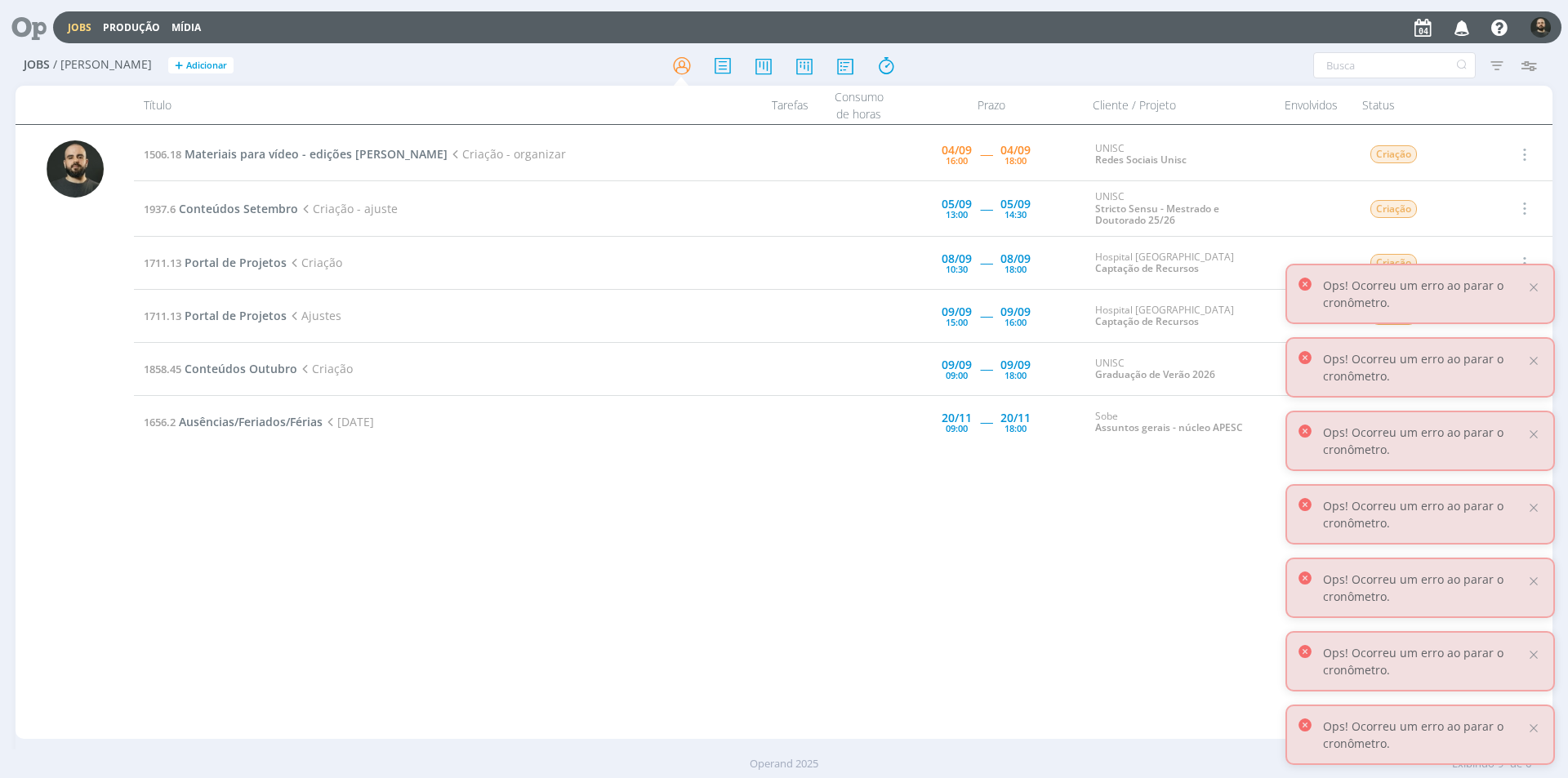
click at [570, 538] on div "1506.18 Materiais para vídeo - edições Elisa Criação - organizar 04/09 16:00 --…" at bounding box center [843, 432] width 1418 height 608
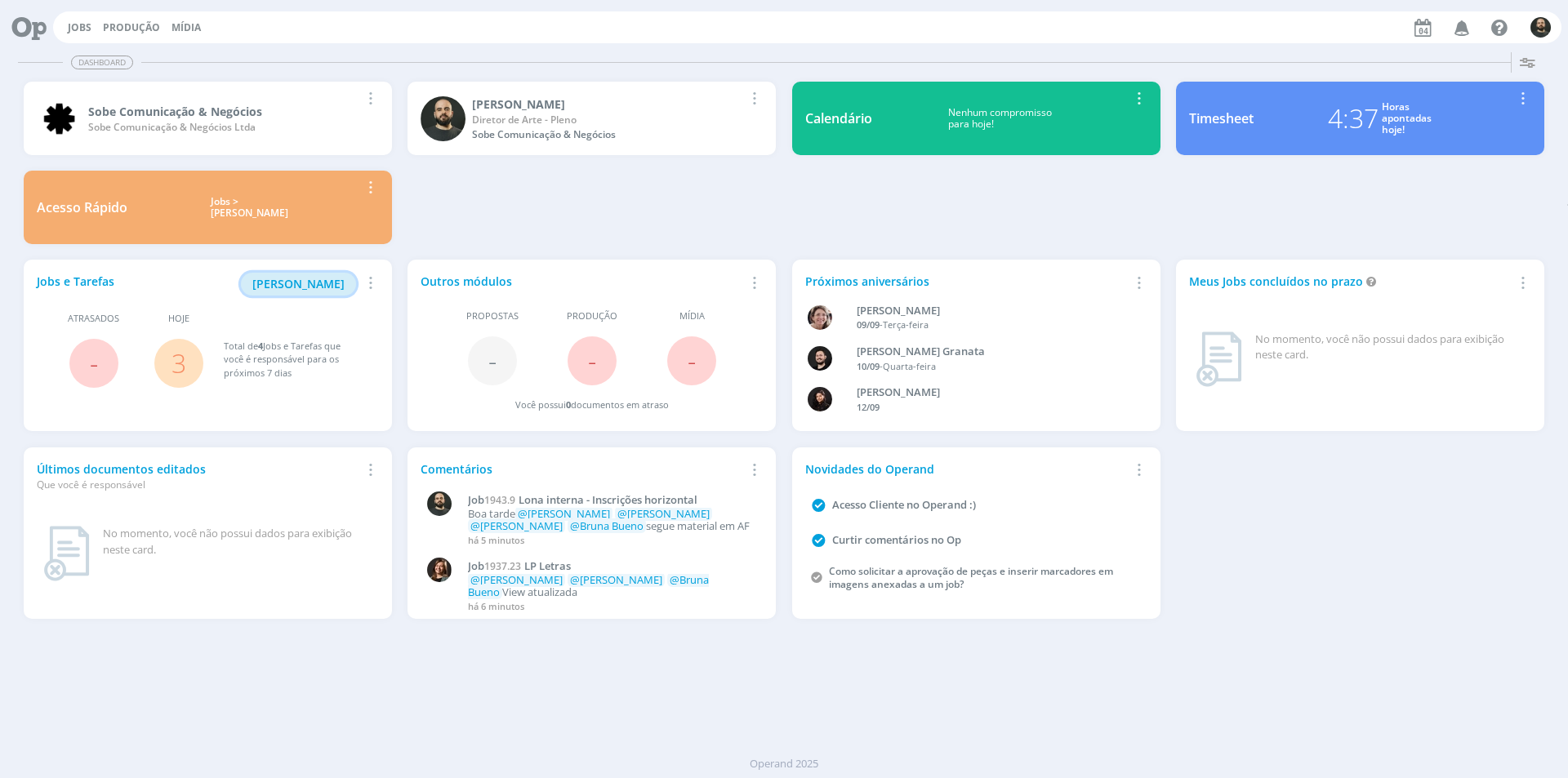
click at [321, 278] on span "[PERSON_NAME]" at bounding box center [298, 284] width 92 height 15
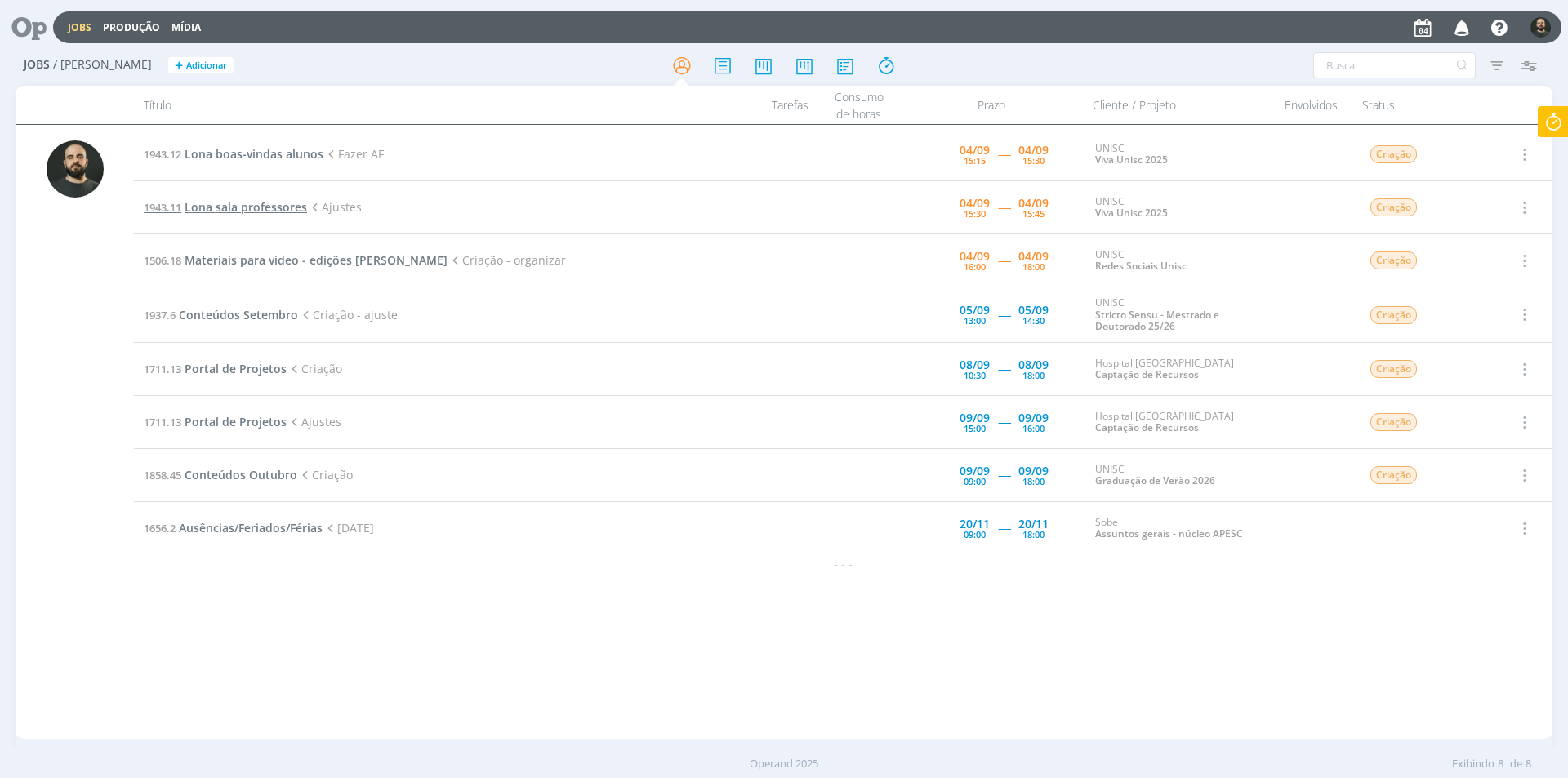
click at [271, 204] on span "Lona sala professores" at bounding box center [246, 207] width 123 height 15
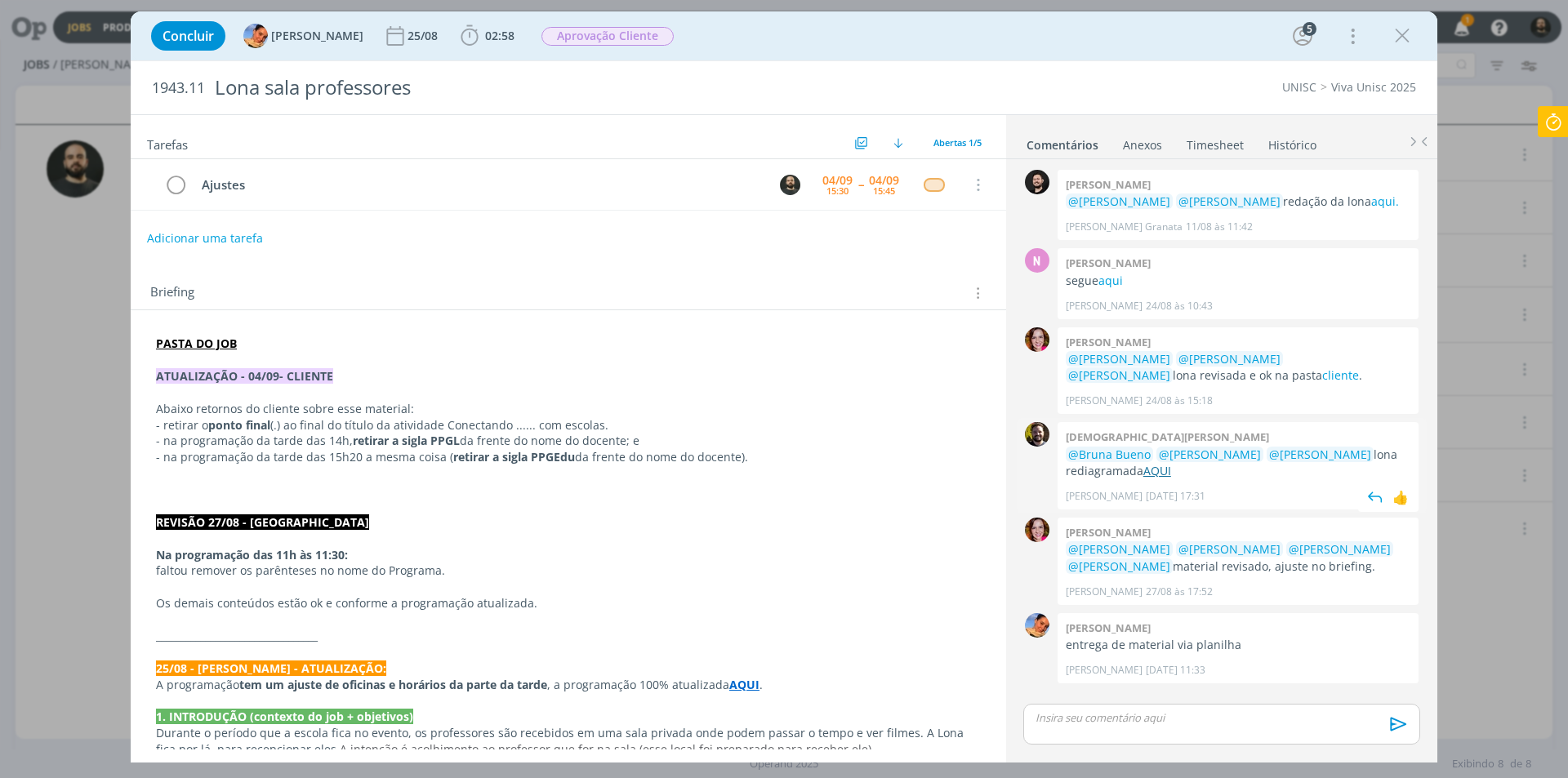
click at [1143, 470] on link "AQUI" at bounding box center [1156, 470] width 28 height 15
drag, startPoint x: 204, startPoint y: 88, endPoint x: 141, endPoint y: 90, distance: 63.0
click at [141, 90] on div "1943.11 Lona sala professores UNISC Viva Unisc 2025" at bounding box center [784, 88] width 1307 height 53
copy span "1943.11"
click at [1397, 32] on icon "dialog" at bounding box center [1402, 36] width 25 height 25
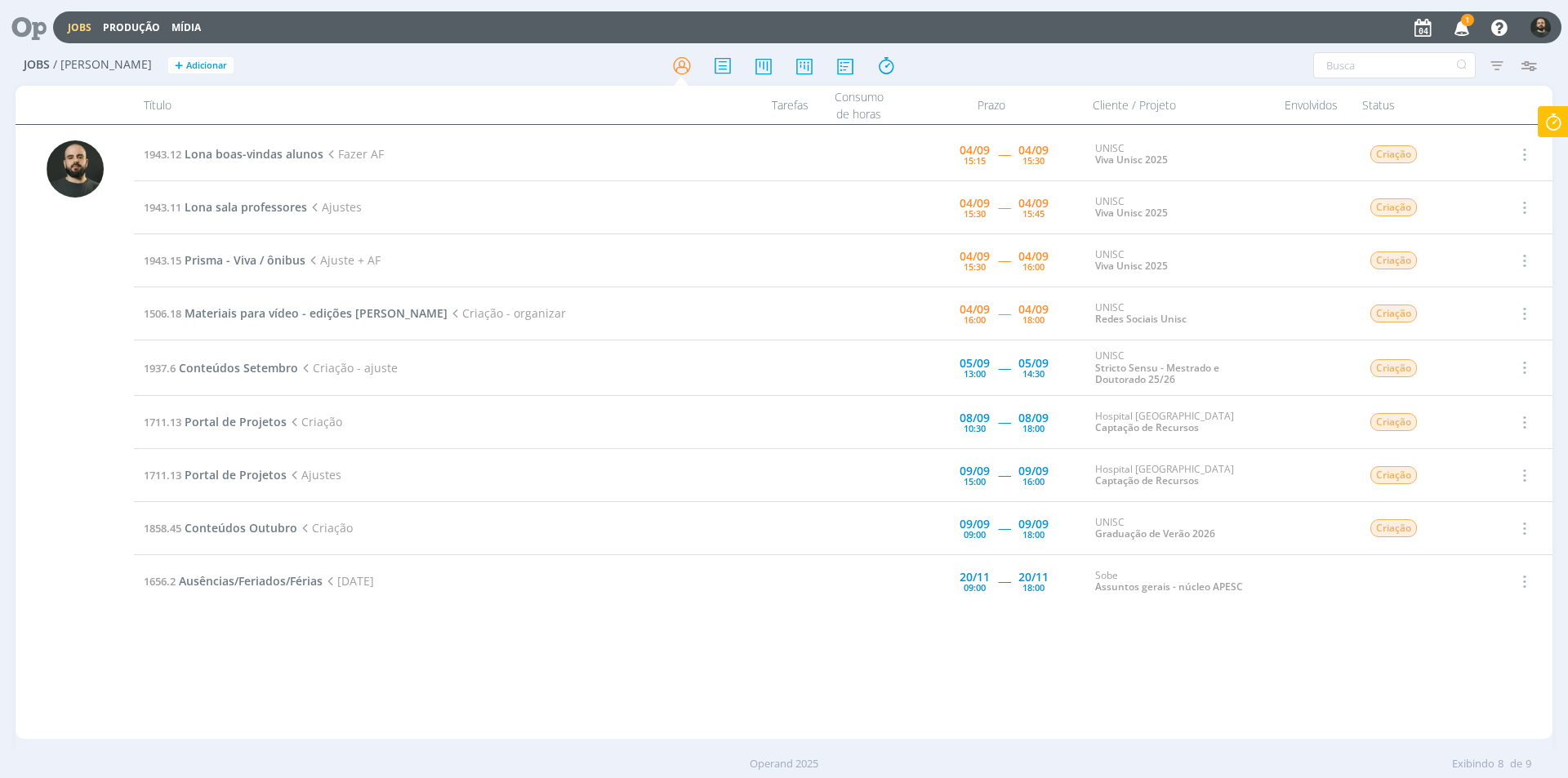
click at [1558, 129] on icon at bounding box center [1553, 121] width 30 height 31
type input "00:10:45"
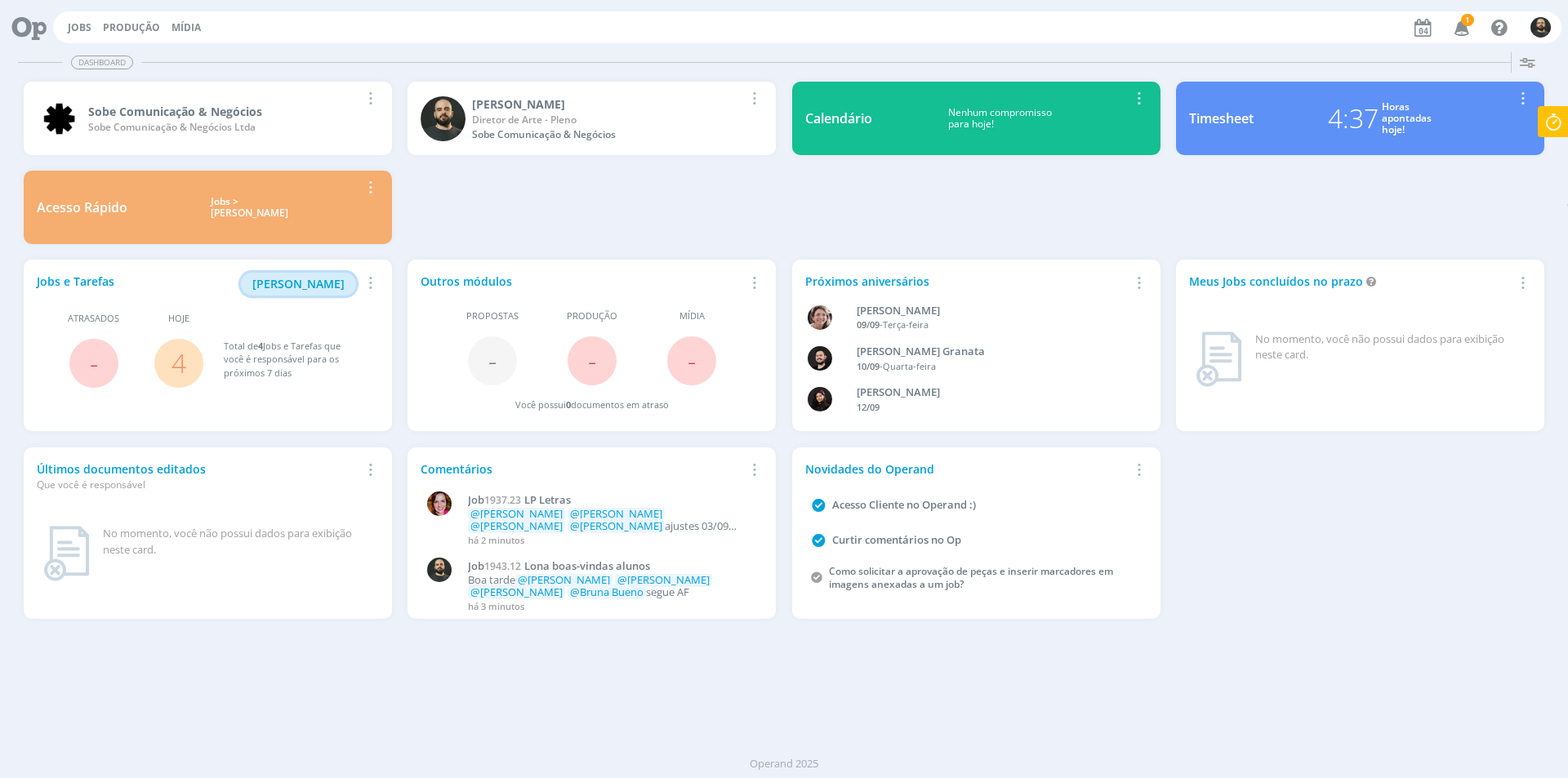
click at [308, 279] on span "Minha Pauta" at bounding box center [298, 284] width 92 height 15
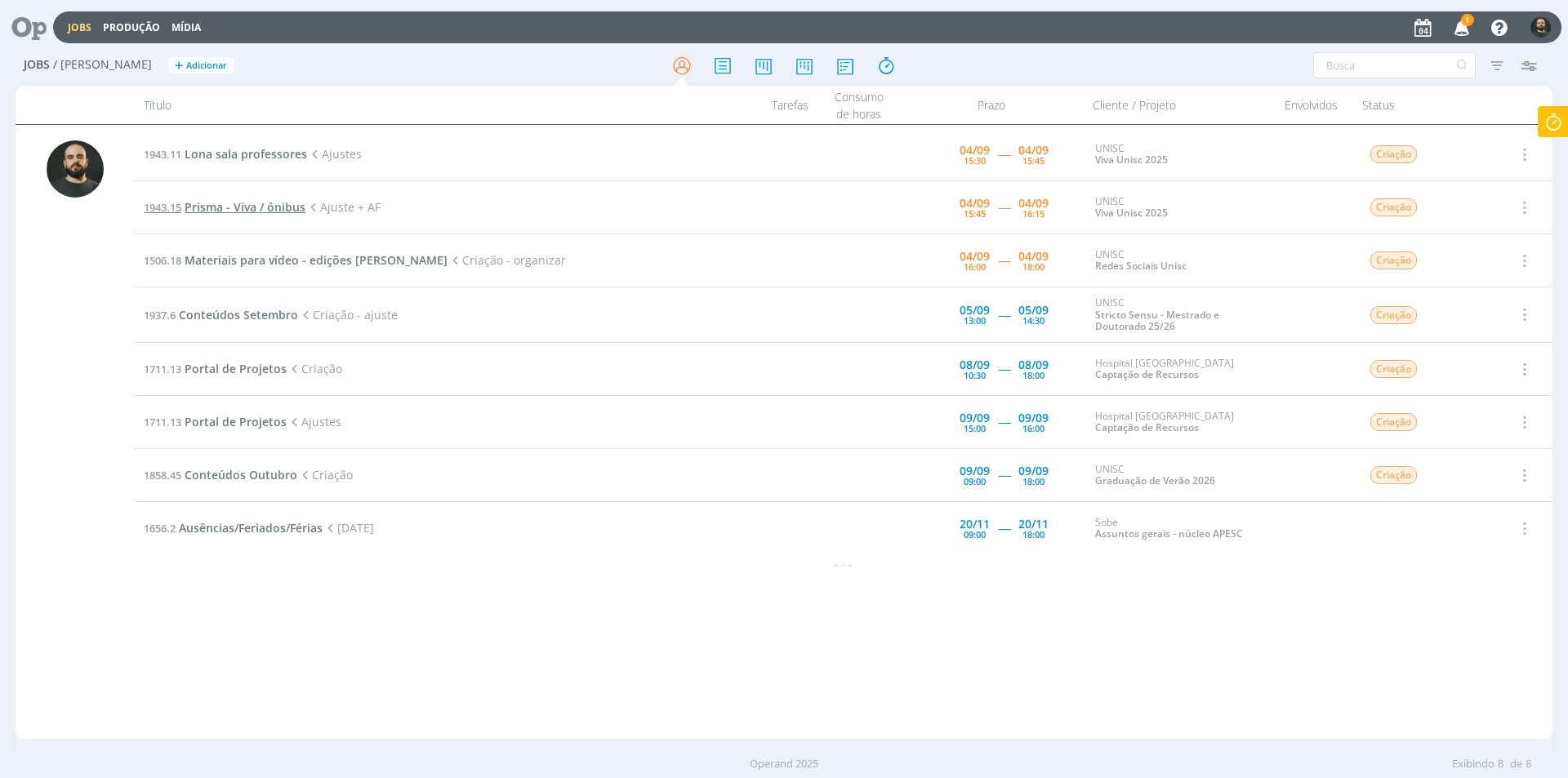
click at [272, 209] on span "Prisma - Viva / ônibus" at bounding box center [245, 207] width 121 height 15
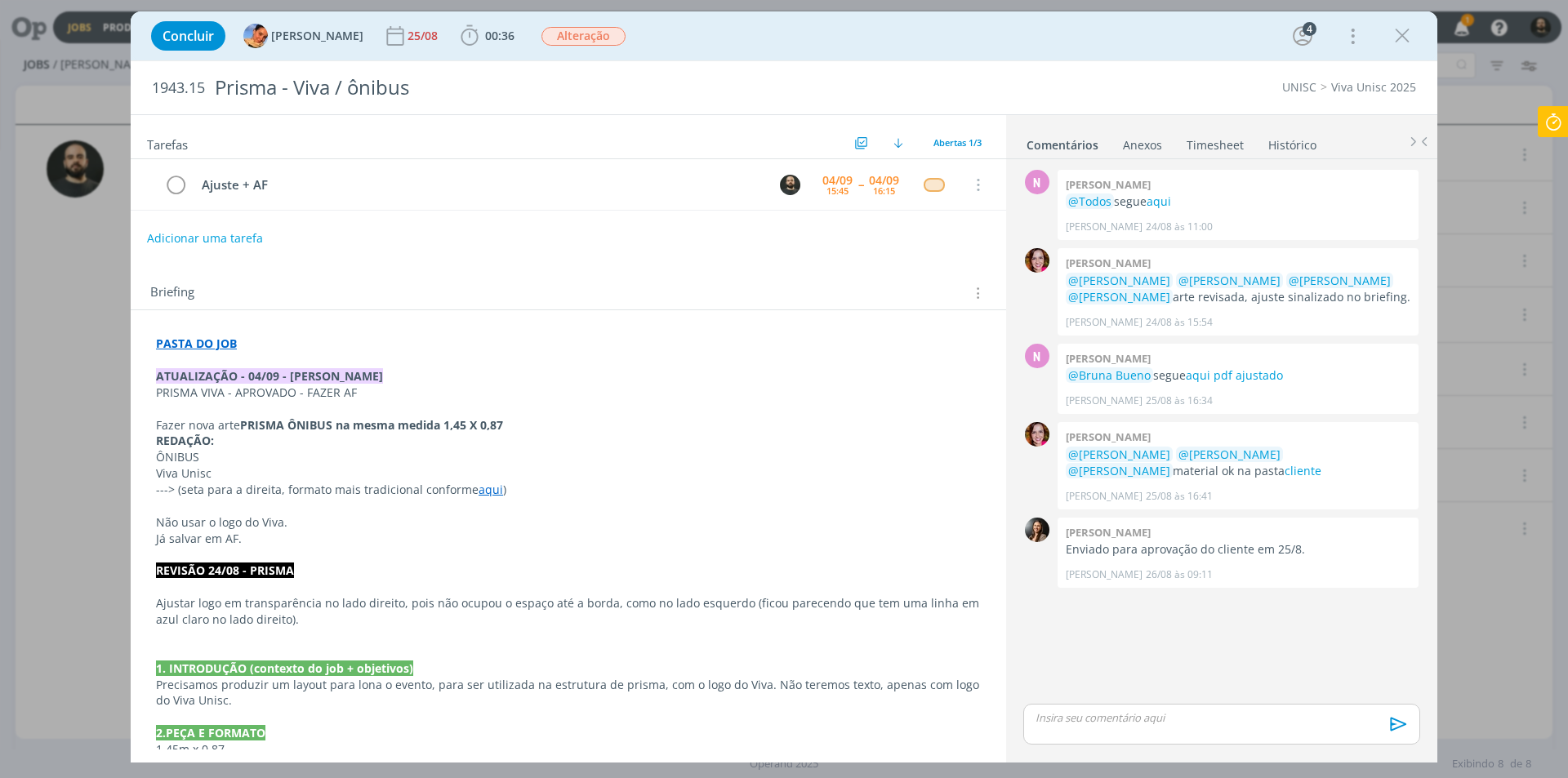
click at [481, 486] on link "aqui" at bounding box center [491, 489] width 25 height 15
click at [486, 523] on link "https://www.google.com/imgres?q=seta%20tradicional%20%20apontando%20para%20a%20…" at bounding box center [452, 521] width 163 height 21
drag, startPoint x: 203, startPoint y: 457, endPoint x: 151, endPoint y: 454, distance: 52.1
click at [151, 454] on div "PASTA DO JOB ATUALIZAÇÃO - 04/09 - BEATRIZ PRISMA VIVA - APROVADO - FAZER AF Fa…" at bounding box center [569, 692] width 850 height 727
copy p "ÔNIBUS"
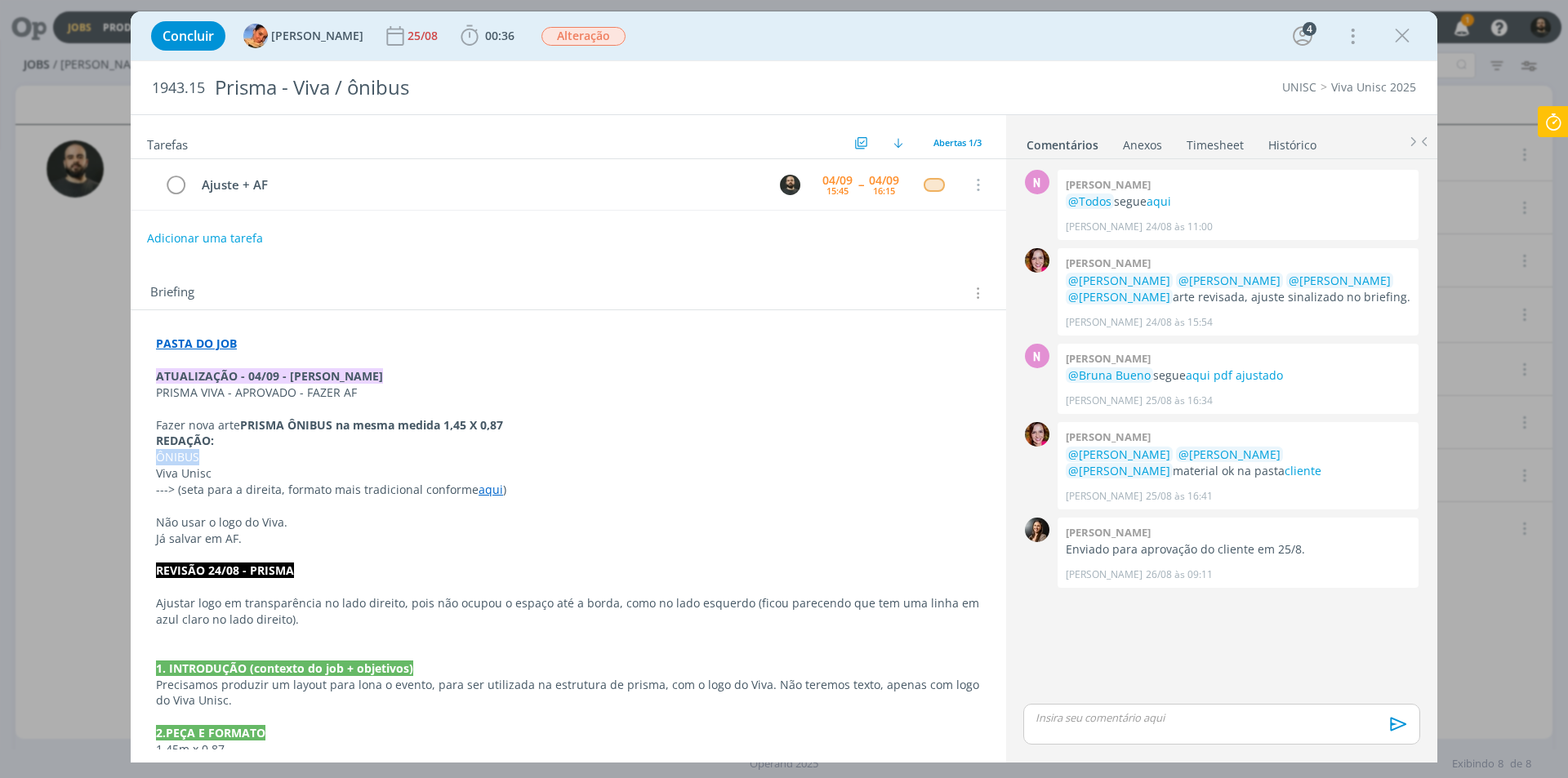
copy p "ÔNIBUS"
click at [1407, 43] on icon "dialog" at bounding box center [1402, 36] width 25 height 25
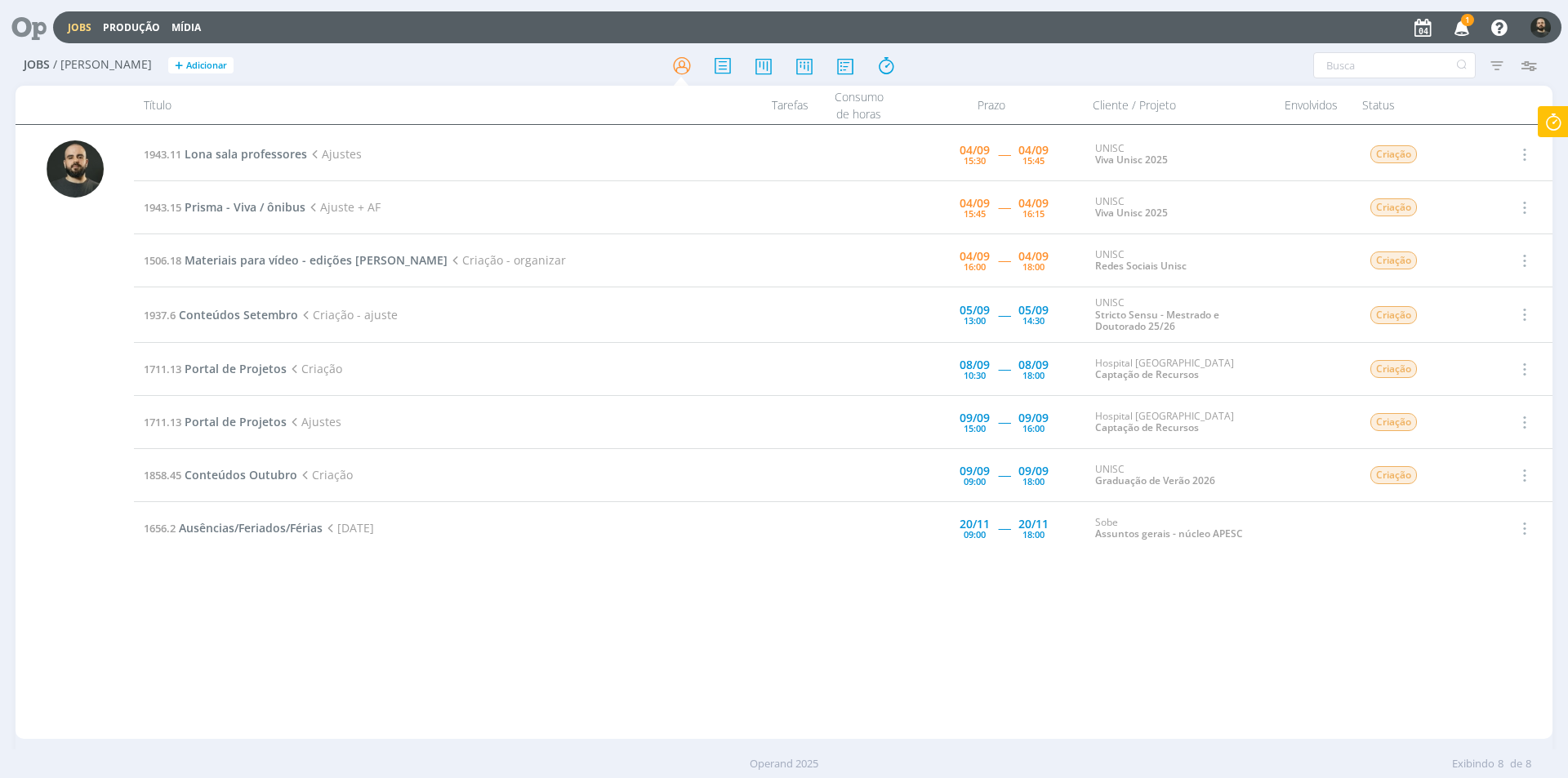
click at [1458, 23] on icon "button" at bounding box center [1462, 27] width 29 height 28
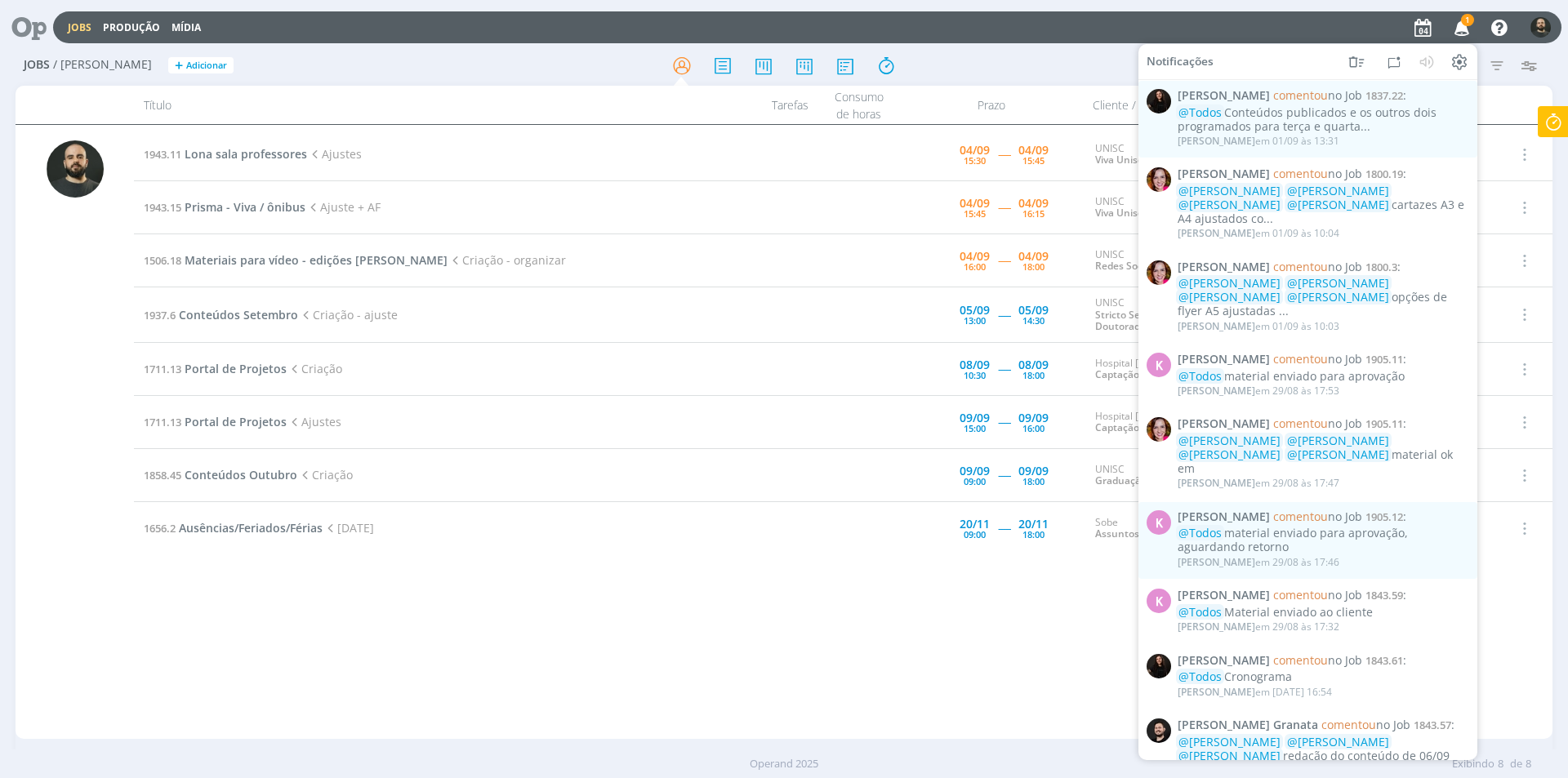
click at [1460, 26] on icon "button" at bounding box center [1462, 27] width 29 height 28
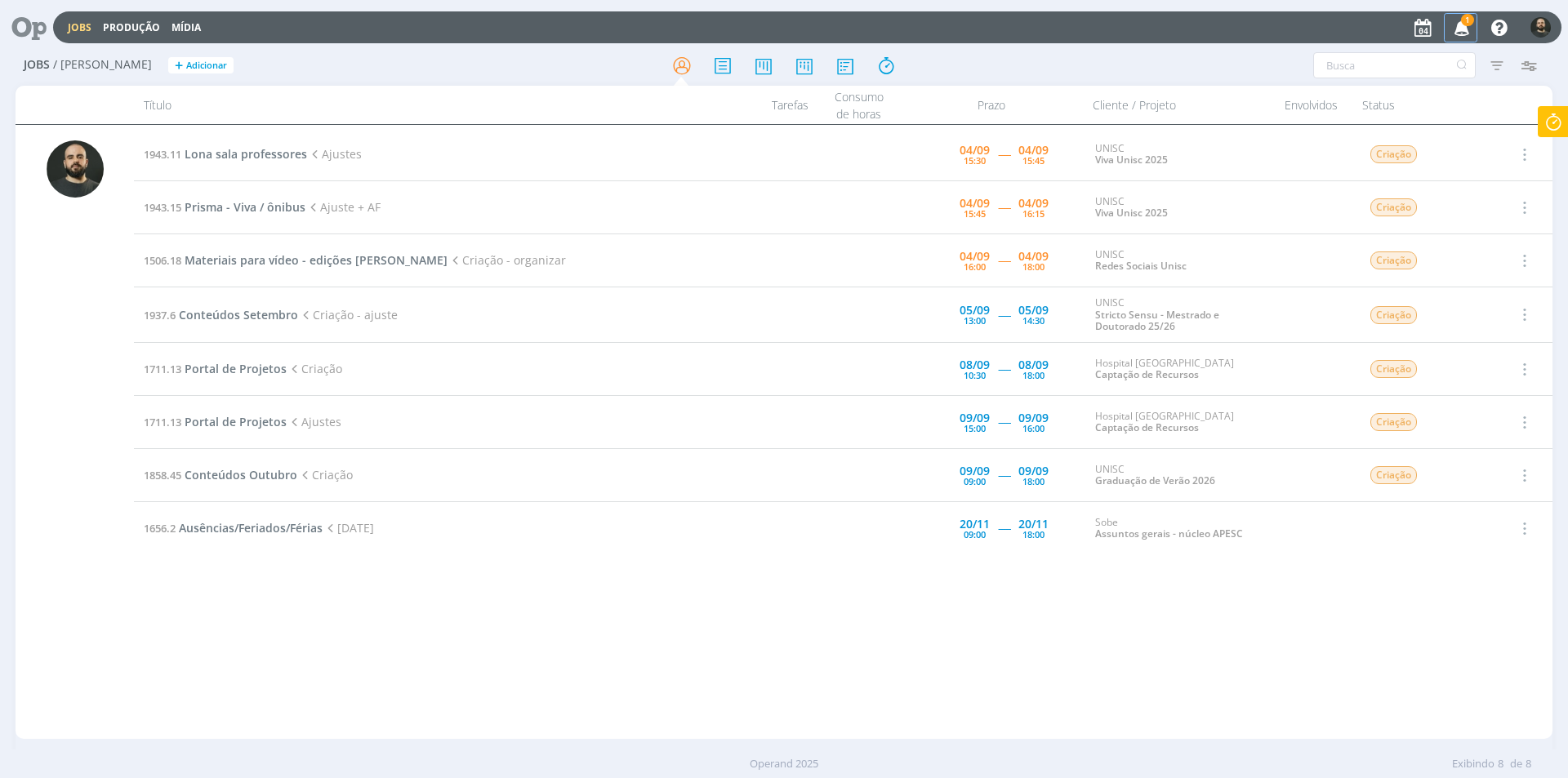
click at [1464, 29] on icon "button" at bounding box center [1462, 27] width 29 height 28
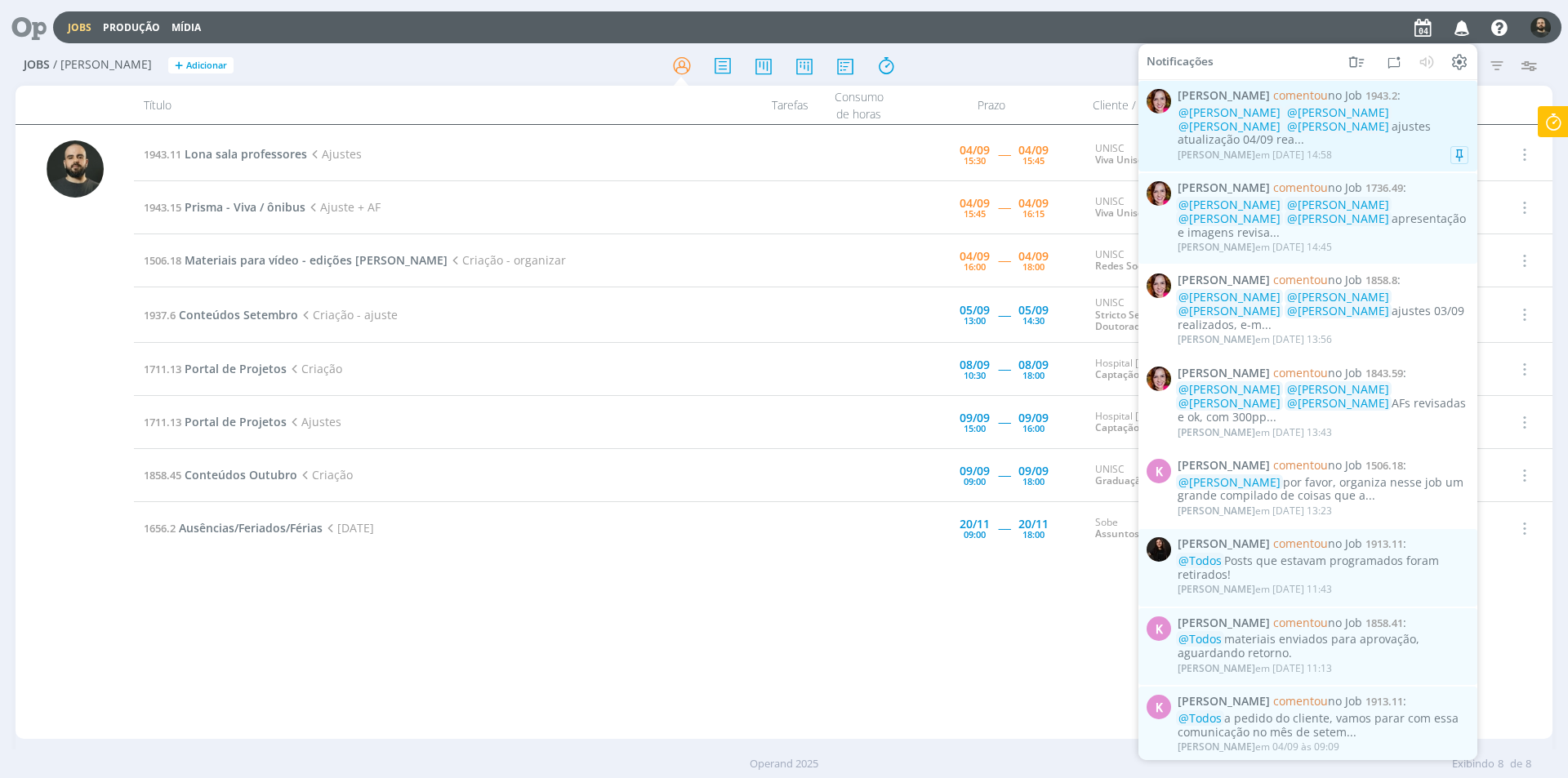
click at [1376, 147] on div "Bruna Bueno em 04/09 às 14:58" at bounding box center [1322, 154] width 291 height 16
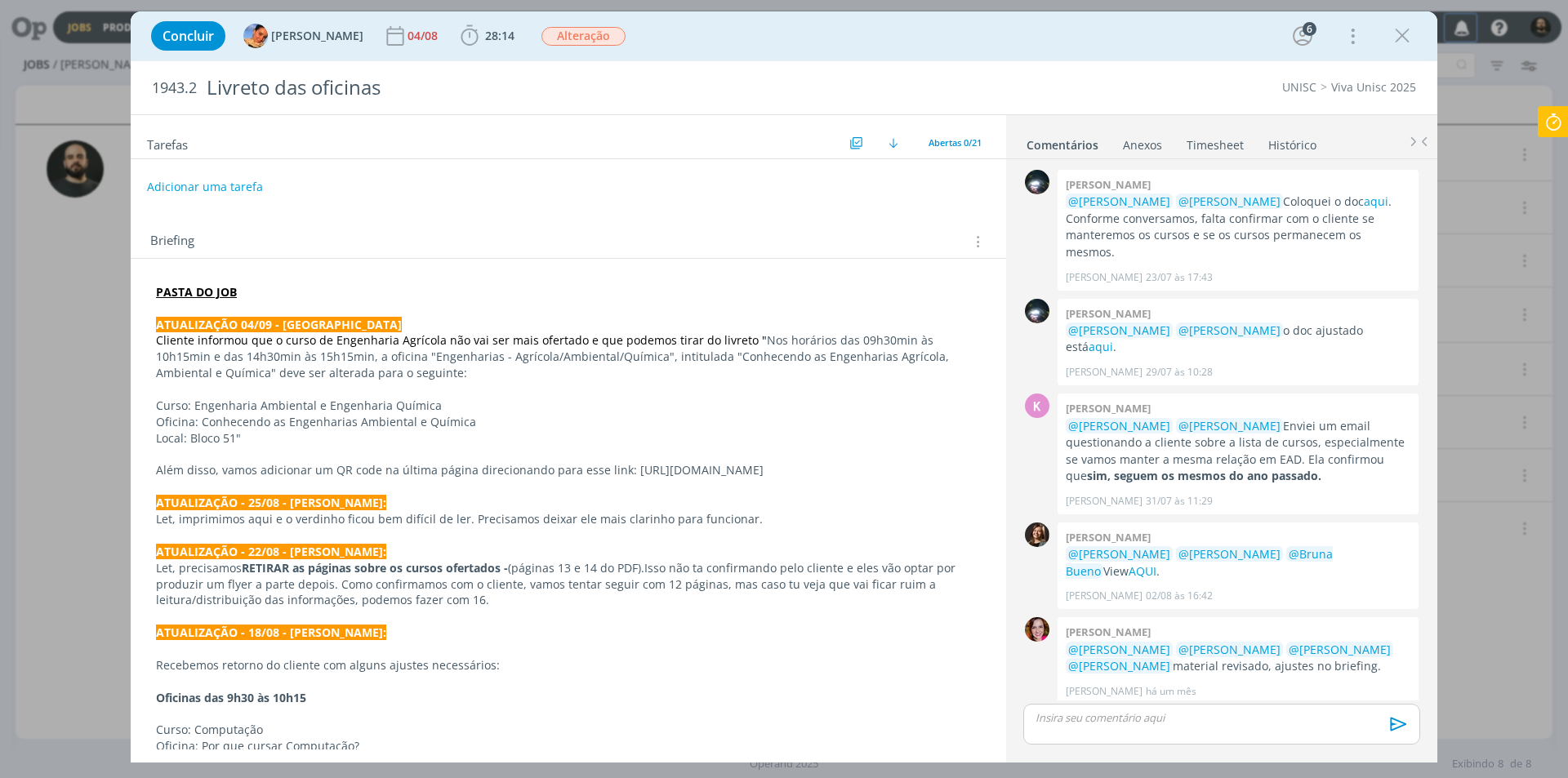
scroll to position [1184, 0]
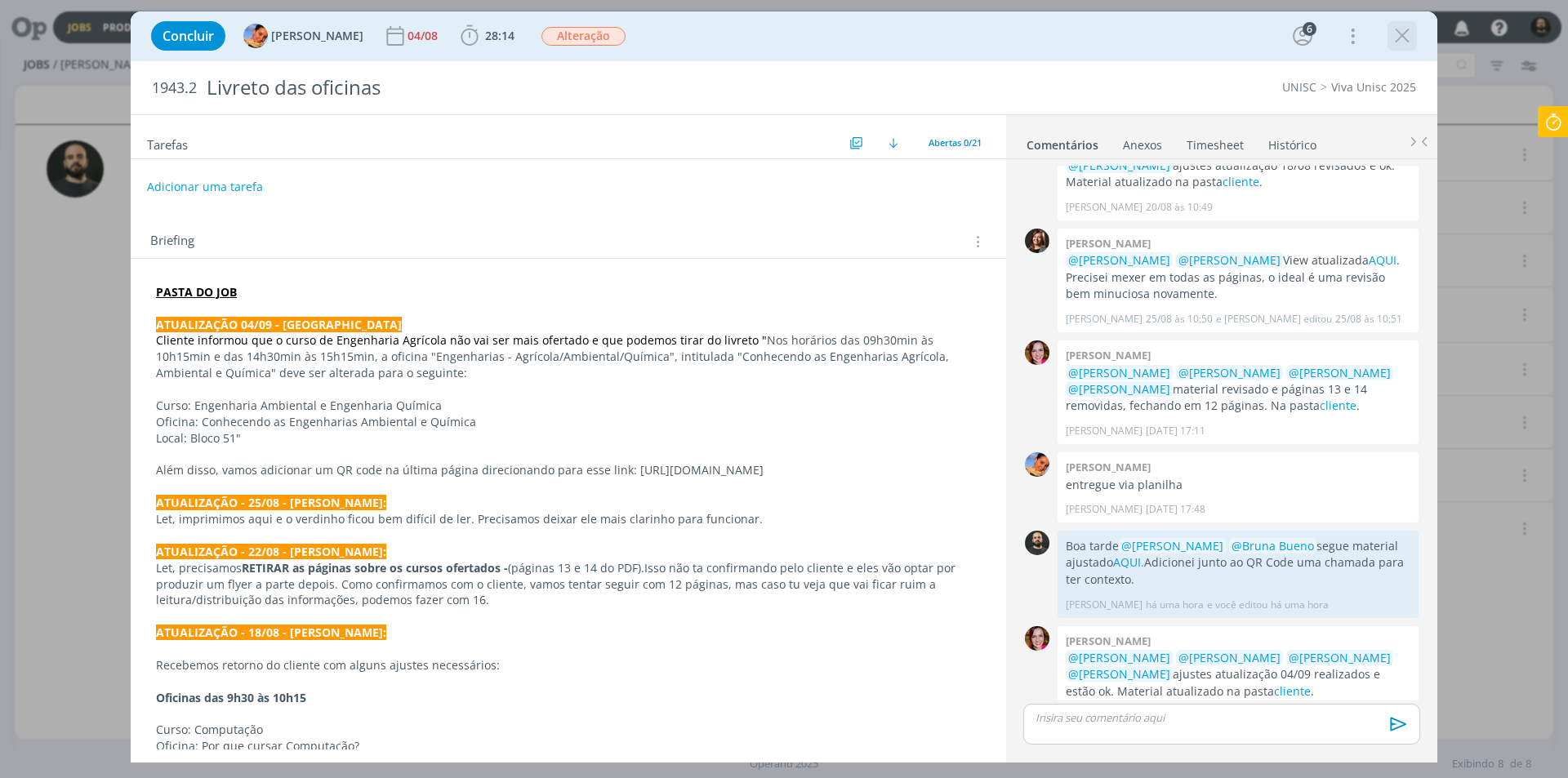
click at [1407, 37] on icon "dialog" at bounding box center [1402, 36] width 25 height 25
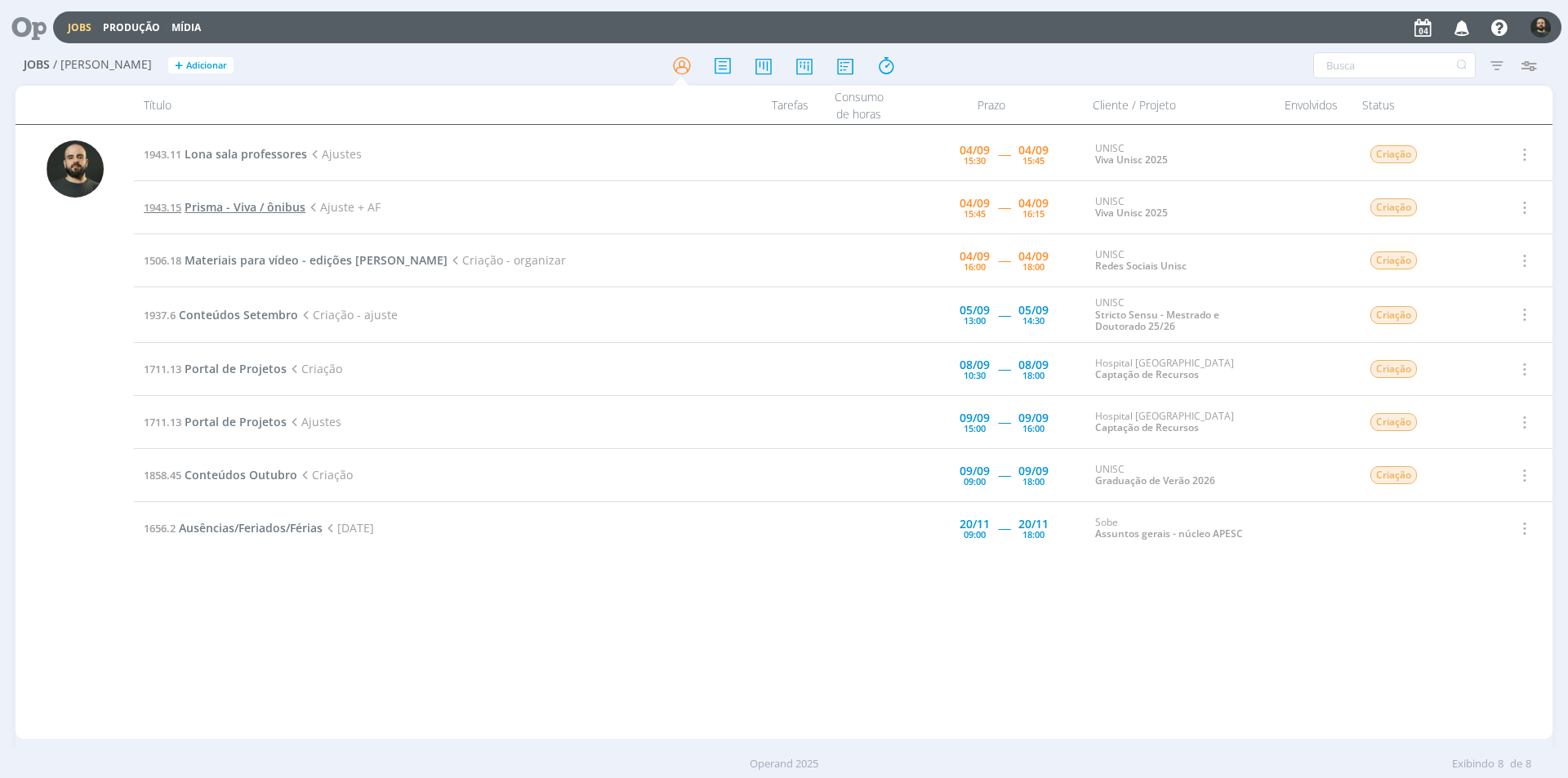
click at [266, 206] on span "Prisma - Viva / ônibus" at bounding box center [245, 207] width 121 height 15
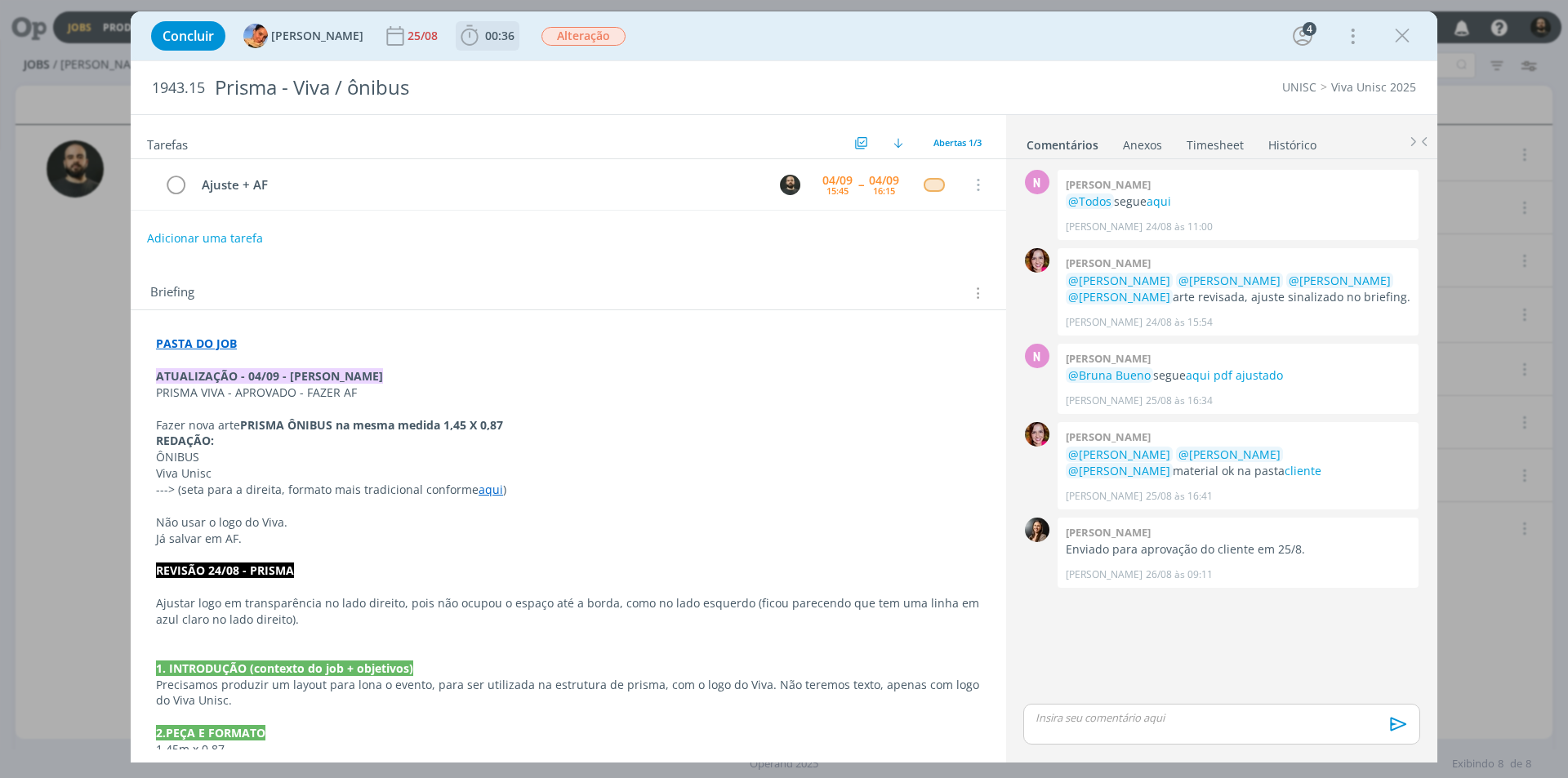
click at [461, 29] on icon "dialog" at bounding box center [470, 35] width 17 height 20
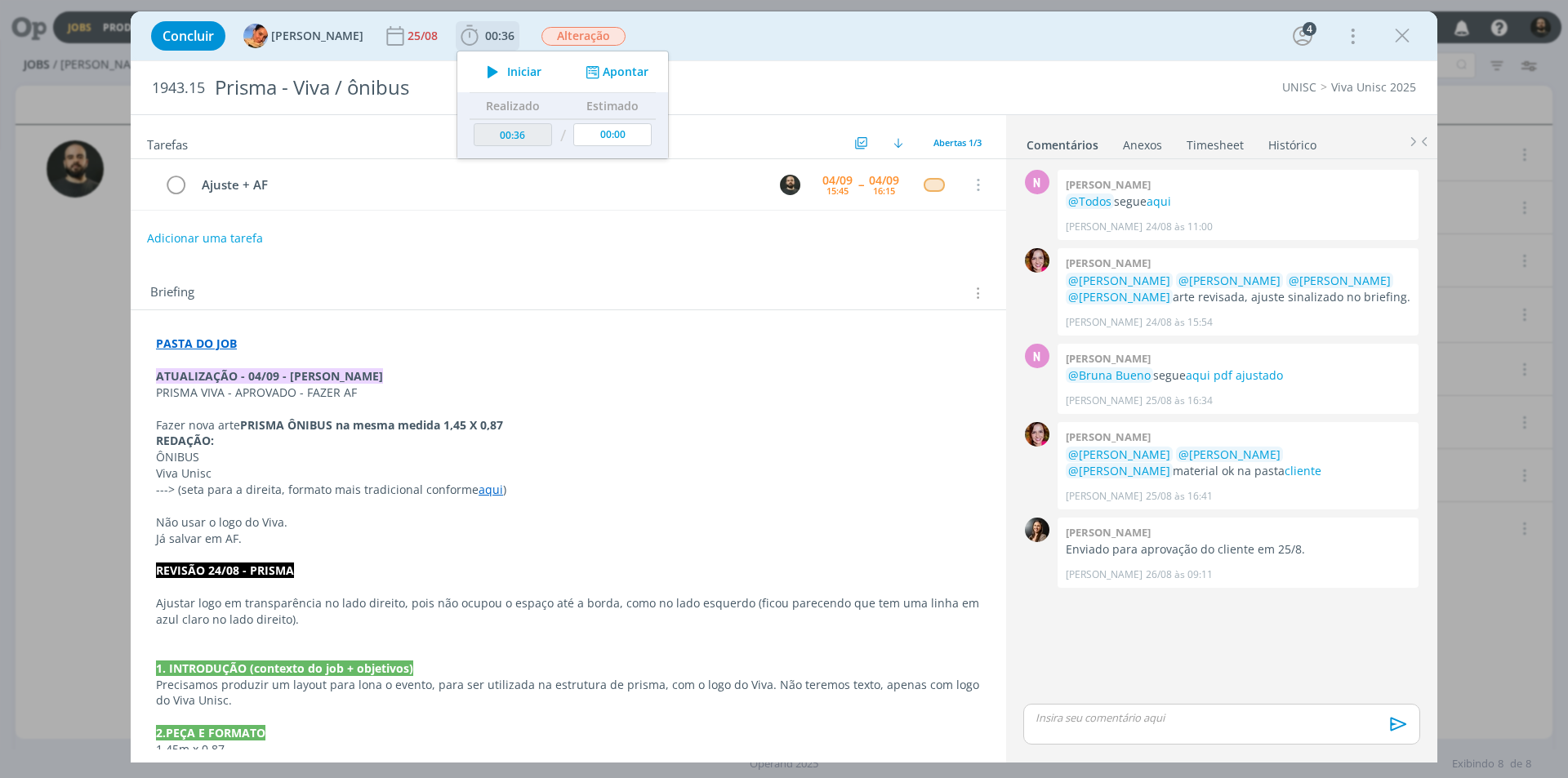
click at [482, 70] on icon "dialog" at bounding box center [493, 71] width 29 height 21
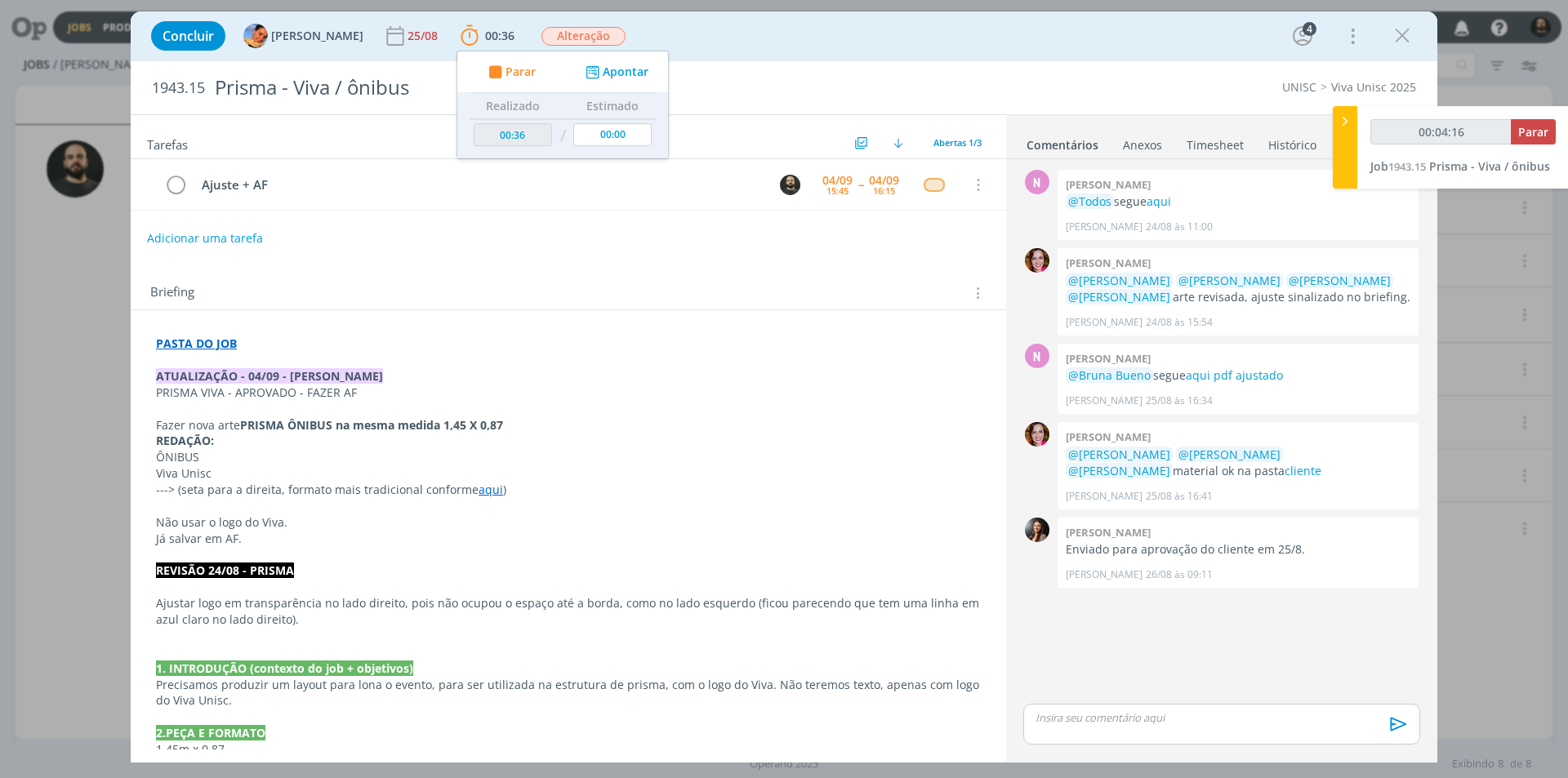
type input "00:04:17"
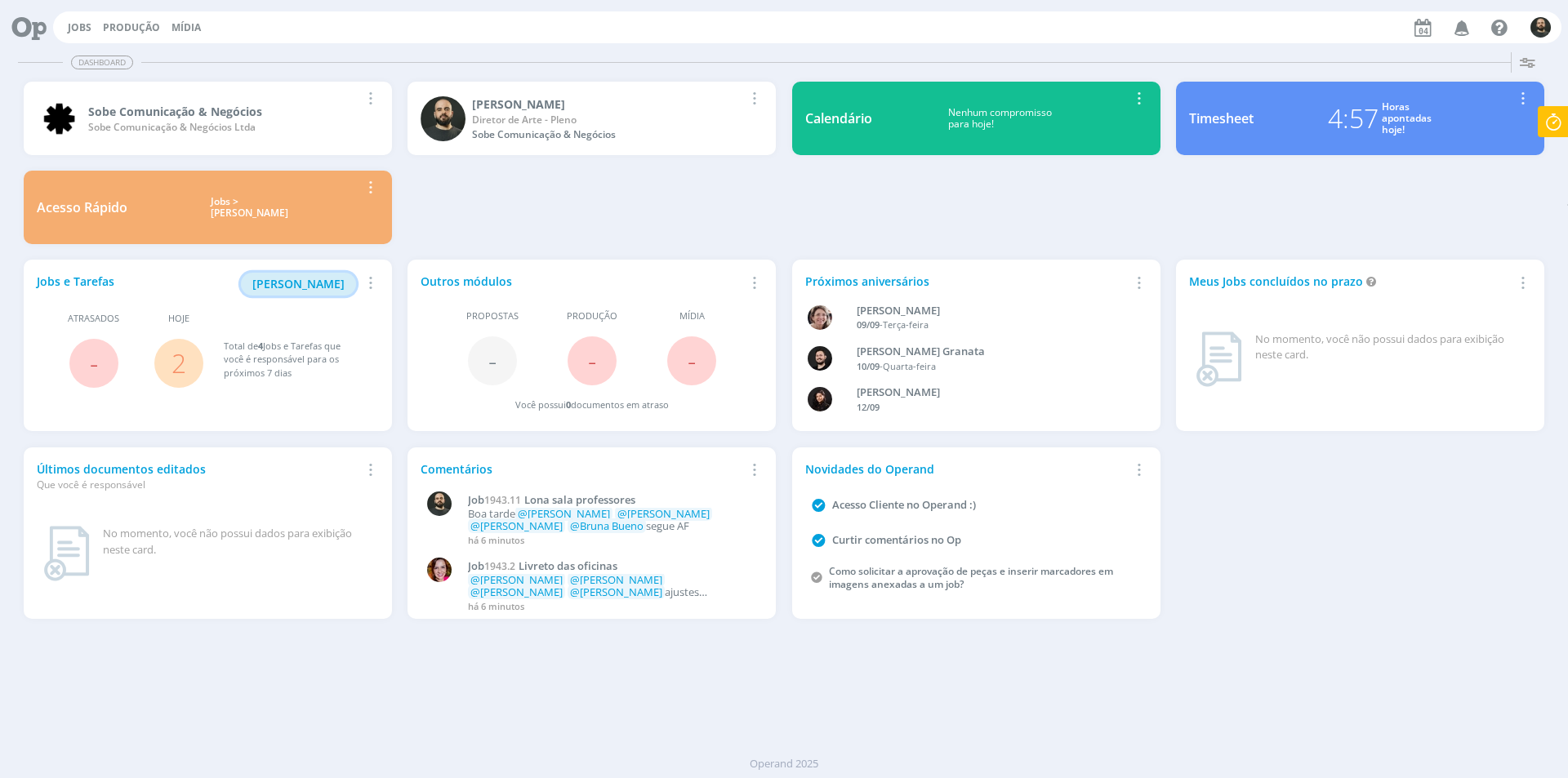
click at [315, 289] on span "[PERSON_NAME]" at bounding box center [298, 284] width 92 height 15
click at [328, 289] on span "[PERSON_NAME]" at bounding box center [298, 284] width 92 height 15
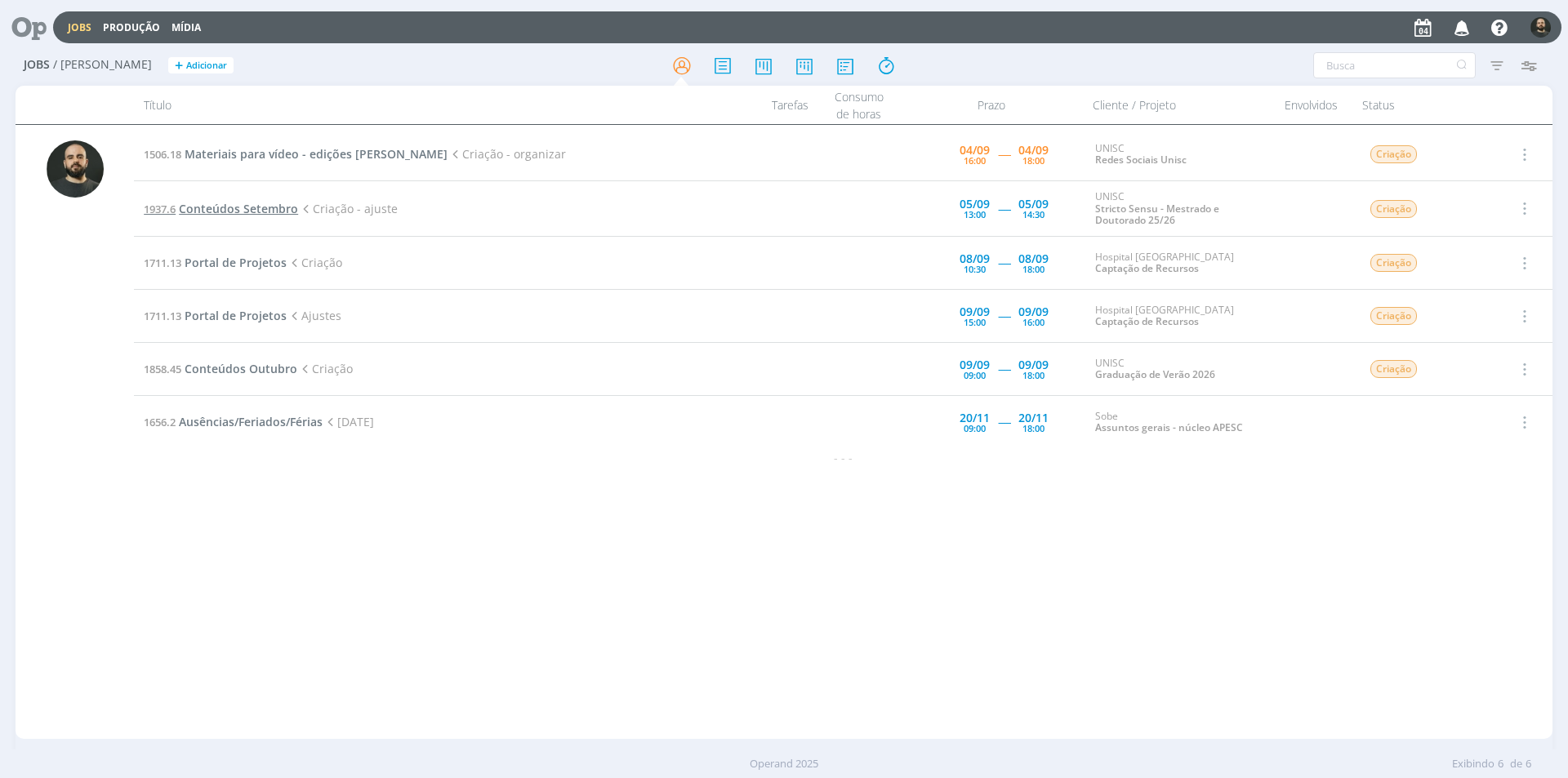
click at [229, 207] on span "Conteúdos Setembro" at bounding box center [238, 209] width 119 height 15
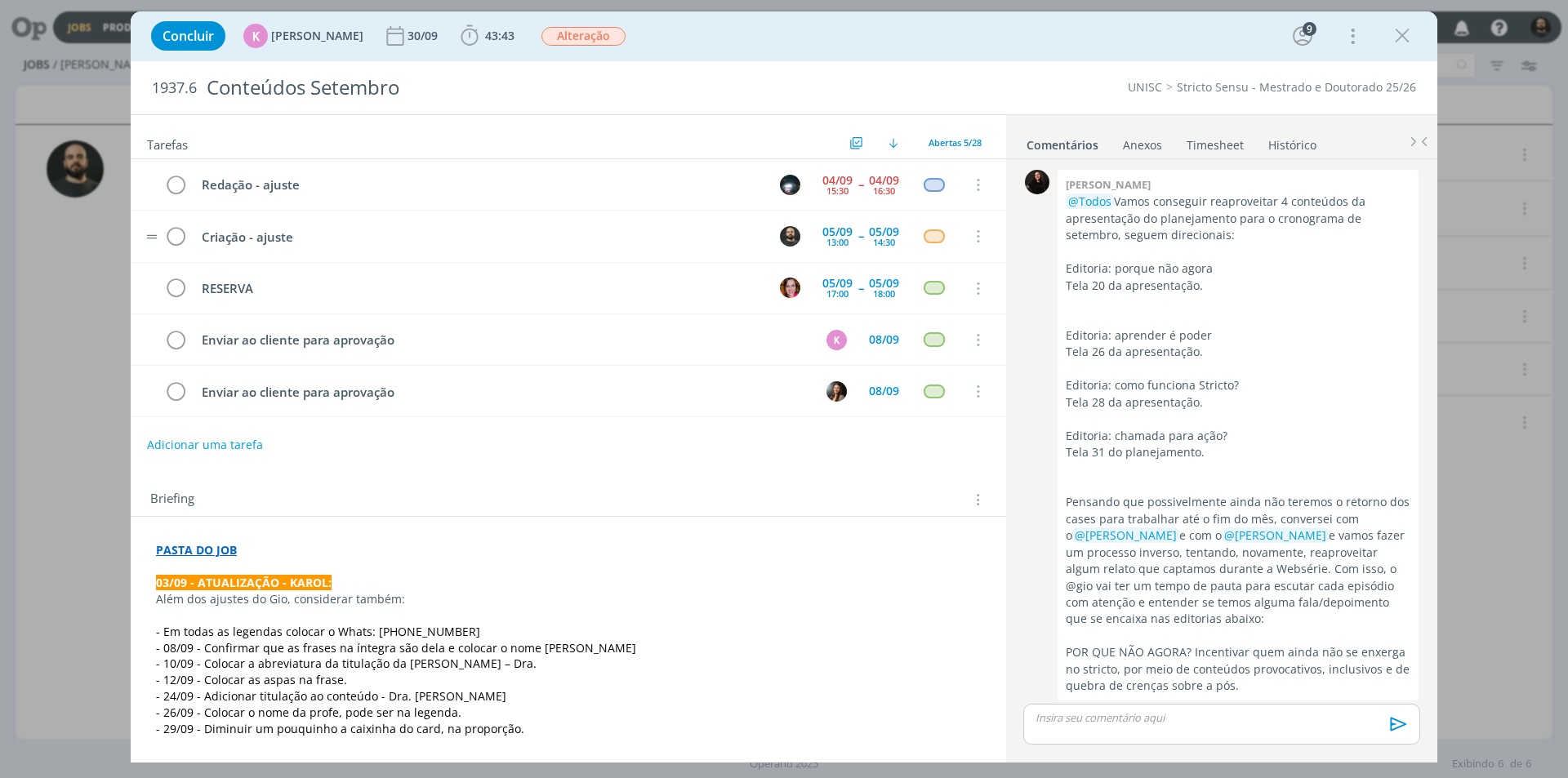
scroll to position [2408, 0]
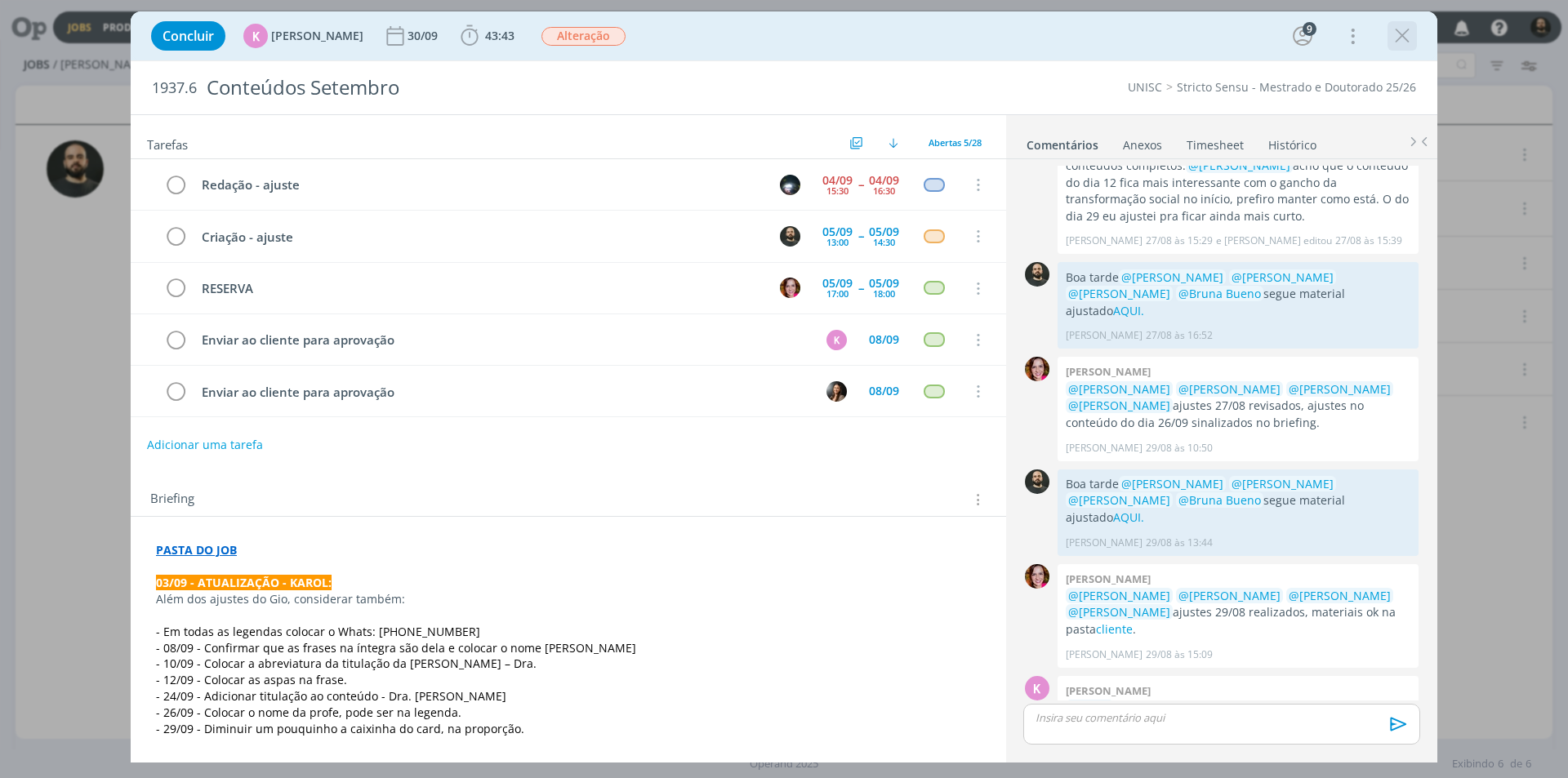
click at [1397, 34] on icon "dialog" at bounding box center [1402, 36] width 25 height 25
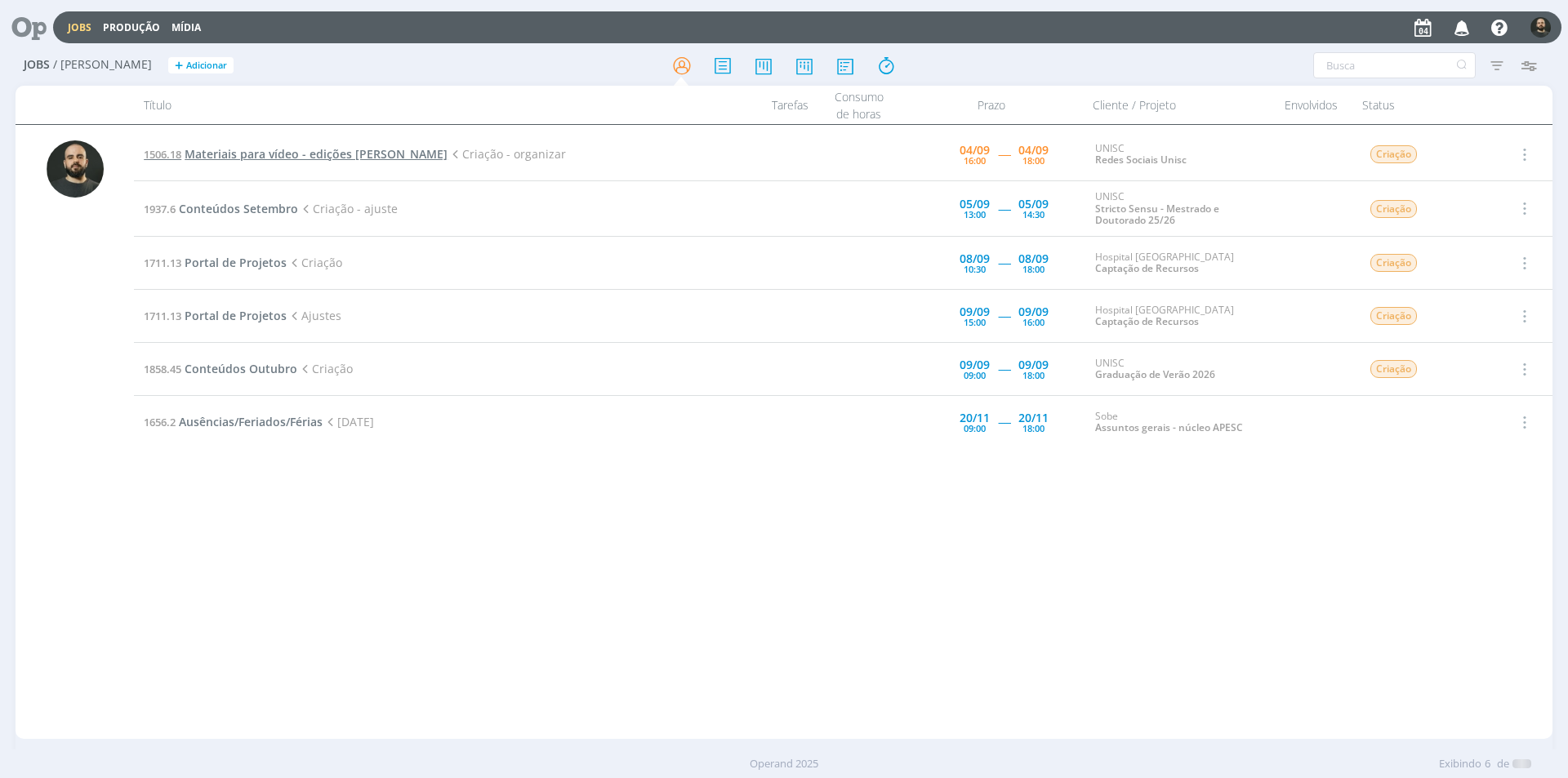
click at [228, 151] on span "Materiais para vídeo - edições [PERSON_NAME]" at bounding box center [316, 153] width 263 height 15
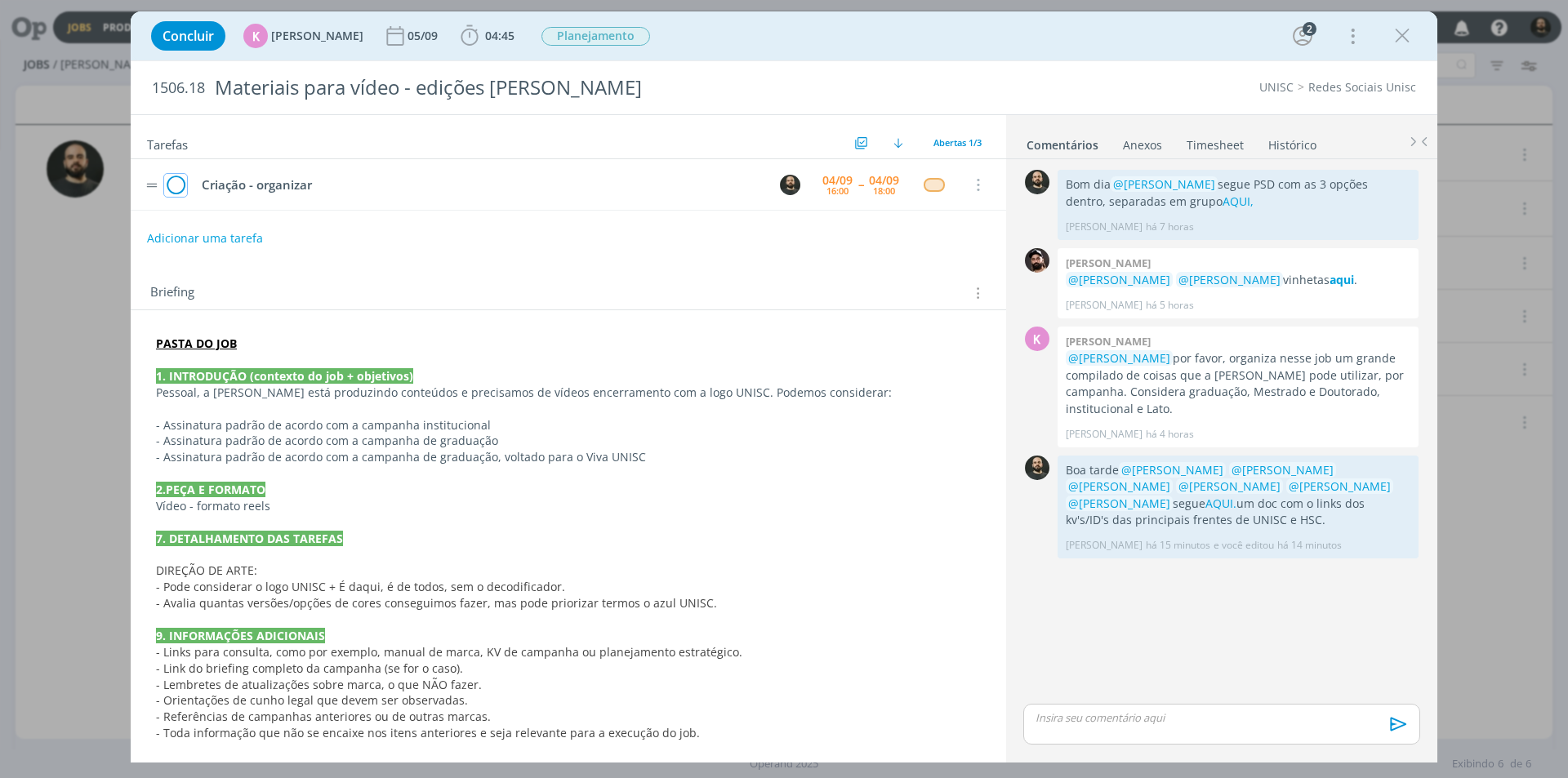
click at [174, 185] on icon "dialog" at bounding box center [175, 186] width 23 height 25
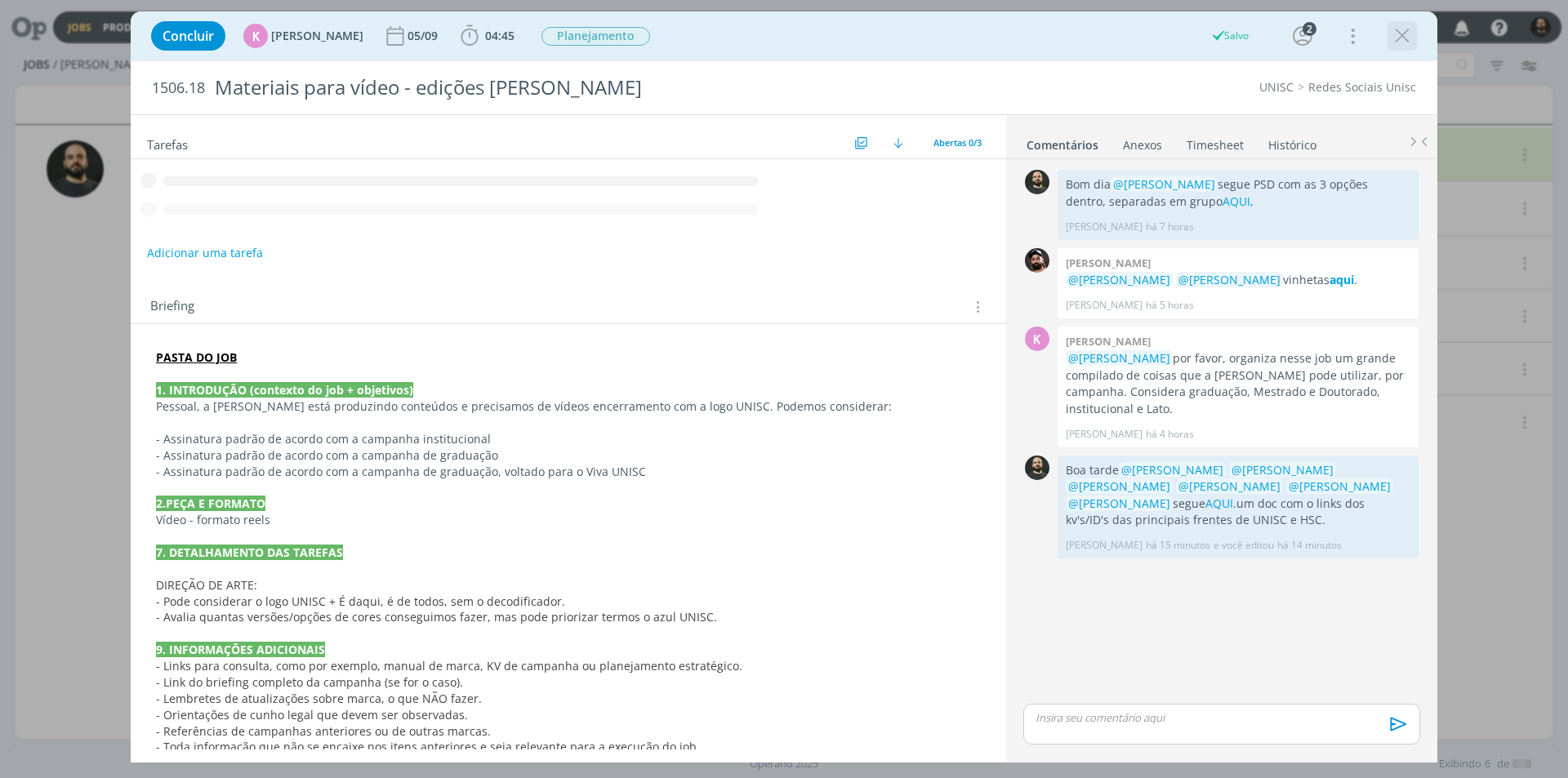
click at [1409, 34] on icon "dialog" at bounding box center [1402, 36] width 25 height 25
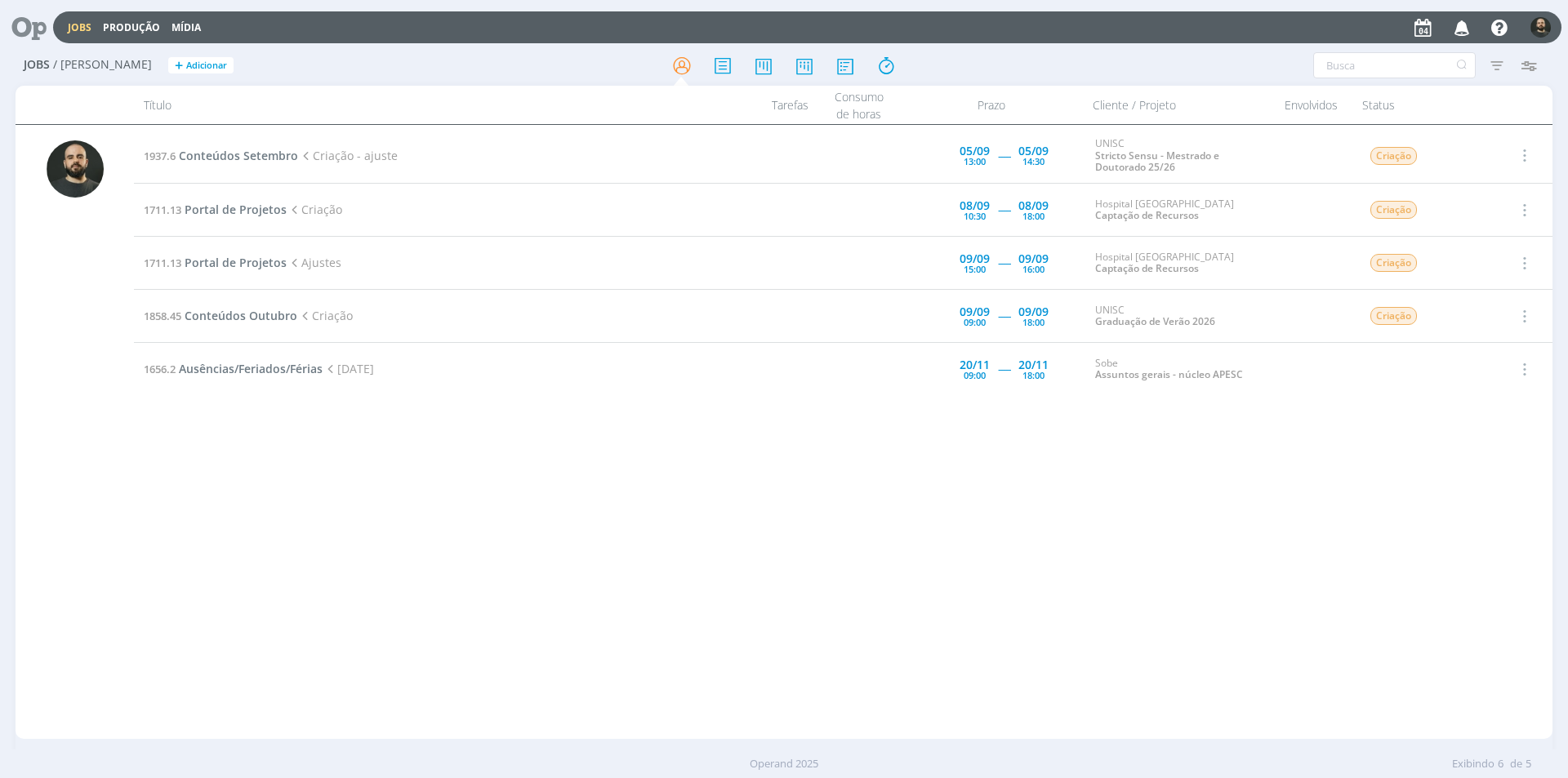
click at [25, 25] on icon at bounding box center [23, 27] width 33 height 31
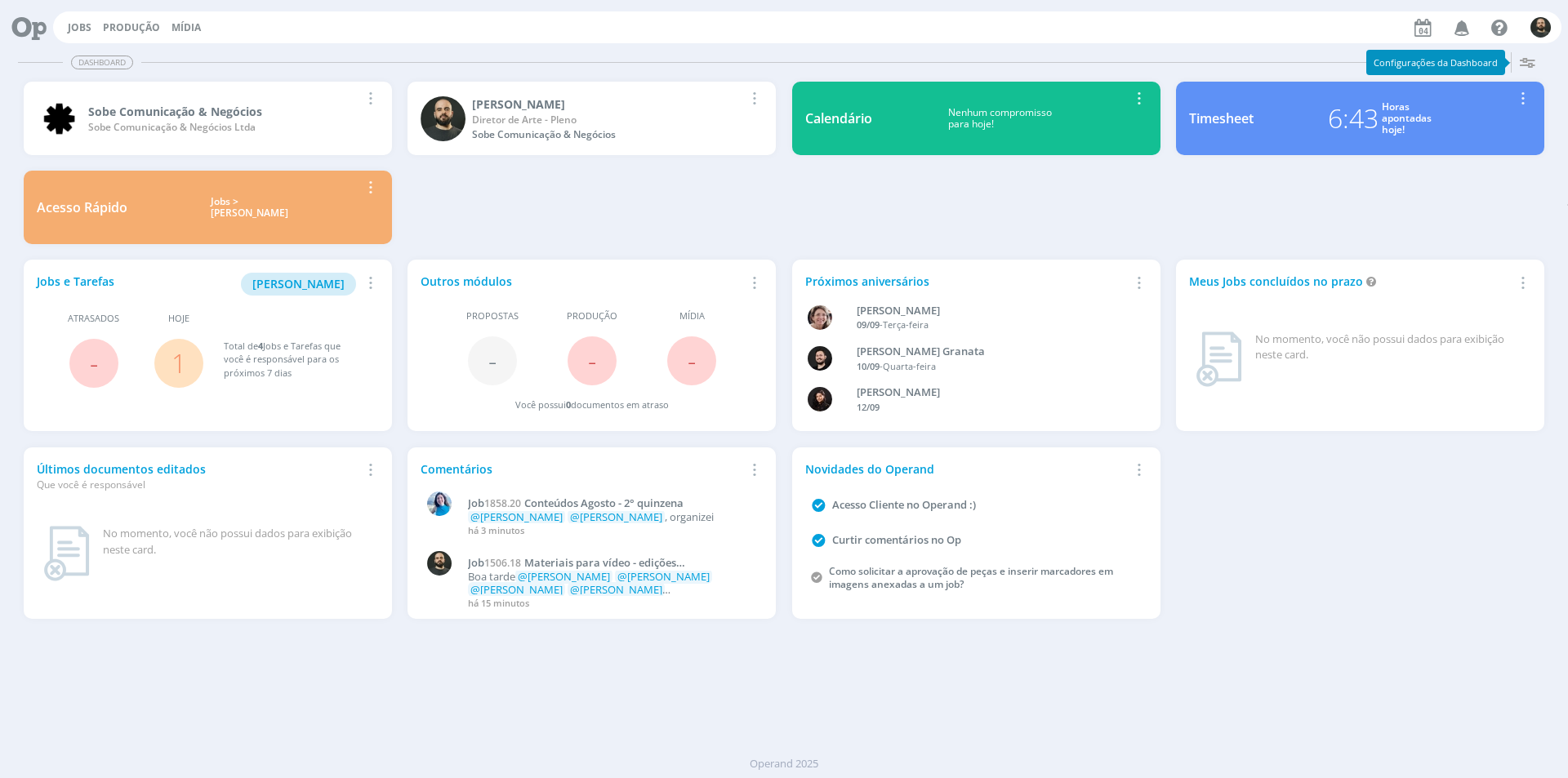
click at [1533, 64] on icon "button" at bounding box center [1527, 62] width 30 height 30
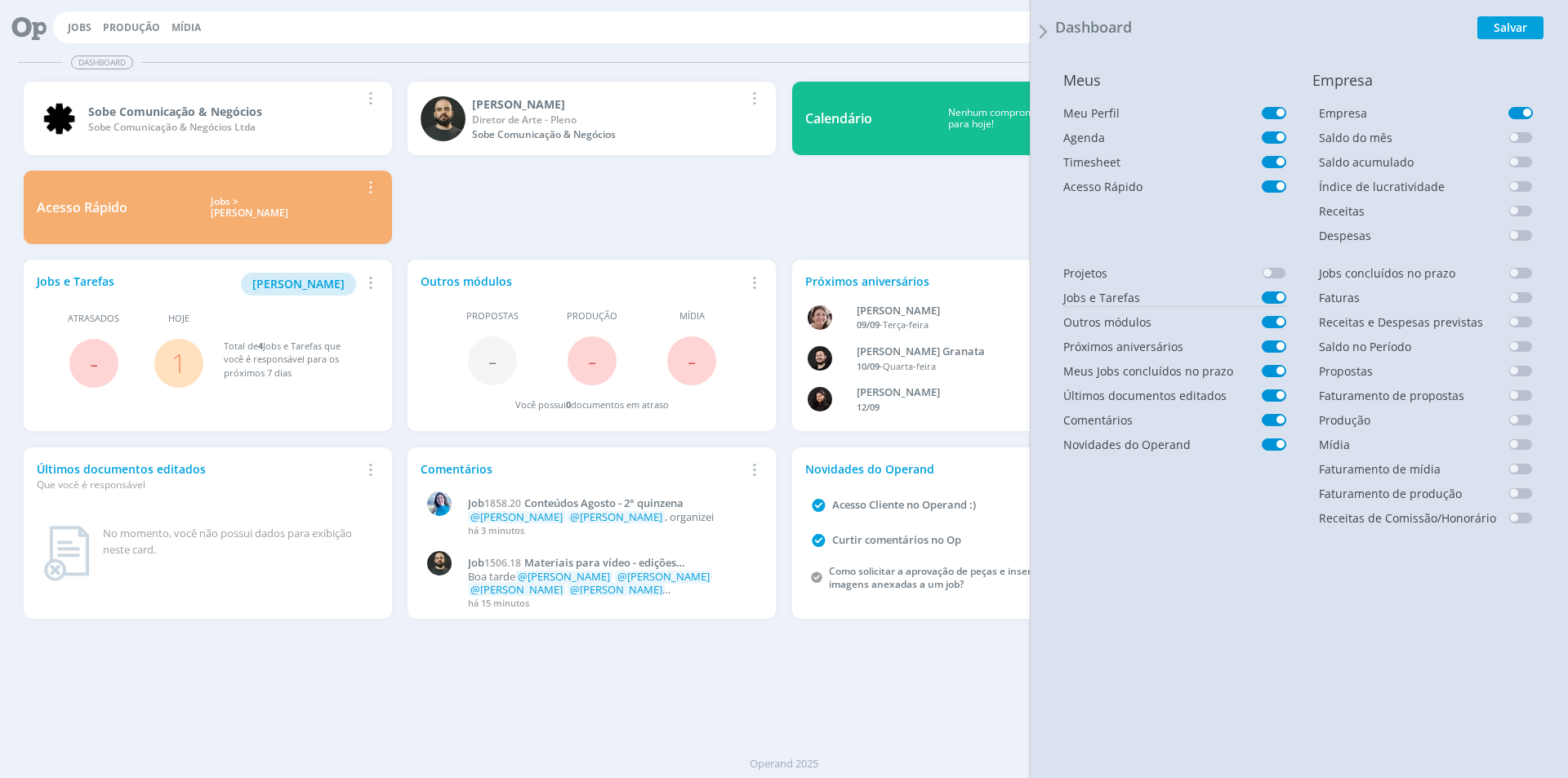
click at [1270, 296] on span at bounding box center [1275, 297] width 25 height 12
click at [1499, 20] on button "Salvar" at bounding box center [1510, 28] width 66 height 23
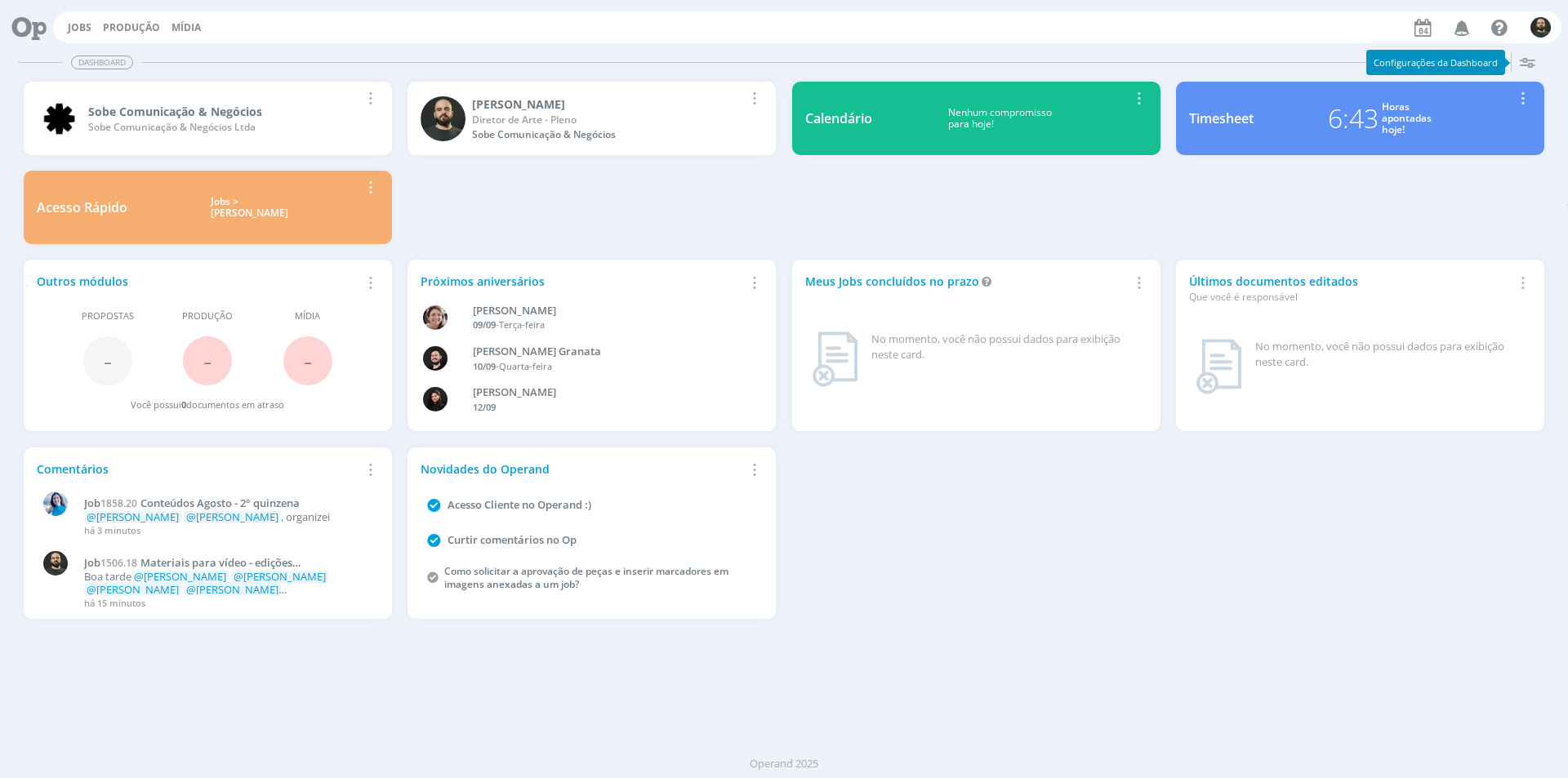
click at [1530, 60] on icon "button" at bounding box center [1527, 62] width 30 height 30
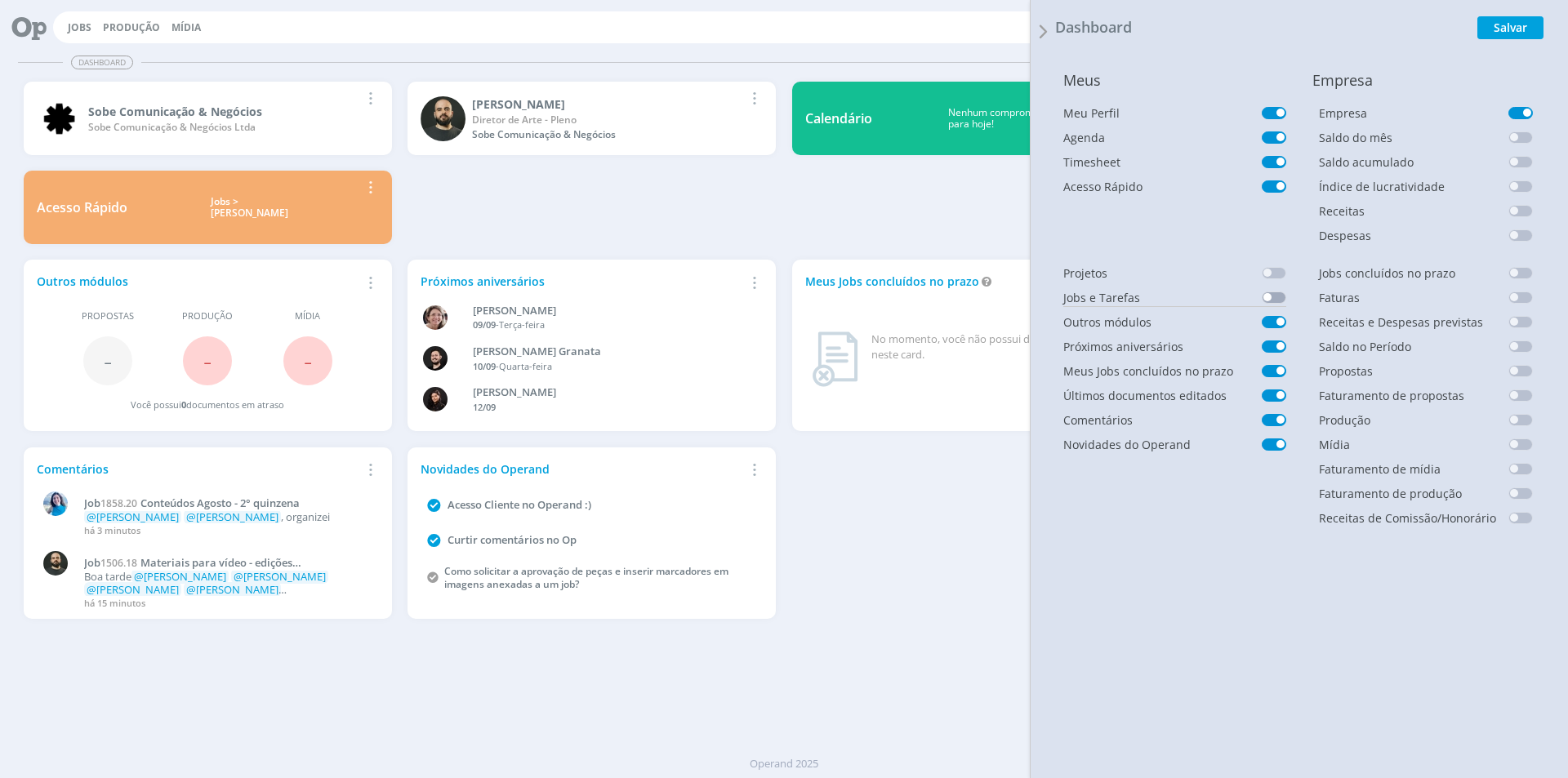
click at [1272, 296] on span at bounding box center [1275, 297] width 25 height 12
click at [1519, 27] on button "Salvar" at bounding box center [1510, 28] width 66 height 23
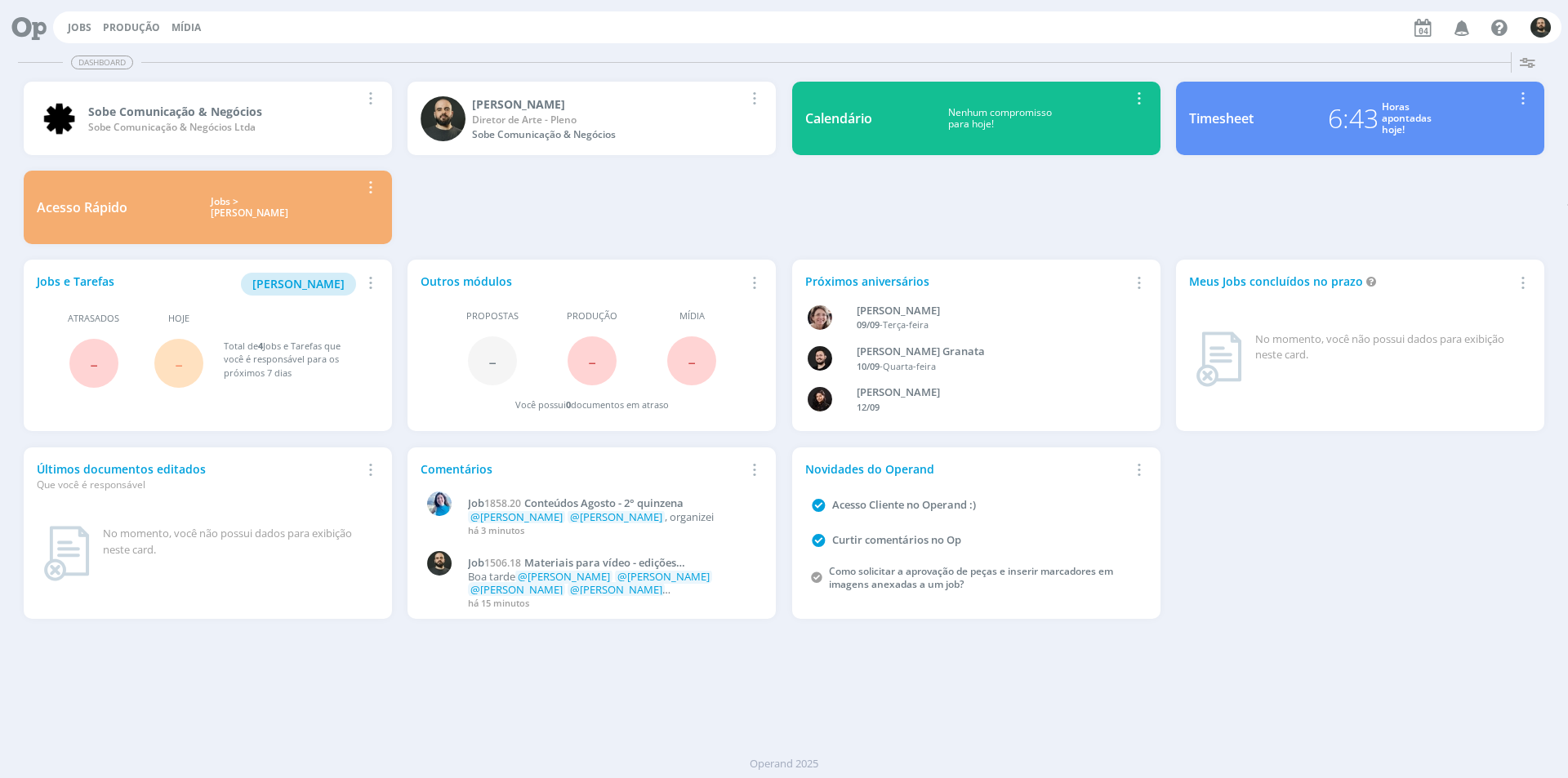
click at [754, 192] on div "Sobe Comunicação & Negócios Sobe Comunicação & Negócios Ltda Remover Card Patri…" at bounding box center [784, 163] width 1538 height 178
click at [33, 30] on icon at bounding box center [23, 27] width 33 height 31
click at [37, 20] on icon at bounding box center [23, 27] width 33 height 31
click at [316, 289] on span "Minha Pauta" at bounding box center [298, 284] width 92 height 15
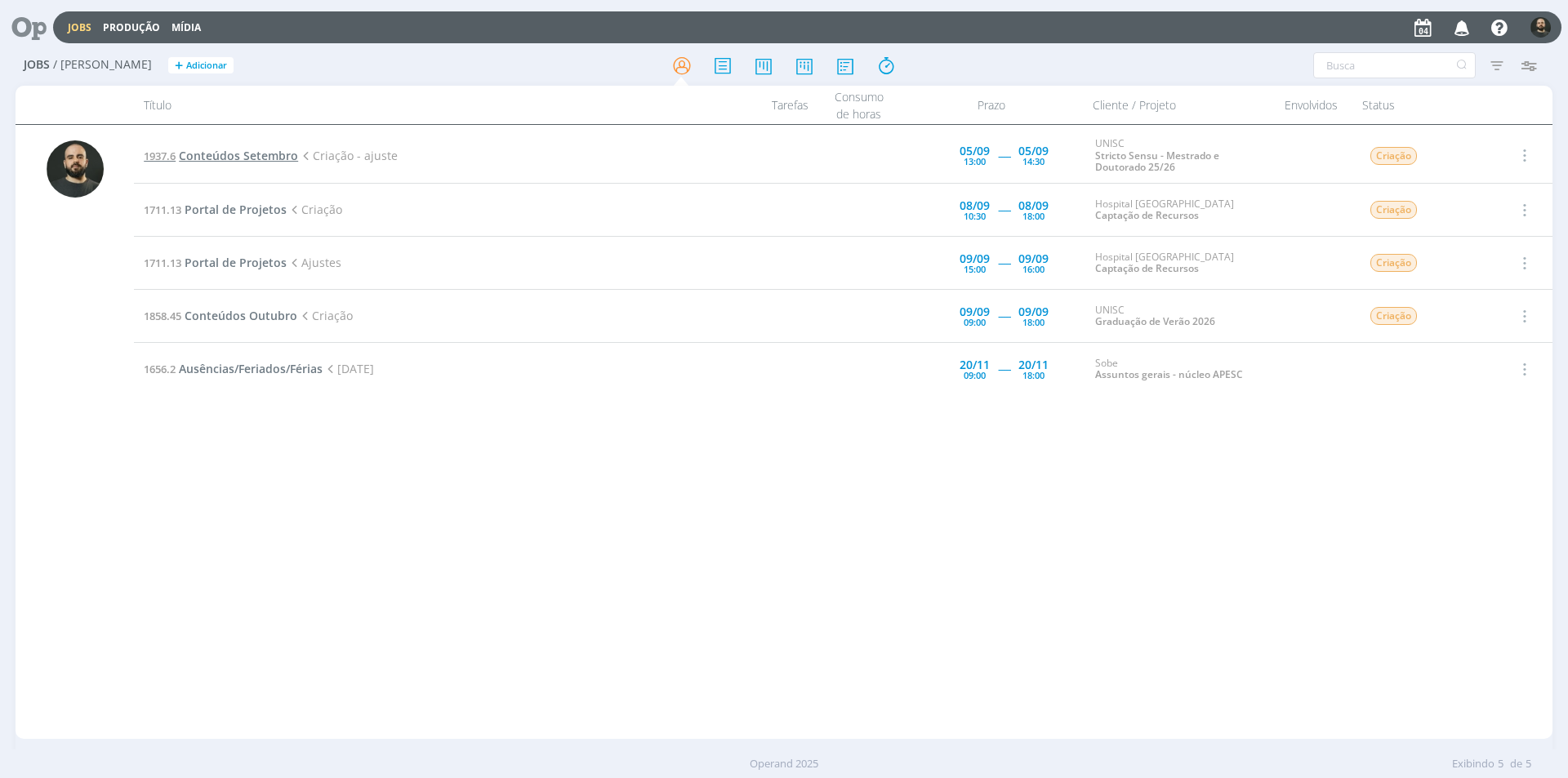
click at [268, 155] on span "Conteúdos Setembro" at bounding box center [238, 155] width 119 height 15
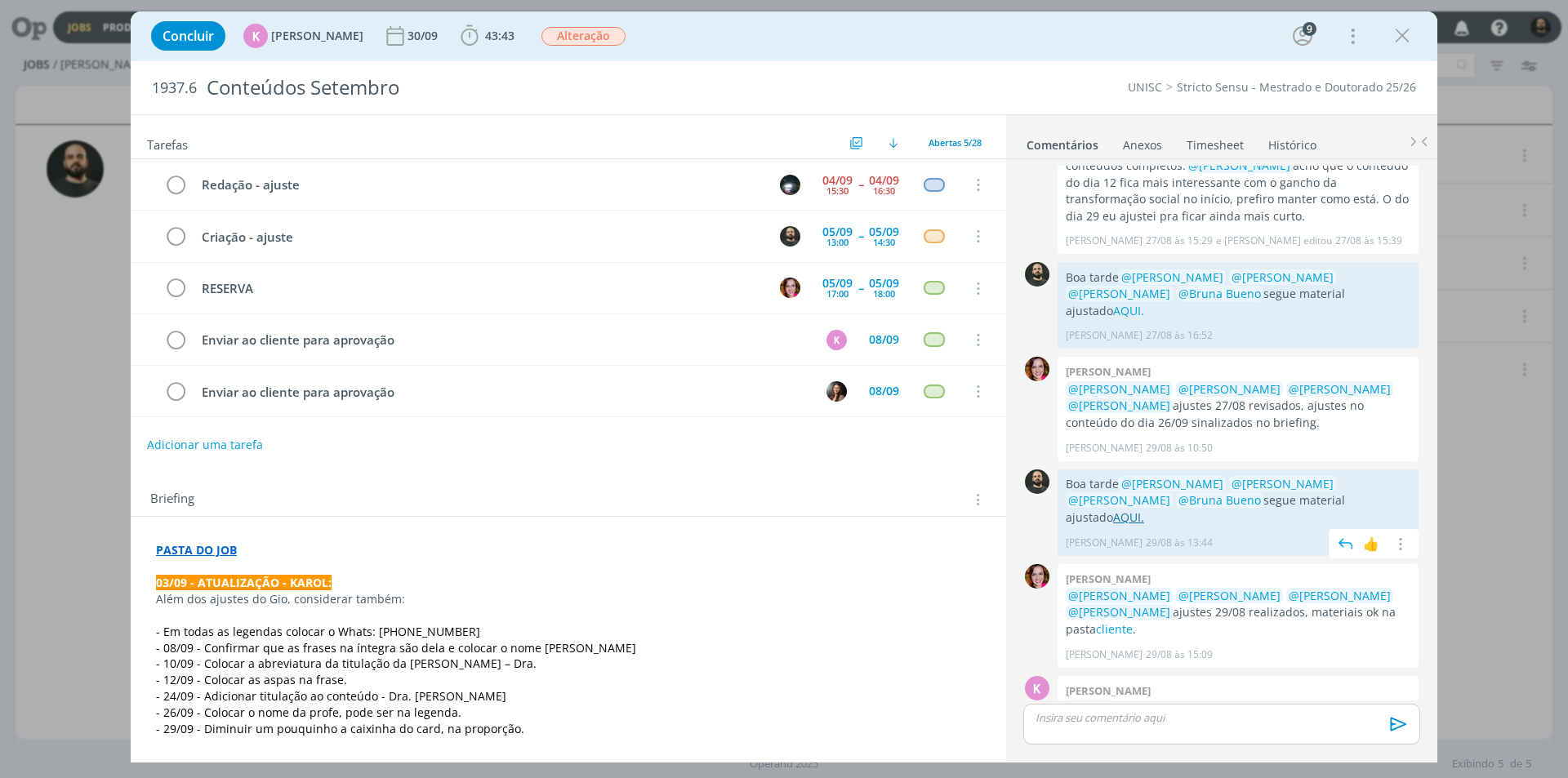
click at [1144, 509] on link "AQUI." at bounding box center [1129, 517] width 31 height 15
drag, startPoint x: 1399, startPoint y: 37, endPoint x: 1149, endPoint y: 114, distance: 261.6
click at [1399, 36] on icon "dialog" at bounding box center [1402, 36] width 25 height 25
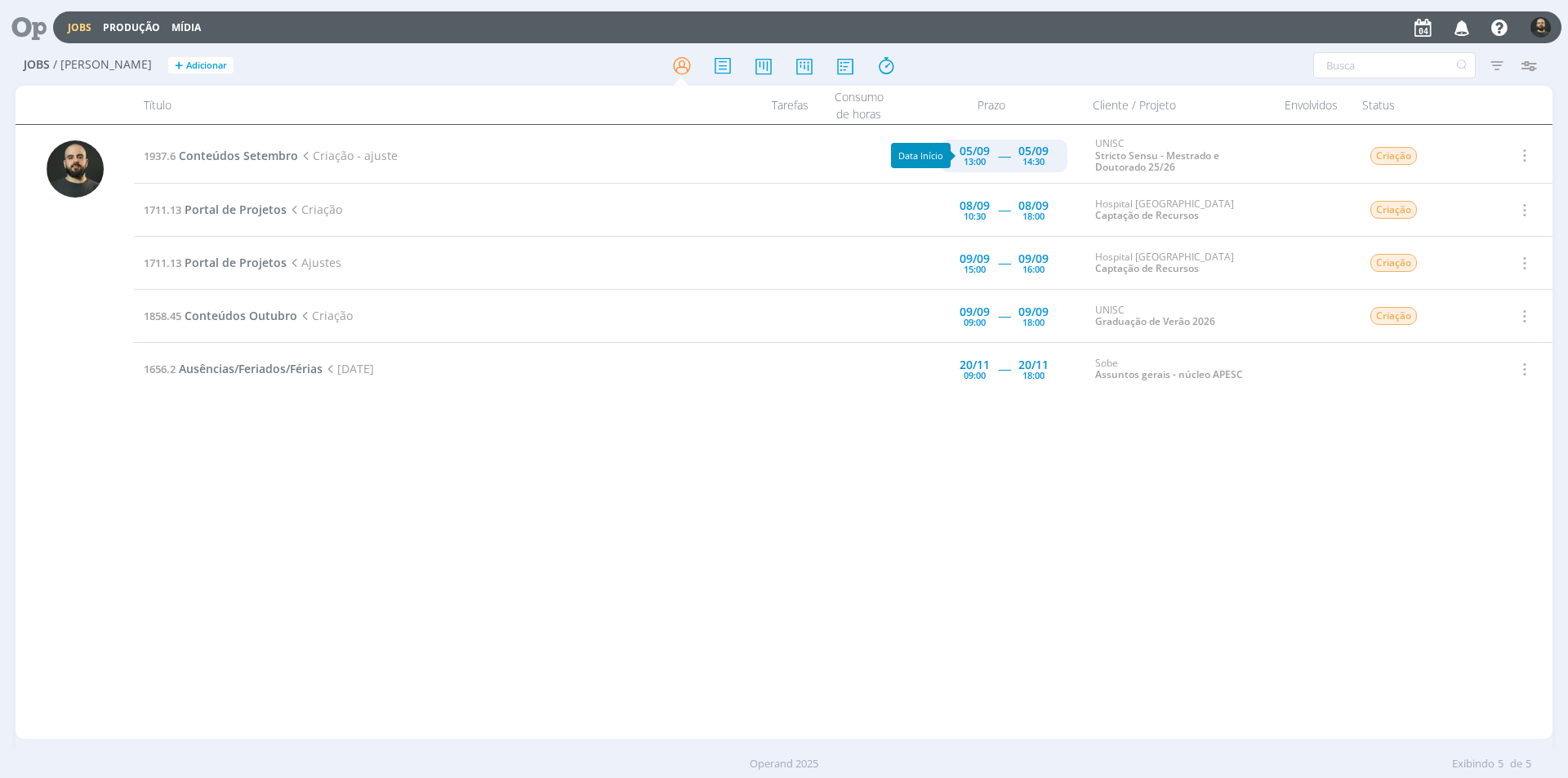
click at [964, 158] on div "13:00" at bounding box center [975, 161] width 22 height 9
type input "14:30"
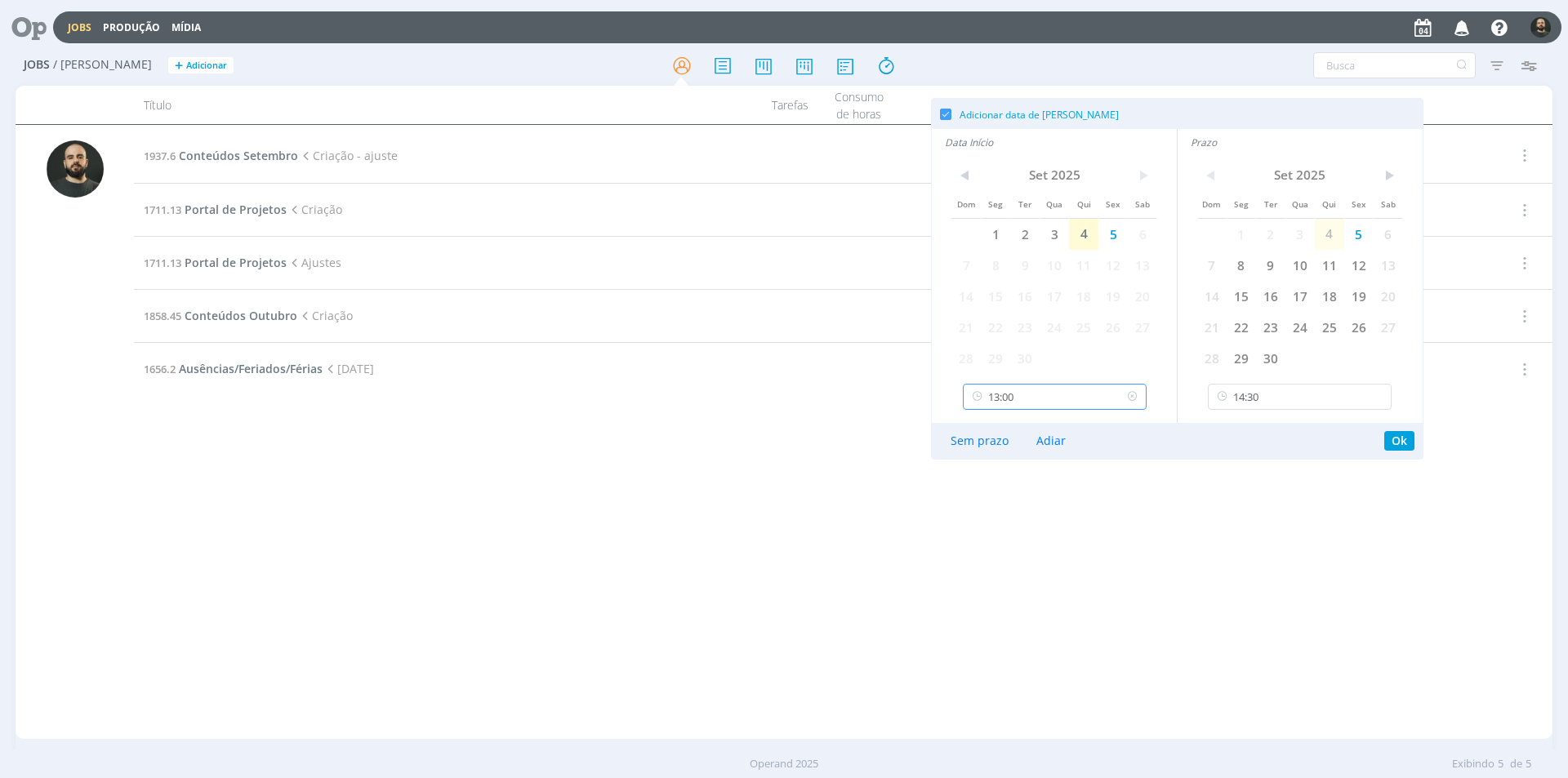
click at [1075, 399] on input "13:00" at bounding box center [1055, 396] width 184 height 26
click at [1032, 501] on div "09:00" at bounding box center [1057, 497] width 187 height 30
type input "09:00"
click at [1285, 398] on input "14:30" at bounding box center [1299, 396] width 184 height 26
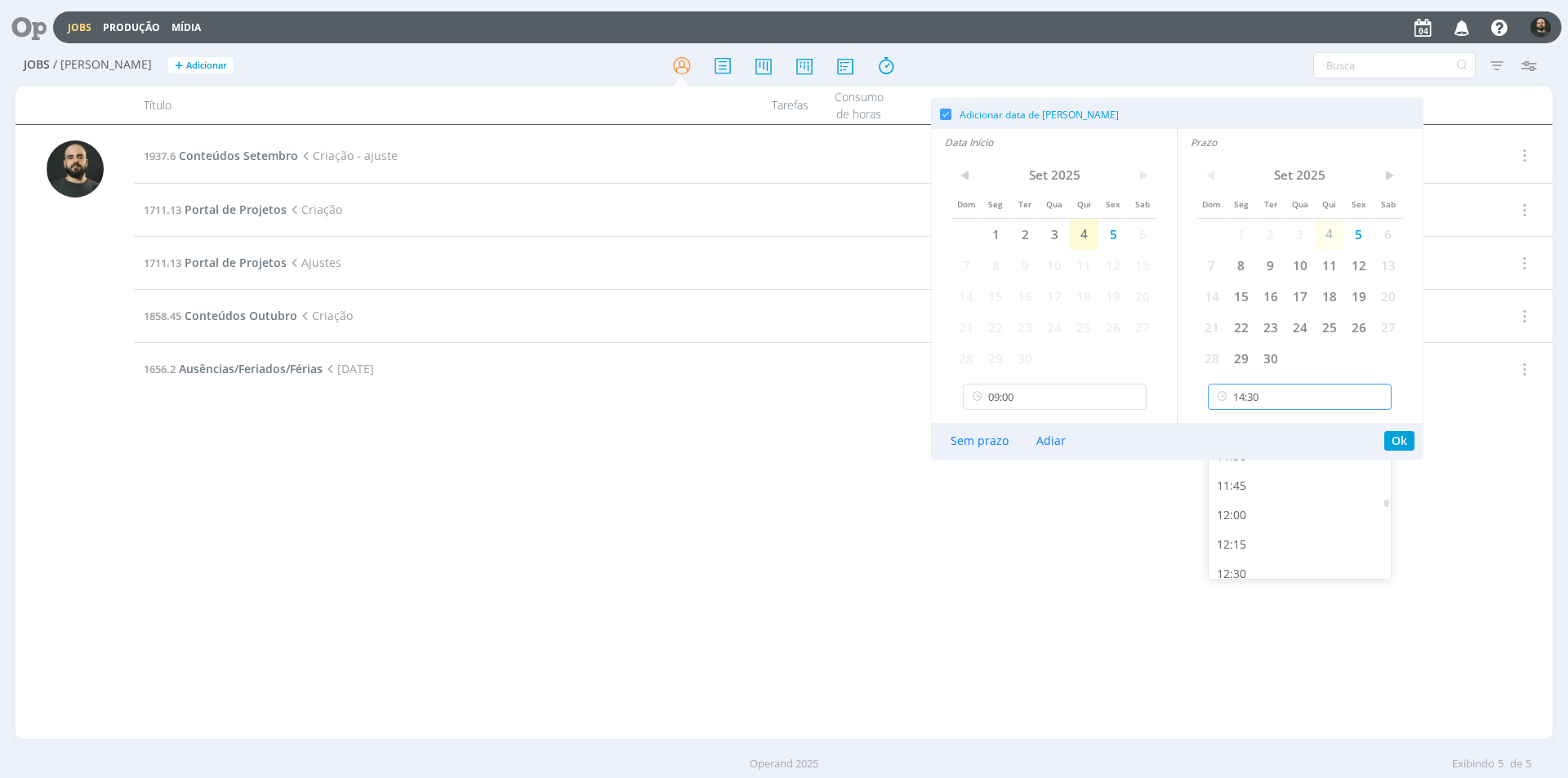
scroll to position [1254, 0]
click at [1248, 478] on div "11:00" at bounding box center [1302, 474] width 187 height 30
click at [1279, 400] on input "11:00" at bounding box center [1299, 396] width 184 height 26
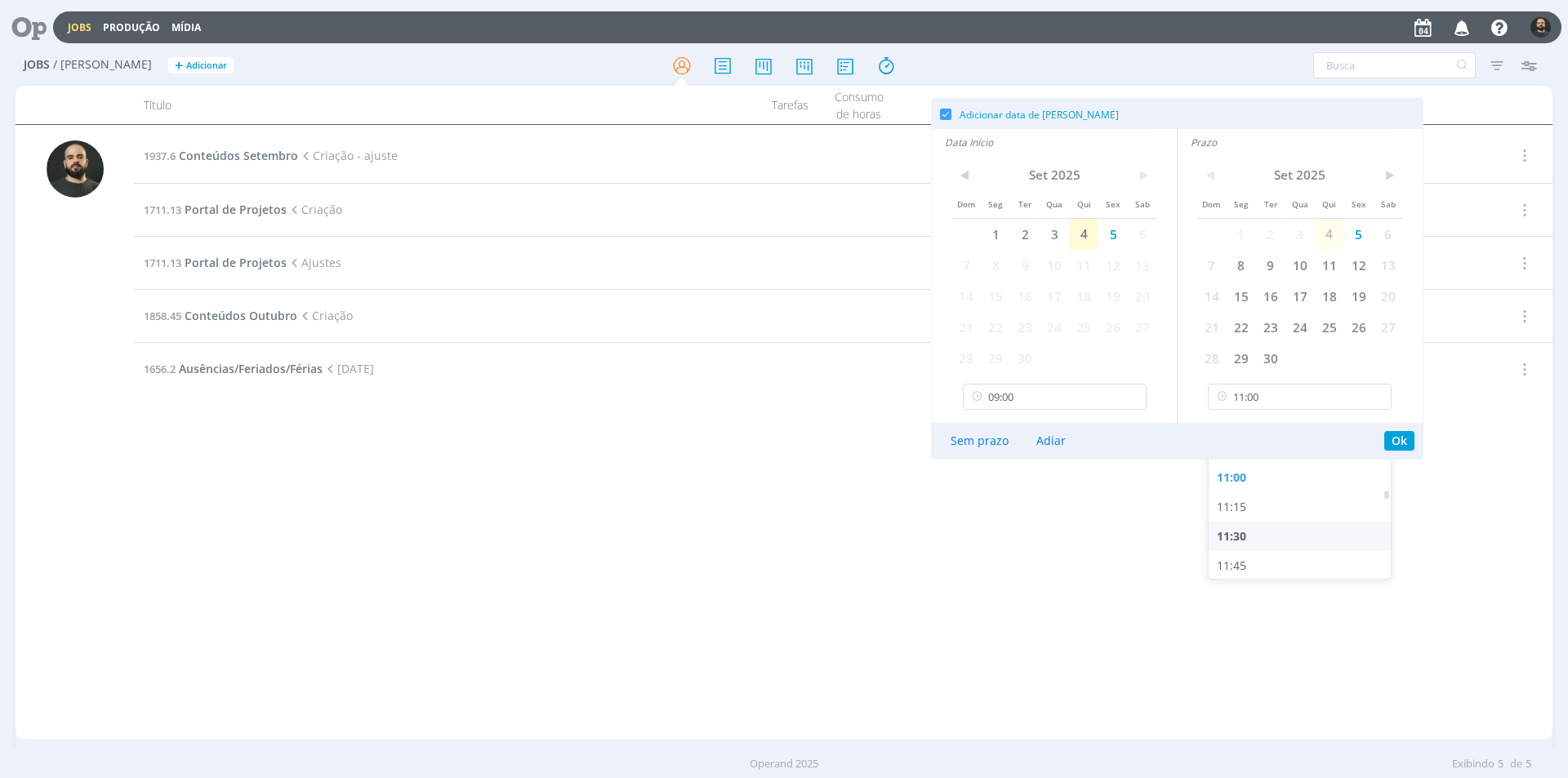
drag, startPoint x: 1255, startPoint y: 529, endPoint x: 1267, endPoint y: 520, distance: 15.0
click at [1256, 529] on div "11:30" at bounding box center [1302, 536] width 187 height 30
type input "11:30"
click at [1402, 441] on button "Ok" at bounding box center [1399, 441] width 30 height 20
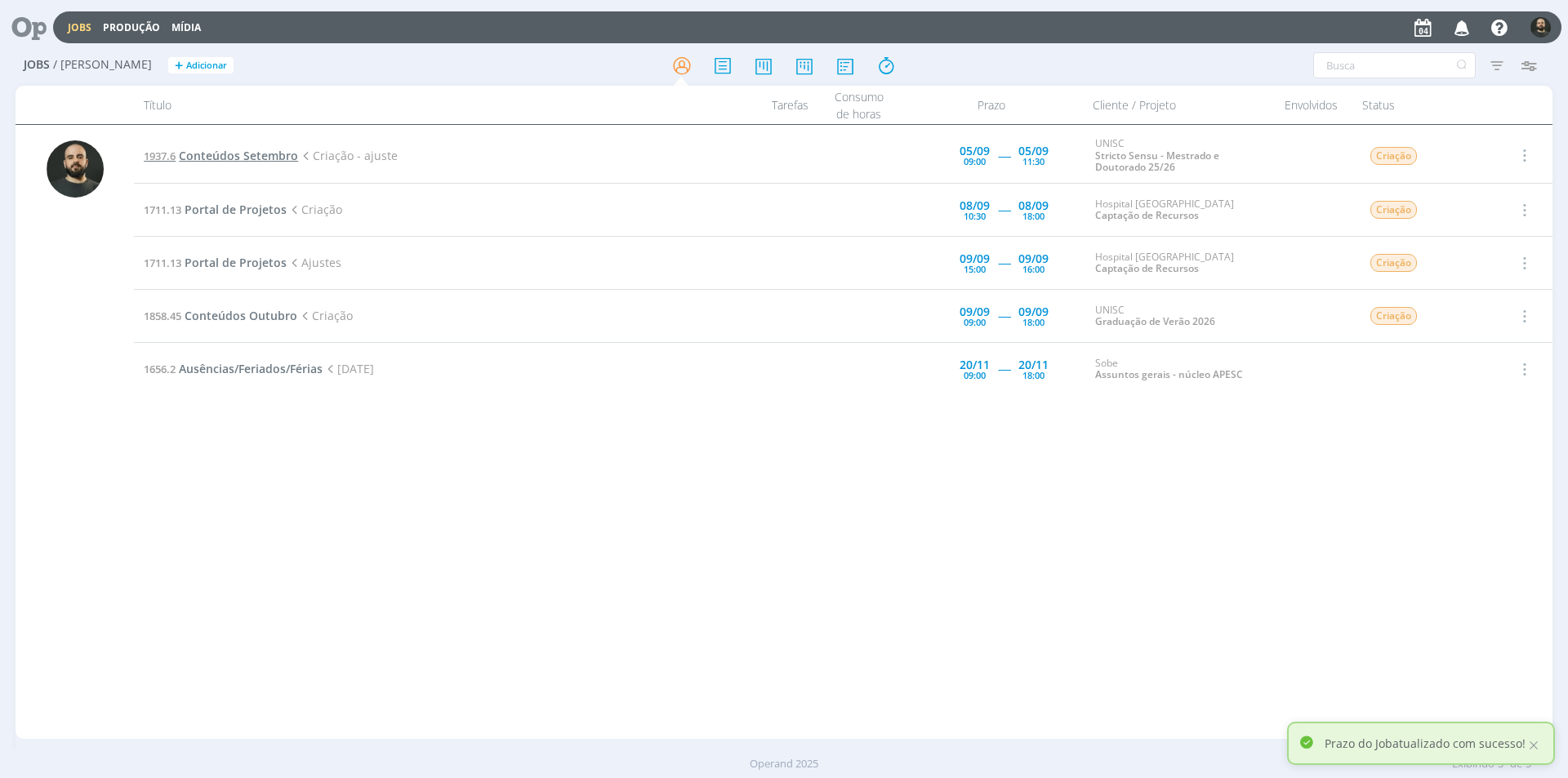
click at [232, 156] on span "Conteúdos Setembro" at bounding box center [238, 155] width 119 height 15
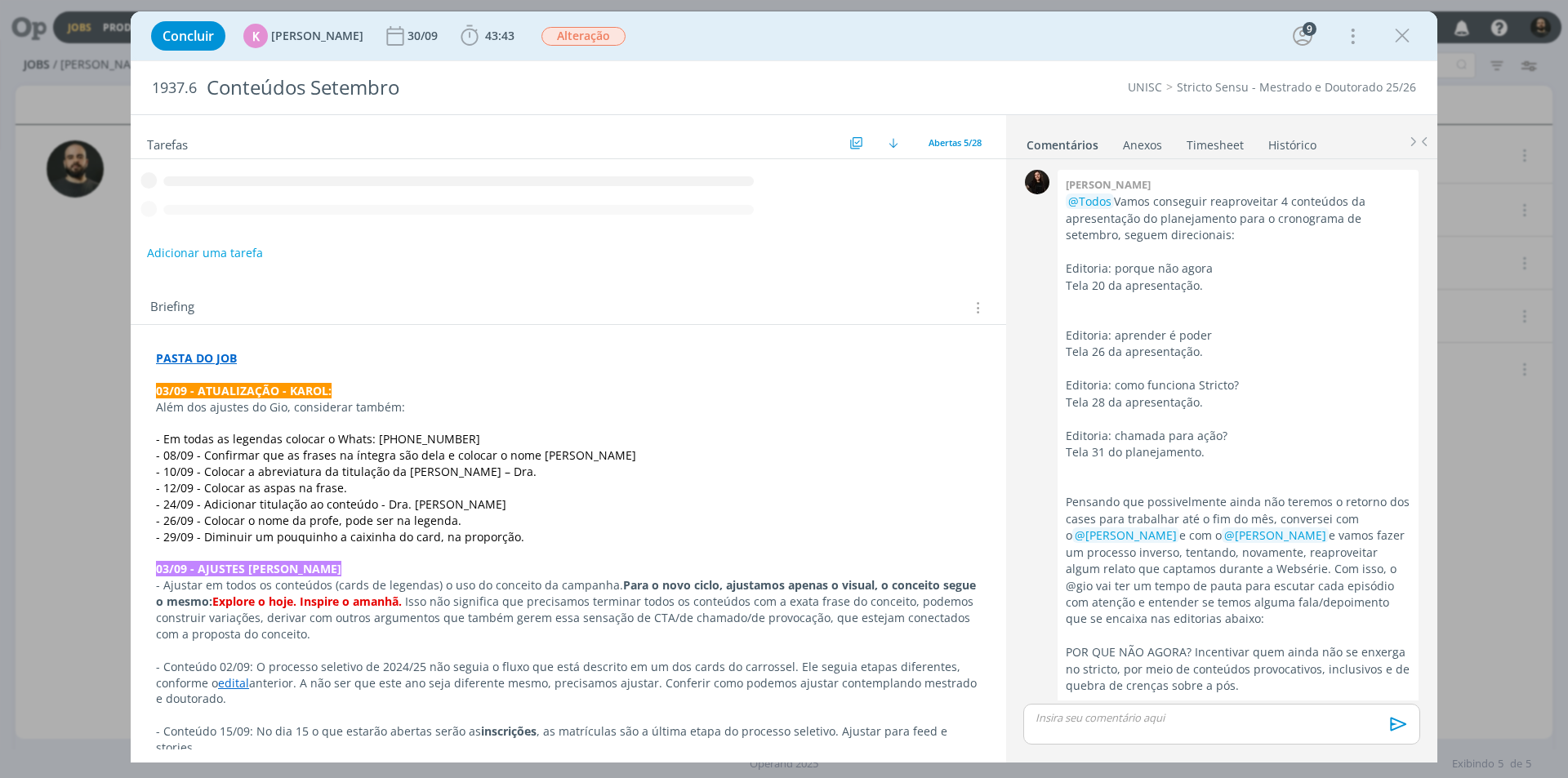
scroll to position [2408, 0]
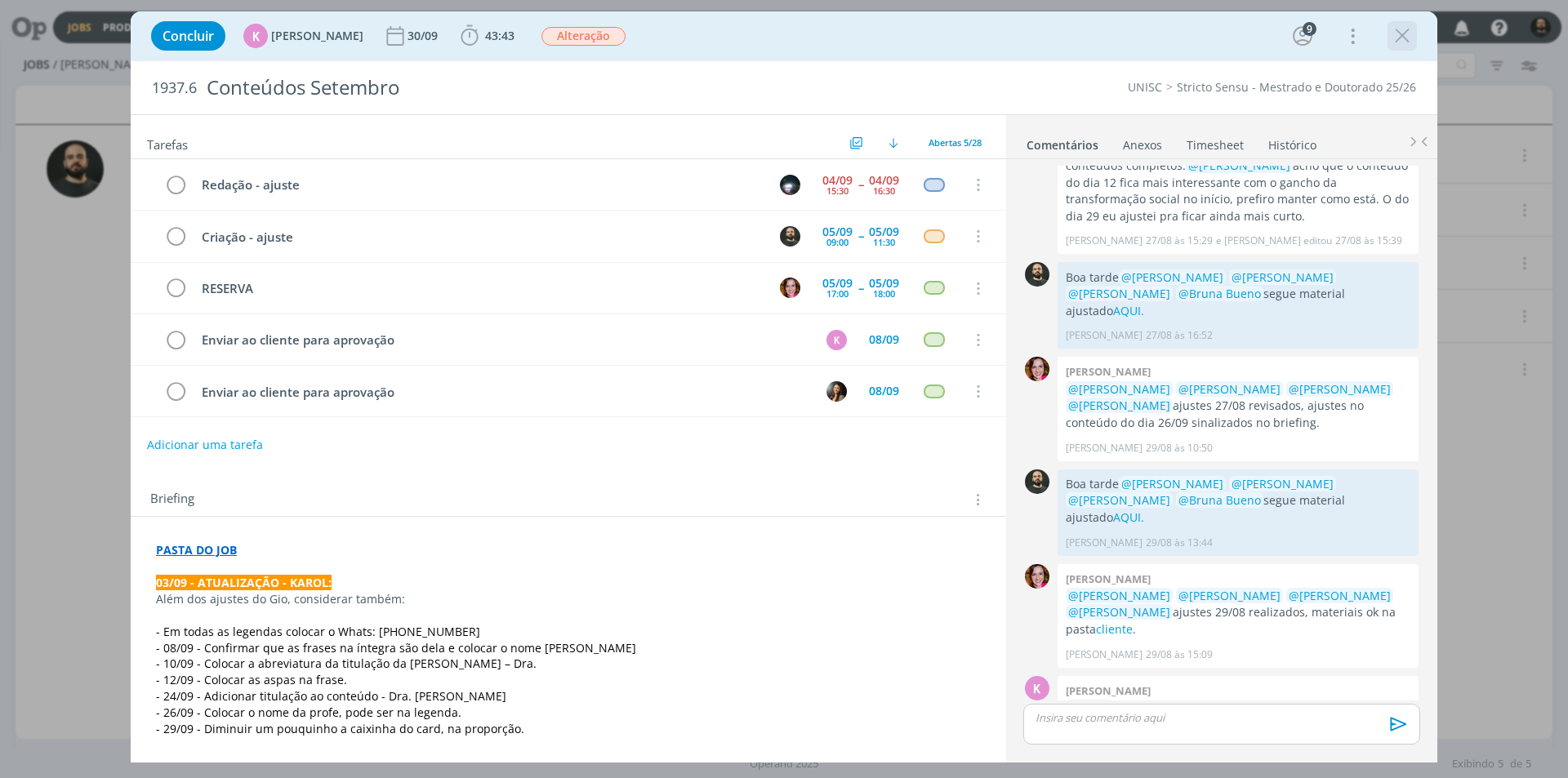
click at [1402, 43] on icon "dialog" at bounding box center [1402, 36] width 25 height 25
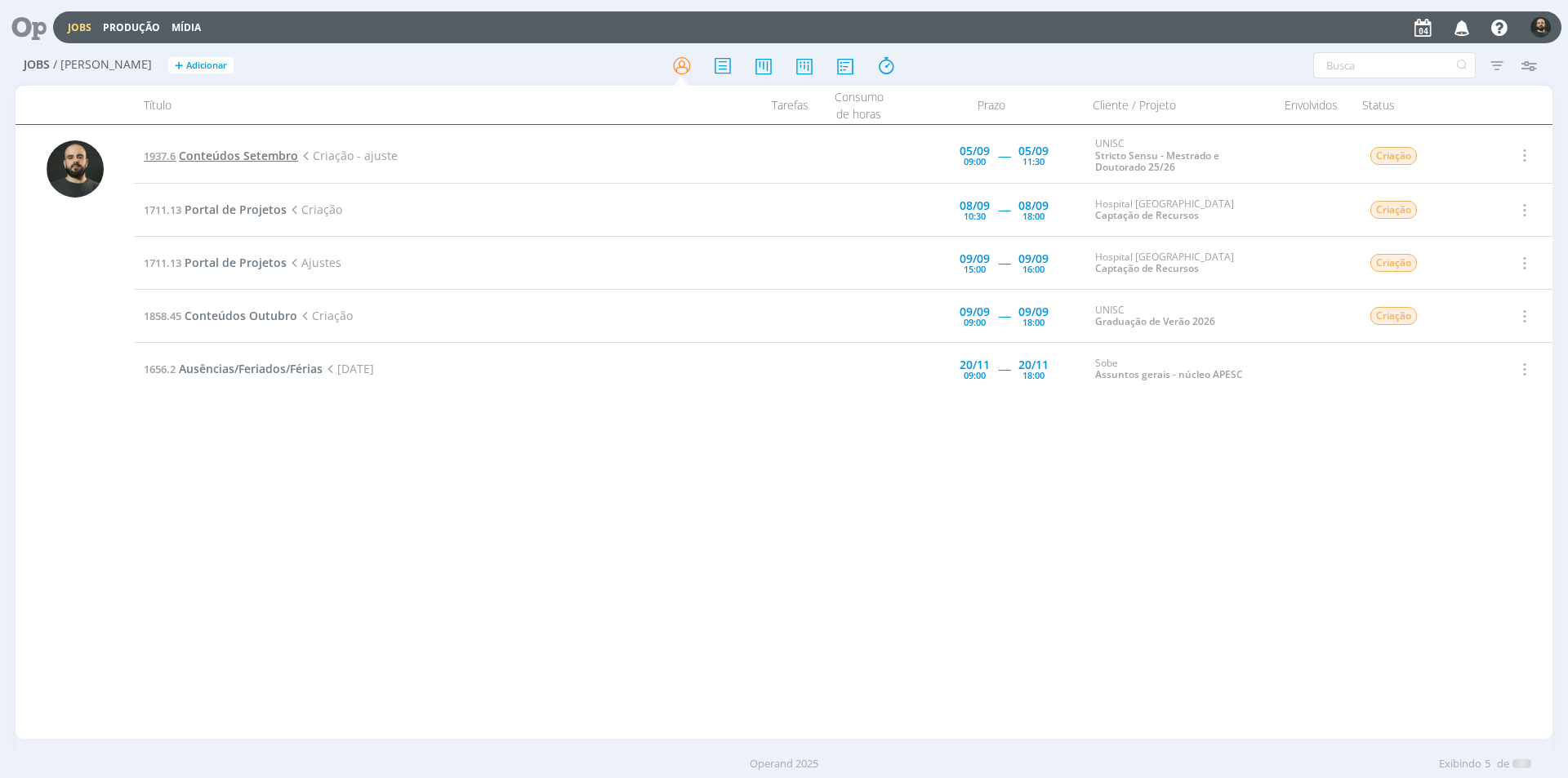
click at [227, 155] on span "Conteúdos Setembro" at bounding box center [238, 155] width 119 height 15
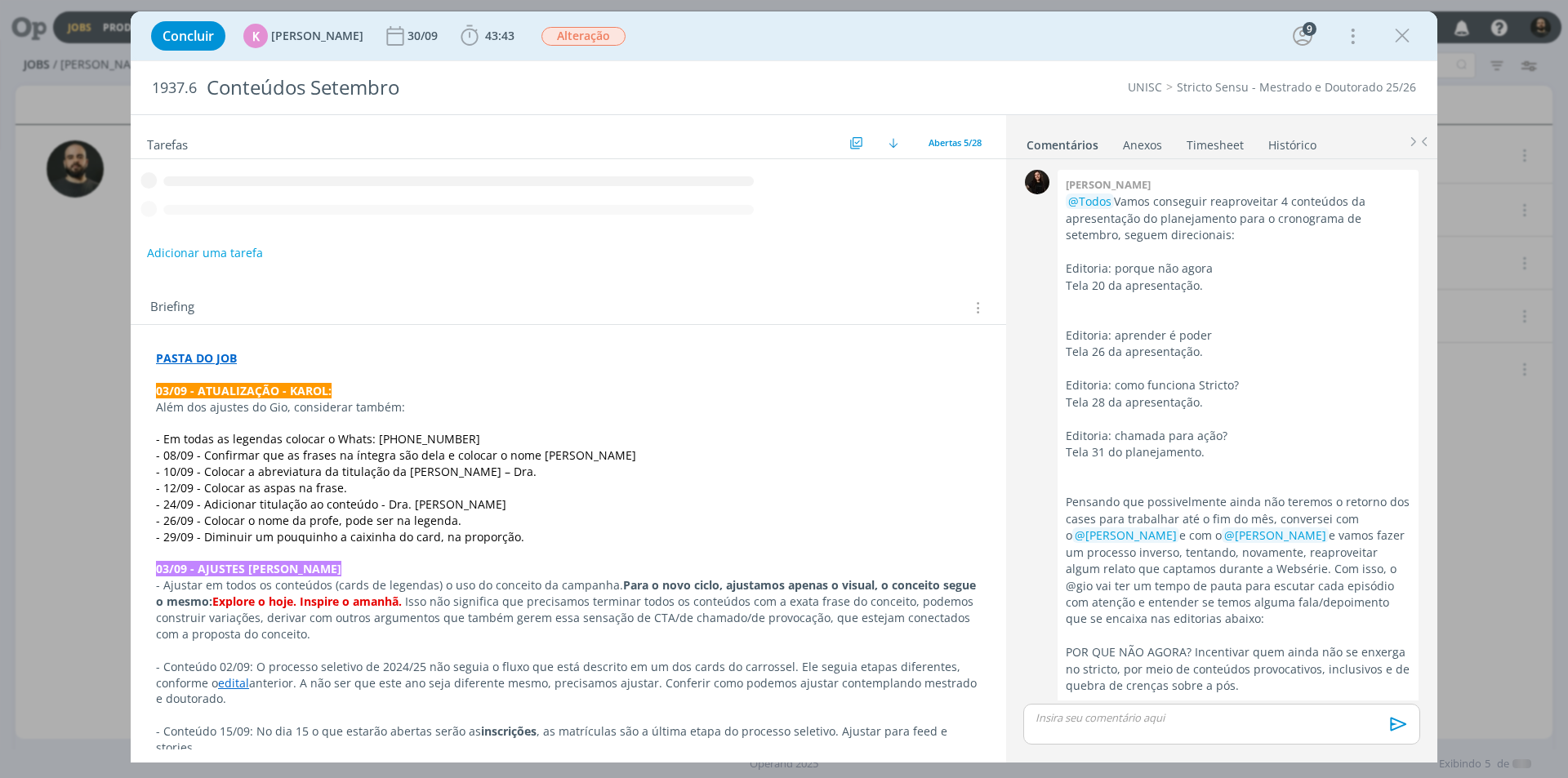
scroll to position [2408, 0]
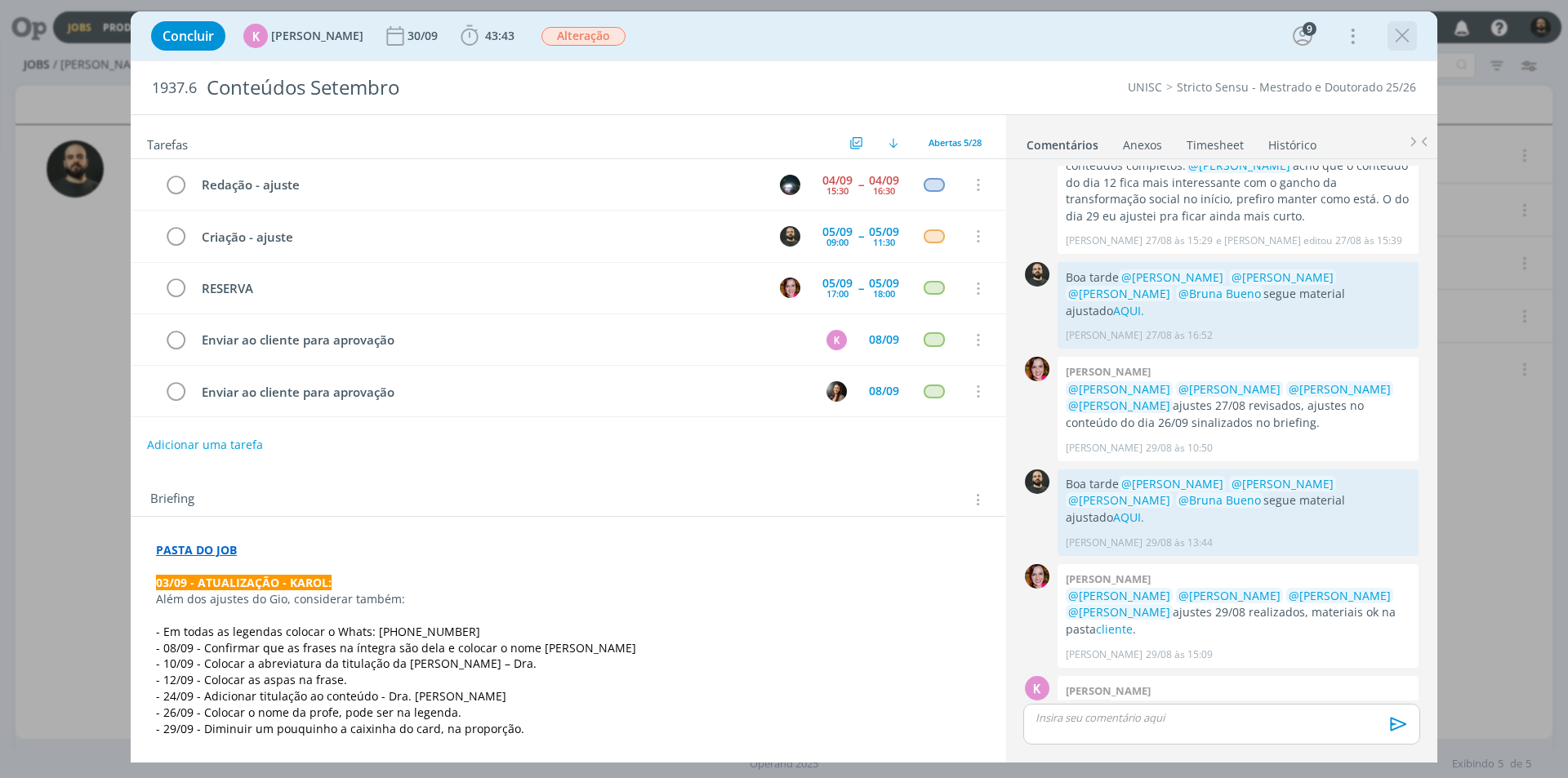
click at [1396, 40] on icon "dialog" at bounding box center [1402, 36] width 25 height 25
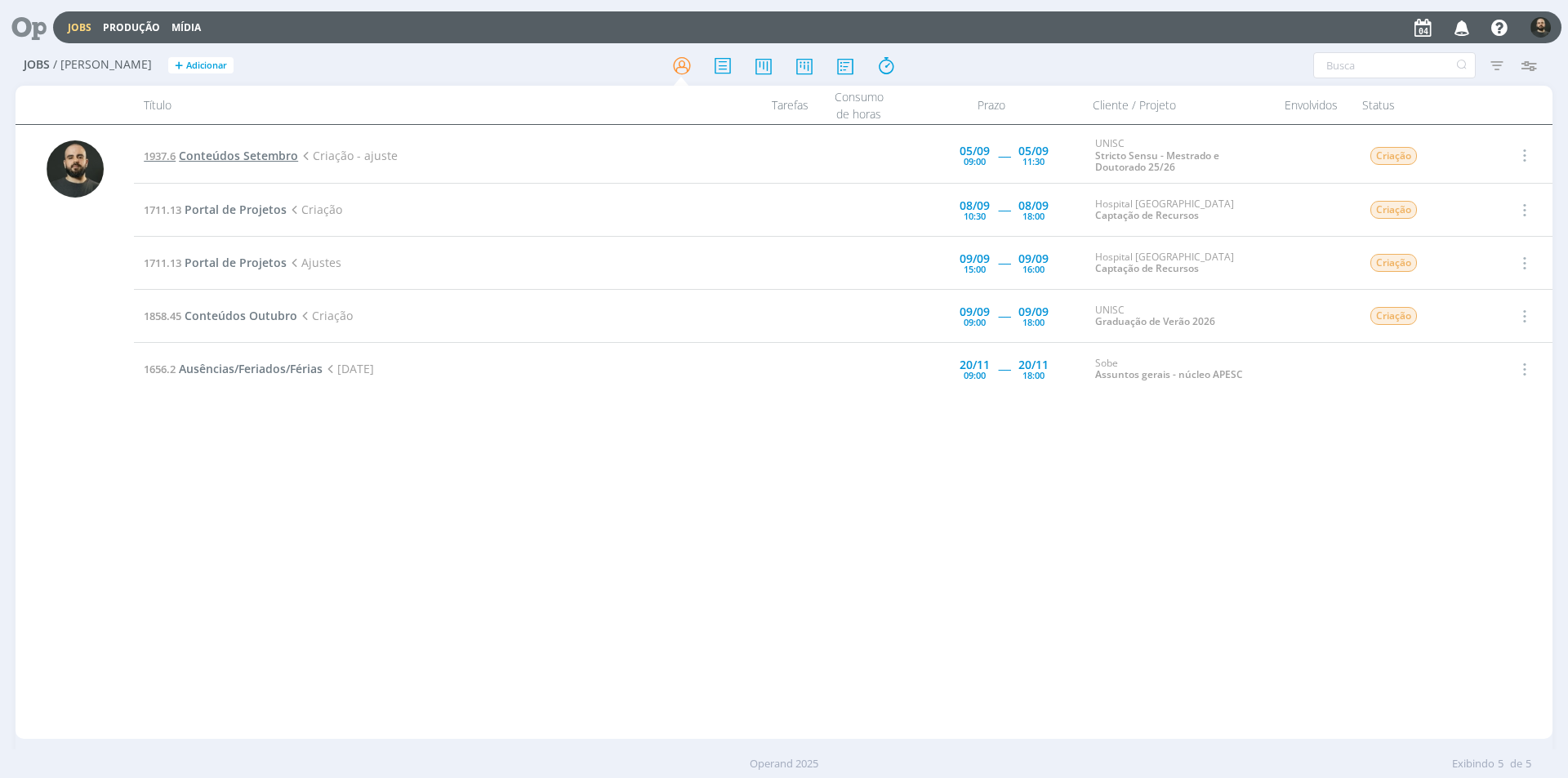
click at [234, 160] on span "Conteúdos Setembro" at bounding box center [238, 155] width 119 height 15
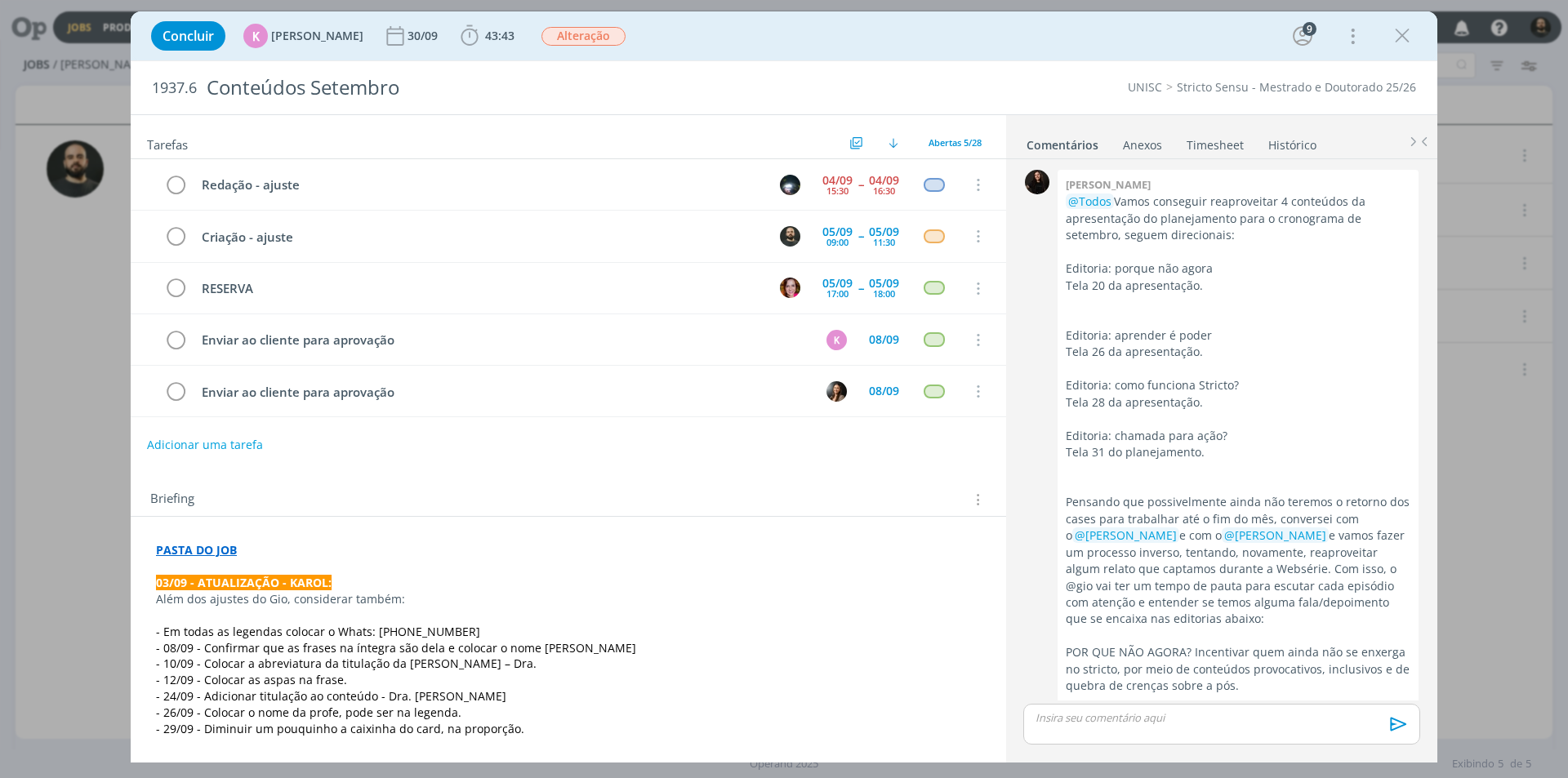
scroll to position [2408, 0]
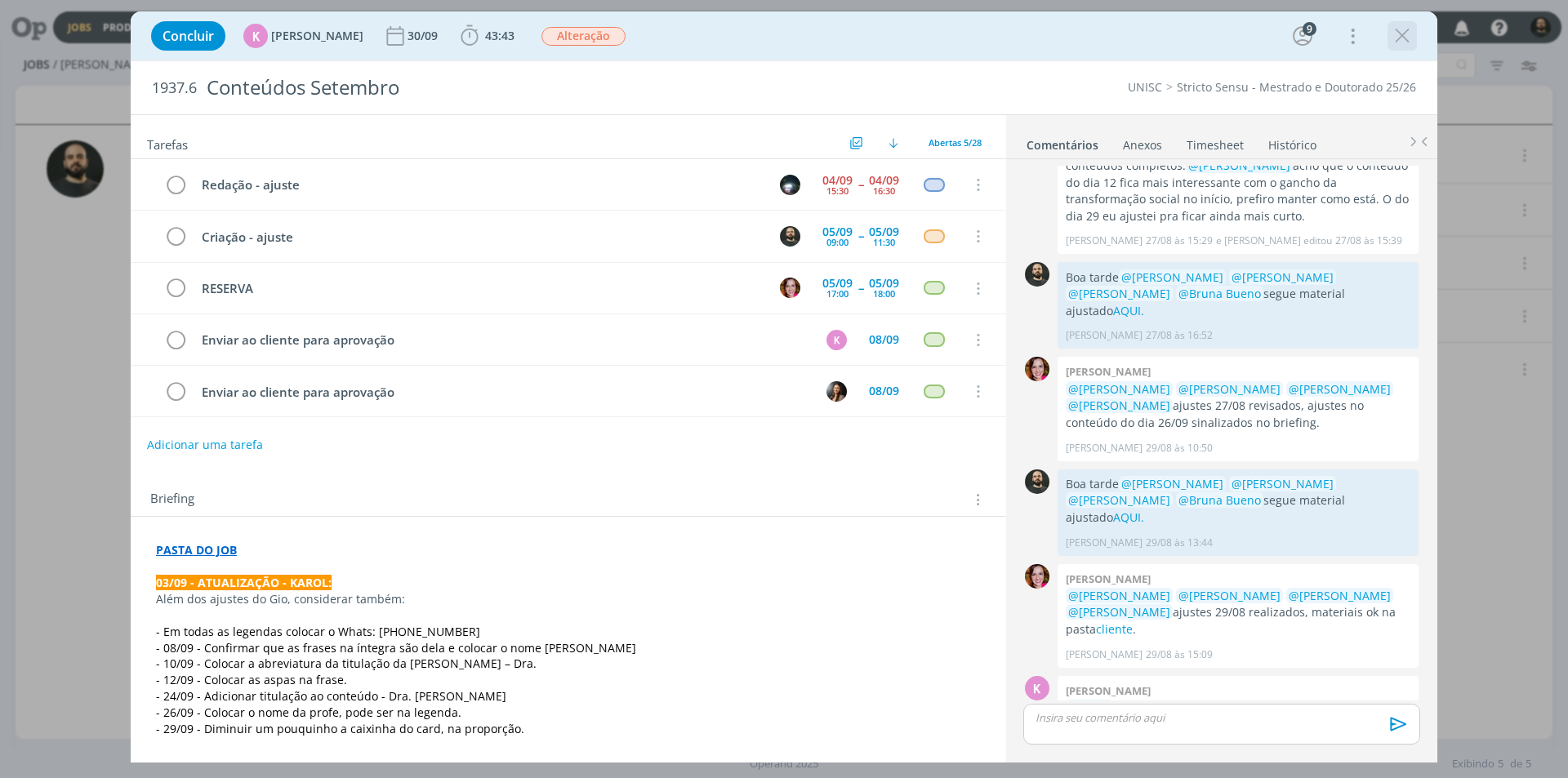
click at [1399, 39] on icon "dialog" at bounding box center [1402, 36] width 25 height 25
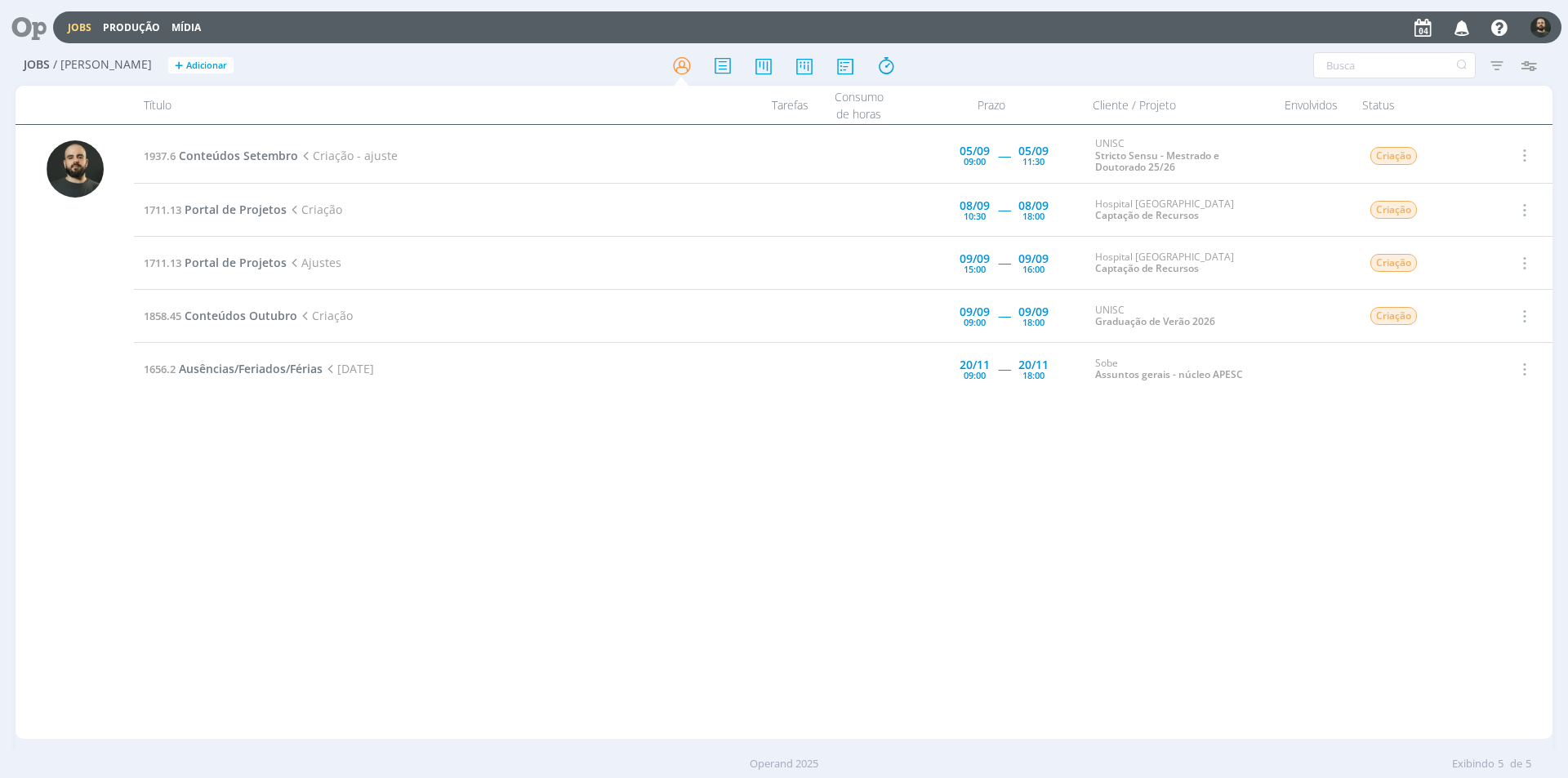
click at [272, 147] on td "1937.6 Conteúdos Setembro Criação - ajuste" at bounding box center [438, 156] width 609 height 55
click at [275, 151] on span "Conteúdos Setembro" at bounding box center [238, 155] width 119 height 15
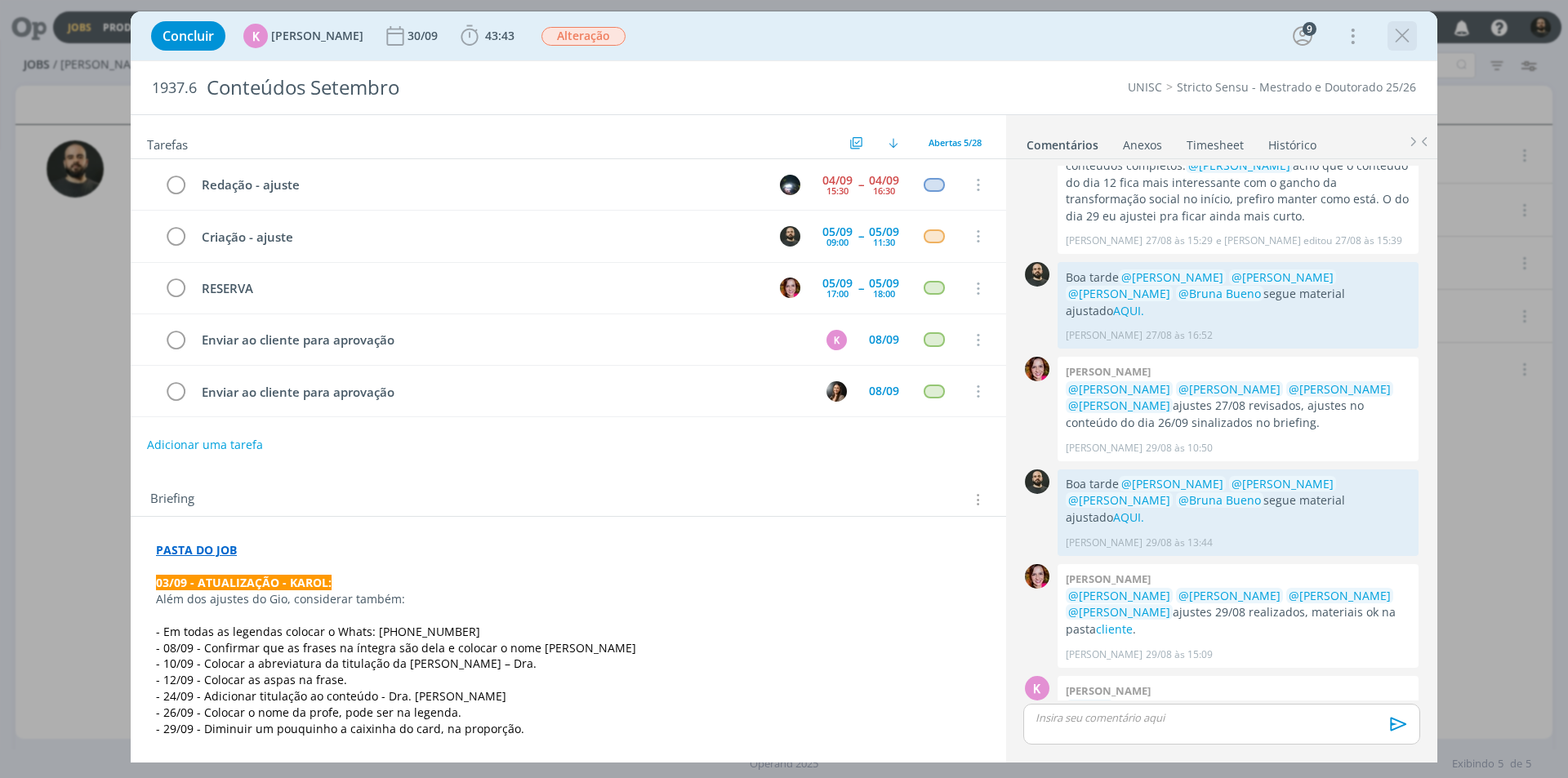
click at [1402, 35] on icon "dialog" at bounding box center [1402, 36] width 25 height 25
